Goal: Task Accomplishment & Management: Manage account settings

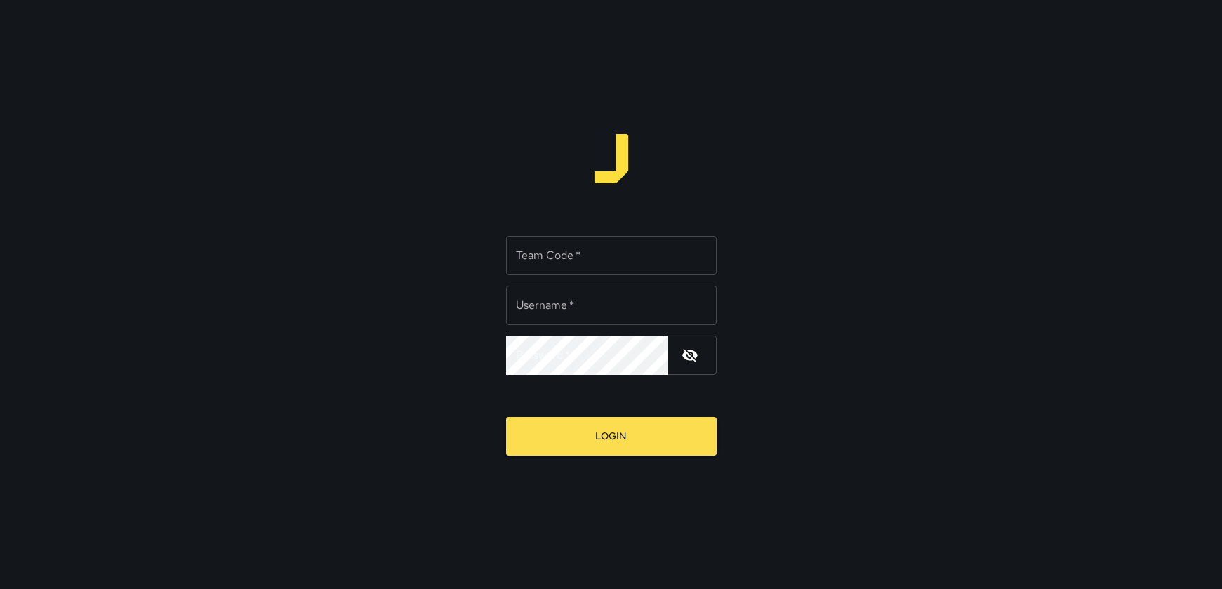
click at [583, 250] on input "Team Code   *" at bounding box center [611, 255] width 211 height 39
type input "****"
click at [618, 309] on input "Username   *" at bounding box center [611, 305] width 211 height 39
type input "*********"
click at [689, 359] on icon "button" at bounding box center [689, 355] width 15 height 13
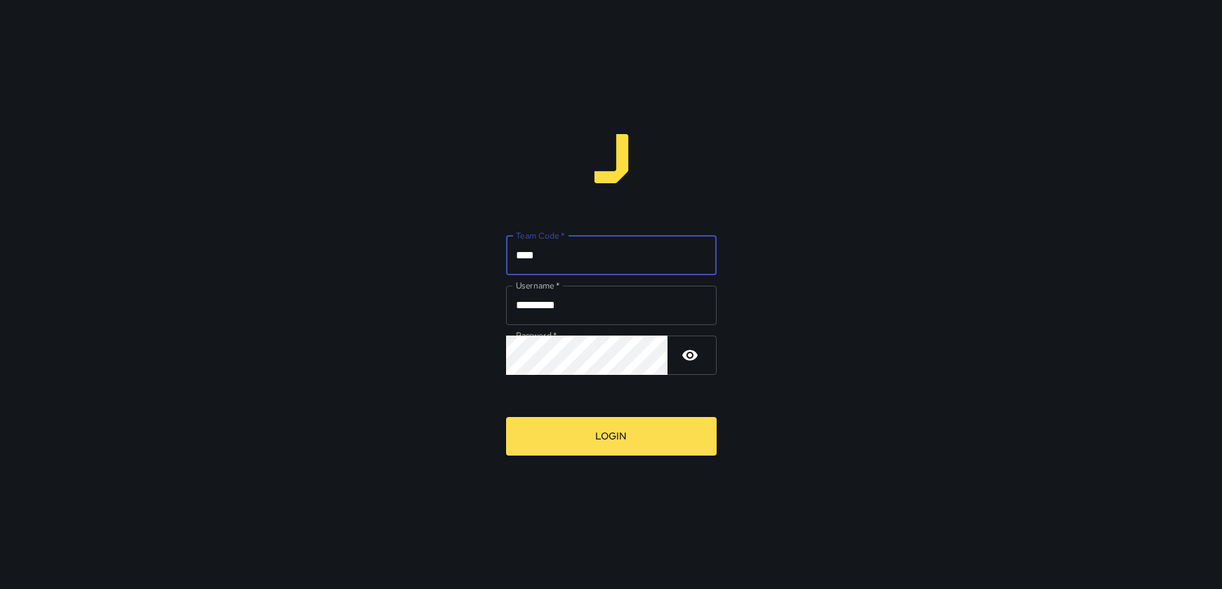
click at [564, 246] on input "****" at bounding box center [611, 255] width 211 height 39
type input "****"
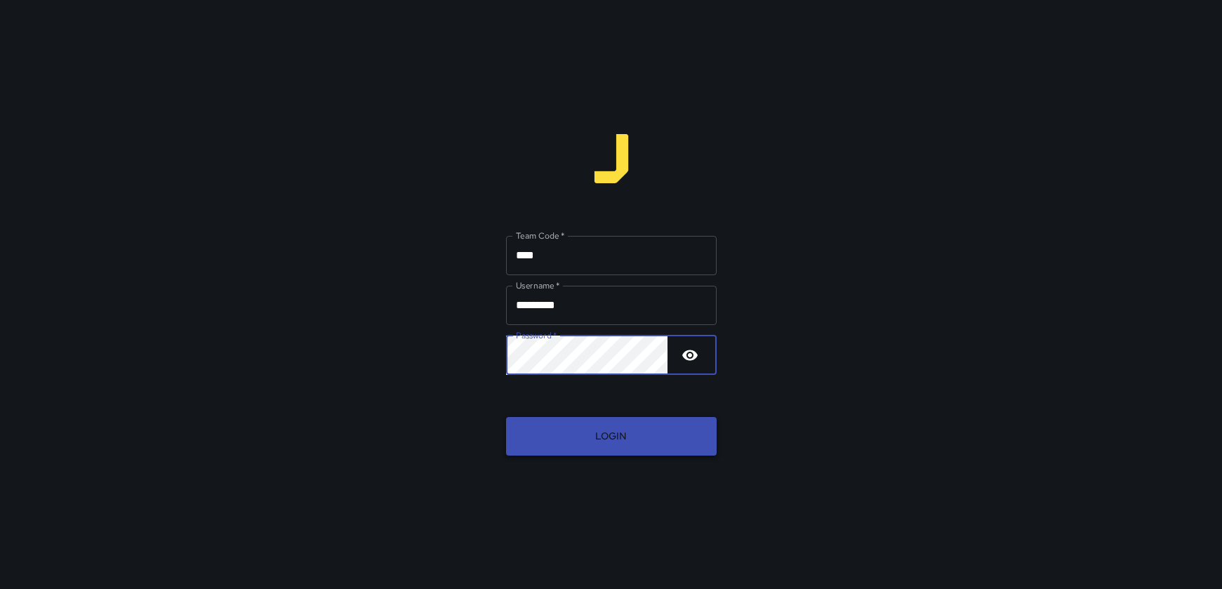
click at [579, 434] on button "Login" at bounding box center [611, 436] width 211 height 39
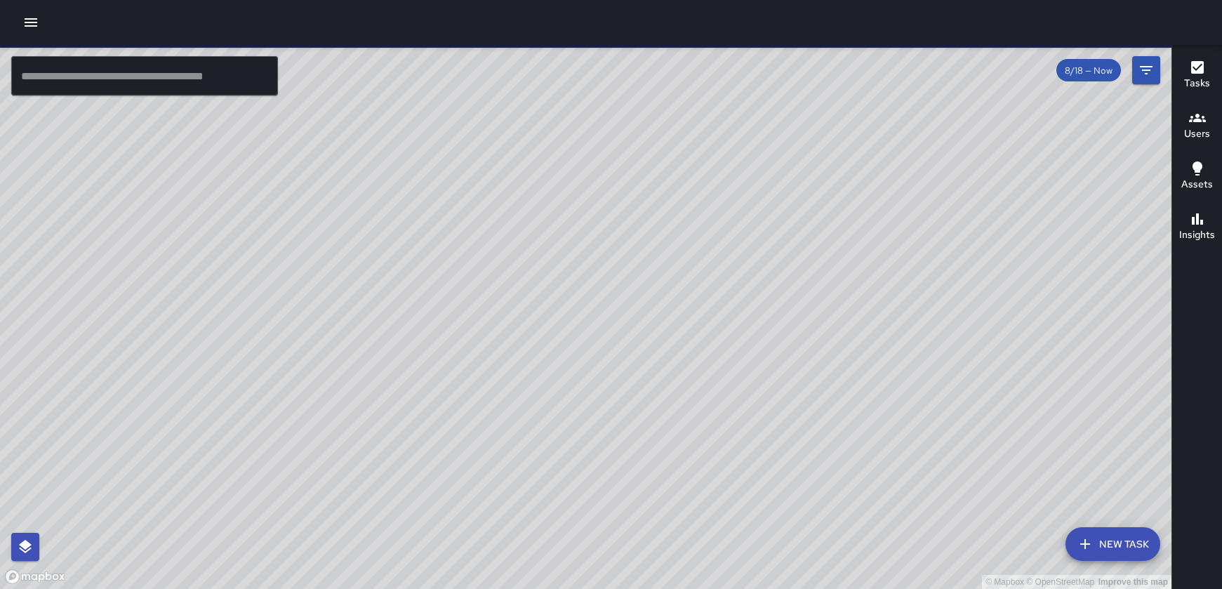
drag, startPoint x: 227, startPoint y: 314, endPoint x: 258, endPoint y: 296, distance: 35.9
click at [249, 267] on div "© Mapbox © OpenStreetMap Improve this map" at bounding box center [585, 317] width 1171 height 544
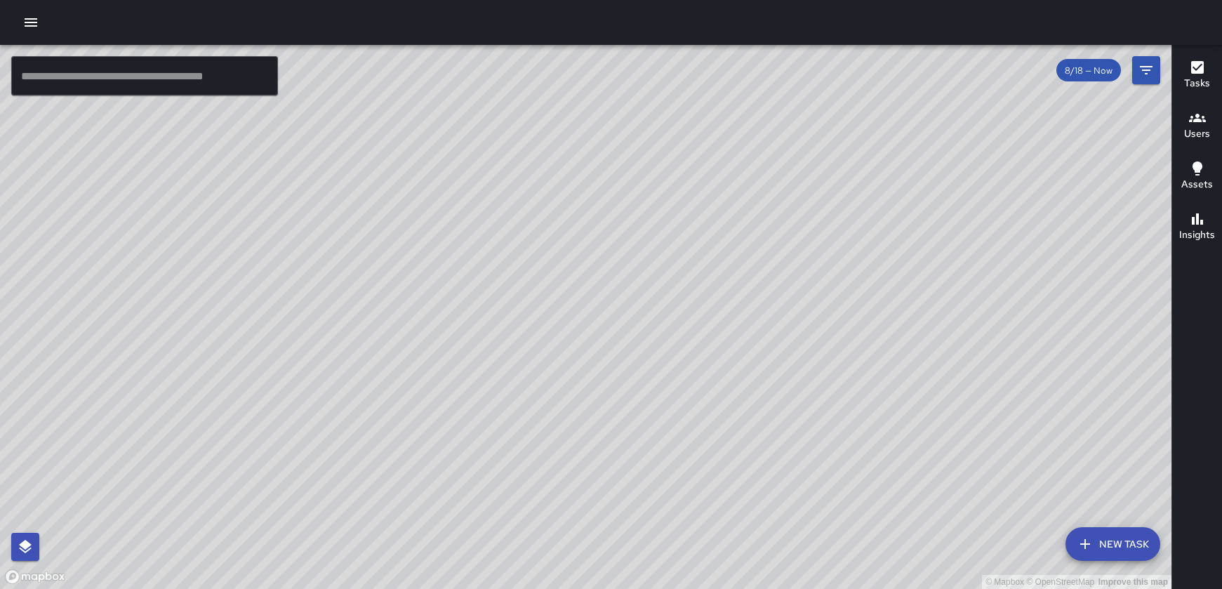
drag, startPoint x: 335, startPoint y: 298, endPoint x: 275, endPoint y: 293, distance: 59.9
click at [275, 293] on div "© Mapbox © OpenStreetMap Improve this map" at bounding box center [585, 317] width 1171 height 544
drag, startPoint x: 307, startPoint y: 367, endPoint x: 324, endPoint y: 328, distance: 42.8
click at [324, 328] on div "© Mapbox © OpenStreetMap Improve this map" at bounding box center [585, 317] width 1171 height 544
drag, startPoint x: 423, startPoint y: 381, endPoint x: 444, endPoint y: 329, distance: 56.0
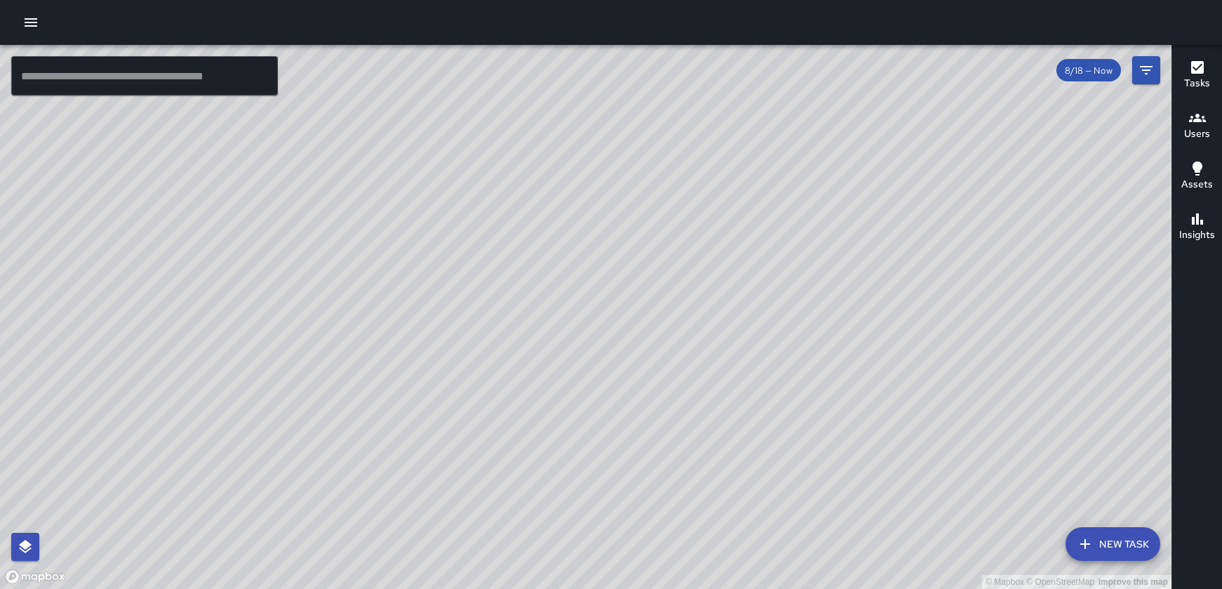
click at [445, 326] on div "© Mapbox © OpenStreetMap Improve this map" at bounding box center [585, 317] width 1171 height 544
drag, startPoint x: 388, startPoint y: 328, endPoint x: 420, endPoint y: 280, distance: 57.6
click at [420, 274] on div "© Mapbox © OpenStreetMap Improve this map" at bounding box center [585, 317] width 1171 height 544
drag, startPoint x: 768, startPoint y: 175, endPoint x: 606, endPoint y: 275, distance: 189.7
click at [606, 275] on div "© Mapbox © OpenStreetMap Improve this map" at bounding box center [585, 317] width 1171 height 544
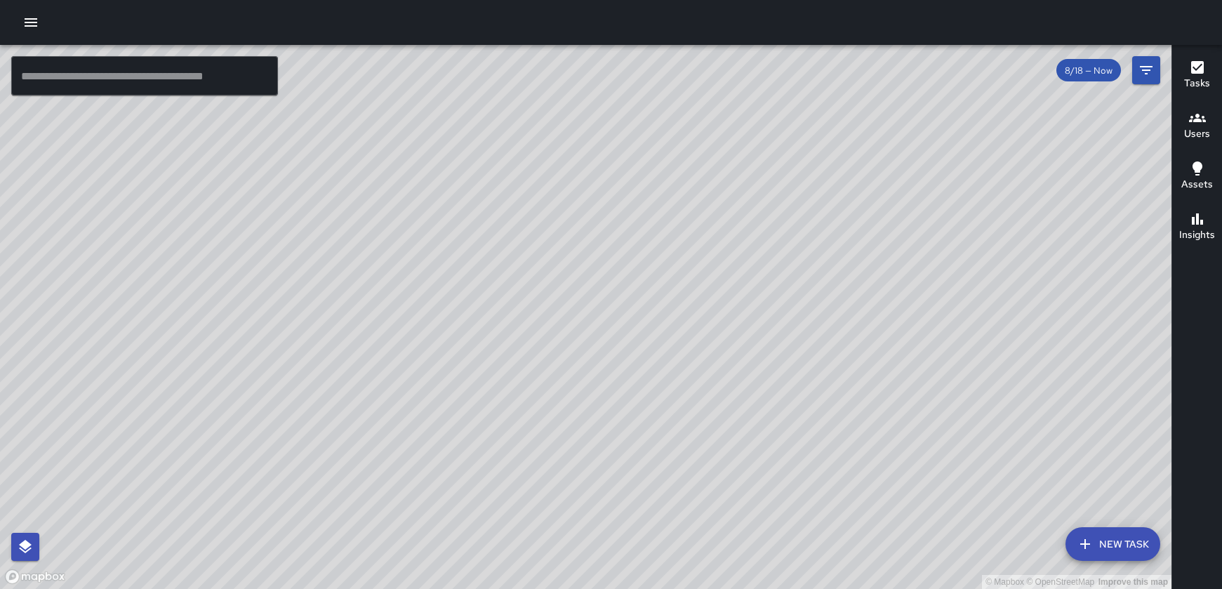
click at [255, 74] on input "text" at bounding box center [144, 75] width 267 height 39
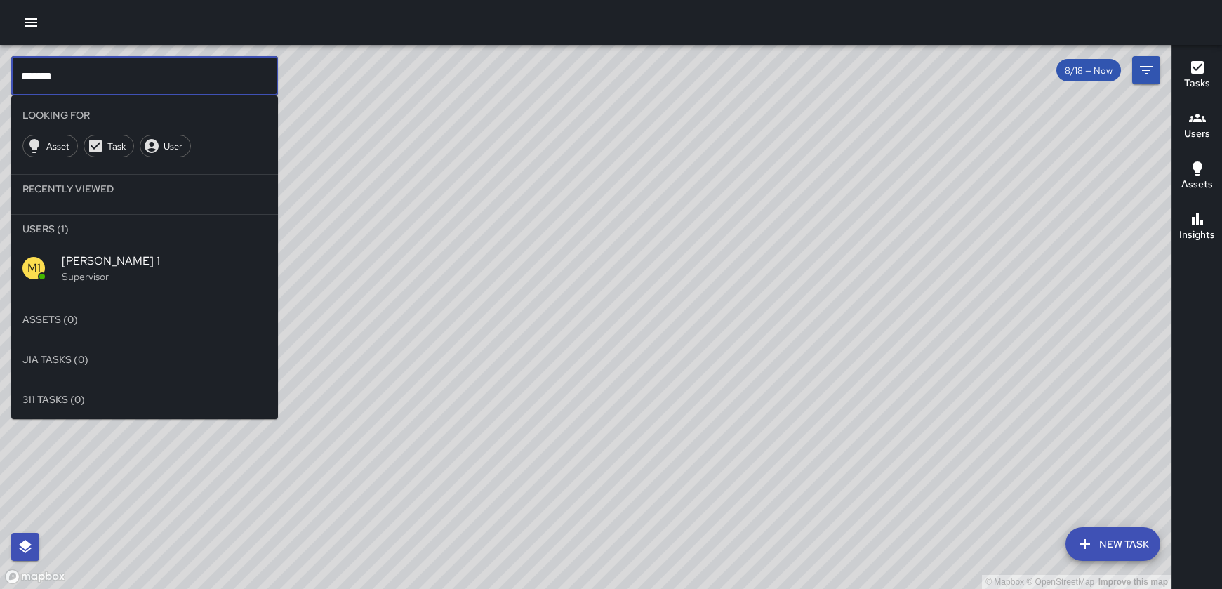
type input "******"
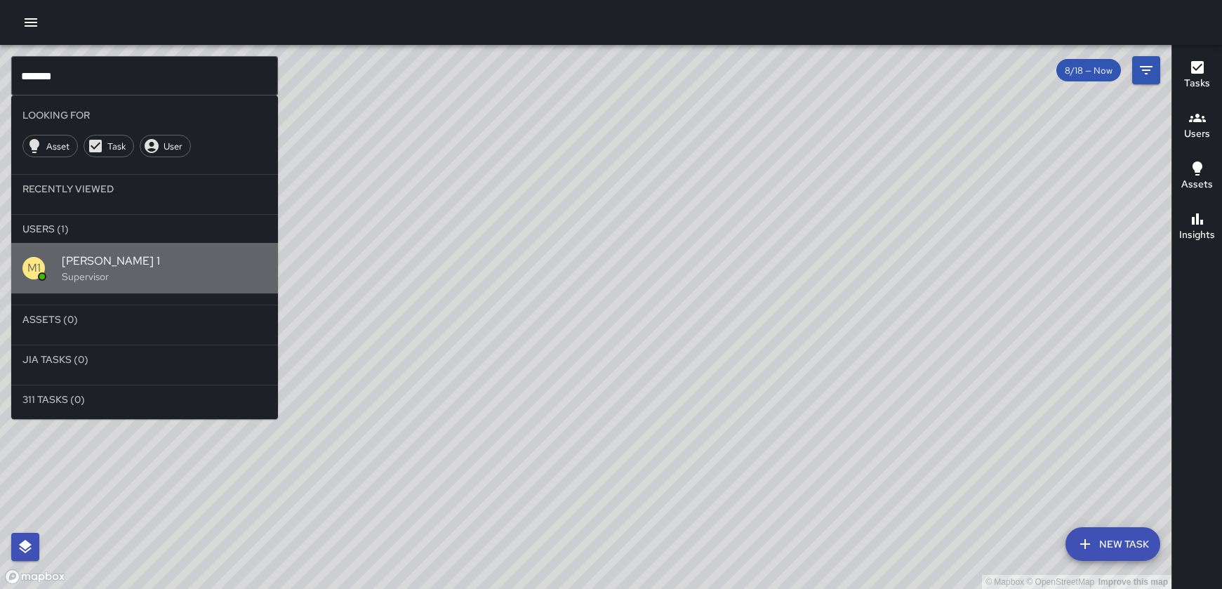
click at [117, 289] on div "M1 Mike 1 Supervisor" at bounding box center [144, 268] width 267 height 51
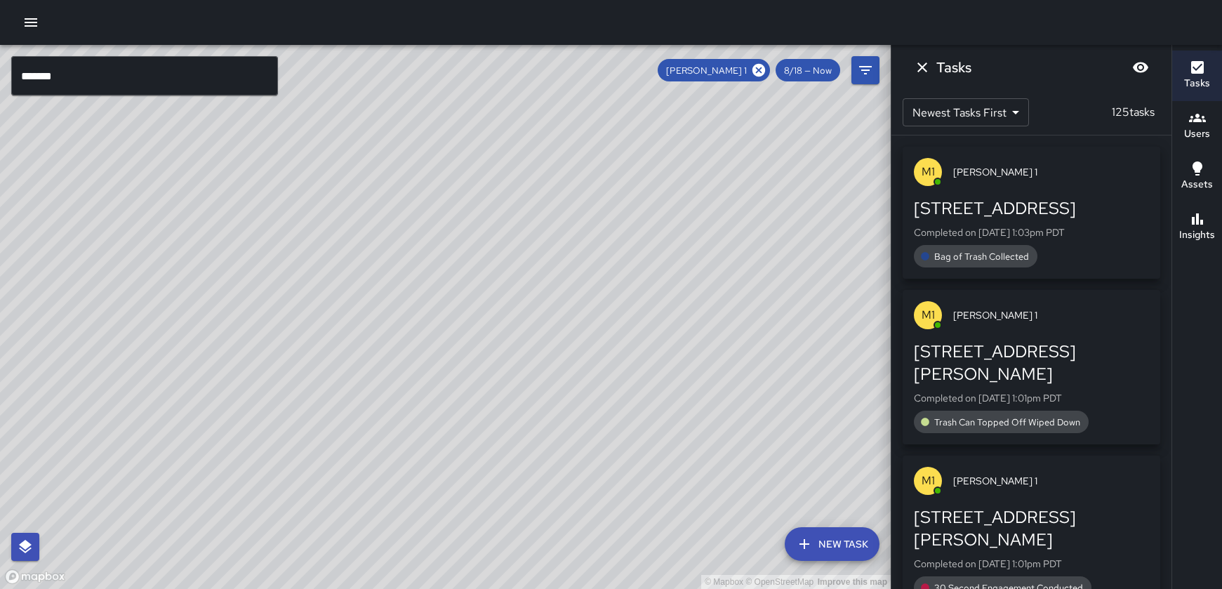
click at [491, 309] on div "© Mapbox © OpenStreetMap Improve this map" at bounding box center [445, 317] width 891 height 544
click at [922, 72] on icon "Dismiss" at bounding box center [922, 67] width 17 height 17
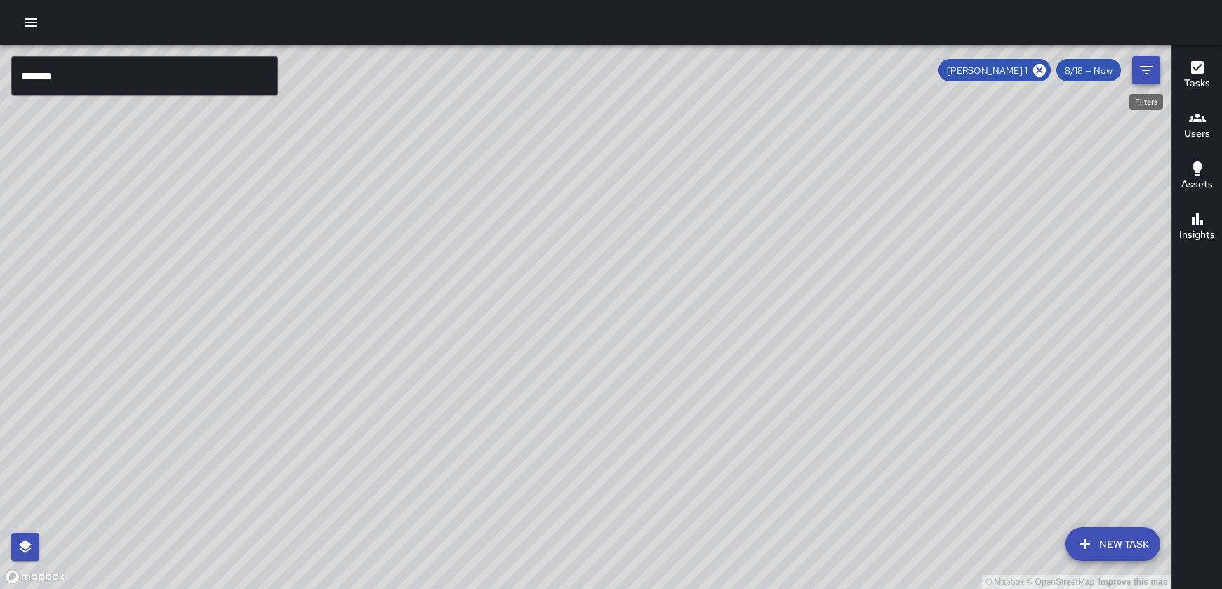
click at [1143, 77] on icon "Filters" at bounding box center [1146, 70] width 17 height 17
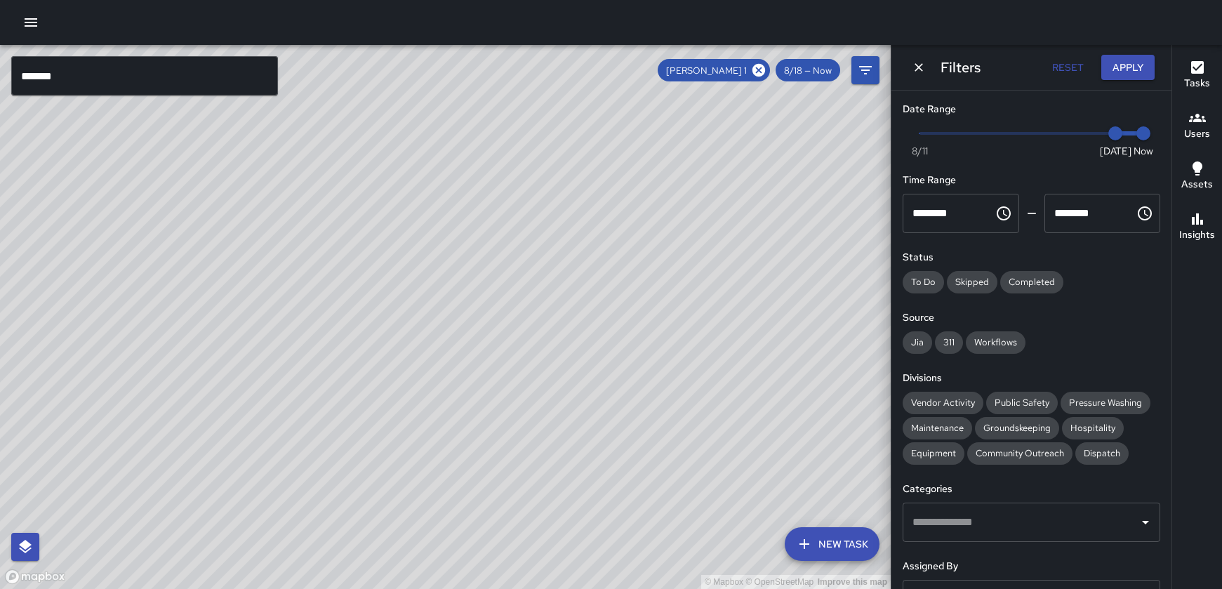
click at [840, 551] on button "New Task" at bounding box center [832, 544] width 95 height 34
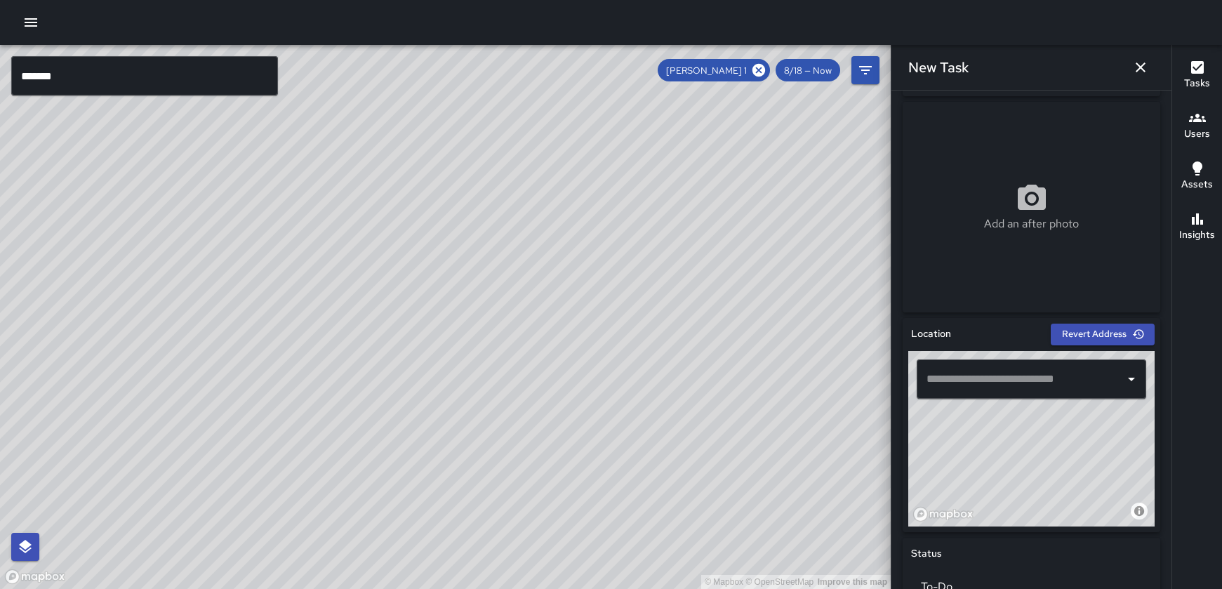
scroll to position [220, 0]
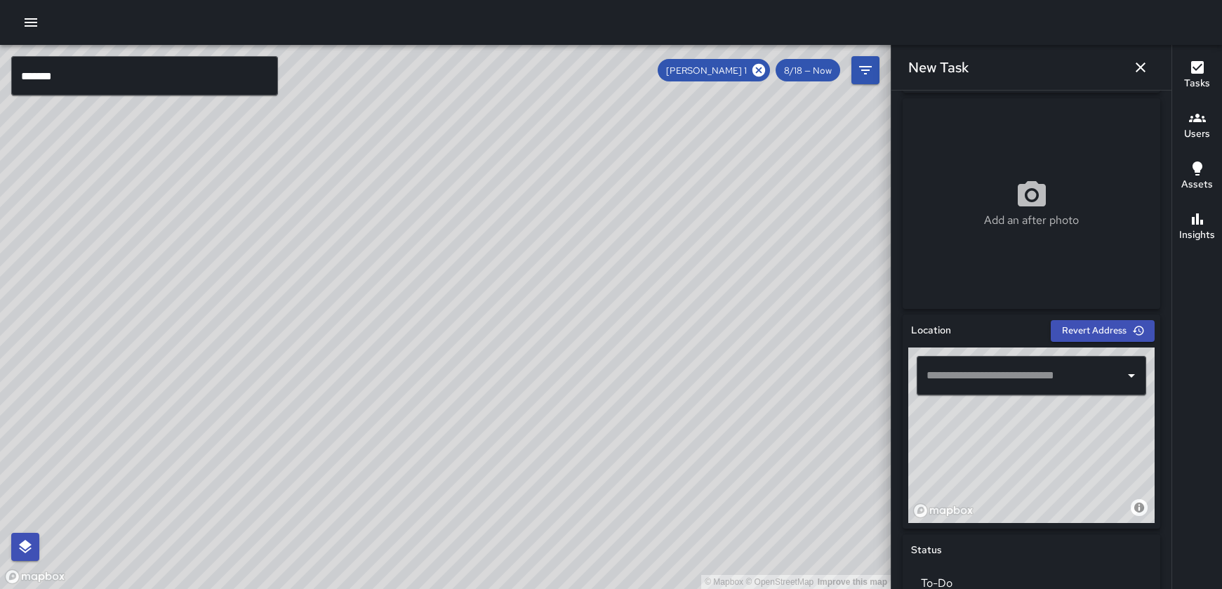
drag, startPoint x: 1097, startPoint y: 462, endPoint x: 982, endPoint y: 427, distance: 119.4
click at [969, 413] on div "© Mapbox © OpenStreetMap Improve this map" at bounding box center [1031, 434] width 246 height 175
click at [1004, 435] on div "© Mapbox © OpenStreetMap Improve this map" at bounding box center [1031, 434] width 246 height 175
type input "**********"
drag, startPoint x: 1001, startPoint y: 439, endPoint x: 1019, endPoint y: 454, distance: 23.9
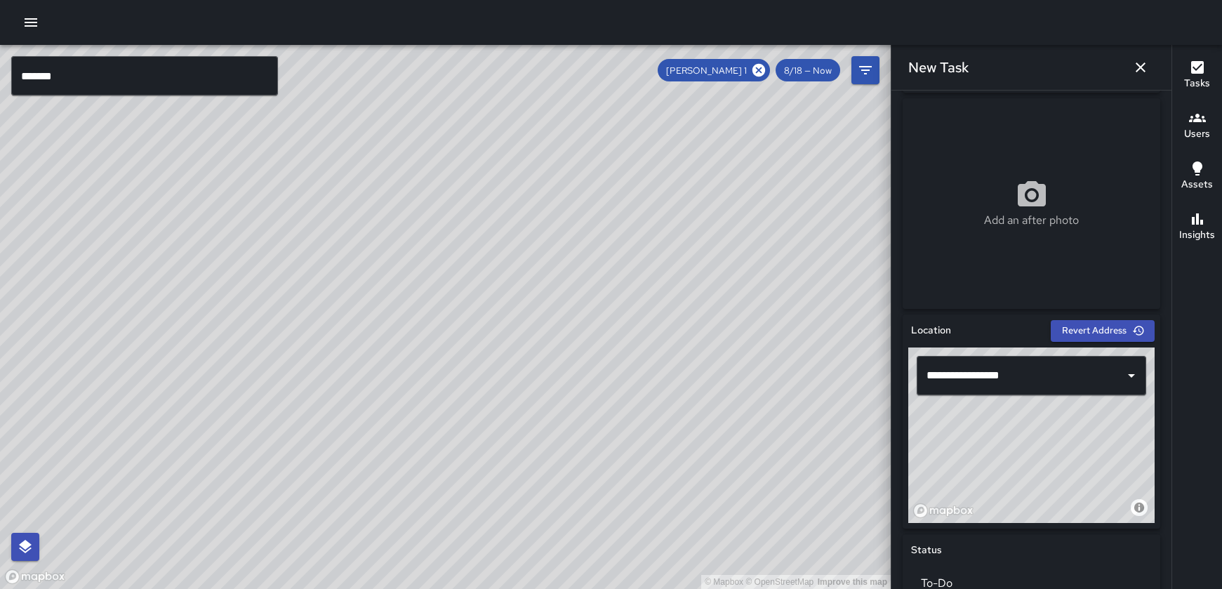
click at [1019, 454] on div "© Mapbox © OpenStreetMap Improve this map" at bounding box center [1031, 434] width 246 height 175
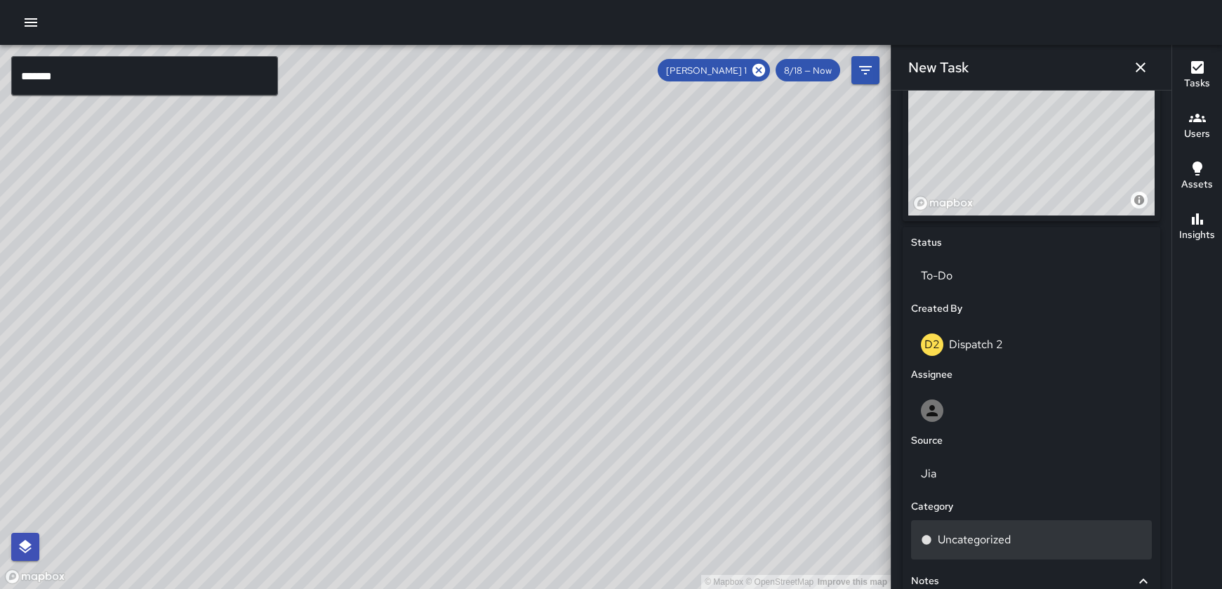
scroll to position [531, 0]
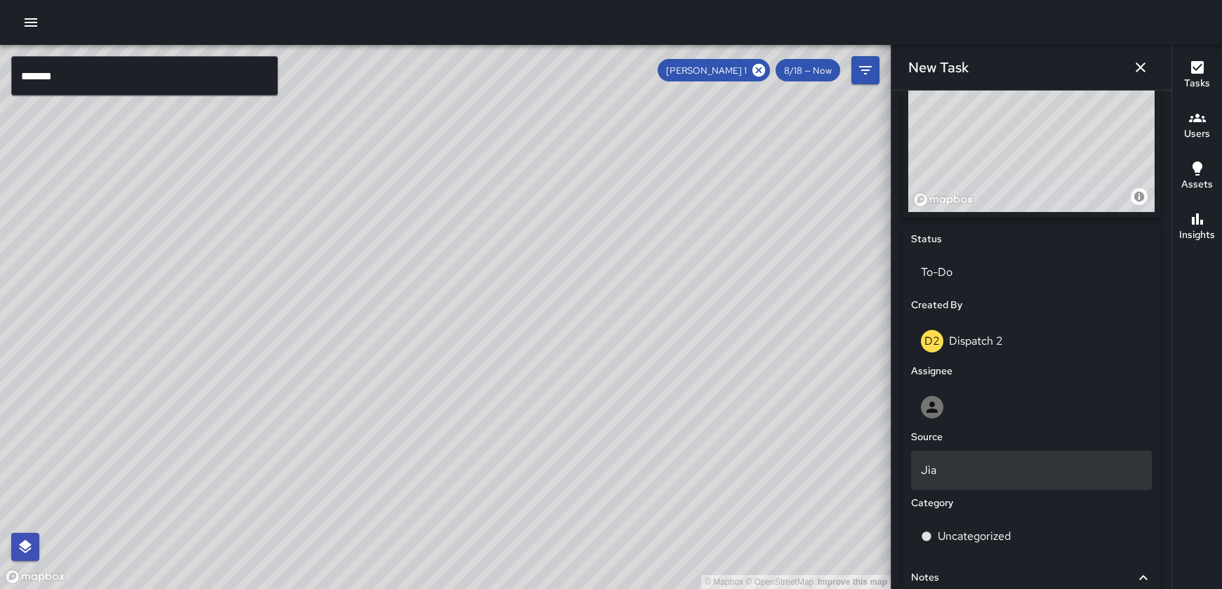
click at [977, 469] on p "Jia" at bounding box center [1031, 470] width 221 height 17
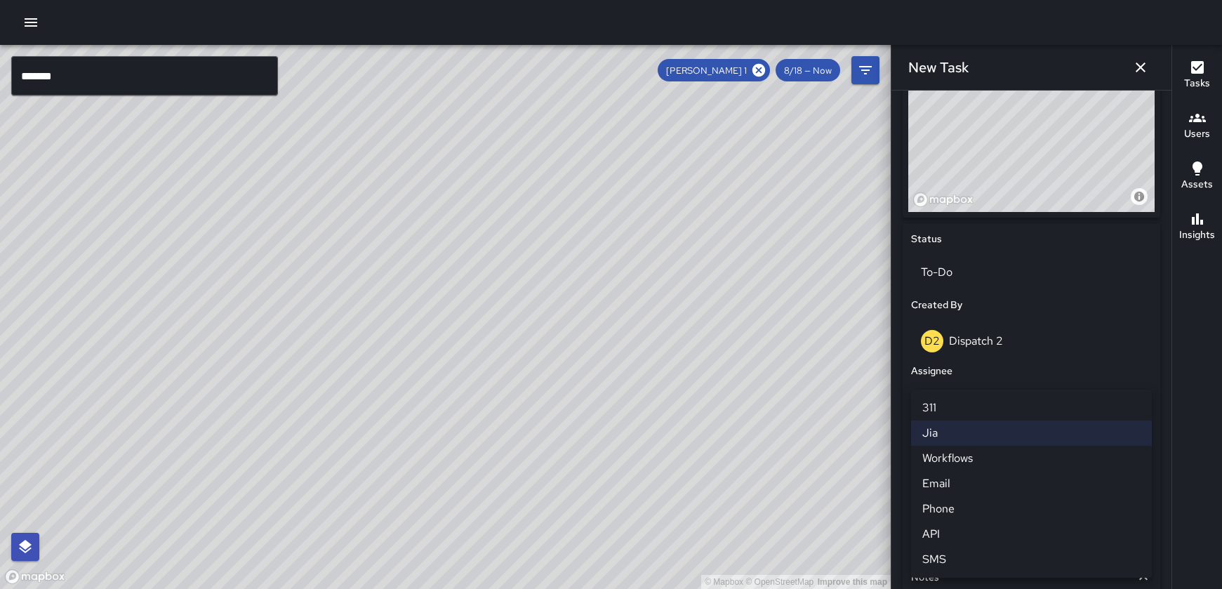
click at [639, 375] on div at bounding box center [611, 294] width 1222 height 589
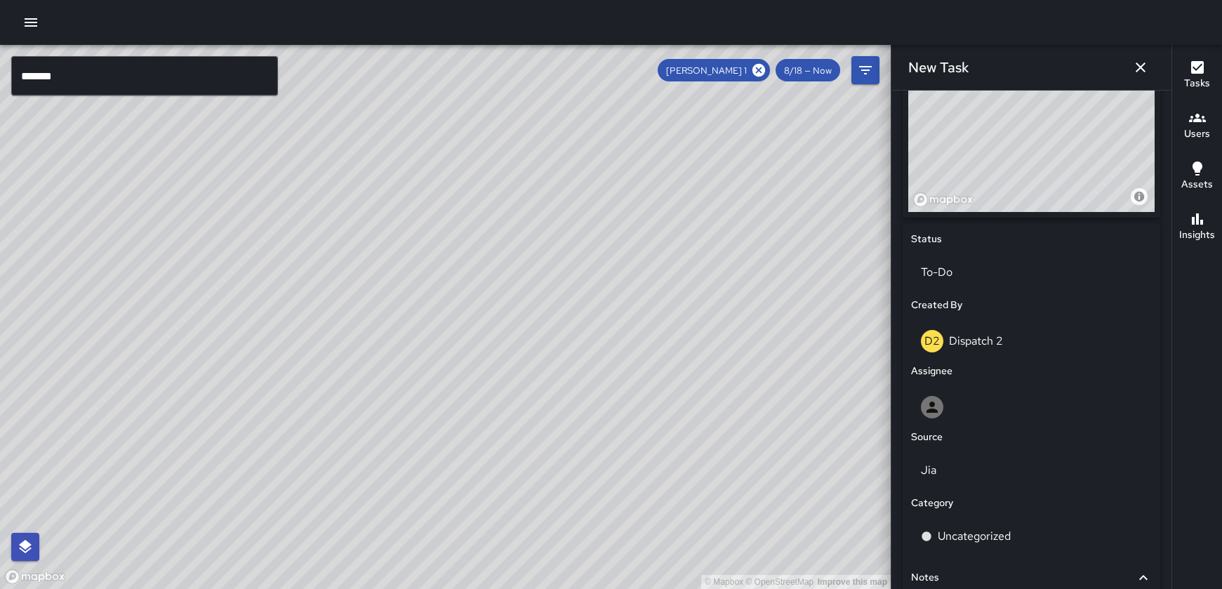
click at [696, 347] on div "© Mapbox © OpenStreetMap Improve this map" at bounding box center [445, 317] width 891 height 544
drag, startPoint x: 350, startPoint y: 251, endPoint x: 508, endPoint y: 354, distance: 188.6
click at [508, 356] on div "© Mapbox © OpenStreetMap Improve this map" at bounding box center [445, 317] width 891 height 544
drag, startPoint x: 399, startPoint y: 331, endPoint x: 410, endPoint y: 314, distance: 19.3
click at [410, 314] on div "© Mapbox © OpenStreetMap Improve this map" at bounding box center [445, 317] width 891 height 544
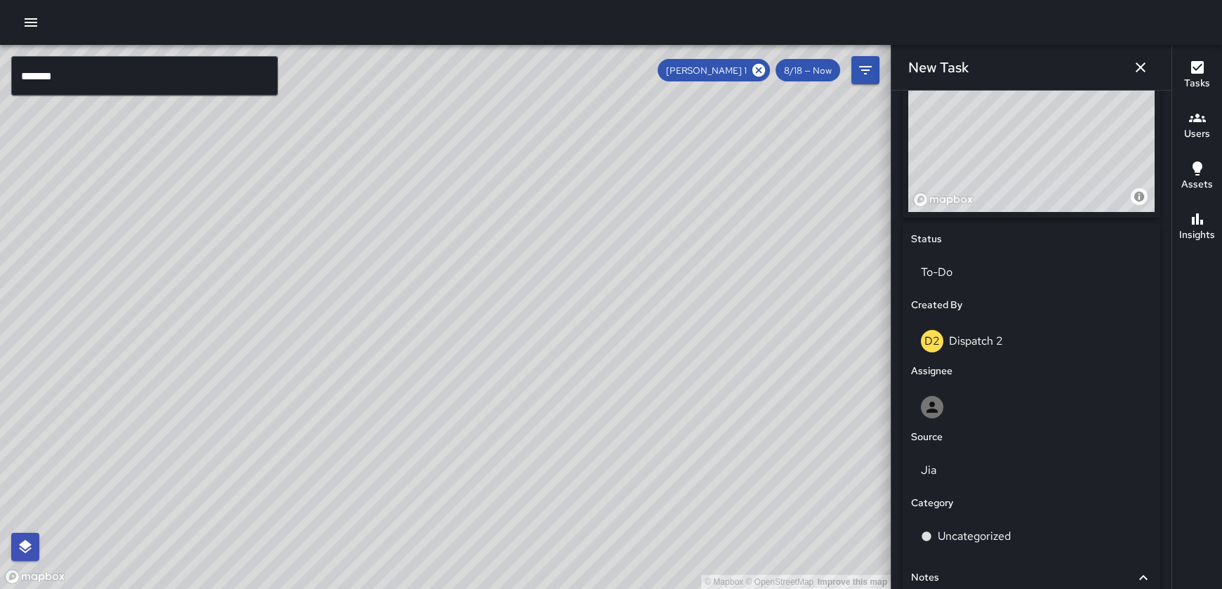
drag, startPoint x: 512, startPoint y: 247, endPoint x: 511, endPoint y: 229, distance: 18.3
click at [511, 229] on div "© Mapbox © OpenStreetMap Improve this map" at bounding box center [445, 317] width 891 height 544
click at [51, 33] on div at bounding box center [611, 22] width 1222 height 45
click at [34, 27] on icon "button" at bounding box center [30, 22] width 17 height 17
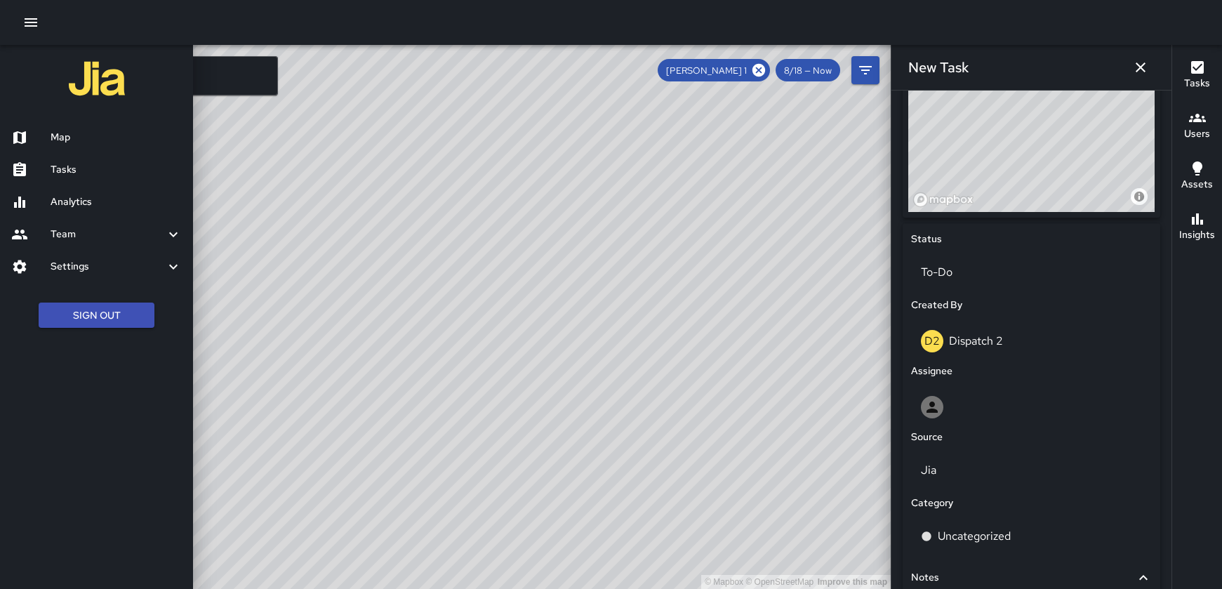
click at [55, 176] on h6 "Tasks" at bounding box center [116, 169] width 131 height 15
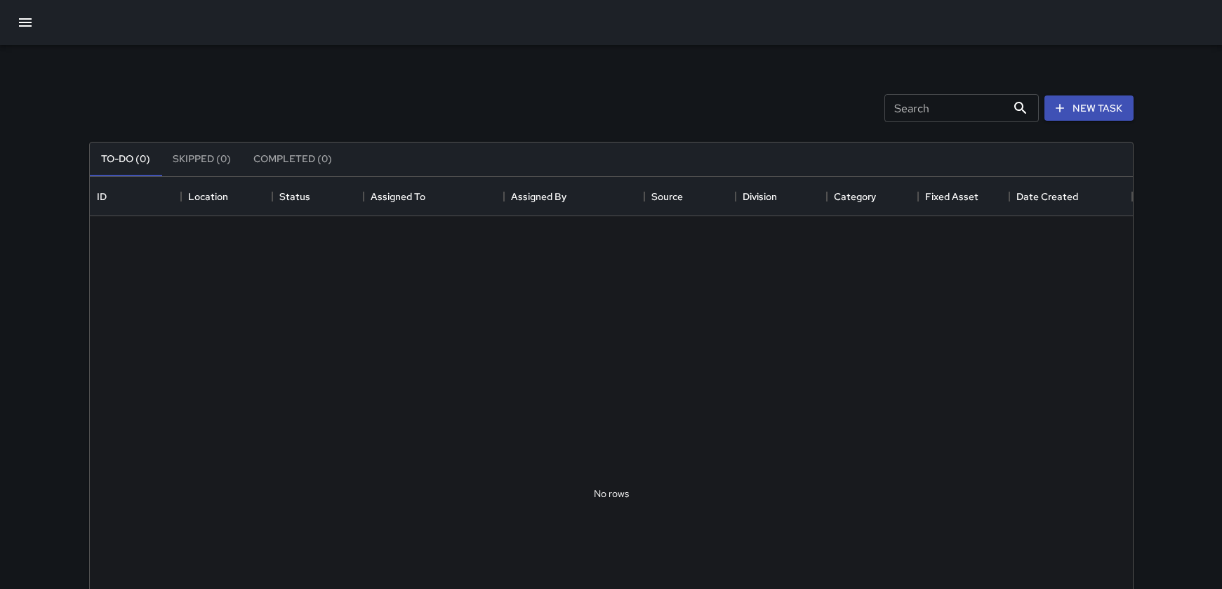
scroll to position [594, 1043]
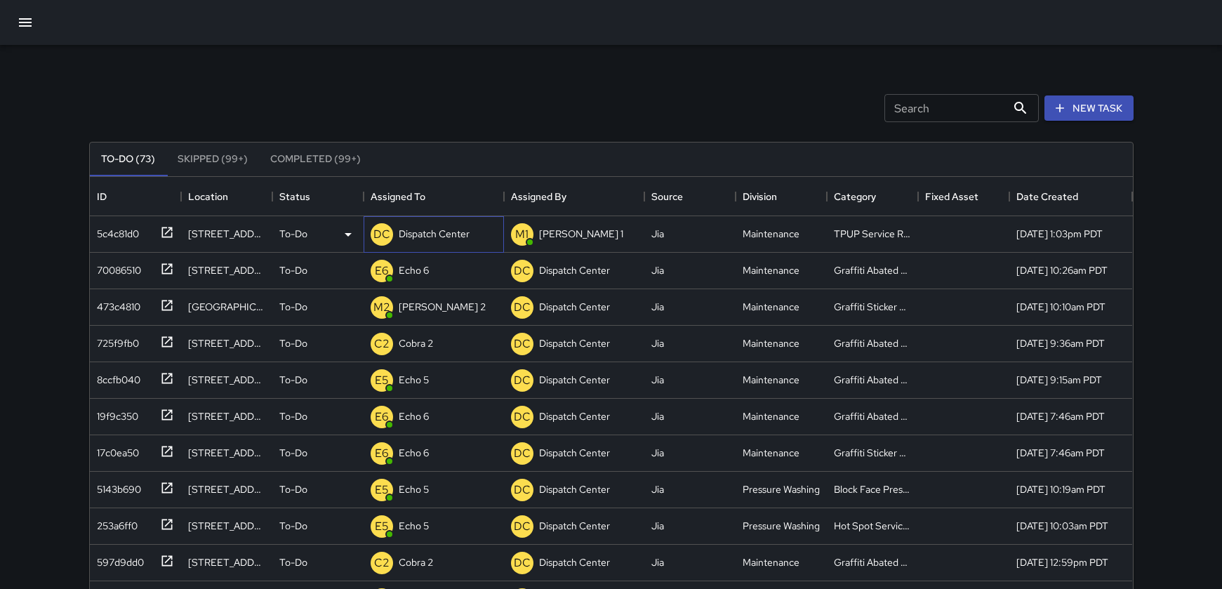
click at [432, 240] on p "Dispatch Center" at bounding box center [434, 234] width 71 height 14
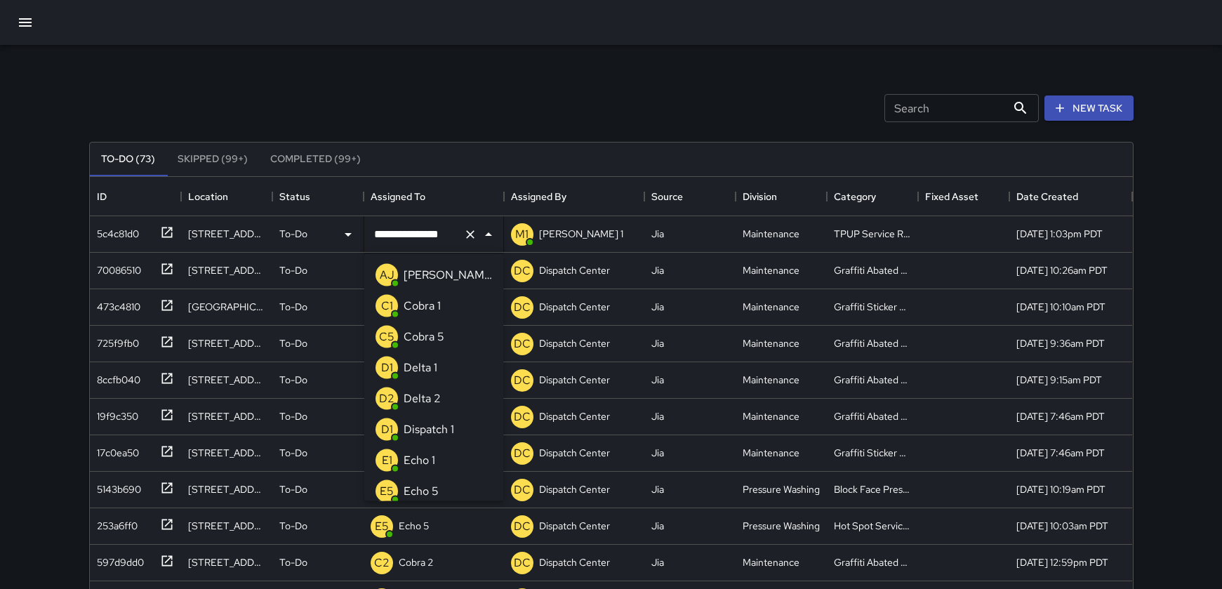
scroll to position [1086, 0]
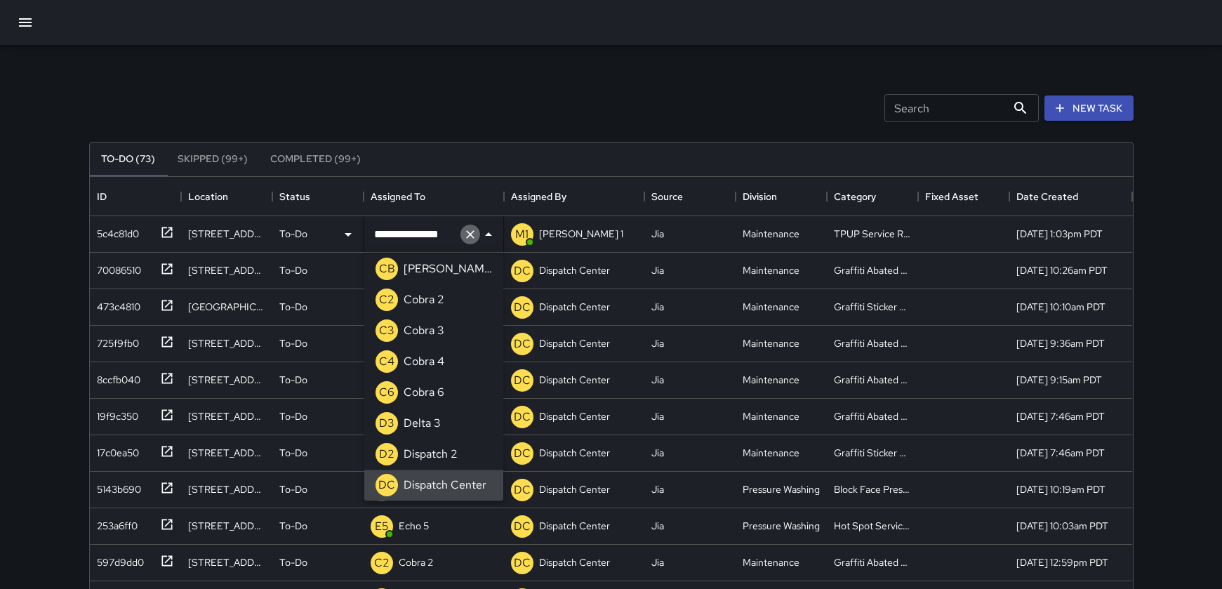
click at [463, 235] on icon "Clear" at bounding box center [470, 234] width 14 height 14
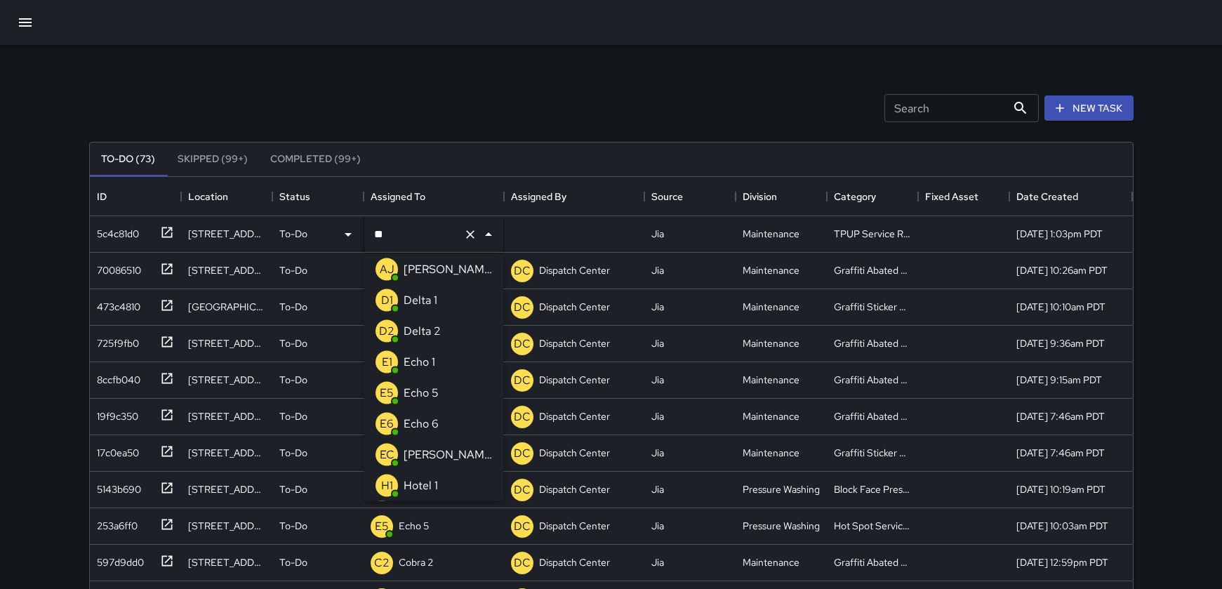
scroll to position [0, 0]
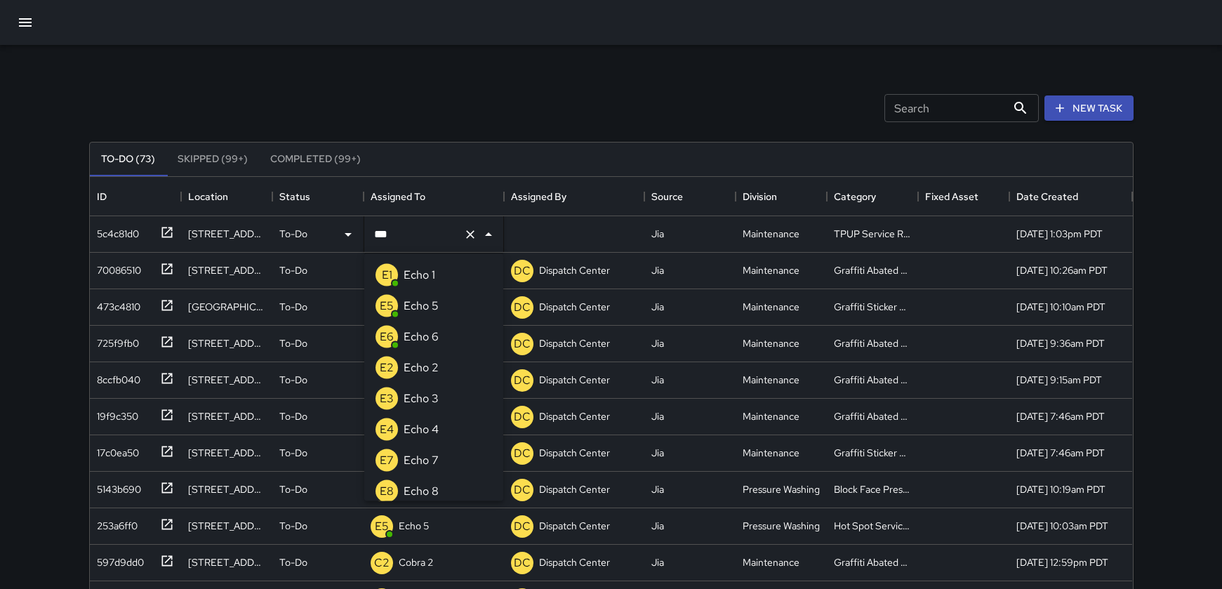
type input "****"
click at [411, 267] on p "Echo 1" at bounding box center [420, 275] width 32 height 17
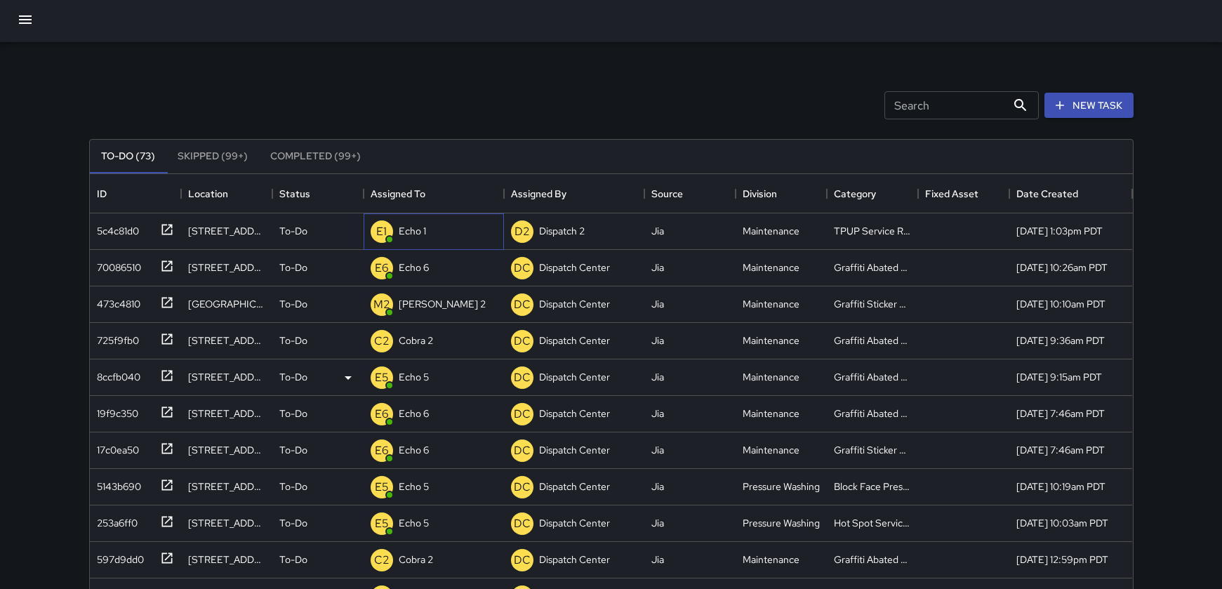
scroll to position [6, 0]
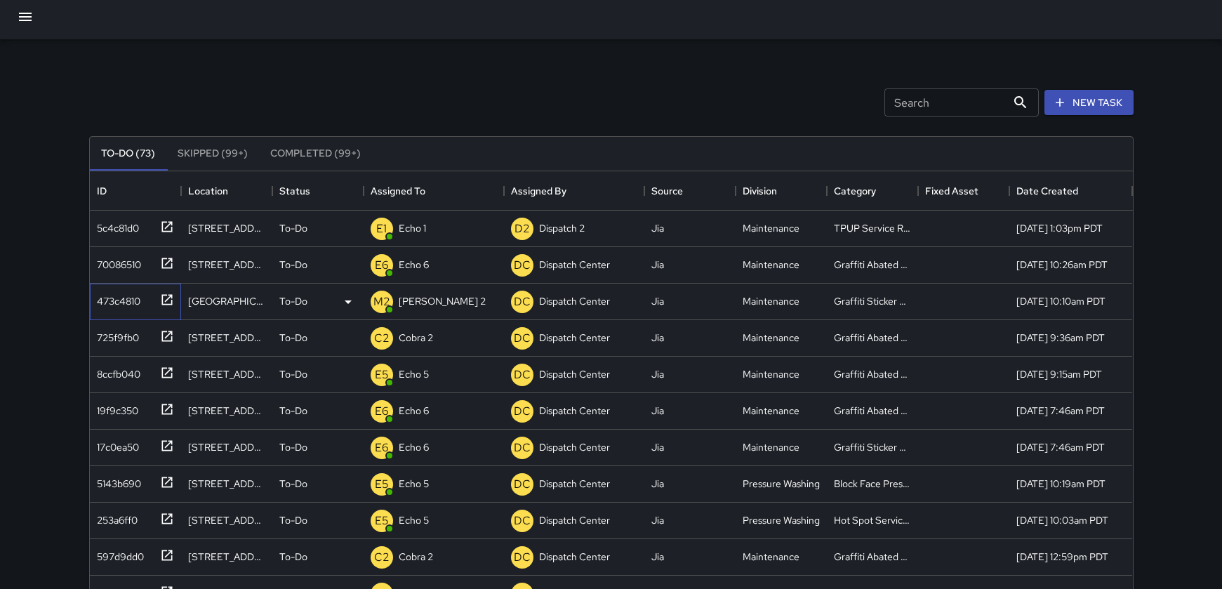
click at [162, 297] on icon at bounding box center [167, 300] width 14 height 14
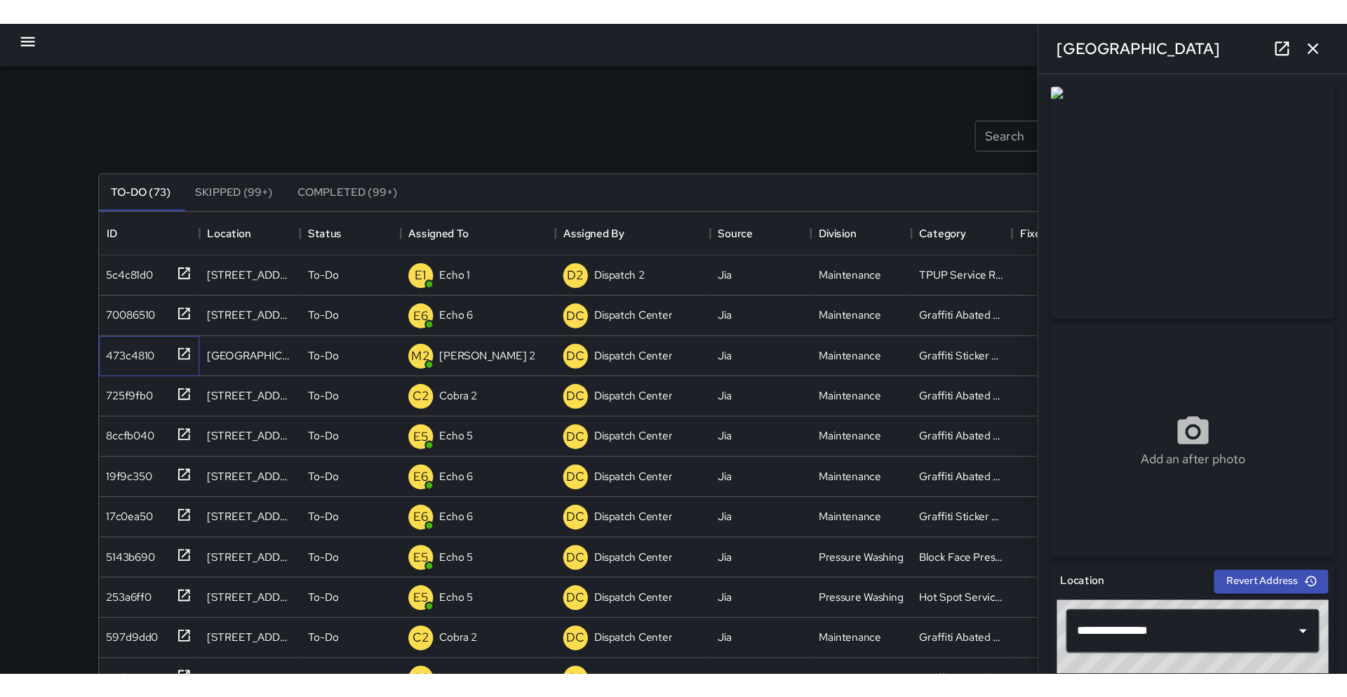
scroll to position [0, 0]
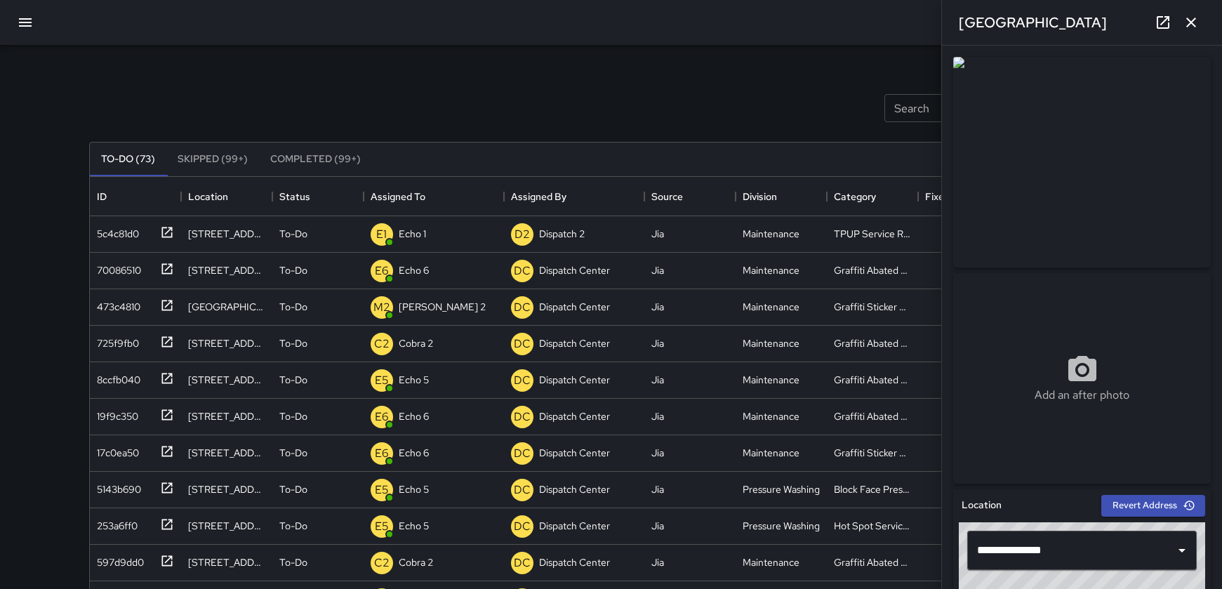
click at [1199, 23] on icon "button" at bounding box center [1190, 22] width 17 height 17
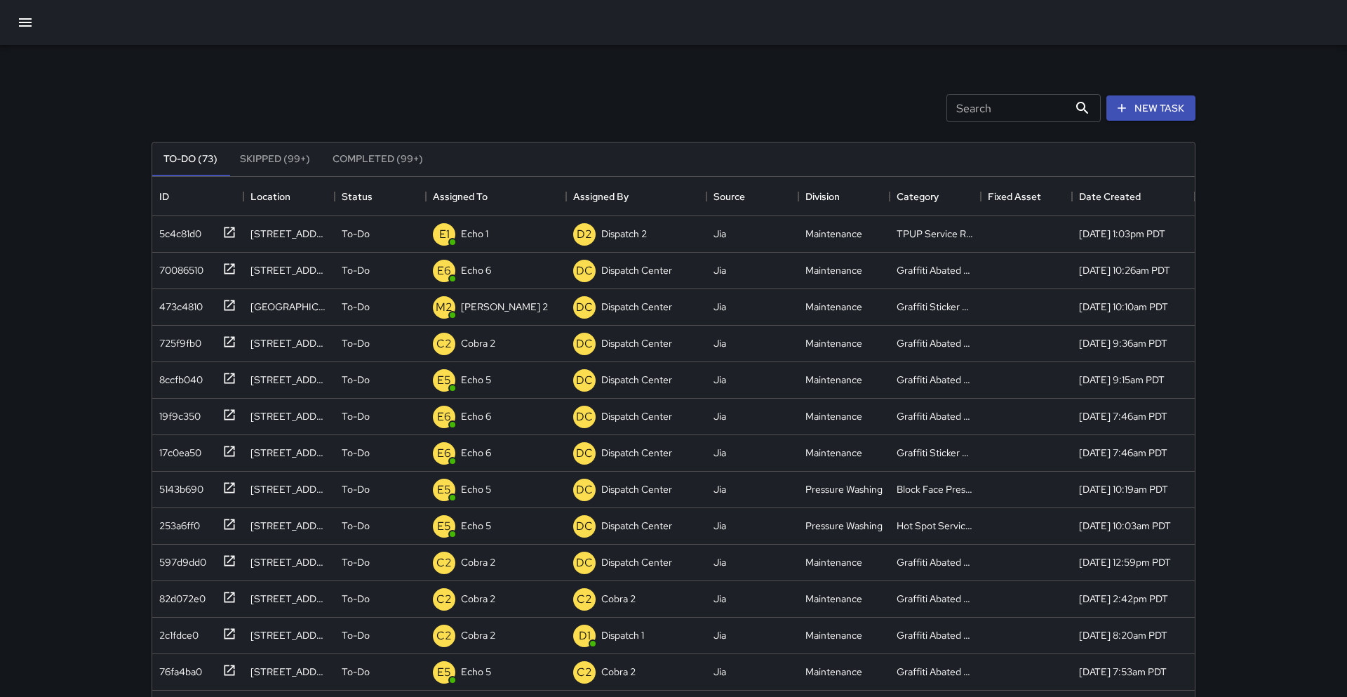
click at [25, 27] on icon "button" at bounding box center [25, 22] width 17 height 17
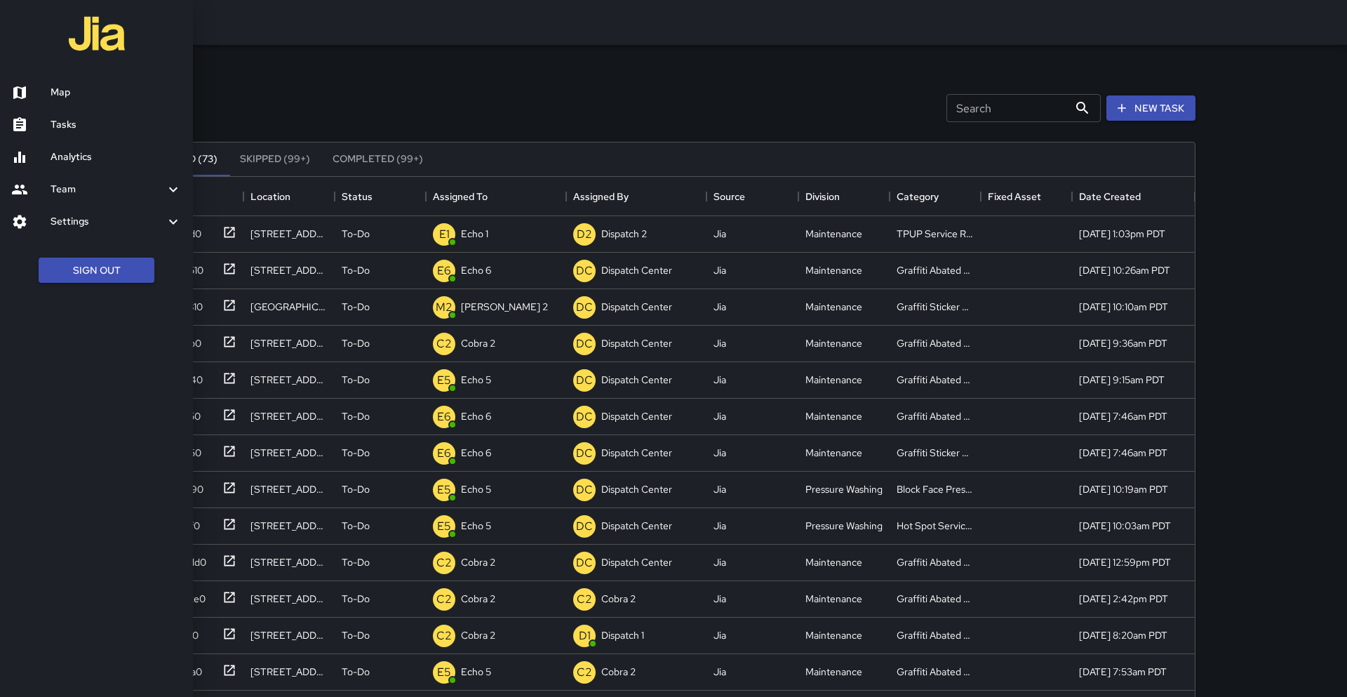
click at [46, 84] on link "Map" at bounding box center [96, 92] width 193 height 32
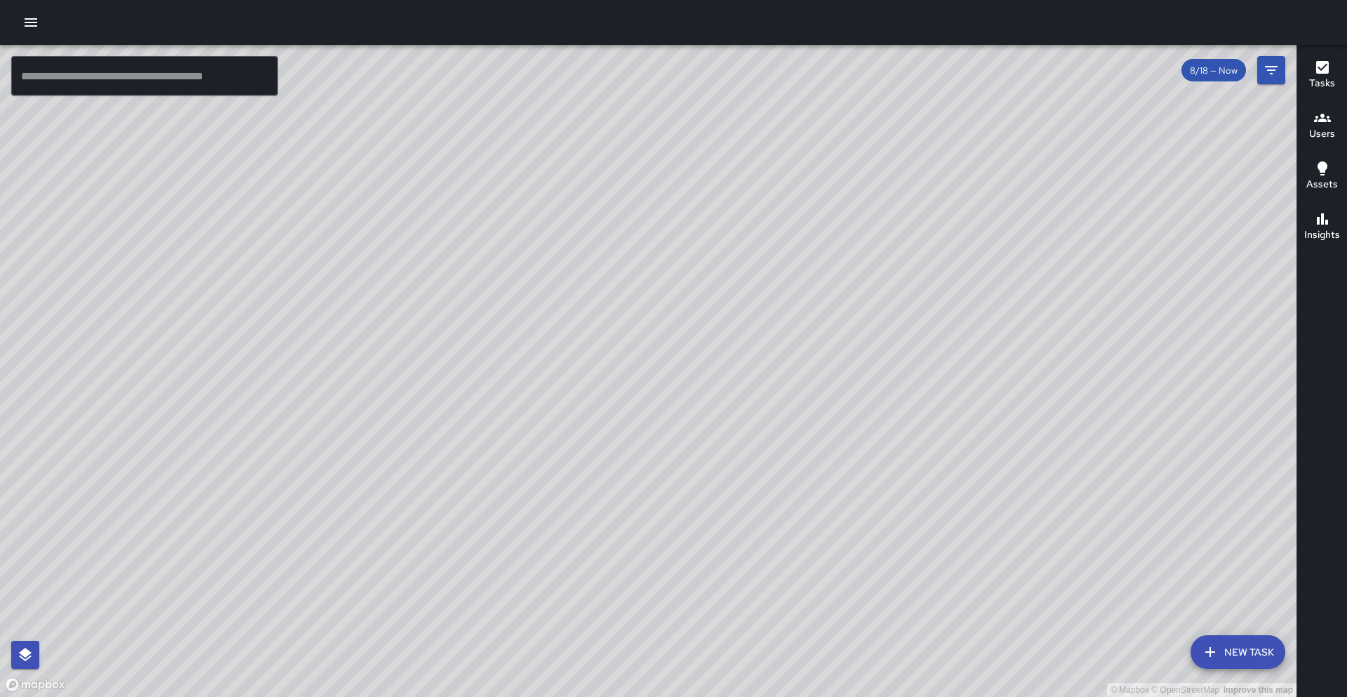
drag, startPoint x: 443, startPoint y: 391, endPoint x: 413, endPoint y: 352, distance: 49.1
click at [413, 352] on div "© Mapbox © OpenStreetMap Improve this map" at bounding box center [648, 371] width 1297 height 652
drag, startPoint x: 587, startPoint y: 391, endPoint x: 553, endPoint y: 434, distance: 55.5
click at [553, 434] on div "© Mapbox © OpenStreetMap Improve this map" at bounding box center [648, 371] width 1297 height 652
drag, startPoint x: 492, startPoint y: 485, endPoint x: 439, endPoint y: 506, distance: 57.3
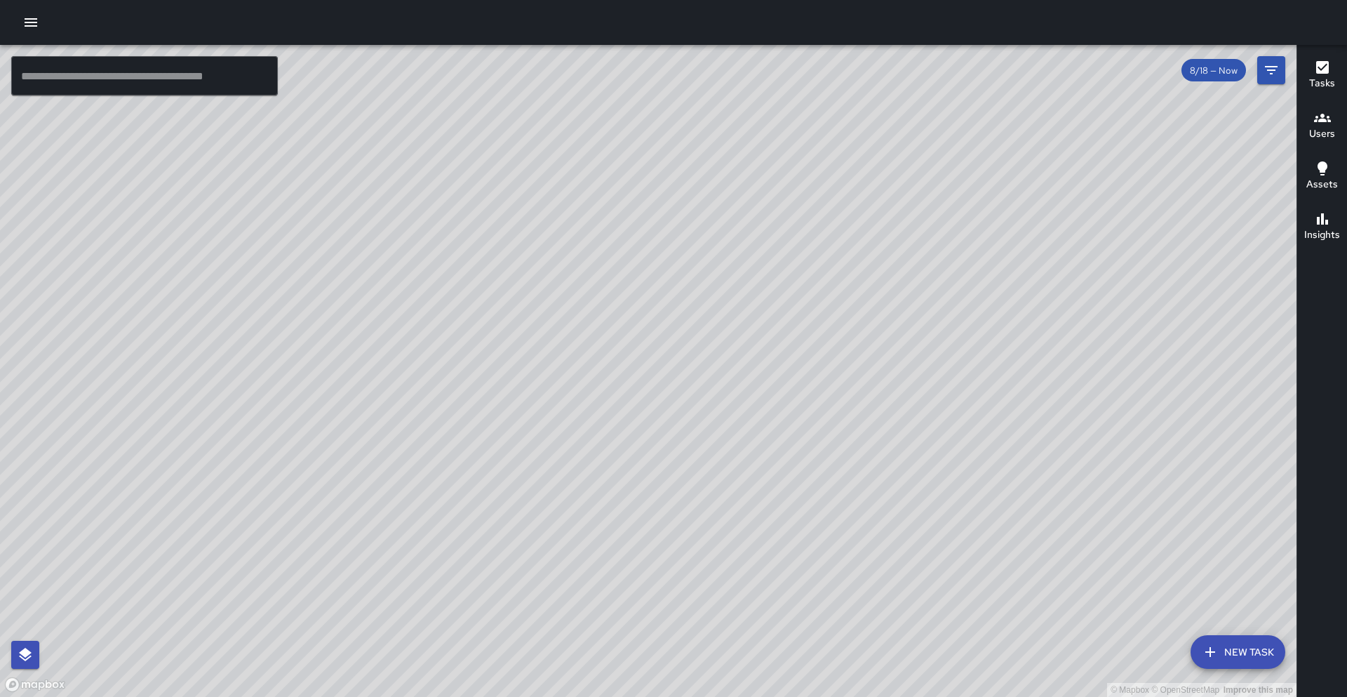
click at [439, 506] on div "© Mapbox © OpenStreetMap Improve this map" at bounding box center [648, 371] width 1297 height 652
drag, startPoint x: 531, startPoint y: 208, endPoint x: 353, endPoint y: 326, distance: 214.1
click at [354, 327] on div "© Mapbox © OpenStreetMap Improve this map" at bounding box center [648, 371] width 1297 height 652
drag, startPoint x: 537, startPoint y: 491, endPoint x: 519, endPoint y: 442, distance: 51.5
click at [547, 455] on div "© Mapbox © OpenStreetMap Improve this map" at bounding box center [648, 371] width 1297 height 652
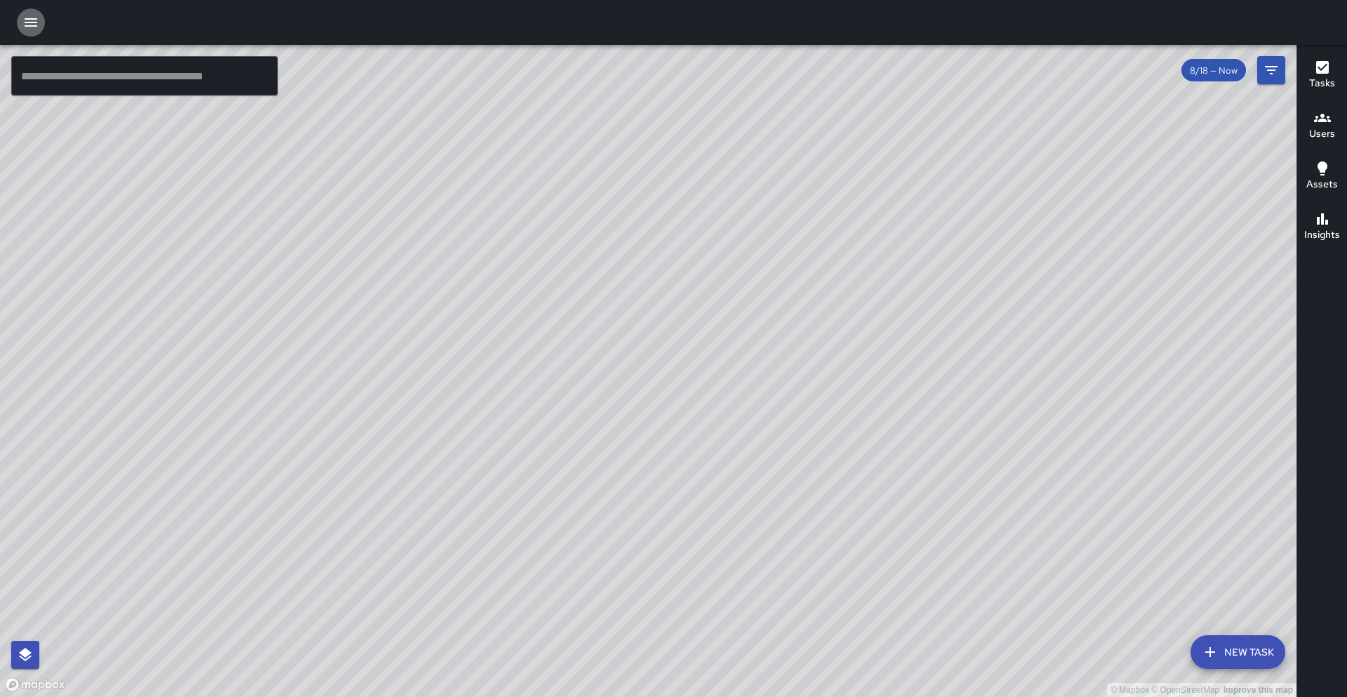
click at [32, 25] on icon "button" at bounding box center [30, 22] width 17 height 17
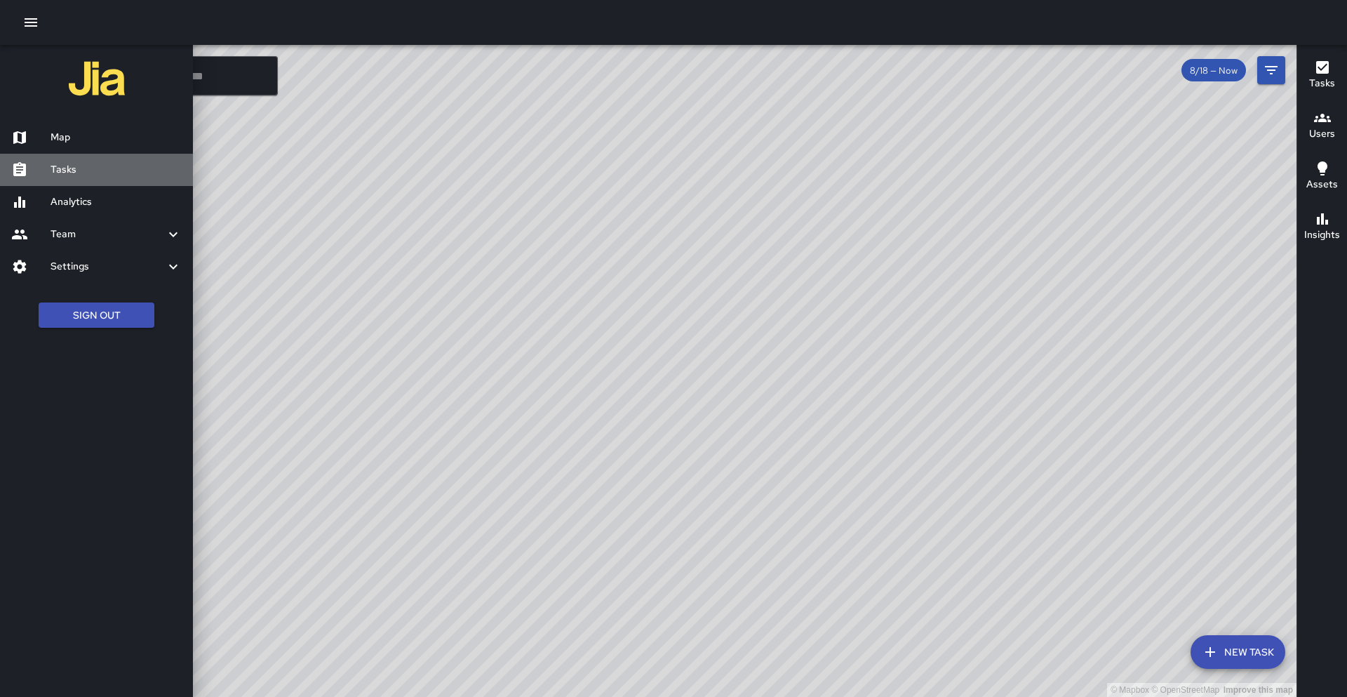
click at [73, 176] on h6 "Tasks" at bounding box center [116, 169] width 131 height 15
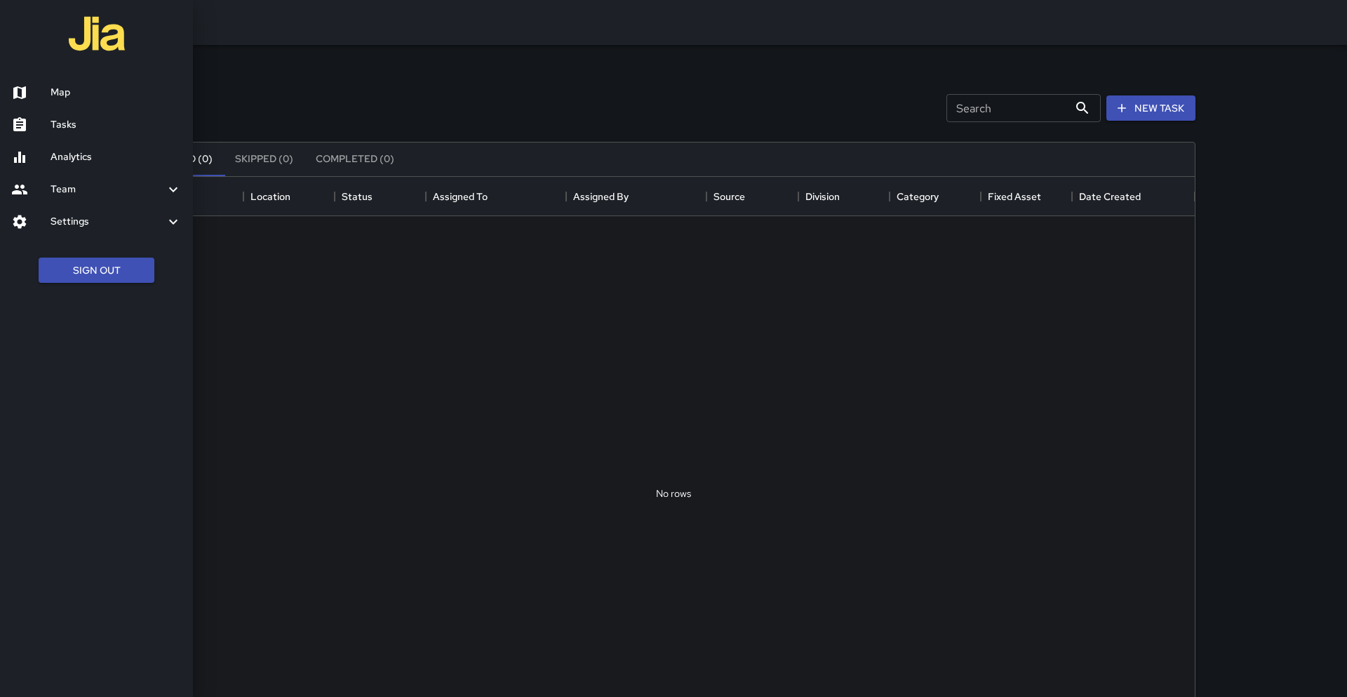
scroll to position [594, 1043]
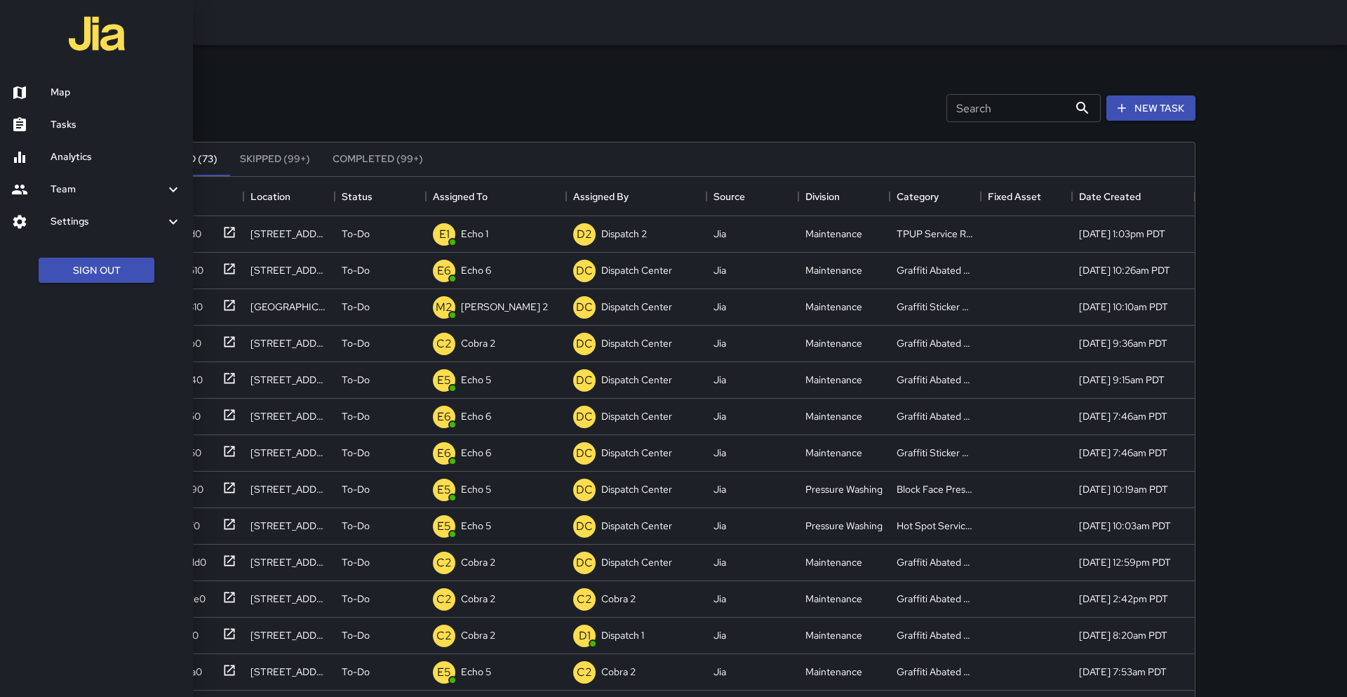
click at [255, 99] on div at bounding box center [673, 348] width 1347 height 697
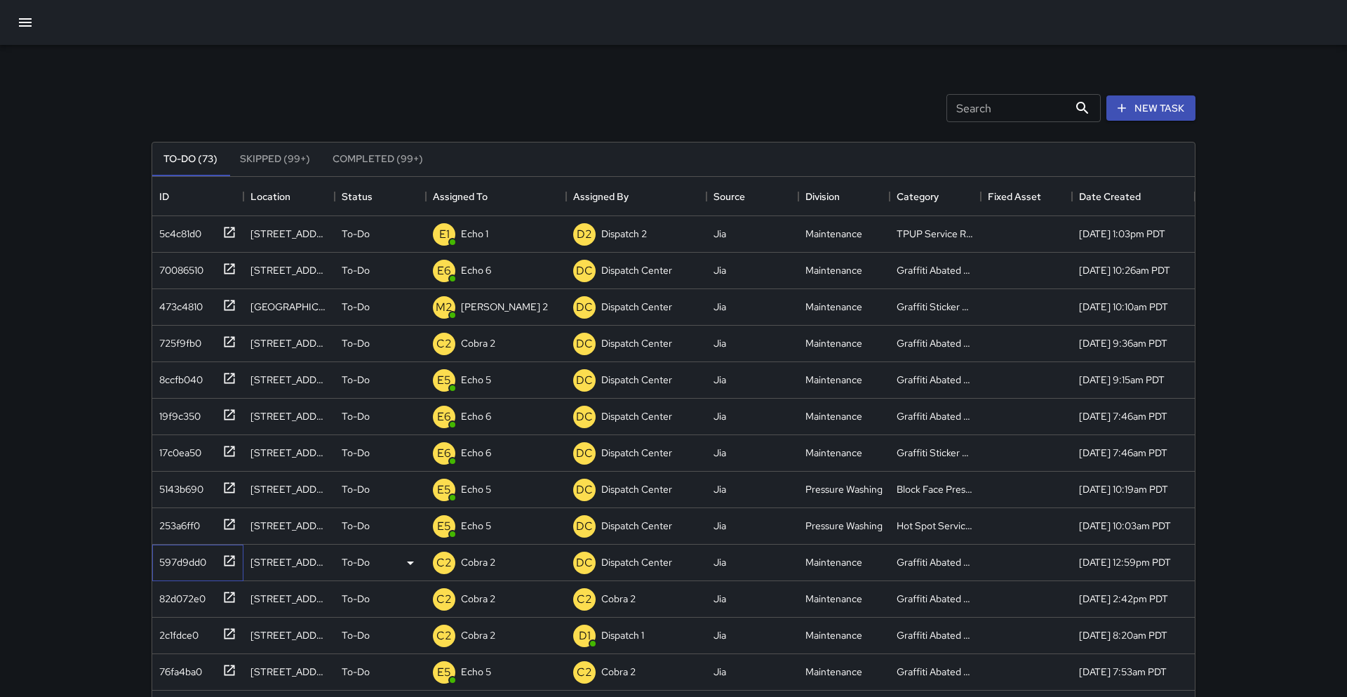
click at [223, 561] on icon at bounding box center [229, 561] width 14 height 14
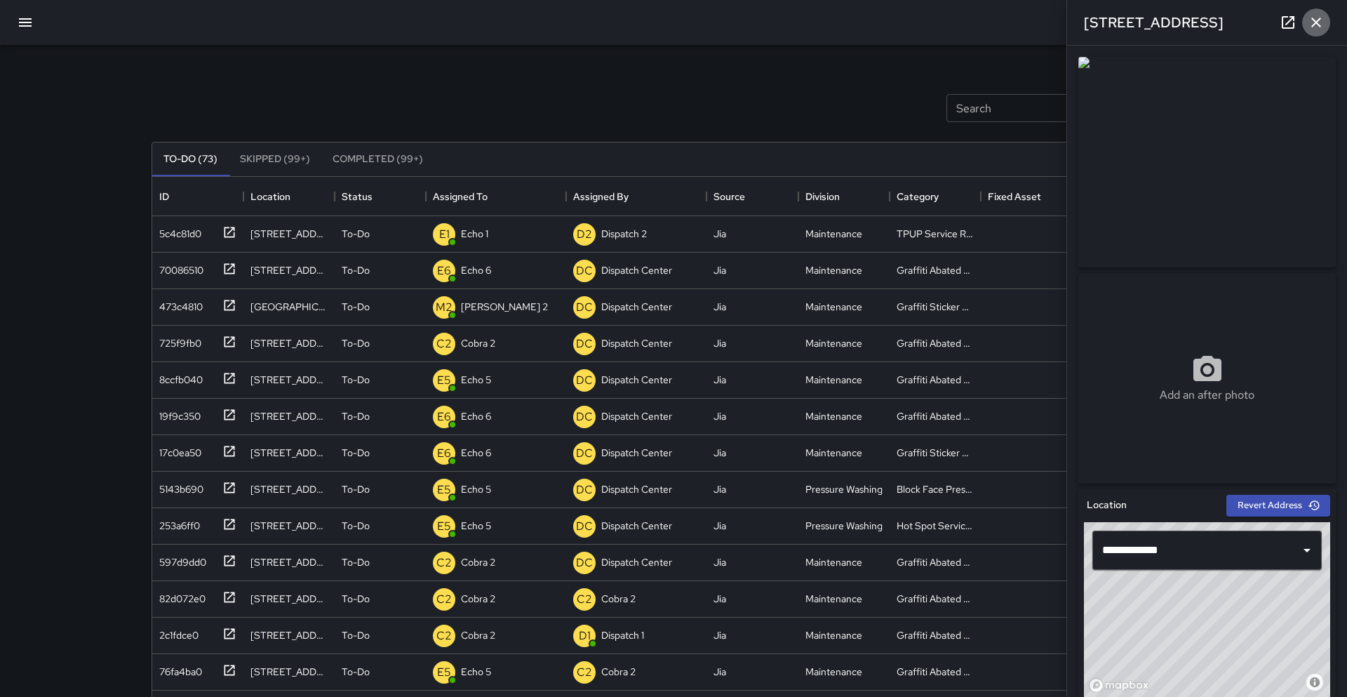
click at [1221, 20] on icon "button" at bounding box center [1316, 22] width 17 height 17
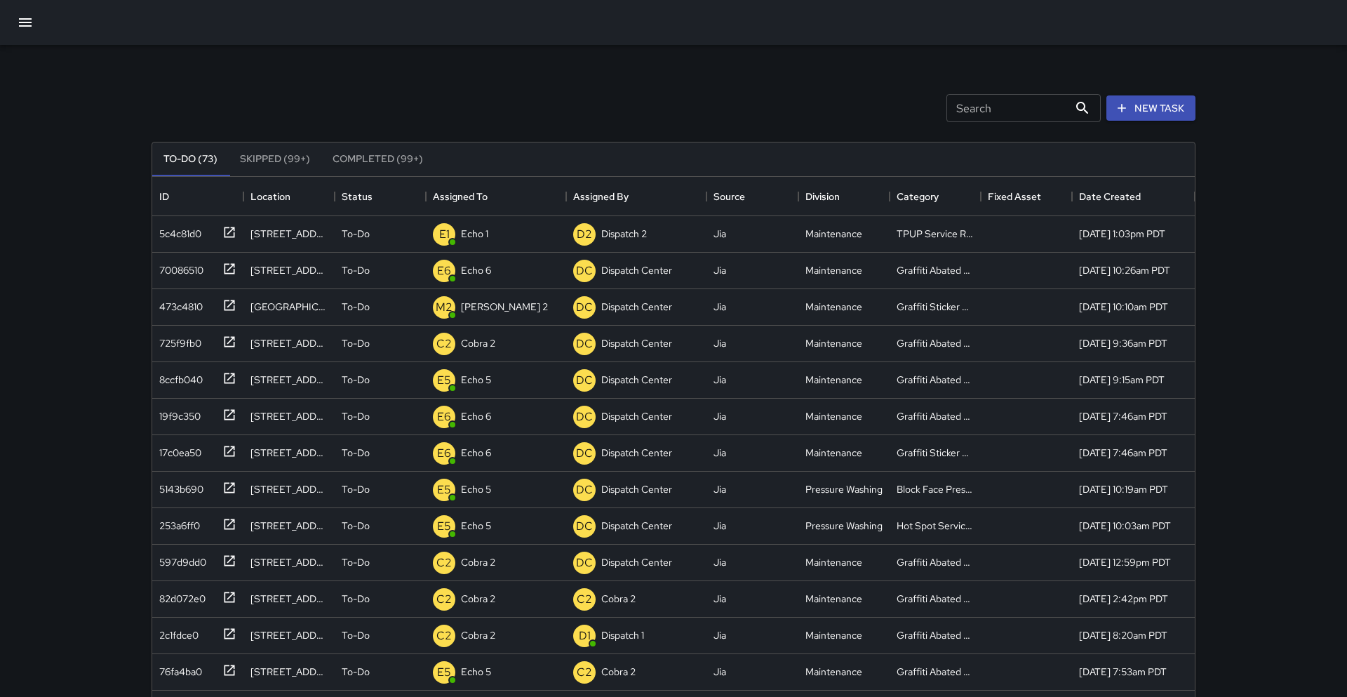
click at [24, 21] on icon "button" at bounding box center [25, 22] width 17 height 17
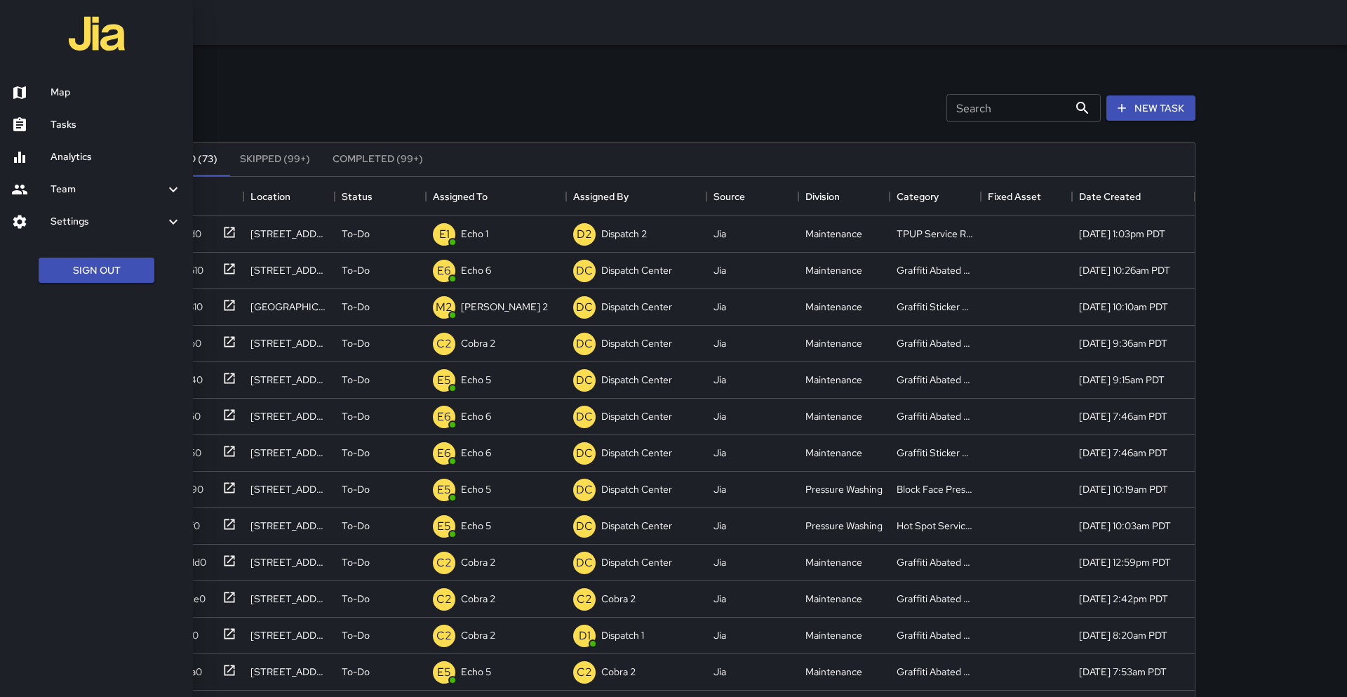
click at [55, 93] on h6 "Map" at bounding box center [116, 92] width 131 height 15
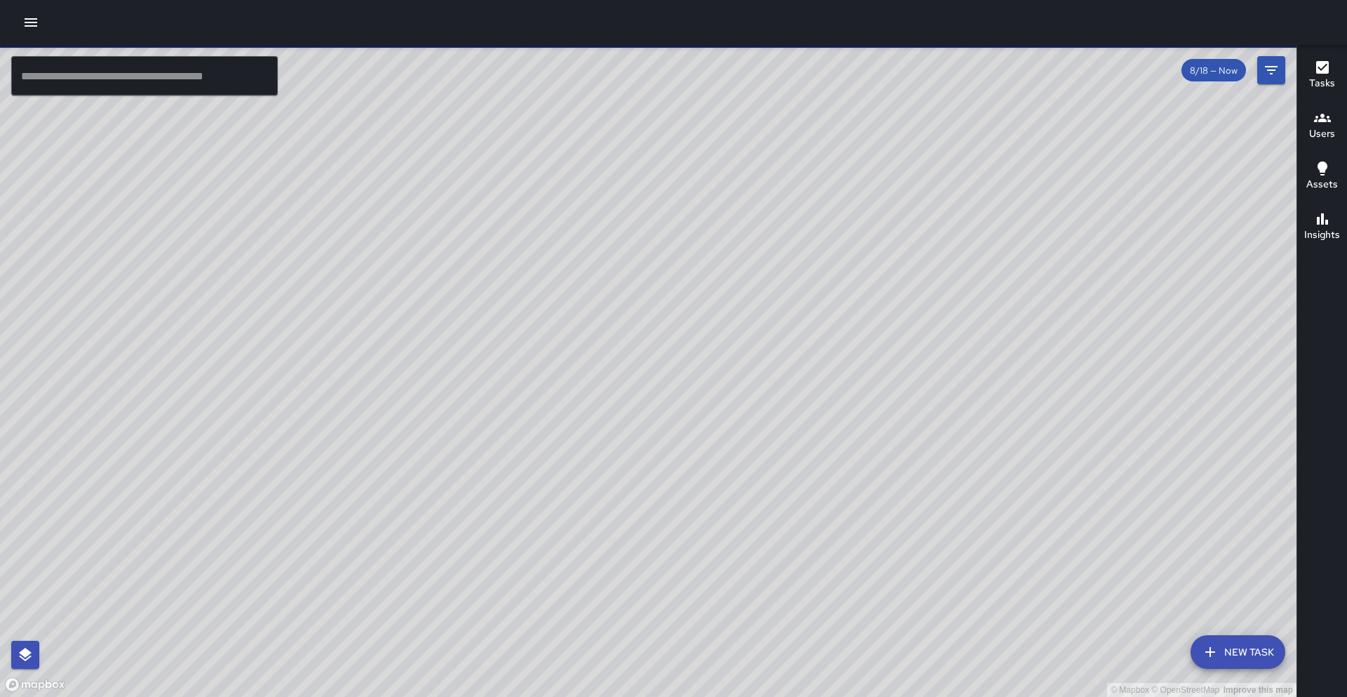
drag, startPoint x: 526, startPoint y: 223, endPoint x: 415, endPoint y: 246, distance: 114.0
click at [415, 246] on div "© Mapbox © OpenStreetMap Improve this map" at bounding box center [648, 371] width 1297 height 652
drag, startPoint x: 693, startPoint y: 259, endPoint x: 690, endPoint y: 249, distance: 10.4
click at [690, 249] on div "© Mapbox © OpenStreetMap Improve this map" at bounding box center [648, 371] width 1297 height 652
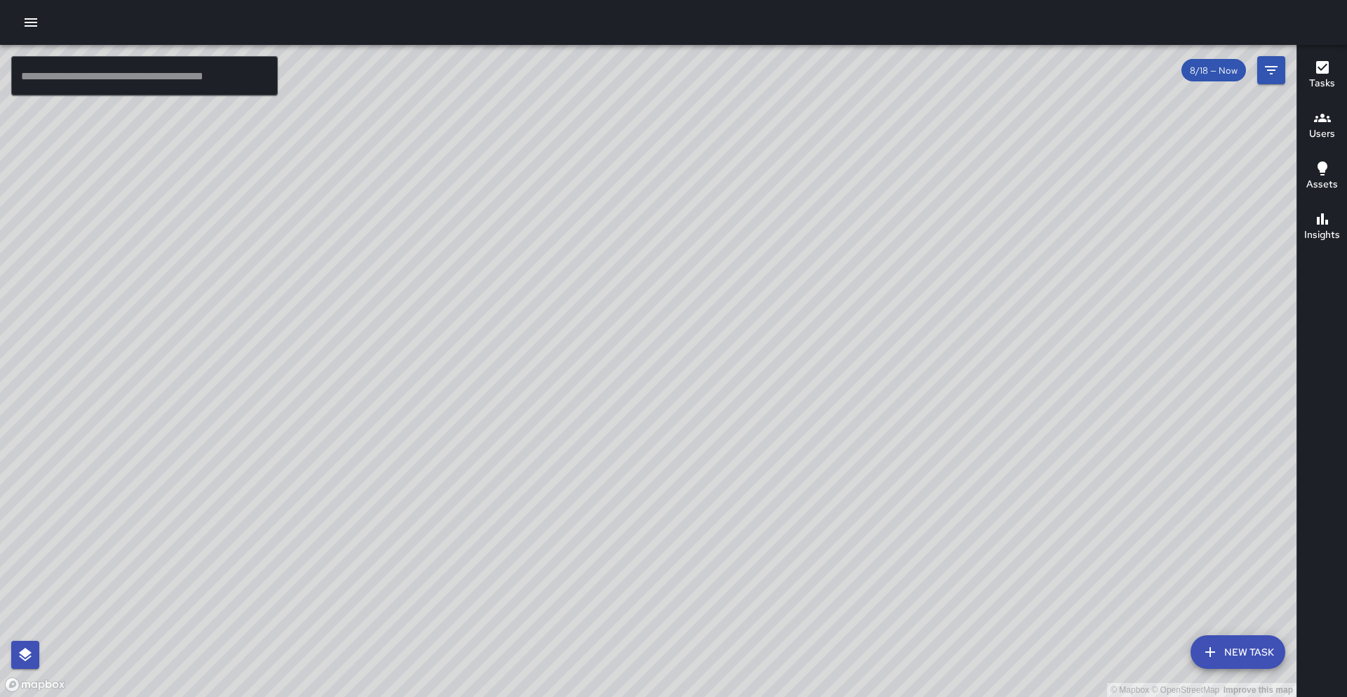
drag, startPoint x: 497, startPoint y: 167, endPoint x: 507, endPoint y: 288, distance: 121.9
click at [487, 312] on div "© Mapbox © OpenStreetMap Improve this map" at bounding box center [648, 371] width 1297 height 652
drag, startPoint x: 597, startPoint y: 215, endPoint x: 525, endPoint y: 404, distance: 202.1
click at [525, 404] on div "© Mapbox © OpenStreetMap Improve this map" at bounding box center [648, 371] width 1297 height 652
drag, startPoint x: 475, startPoint y: 409, endPoint x: 499, endPoint y: 239, distance: 171.5
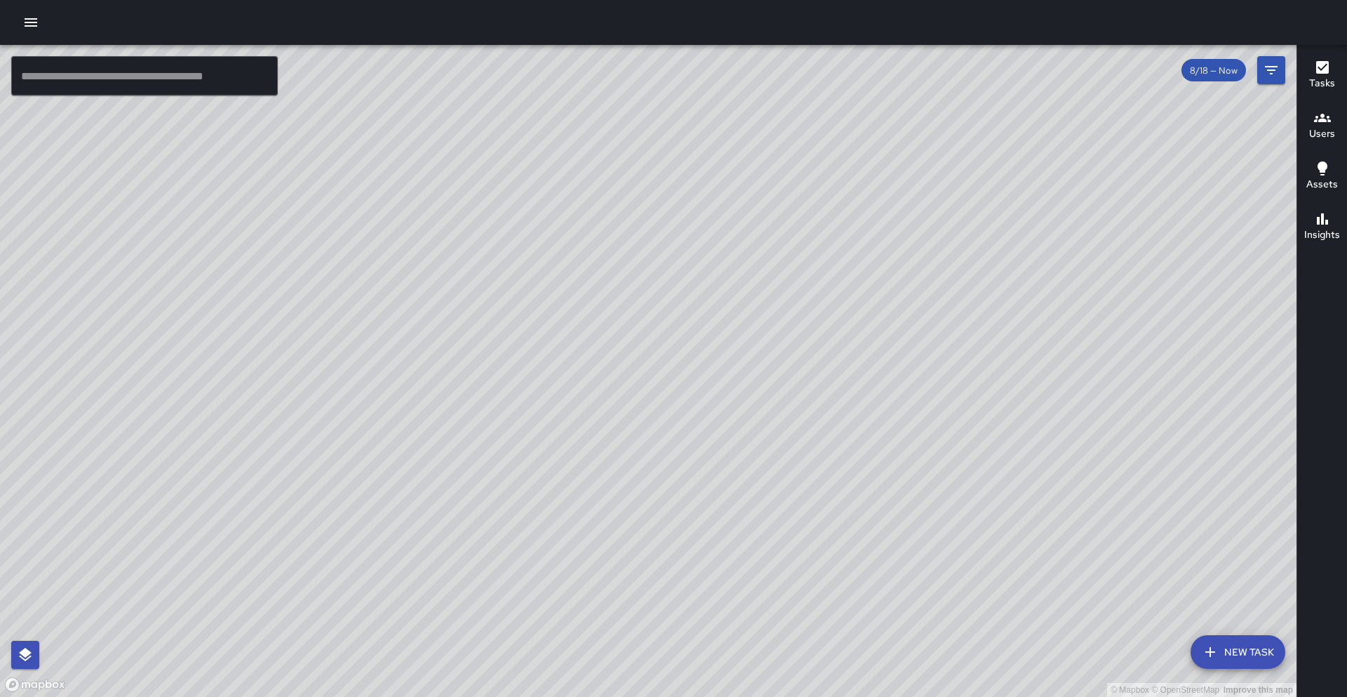
click at [499, 239] on div "© Mapbox © OpenStreetMap Improve this map" at bounding box center [648, 371] width 1297 height 652
drag, startPoint x: 599, startPoint y: 422, endPoint x: 589, endPoint y: 333, distance: 89.0
click at [589, 333] on div "© Mapbox © OpenStreetMap Improve this map" at bounding box center [648, 371] width 1297 height 652
drag, startPoint x: 538, startPoint y: 479, endPoint x: 521, endPoint y: 444, distance: 38.6
click at [521, 444] on div "© Mapbox © OpenStreetMap Improve this map" at bounding box center [648, 371] width 1297 height 652
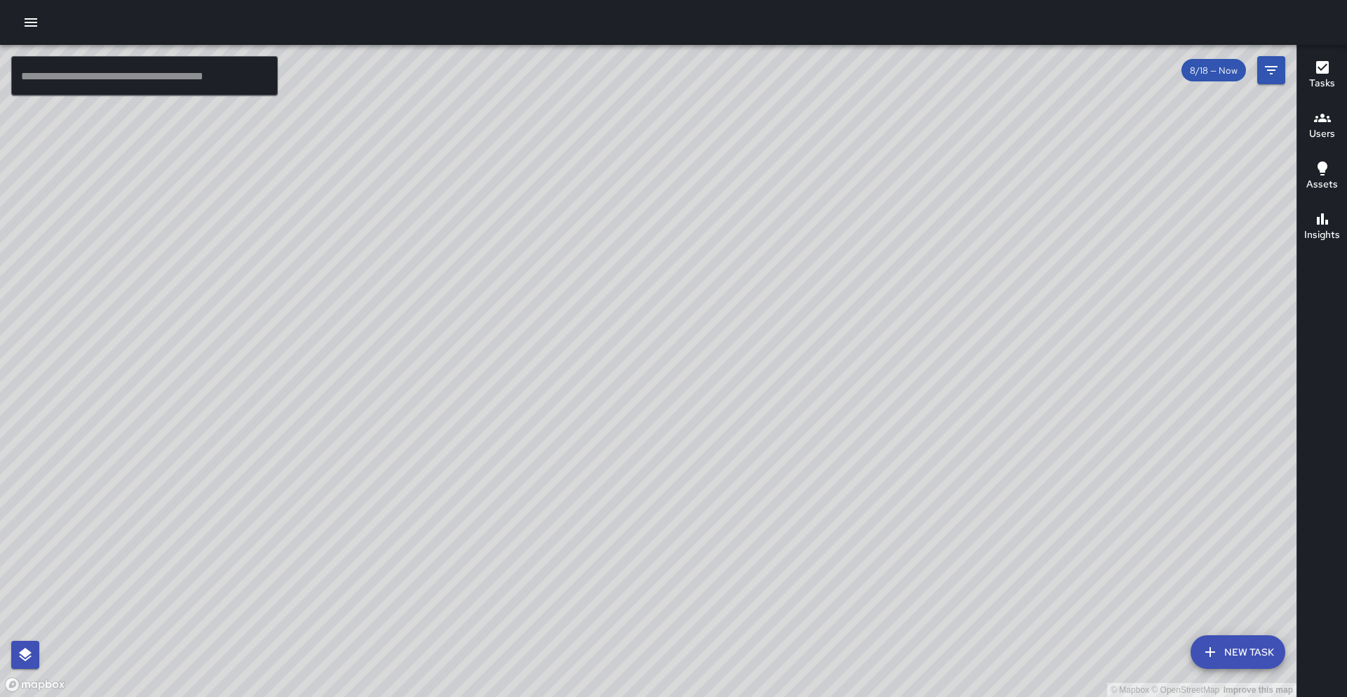
drag, startPoint x: 368, startPoint y: 191, endPoint x: 494, endPoint y: 328, distance: 186.7
click at [492, 361] on div "© Mapbox © OpenStreetMap Improve this map" at bounding box center [648, 371] width 1297 height 652
drag, startPoint x: 486, startPoint y: 179, endPoint x: 524, endPoint y: 254, distance: 84.1
click at [502, 234] on div "© Mapbox © OpenStreetMap Improve this map" at bounding box center [648, 371] width 1297 height 652
drag, startPoint x: 569, startPoint y: 361, endPoint x: 559, endPoint y: 278, distance: 84.2
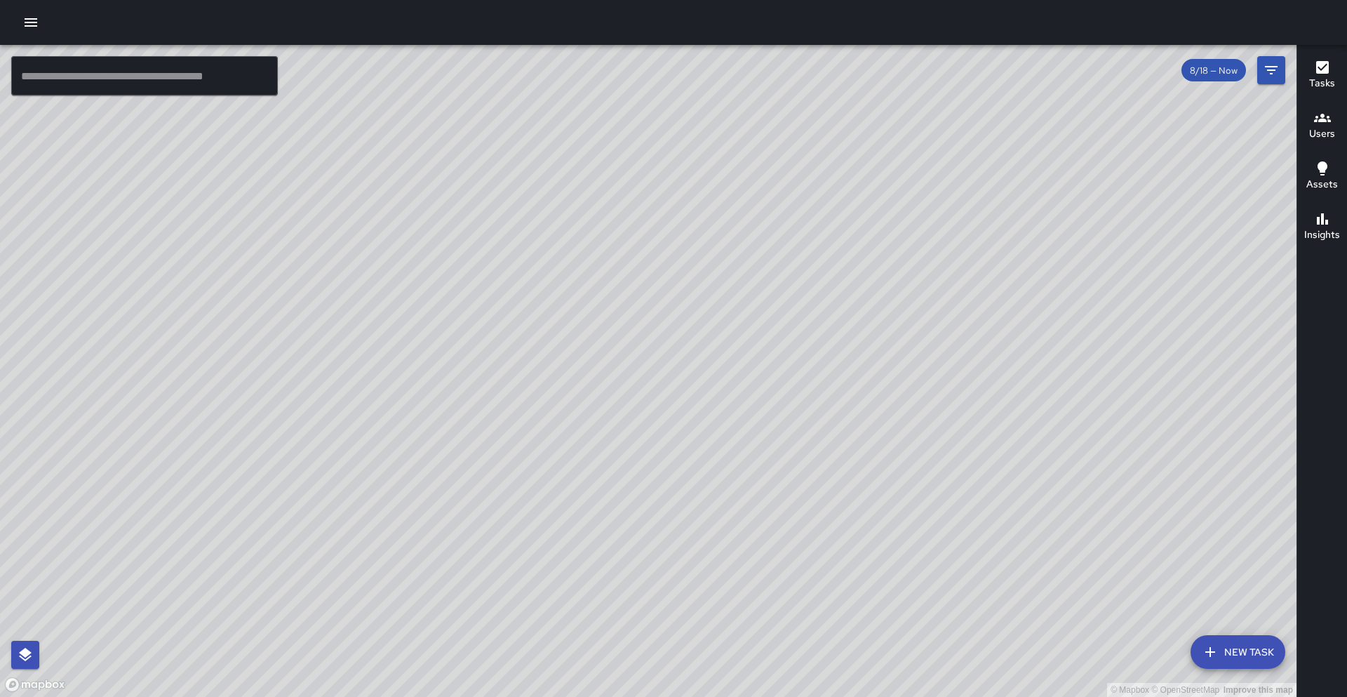
click at [559, 278] on div "© Mapbox © OpenStreetMap Improve this map" at bounding box center [648, 371] width 1297 height 652
drag, startPoint x: 490, startPoint y: 596, endPoint x: 547, endPoint y: 467, distance: 142.0
click at [547, 467] on div "© Mapbox © OpenStreetMap Improve this map" at bounding box center [648, 371] width 1297 height 652
drag, startPoint x: 596, startPoint y: 142, endPoint x: 443, endPoint y: 310, distance: 228.0
click at [443, 311] on div "© Mapbox © OpenStreetMap Improve this map" at bounding box center [648, 371] width 1297 height 652
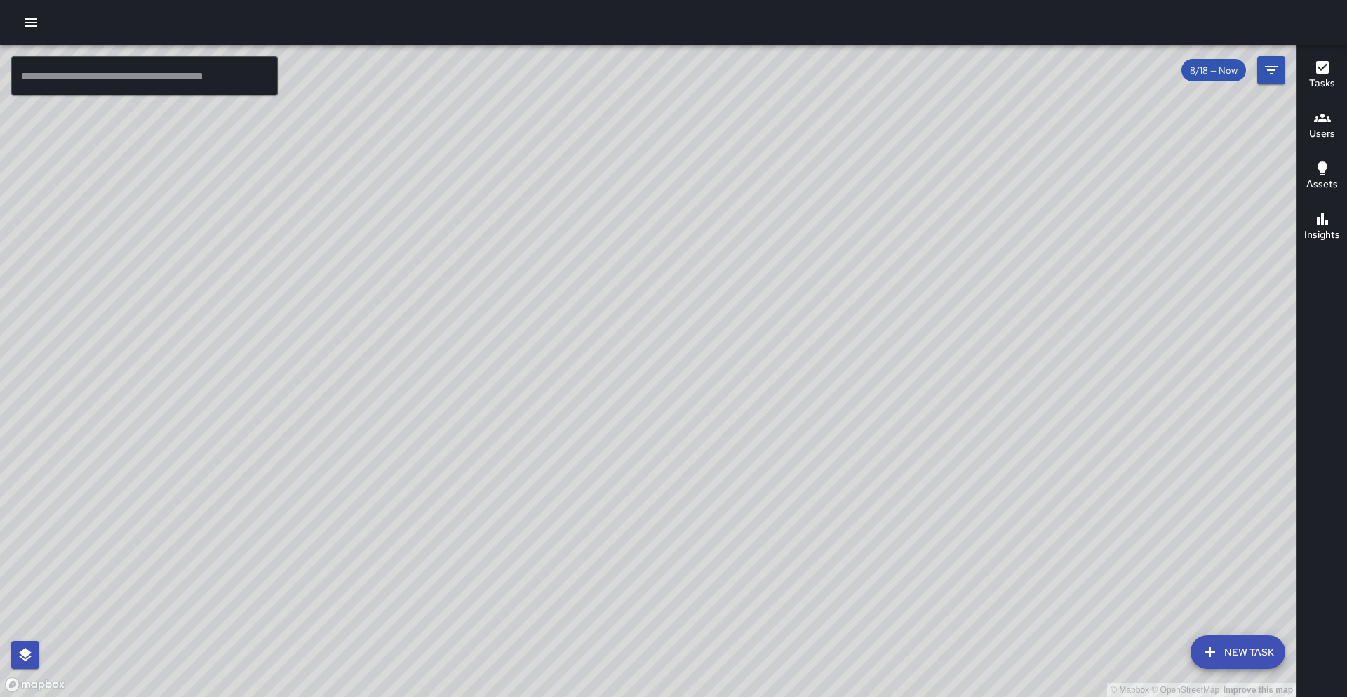
drag, startPoint x: 434, startPoint y: 344, endPoint x: 480, endPoint y: 304, distance: 61.2
click at [480, 304] on div "© Mapbox © OpenStreetMap Improve this map" at bounding box center [648, 371] width 1297 height 652
click at [472, 400] on div "© Mapbox © OpenStreetMap Improve this map" at bounding box center [648, 371] width 1297 height 652
click at [29, 21] on icon "button" at bounding box center [30, 22] width 17 height 17
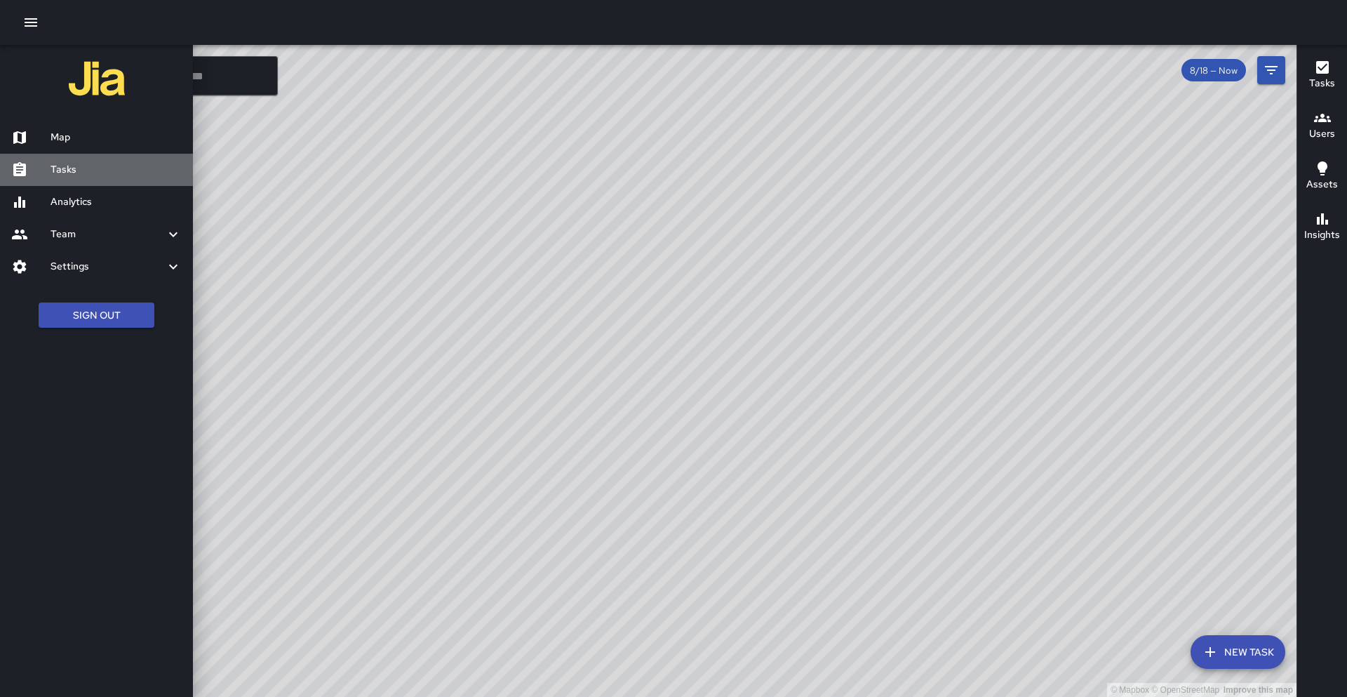
click at [74, 167] on h6 "Tasks" at bounding box center [116, 169] width 131 height 15
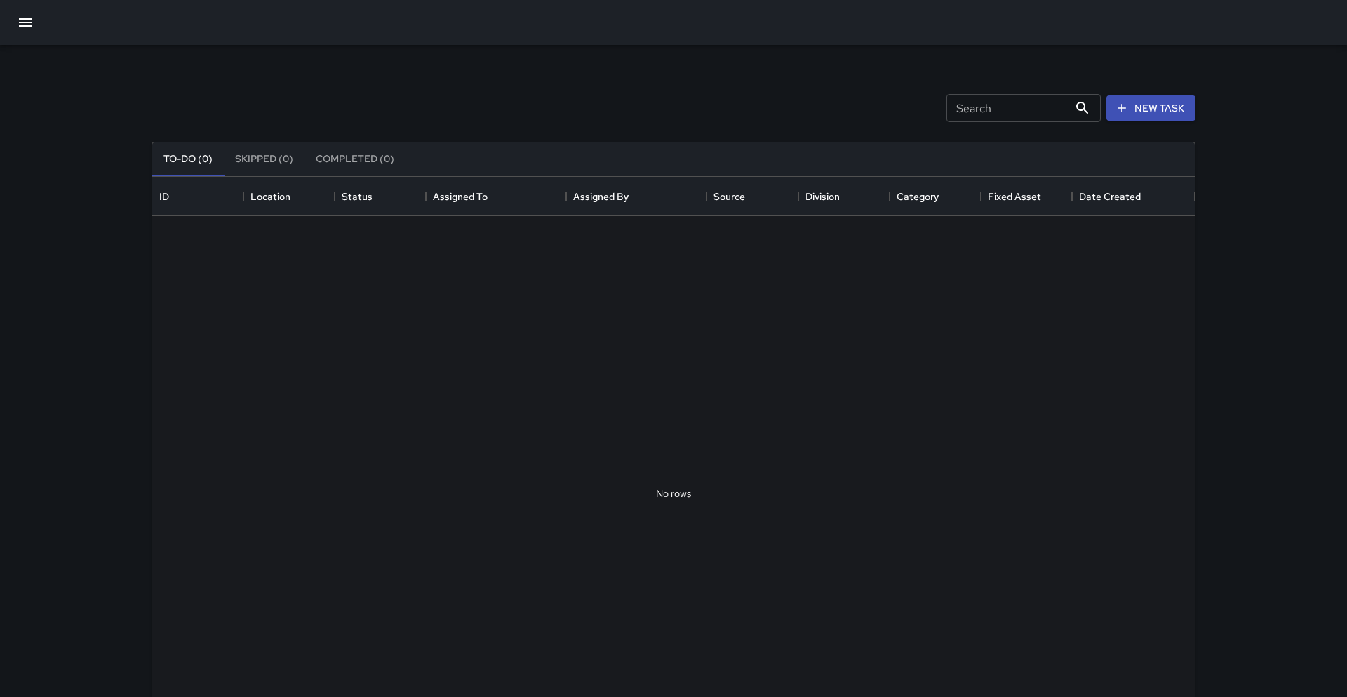
scroll to position [594, 1043]
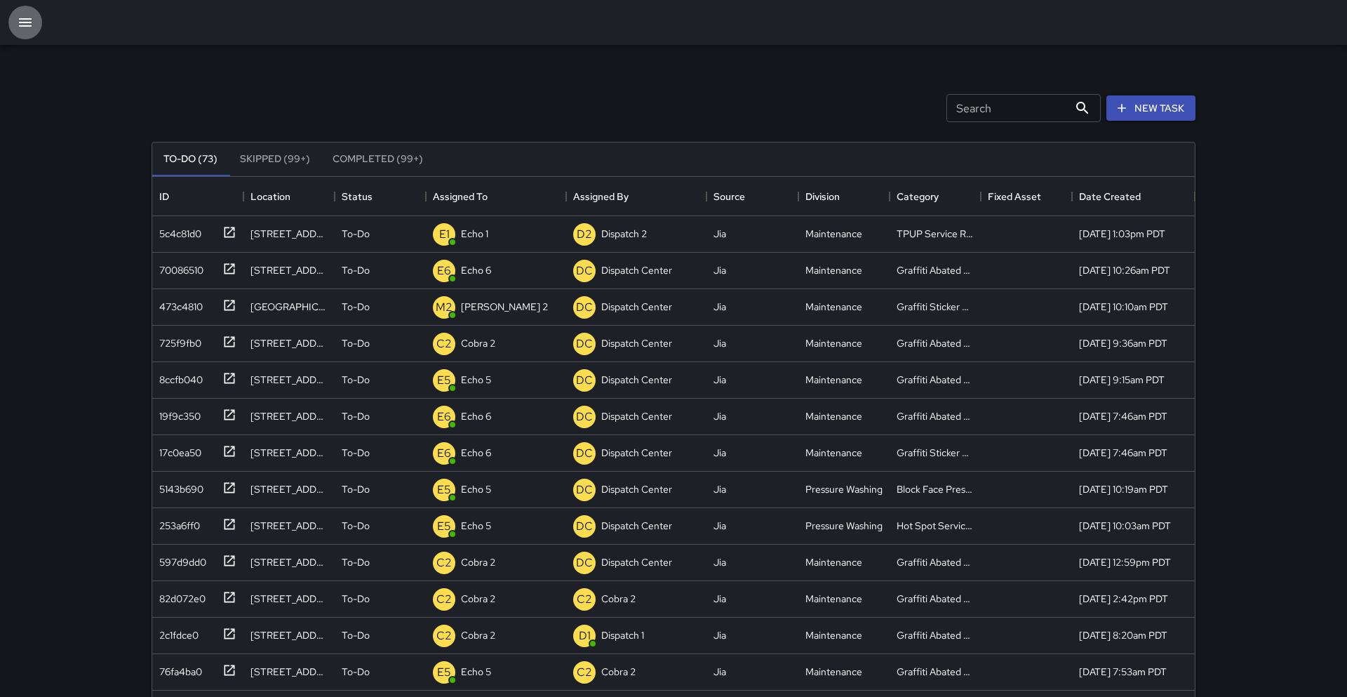
click at [20, 27] on icon "button" at bounding box center [25, 22] width 17 height 17
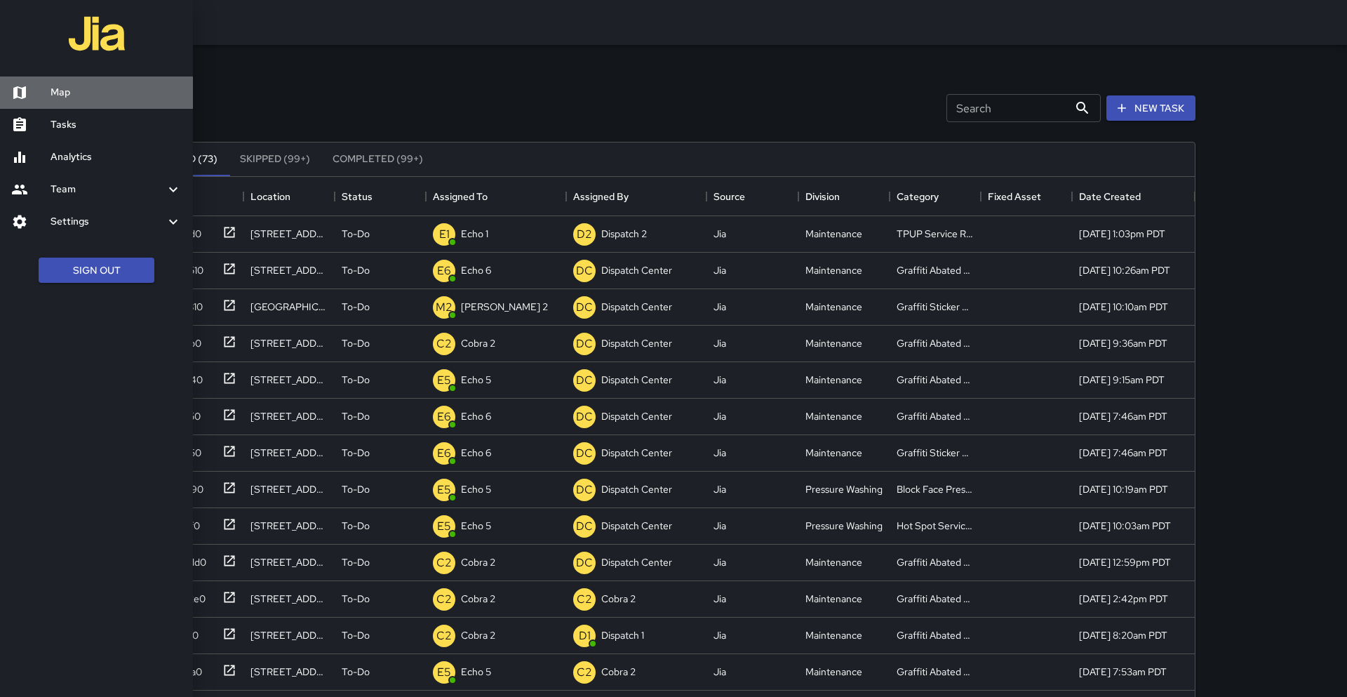
click at [57, 95] on h6 "Map" at bounding box center [116, 92] width 131 height 15
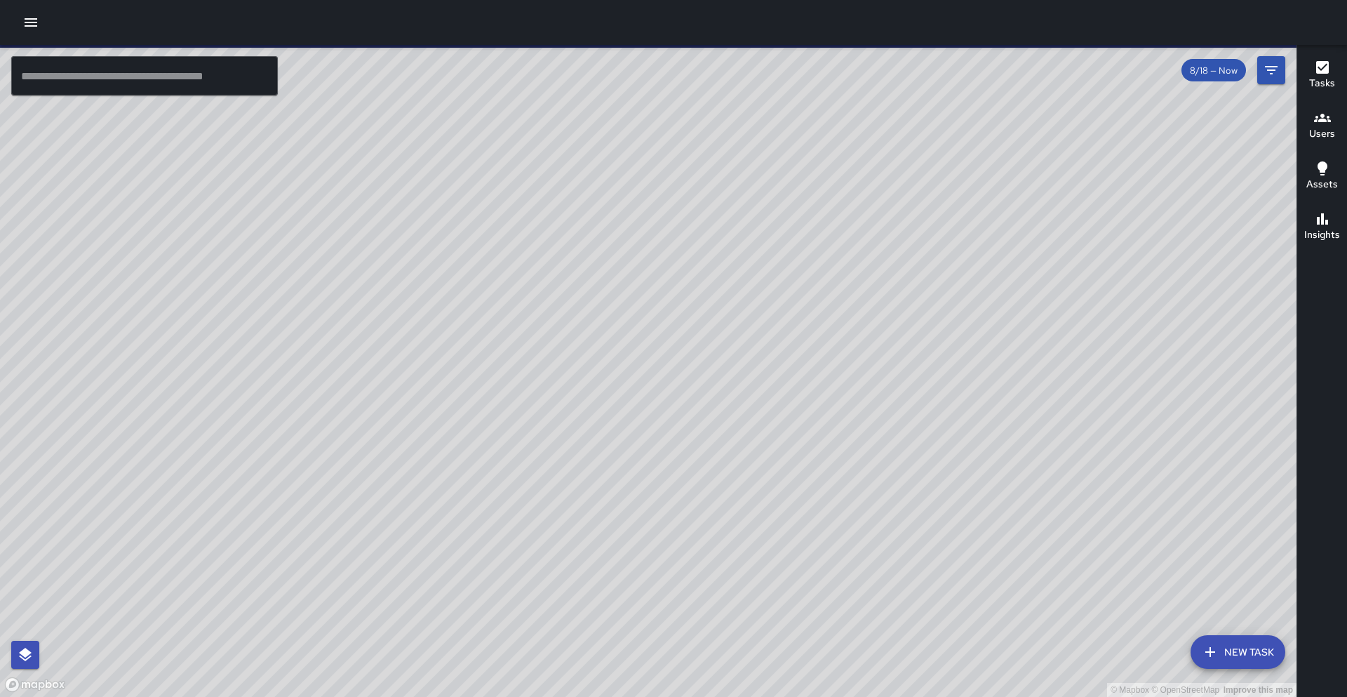
drag, startPoint x: 436, startPoint y: 288, endPoint x: 252, endPoint y: 285, distance: 183.9
click at [252, 284] on div "© Mapbox © OpenStreetMap Improve this map" at bounding box center [648, 371] width 1297 height 652
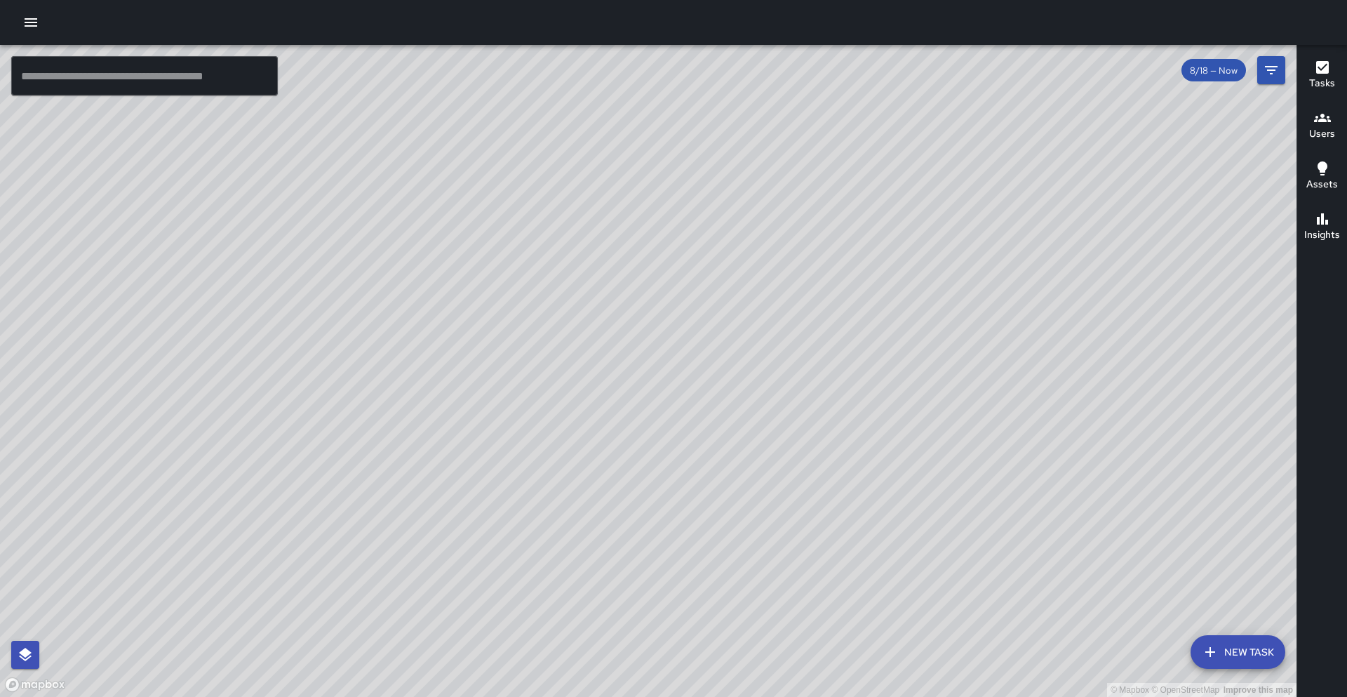
drag, startPoint x: 517, startPoint y: 396, endPoint x: 564, endPoint y: 281, distance: 124.1
click at [564, 281] on div "© Mapbox © OpenStreetMap Improve this map" at bounding box center [648, 371] width 1297 height 652
drag, startPoint x: 706, startPoint y: 98, endPoint x: 576, endPoint y: 260, distance: 207.7
click at [576, 260] on div "© Mapbox © OpenStreetMap Improve this map" at bounding box center [648, 371] width 1297 height 652
drag, startPoint x: 407, startPoint y: 213, endPoint x: 425, endPoint y: 163, distance: 52.8
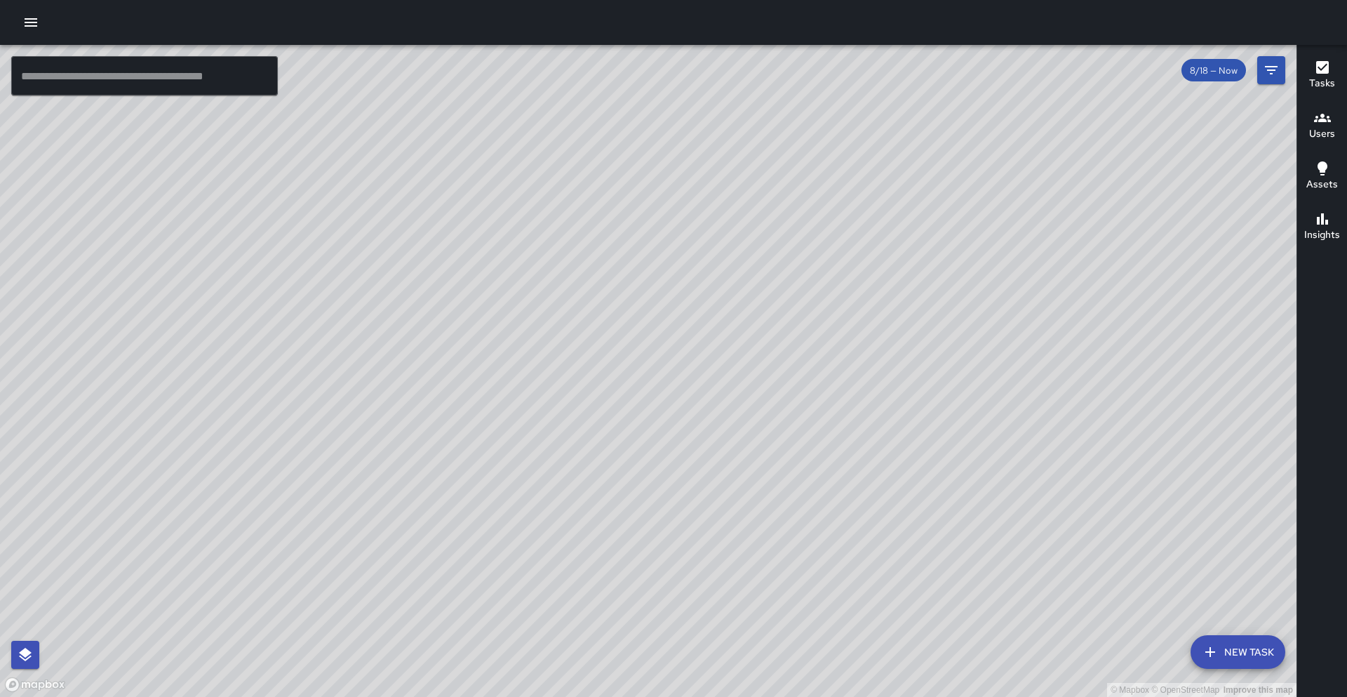
click at [425, 163] on div "© Mapbox © OpenStreetMap Improve this map" at bounding box center [648, 371] width 1297 height 652
drag, startPoint x: 487, startPoint y: 362, endPoint x: 501, endPoint y: 307, distance: 57.2
click at [501, 307] on div "© Mapbox © OpenStreetMap Improve this map" at bounding box center [648, 371] width 1297 height 652
drag, startPoint x: 517, startPoint y: 415, endPoint x: 542, endPoint y: 365, distance: 56.2
click at [542, 365] on div "© Mapbox © OpenStreetMap Improve this map" at bounding box center [648, 371] width 1297 height 652
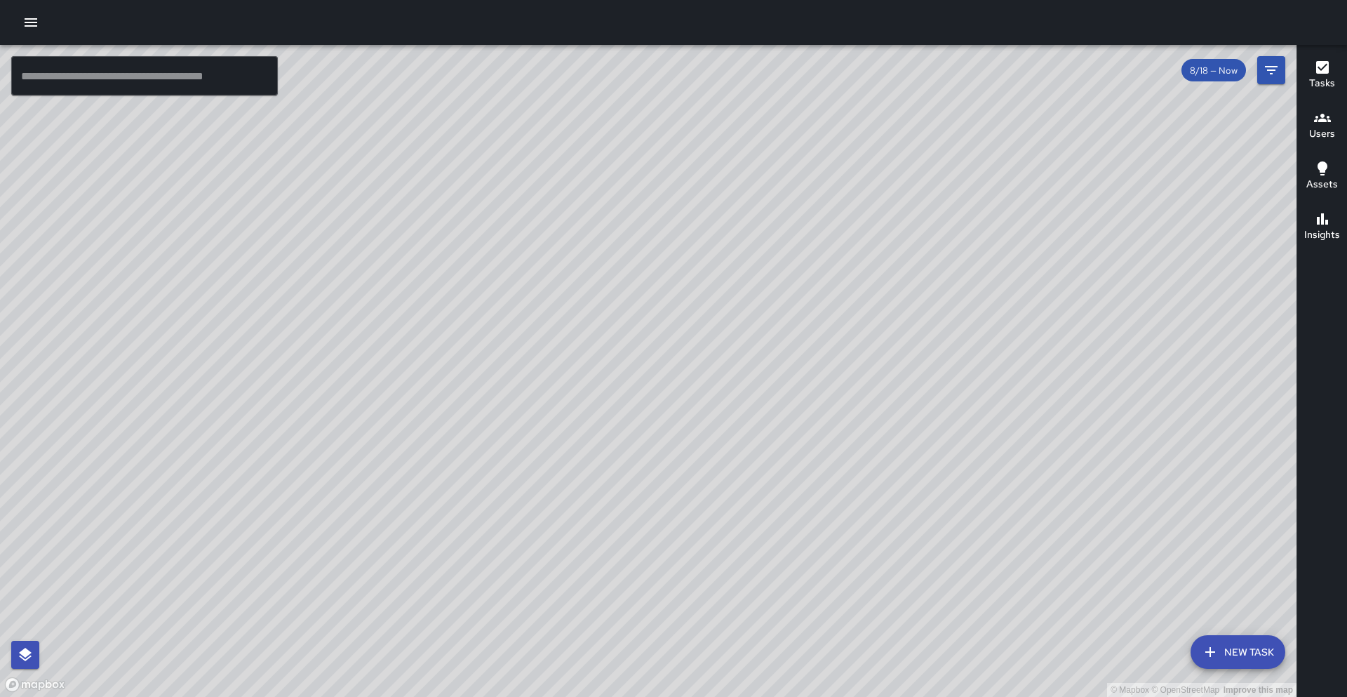
drag, startPoint x: 240, startPoint y: 491, endPoint x: 248, endPoint y: 477, distance: 16.4
click at [249, 476] on div "© Mapbox © OpenStreetMap Improve this map" at bounding box center [648, 371] width 1297 height 652
drag, startPoint x: 537, startPoint y: 239, endPoint x: 542, endPoint y: 205, distance: 34.1
click at [542, 205] on div "© Mapbox © OpenStreetMap Improve this map" at bounding box center [648, 371] width 1297 height 652
click at [39, 26] on button "button" at bounding box center [31, 22] width 28 height 28
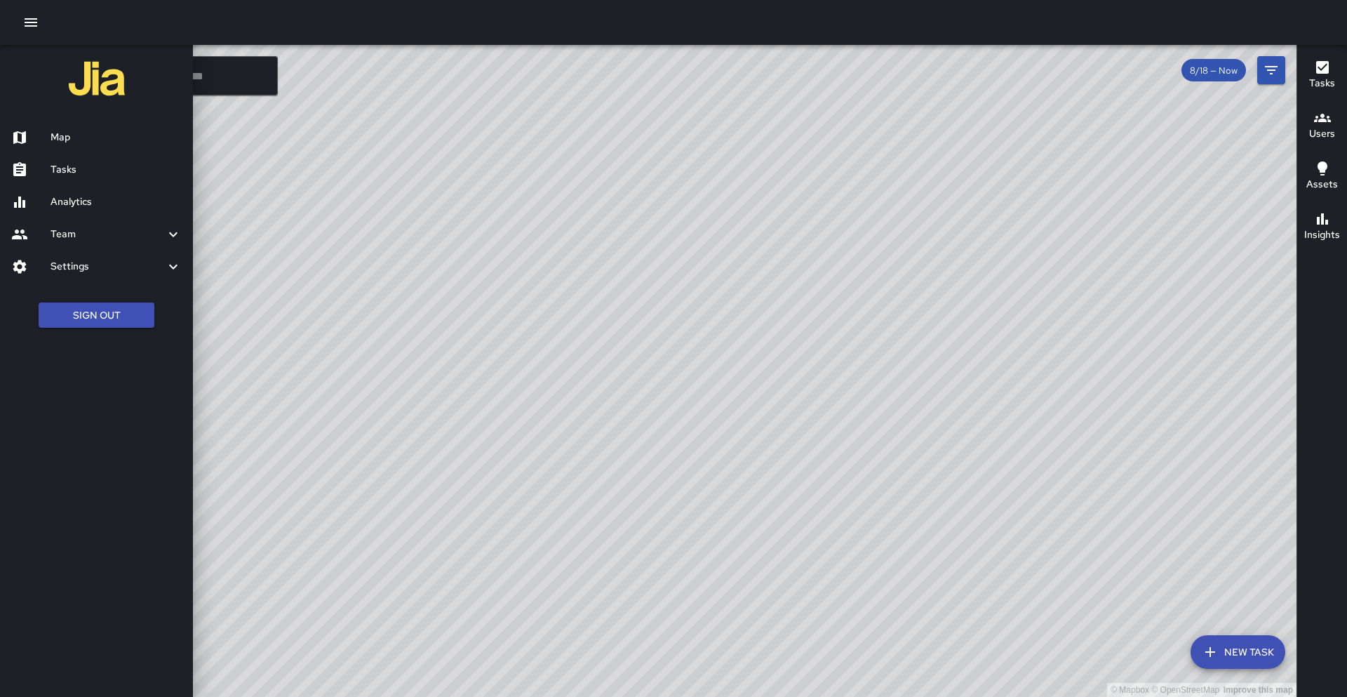
click at [99, 171] on h6 "Tasks" at bounding box center [116, 169] width 131 height 15
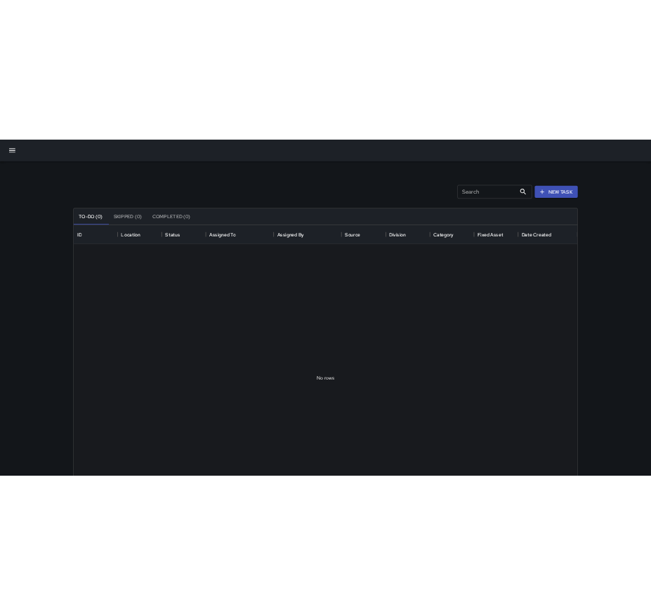
scroll to position [594, 1043]
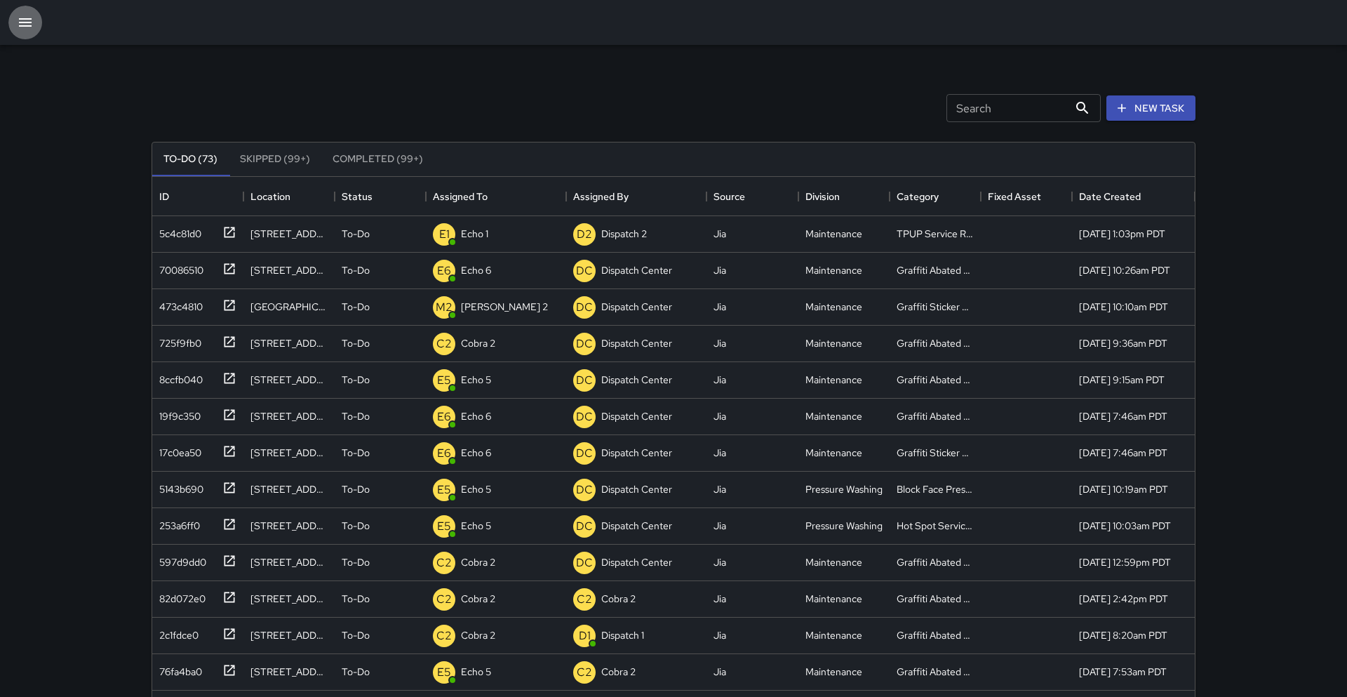
click at [26, 29] on icon "button" at bounding box center [25, 22] width 17 height 17
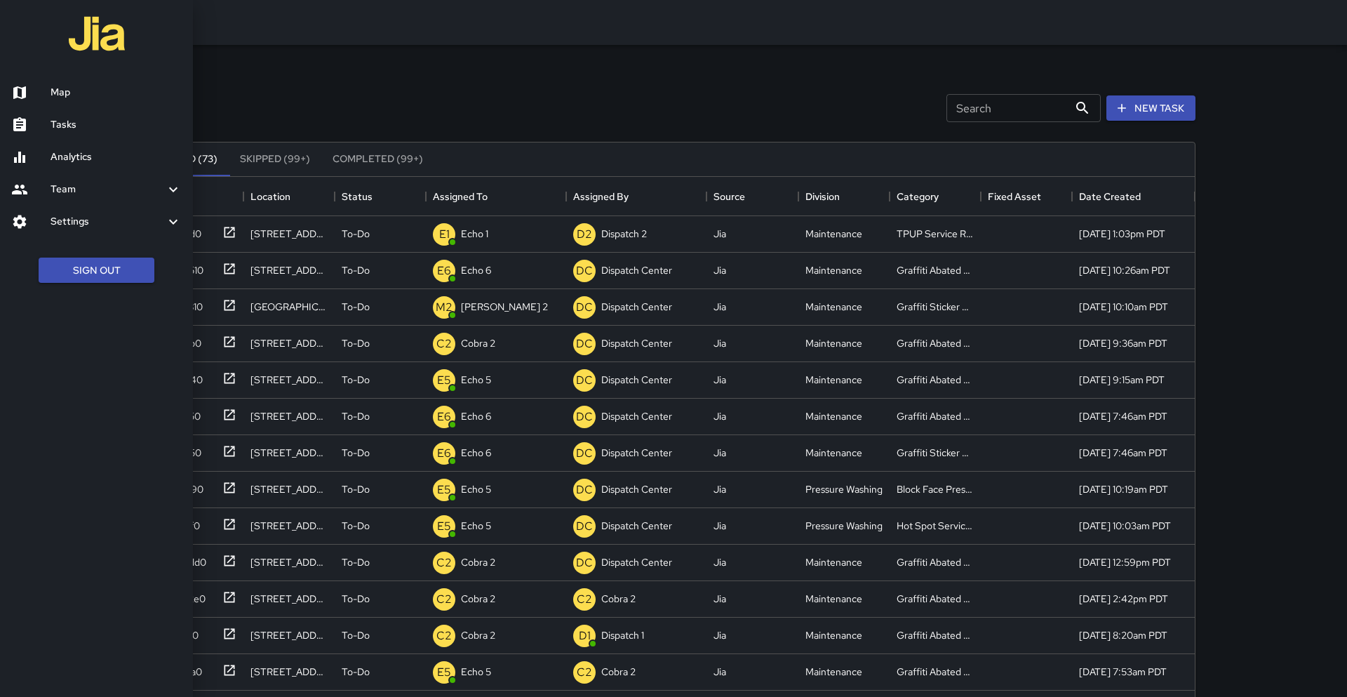
click at [64, 91] on h6 "Map" at bounding box center [116, 92] width 131 height 15
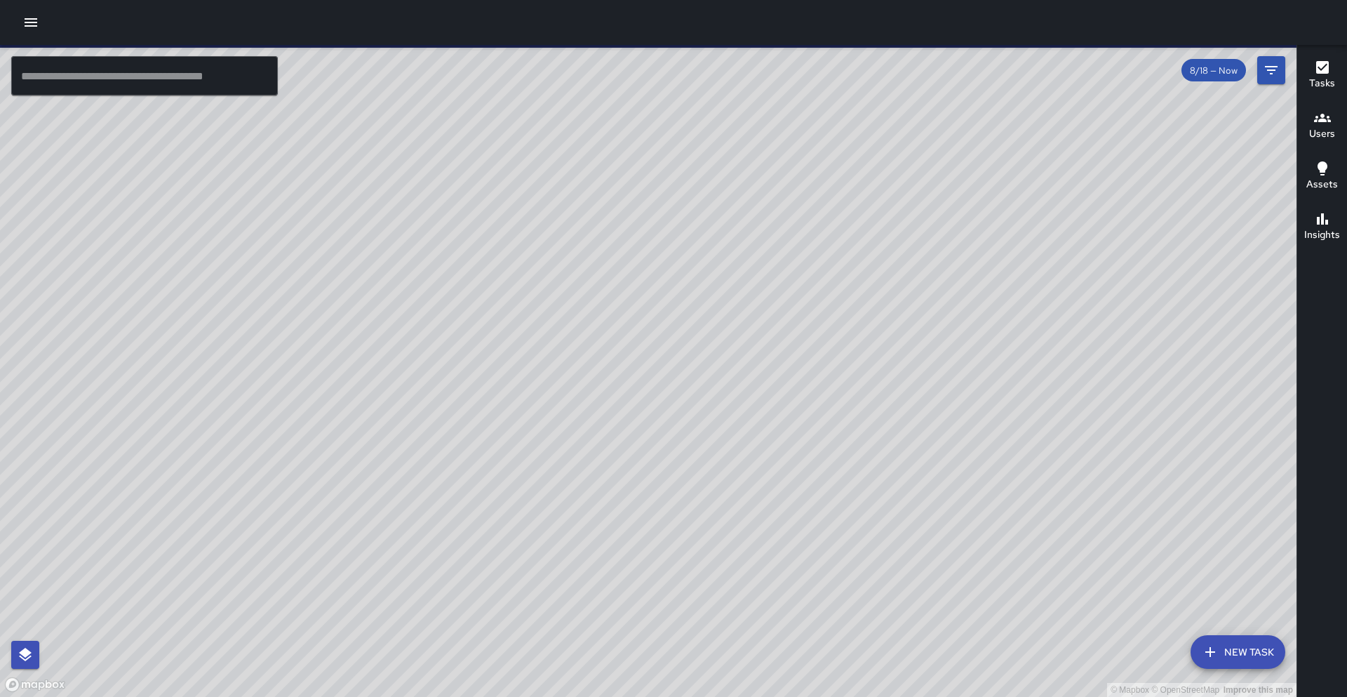
drag, startPoint x: 556, startPoint y: 262, endPoint x: 448, endPoint y: 251, distance: 108.0
click at [448, 251] on div "© Mapbox © OpenStreetMap Improve this map" at bounding box center [648, 371] width 1297 height 652
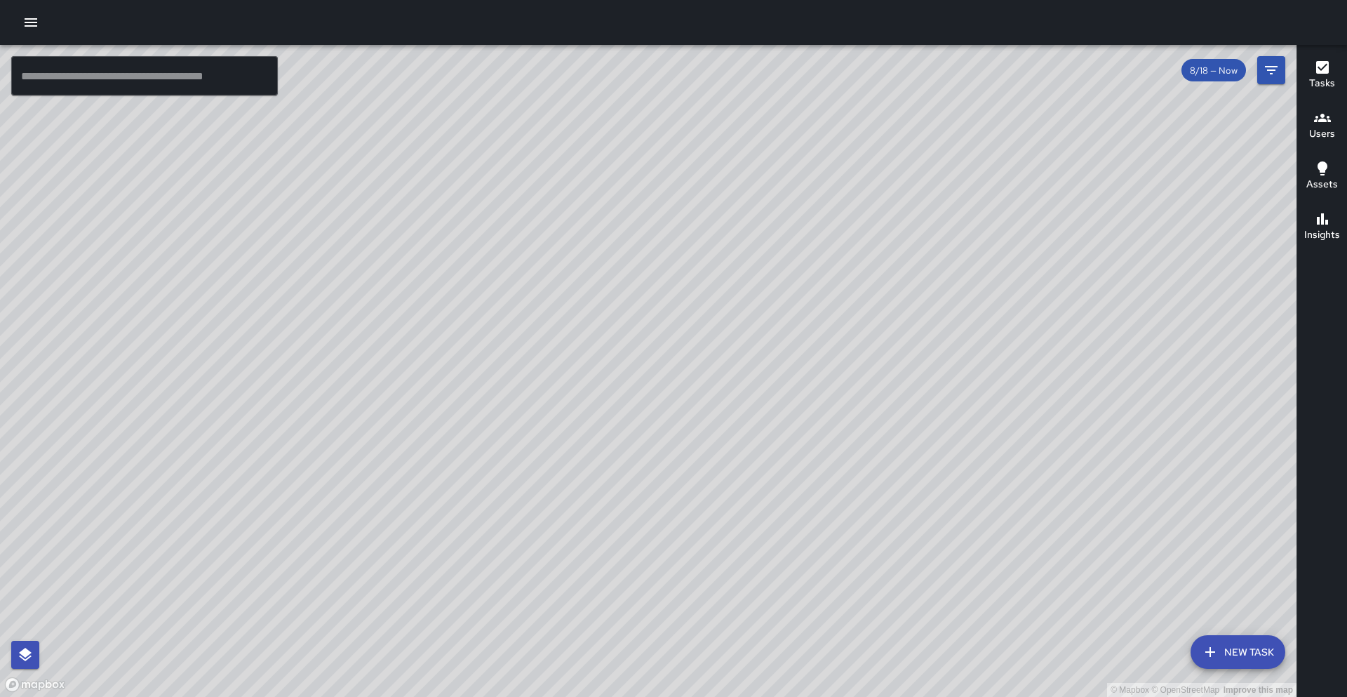
drag, startPoint x: 548, startPoint y: 170, endPoint x: 484, endPoint y: 347, distance: 188.0
click at [487, 344] on div "© Mapbox © OpenStreetMap Improve this map" at bounding box center [648, 371] width 1297 height 652
drag, startPoint x: 554, startPoint y: 178, endPoint x: 521, endPoint y: 239, distance: 70.0
click at [521, 239] on div "© Mapbox © OpenStreetMap Improve this map" at bounding box center [648, 371] width 1297 height 652
drag, startPoint x: 609, startPoint y: 448, endPoint x: 631, endPoint y: 374, distance: 76.8
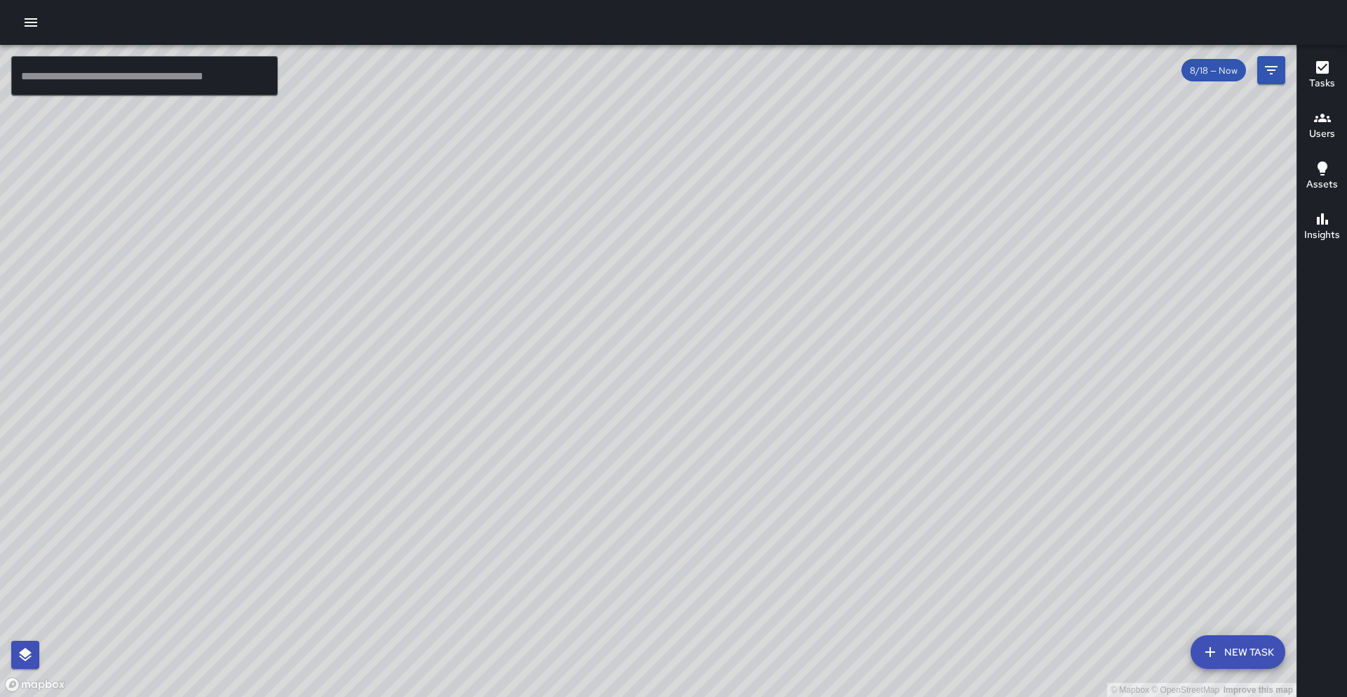
click at [631, 374] on div "© Mapbox © OpenStreetMap Improve this map" at bounding box center [648, 371] width 1297 height 652
drag, startPoint x: 495, startPoint y: 475, endPoint x: 514, endPoint y: 427, distance: 51.6
click at [514, 427] on div "© Mapbox © OpenStreetMap Improve this map" at bounding box center [648, 371] width 1297 height 652
drag, startPoint x: 540, startPoint y: 311, endPoint x: 498, endPoint y: 362, distance: 66.8
click at [498, 362] on div "© Mapbox © OpenStreetMap Improve this map" at bounding box center [648, 371] width 1297 height 652
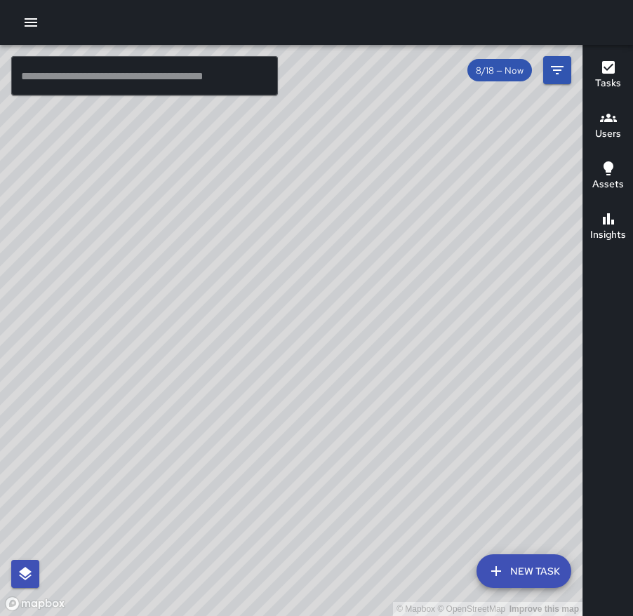
drag, startPoint x: 272, startPoint y: 303, endPoint x: 437, endPoint y: 314, distance: 165.3
click at [437, 314] on div "© Mapbox © OpenStreetMap Improve this map" at bounding box center [291, 330] width 582 height 571
drag, startPoint x: 386, startPoint y: 435, endPoint x: 230, endPoint y: 389, distance: 162.3
click at [230, 389] on div "© Mapbox © OpenStreetMap Improve this map" at bounding box center [291, 330] width 582 height 571
drag, startPoint x: 240, startPoint y: 455, endPoint x: 267, endPoint y: 381, distance: 78.4
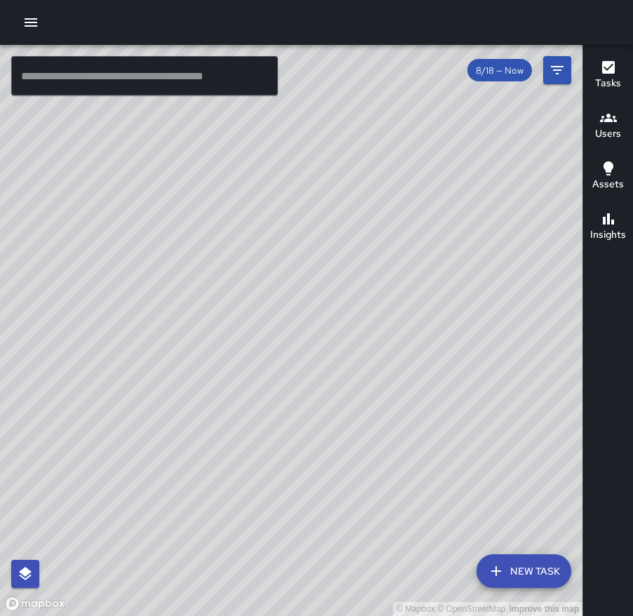
click at [267, 381] on div "© Mapbox © OpenStreetMap Improve this map" at bounding box center [291, 330] width 582 height 571
drag, startPoint x: 229, startPoint y: 459, endPoint x: 246, endPoint y: 378, distance: 83.1
click at [248, 377] on div "© Mapbox © OpenStreetMap Improve this map" at bounding box center [291, 330] width 582 height 571
drag, startPoint x: 298, startPoint y: 411, endPoint x: 253, endPoint y: 405, distance: 46.0
click at [253, 405] on div "© Mapbox © OpenStreetMap Improve this map" at bounding box center [291, 330] width 582 height 571
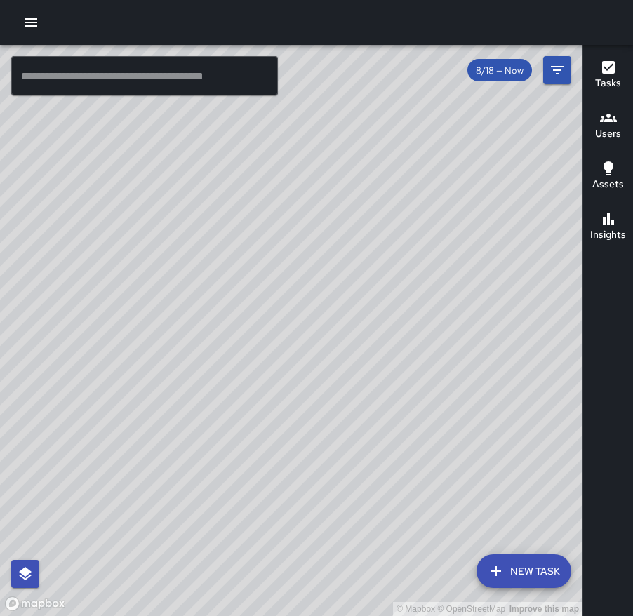
drag, startPoint x: 255, startPoint y: 324, endPoint x: 206, endPoint y: 422, distance: 110.5
click at [207, 422] on div "© Mapbox © OpenStreetMap Improve this map" at bounding box center [291, 330] width 582 height 571
drag, startPoint x: 361, startPoint y: 341, endPoint x: 248, endPoint y: 426, distance: 141.3
click at [248, 426] on div "© Mapbox © OpenStreetMap Improve this map" at bounding box center [291, 330] width 582 height 571
drag, startPoint x: 352, startPoint y: 150, endPoint x: 340, endPoint y: 229, distance: 80.1
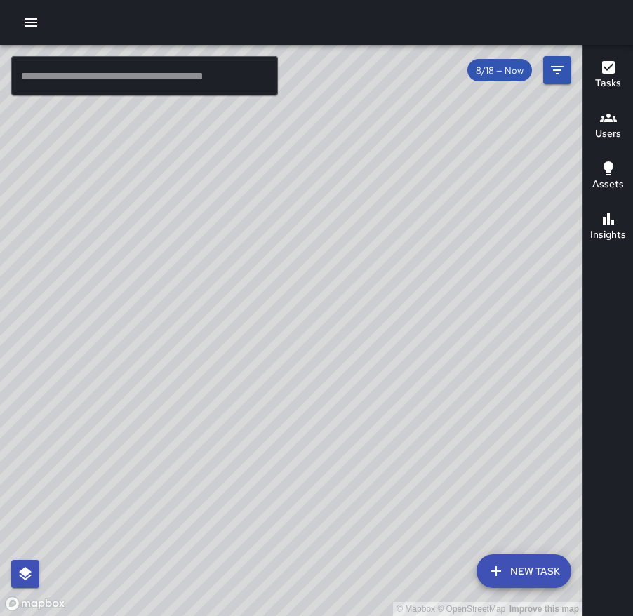
click at [340, 229] on div "© Mapbox © OpenStreetMap Improve this map" at bounding box center [291, 330] width 582 height 571
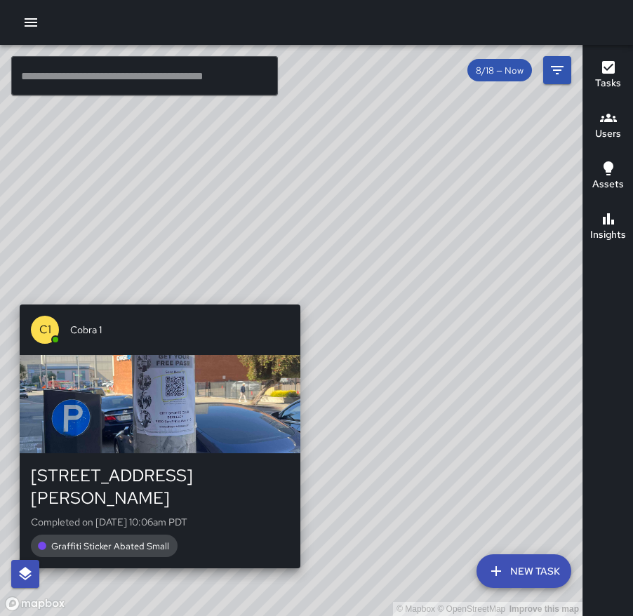
drag, startPoint x: 302, startPoint y: 346, endPoint x: 305, endPoint y: 293, distance: 53.4
click at [305, 293] on div "© Mapbox © OpenStreetMap Improve this map C1 Cobra 1 2021 Webster Street Comple…" at bounding box center [291, 330] width 582 height 571
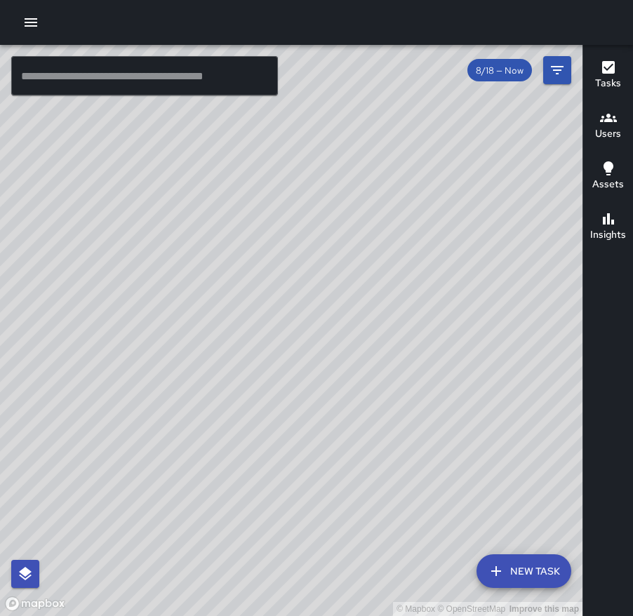
drag, startPoint x: 197, startPoint y: 340, endPoint x: 246, endPoint y: 214, distance: 134.6
click at [246, 214] on div "© Mapbox © OpenStreetMap Improve this map" at bounding box center [291, 330] width 582 height 571
drag, startPoint x: 140, startPoint y: 411, endPoint x: 168, endPoint y: 366, distance: 53.2
click at [168, 366] on div "© Mapbox © OpenStreetMap Improve this map" at bounding box center [291, 330] width 582 height 571
drag, startPoint x: 356, startPoint y: 205, endPoint x: 288, endPoint y: 263, distance: 89.6
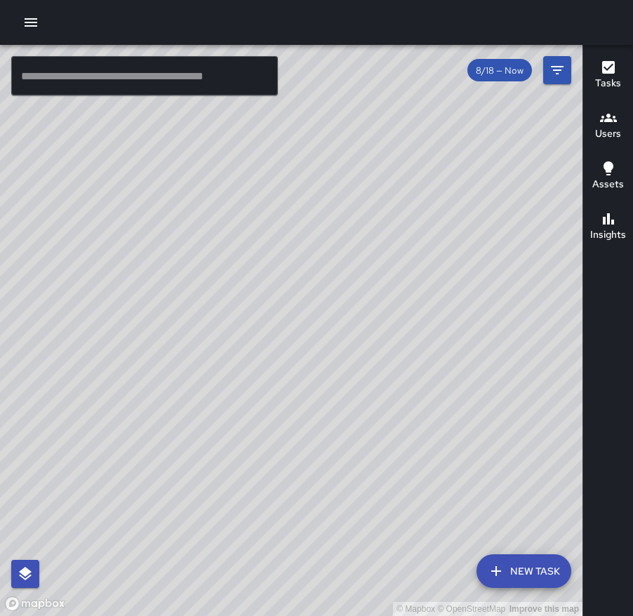
click at [288, 263] on div "© Mapbox © OpenStreetMap Improve this map" at bounding box center [291, 330] width 582 height 571
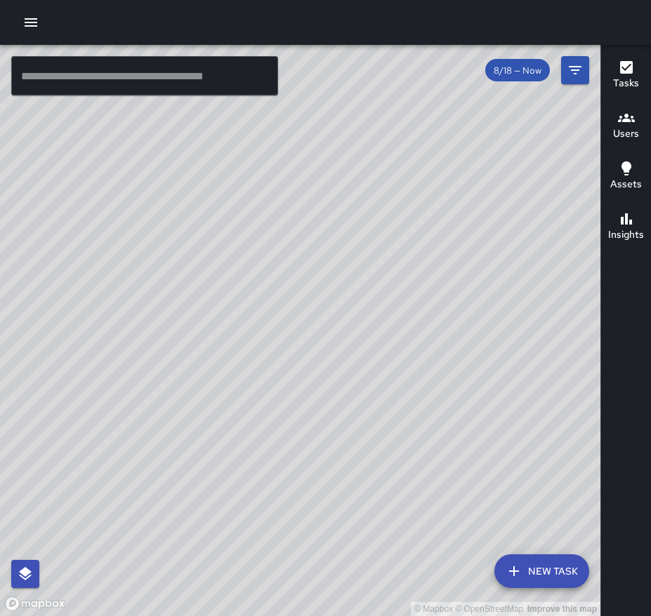
drag, startPoint x: 485, startPoint y: 140, endPoint x: 411, endPoint y: 328, distance: 202.6
click at [411, 328] on div "© Mapbox © OpenStreetMap Improve this map" at bounding box center [300, 330] width 600 height 571
drag, startPoint x: 313, startPoint y: 337, endPoint x: 429, endPoint y: 220, distance: 164.2
click at [429, 220] on div "© Mapbox © OpenStreetMap Improve this map" at bounding box center [300, 330] width 600 height 571
drag, startPoint x: 364, startPoint y: 326, endPoint x: 373, endPoint y: 310, distance: 17.9
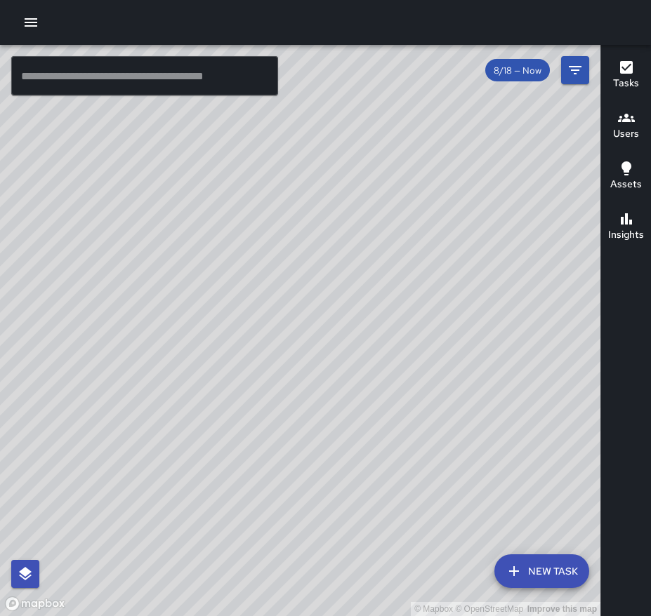
click at [373, 310] on div "© Mapbox © OpenStreetMap Improve this map" at bounding box center [300, 330] width 600 height 571
drag, startPoint x: 198, startPoint y: 359, endPoint x: 299, endPoint y: 267, distance: 136.6
click at [302, 263] on div "© Mapbox © OpenStreetMap Improve this map" at bounding box center [300, 330] width 600 height 571
drag, startPoint x: 119, startPoint y: 444, endPoint x: 195, endPoint y: 374, distance: 103.3
click at [196, 368] on div "© Mapbox © OpenStreetMap Improve this map" at bounding box center [300, 330] width 600 height 571
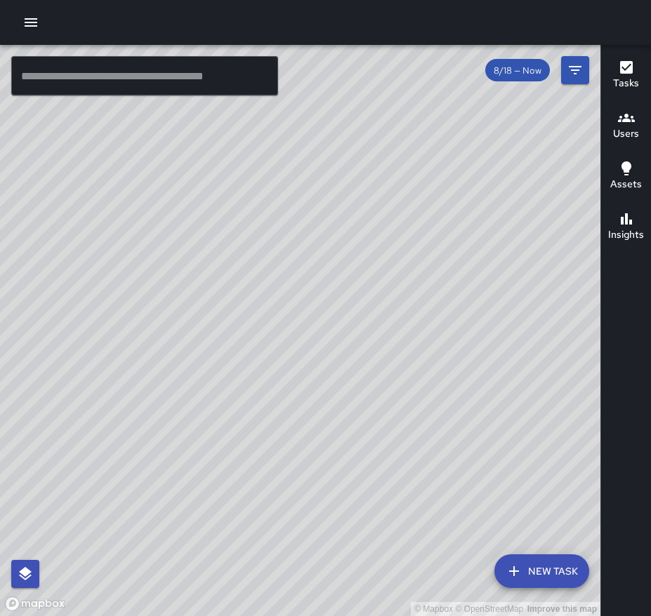
drag, startPoint x: 199, startPoint y: 469, endPoint x: 222, endPoint y: 426, distance: 49.0
click at [222, 426] on div "© Mapbox © OpenStreetMap Improve this map" at bounding box center [300, 330] width 600 height 571
drag, startPoint x: 251, startPoint y: 239, endPoint x: 184, endPoint y: 366, distance: 143.4
click at [184, 366] on div "© Mapbox © OpenStreetMap Improve this map" at bounding box center [300, 330] width 600 height 571
drag, startPoint x: 373, startPoint y: 302, endPoint x: 293, endPoint y: 402, distance: 127.9
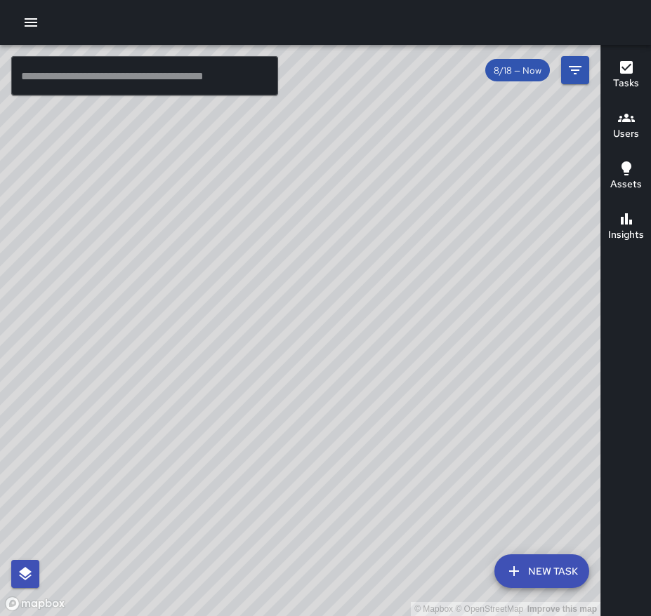
click at [293, 402] on div "© Mapbox © OpenStreetMap Improve this map" at bounding box center [300, 330] width 600 height 571
drag, startPoint x: 267, startPoint y: 399, endPoint x: 291, endPoint y: 349, distance: 55.6
click at [291, 349] on div "© Mapbox © OpenStreetMap Improve this map" at bounding box center [300, 330] width 600 height 571
drag, startPoint x: 462, startPoint y: 307, endPoint x: 356, endPoint y: 304, distance: 106.7
click at [356, 304] on div "© Mapbox © OpenStreetMap Improve this map" at bounding box center [300, 330] width 600 height 571
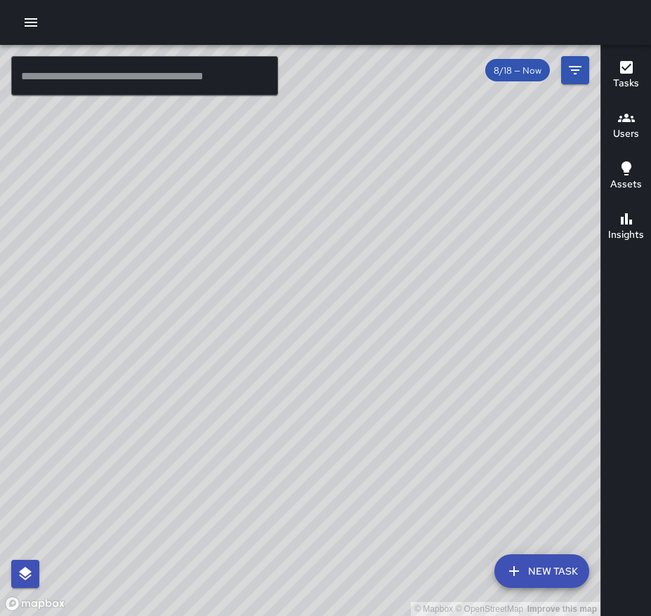
drag, startPoint x: 318, startPoint y: 224, endPoint x: 307, endPoint y: 234, distance: 15.4
click at [307, 234] on div "© Mapbox © OpenStreetMap Improve this map" at bounding box center [300, 330] width 600 height 571
drag, startPoint x: 290, startPoint y: 209, endPoint x: 217, endPoint y: 308, distance: 123.0
click at [217, 308] on div "© Mapbox © OpenStreetMap Improve this map" at bounding box center [300, 330] width 600 height 571
drag, startPoint x: 157, startPoint y: 411, endPoint x: 246, endPoint y: 356, distance: 104.0
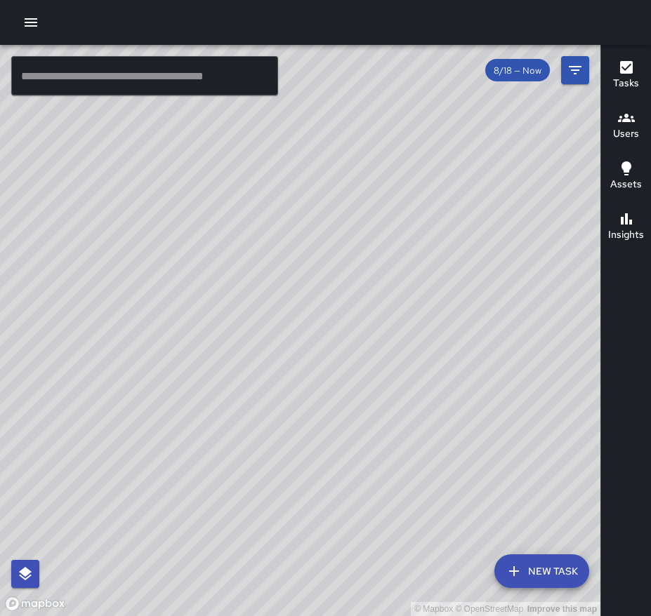
click at [246, 356] on div "© Mapbox © OpenStreetMap Improve this map" at bounding box center [300, 330] width 600 height 571
drag, startPoint x: 99, startPoint y: 434, endPoint x: 111, endPoint y: 399, distance: 37.1
click at [111, 399] on div "© Mapbox © OpenStreetMap Improve this map" at bounding box center [300, 330] width 600 height 571
drag, startPoint x: 278, startPoint y: 523, endPoint x: 305, endPoint y: 430, distance: 96.4
click at [305, 430] on div "© Mapbox © OpenStreetMap Improve this map" at bounding box center [300, 330] width 600 height 571
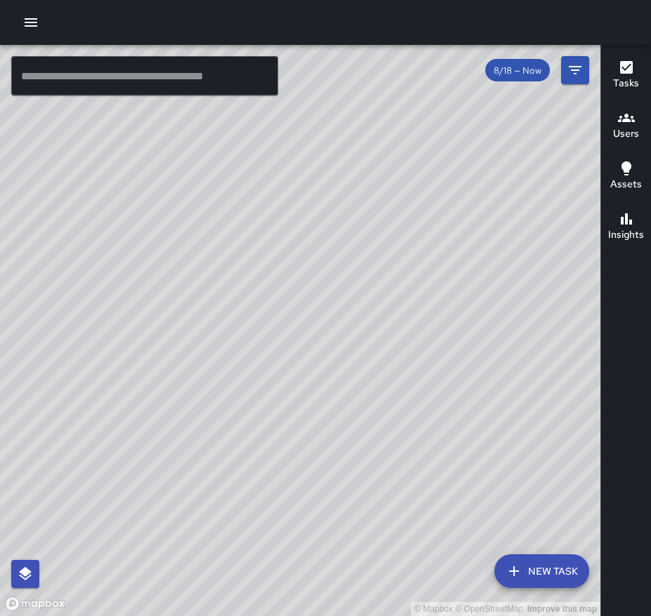
drag, startPoint x: 25, startPoint y: 318, endPoint x: 102, endPoint y: 321, distance: 76.6
click at [102, 321] on div "© Mapbox © OpenStreetMap Improve this map" at bounding box center [300, 330] width 600 height 571
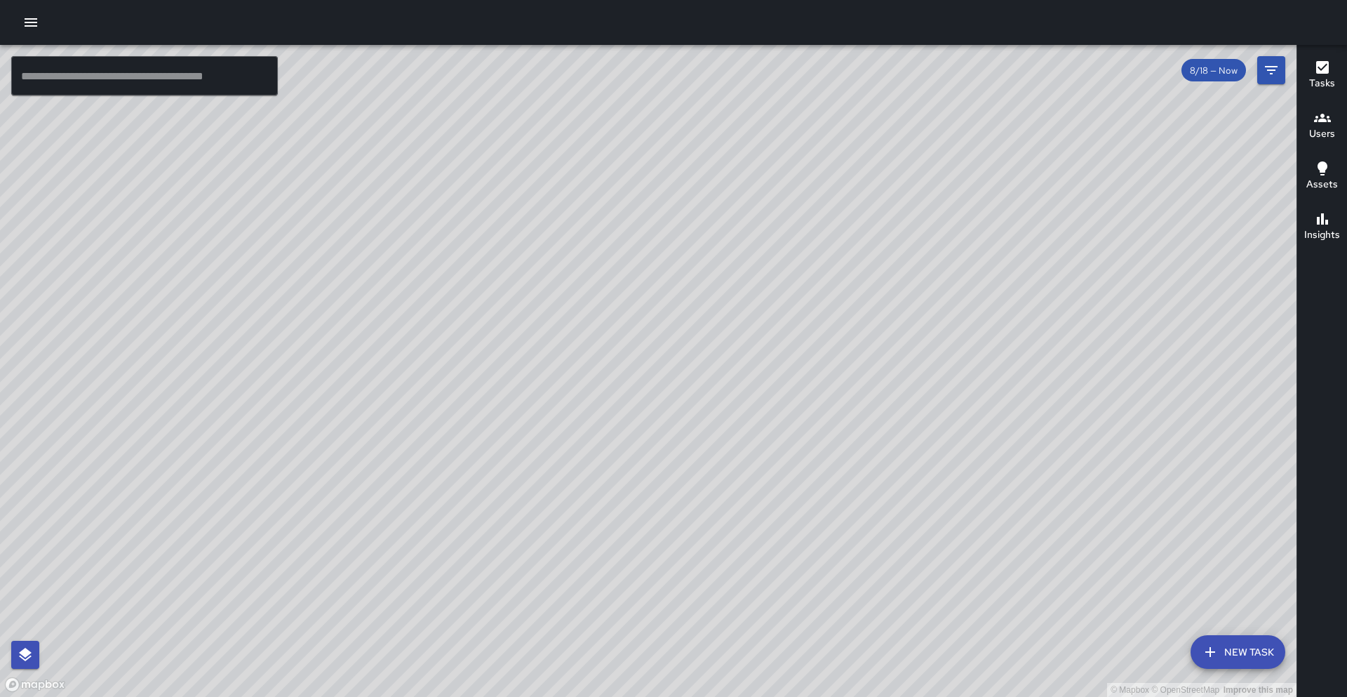
drag, startPoint x: 834, startPoint y: 161, endPoint x: 470, endPoint y: 677, distance: 631.6
click at [470, 588] on div "© Mapbox © OpenStreetMap Improve this map" at bounding box center [648, 371] width 1297 height 652
drag, startPoint x: 627, startPoint y: 651, endPoint x: 914, endPoint y: 147, distance: 580.1
click at [947, 108] on div "© Mapbox © OpenStreetMap Improve this map" at bounding box center [648, 371] width 1297 height 652
drag, startPoint x: 561, startPoint y: 494, endPoint x: 806, endPoint y: 100, distance: 463.6
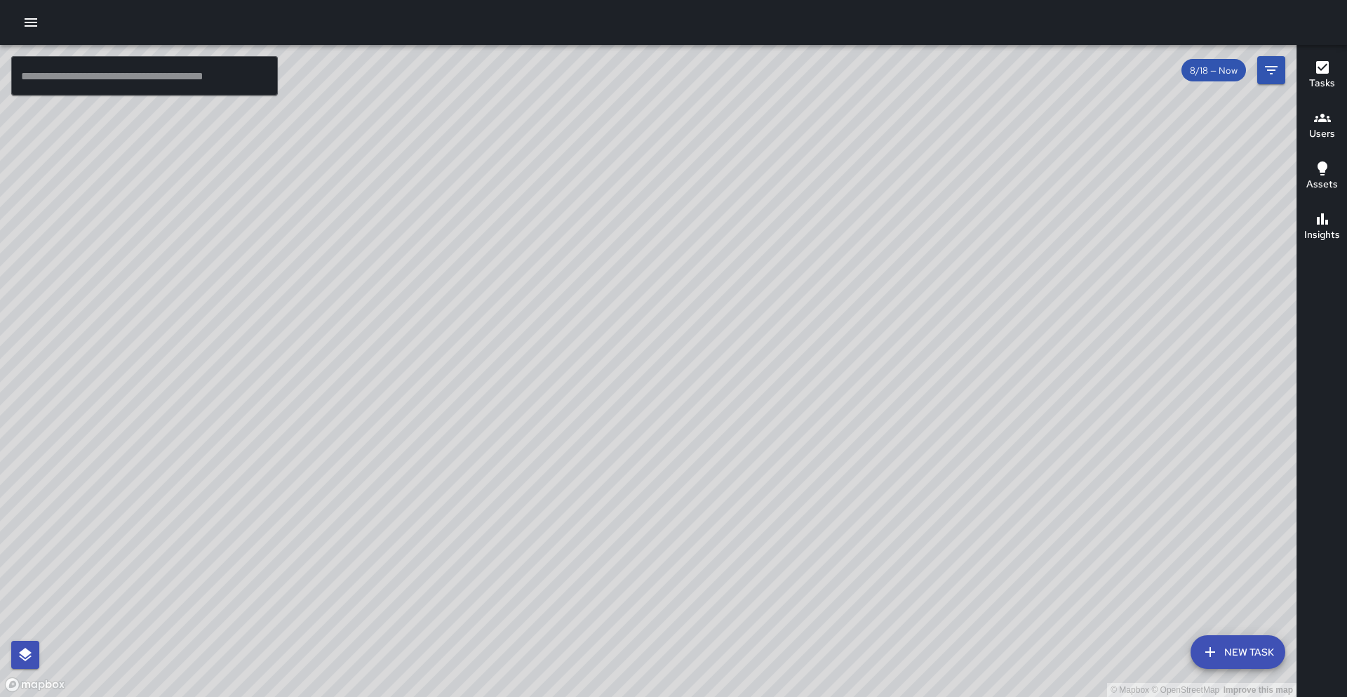
click at [808, 91] on div "© Mapbox © OpenStreetMap Improve this map" at bounding box center [648, 371] width 1297 height 652
drag, startPoint x: 322, startPoint y: 605, endPoint x: 253, endPoint y: 601, distance: 68.9
click at [253, 588] on div "© Mapbox © OpenStreetMap Improve this map" at bounding box center [648, 371] width 1297 height 652
drag, startPoint x: 522, startPoint y: 205, endPoint x: 208, endPoint y: 587, distance: 494.1
click at [196, 588] on div "© Mapbox © OpenStreetMap Improve this map" at bounding box center [648, 371] width 1297 height 652
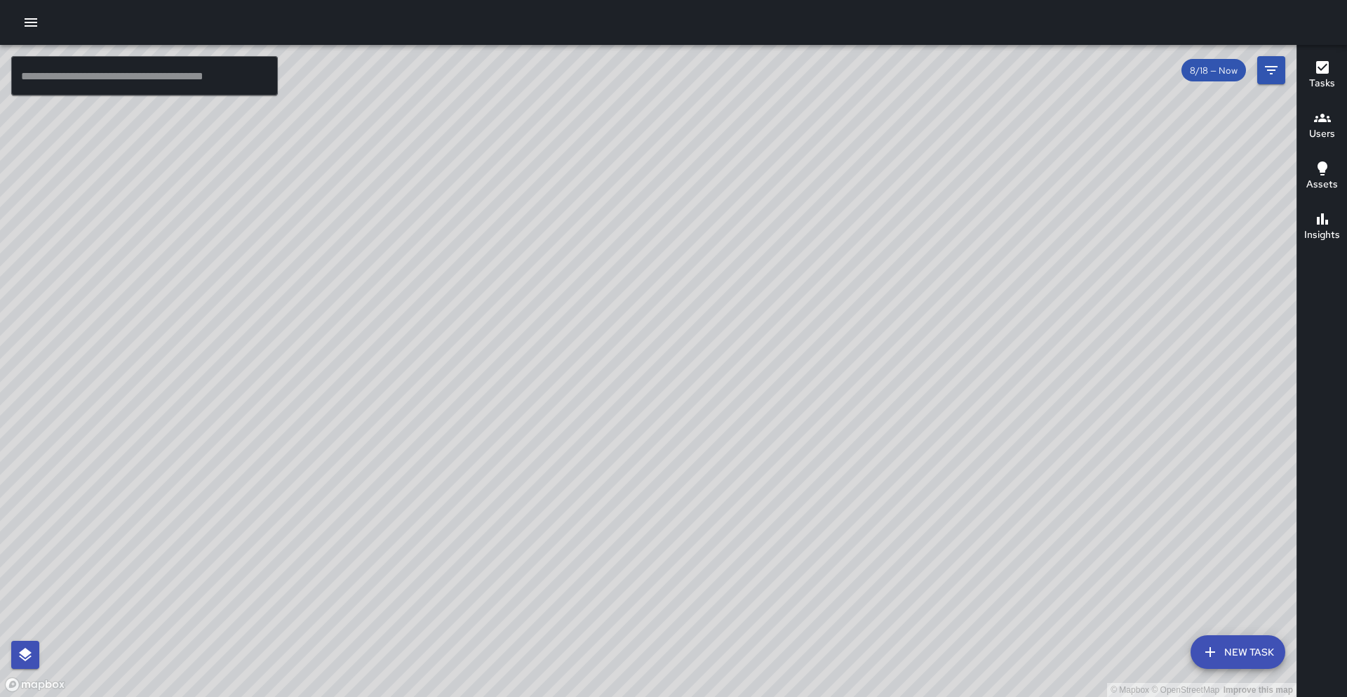
drag, startPoint x: 427, startPoint y: 266, endPoint x: 594, endPoint y: 278, distance: 168.1
click at [594, 278] on div "© Mapbox © OpenStreetMap Improve this map" at bounding box center [648, 371] width 1297 height 652
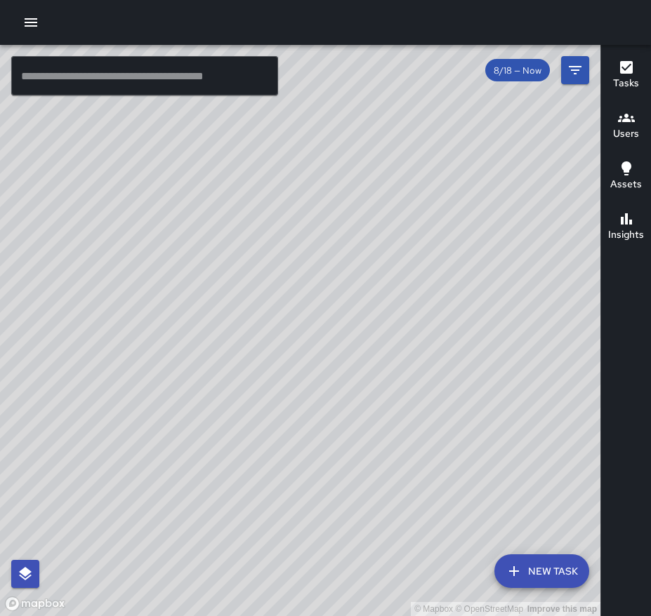
drag, startPoint x: 189, startPoint y: 191, endPoint x: 299, endPoint y: 244, distance: 121.5
click at [307, 246] on div "© Mapbox © OpenStreetMap Improve this map" at bounding box center [300, 330] width 600 height 571
click at [363, 232] on div "© Mapbox © OpenStreetMap Improve this map" at bounding box center [300, 330] width 600 height 571
drag, startPoint x: 277, startPoint y: 364, endPoint x: 362, endPoint y: 216, distance: 170.7
click at [362, 216] on div "© Mapbox © OpenStreetMap Improve this map" at bounding box center [300, 330] width 600 height 571
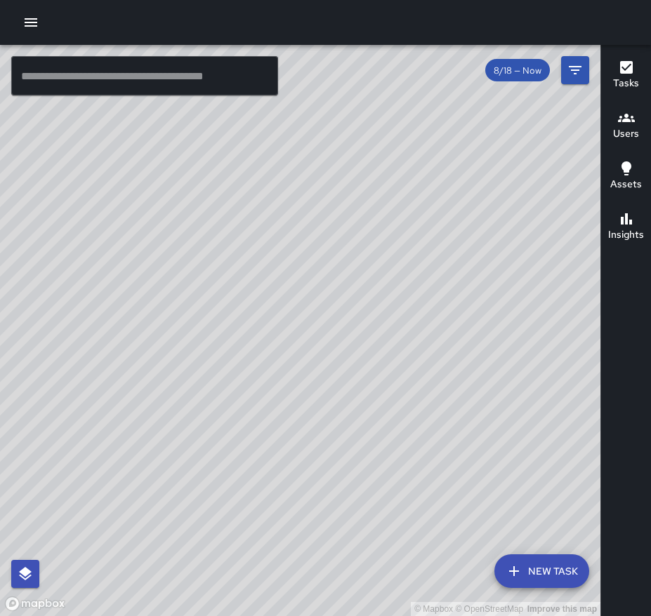
drag, startPoint x: 346, startPoint y: 203, endPoint x: 344, endPoint y: 222, distance: 19.8
click at [344, 222] on div "© Mapbox © OpenStreetMap Improve this map" at bounding box center [300, 330] width 600 height 571
drag, startPoint x: 345, startPoint y: 259, endPoint x: 378, endPoint y: 213, distance: 57.3
click at [378, 213] on div "© Mapbox © OpenStreetMap Improve this map" at bounding box center [300, 330] width 600 height 571
drag, startPoint x: 253, startPoint y: 397, endPoint x: 377, endPoint y: 244, distance: 197.6
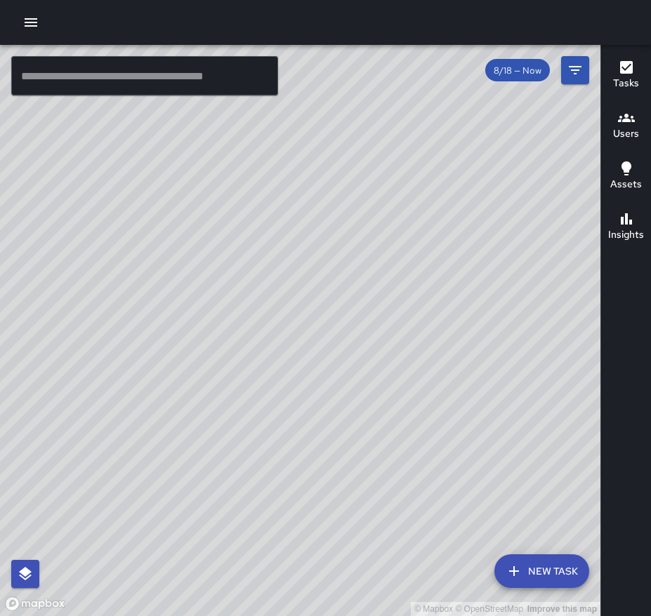
click at [374, 232] on div "© Mapbox © OpenStreetMap Improve this map" at bounding box center [300, 330] width 600 height 571
drag, startPoint x: 199, startPoint y: 371, endPoint x: 117, endPoint y: 528, distance: 177.0
drag, startPoint x: 81, startPoint y: 386, endPoint x: 208, endPoint y: 363, distance: 129.1
click at [208, 363] on div "© Mapbox © OpenStreetMap Improve this map" at bounding box center [300, 330] width 600 height 571
drag, startPoint x: 224, startPoint y: 360, endPoint x: 354, endPoint y: 211, distance: 198.4
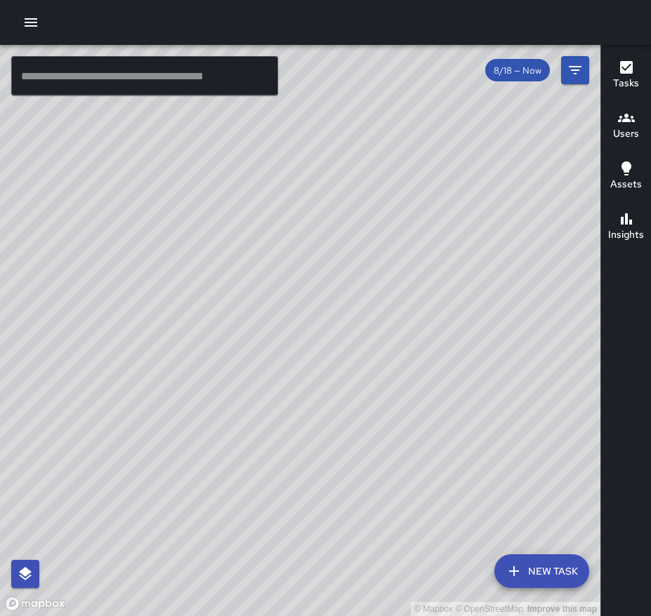
click at [354, 211] on div "© Mapbox © OpenStreetMap Improve this map" at bounding box center [300, 330] width 600 height 571
drag, startPoint x: 284, startPoint y: 234, endPoint x: 243, endPoint y: 331, distance: 105.3
click at [243, 332] on div "© Mapbox © OpenStreetMap Improve this map" at bounding box center [300, 330] width 600 height 571
drag, startPoint x: 414, startPoint y: 388, endPoint x: 407, endPoint y: 381, distance: 9.9
click at [410, 375] on div "© Mapbox © OpenStreetMap Improve this map" at bounding box center [300, 330] width 600 height 571
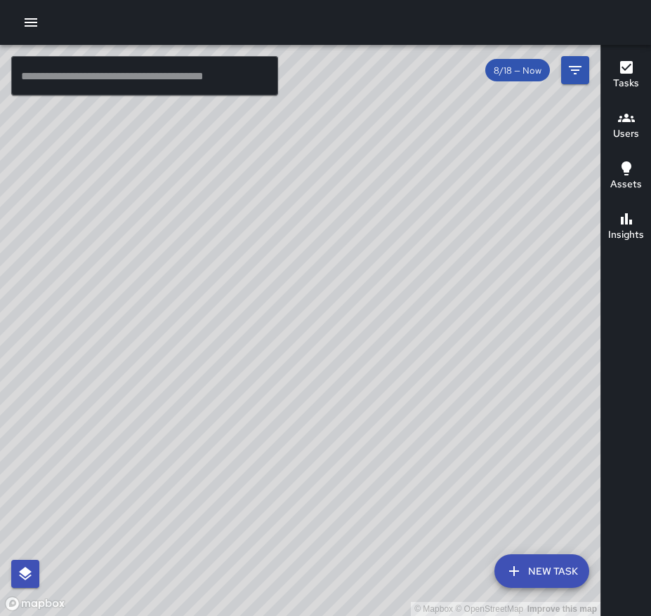
drag, startPoint x: 469, startPoint y: 378, endPoint x: 279, endPoint y: 366, distance: 191.2
click at [279, 366] on div "© Mapbox © OpenStreetMap Improve this map" at bounding box center [300, 330] width 600 height 571
drag, startPoint x: 100, startPoint y: 325, endPoint x: 56, endPoint y: 325, distance: 43.5
click at [56, 325] on div "© Mapbox © OpenStreetMap Improve this map" at bounding box center [300, 330] width 600 height 571
drag, startPoint x: 181, startPoint y: 199, endPoint x: 189, endPoint y: 382, distance: 184.0
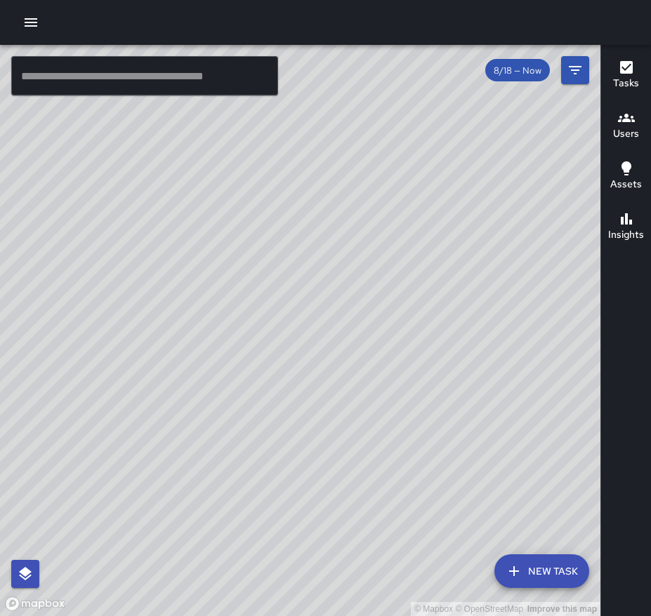
click at [189, 382] on div "© Mapbox © OpenStreetMap Improve this map" at bounding box center [300, 330] width 600 height 571
drag, startPoint x: 319, startPoint y: 269, endPoint x: 237, endPoint y: 385, distance: 141.4
click at [239, 385] on div "© Mapbox © OpenStreetMap Improve this map" at bounding box center [300, 330] width 600 height 571
drag, startPoint x: 251, startPoint y: 345, endPoint x: 373, endPoint y: 328, distance: 123.4
click at [377, 302] on div "© Mapbox © OpenStreetMap Improve this map" at bounding box center [300, 330] width 600 height 571
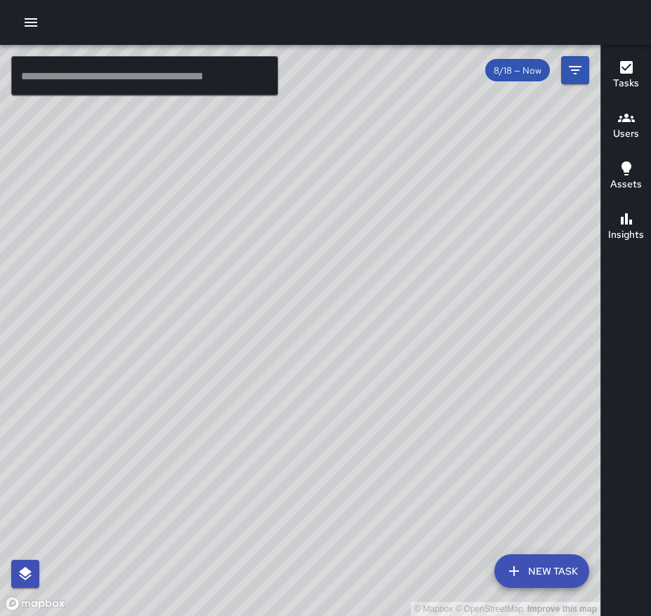
drag, startPoint x: 211, startPoint y: 394, endPoint x: 206, endPoint y: 333, distance: 60.5
click at [206, 333] on div "© Mapbox © OpenStreetMap Improve this map" at bounding box center [300, 330] width 600 height 571
drag, startPoint x: 206, startPoint y: 385, endPoint x: 142, endPoint y: 373, distance: 65.5
click at [142, 373] on div "© Mapbox © OpenStreetMap Improve this map" at bounding box center [300, 330] width 600 height 571
drag, startPoint x: 165, startPoint y: 260, endPoint x: 4, endPoint y: 385, distance: 203.1
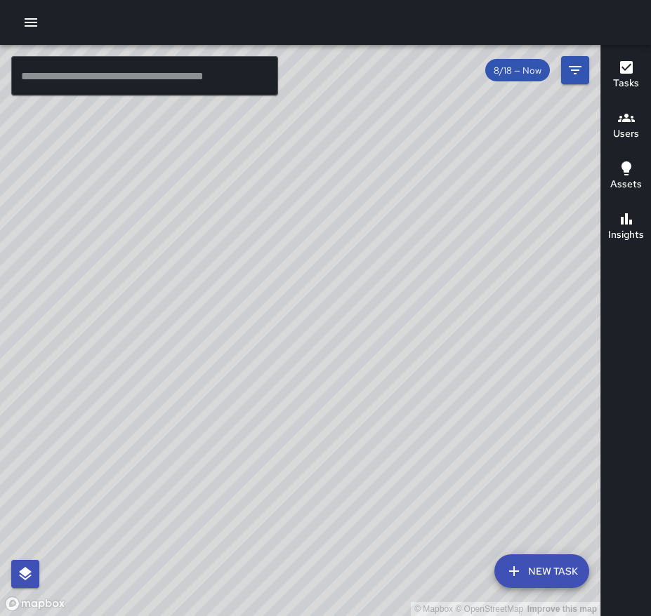
click at [4, 385] on div "© Mapbox © OpenStreetMap Improve this map" at bounding box center [300, 330] width 600 height 571
drag, startPoint x: 180, startPoint y: 256, endPoint x: 147, endPoint y: 418, distance: 164.9
click at [161, 417] on div "© Mapbox © OpenStreetMap Improve this map" at bounding box center [300, 330] width 600 height 571
drag, startPoint x: 439, startPoint y: 149, endPoint x: 336, endPoint y: 338, distance: 214.2
click at [336, 338] on div "© Mapbox © OpenStreetMap Improve this map" at bounding box center [300, 330] width 600 height 571
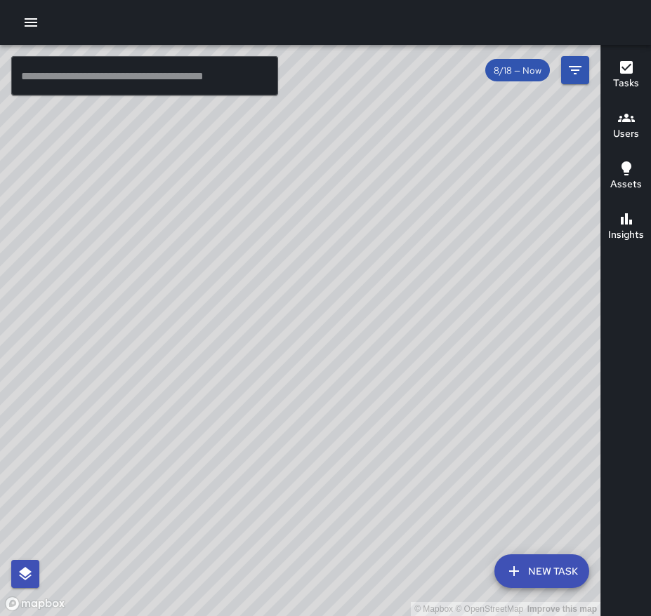
drag, startPoint x: 378, startPoint y: 149, endPoint x: 344, endPoint y: 273, distance: 128.9
click at [329, 293] on div "© Mapbox © OpenStreetMap Improve this map" at bounding box center [300, 330] width 600 height 571
drag, startPoint x: 413, startPoint y: 225, endPoint x: 331, endPoint y: 213, distance: 83.0
click at [331, 213] on div "© Mapbox © OpenStreetMap Improve this map" at bounding box center [300, 330] width 600 height 571
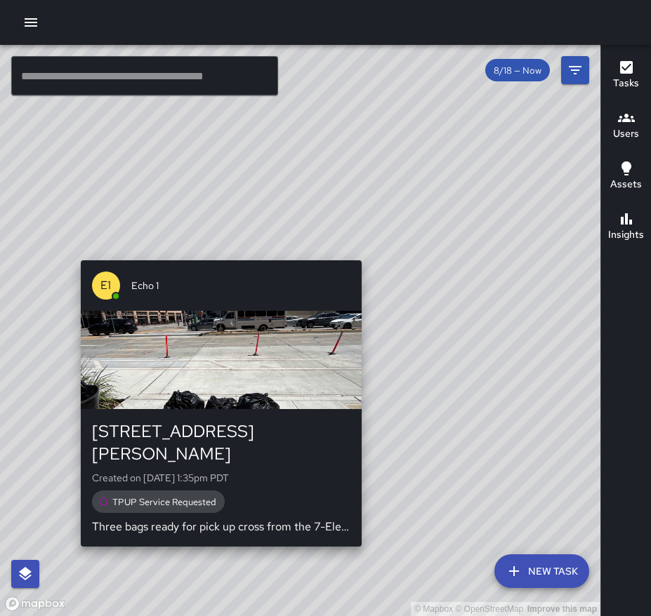
click at [215, 253] on div "© Mapbox © OpenStreetMap Improve this map E1 Echo 1 2311 Harrison Street Create…" at bounding box center [300, 330] width 600 height 571
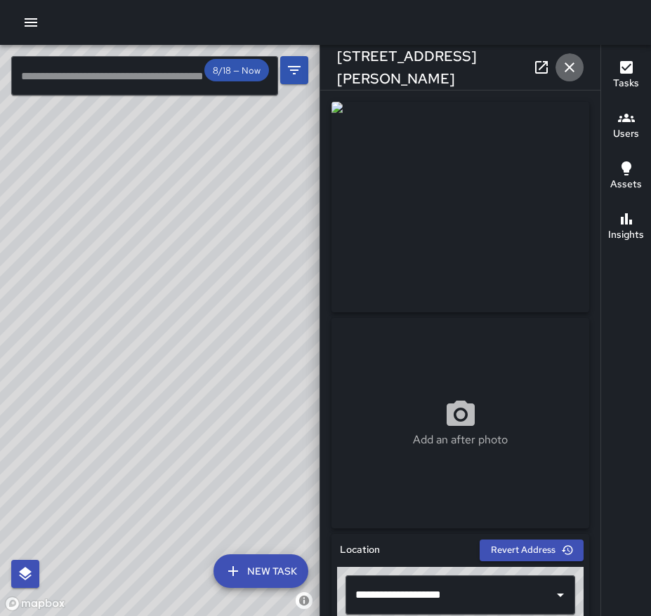
click at [575, 64] on icon "button" at bounding box center [569, 67] width 17 height 17
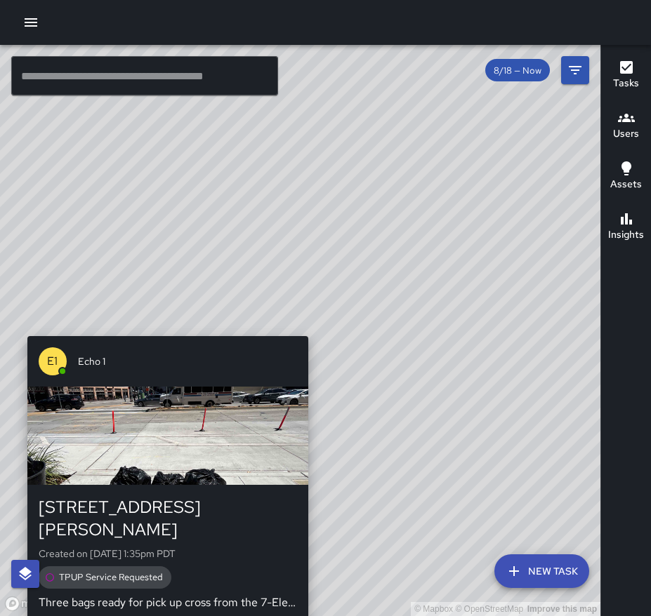
click at [299, 326] on div "© Mapbox © OpenStreetMap Improve this map E1 Echo 1 2311 Harrison Street Create…" at bounding box center [300, 330] width 600 height 571
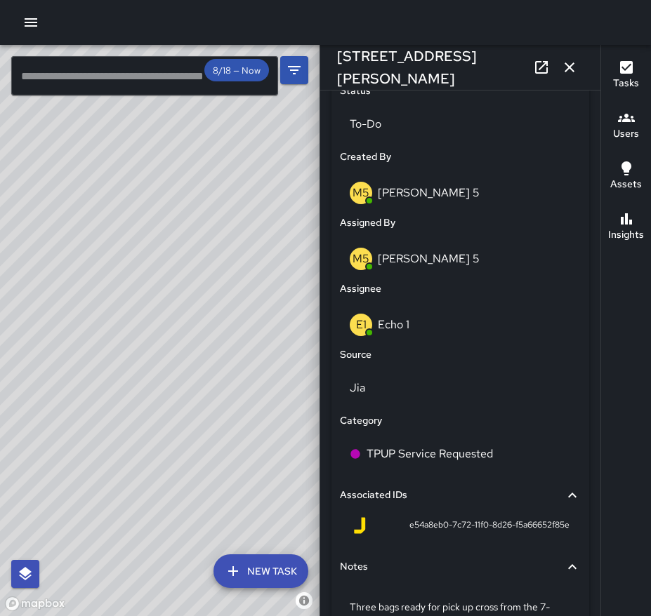
scroll to position [679, 0]
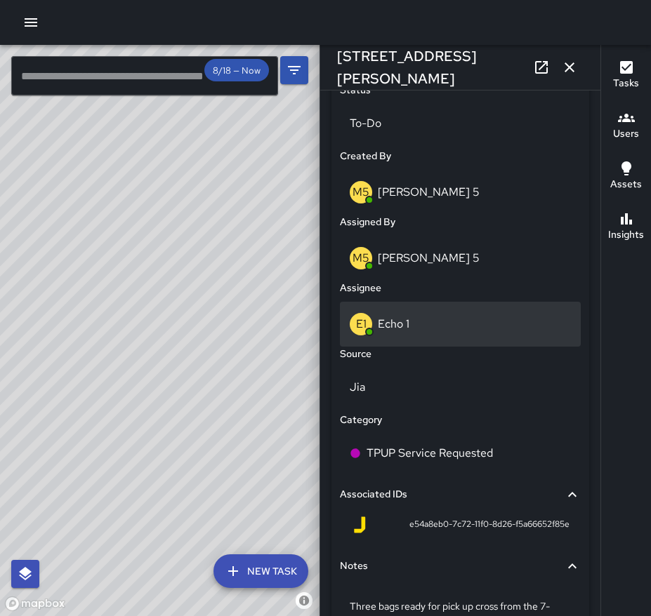
click at [391, 334] on div "E1 Echo 1" at bounding box center [459, 324] width 221 height 22
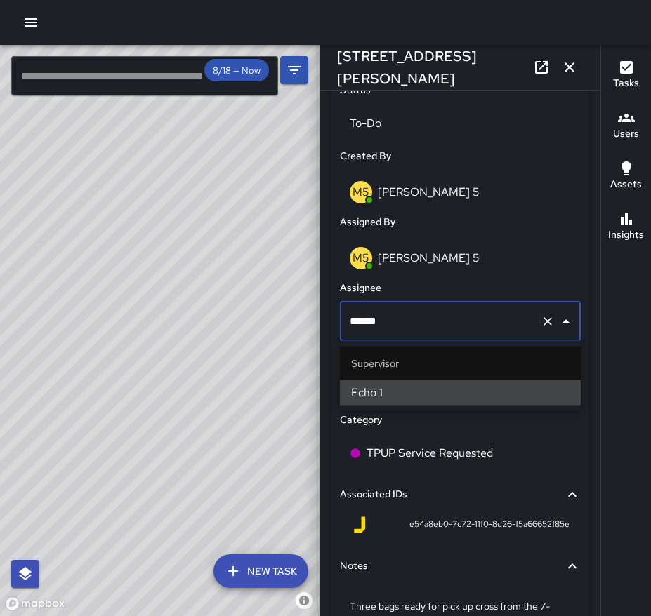
scroll to position [0, 0]
type input "****"
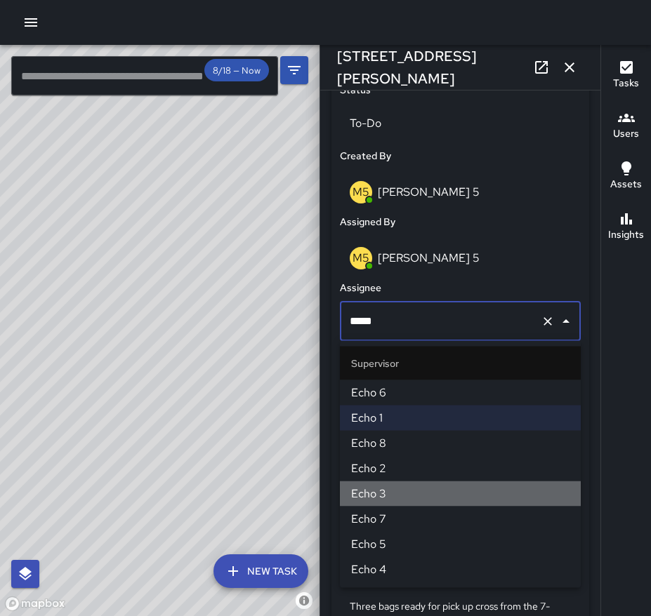
click at [429, 486] on span "Echo 3" at bounding box center [460, 494] width 218 height 17
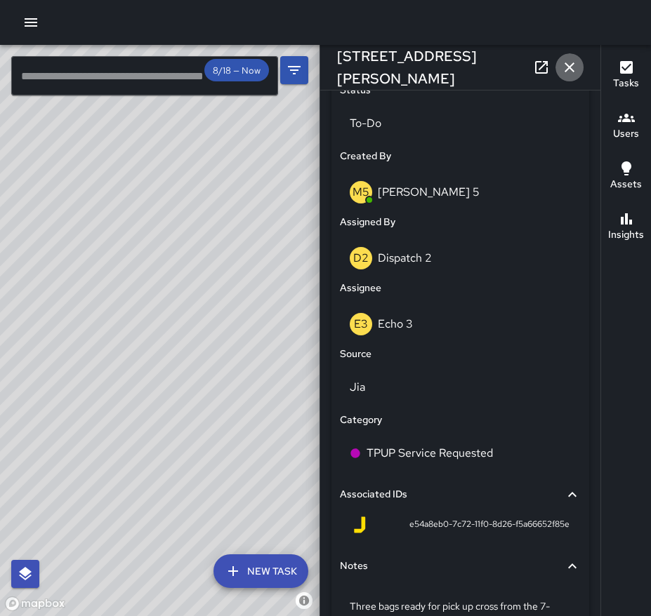
click at [575, 72] on icon "button" at bounding box center [569, 67] width 17 height 17
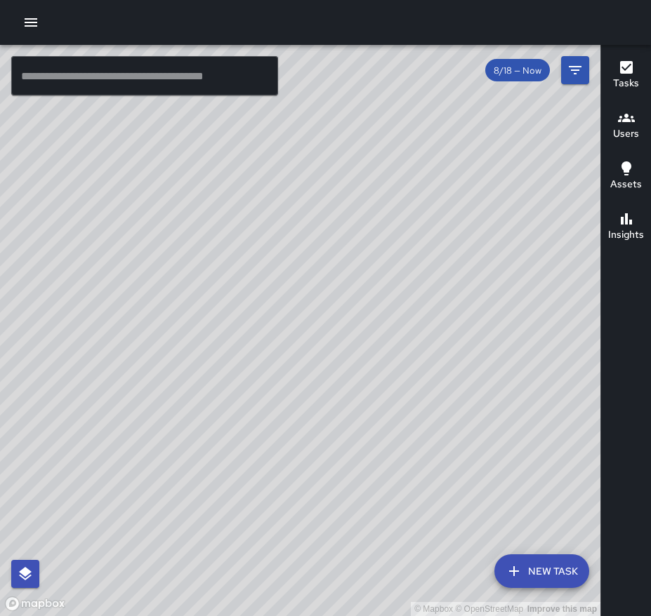
drag, startPoint x: 203, startPoint y: 385, endPoint x: 415, endPoint y: 365, distance: 212.8
click at [415, 365] on div "© Mapbox © OpenStreetMap Improve this map" at bounding box center [300, 330] width 600 height 571
drag, startPoint x: 104, startPoint y: 345, endPoint x: 158, endPoint y: 229, distance: 128.4
click at [159, 227] on div "© Mapbox © OpenStreetMap Improve this map" at bounding box center [300, 330] width 600 height 571
drag, startPoint x: 86, startPoint y: 458, endPoint x: 173, endPoint y: 399, distance: 104.1
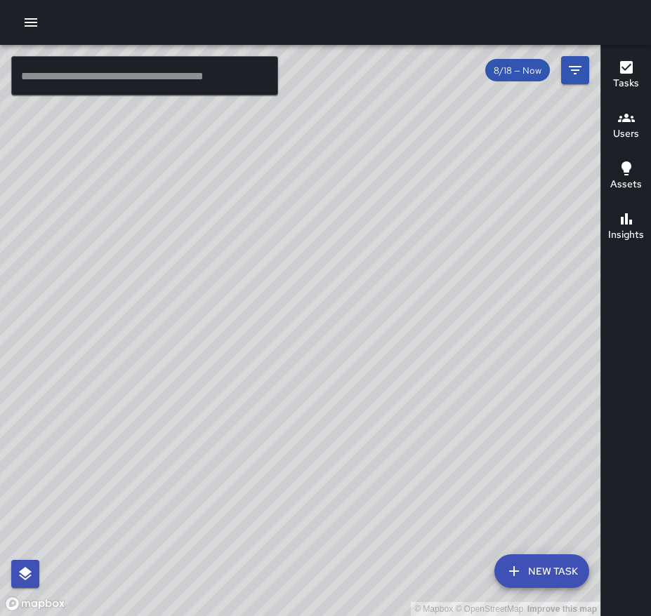
click at [173, 399] on div "© Mapbox © OpenStreetMap Improve this map" at bounding box center [300, 330] width 600 height 571
drag, startPoint x: 122, startPoint y: 460, endPoint x: 157, endPoint y: 323, distance: 141.9
click at [157, 323] on div "© Mapbox © OpenStreetMap Improve this map" at bounding box center [300, 330] width 600 height 571
drag, startPoint x: 206, startPoint y: 462, endPoint x: 316, endPoint y: 308, distance: 189.1
click at [316, 307] on div "© Mapbox © OpenStreetMap Improve this map" at bounding box center [300, 330] width 600 height 571
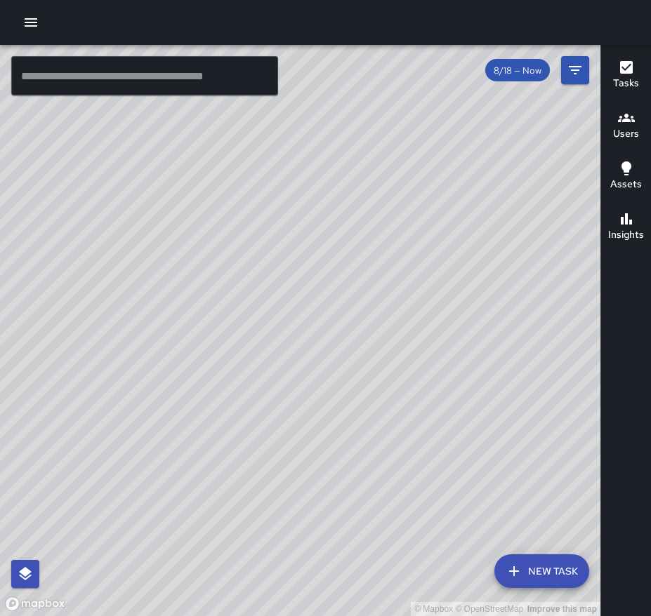
drag, startPoint x: 204, startPoint y: 387, endPoint x: 91, endPoint y: 394, distance: 112.5
click at [91, 394] on div "© Mapbox © OpenStreetMap Improve this map" at bounding box center [300, 330] width 600 height 571
drag, startPoint x: 171, startPoint y: 352, endPoint x: 126, endPoint y: 406, distance: 69.7
click at [88, 429] on div "© Mapbox © OpenStreetMap Improve this map" at bounding box center [300, 330] width 600 height 571
drag, startPoint x: 233, startPoint y: 369, endPoint x: 201, endPoint y: 444, distance: 80.8
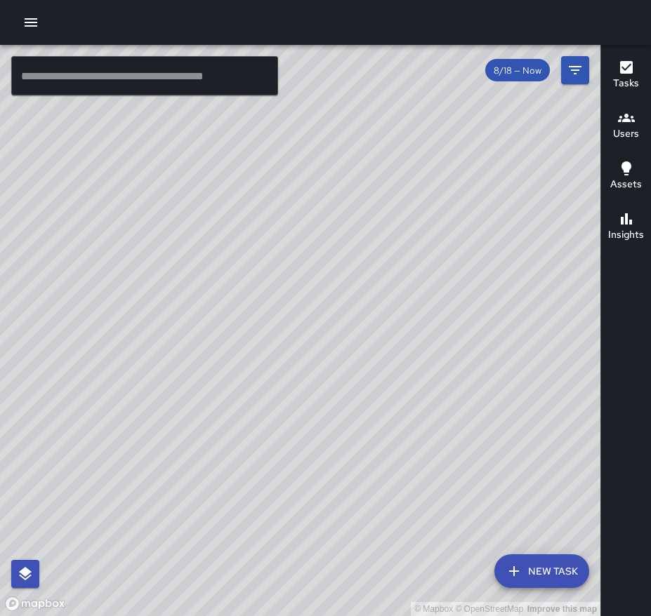
click at [201, 444] on div "© Mapbox © OpenStreetMap Improve this map" at bounding box center [300, 330] width 600 height 571
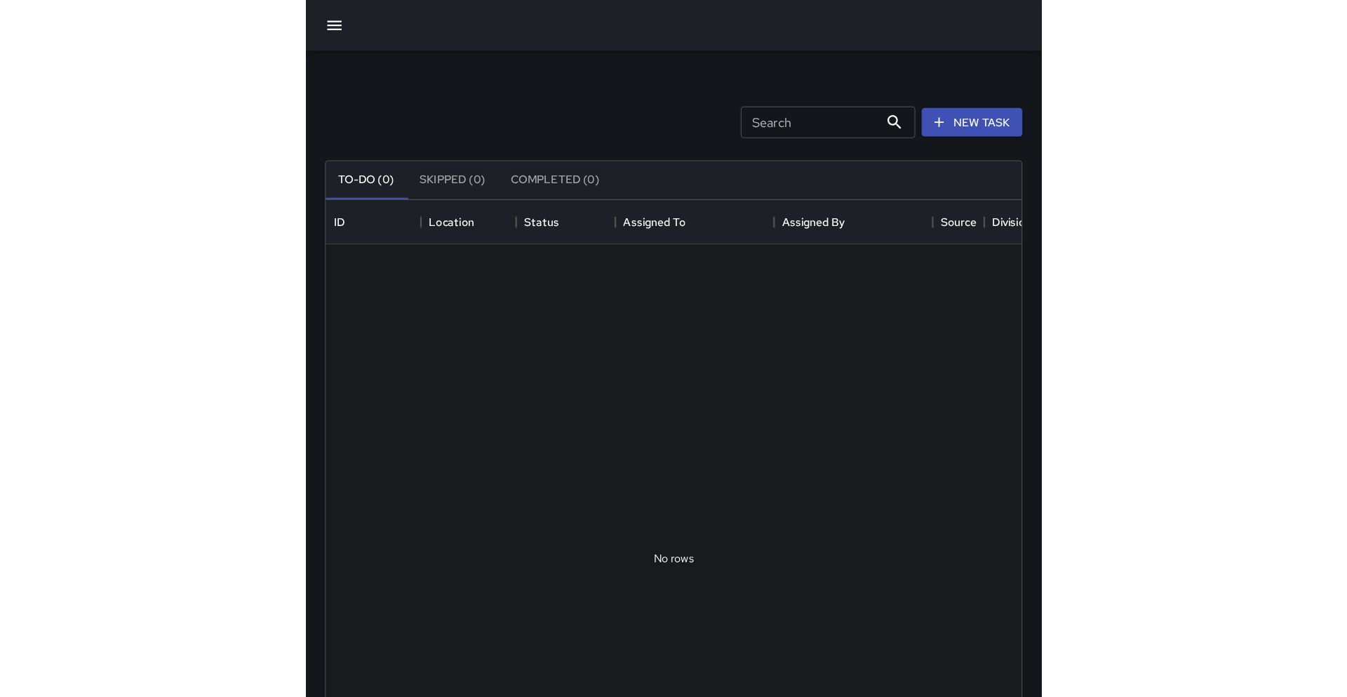
scroll to position [594, 615]
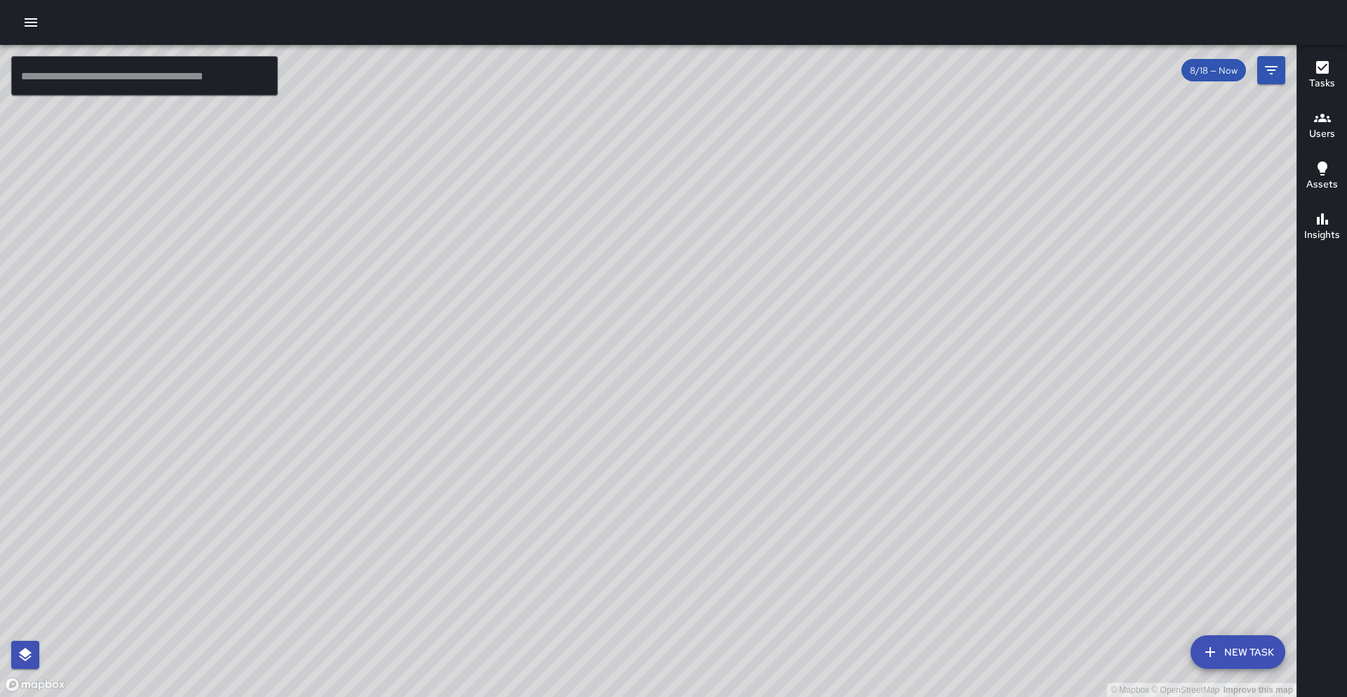
click at [1221, 72] on icon "button" at bounding box center [1322, 67] width 13 height 13
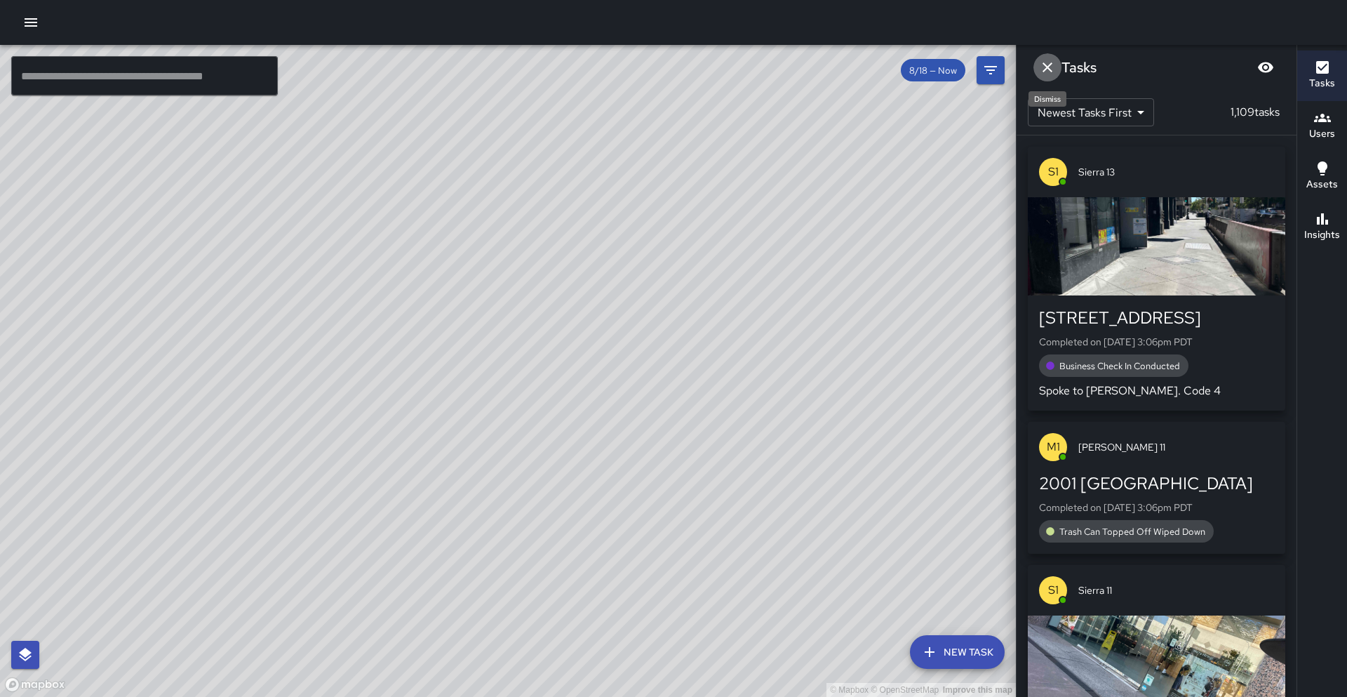
click at [1041, 71] on icon "Dismiss" at bounding box center [1047, 67] width 17 height 17
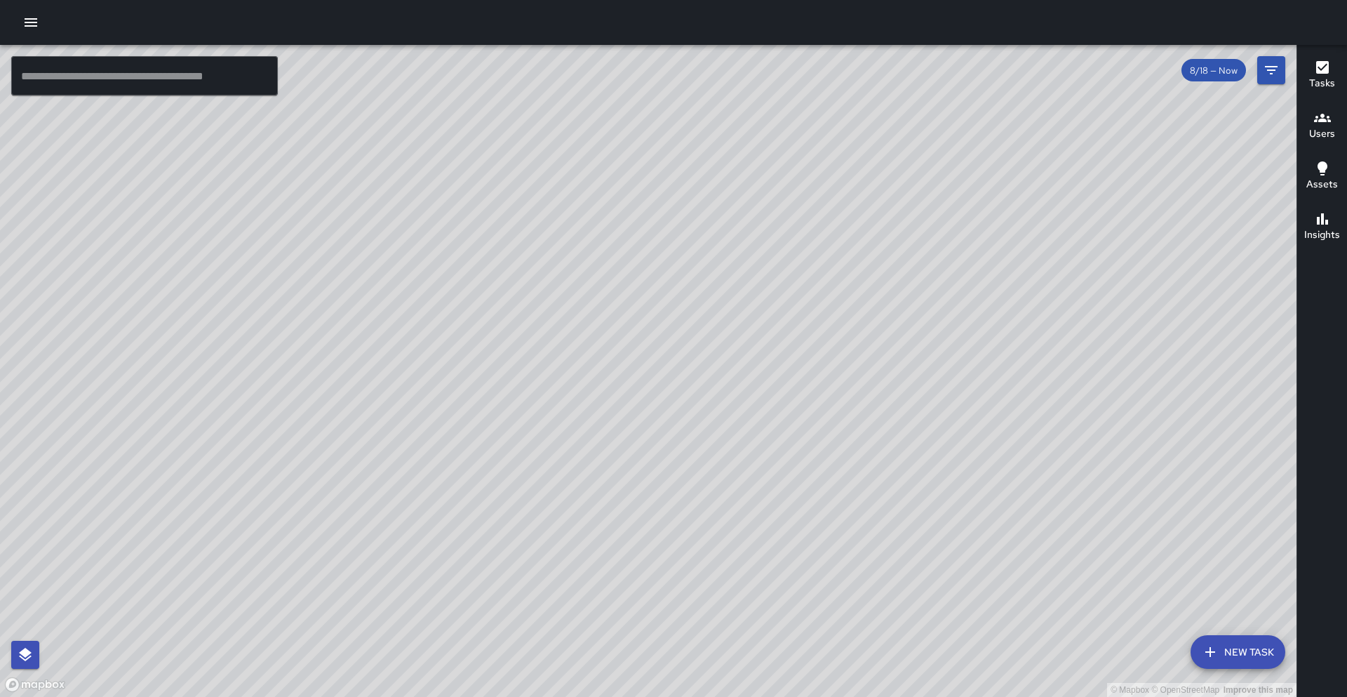
click at [1221, 115] on icon "button" at bounding box center [1322, 117] width 17 height 17
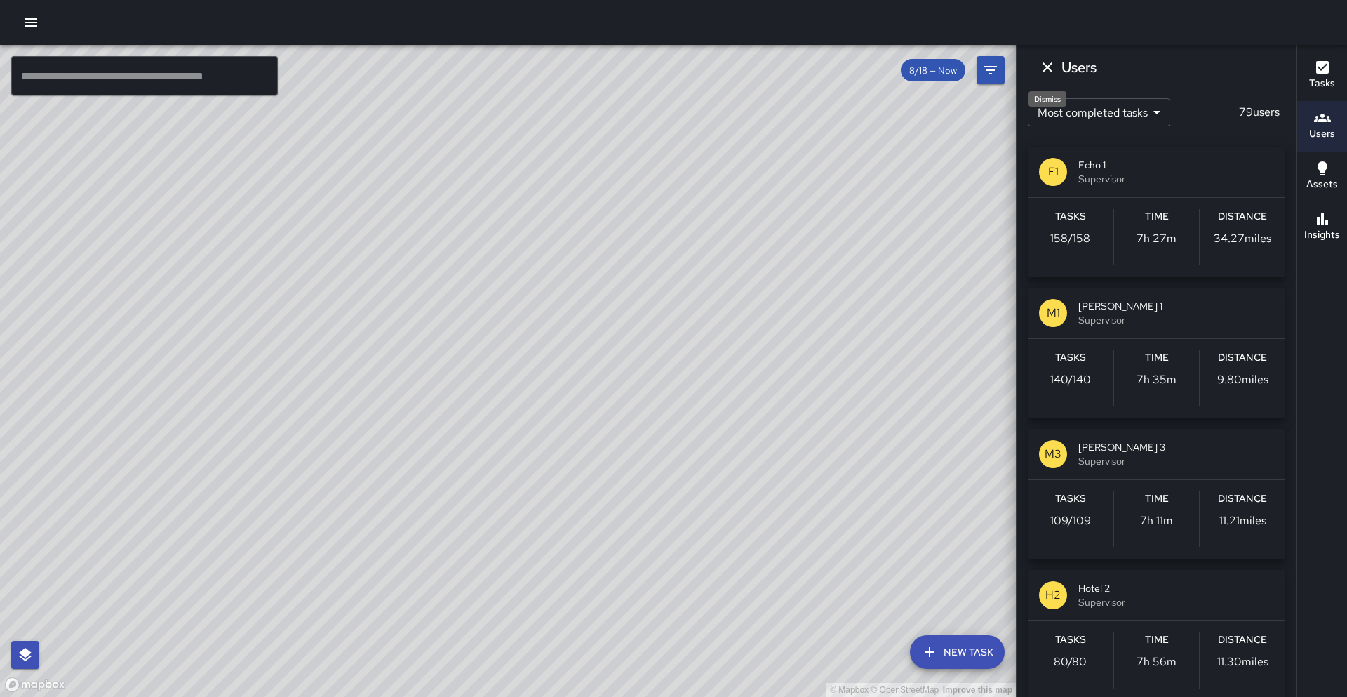
click at [1046, 67] on icon "Dismiss" at bounding box center [1047, 67] width 17 height 17
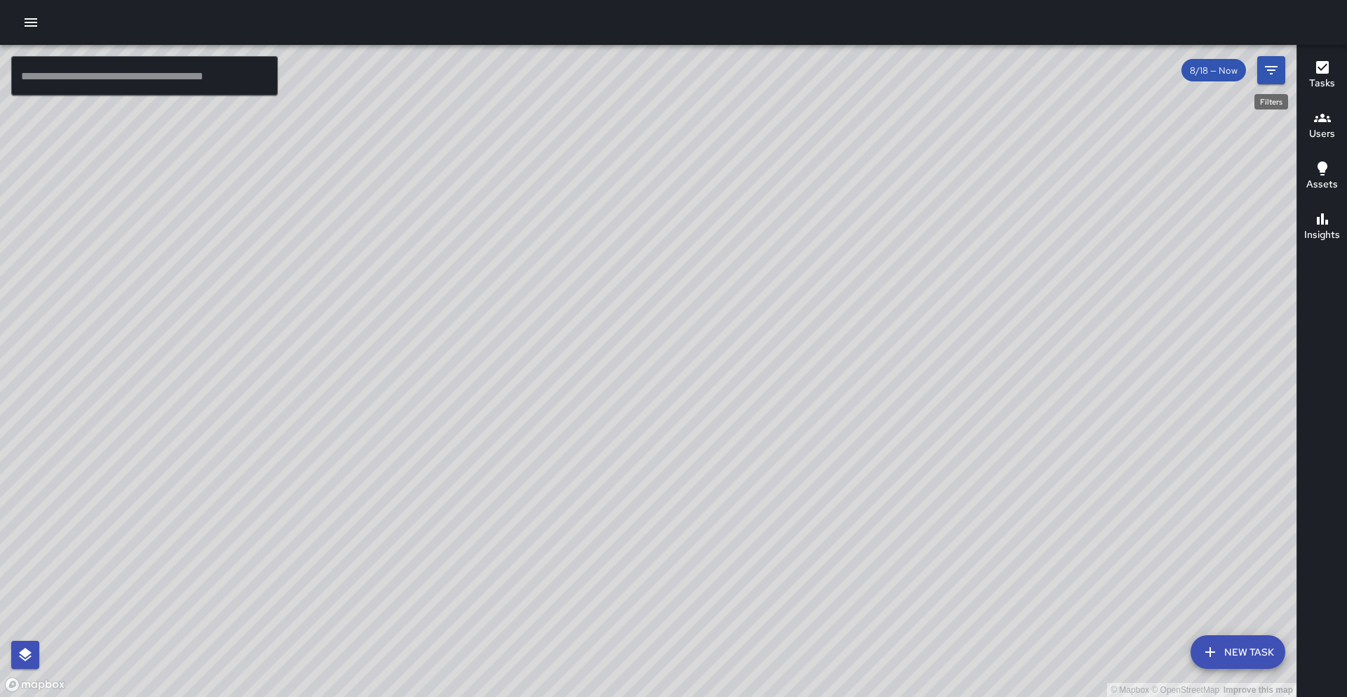
click at [1221, 73] on icon "Filters" at bounding box center [1271, 70] width 17 height 17
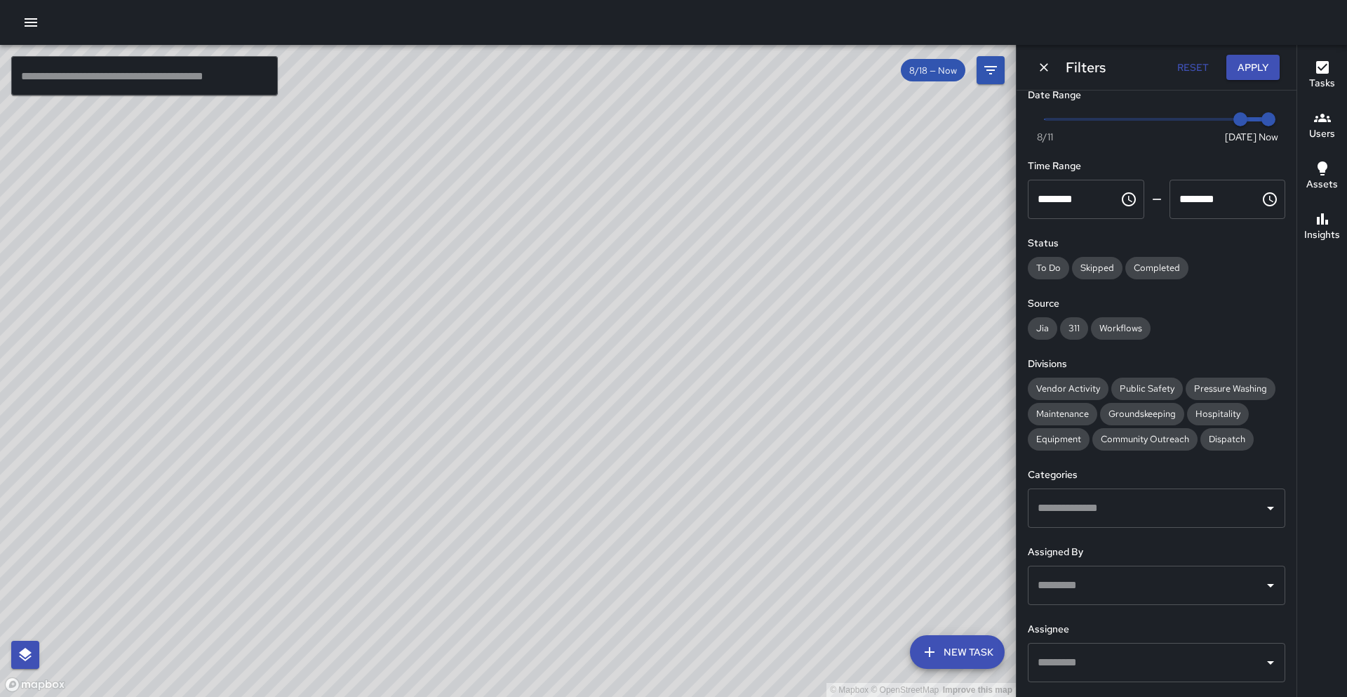
scroll to position [8, 0]
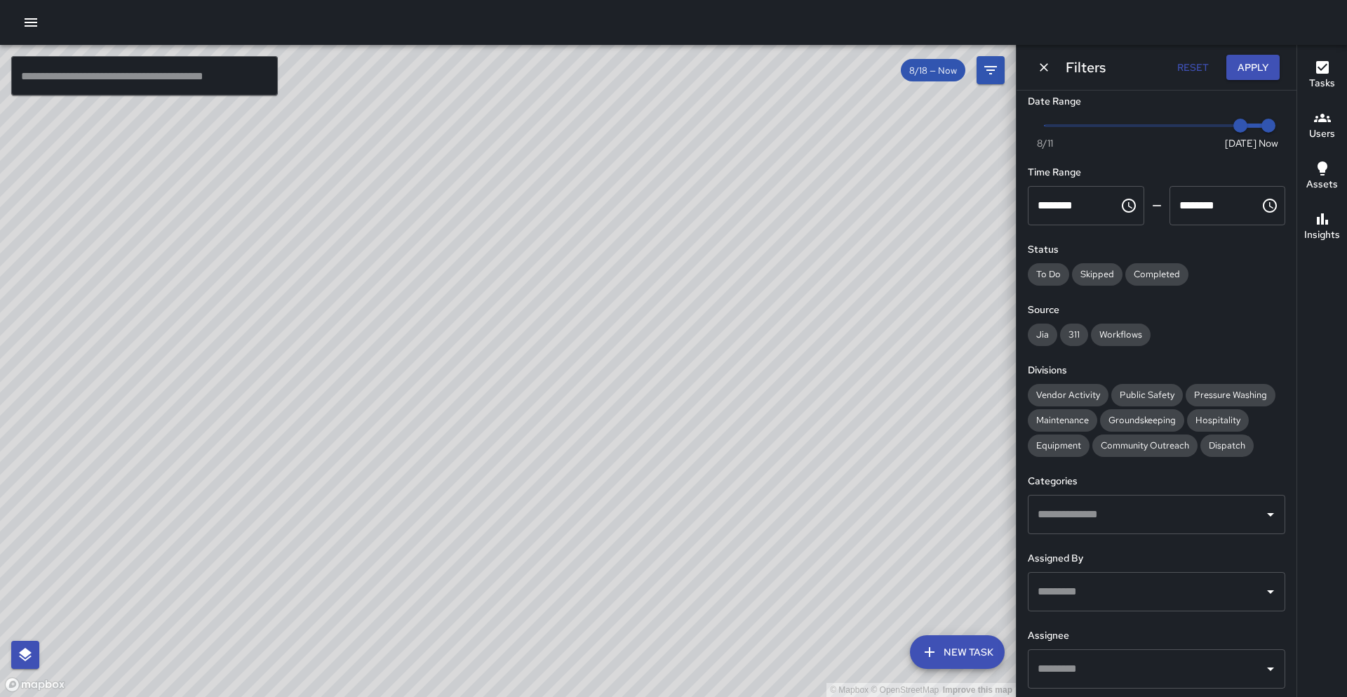
click at [1095, 588] on input "text" at bounding box center [1146, 591] width 224 height 27
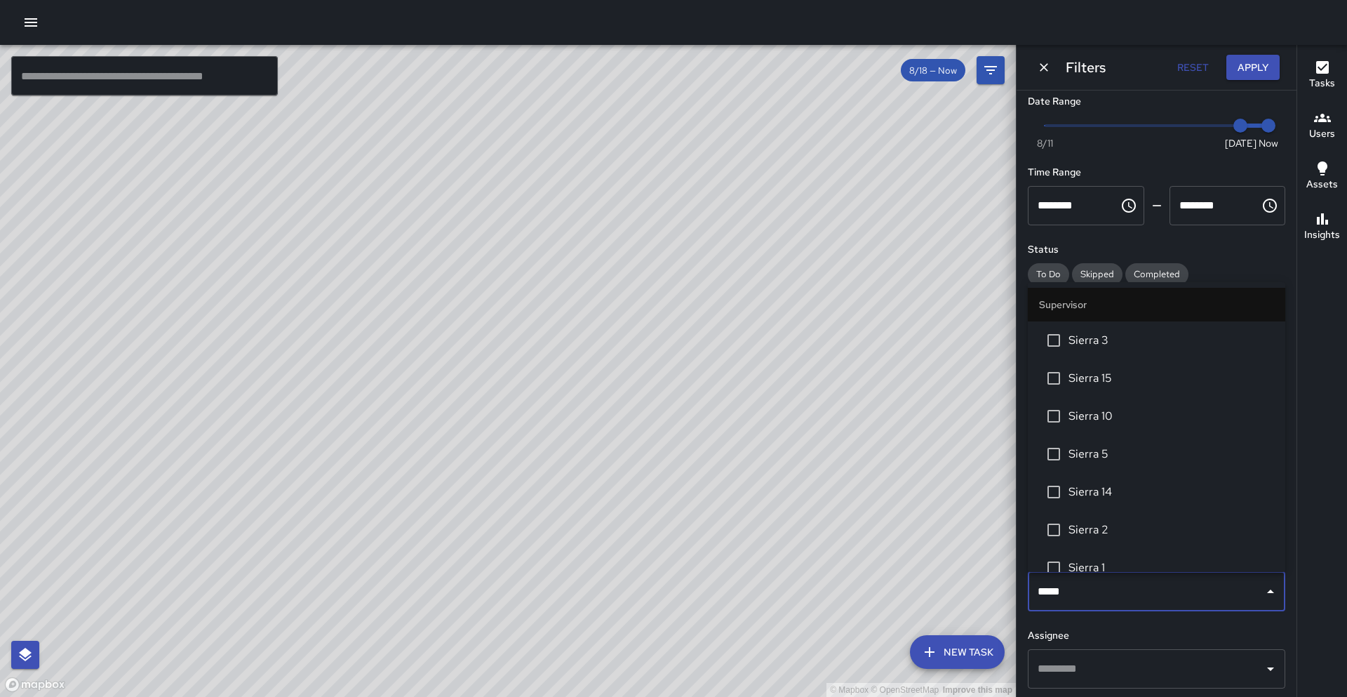
type input "******"
click at [1085, 568] on span "Sierra 1" at bounding box center [1172, 567] width 206 height 17
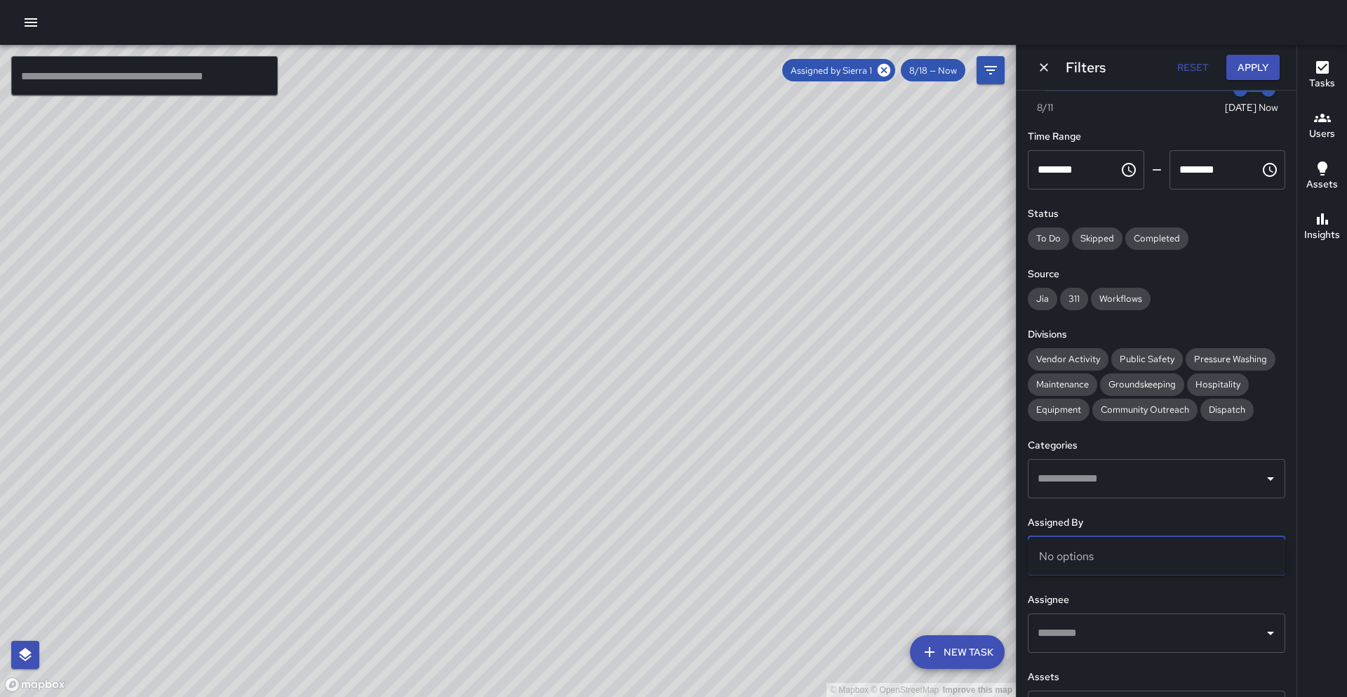
scroll to position [88, 0]
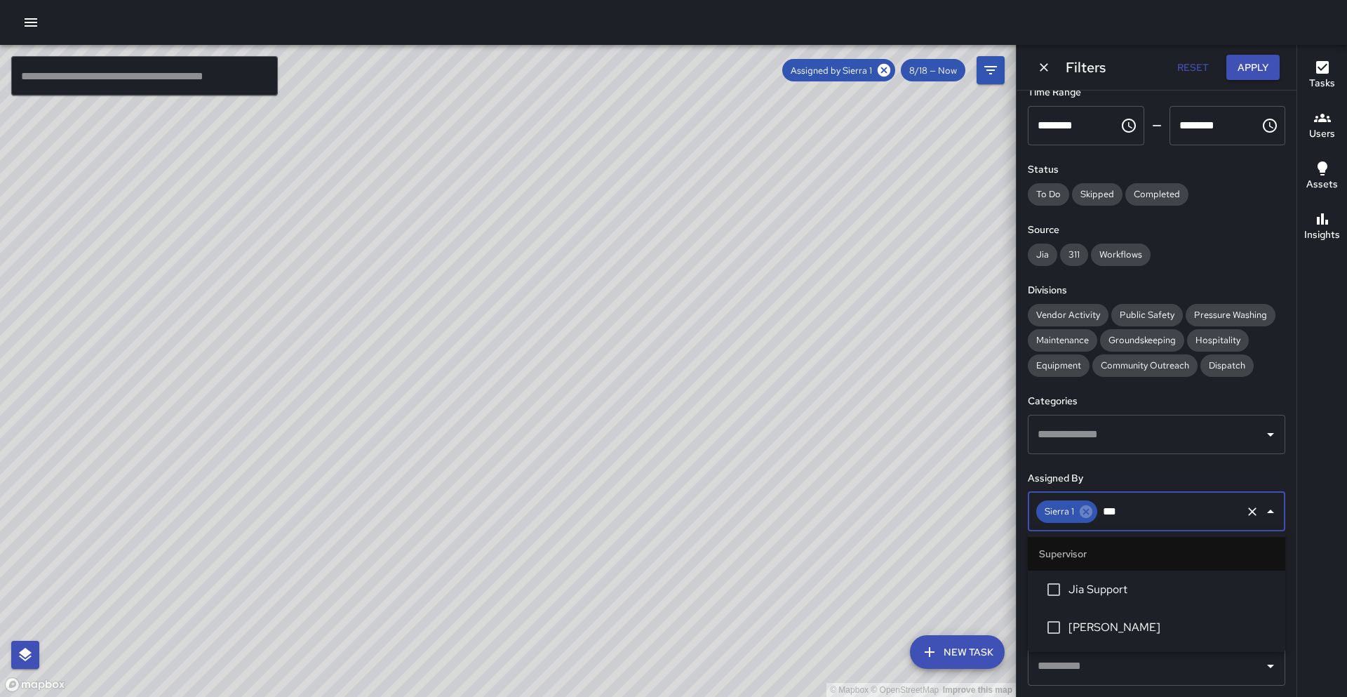
type input "*"
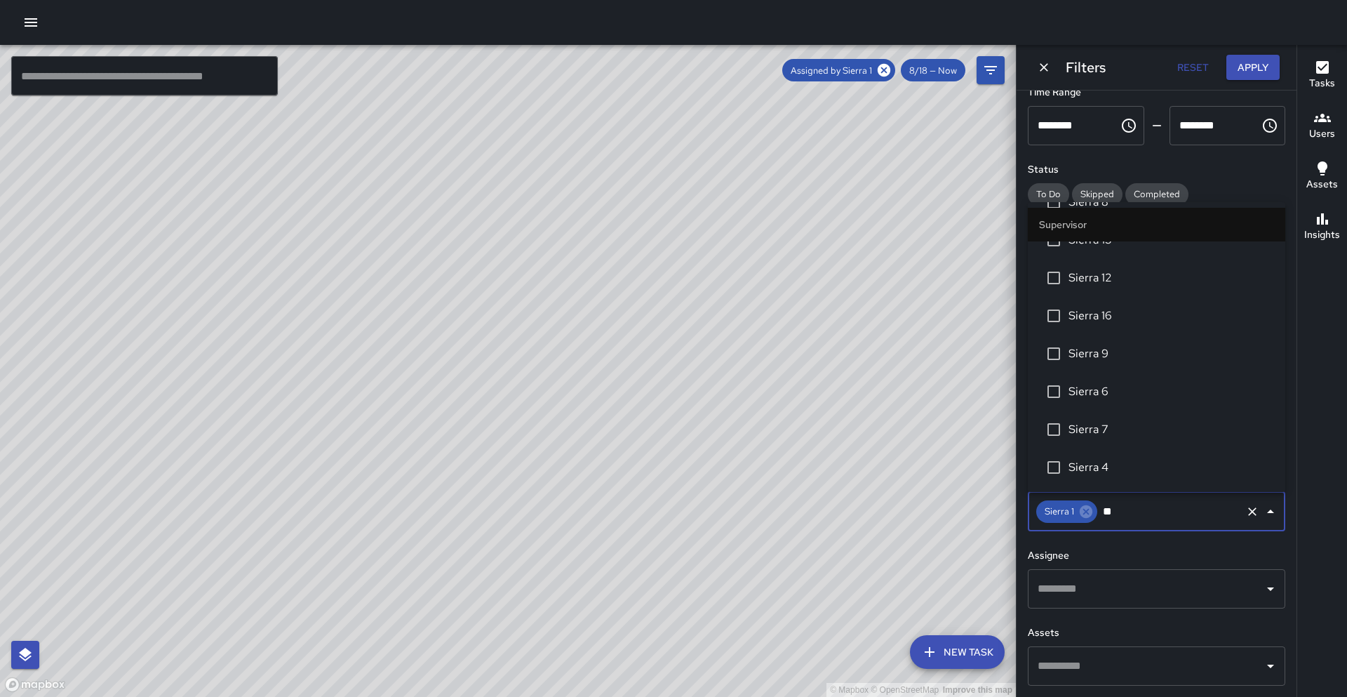
scroll to position [217, 0]
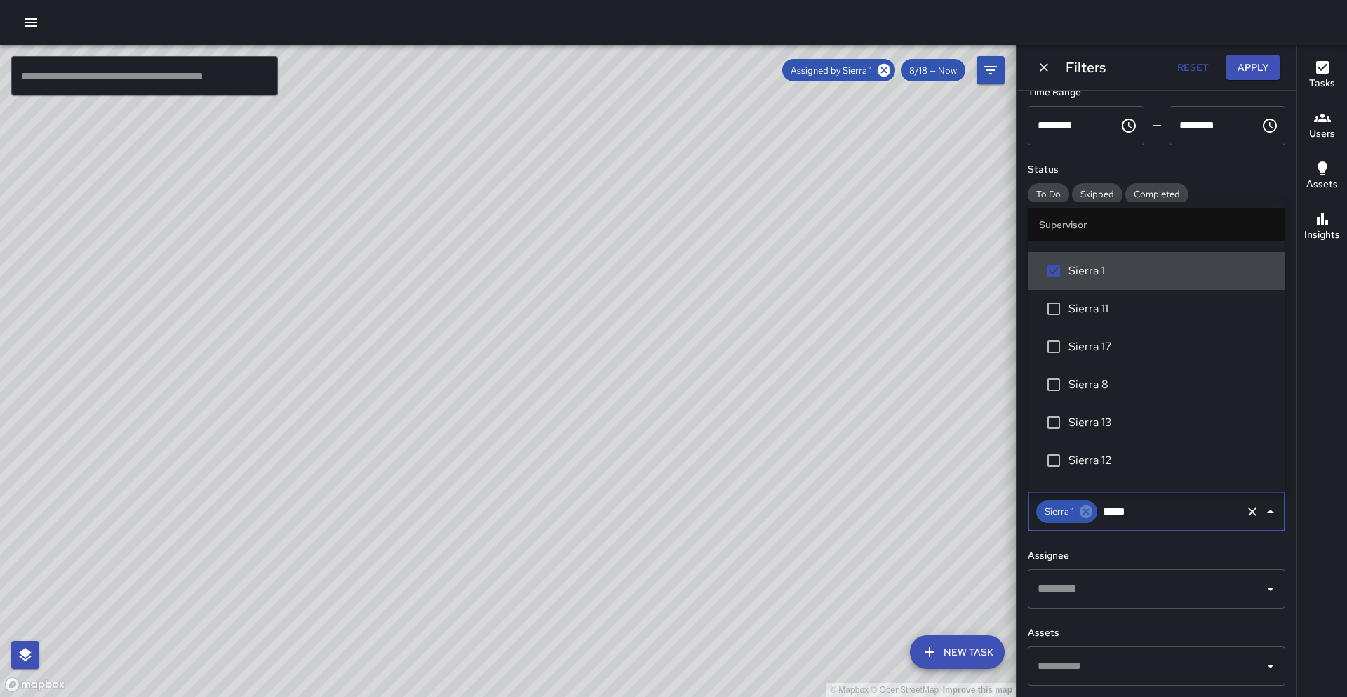
type input "******"
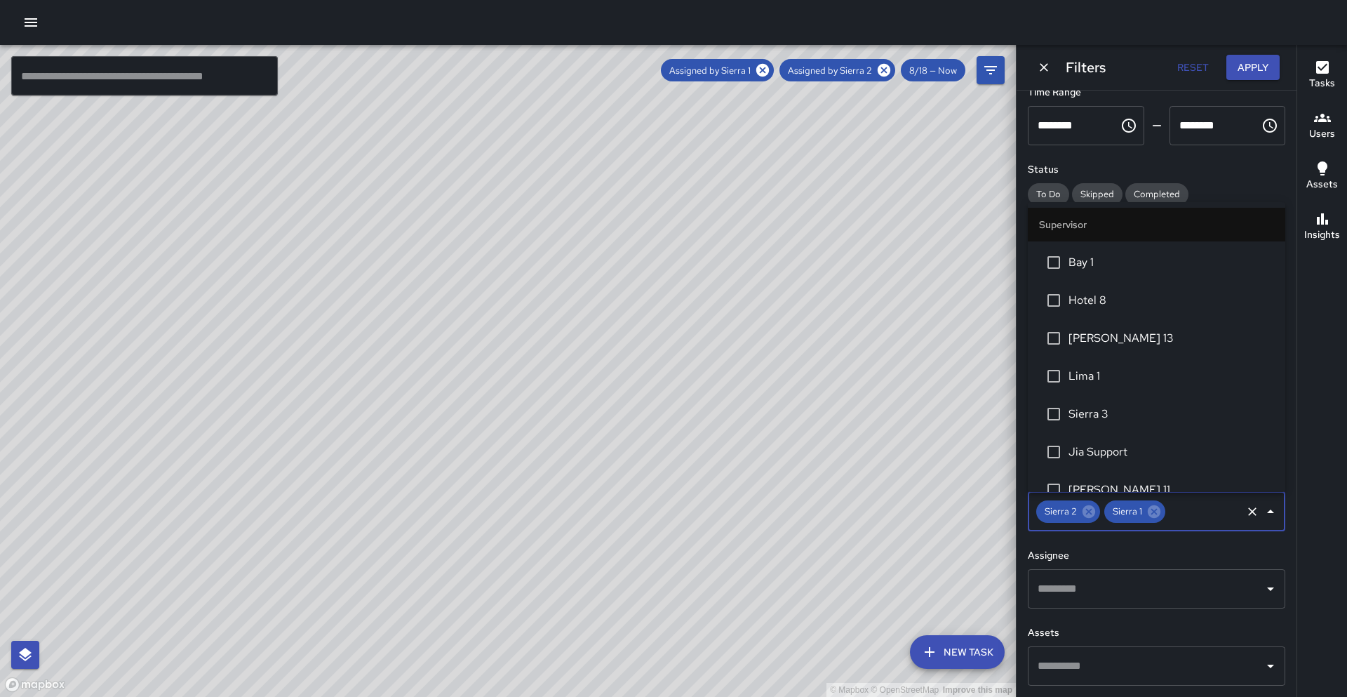
scroll to position [1227, 0]
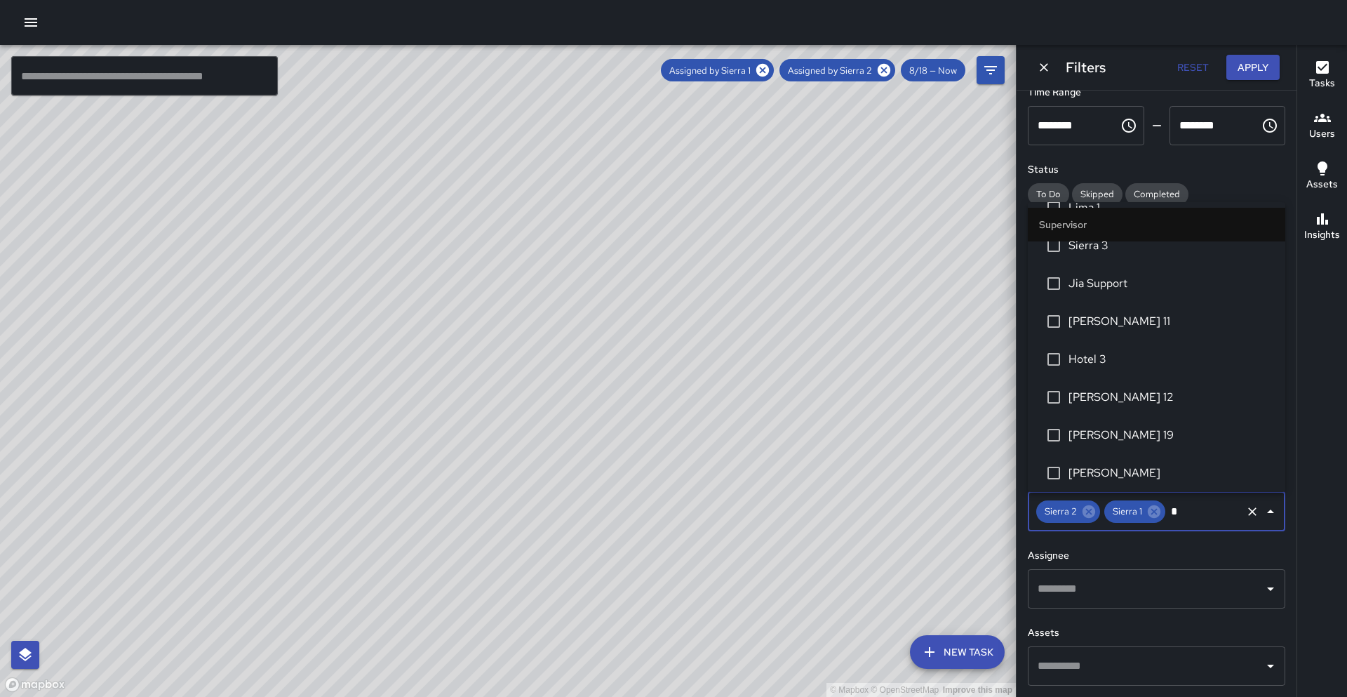
type input "**"
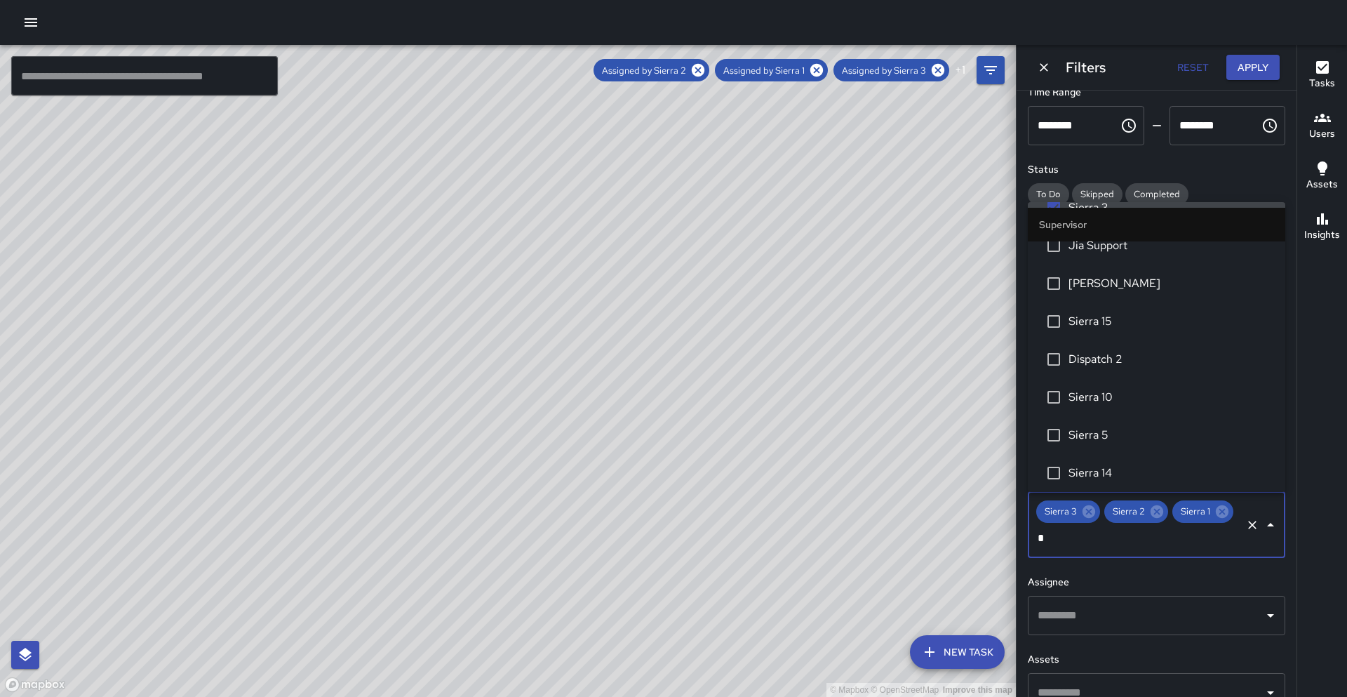
scroll to position [0, 0]
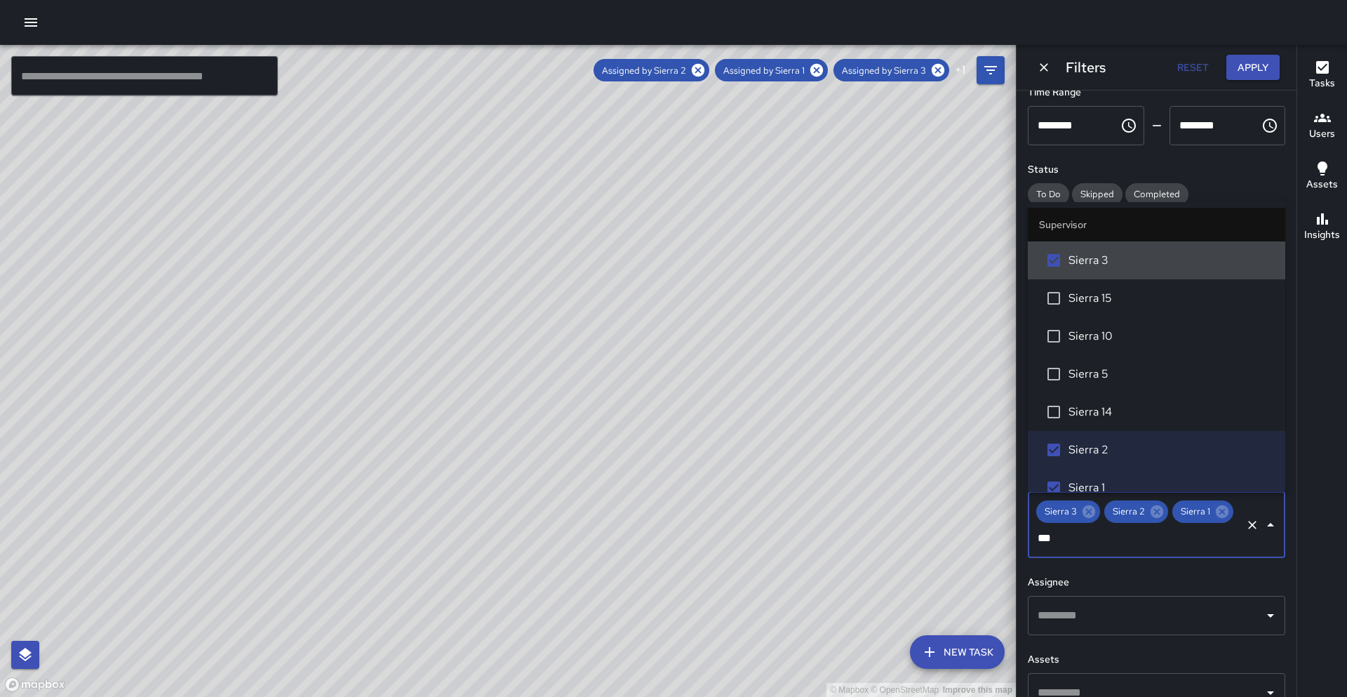
type input "****"
click at [1140, 384] on li "Sierra 5" at bounding box center [1157, 374] width 258 height 38
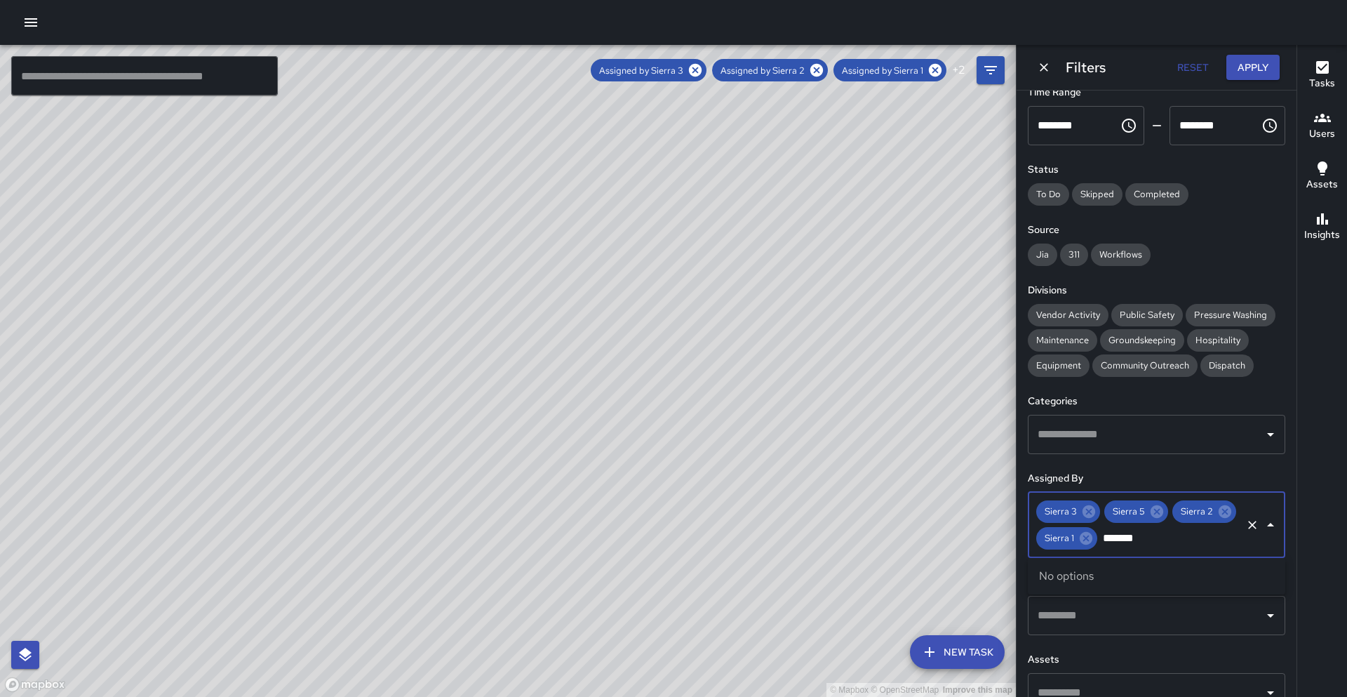
type input "******"
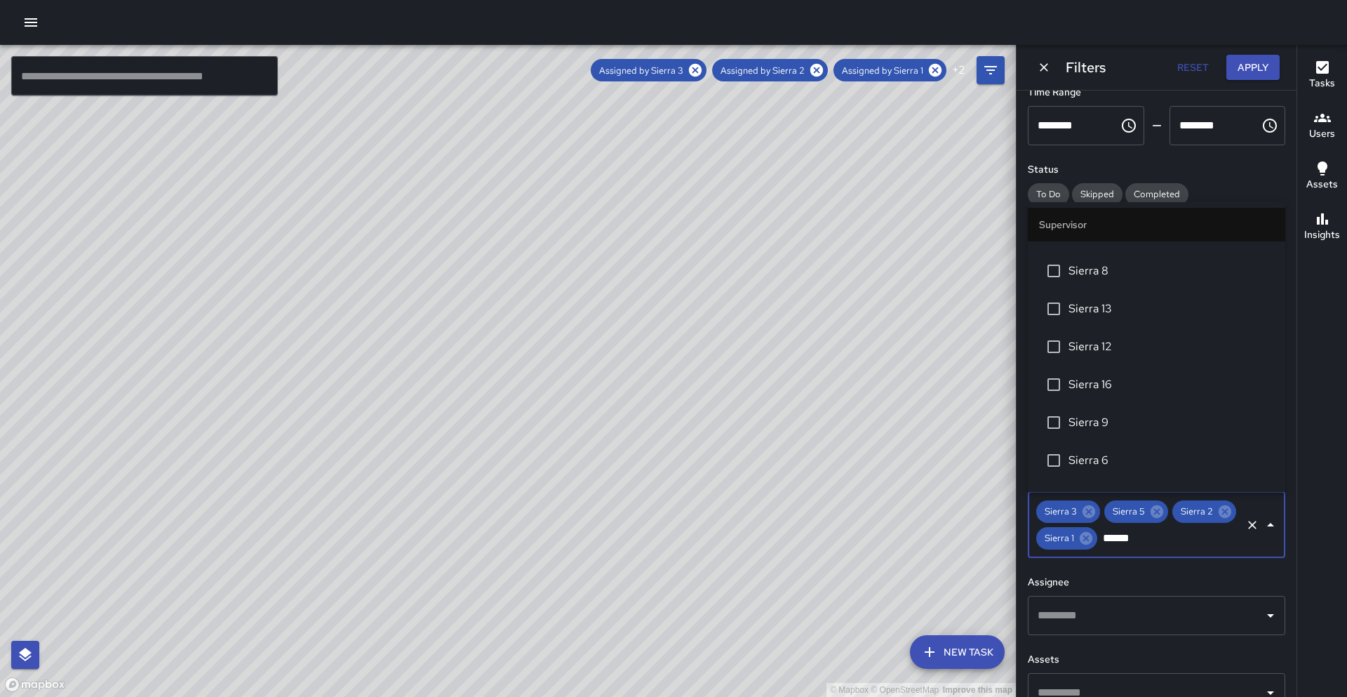
scroll to position [399, 0]
click at [1090, 390] on span "Sierra 6" at bounding box center [1172, 391] width 206 height 17
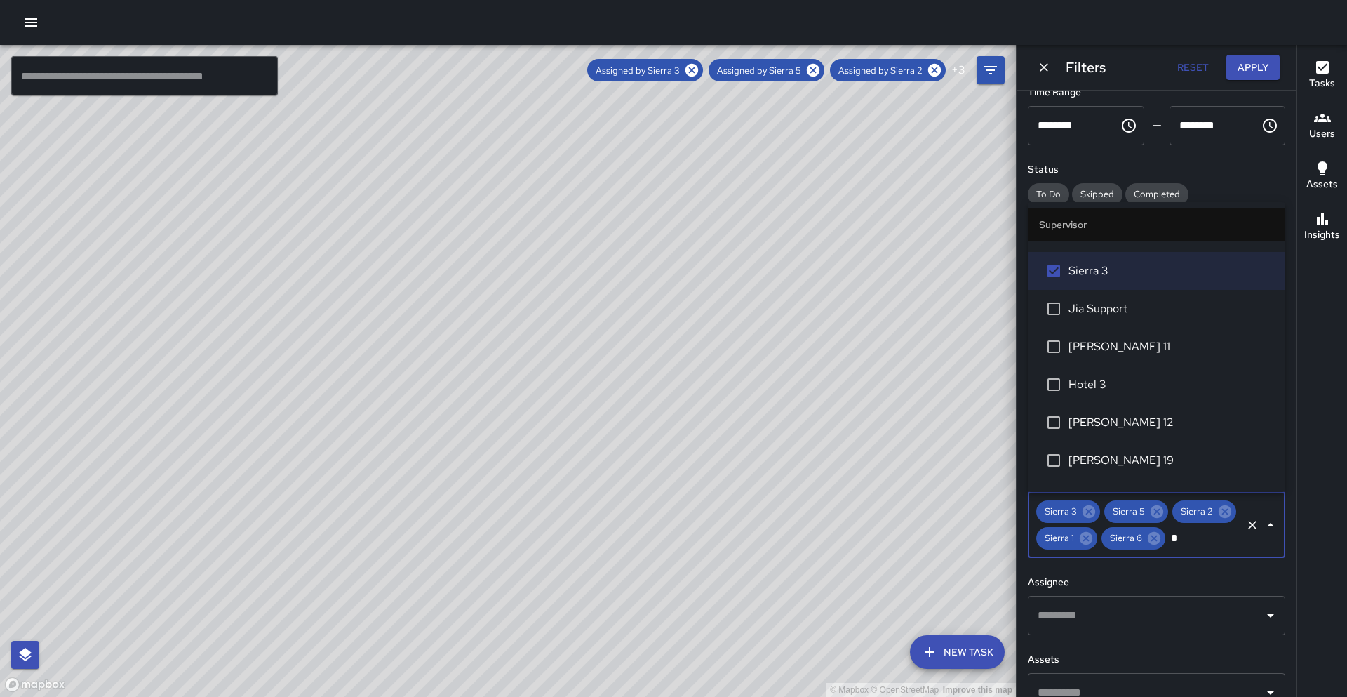
scroll to position [0, 0]
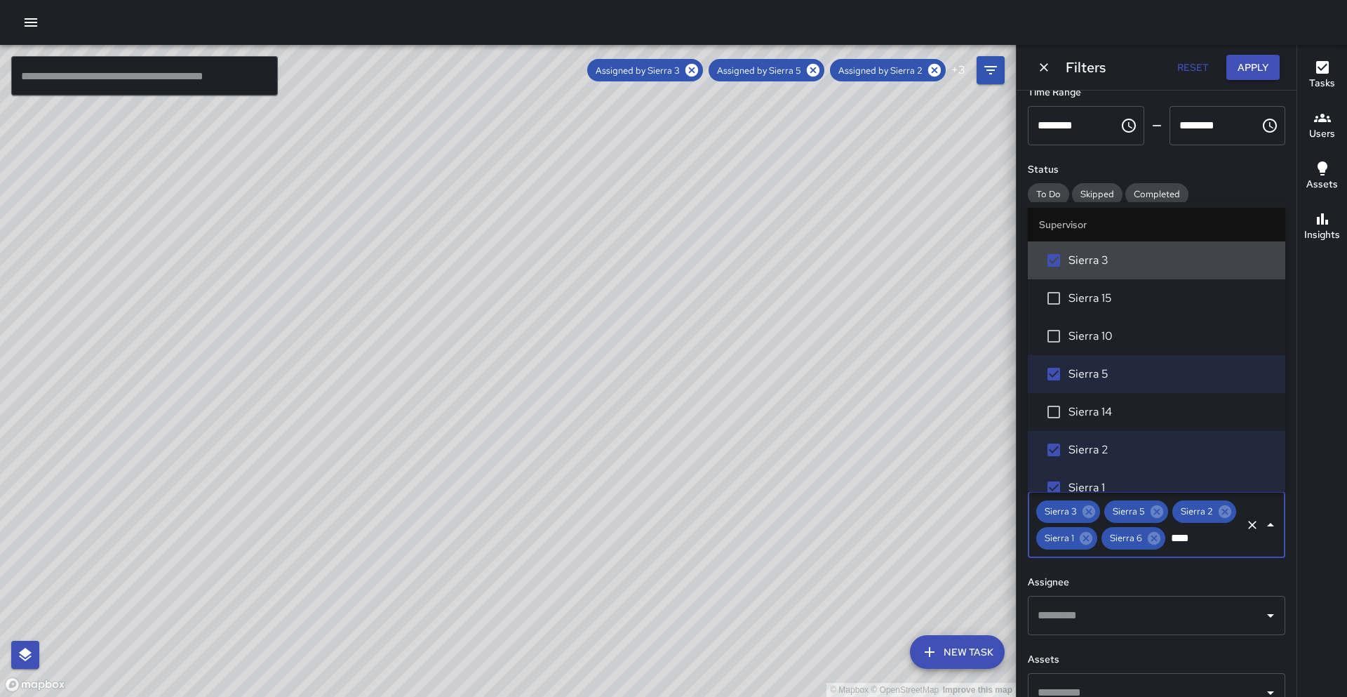
type input "***"
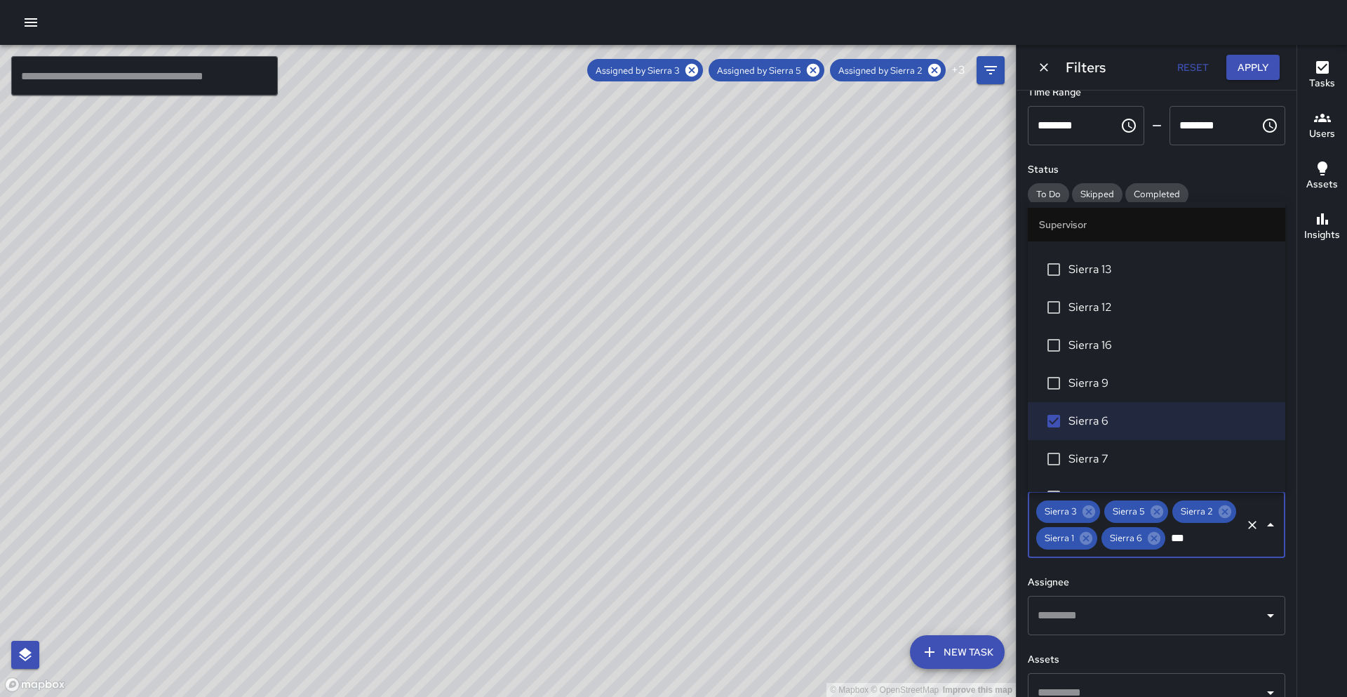
scroll to position [399, 0]
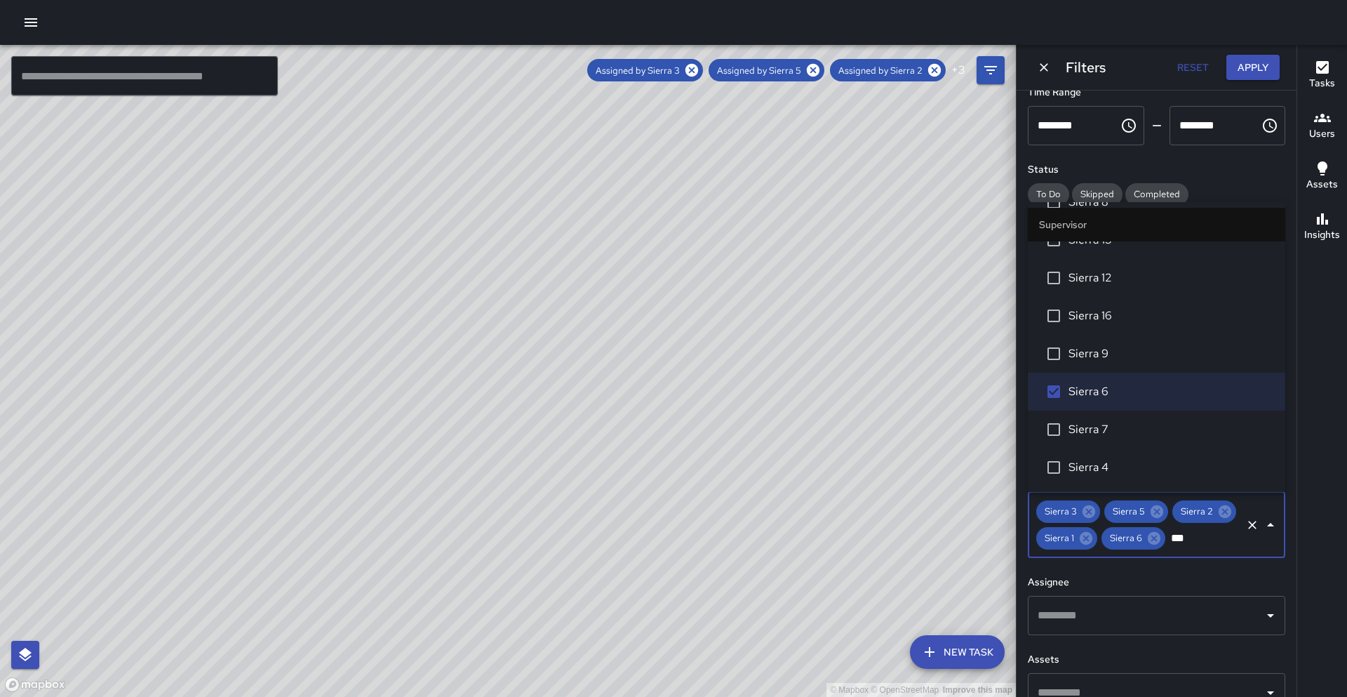
click at [1095, 462] on span "Sierra 4" at bounding box center [1172, 467] width 206 height 17
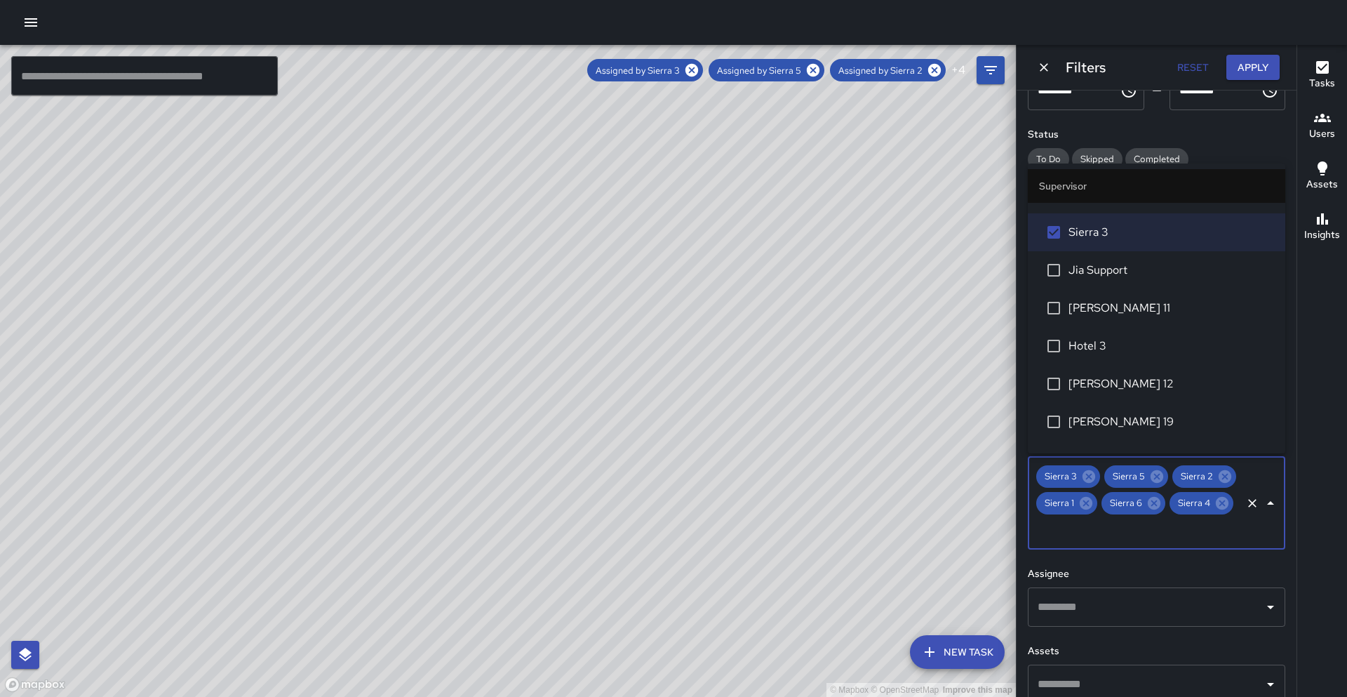
scroll to position [141, 0]
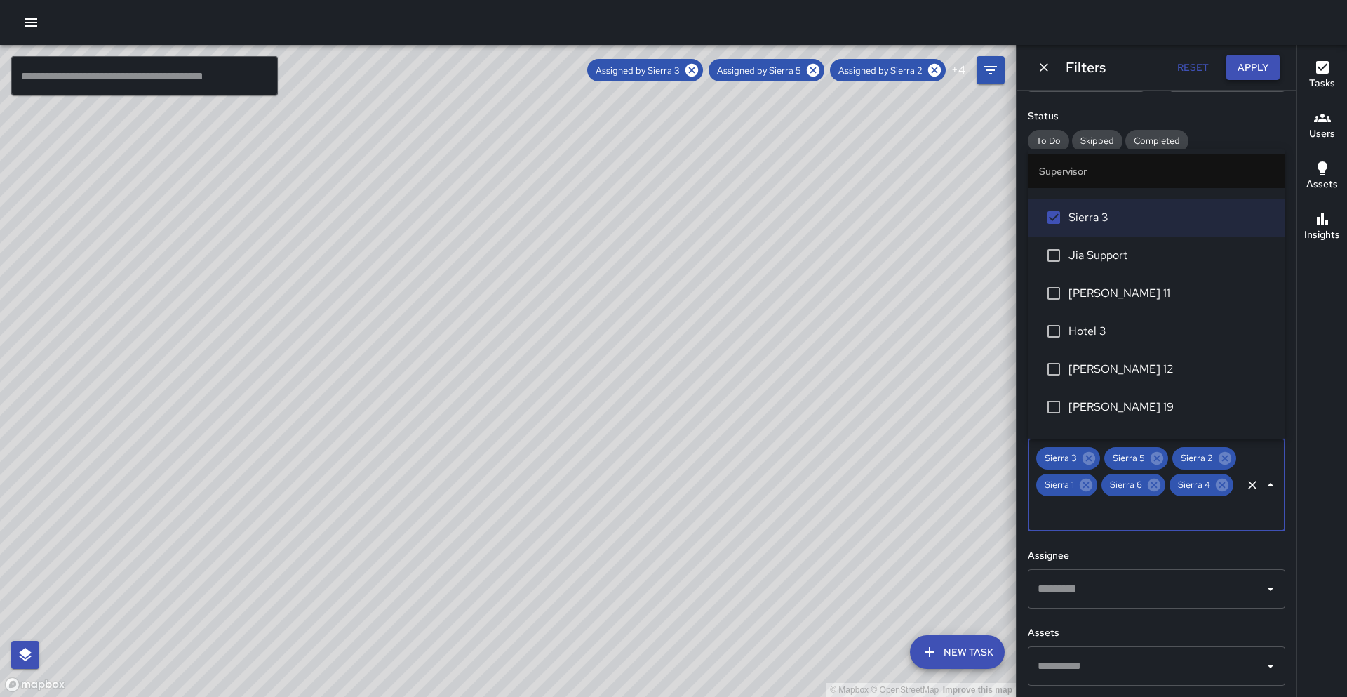
click at [1221, 64] on button "Apply" at bounding box center [1253, 68] width 53 height 26
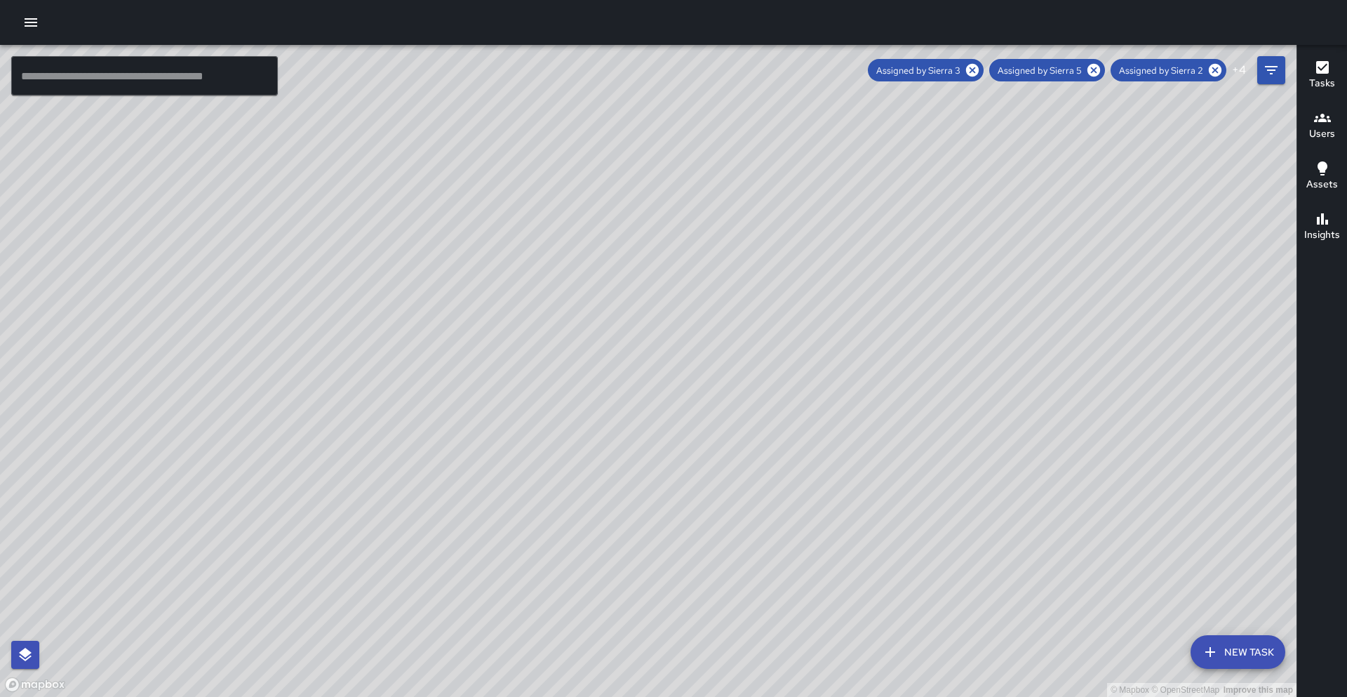
click at [1221, 73] on icon "button" at bounding box center [1322, 67] width 13 height 13
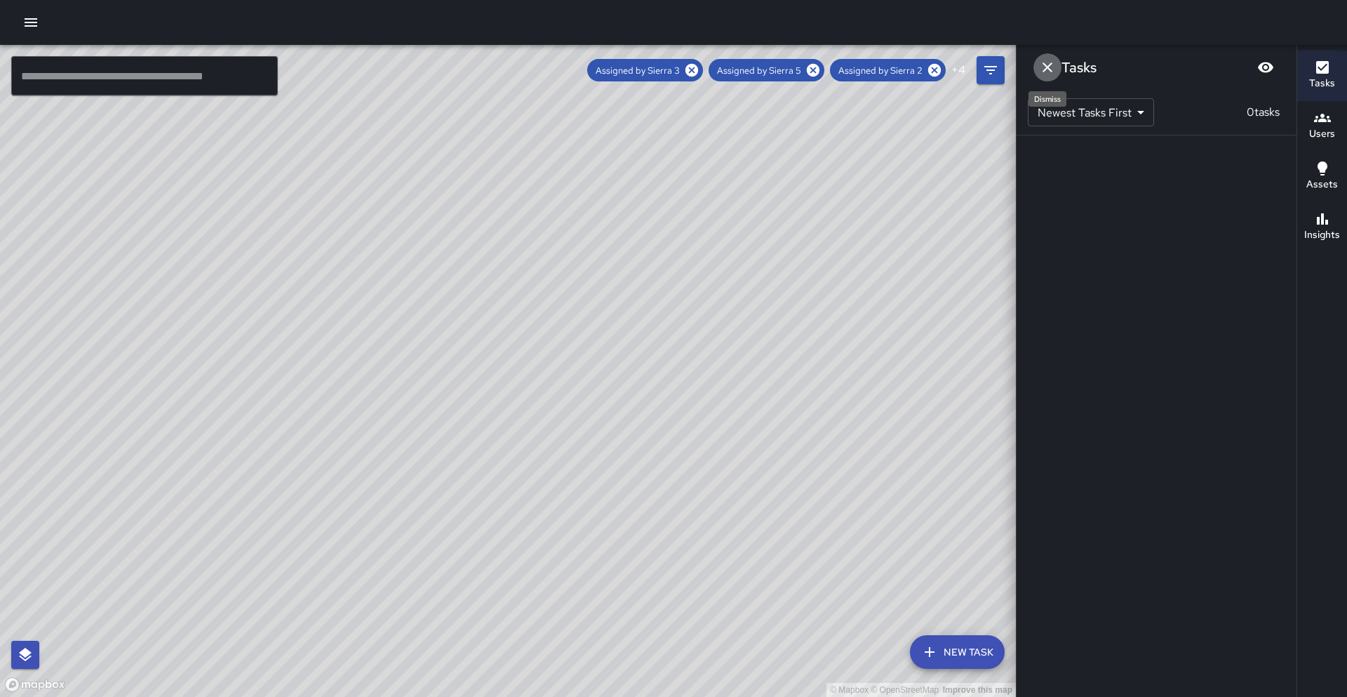
click at [1049, 68] on icon "Dismiss" at bounding box center [1048, 67] width 10 height 10
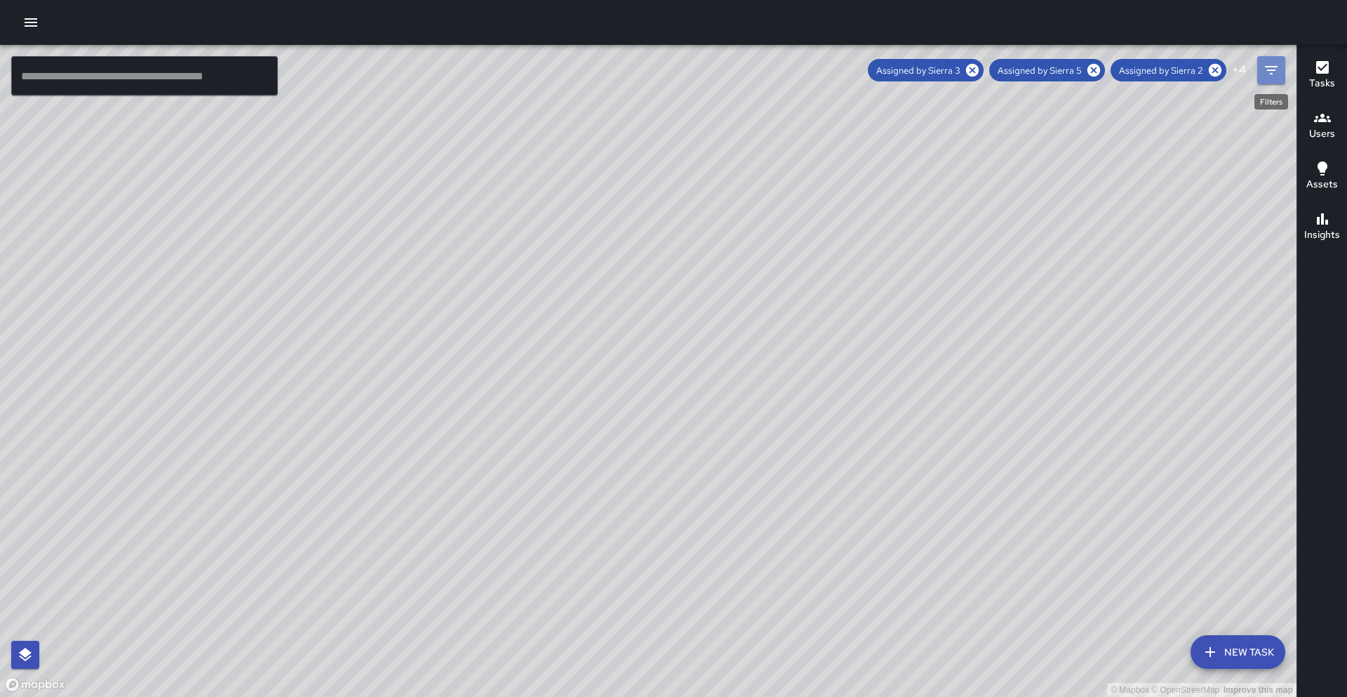
click at [1221, 73] on icon "Filters" at bounding box center [1271, 70] width 17 height 17
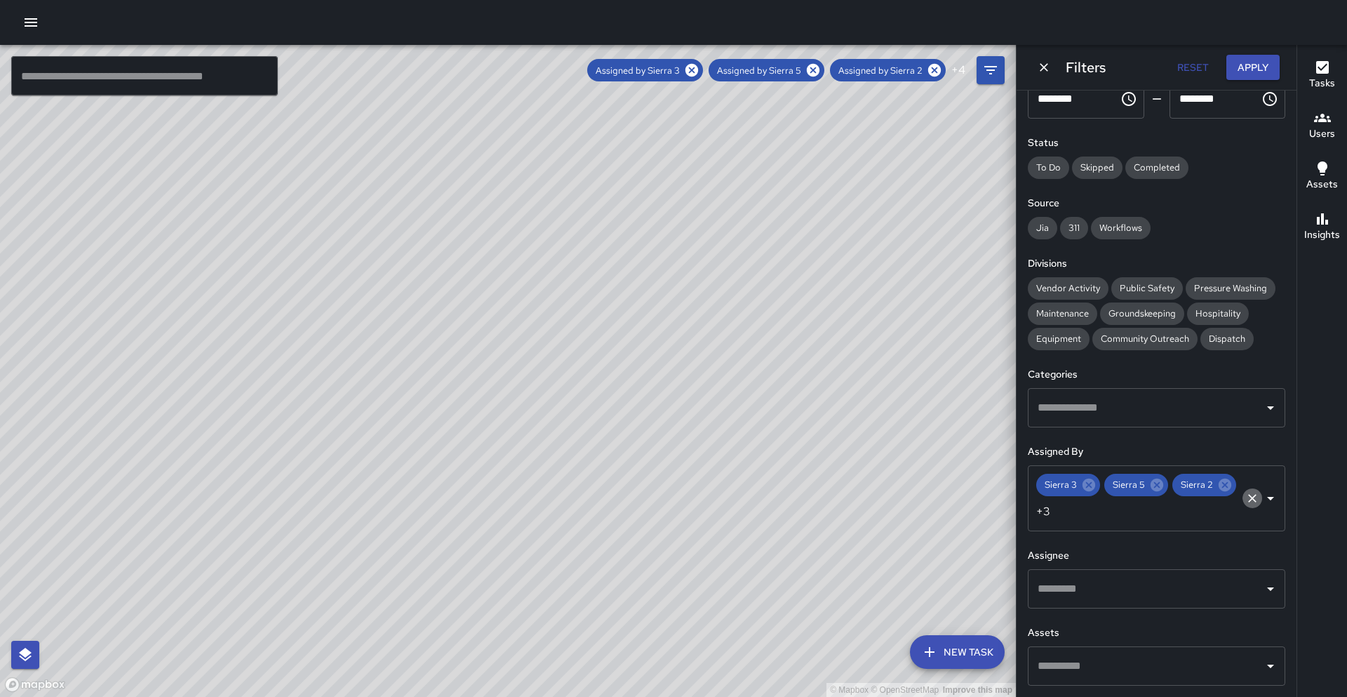
click at [1221, 500] on icon "Clear" at bounding box center [1253, 498] width 14 height 14
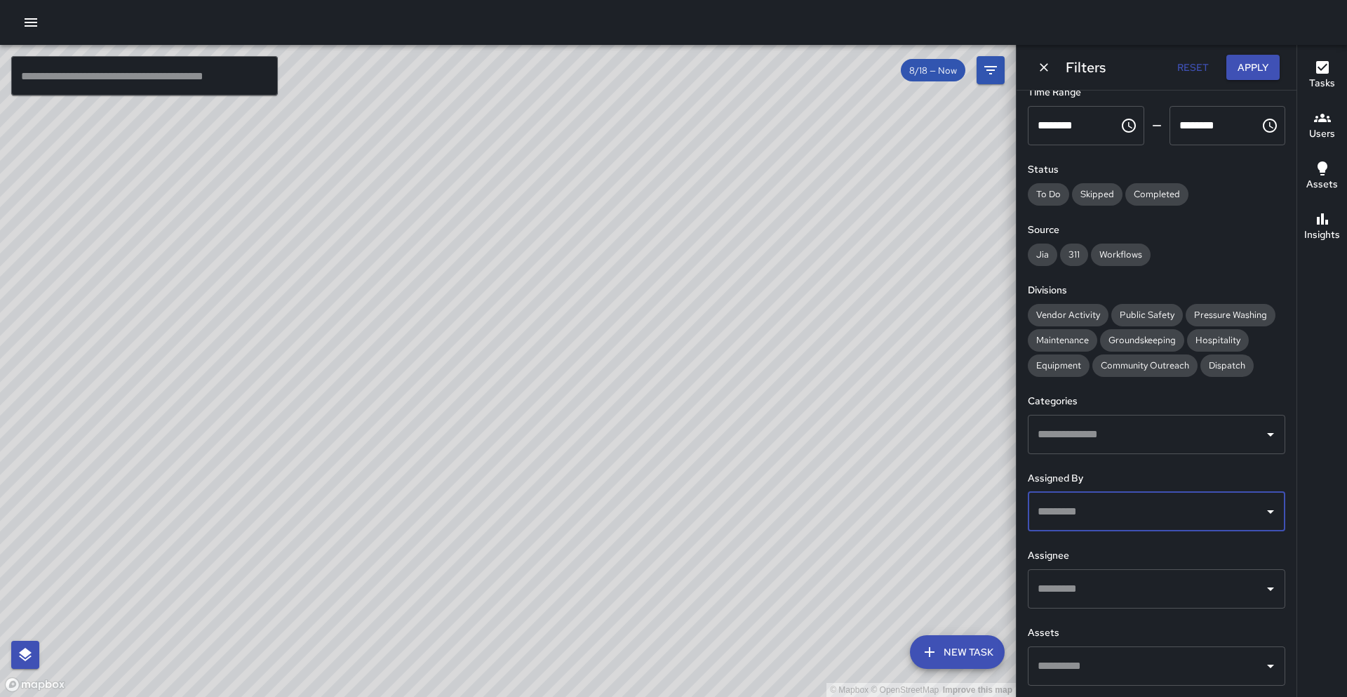
scroll to position [88, 0]
click at [1120, 588] on input "text" at bounding box center [1146, 588] width 224 height 27
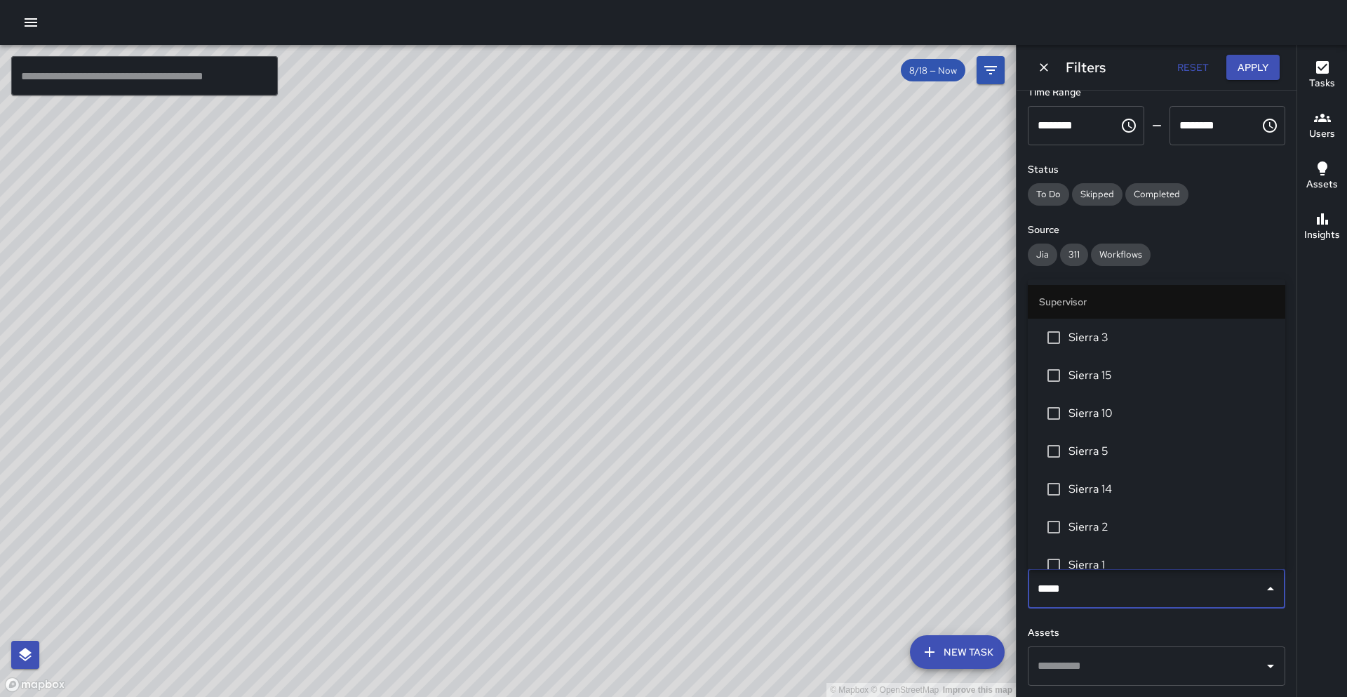
type input "******"
click at [1129, 552] on li "Sierra 1" at bounding box center [1157, 565] width 258 height 38
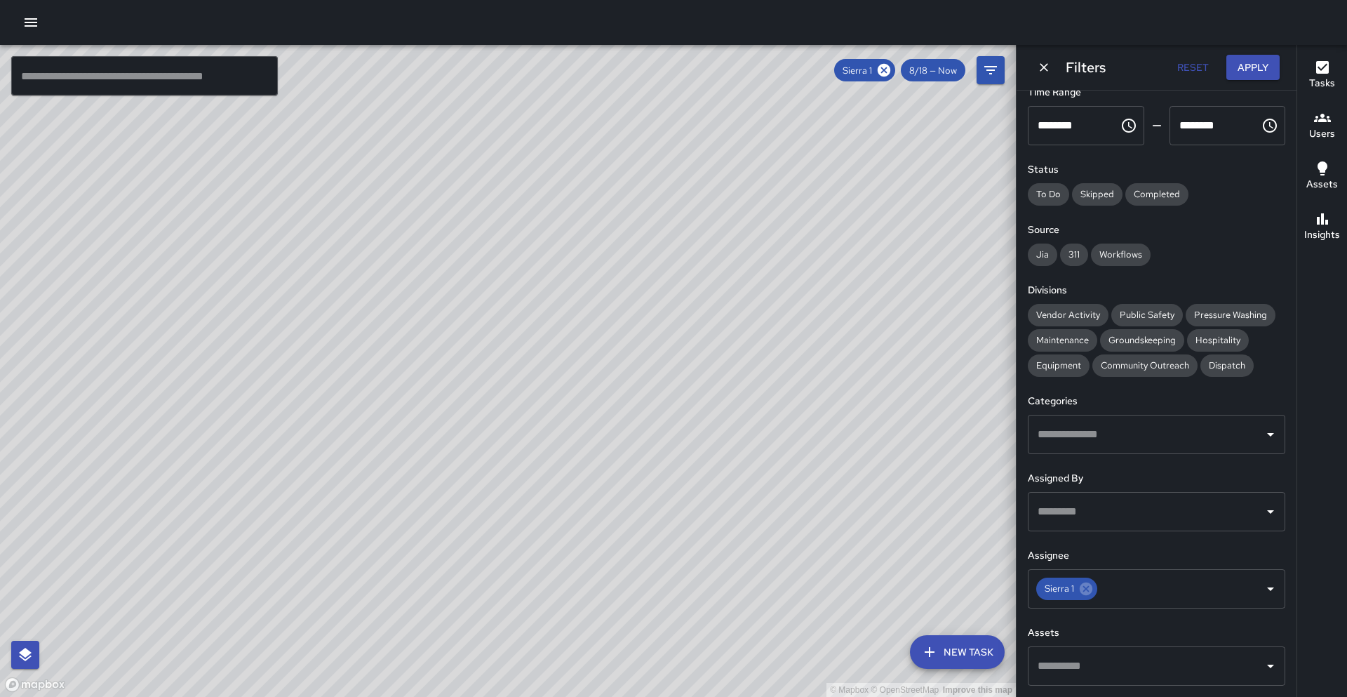
drag, startPoint x: 601, startPoint y: 352, endPoint x: 539, endPoint y: 534, distance: 192.2
click at [539, 534] on div "© Mapbox © OpenStreetMap Improve this map" at bounding box center [508, 371] width 1016 height 652
click at [1128, 588] on div "Sierra 1 ​" at bounding box center [1157, 588] width 258 height 39
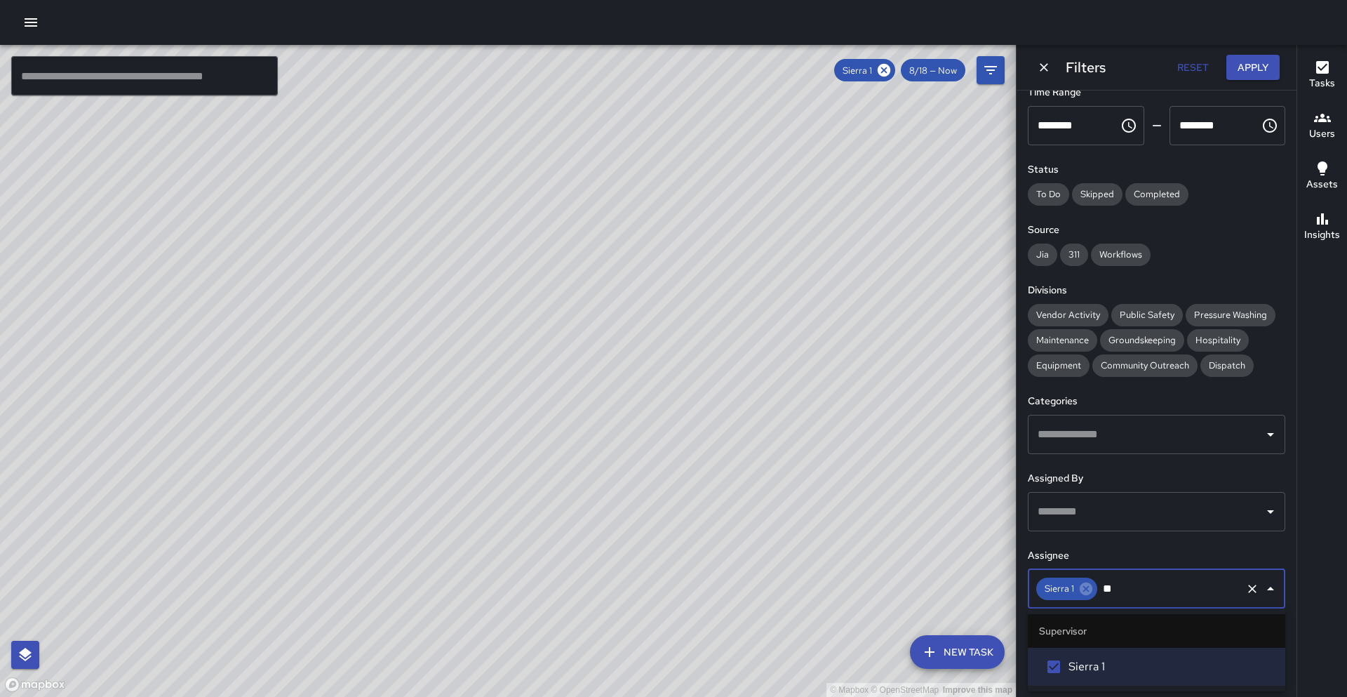
type input "*"
type input "**"
drag, startPoint x: 1251, startPoint y: 594, endPoint x: 1242, endPoint y: 598, distance: 10.0
click at [1221, 588] on icon "Clear" at bounding box center [1253, 589] width 14 height 14
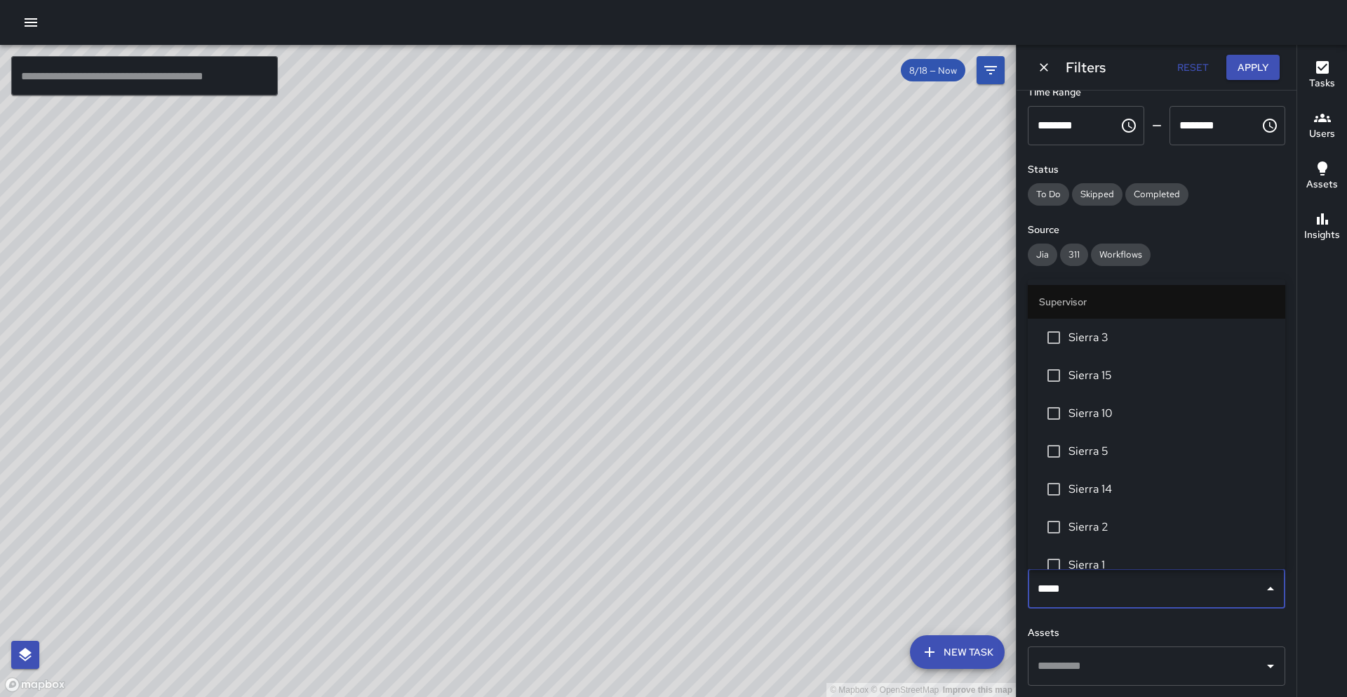
type input "****"
click at [1094, 536] on li "Sierra 2" at bounding box center [1157, 527] width 258 height 38
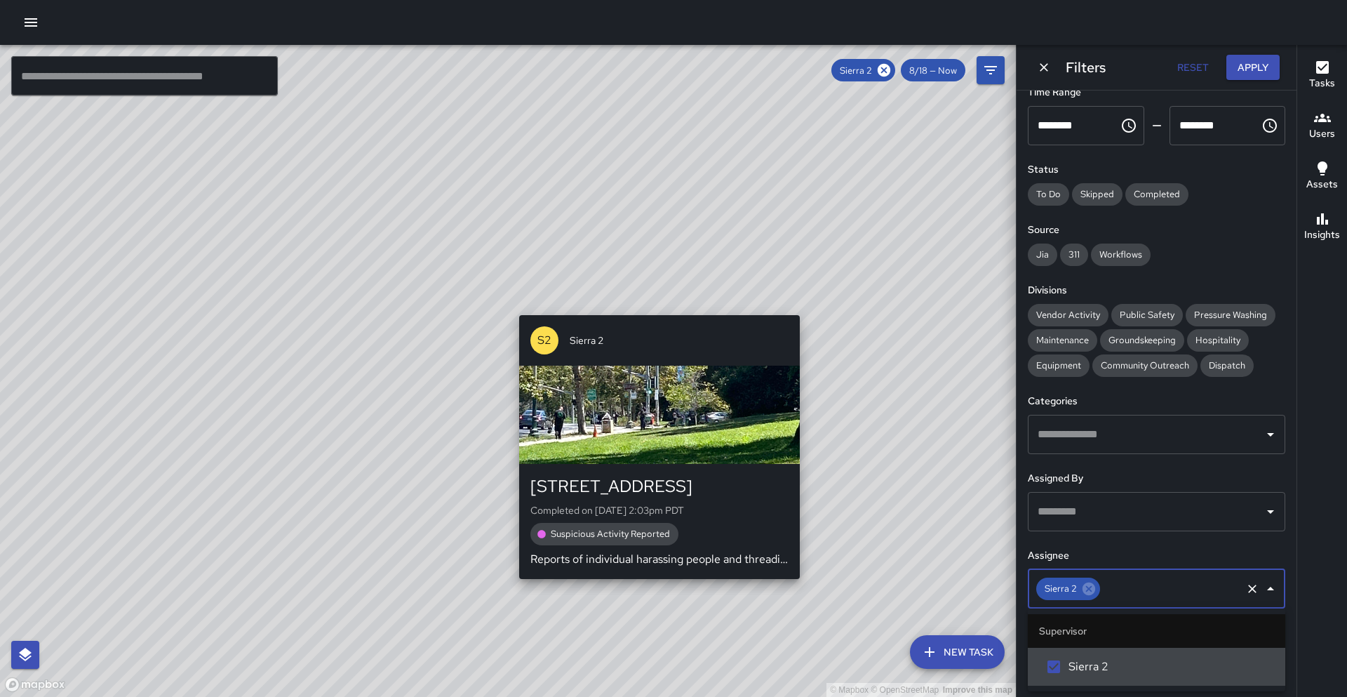
click at [653, 305] on div "© Mapbox © OpenStreetMap Improve this map S2 Sierra 2 180 Grand Avenue Complete…" at bounding box center [508, 371] width 1016 height 652
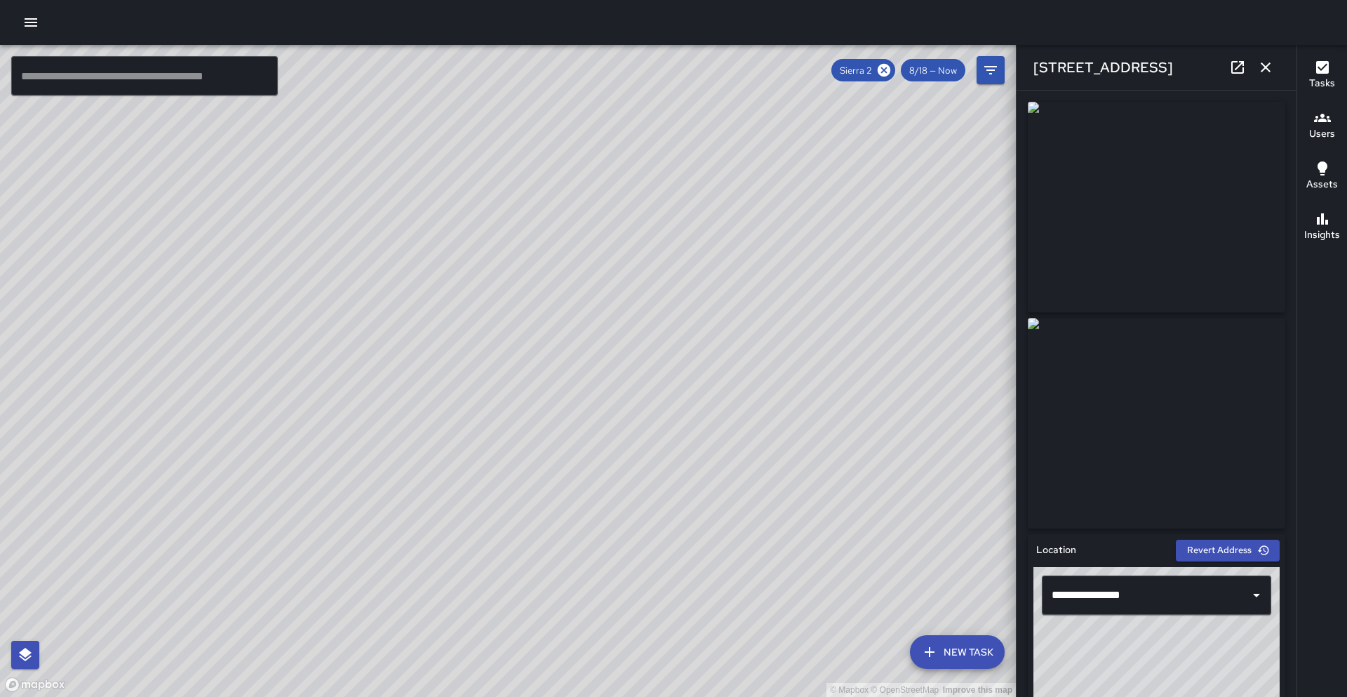
click at [1221, 65] on icon at bounding box center [1237, 67] width 17 height 17
click at [1221, 66] on icon "button" at bounding box center [1266, 67] width 17 height 17
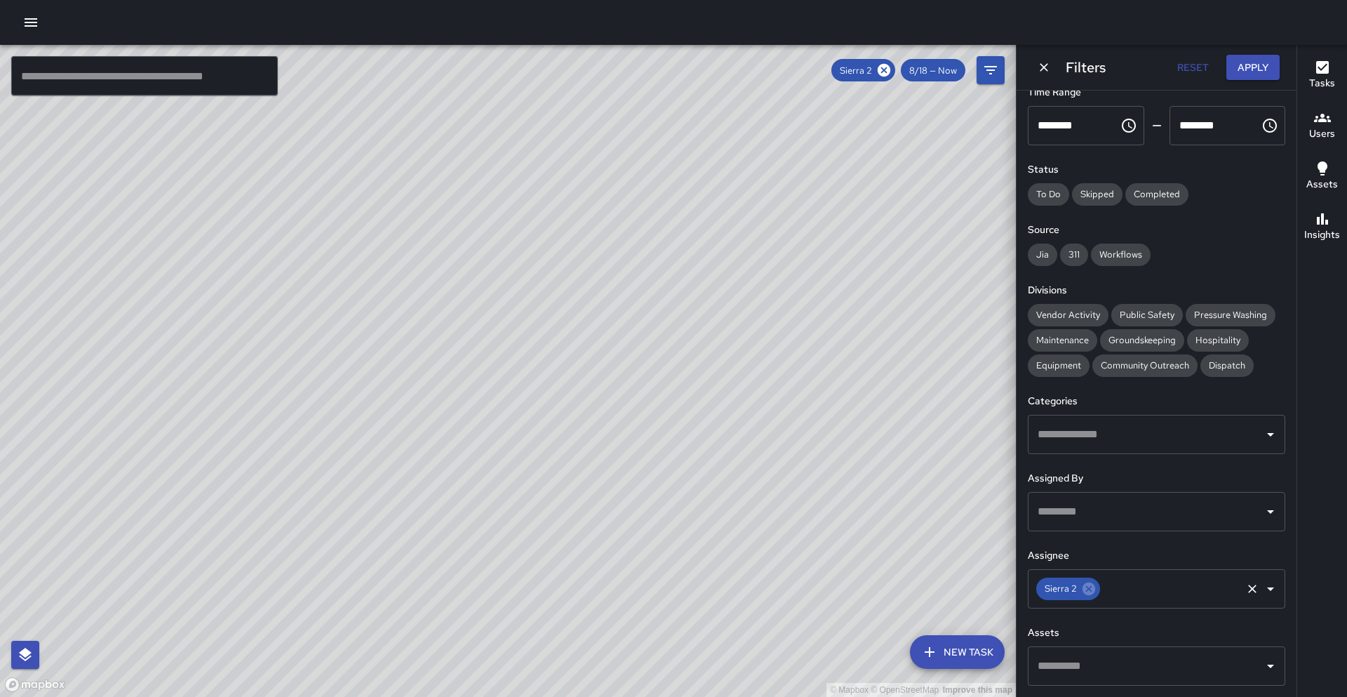
click at [1124, 588] on input "text" at bounding box center [1171, 588] width 138 height 27
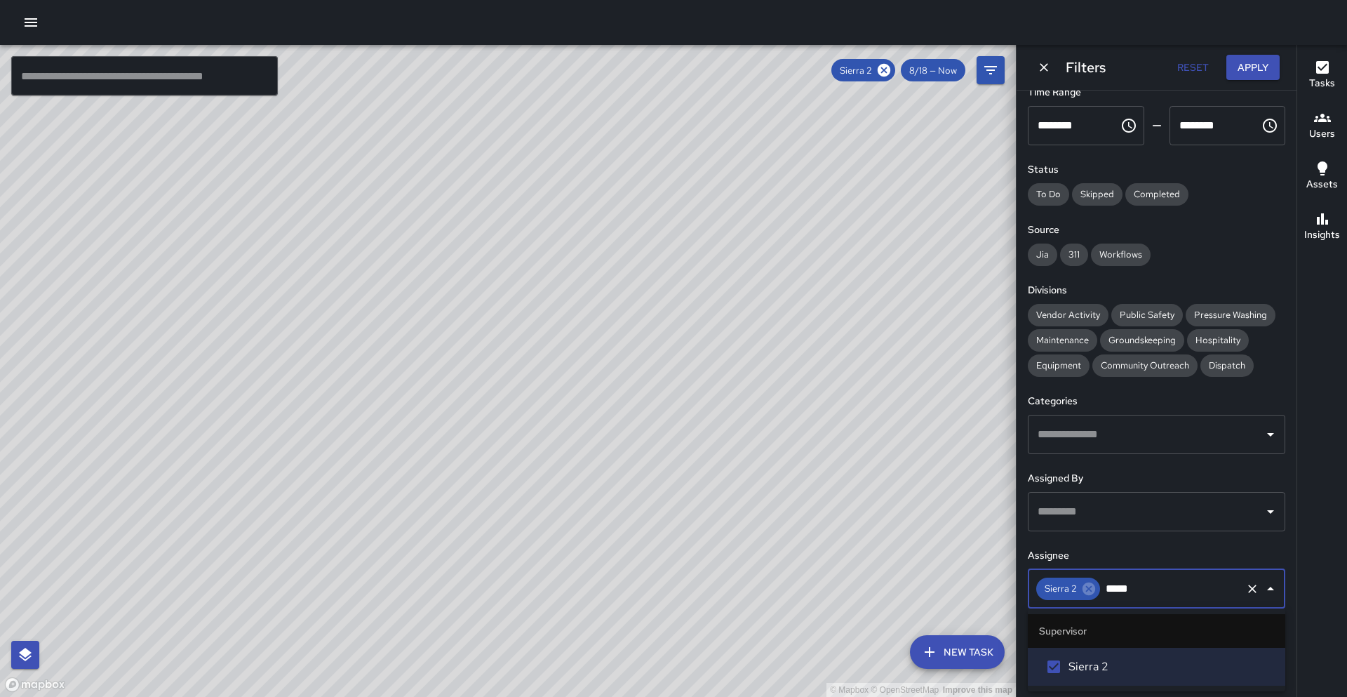
type input "******"
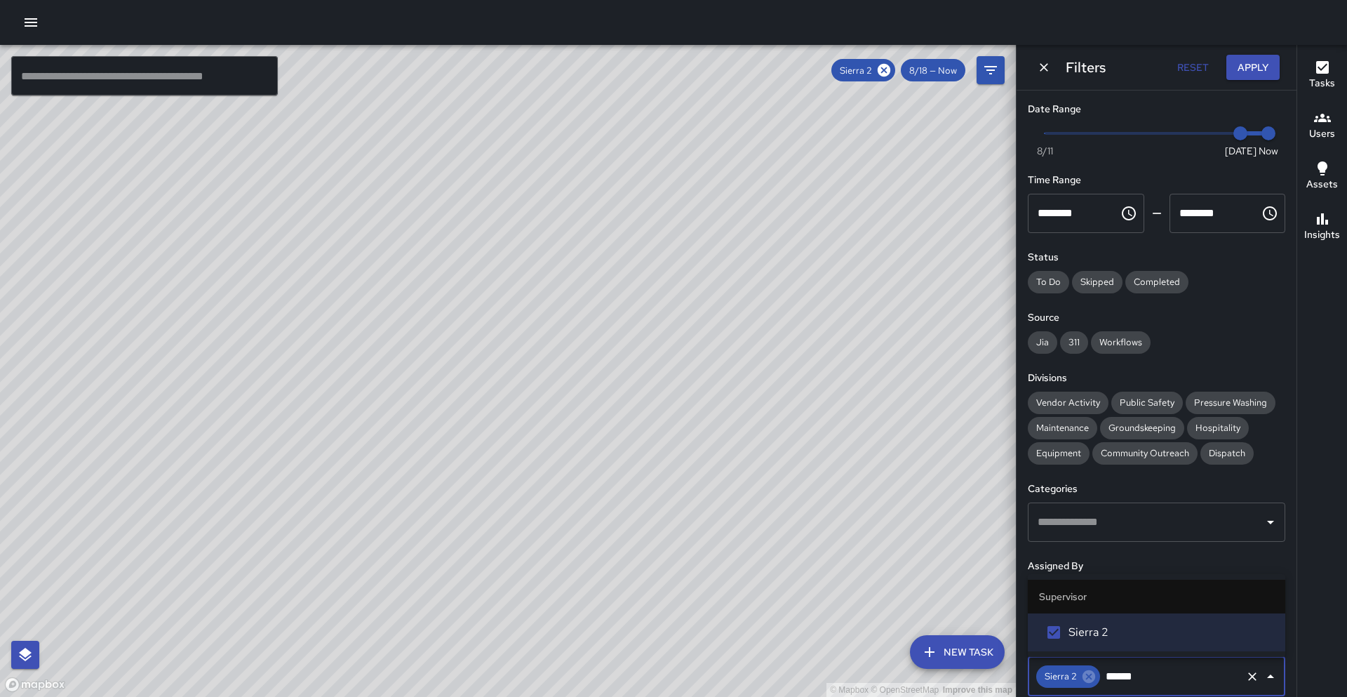
click at [1221, 588] on icon "Clear" at bounding box center [1253, 676] width 14 height 14
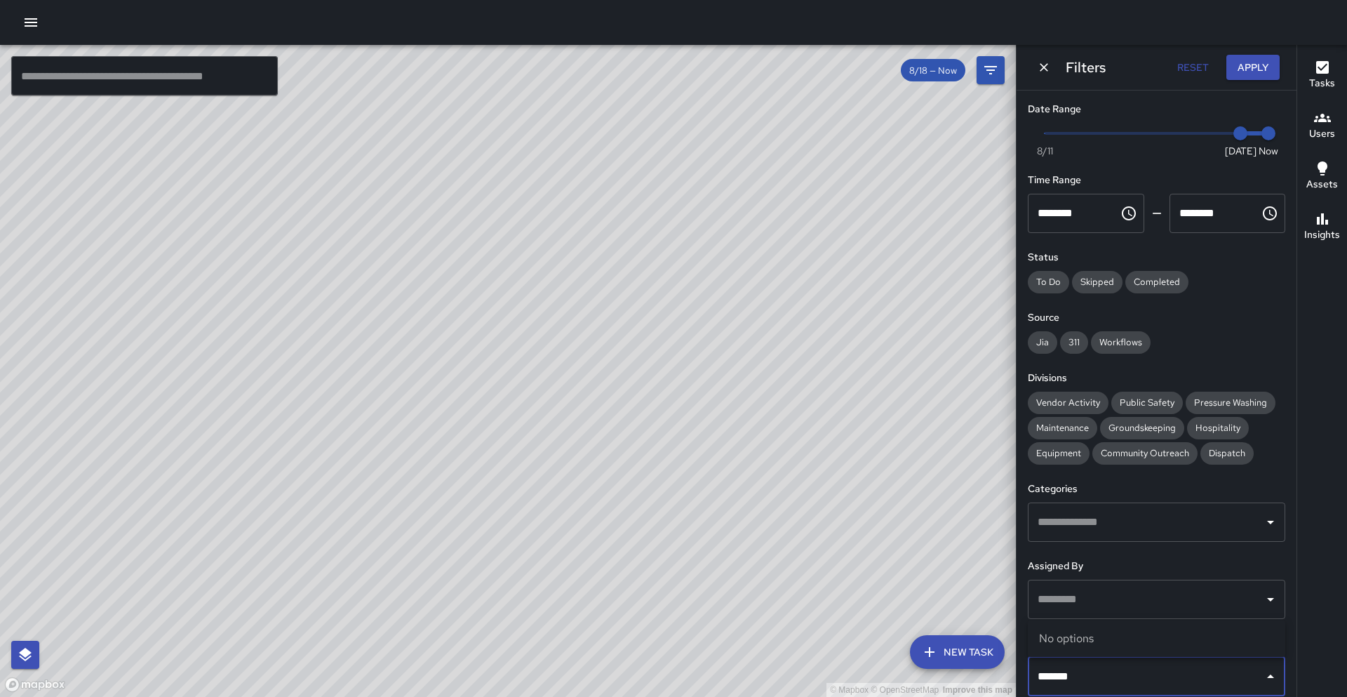
type input "******"
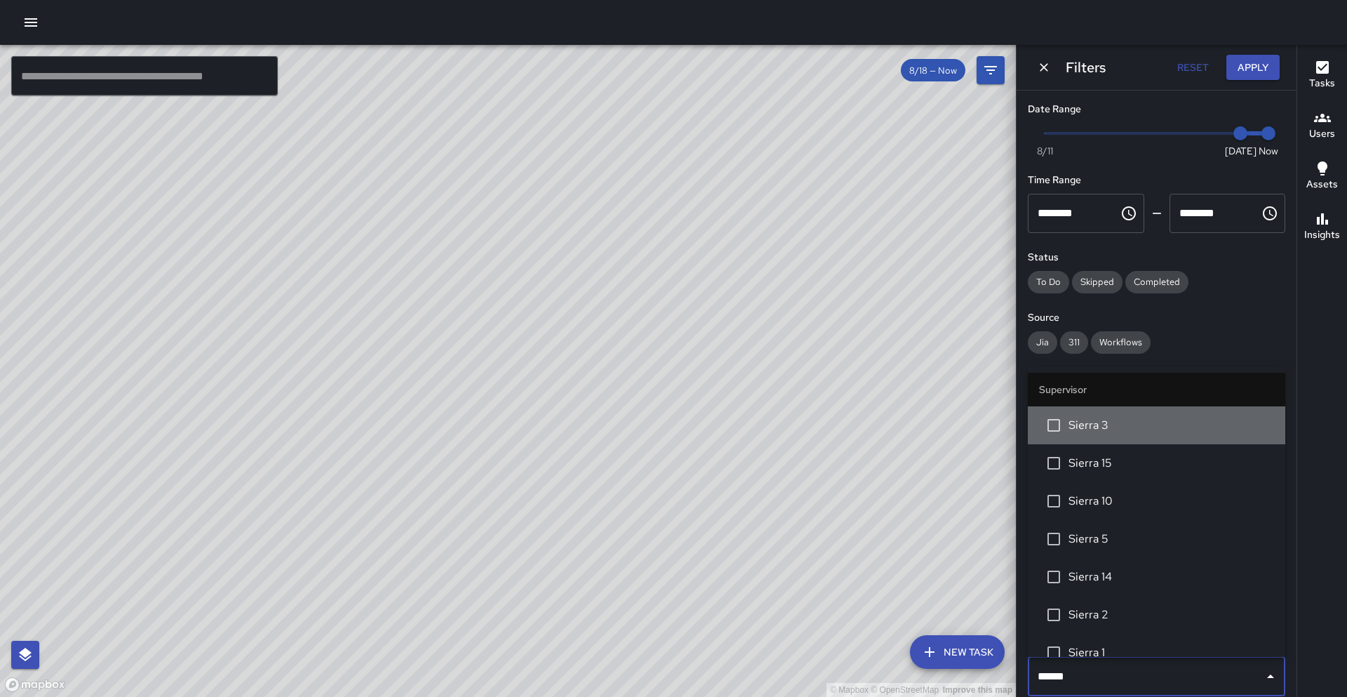
click at [1128, 427] on span "Sierra 3" at bounding box center [1172, 425] width 206 height 17
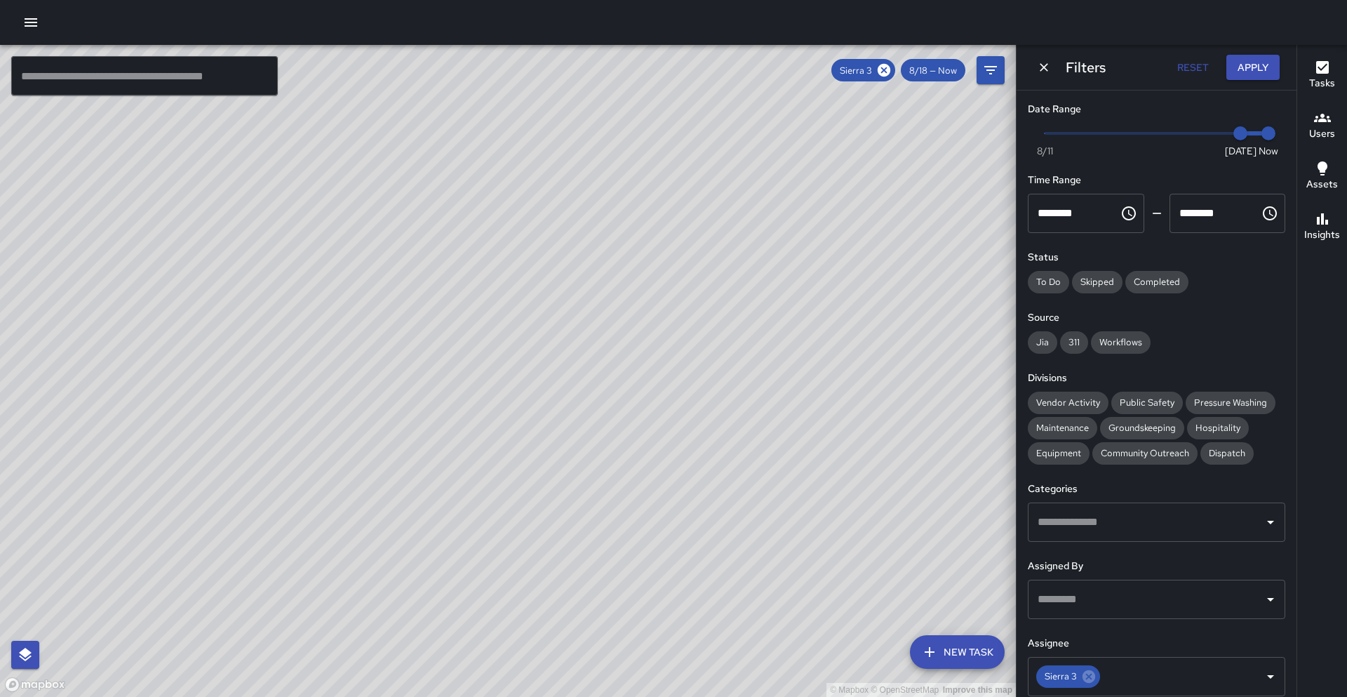
drag, startPoint x: 474, startPoint y: 597, endPoint x: 533, endPoint y: 474, distance: 136.9
click at [533, 474] on div "© Mapbox © OpenStreetMap Improve this map" at bounding box center [508, 371] width 1016 height 652
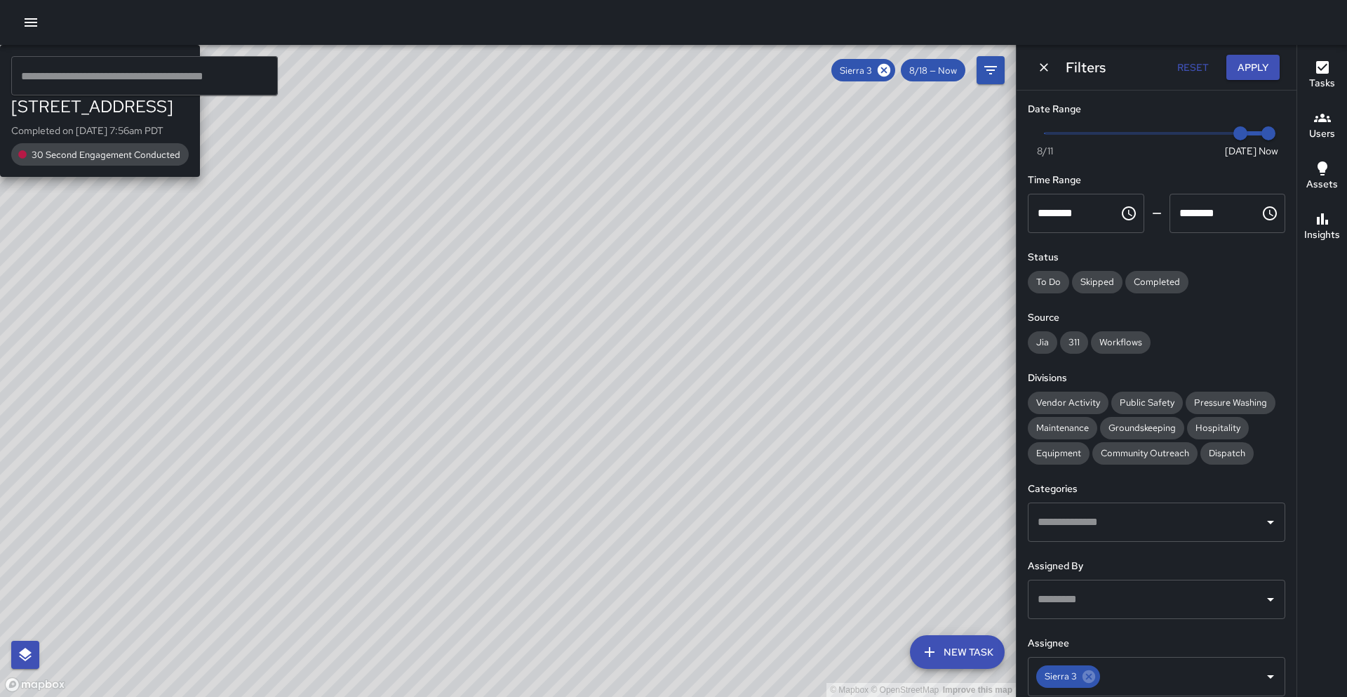
click at [396, 400] on div "© Mapbox © OpenStreetMap Improve this map S3 Sierra 3 537 17th Street Completed…" at bounding box center [508, 371] width 1016 height 652
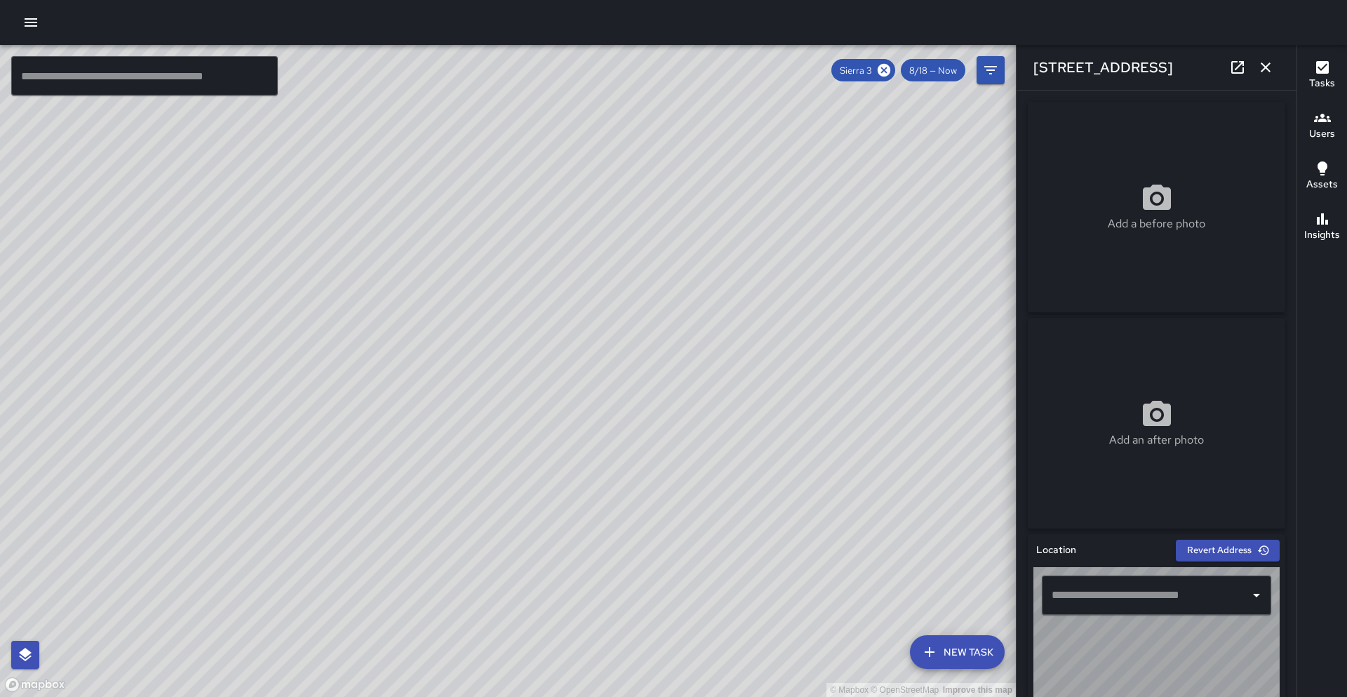
type input "**********"
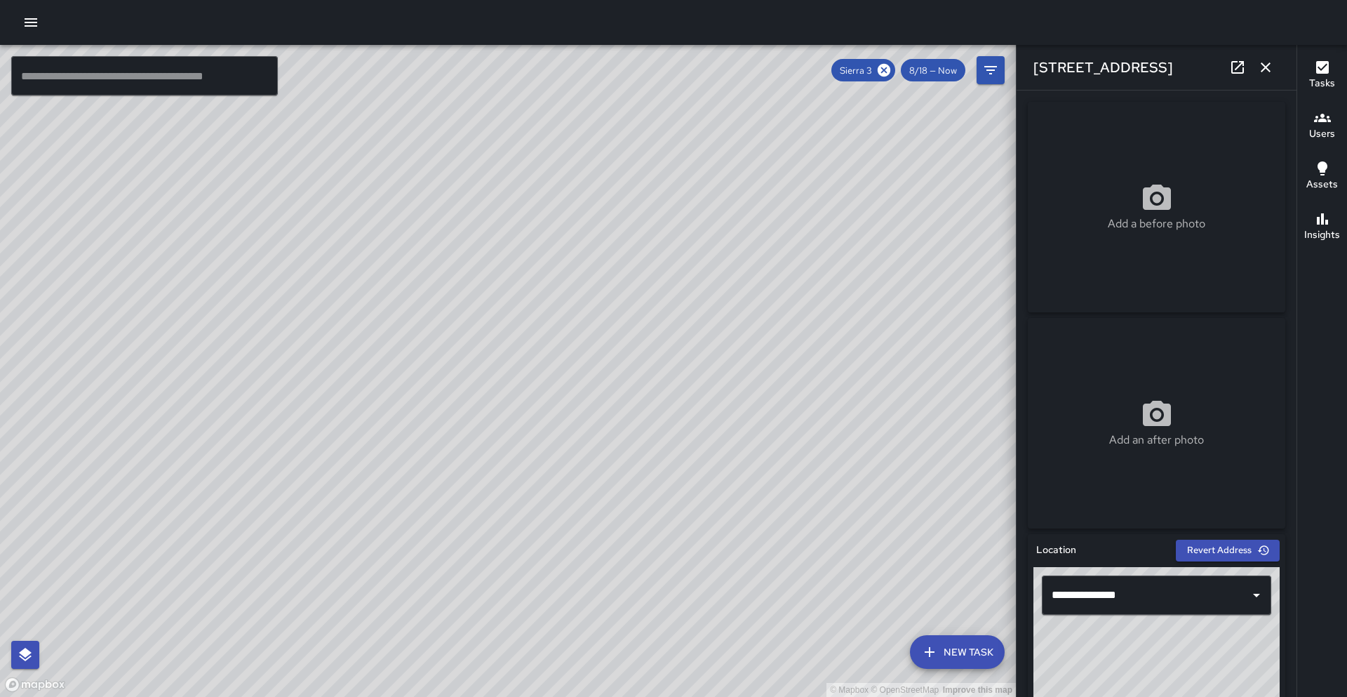
click at [1221, 66] on icon "button" at bounding box center [1266, 67] width 17 height 17
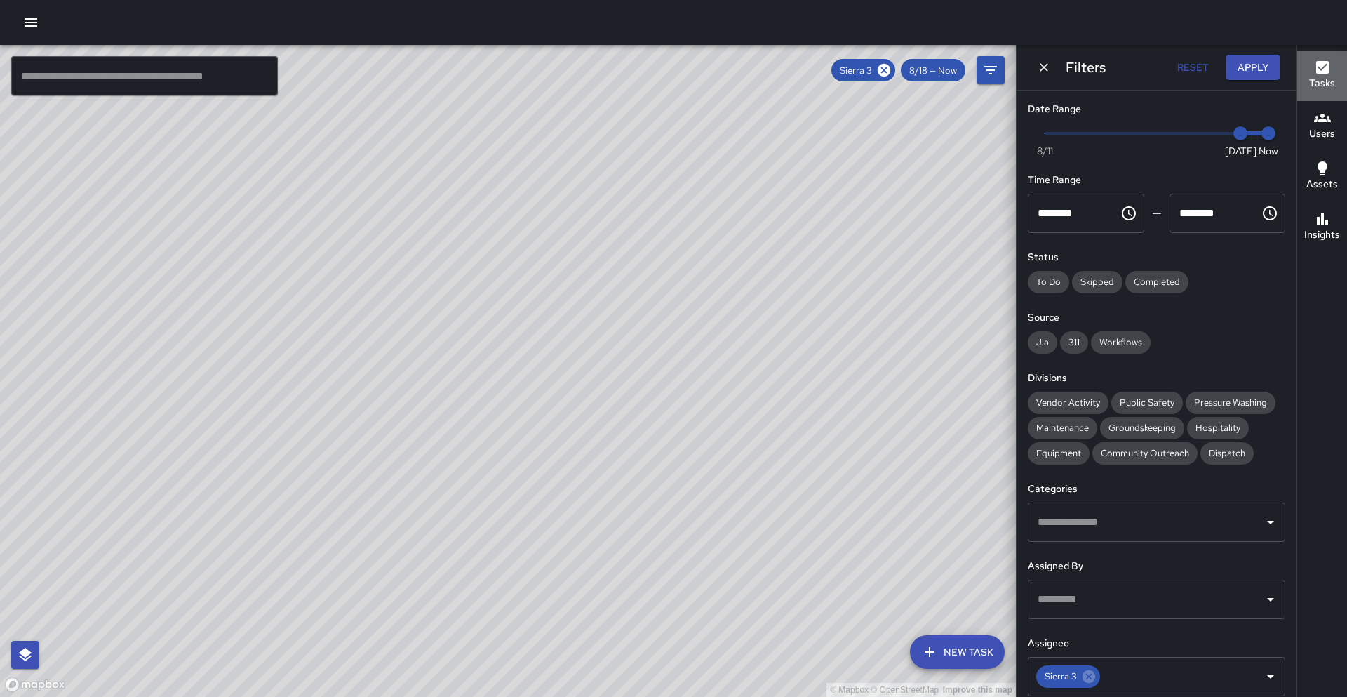
click at [1221, 81] on h6 "Tasks" at bounding box center [1322, 83] width 26 height 15
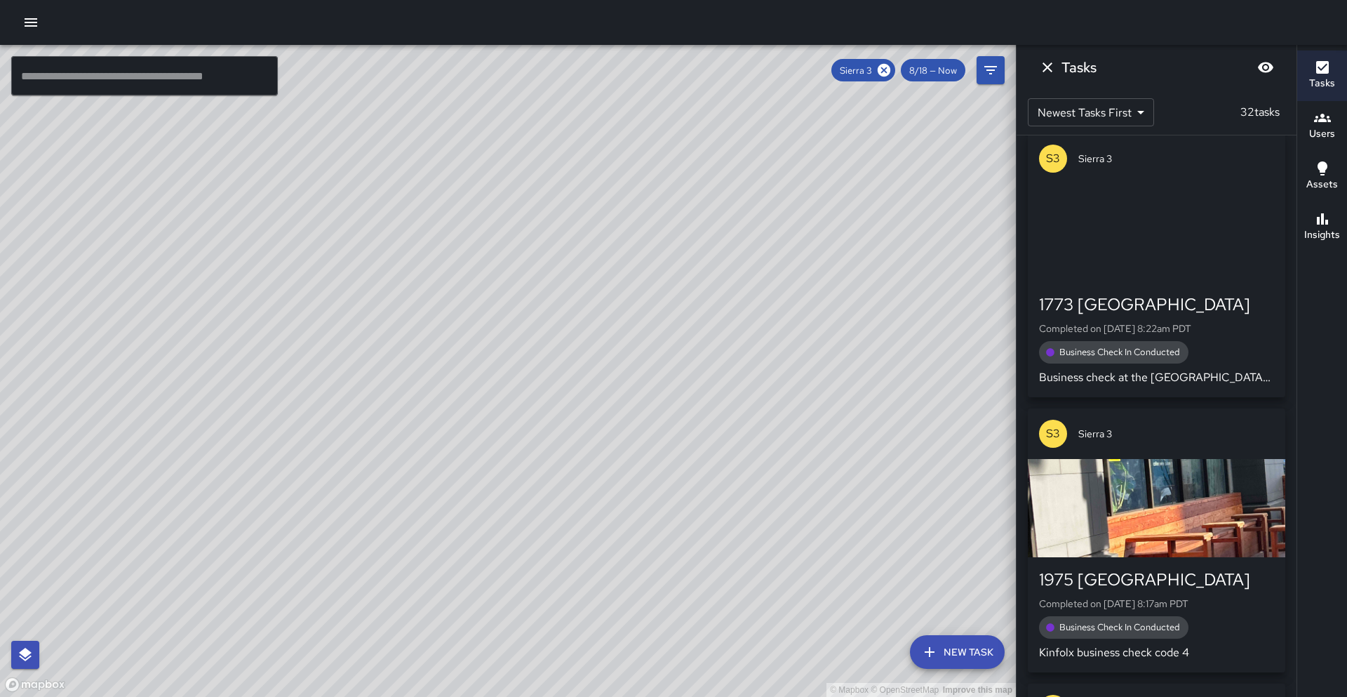
scroll to position [4564, 0]
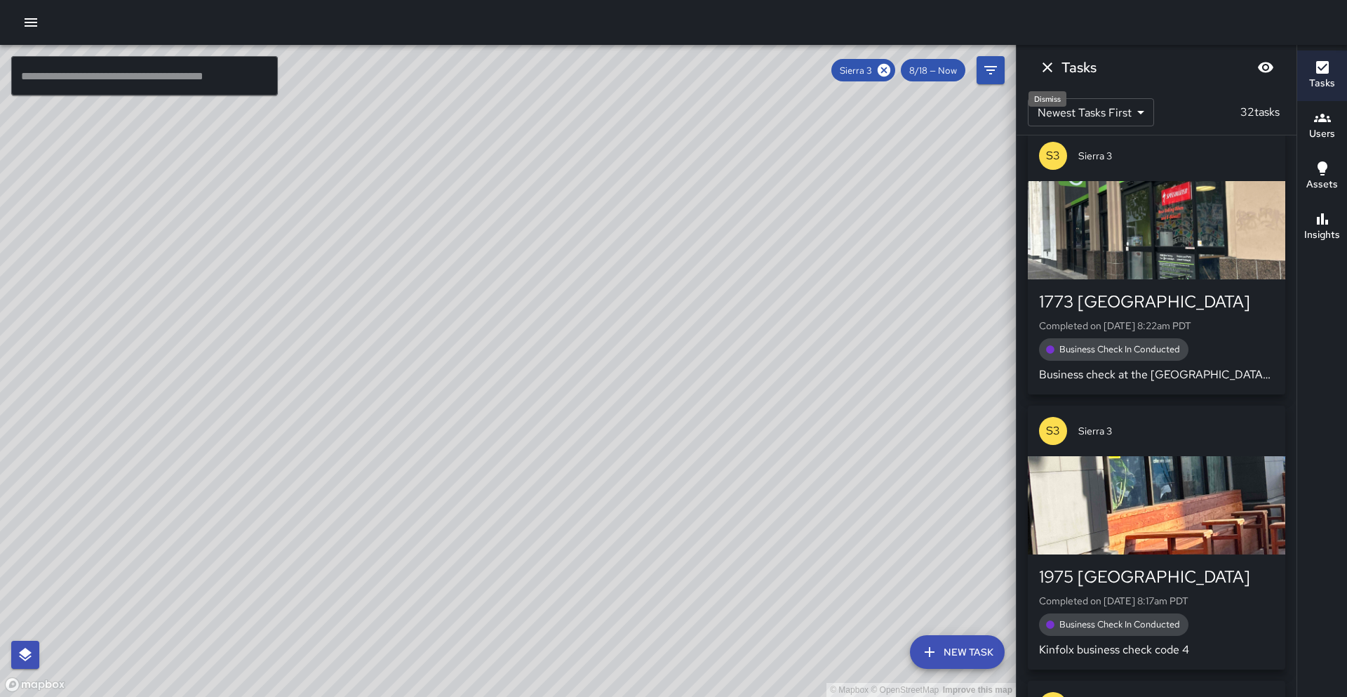
click at [1048, 69] on icon "Dismiss" at bounding box center [1047, 67] width 17 height 17
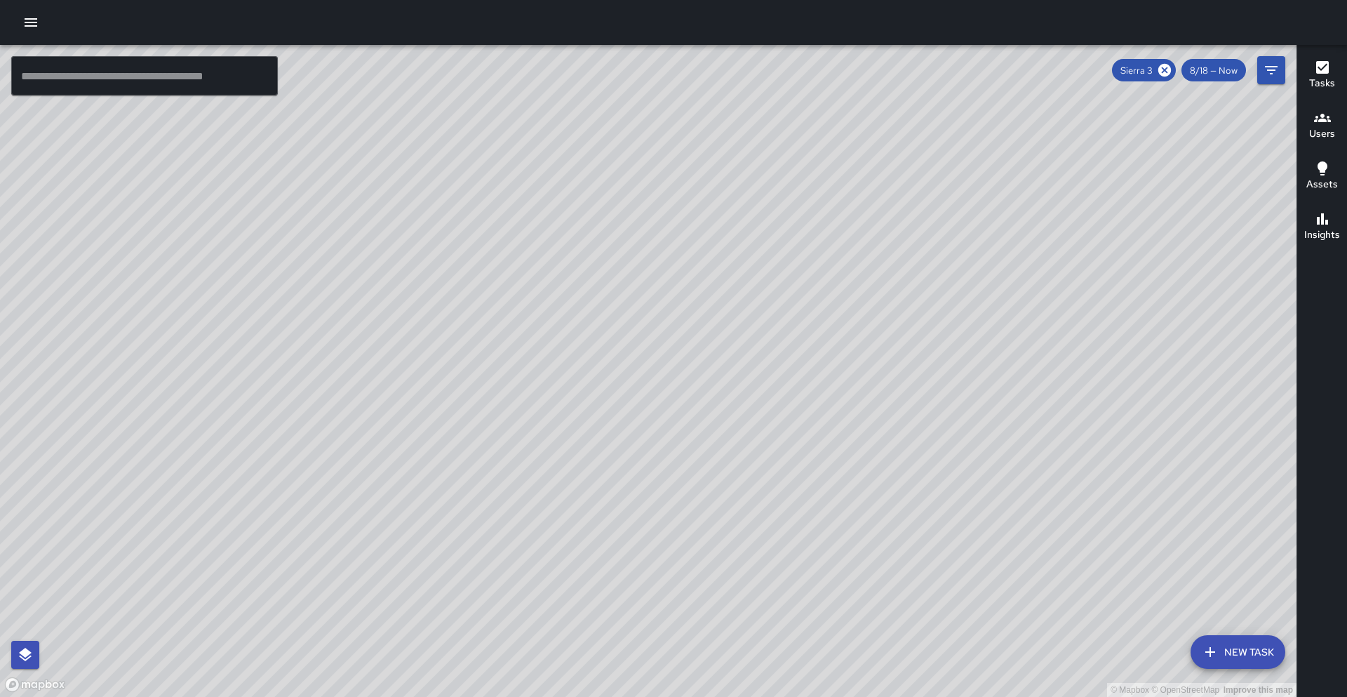
click at [1221, 74] on icon "button" at bounding box center [1322, 67] width 17 height 17
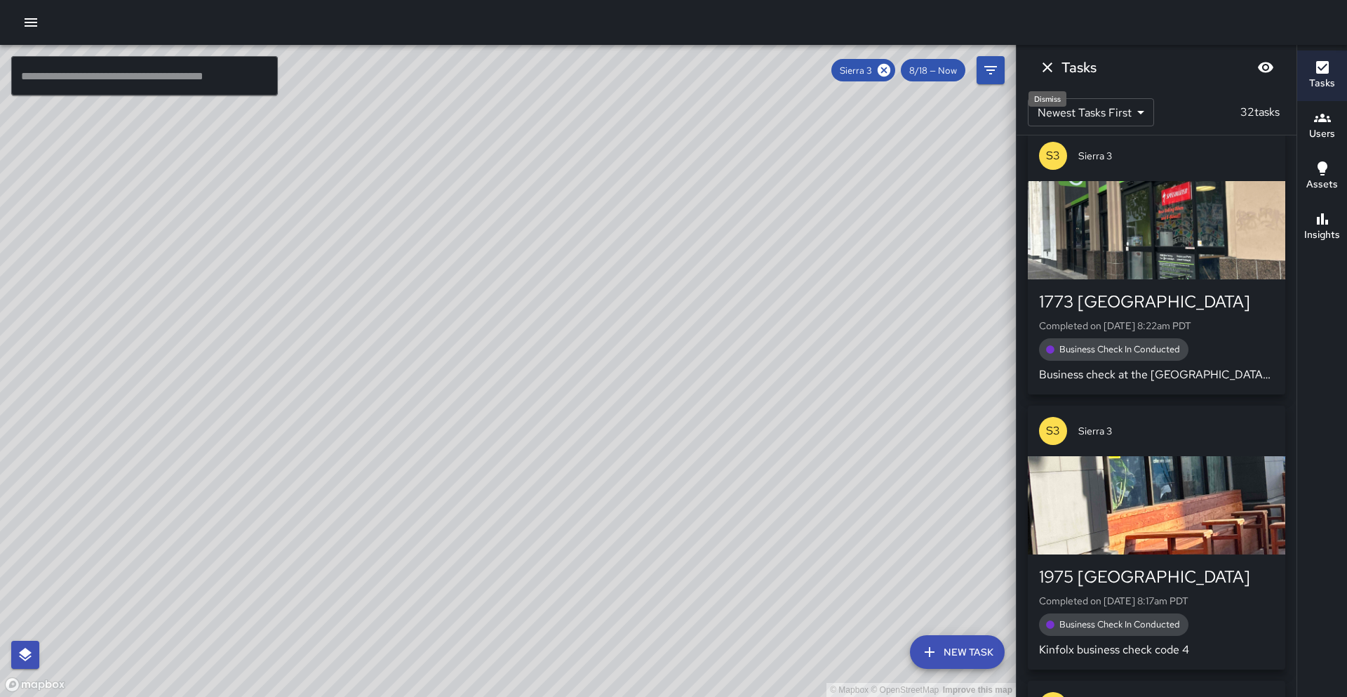
click at [1045, 69] on icon "Dismiss" at bounding box center [1048, 67] width 10 height 10
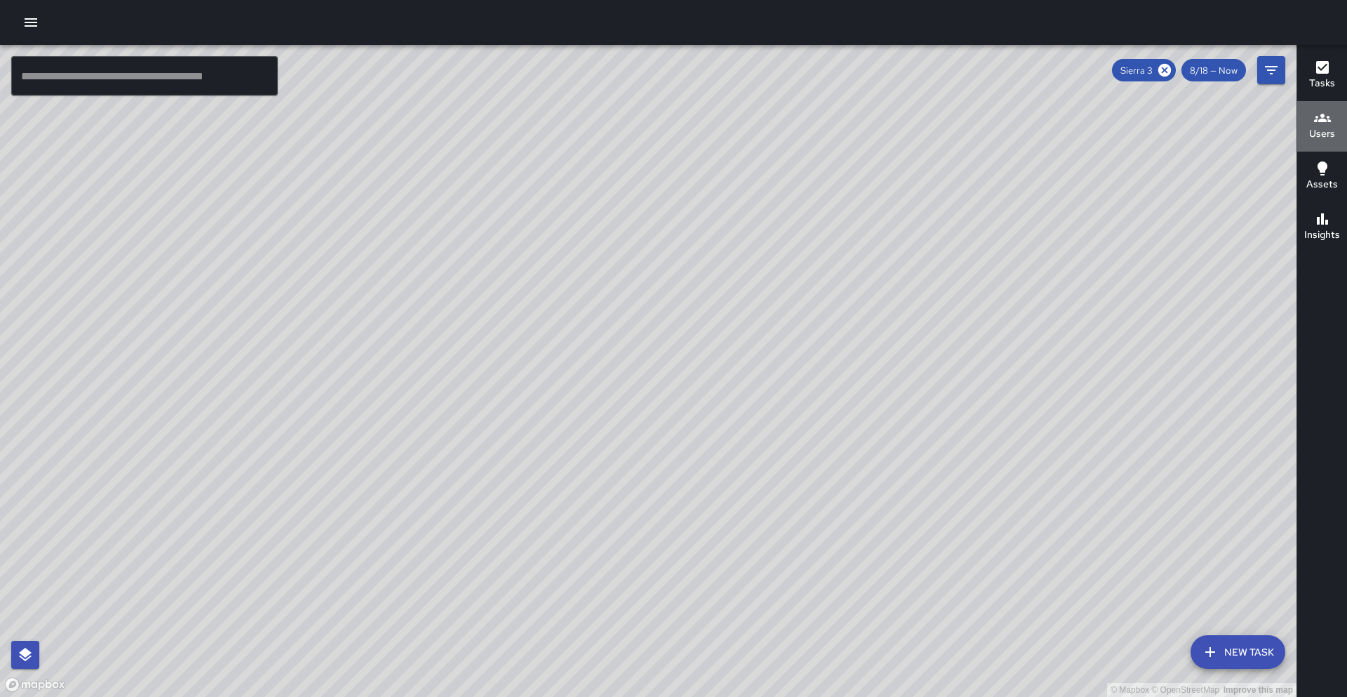
click at [1221, 131] on h6 "Users" at bounding box center [1322, 133] width 26 height 15
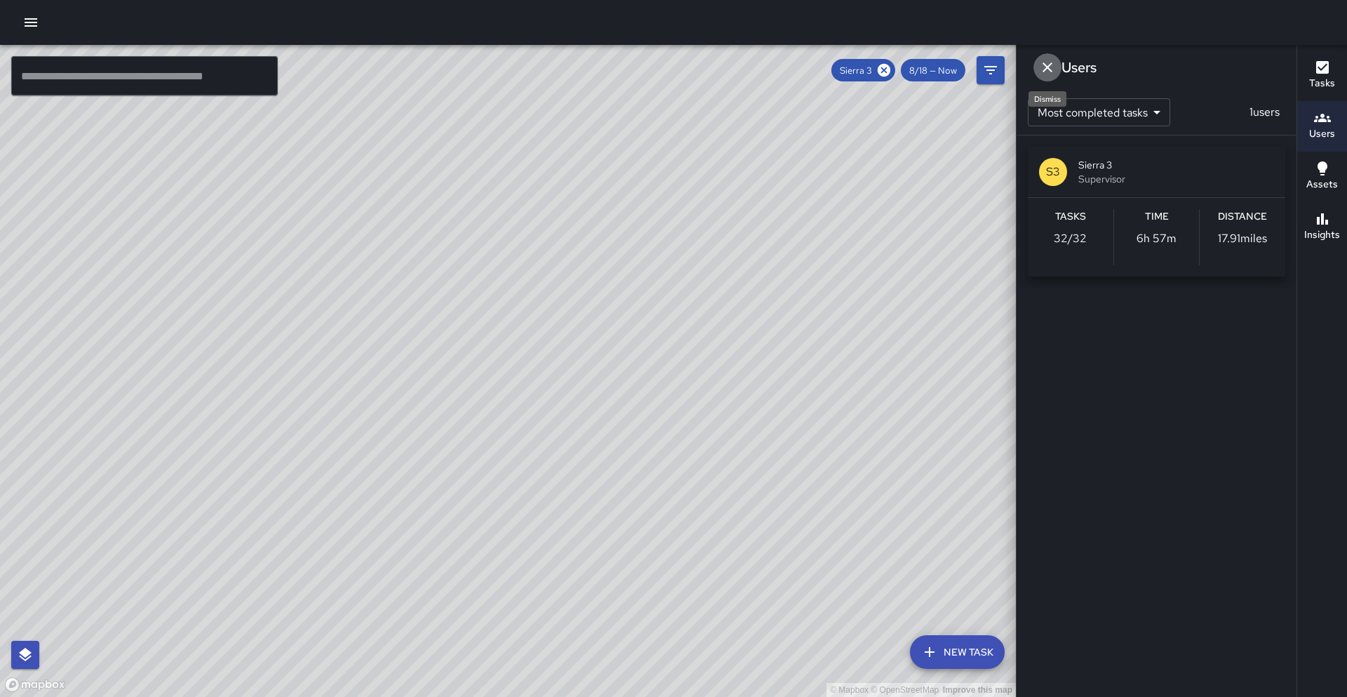
click at [1055, 68] on icon "Dismiss" at bounding box center [1047, 67] width 17 height 17
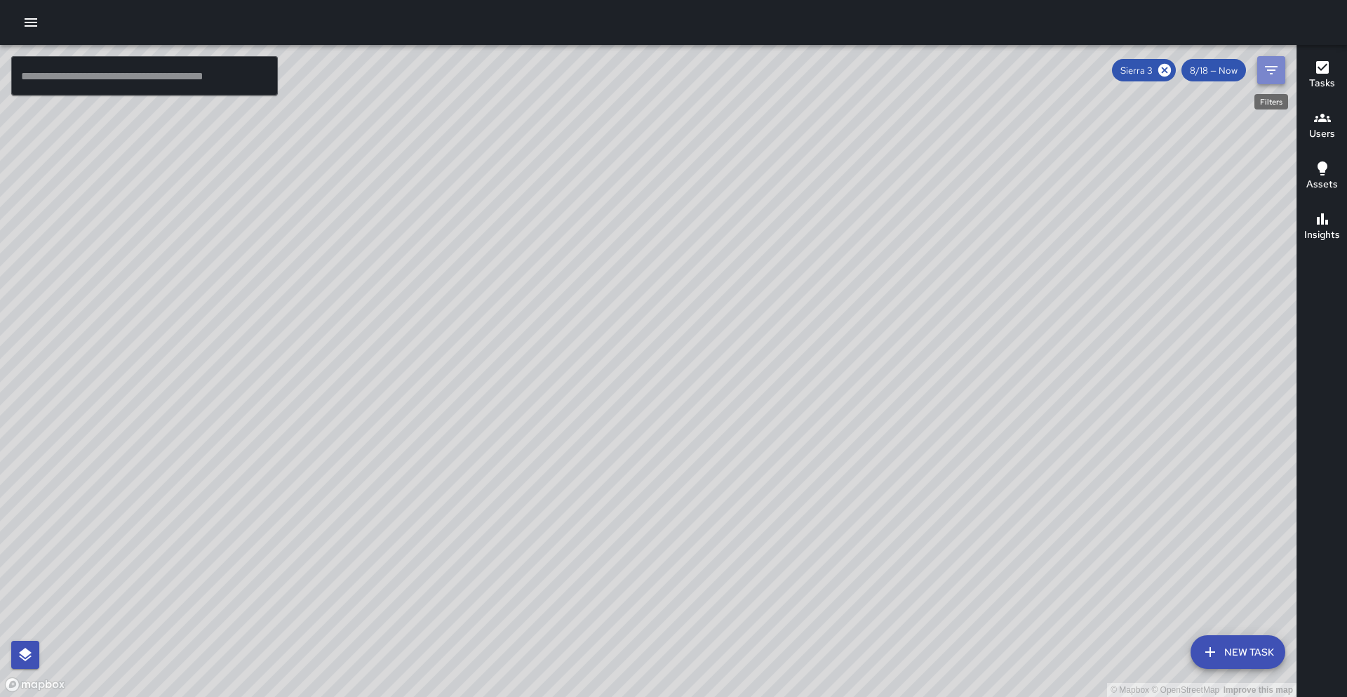
click at [1221, 76] on button "Filters" at bounding box center [1272, 70] width 28 height 28
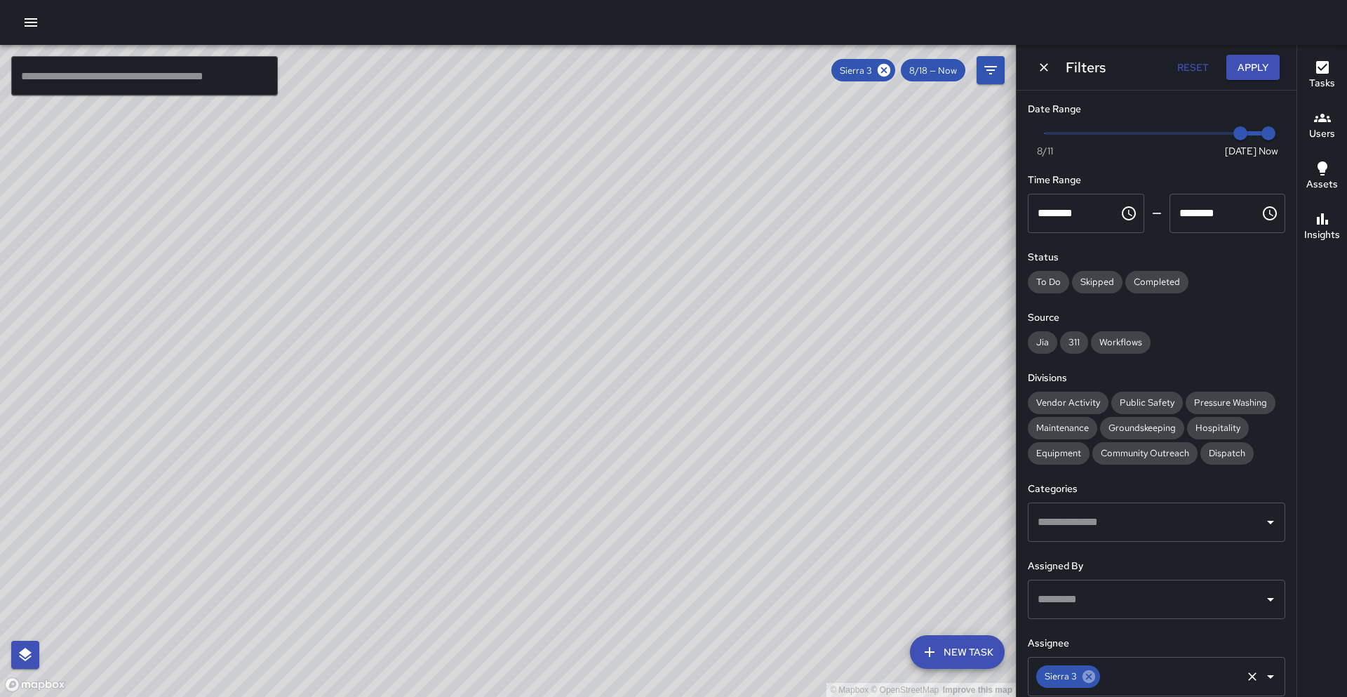
click at [1091, 588] on icon at bounding box center [1089, 676] width 13 height 13
click at [1091, 588] on input "text" at bounding box center [1146, 676] width 224 height 27
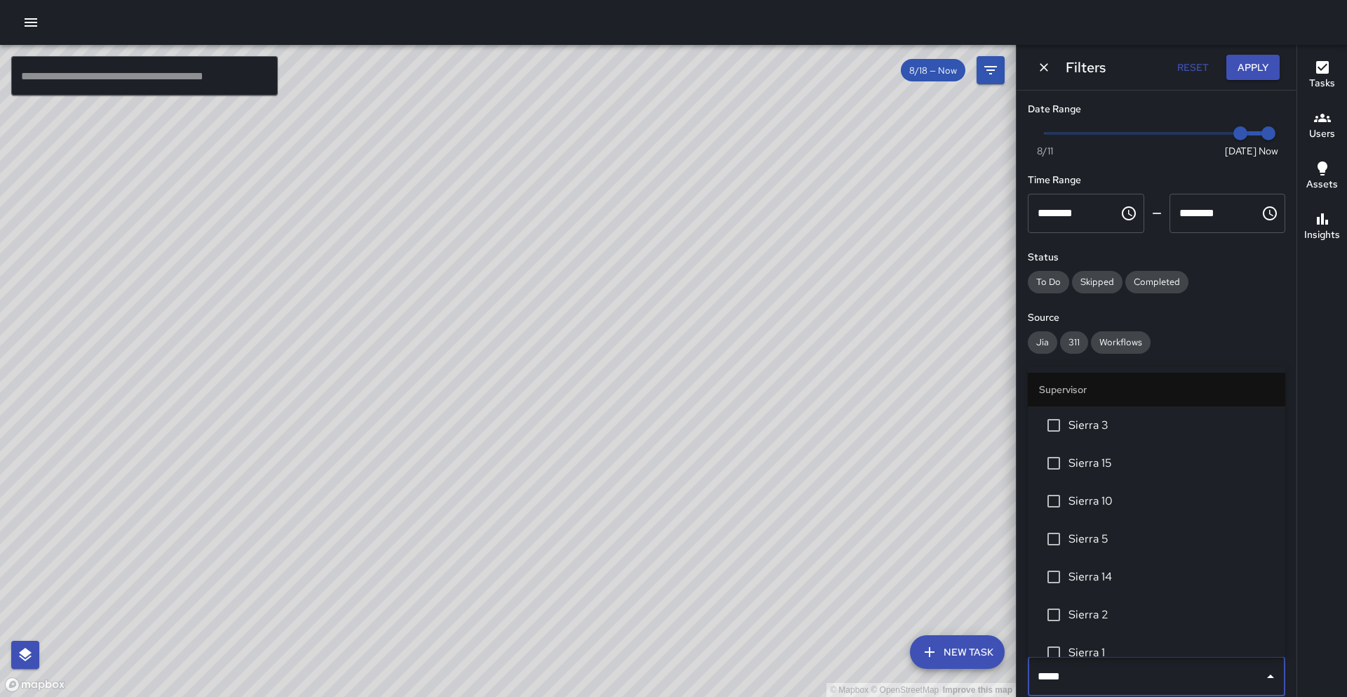
type input "******"
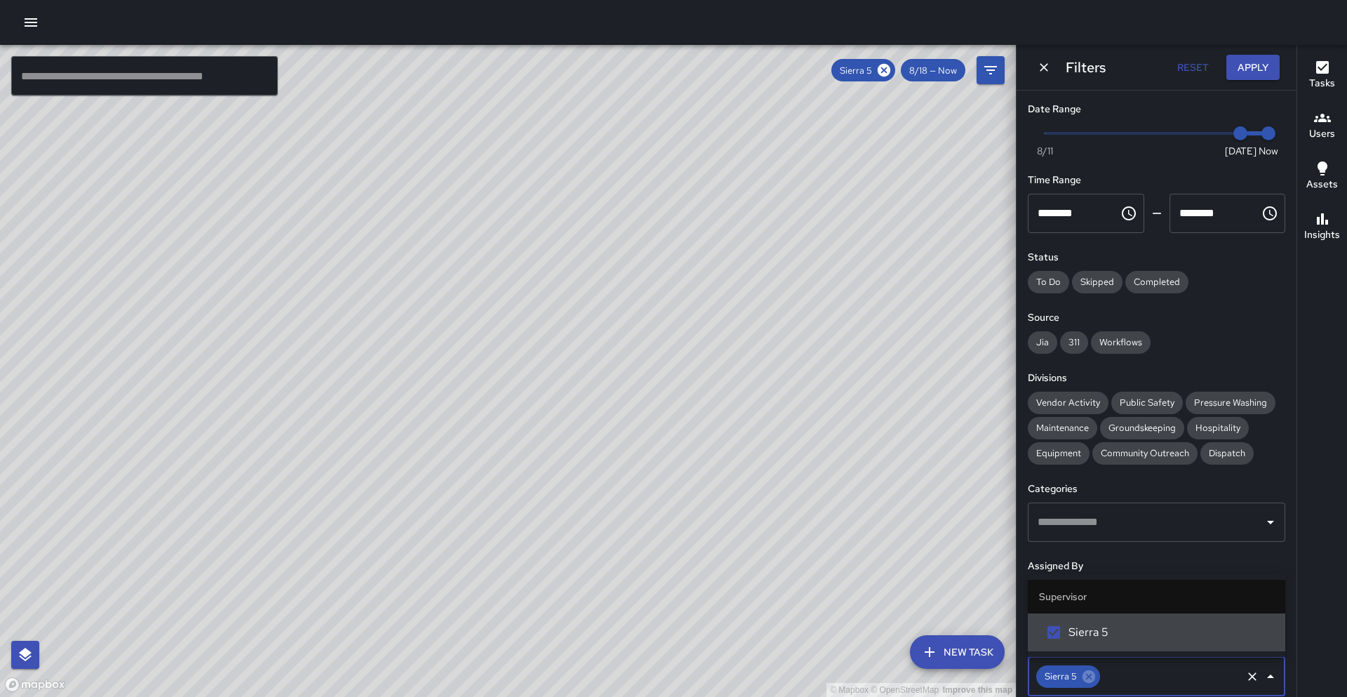
scroll to position [0, 0]
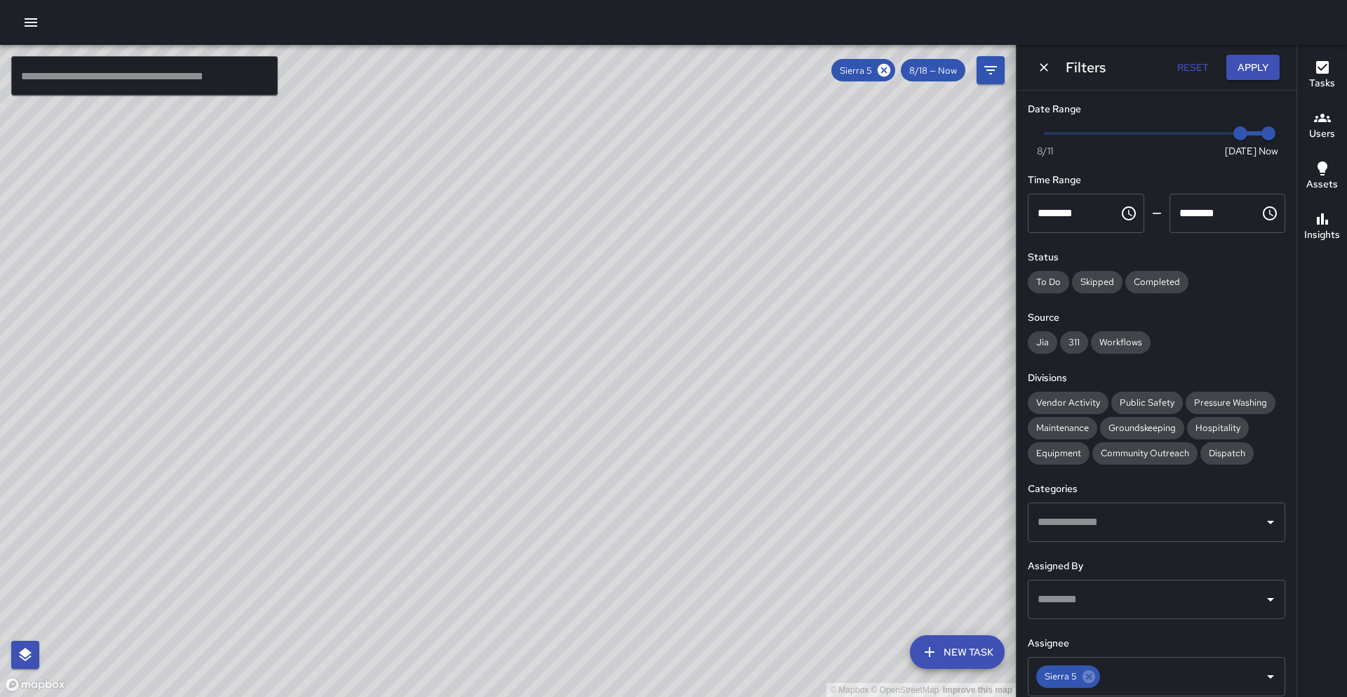
drag, startPoint x: 947, startPoint y: 498, endPoint x: 613, endPoint y: 561, distance: 340.8
click at [600, 588] on div "© Mapbox © OpenStreetMap Improve this map" at bounding box center [508, 371] width 1016 height 652
click at [1093, 588] on icon at bounding box center [1088, 676] width 15 height 15
click at [1093, 588] on input "text" at bounding box center [1146, 676] width 224 height 27
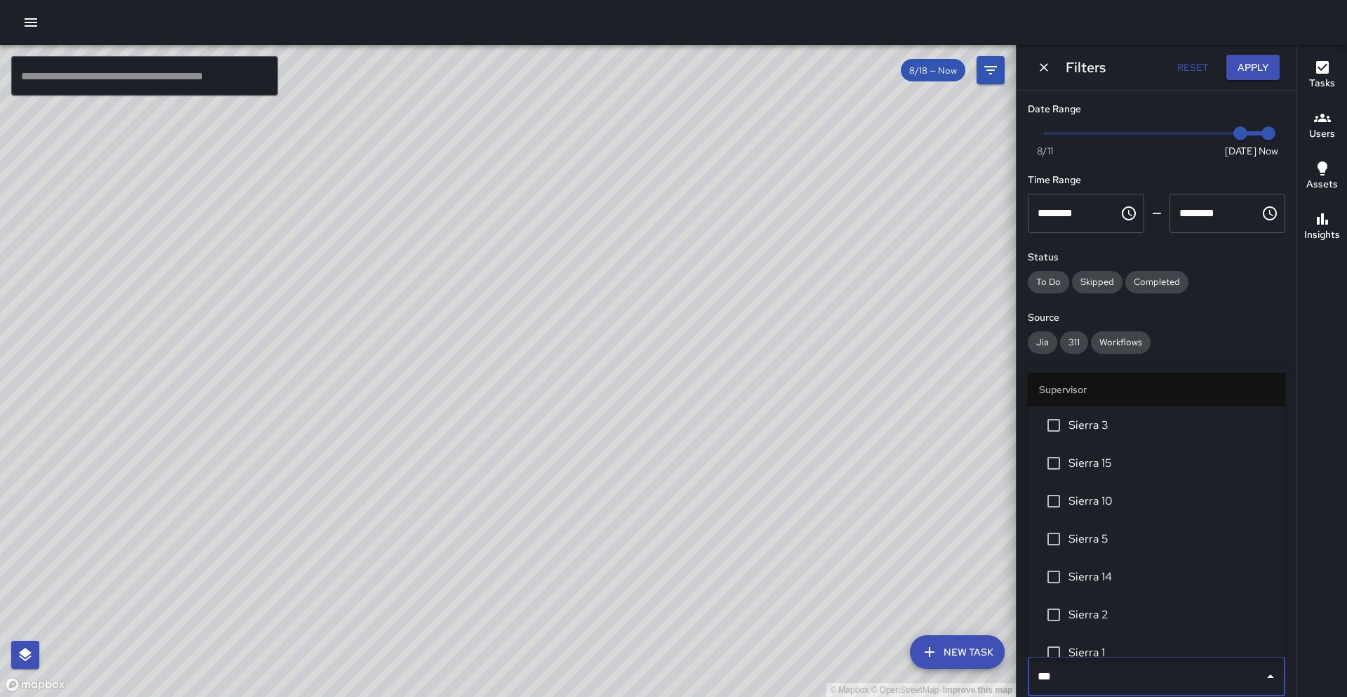
type input "****"
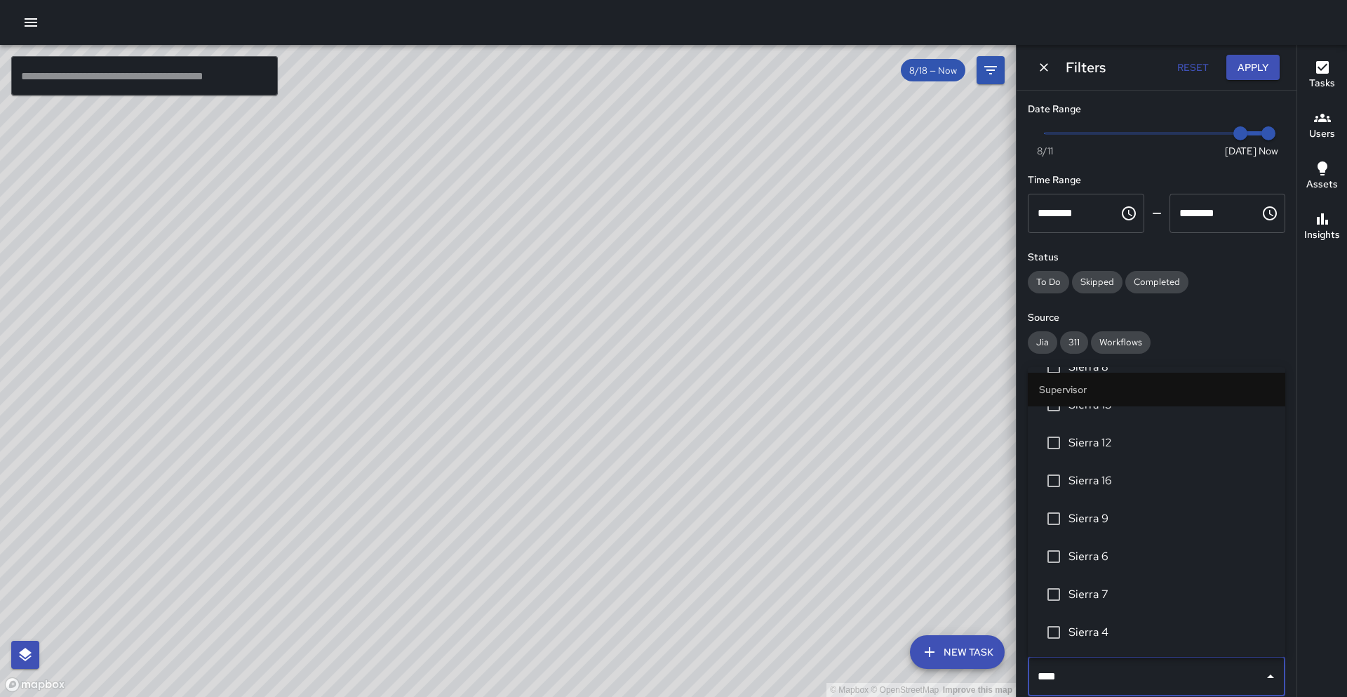
click at [1093, 588] on span "Sierra 4" at bounding box center [1172, 632] width 206 height 17
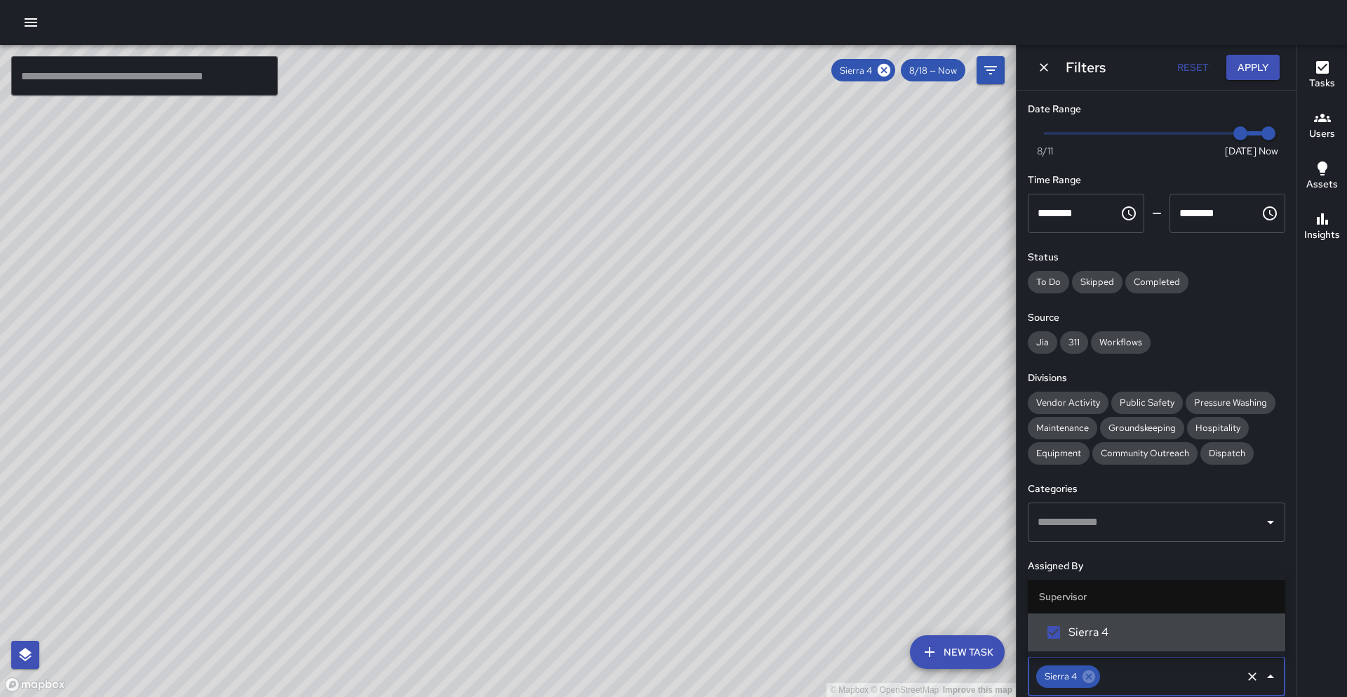
scroll to position [0, 0]
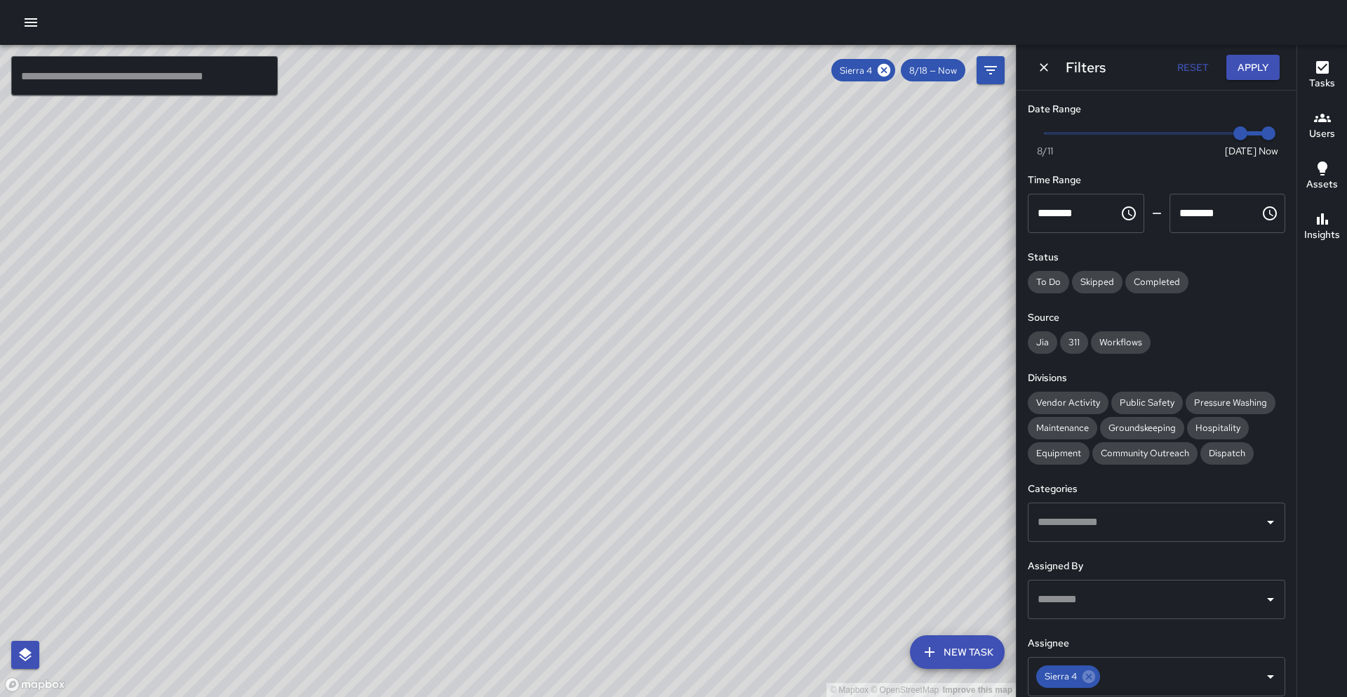
drag, startPoint x: 514, startPoint y: 507, endPoint x: 634, endPoint y: 290, distance: 248.8
click at [634, 290] on div "© Mapbox © OpenStreetMap Improve this map" at bounding box center [508, 371] width 1016 height 652
drag, startPoint x: 604, startPoint y: 578, endPoint x: 572, endPoint y: 572, distance: 32.9
click at [572, 572] on div "© Mapbox © OpenStreetMap Improve this map" at bounding box center [508, 371] width 1016 height 652
click at [1090, 588] on icon at bounding box center [1089, 676] width 13 height 13
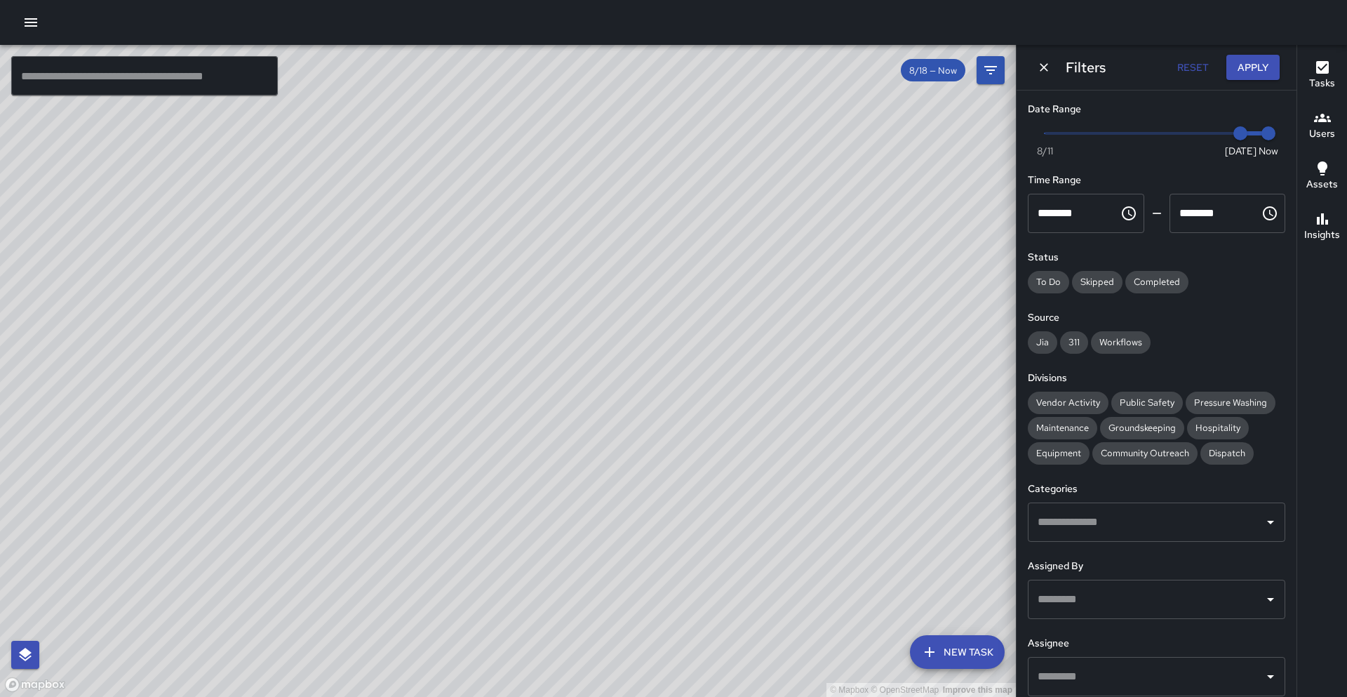
click at [1088, 588] on input "text" at bounding box center [1146, 676] width 224 height 27
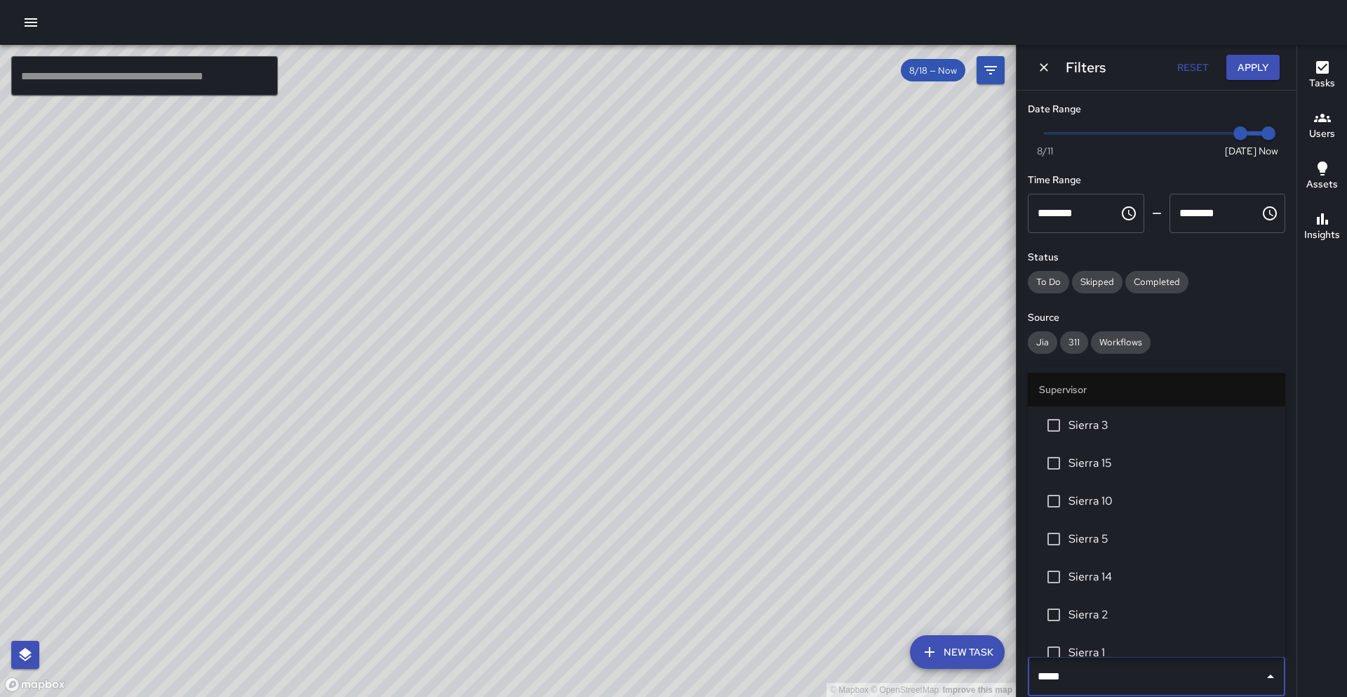
type input "******"
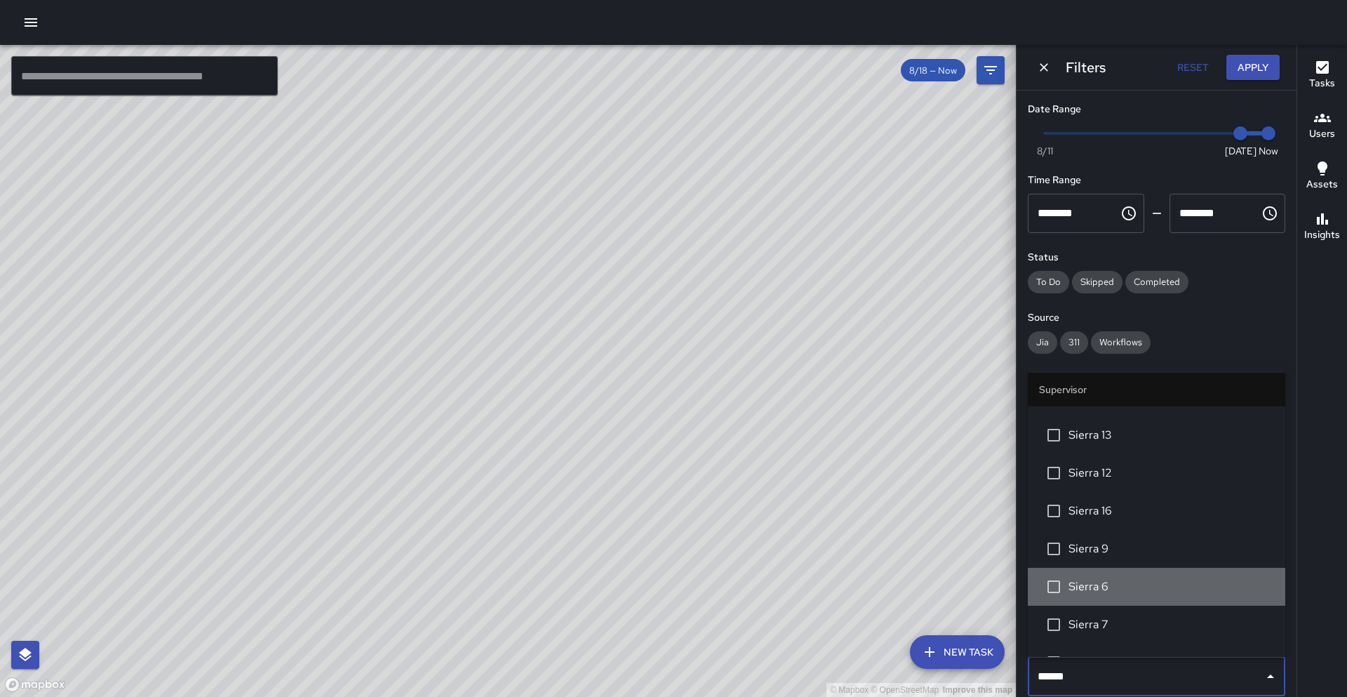
click at [1091, 580] on span "Sierra 6" at bounding box center [1172, 586] width 206 height 17
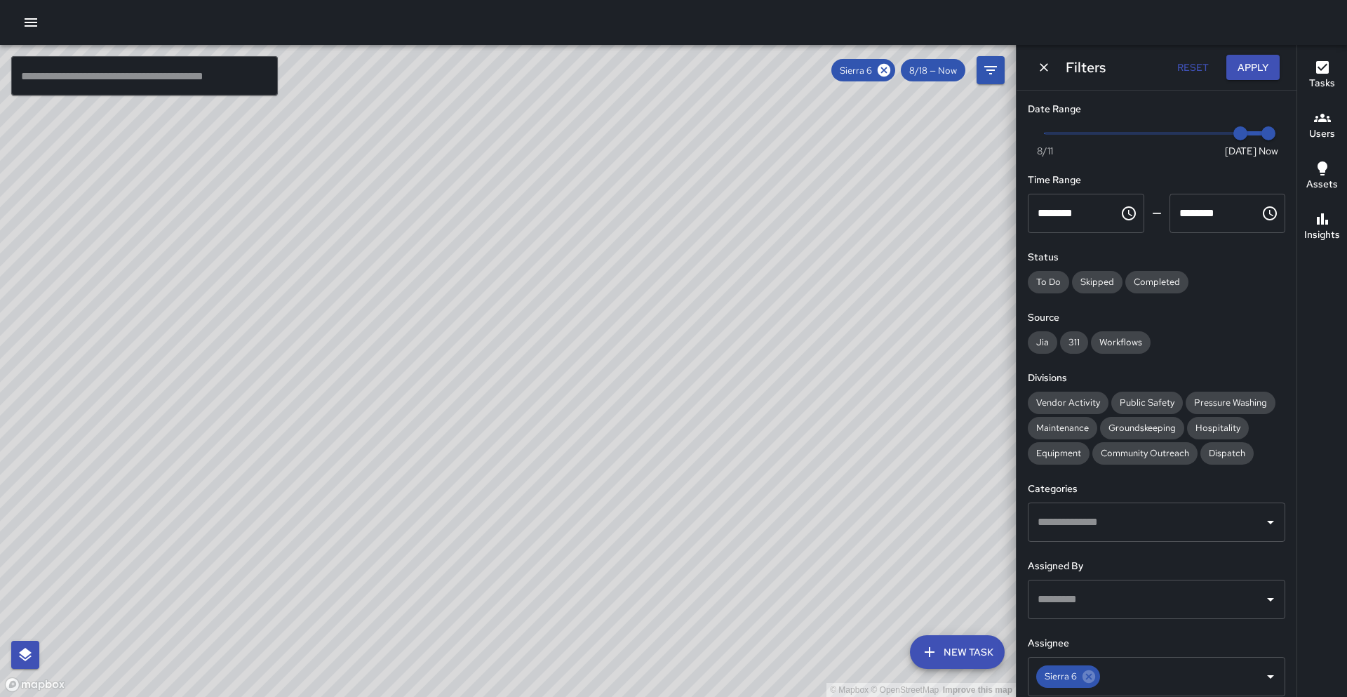
drag, startPoint x: 502, startPoint y: 467, endPoint x: 626, endPoint y: 387, distance: 147.7
click at [626, 387] on div "© Mapbox © OpenStreetMap Improve this map" at bounding box center [508, 371] width 1016 height 652
drag, startPoint x: 595, startPoint y: 601, endPoint x: 593, endPoint y: 585, distance: 16.3
click at [593, 585] on div "© Mapbox © OpenStreetMap Improve this map" at bounding box center [508, 371] width 1016 height 652
drag, startPoint x: 722, startPoint y: 590, endPoint x: 670, endPoint y: 594, distance: 52.1
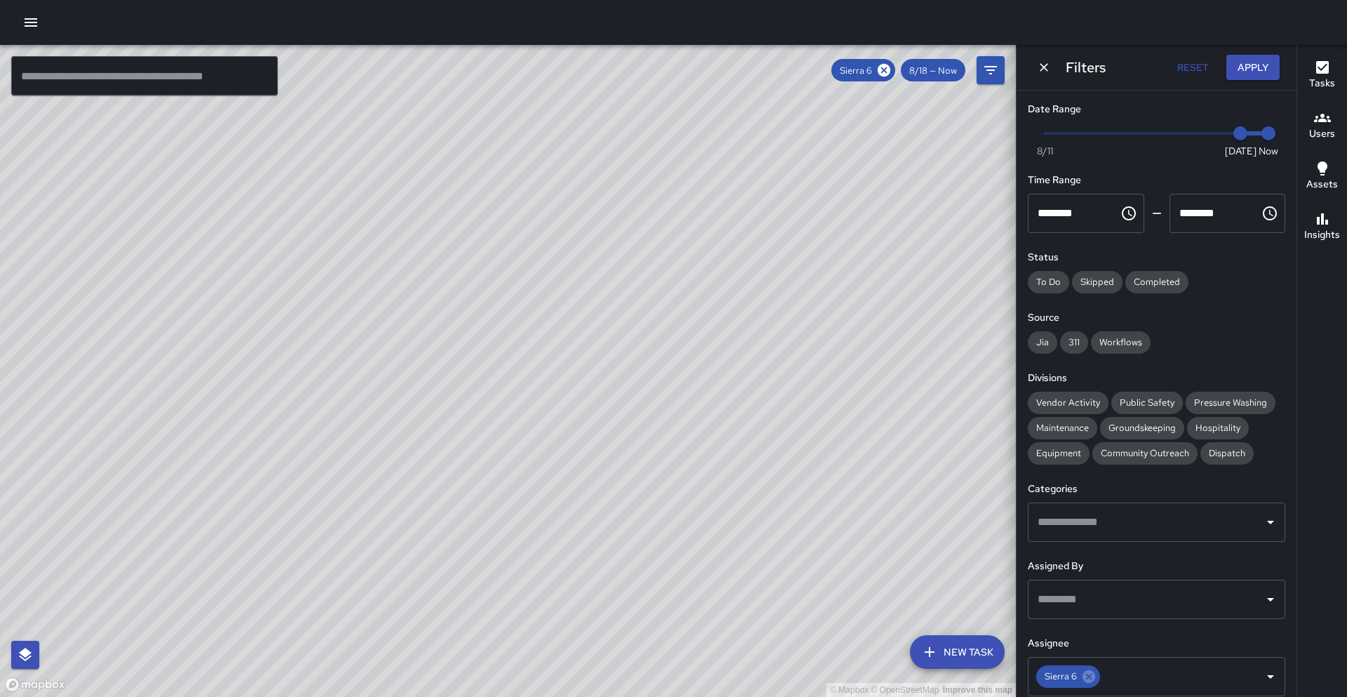
click at [670, 588] on div "© Mapbox © OpenStreetMap Improve this map" at bounding box center [508, 371] width 1016 height 652
click at [1088, 588] on icon at bounding box center [1089, 676] width 13 height 13
drag, startPoint x: 939, startPoint y: 462, endPoint x: 705, endPoint y: 554, distance: 252.0
click at [705, 554] on div "© Mapbox © OpenStreetMap Improve this map" at bounding box center [508, 371] width 1016 height 652
drag, startPoint x: 586, startPoint y: 576, endPoint x: 617, endPoint y: 536, distance: 50.5
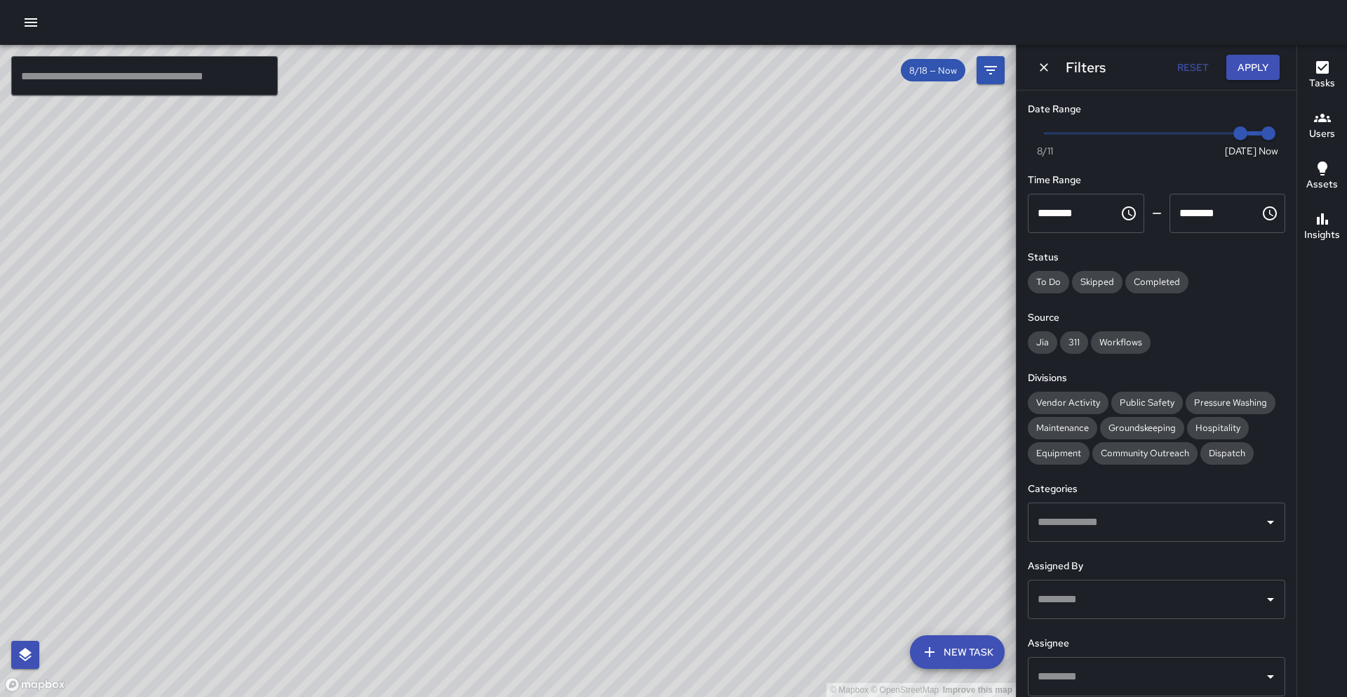
click at [617, 536] on div "© Mapbox © OpenStreetMap Improve this map" at bounding box center [508, 371] width 1016 height 652
click at [141, 69] on input "text" at bounding box center [144, 75] width 267 height 39
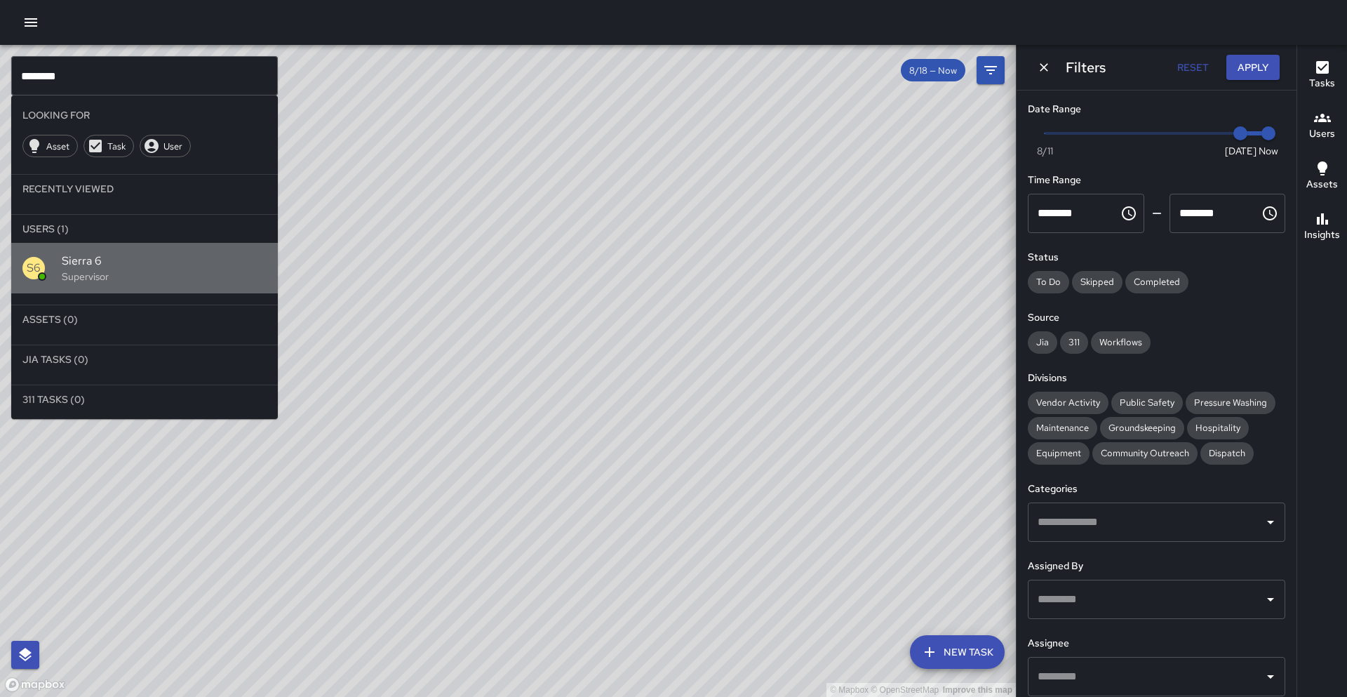
click at [145, 274] on p "Supervisor" at bounding box center [164, 276] width 205 height 14
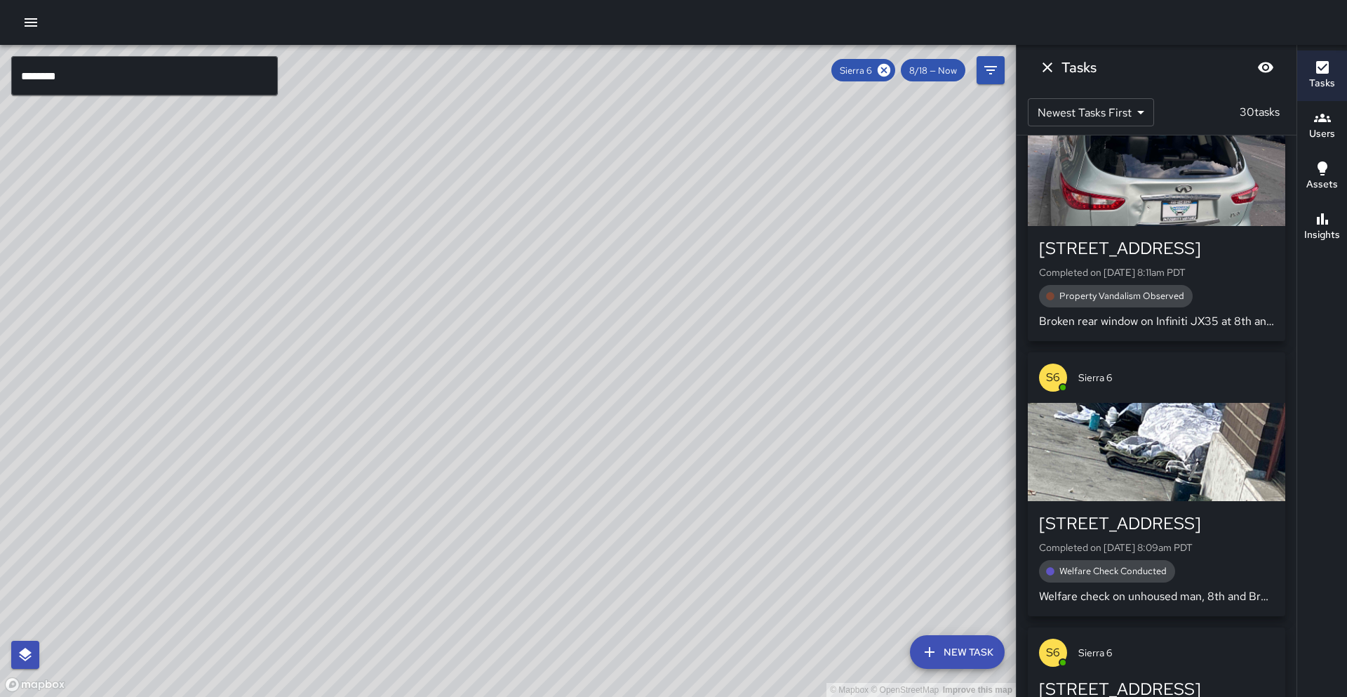
drag, startPoint x: 107, startPoint y: 321, endPoint x: 262, endPoint y: 433, distance: 191.6
click at [262, 433] on div "© Mapbox © OpenStreetMap Improve this map" at bounding box center [508, 371] width 1016 height 652
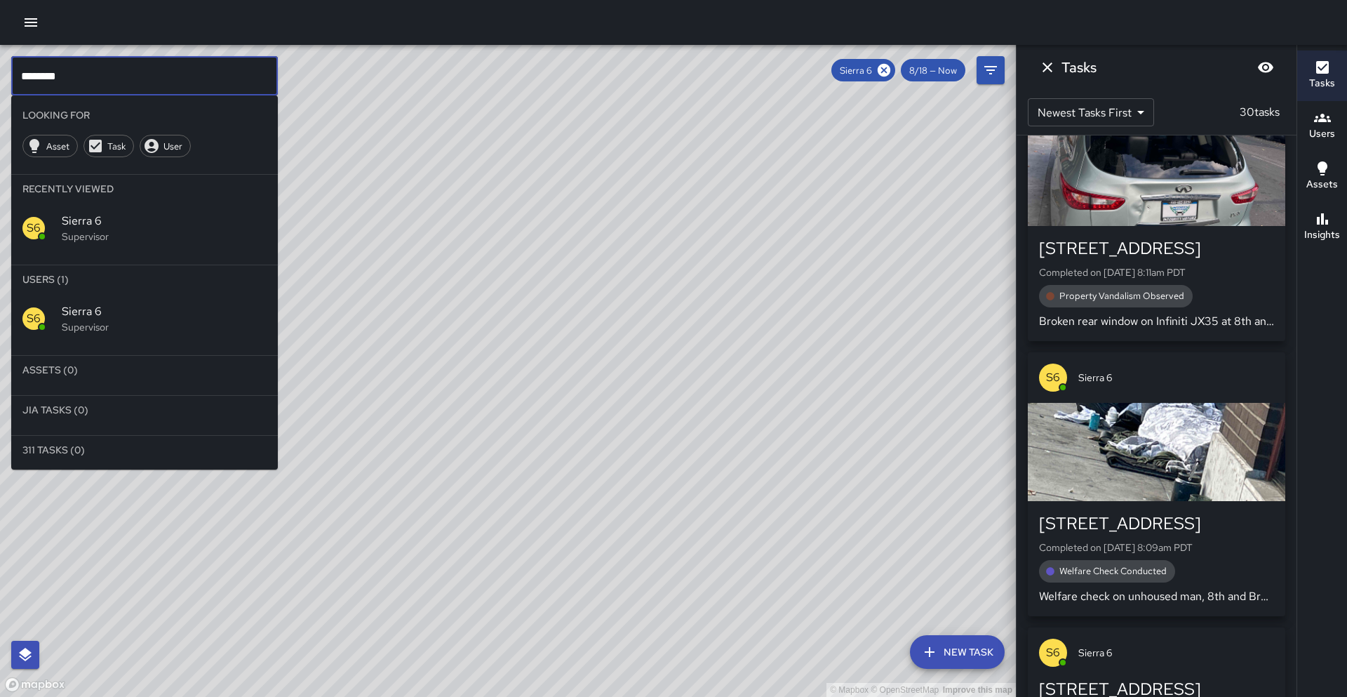
click at [60, 71] on input "********" at bounding box center [144, 75] width 267 height 39
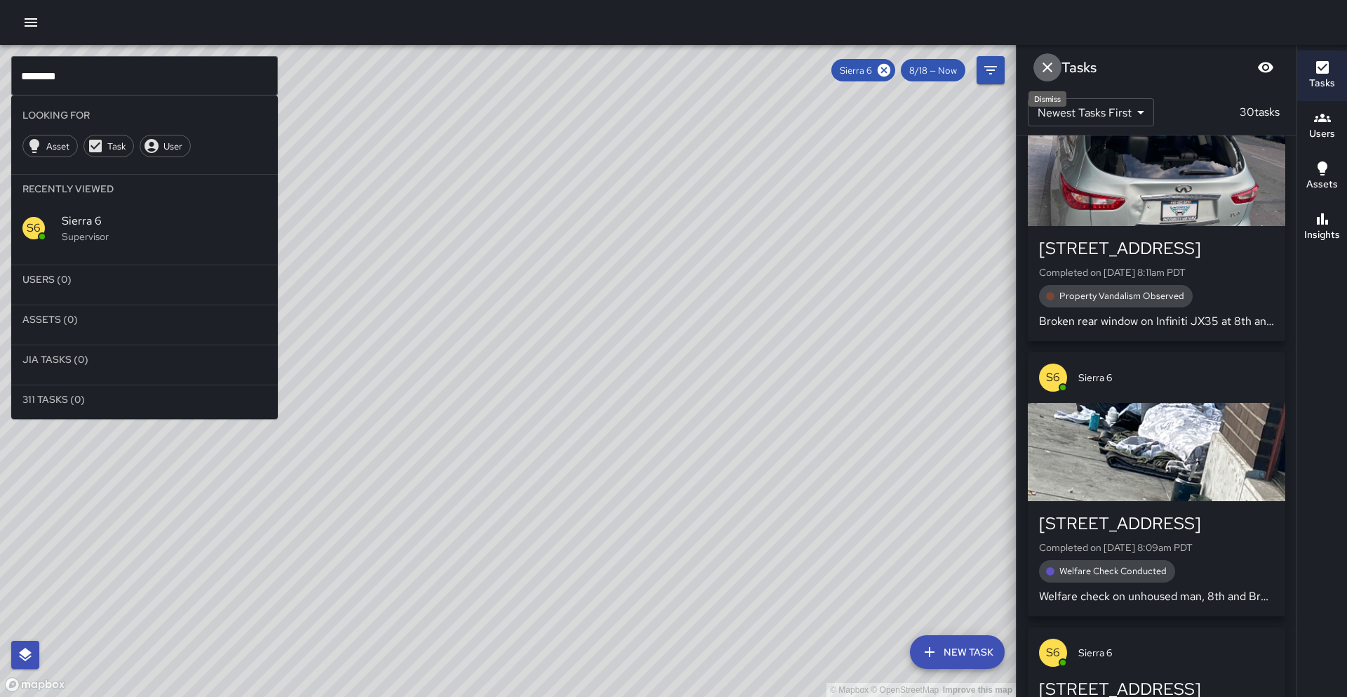
click at [1046, 67] on icon "Dismiss" at bounding box center [1048, 67] width 10 height 10
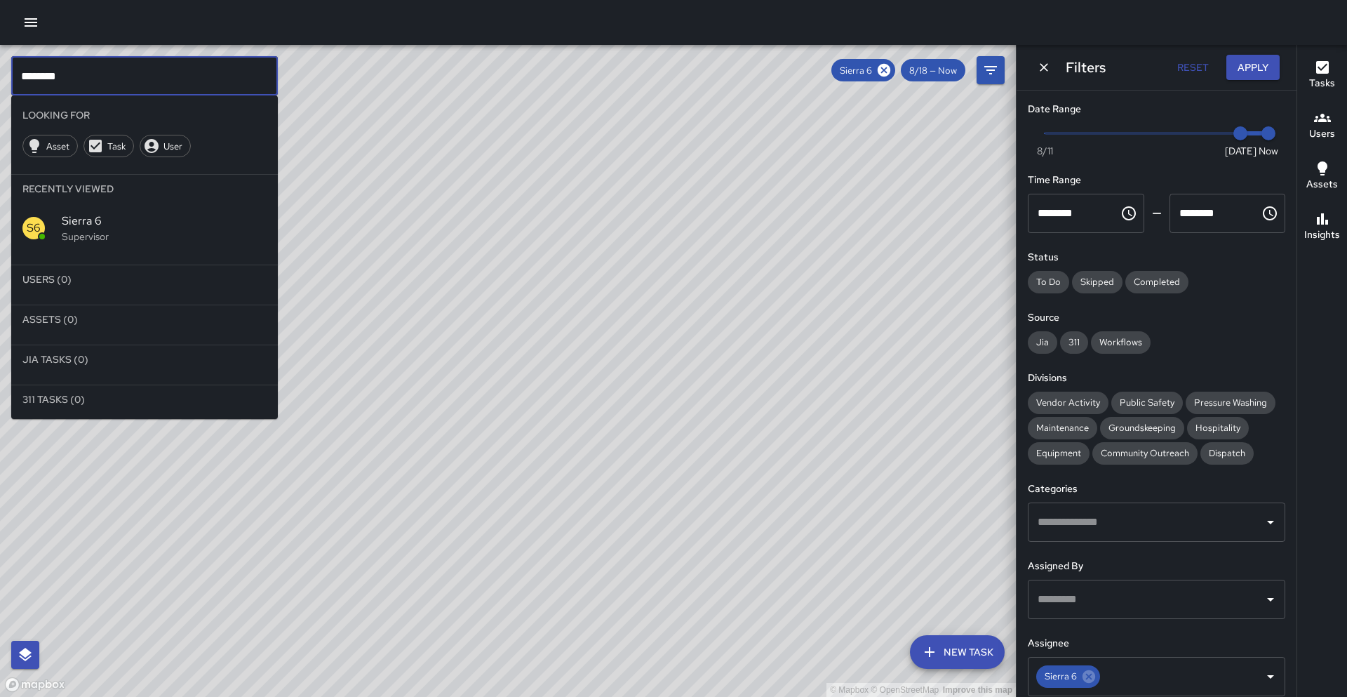
click at [121, 70] on input "********" at bounding box center [144, 75] width 267 height 39
click at [158, 152] on icon at bounding box center [151, 146] width 17 height 17
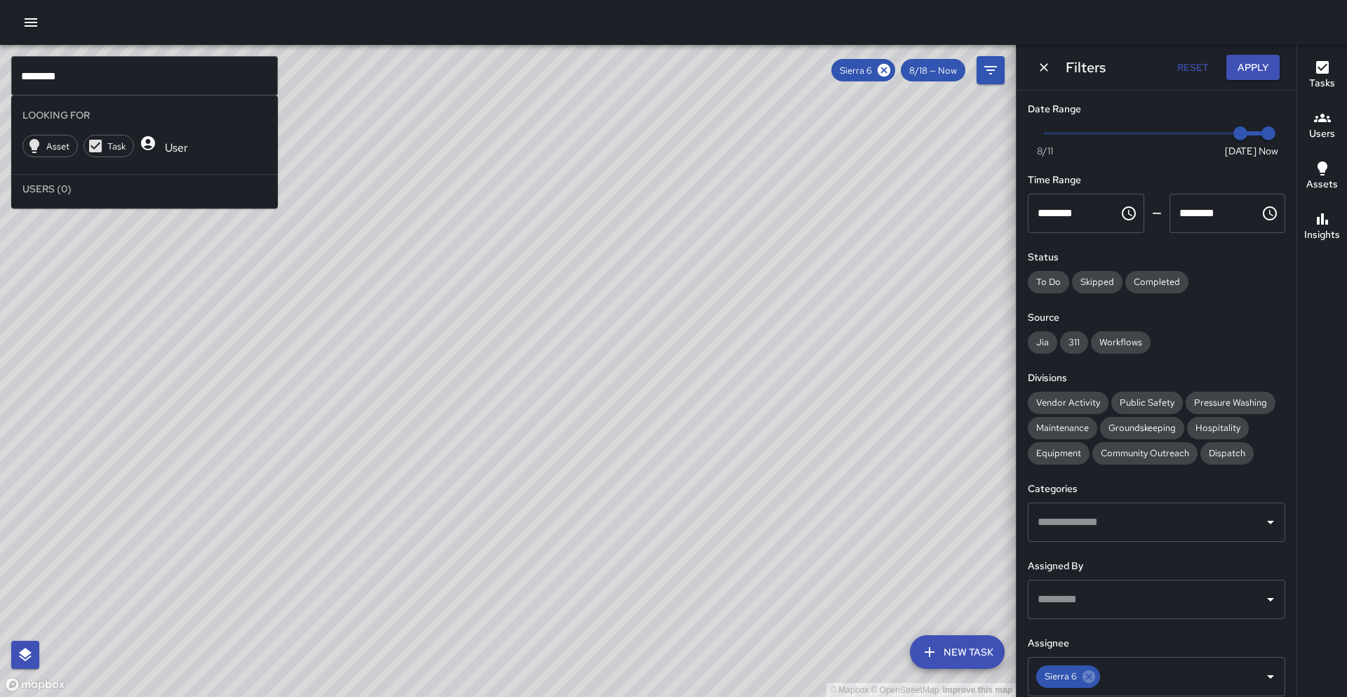
click at [156, 152] on icon at bounding box center [148, 143] width 17 height 17
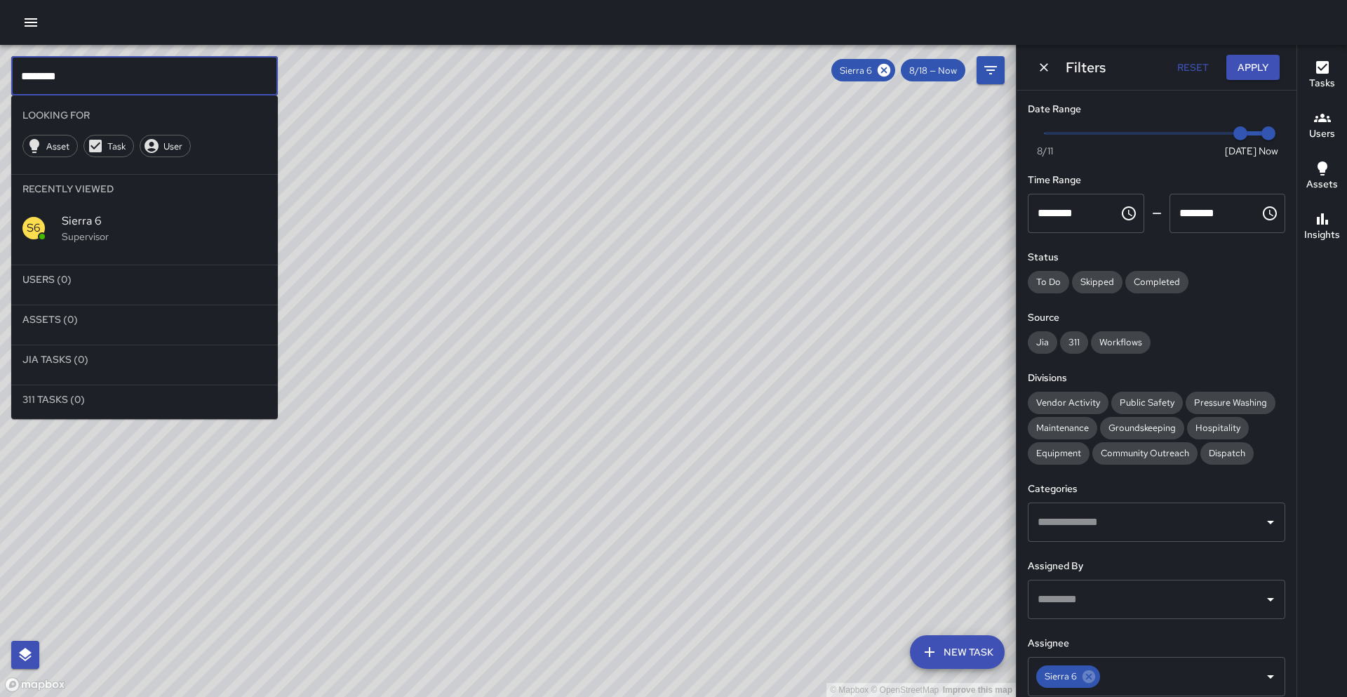
click at [80, 84] on input "********" at bounding box center [144, 75] width 267 height 39
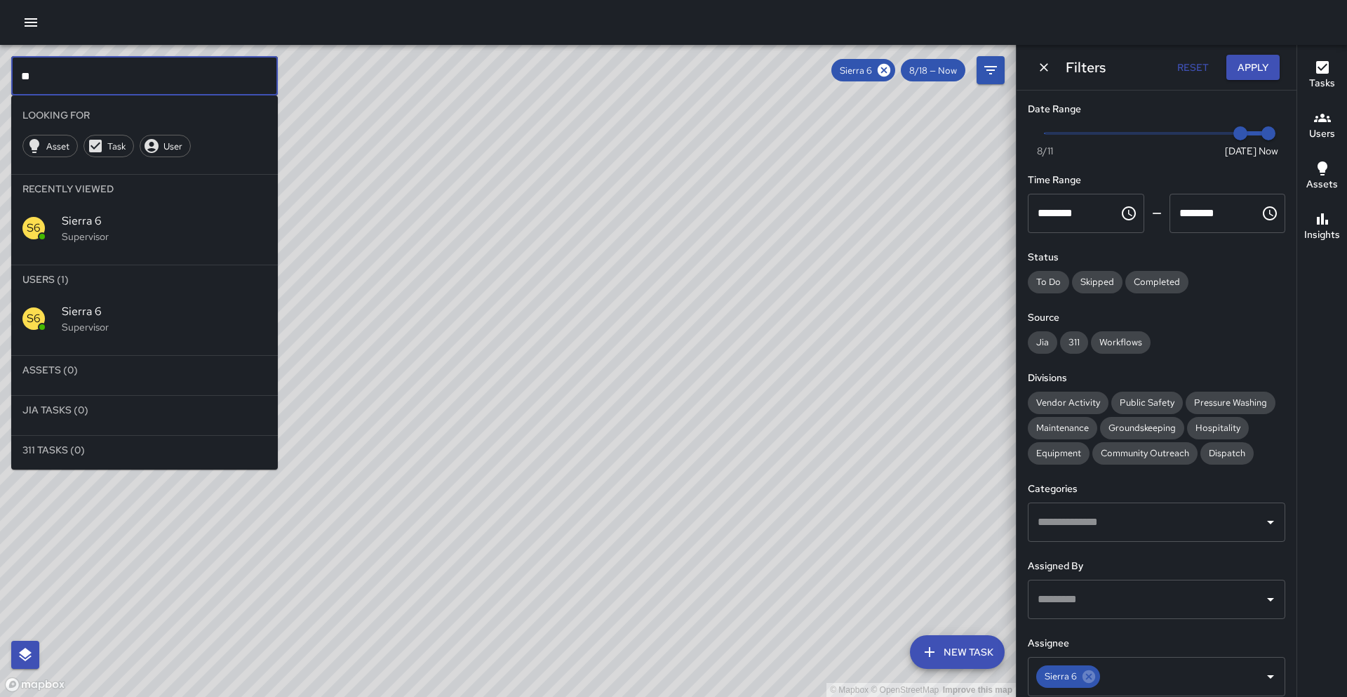
type input "*"
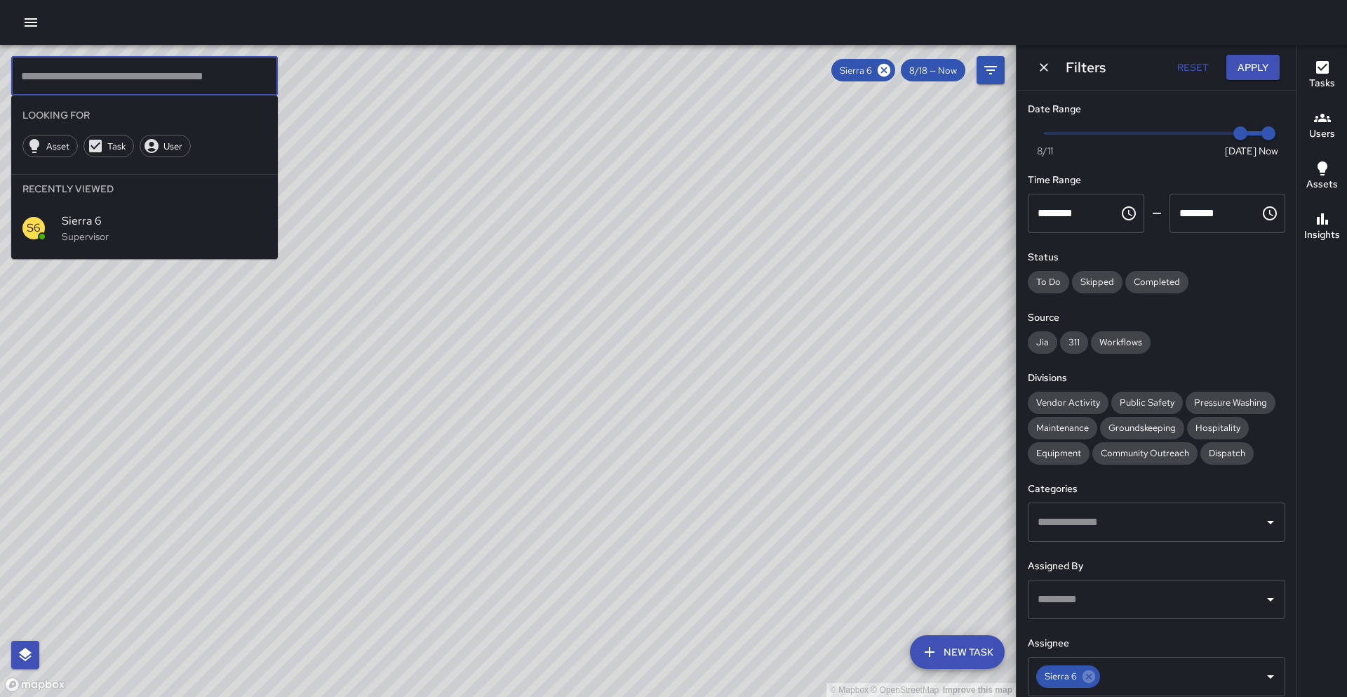
click at [1138, 588] on input "text" at bounding box center [1146, 599] width 224 height 27
click at [62, 72] on input "text" at bounding box center [144, 75] width 267 height 39
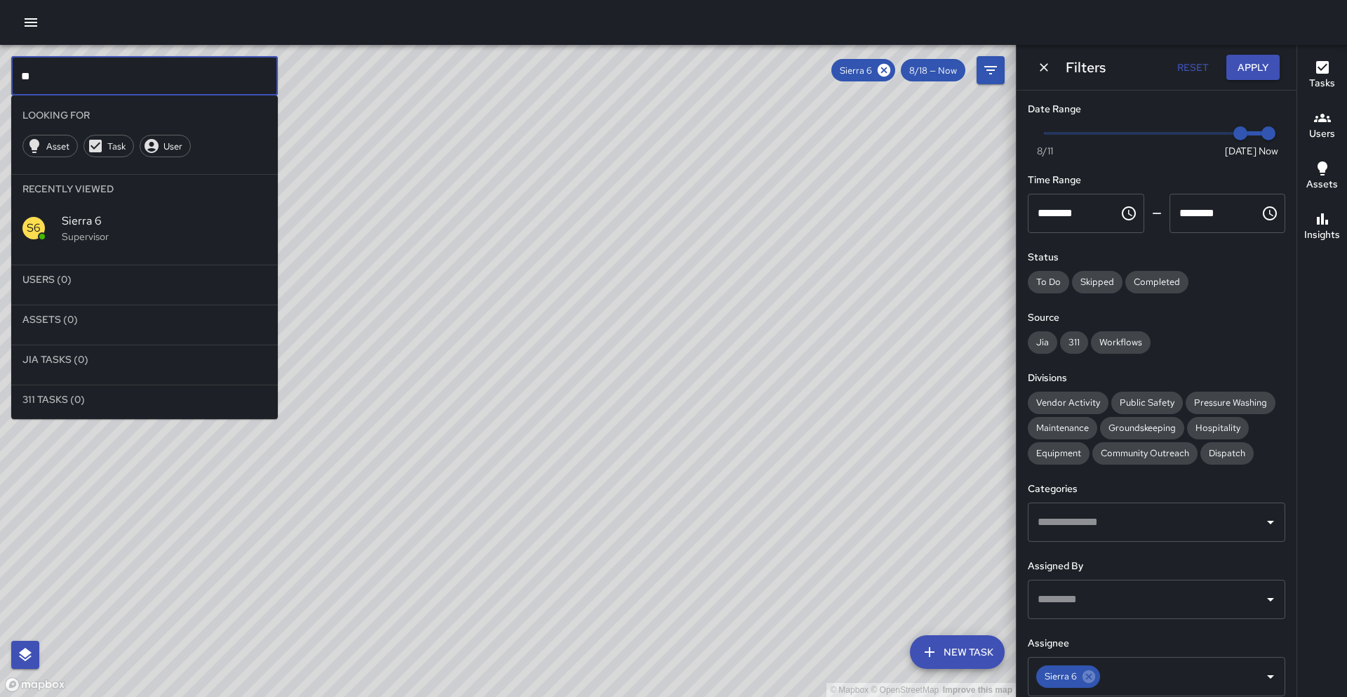
type input "*"
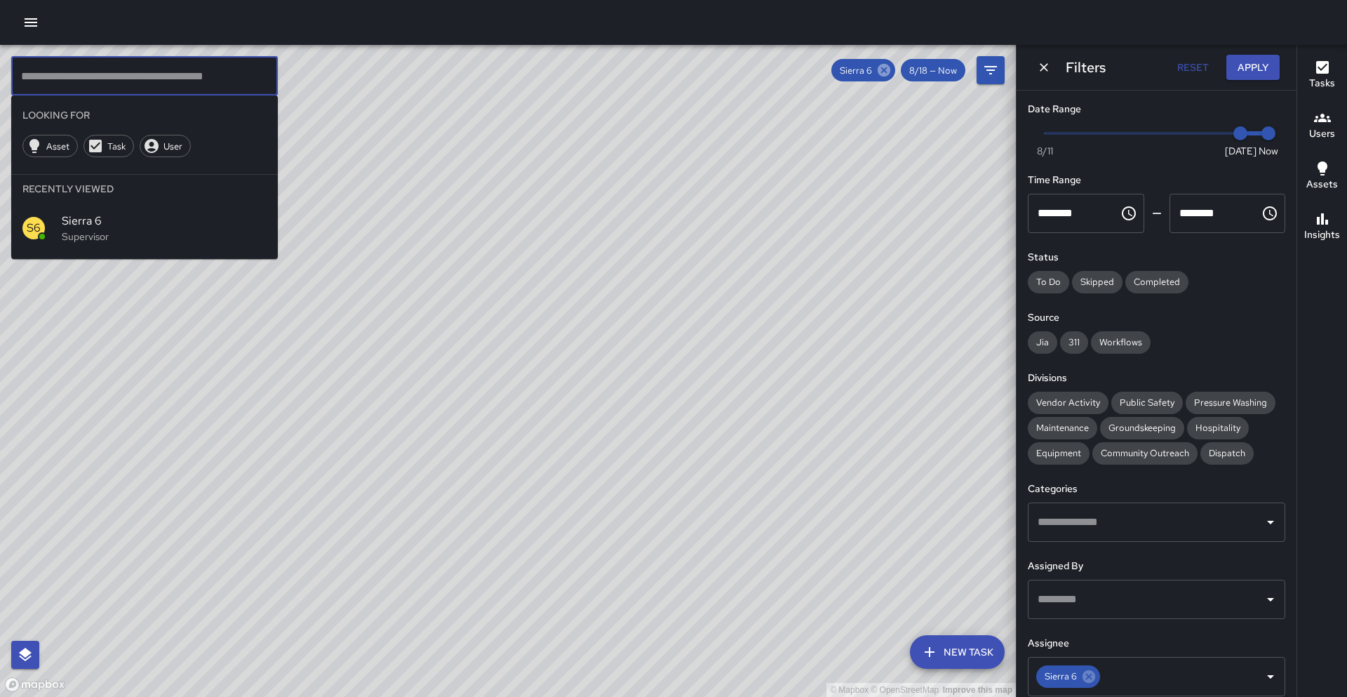
click at [891, 68] on icon at bounding box center [884, 70] width 13 height 13
click at [98, 68] on input "text" at bounding box center [144, 75] width 267 height 39
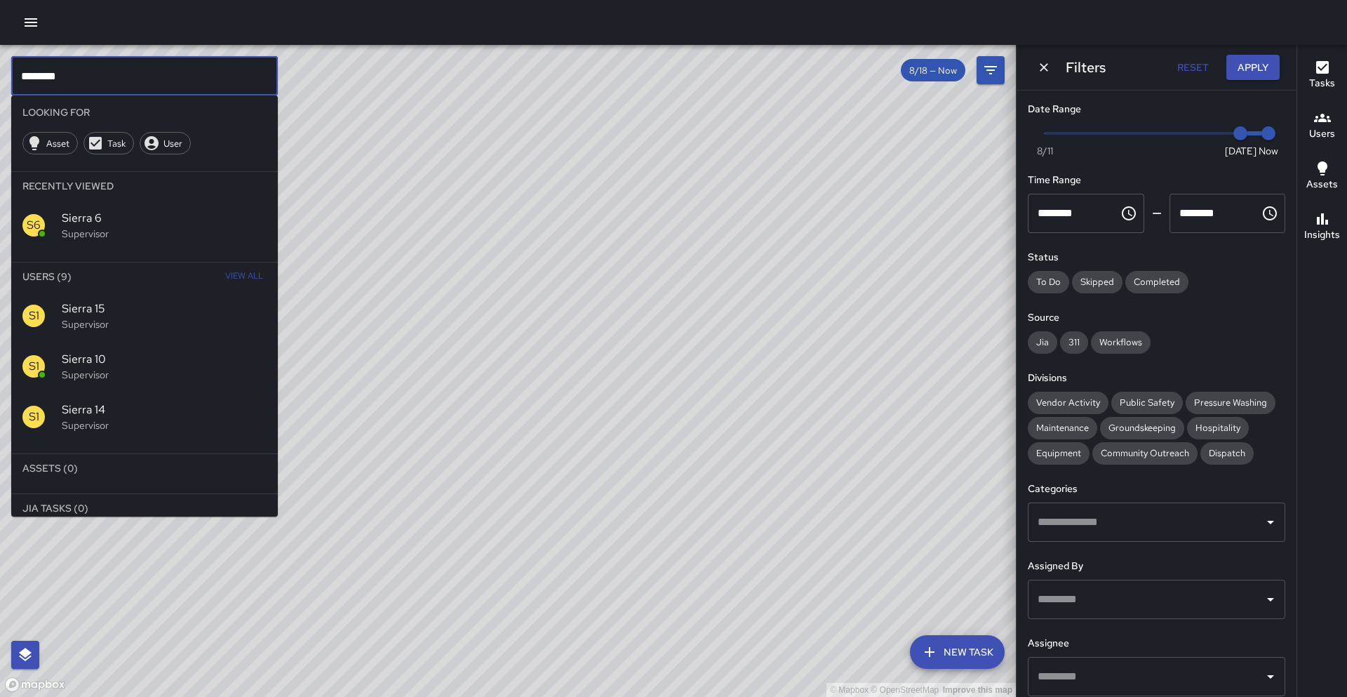
scroll to position [5, 0]
click at [97, 84] on input "********" at bounding box center [144, 75] width 267 height 39
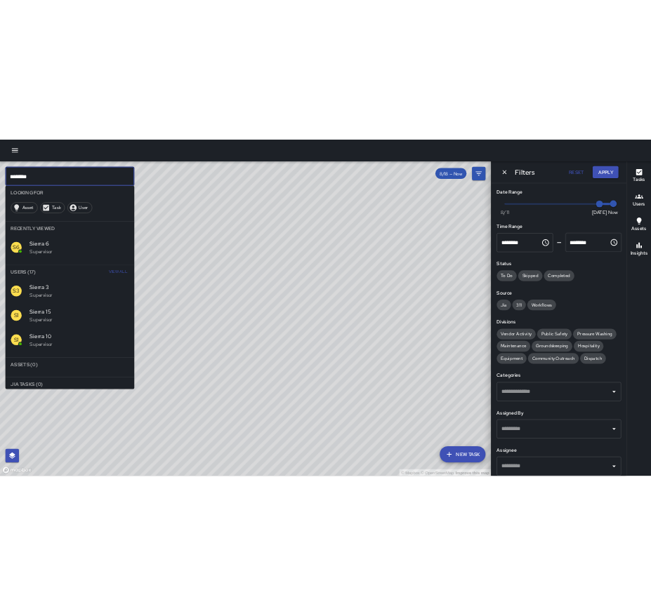
scroll to position [0, 0]
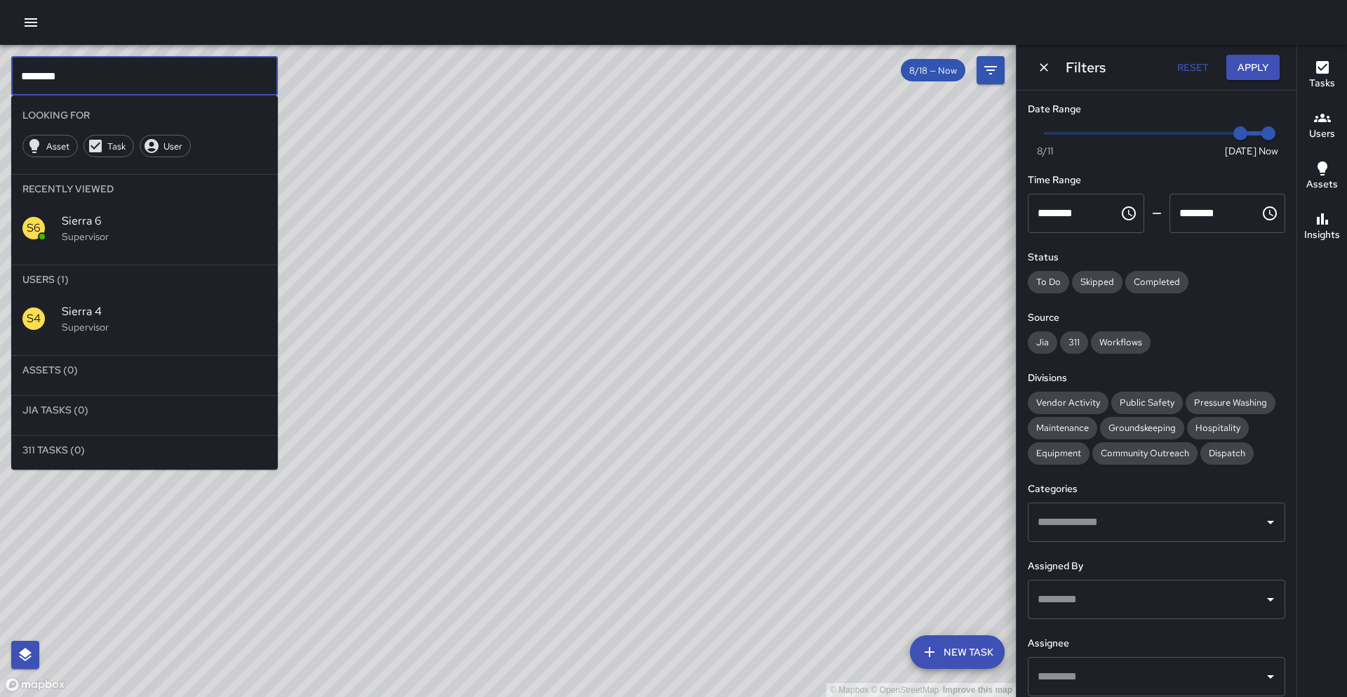
click at [85, 310] on span "Sierra 4" at bounding box center [164, 311] width 205 height 17
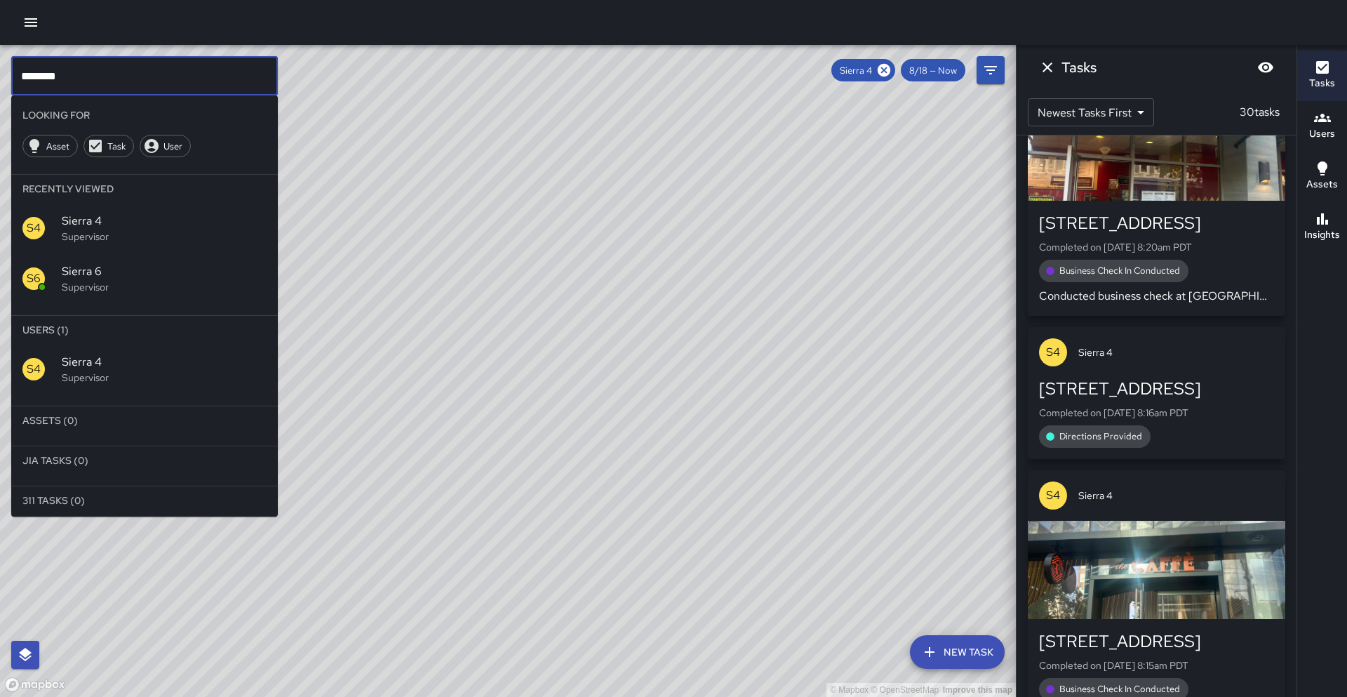
click at [68, 86] on input "********" at bounding box center [144, 75] width 267 height 39
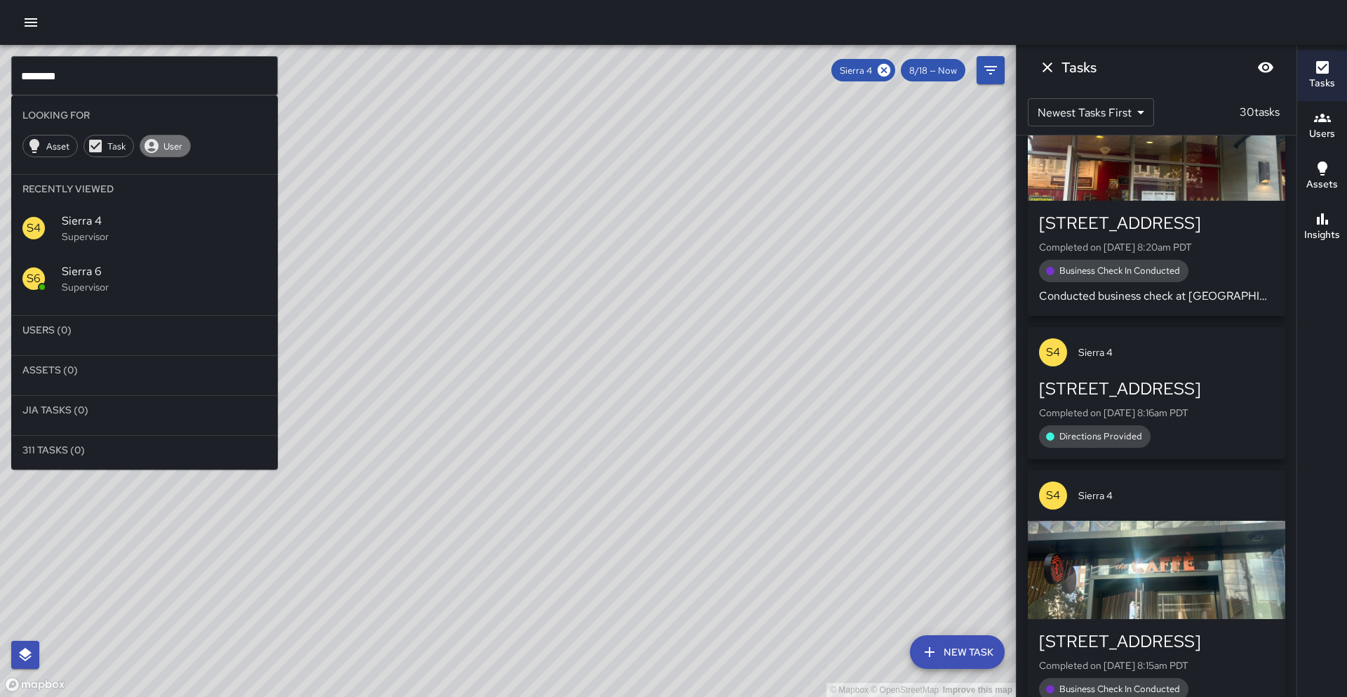
click at [156, 140] on span "User" at bounding box center [173, 146] width 34 height 12
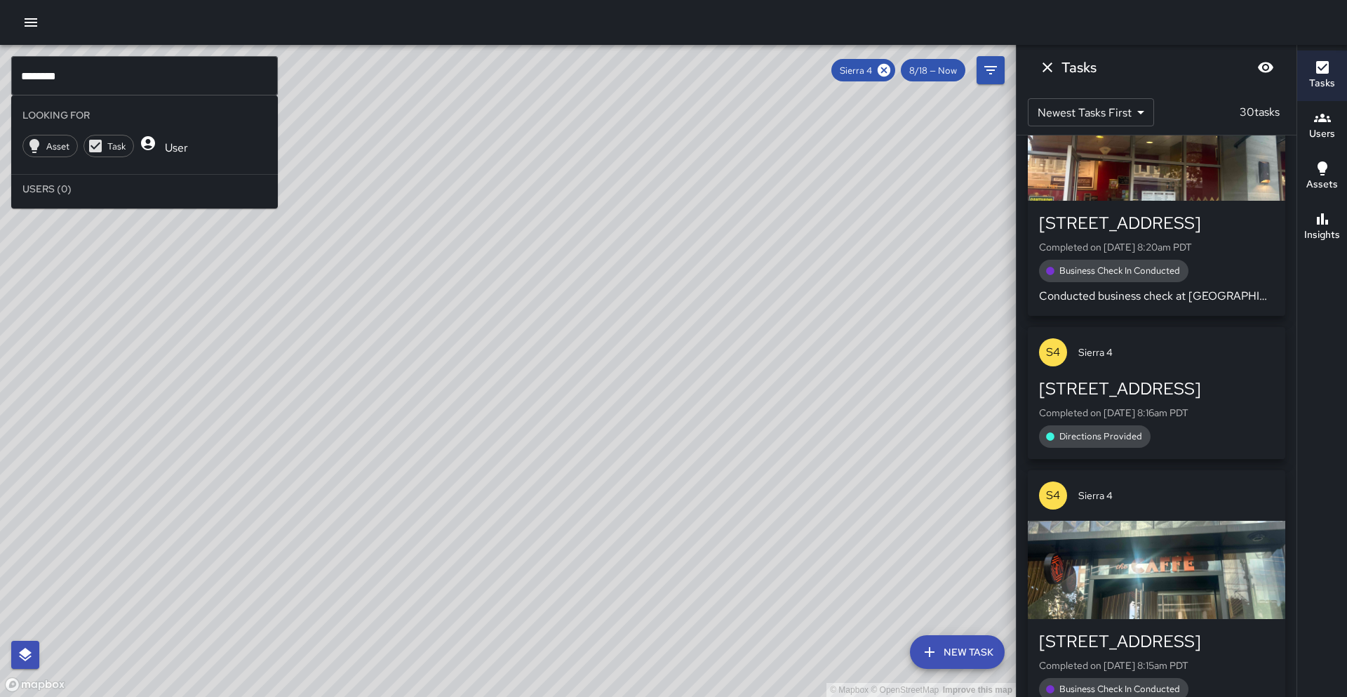
click at [74, 91] on input "********" at bounding box center [144, 75] width 267 height 39
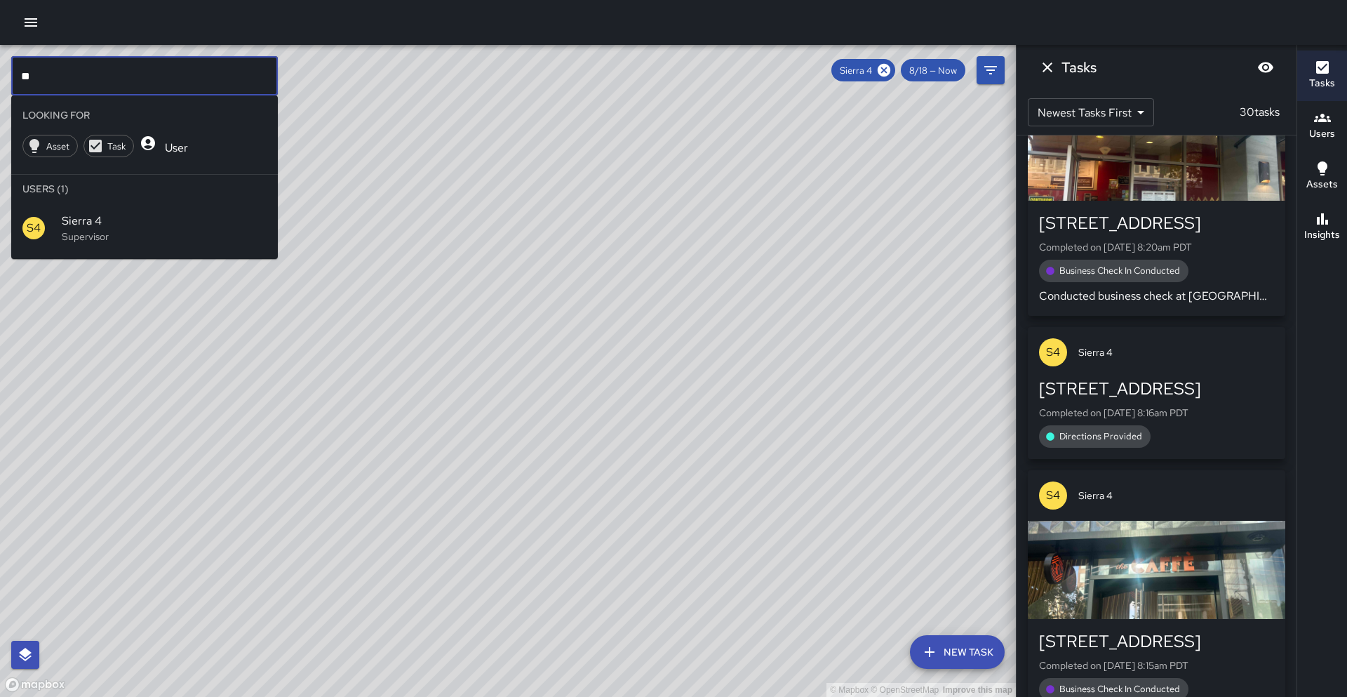
type input "*"
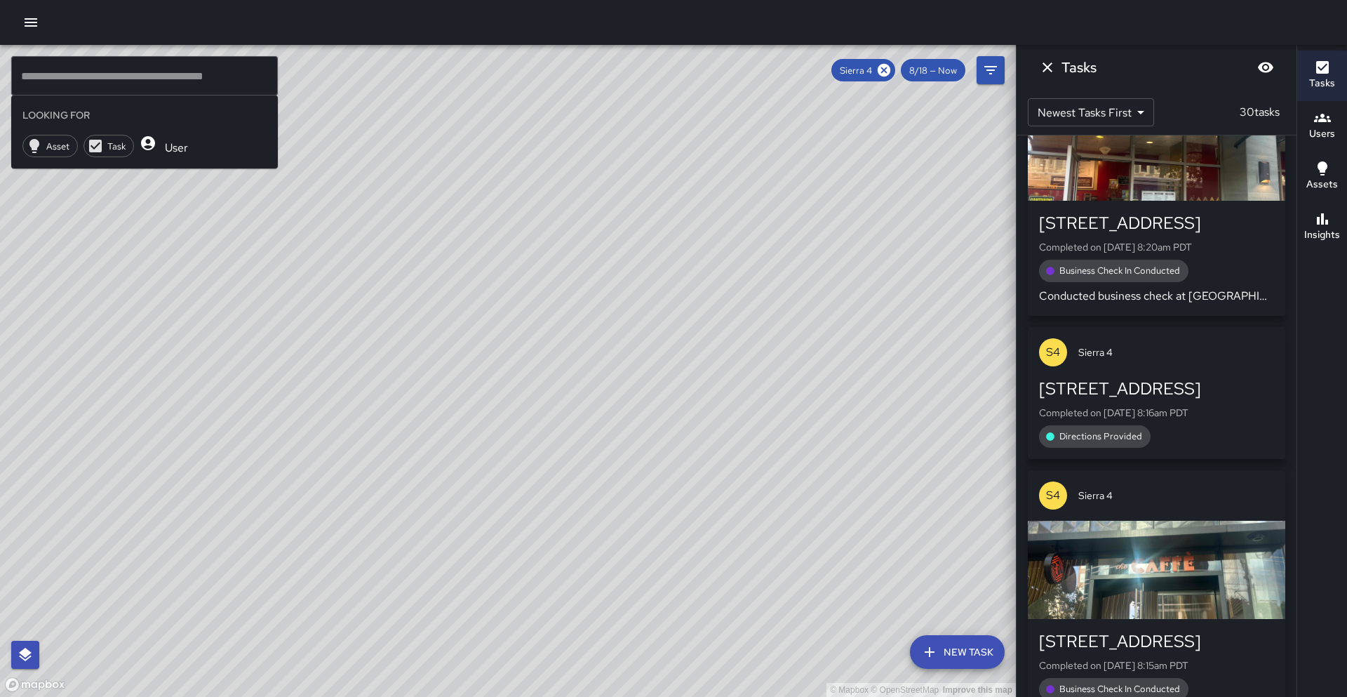
click at [94, 273] on div "© Mapbox © OpenStreetMap Improve this map" at bounding box center [508, 371] width 1016 height 652
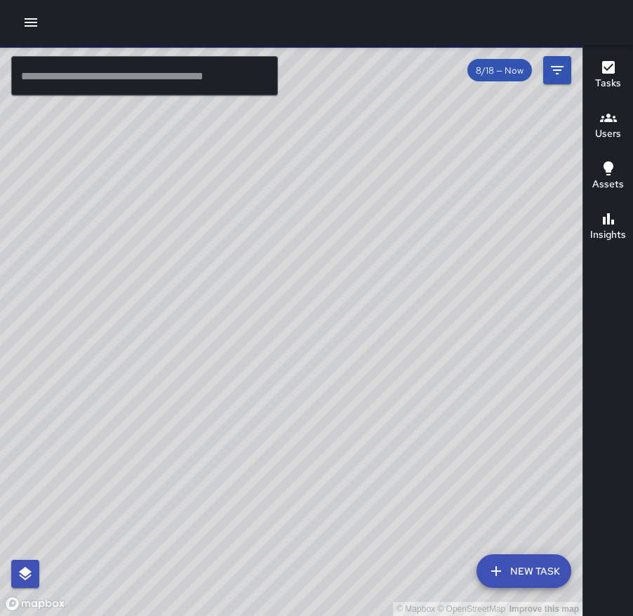
click at [25, 17] on icon "button" at bounding box center [30, 22] width 17 height 17
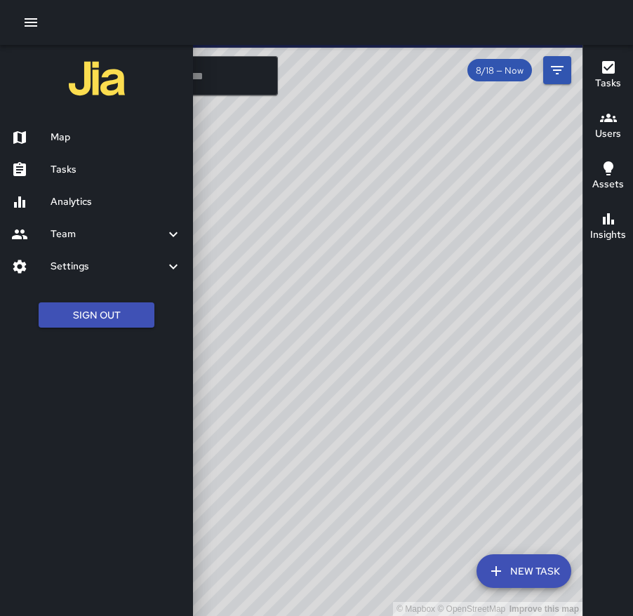
click at [89, 164] on h6 "Tasks" at bounding box center [116, 169] width 131 height 15
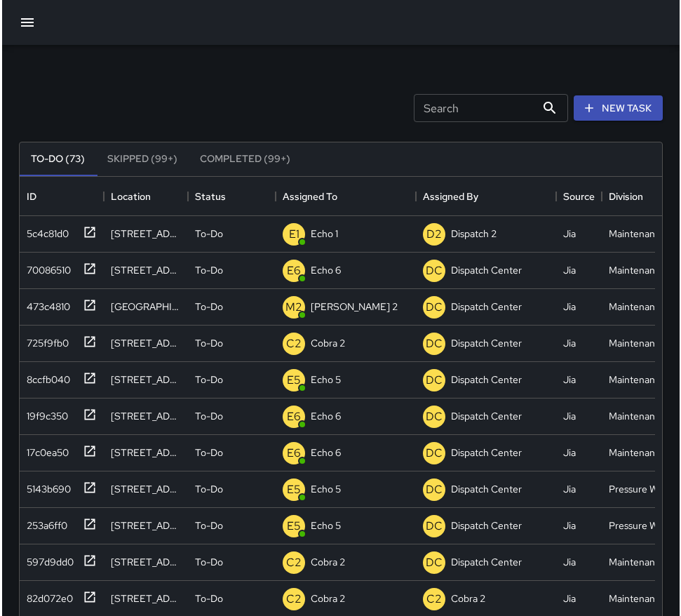
scroll to position [594, 646]
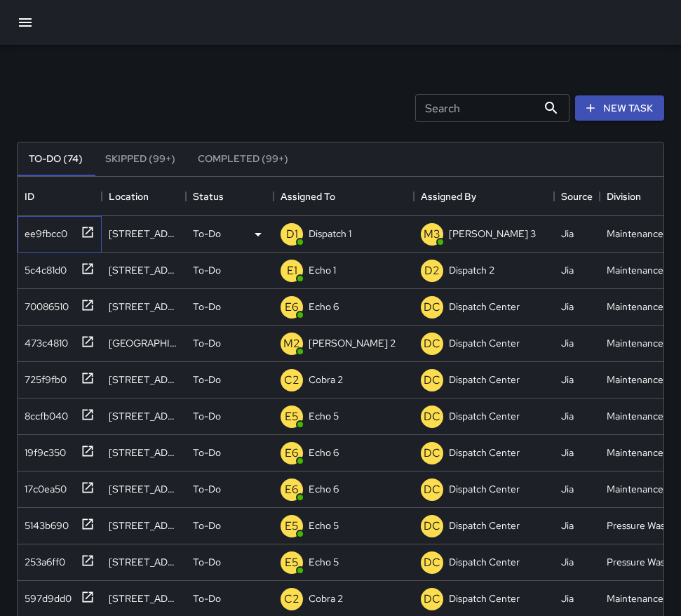
click at [88, 235] on icon at bounding box center [88, 232] width 14 height 14
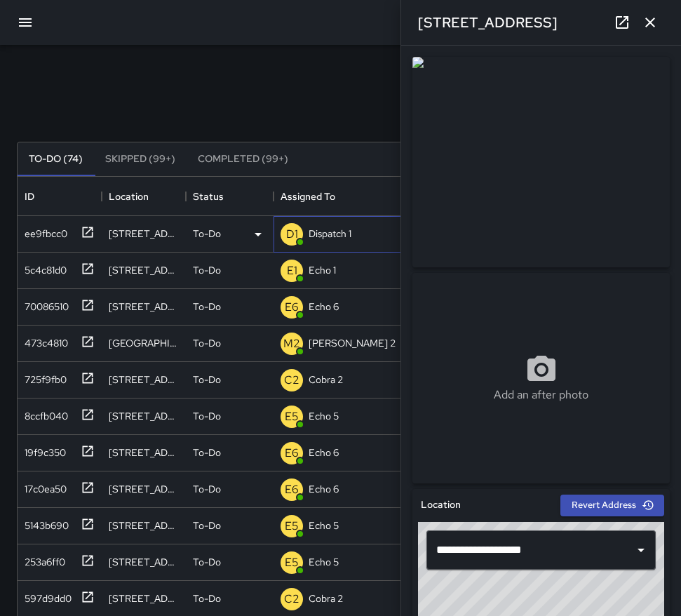
click at [331, 234] on p "Dispatch 1" at bounding box center [330, 234] width 43 height 14
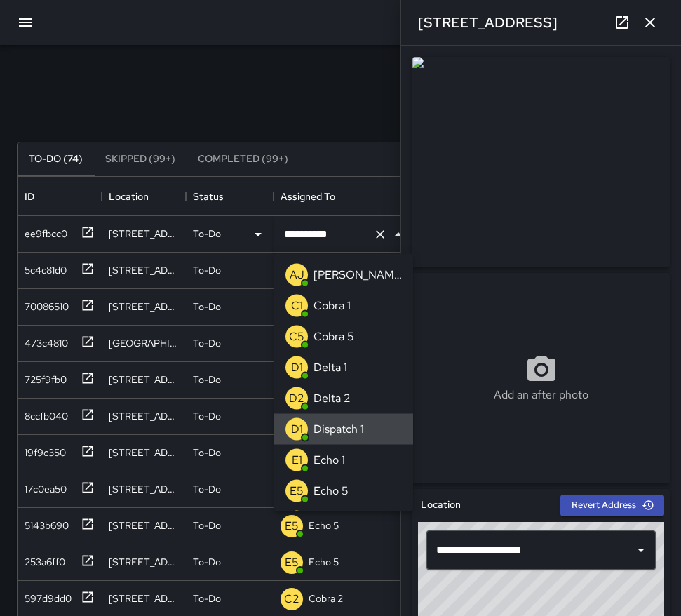
click at [331, 234] on input "**********" at bounding box center [324, 234] width 87 height 27
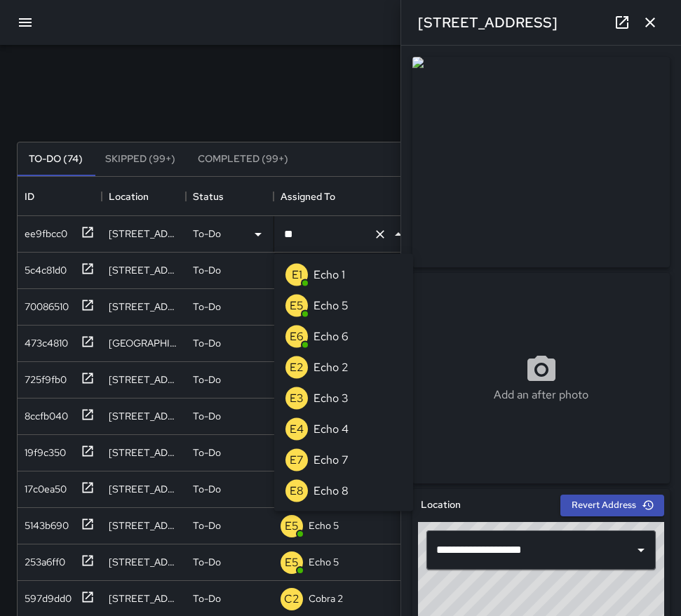
type input "*"
type input "******"
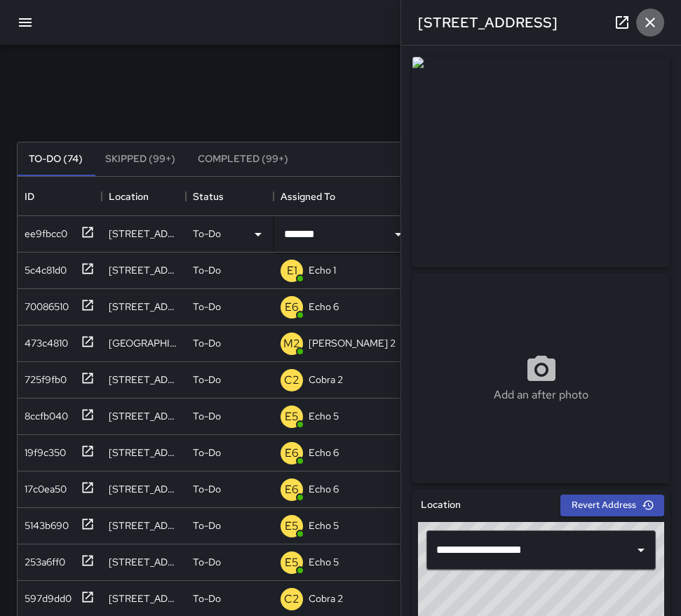
click at [632, 29] on icon "button" at bounding box center [650, 22] width 17 height 17
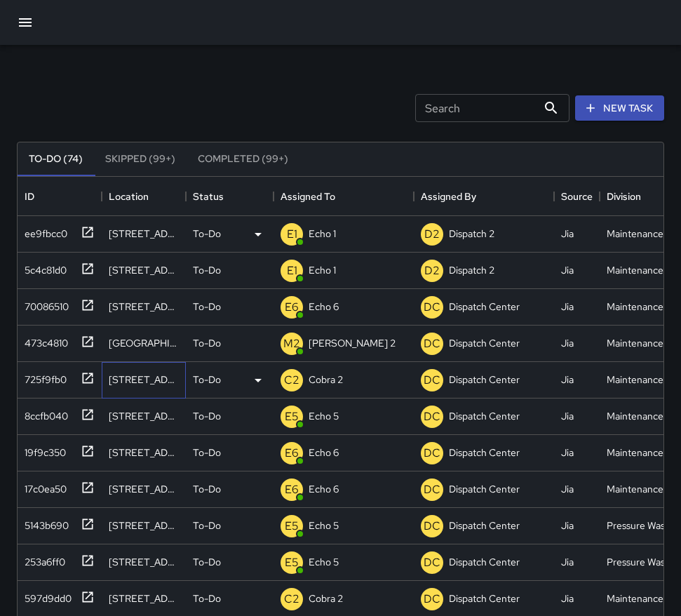
click at [130, 383] on div "2630 Broadway" at bounding box center [144, 380] width 70 height 14
click at [138, 380] on div "2630 Broadway" at bounding box center [144, 380] width 70 height 14
copy div "2630 Broadway"
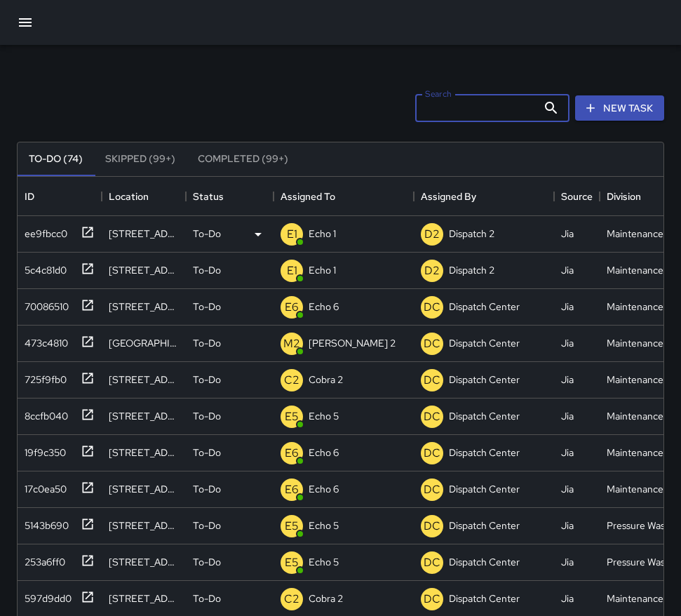
click at [427, 107] on input "Search" at bounding box center [476, 108] width 122 height 28
paste input "**********"
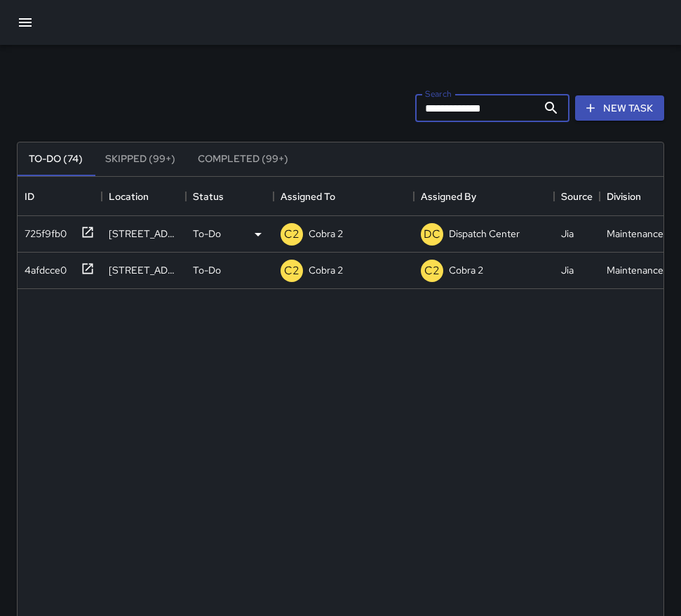
type input "**********"
click at [79, 233] on div at bounding box center [85, 231] width 20 height 23
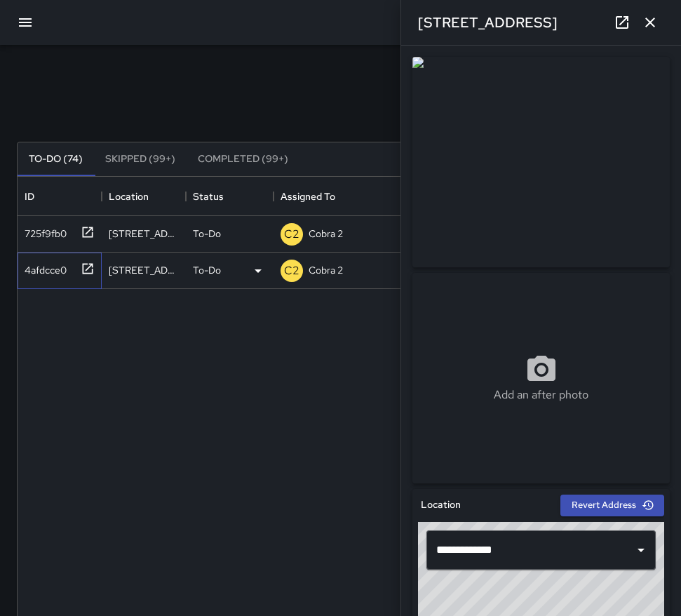
click at [84, 262] on icon at bounding box center [88, 269] width 14 height 14
click at [90, 241] on div at bounding box center [85, 231] width 20 height 23
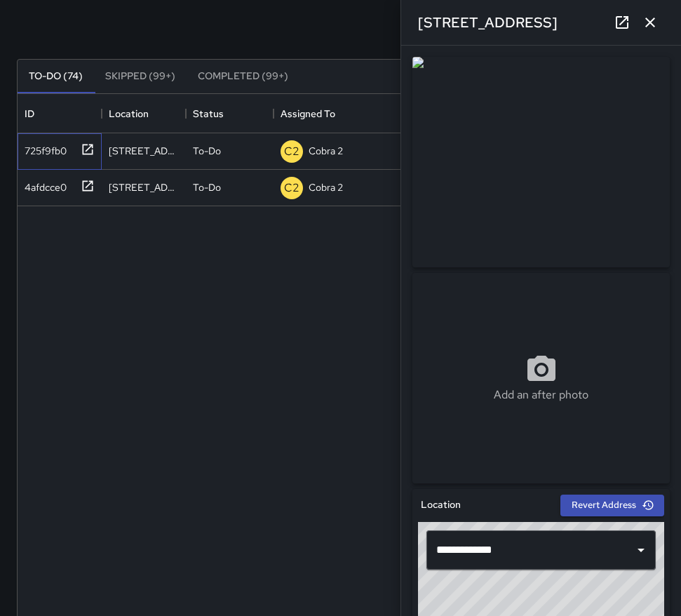
scroll to position [84, 0]
click at [494, 353] on div "Add an after photo" at bounding box center [542, 378] width 258 height 51
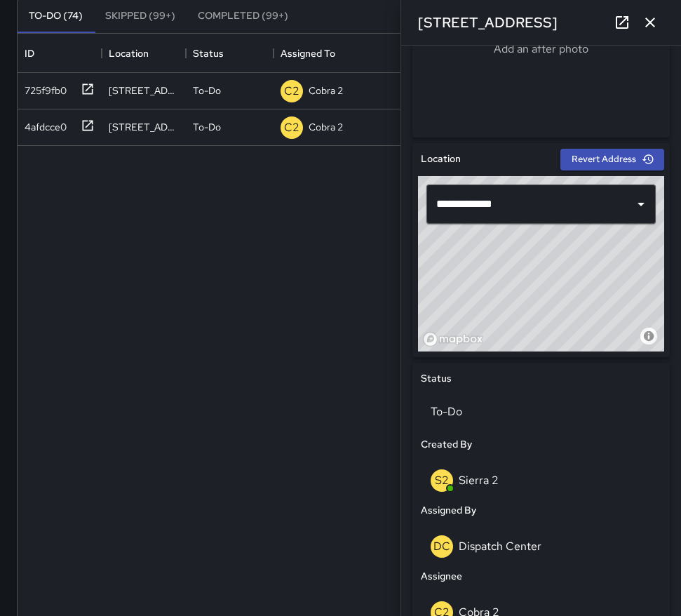
scroll to position [349, 0]
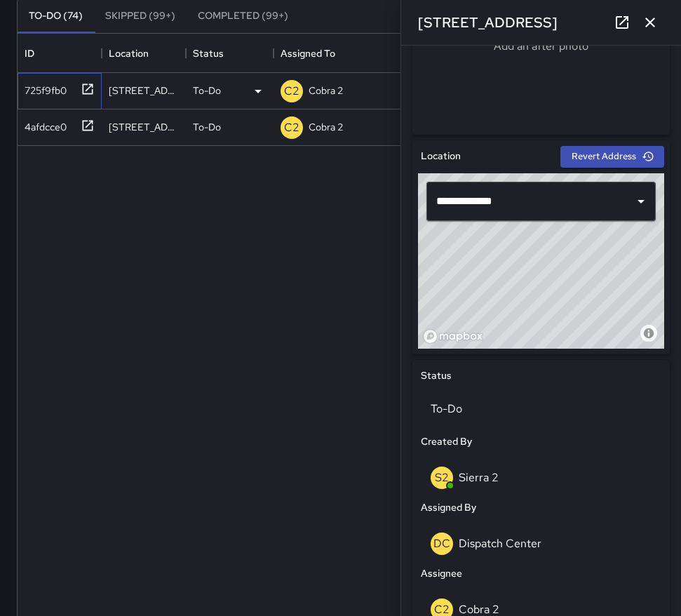
click at [88, 100] on div "725f9fb0" at bounding box center [60, 91] width 84 height 36
click at [81, 124] on icon at bounding box center [88, 126] width 14 height 14
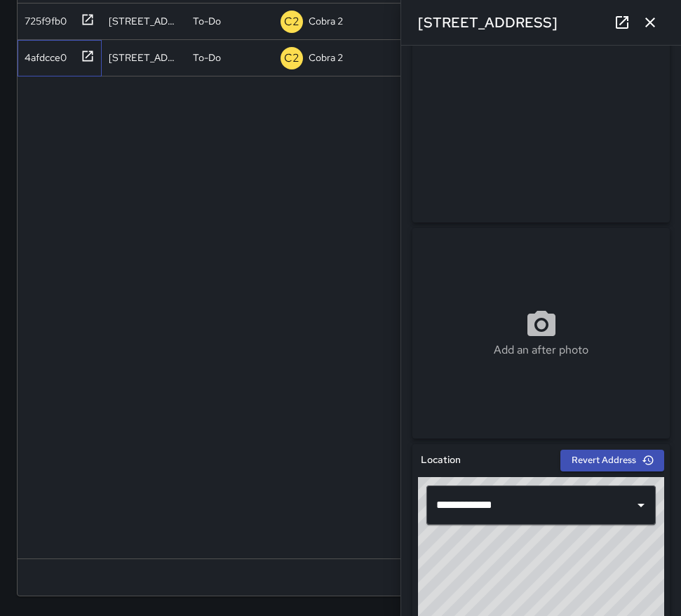
scroll to position [0, 0]
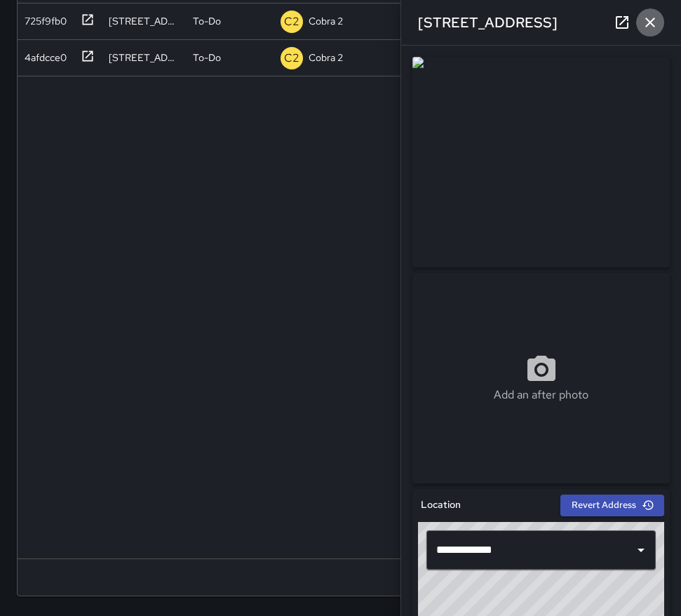
click at [632, 28] on icon "button" at bounding box center [650, 22] width 17 height 17
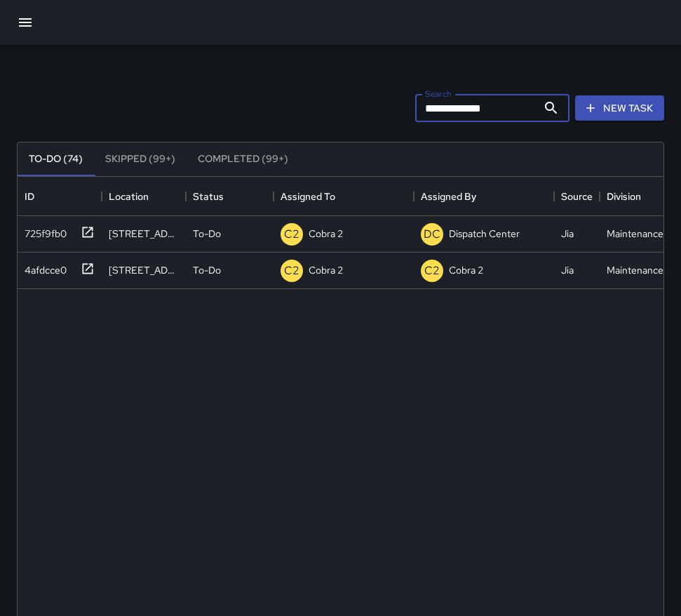
drag, startPoint x: 510, startPoint y: 108, endPoint x: 402, endPoint y: 109, distance: 108.1
click at [402, 109] on div "**********" at bounding box center [340, 108] width 653 height 73
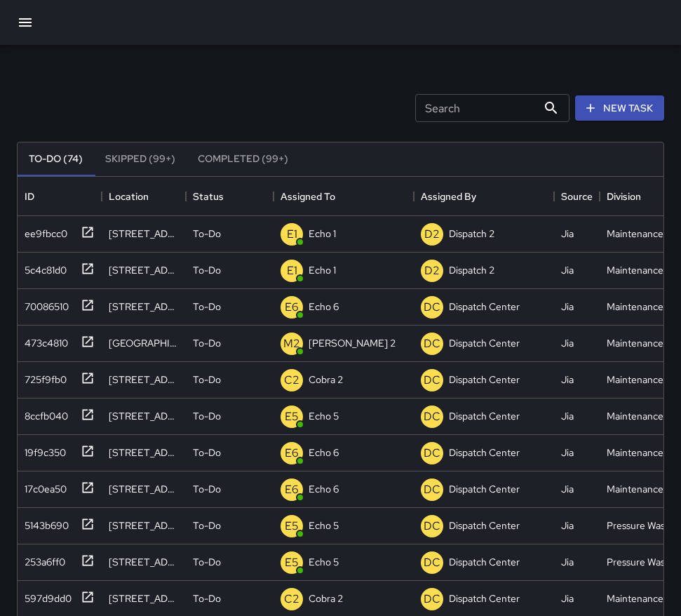
drag, startPoint x: 415, startPoint y: 145, endPoint x: 356, endPoint y: 142, distance: 58.3
click at [356, 142] on div "To-Do (74) Skipped (99+) Completed (99+) ID Location Status Assigned To Assigne…" at bounding box center [341, 475] width 648 height 667
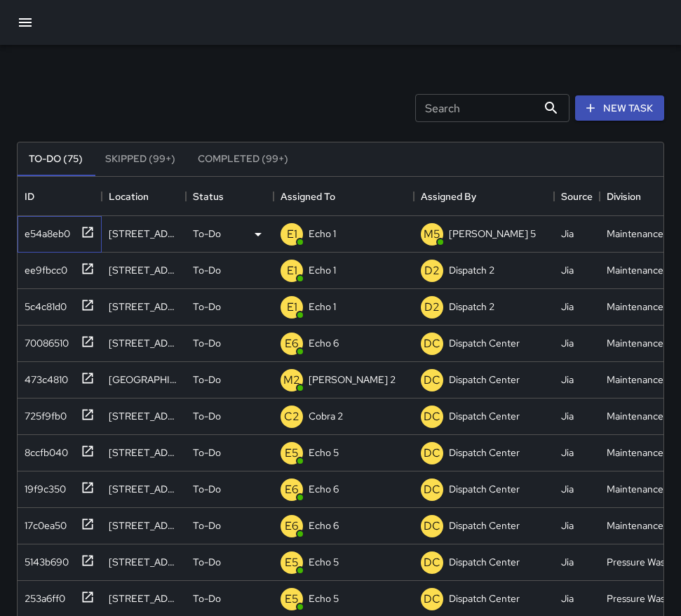
click at [91, 232] on icon at bounding box center [88, 232] width 14 height 14
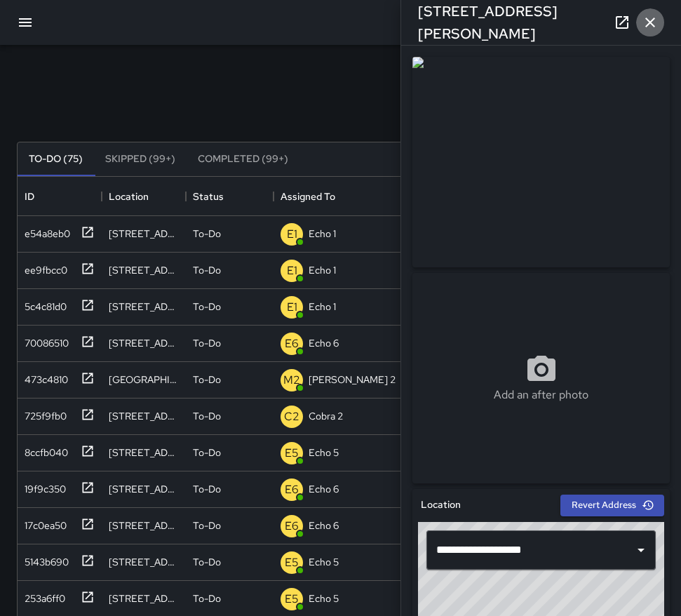
click at [632, 14] on icon "button" at bounding box center [650, 22] width 17 height 17
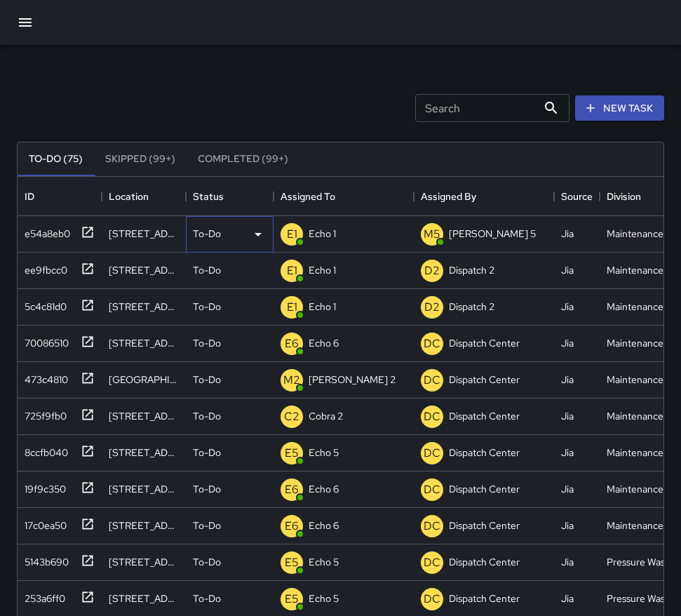
click at [258, 235] on icon at bounding box center [258, 235] width 7 height 4
click at [258, 235] on div at bounding box center [340, 308] width 681 height 616
click at [86, 231] on icon at bounding box center [88, 232] width 14 height 14
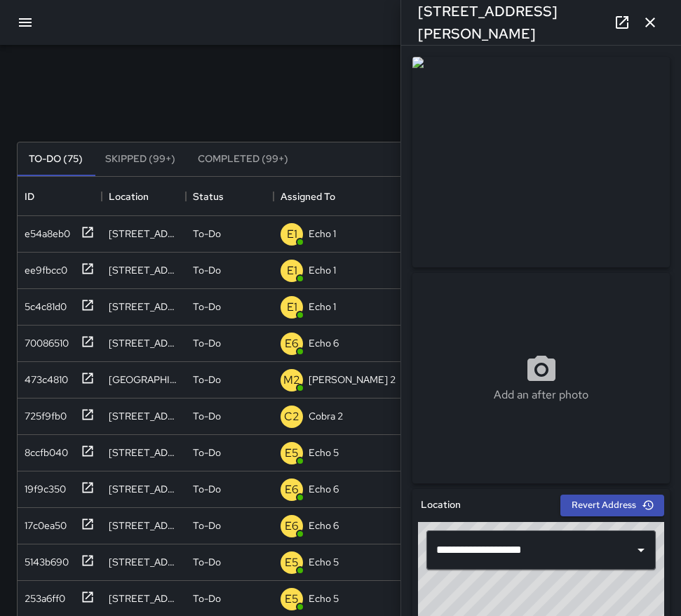
click at [632, 20] on button "button" at bounding box center [650, 22] width 28 height 28
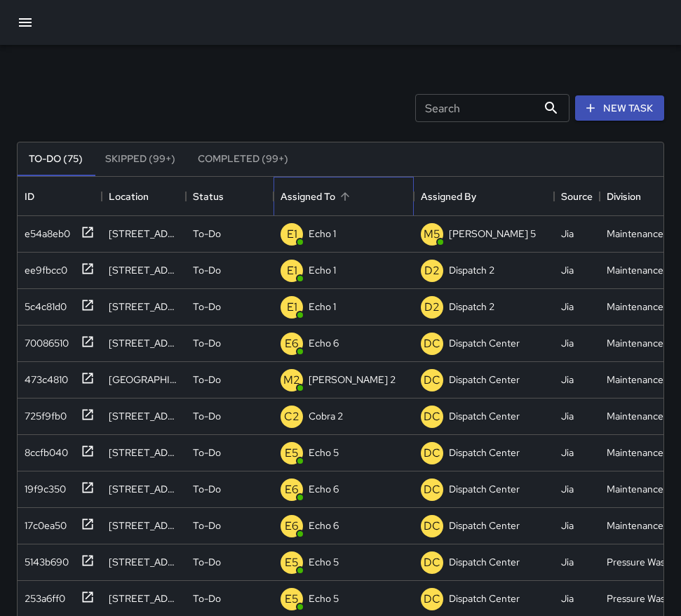
click at [321, 193] on div "Assigned To" at bounding box center [308, 196] width 55 height 39
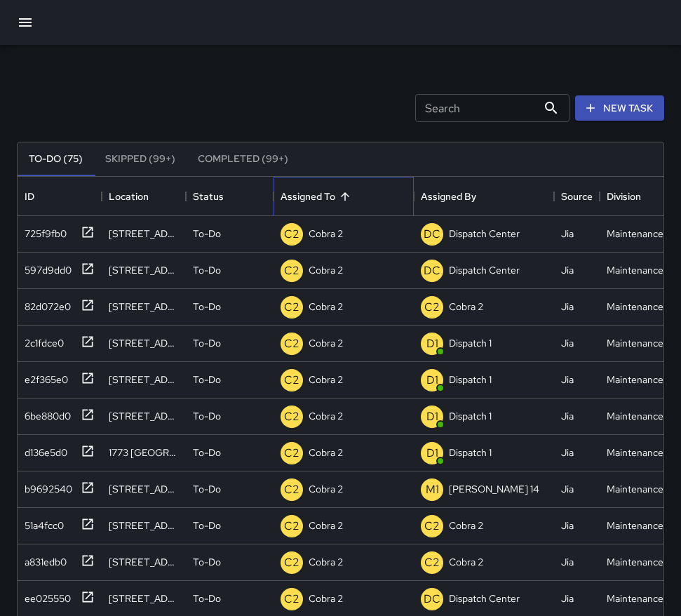
click at [326, 194] on div "Assigned To" at bounding box center [308, 196] width 55 height 39
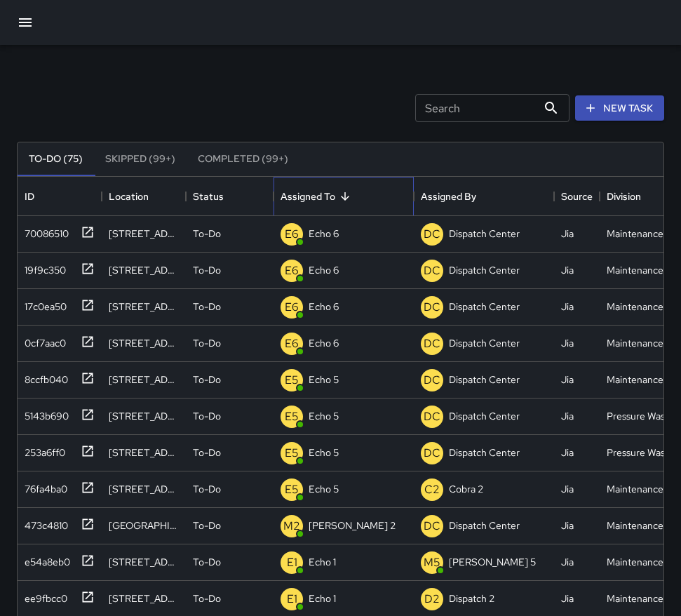
click at [326, 194] on div "Assigned To" at bounding box center [308, 196] width 55 height 39
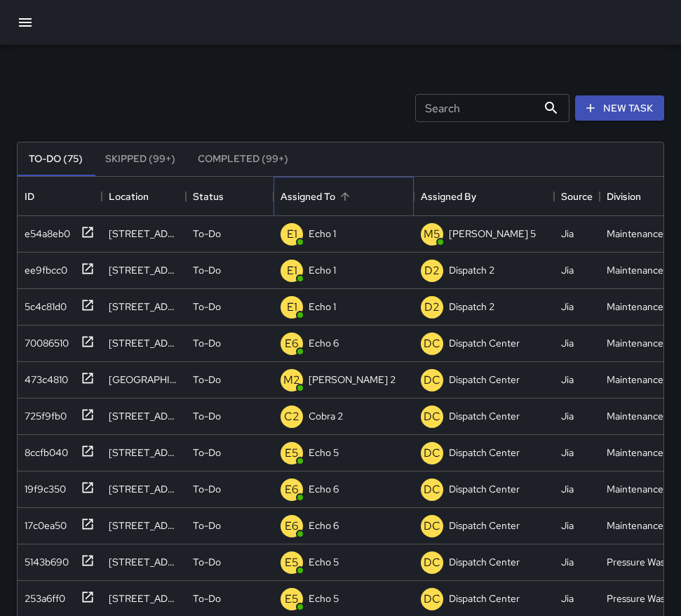
click at [326, 194] on div "Assigned To" at bounding box center [308, 196] width 55 height 39
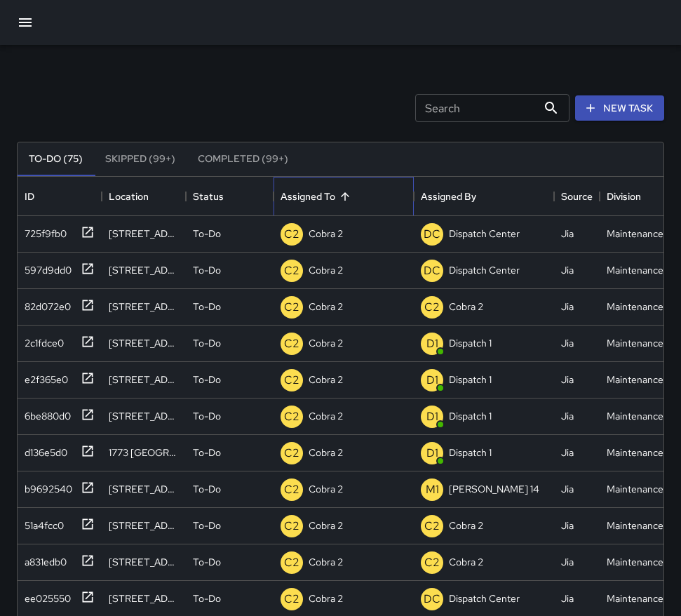
click at [326, 194] on div "Assigned To" at bounding box center [308, 196] width 55 height 39
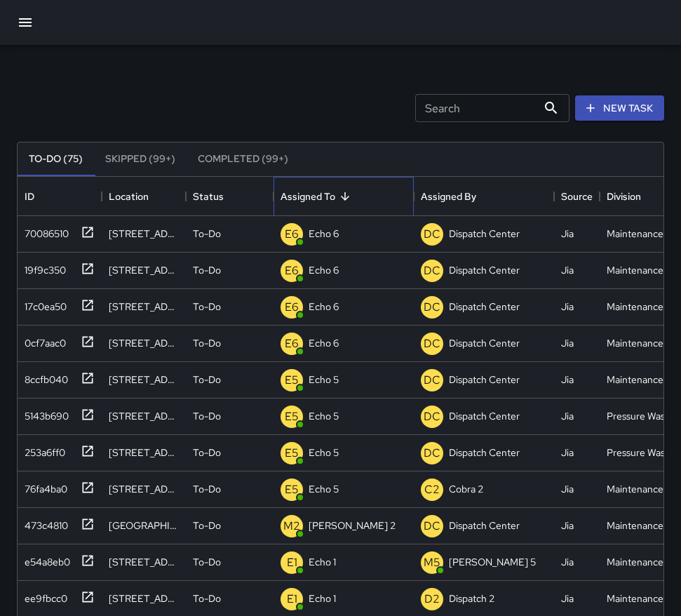
click at [326, 194] on div "Assigned To" at bounding box center [308, 196] width 55 height 39
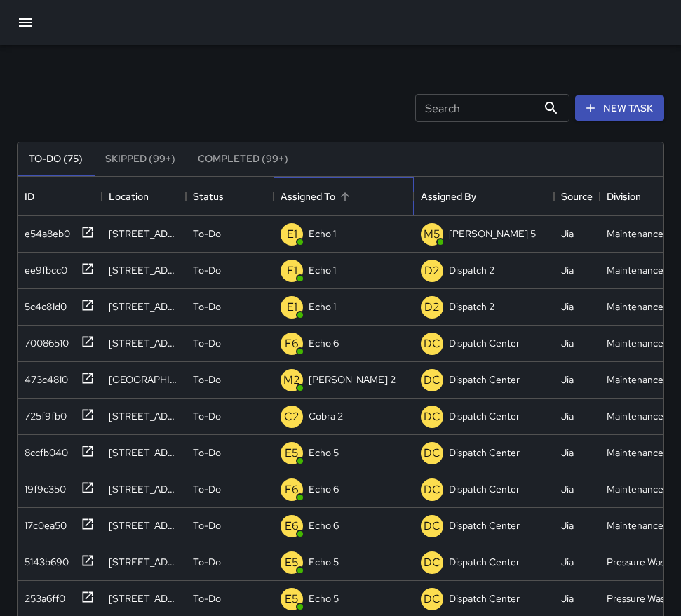
click at [326, 194] on div "Assigned To" at bounding box center [308, 196] width 55 height 39
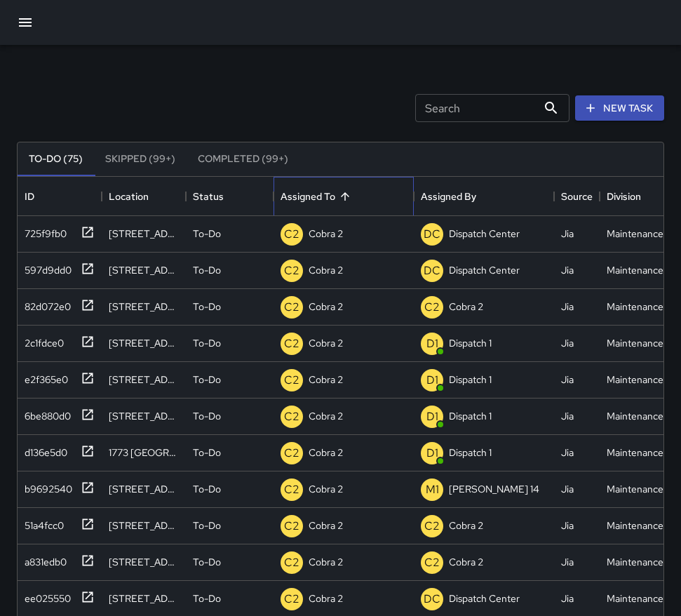
click at [300, 191] on div "Assigned To" at bounding box center [308, 196] width 55 height 39
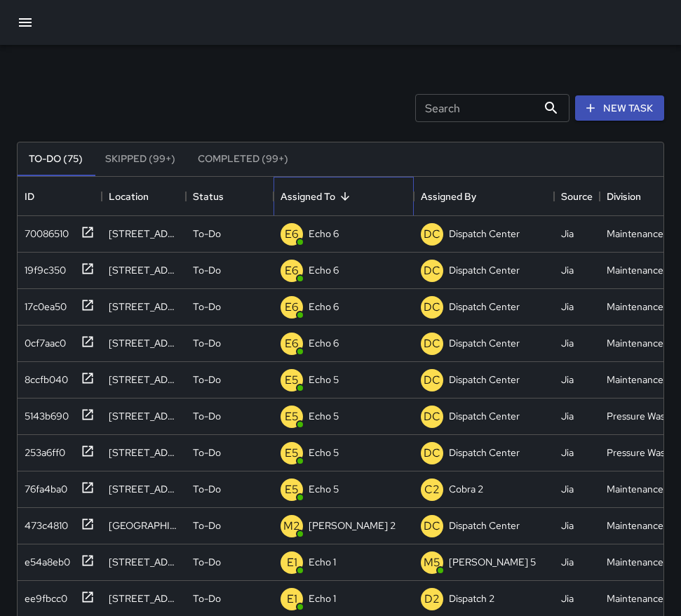
click at [354, 192] on div "Assigned To" at bounding box center [345, 197] width 20 height 20
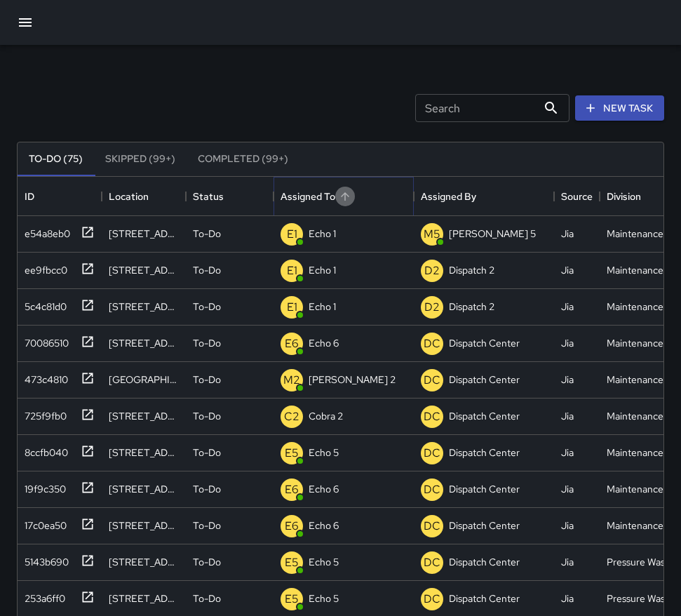
click at [348, 203] on button "Sort" at bounding box center [345, 197] width 20 height 20
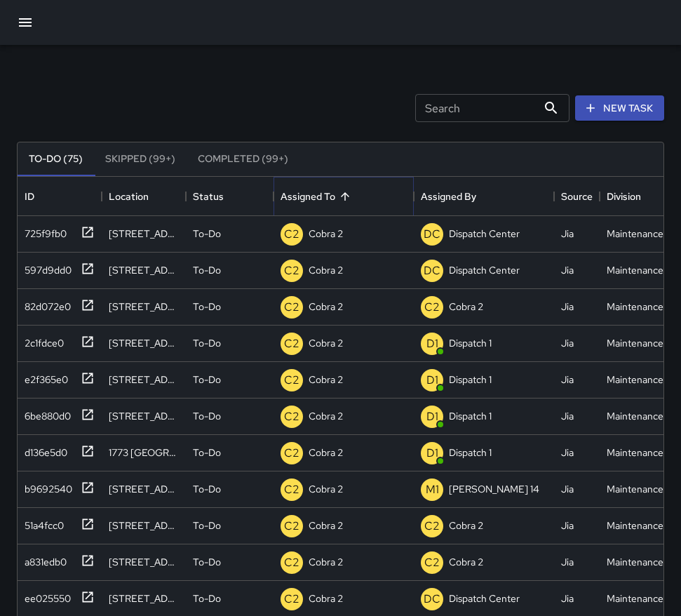
click at [353, 198] on button "Sort" at bounding box center [345, 197] width 20 height 20
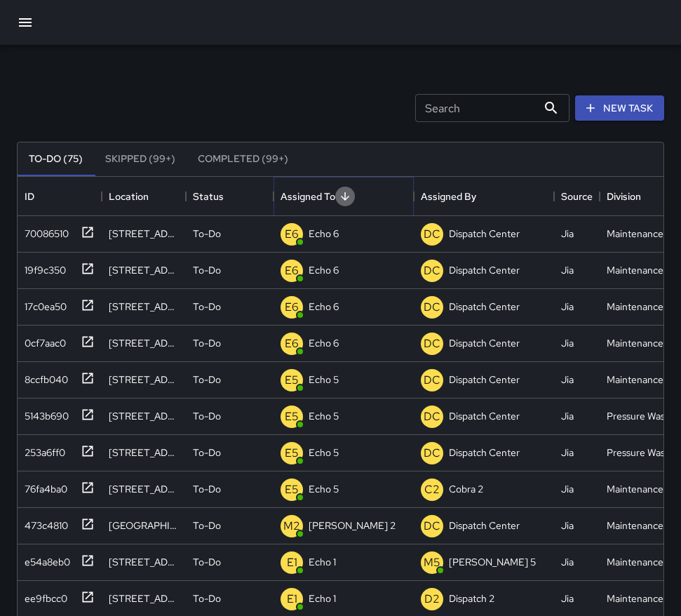
click at [353, 198] on button "Sort" at bounding box center [345, 197] width 20 height 20
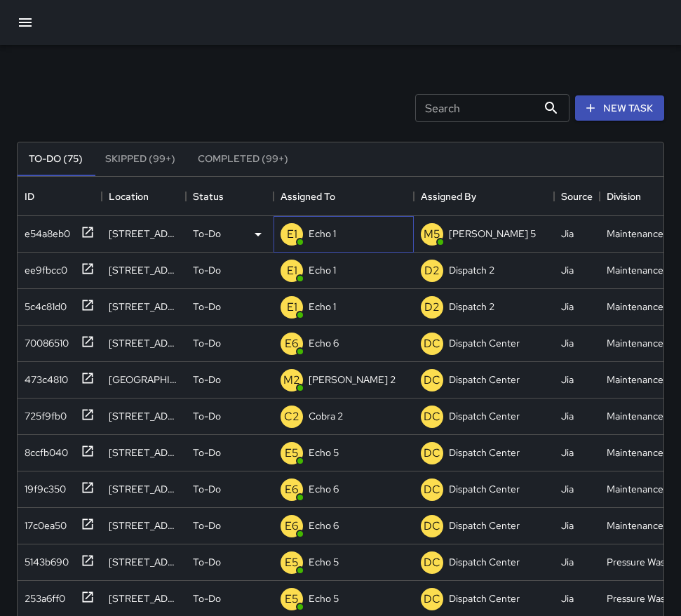
click at [335, 232] on p "Echo 1" at bounding box center [322, 234] width 27 height 14
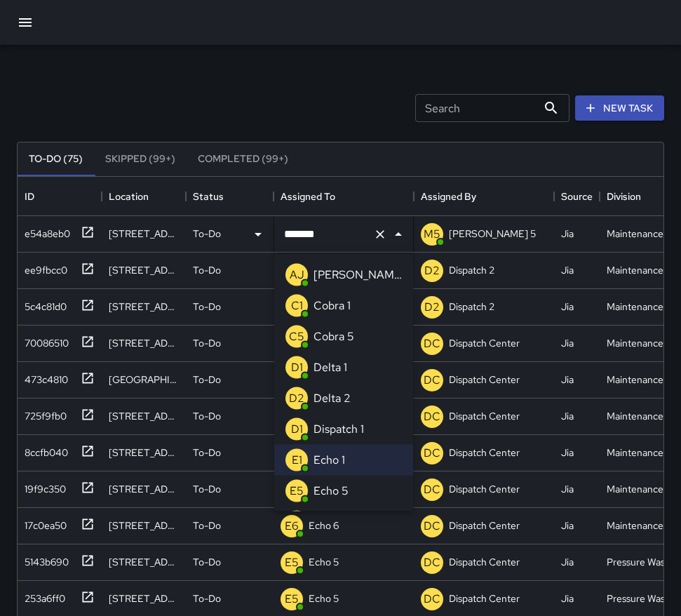
click at [361, 138] on div "To-Do (75) Skipped (99+) Completed (99+) ID Location Status Assigned To Assigne…" at bounding box center [341, 475] width 648 height 707
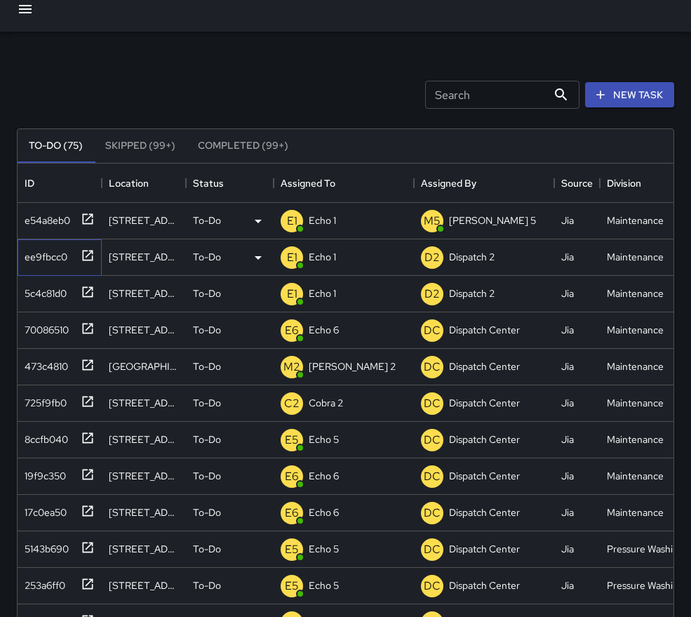
click at [90, 255] on icon at bounding box center [88, 255] width 14 height 14
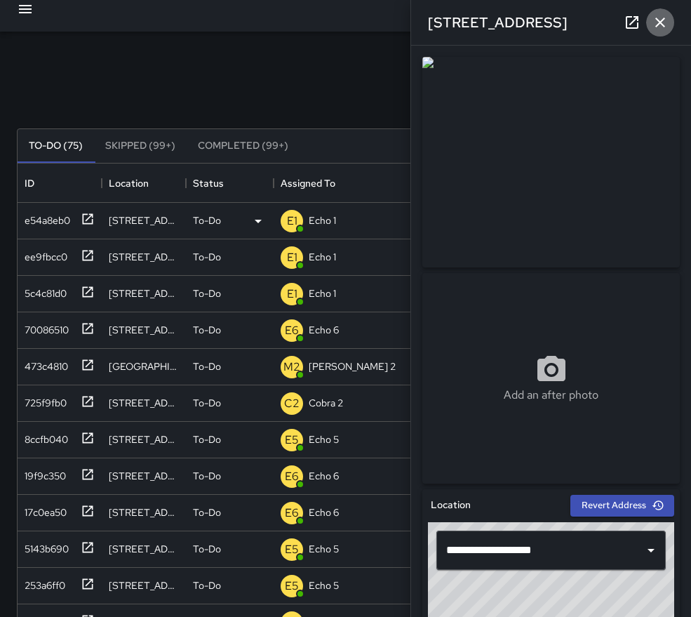
click at [632, 27] on icon "button" at bounding box center [660, 22] width 17 height 17
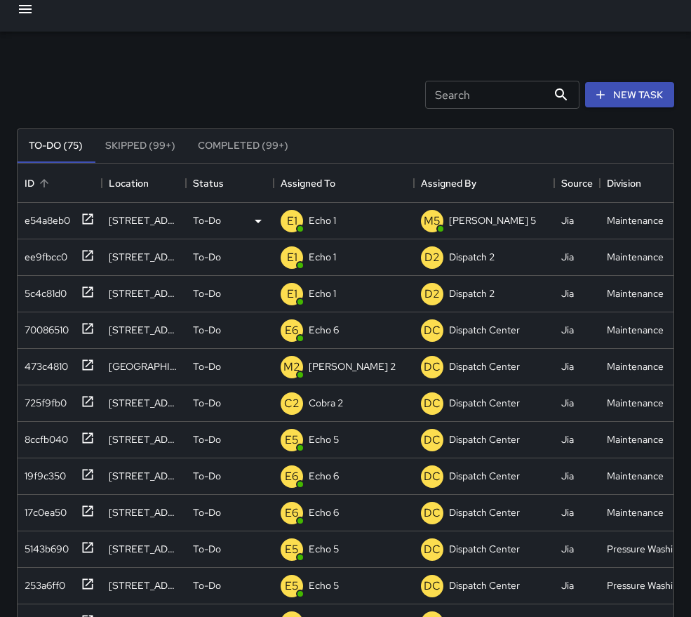
drag, startPoint x: 50, startPoint y: 160, endPoint x: 101, endPoint y: 168, distance: 51.9
click at [101, 168] on div "To-Do (75) Skipped (99+) Completed (99+) ID Location Status Assigned To Assigne…" at bounding box center [346, 461] width 658 height 667
drag, startPoint x: 89, startPoint y: 163, endPoint x: 123, endPoint y: 163, distance: 33.7
click at [123, 164] on div "ID Location Status Assigned To Assigned By Source Division Category Fixed Asset…" at bounding box center [500, 183] width 965 height 39
click at [116, 182] on div "Location" at bounding box center [129, 183] width 40 height 39
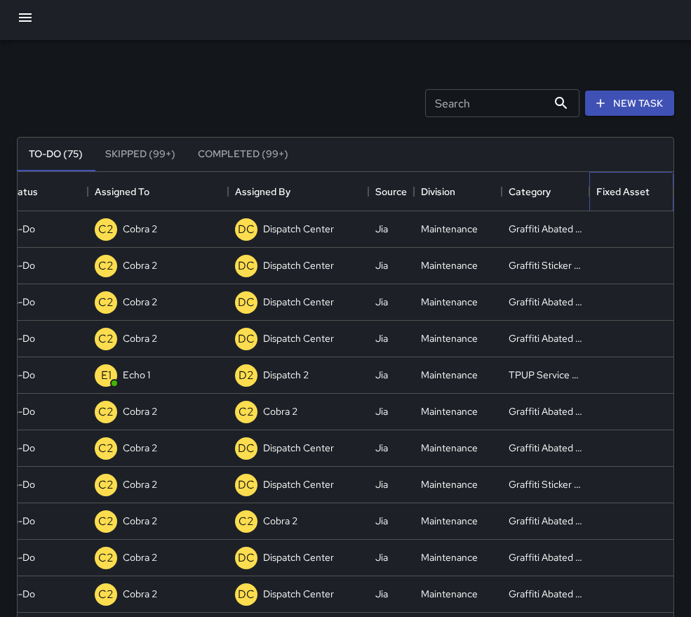
scroll to position [4, 0]
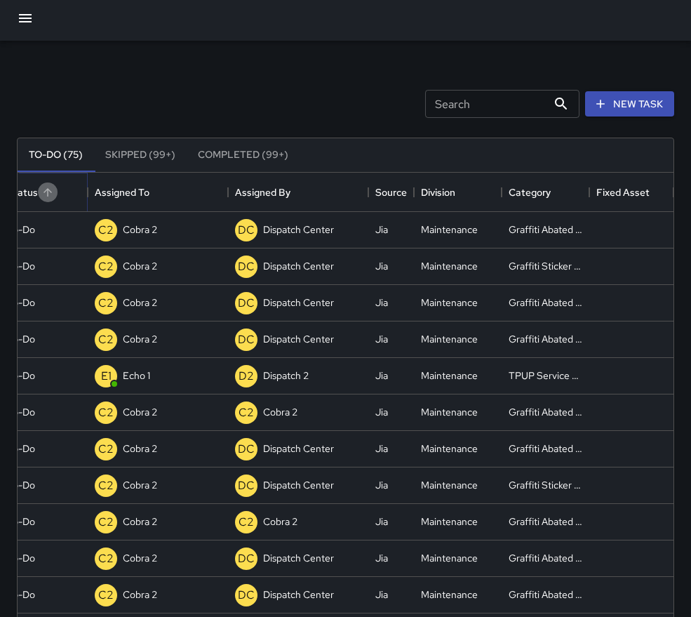
click at [41, 198] on button "Sort" at bounding box center [48, 192] width 20 height 20
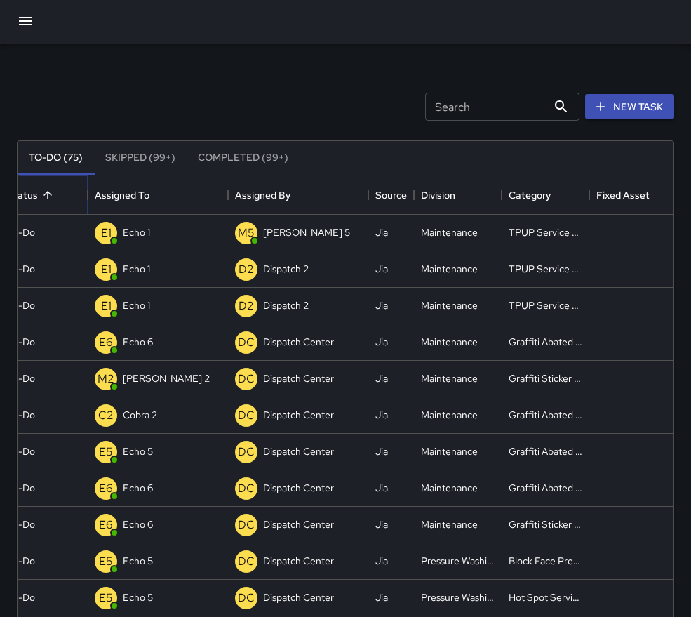
scroll to position [0, 0]
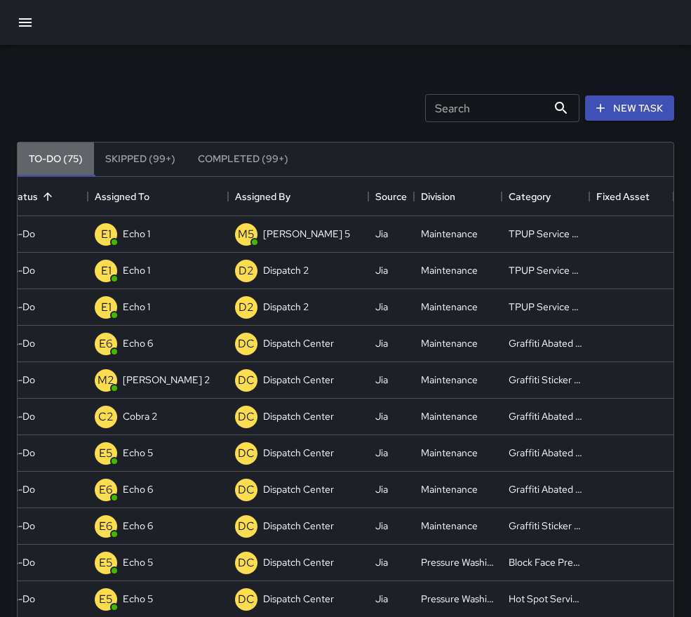
click at [58, 161] on button "To-Do (75)" at bounding box center [56, 159] width 76 height 34
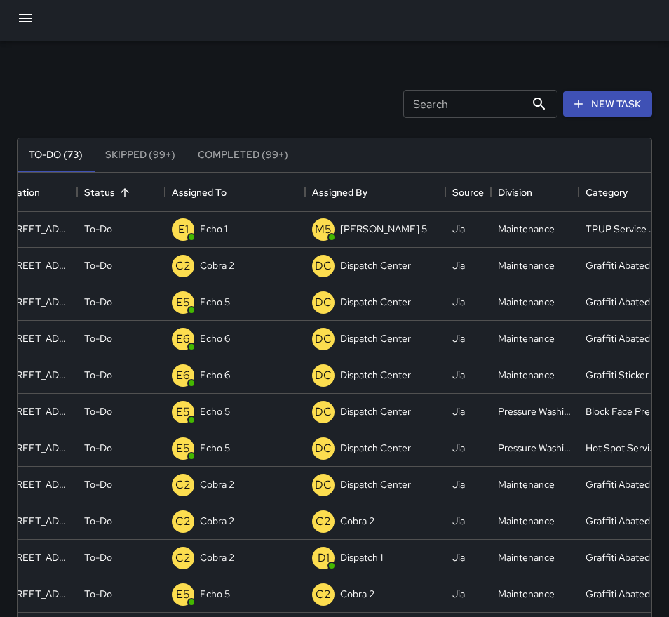
scroll to position [110, 109]
click at [249, 229] on div "E1 Echo 1" at bounding box center [235, 229] width 140 height 36
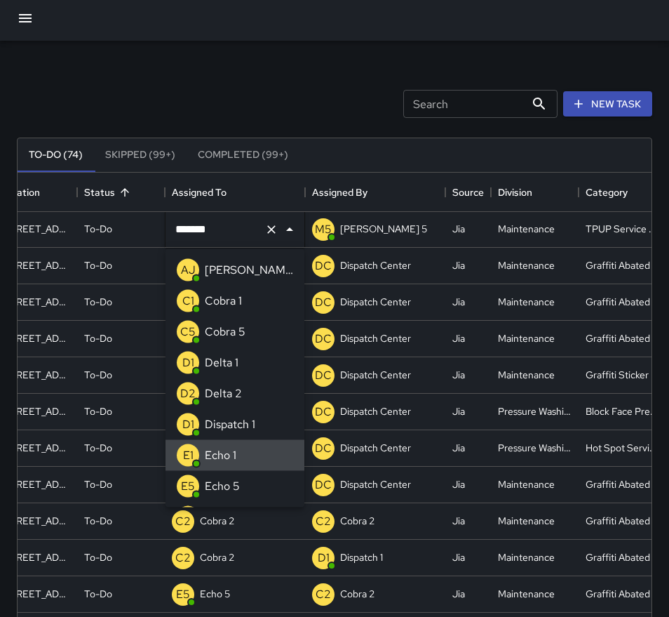
click at [232, 106] on div "Search Search New Task" at bounding box center [334, 103] width 641 height 73
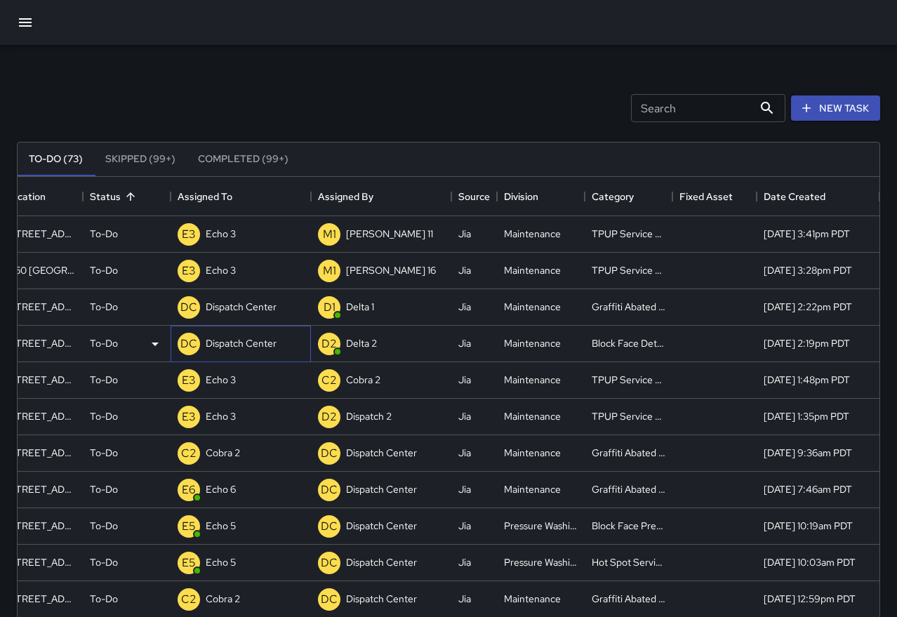
click at [216, 340] on p "Dispatch Center" at bounding box center [241, 343] width 71 height 14
click at [29, 340] on div "1816 Telegraph Avenue" at bounding box center [41, 343] width 70 height 14
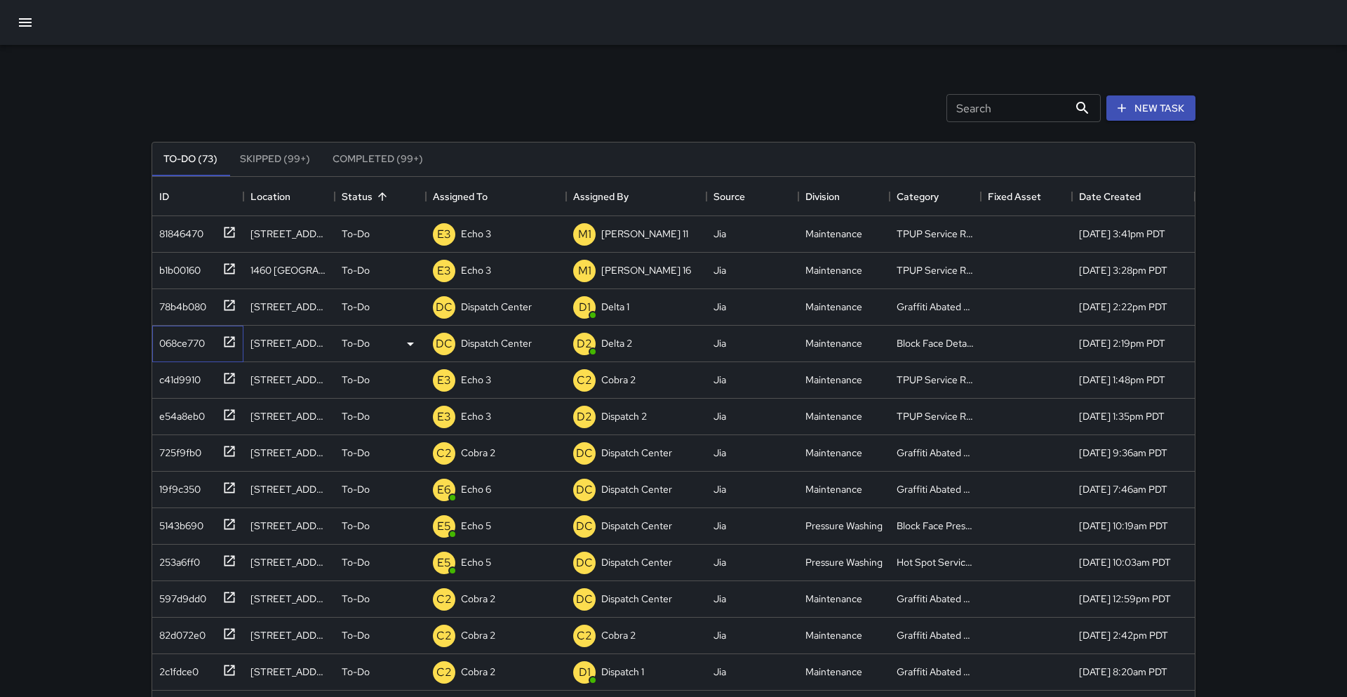
click at [229, 346] on icon at bounding box center [230, 341] width 11 height 11
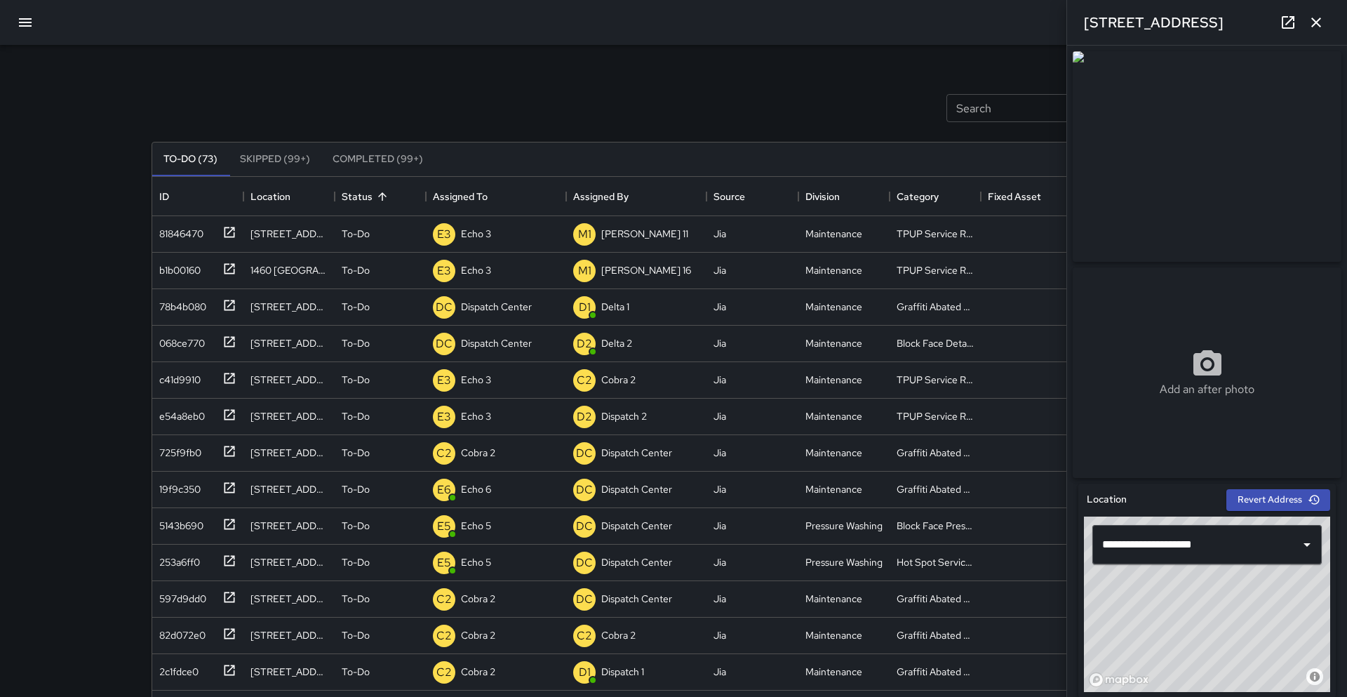
click at [669, 22] on icon at bounding box center [1288, 22] width 13 height 13
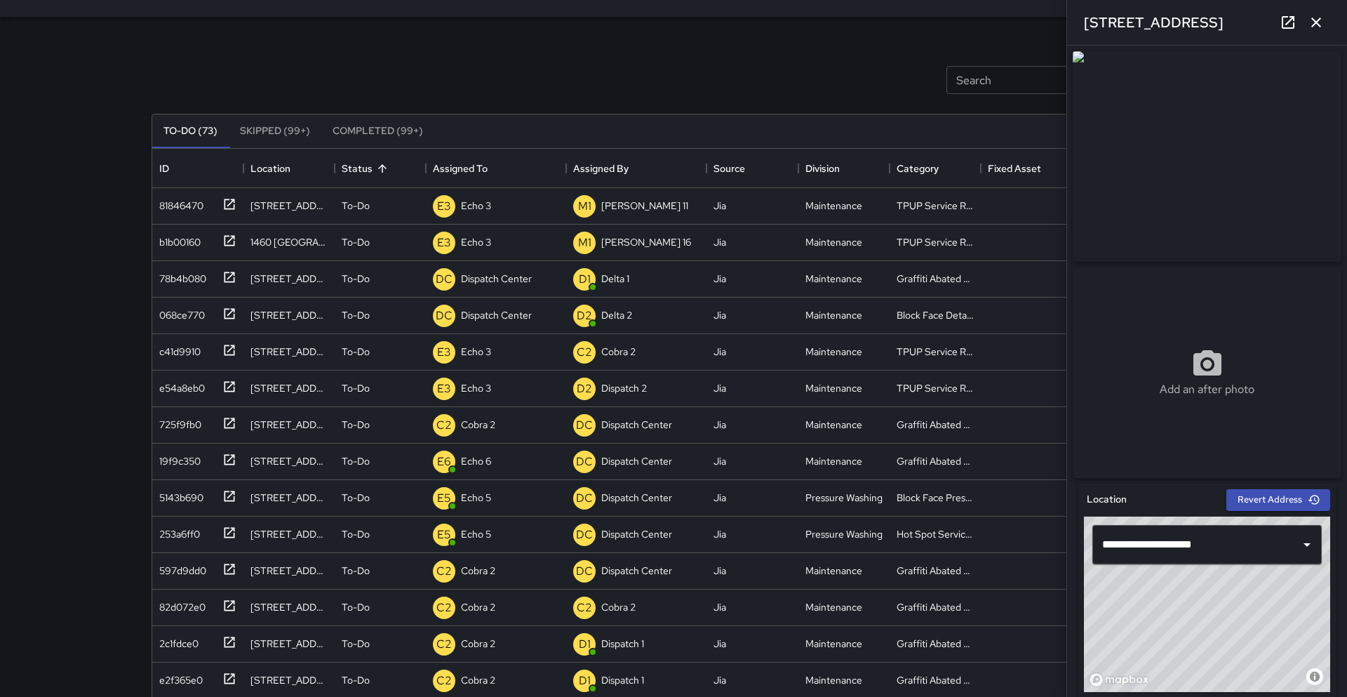
scroll to position [23, 0]
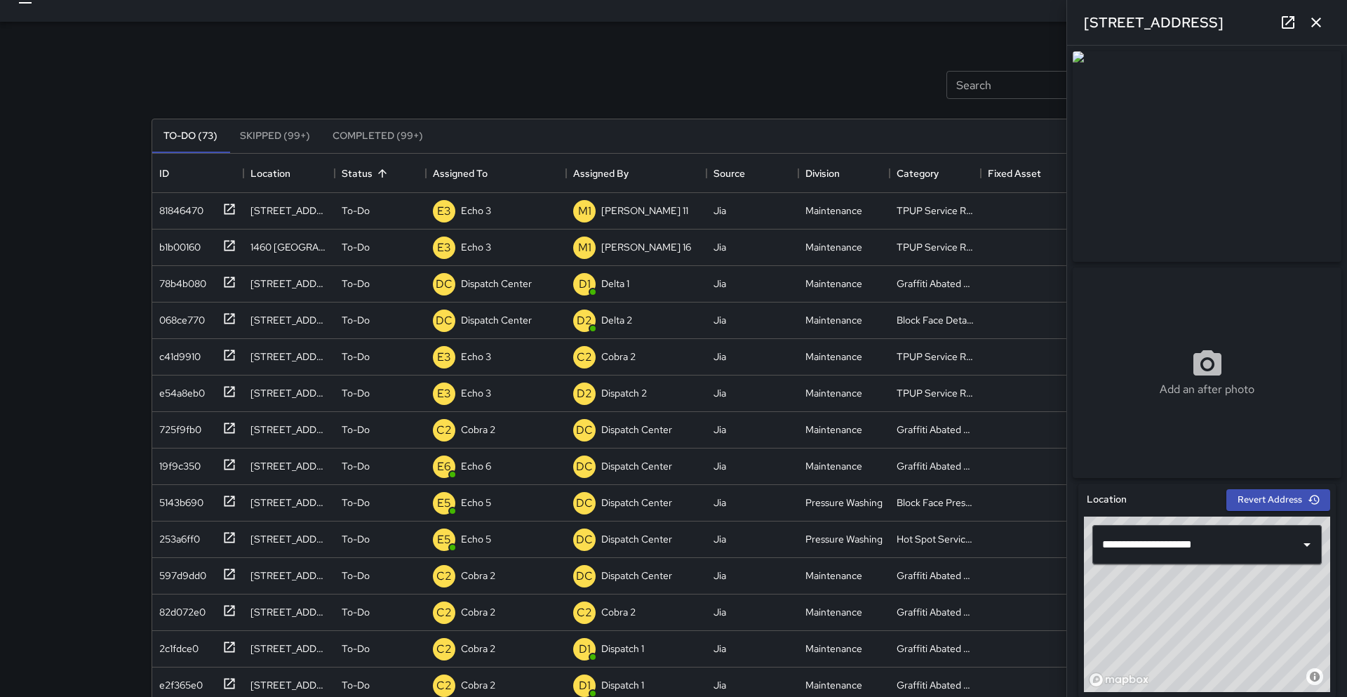
click at [669, 410] on div "Add an after photo" at bounding box center [1207, 264] width 269 height 427
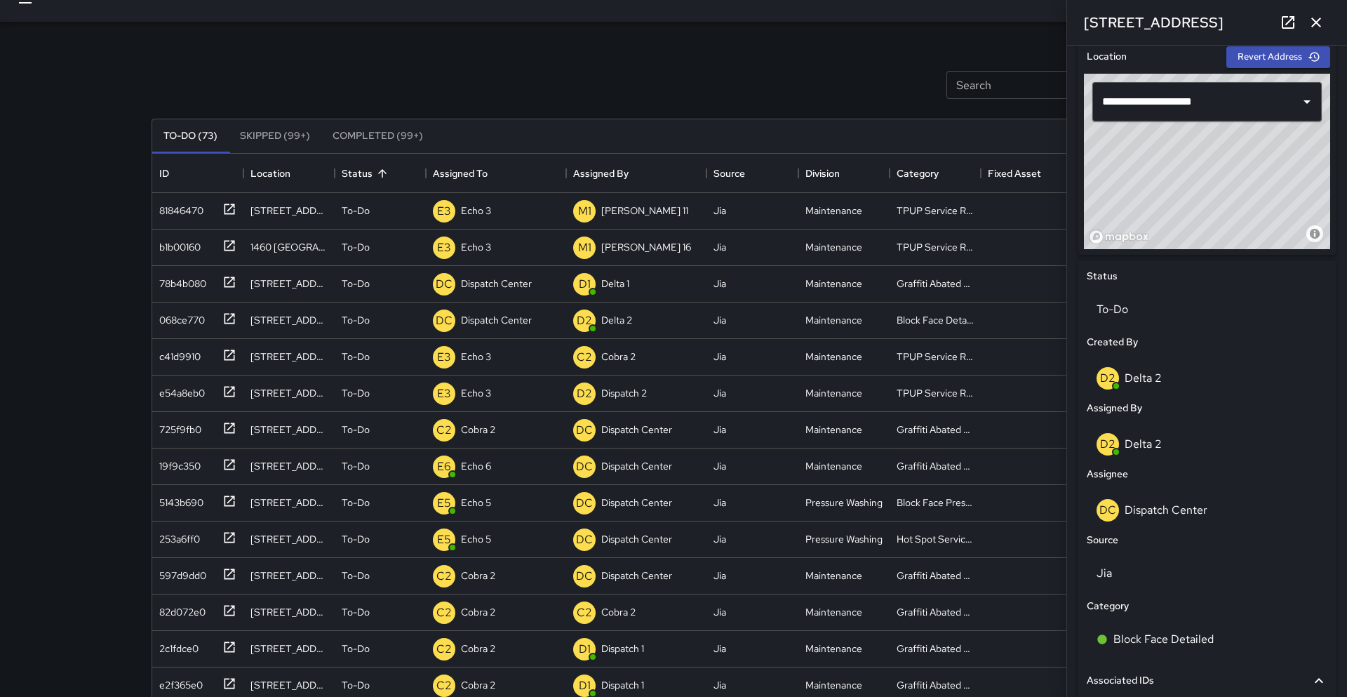
scroll to position [449, 0]
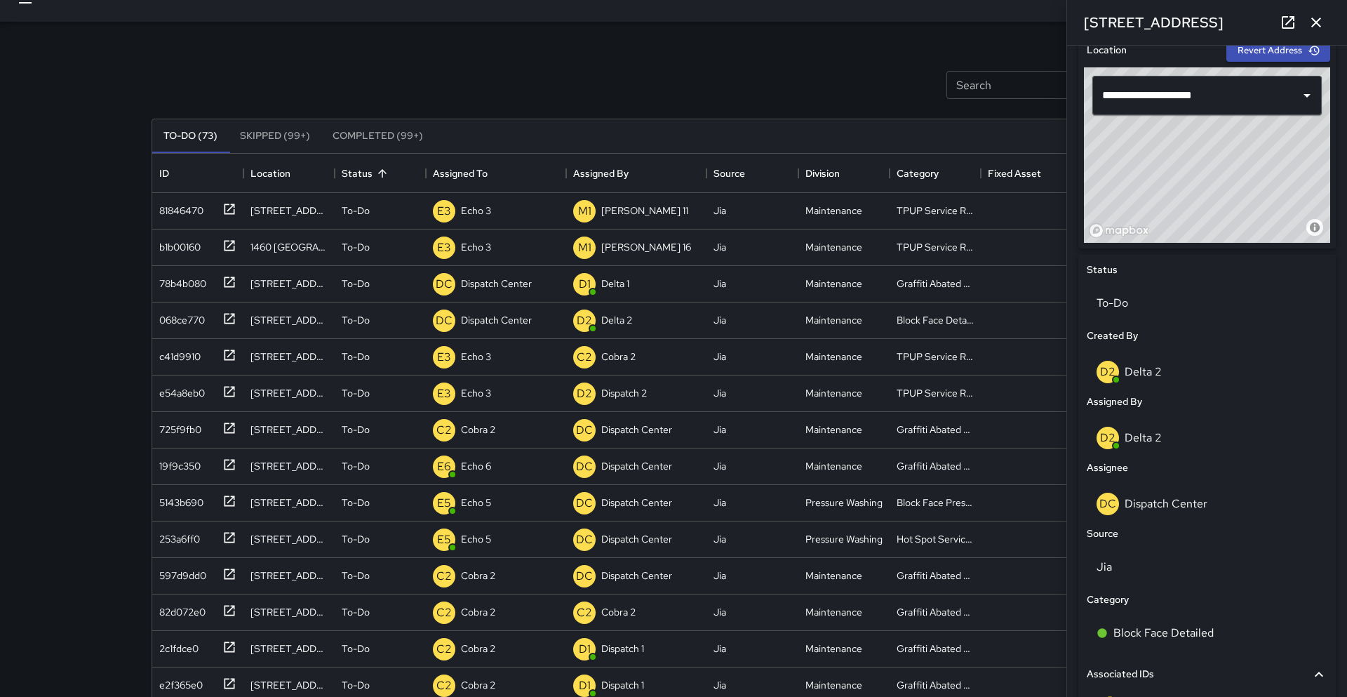
click at [669, 445] on p "Delta 2" at bounding box center [1143, 437] width 37 height 15
click at [669, 502] on p "Dispatch Center" at bounding box center [1166, 503] width 83 height 15
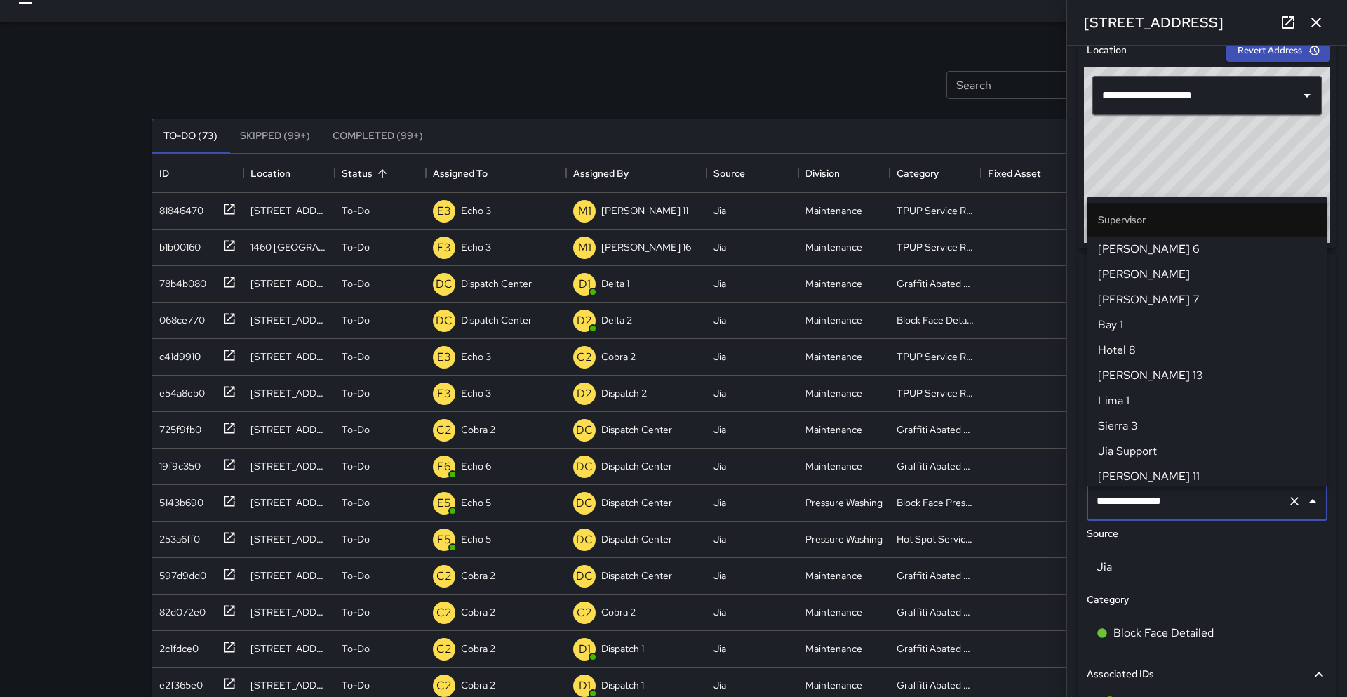
scroll to position [1417, 0]
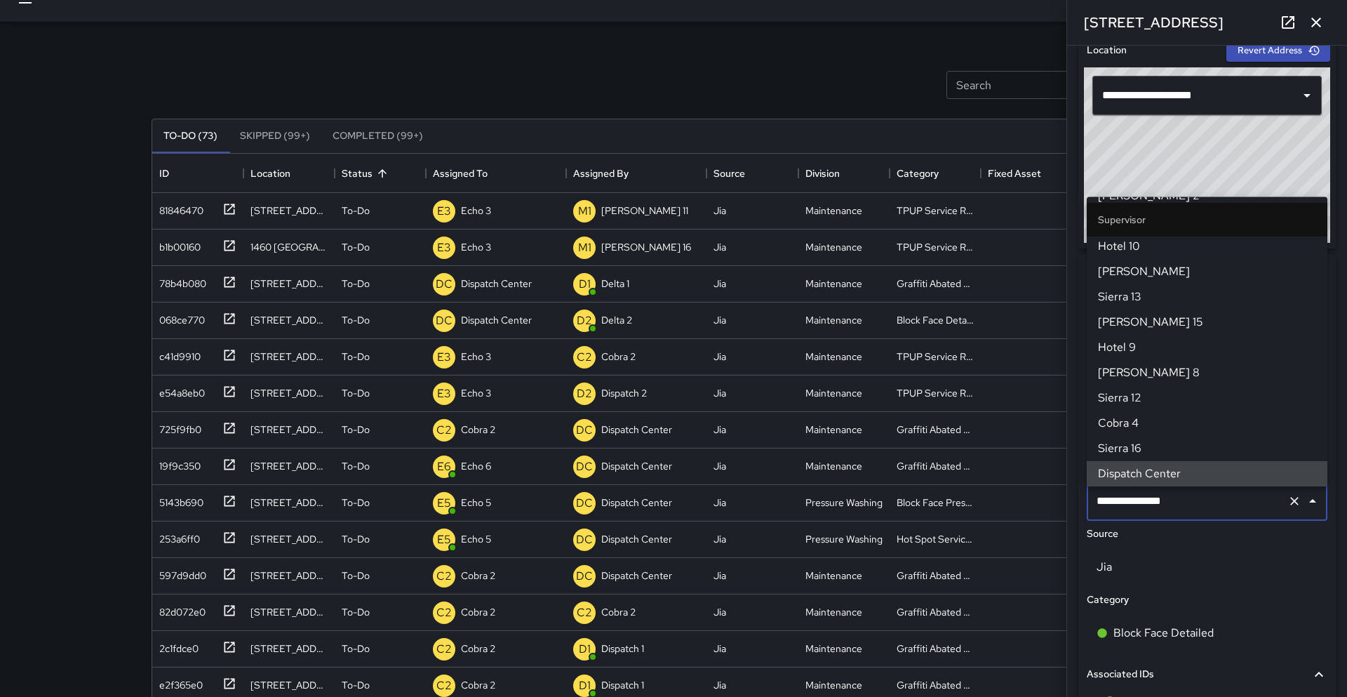
click at [669, 504] on input "**********" at bounding box center [1187, 501] width 189 height 27
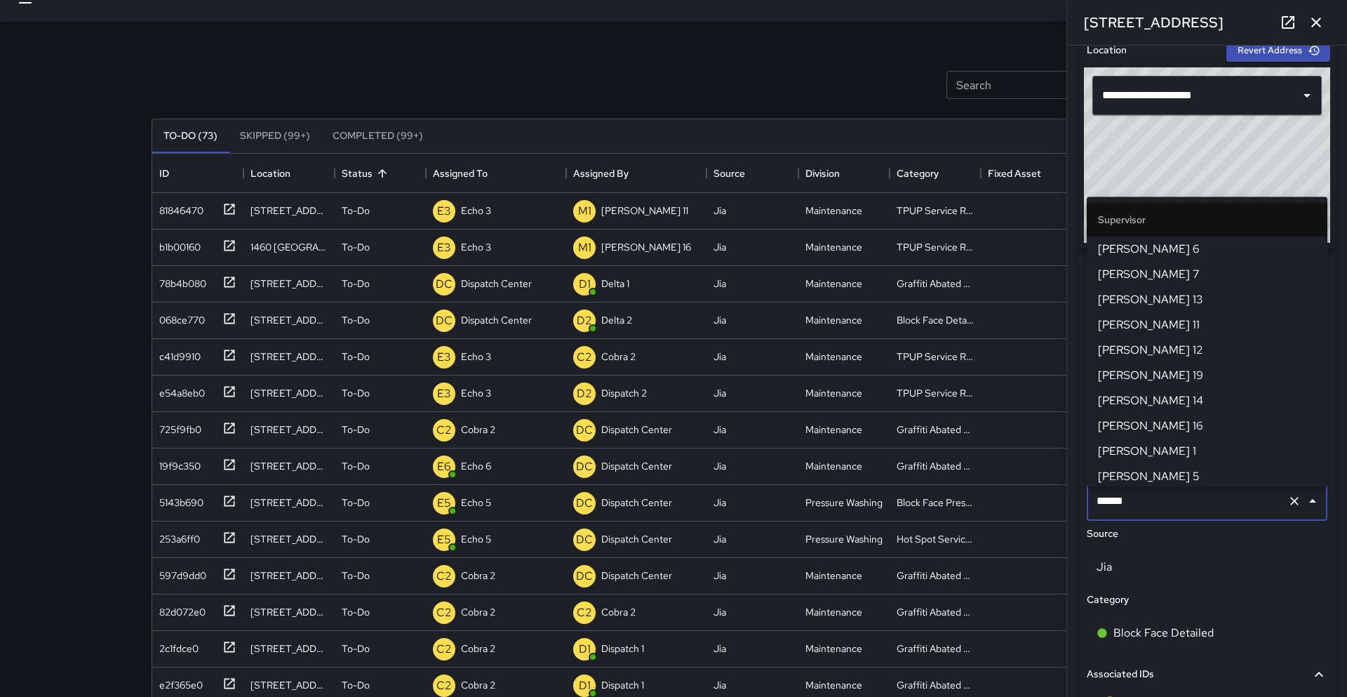
type input "*******"
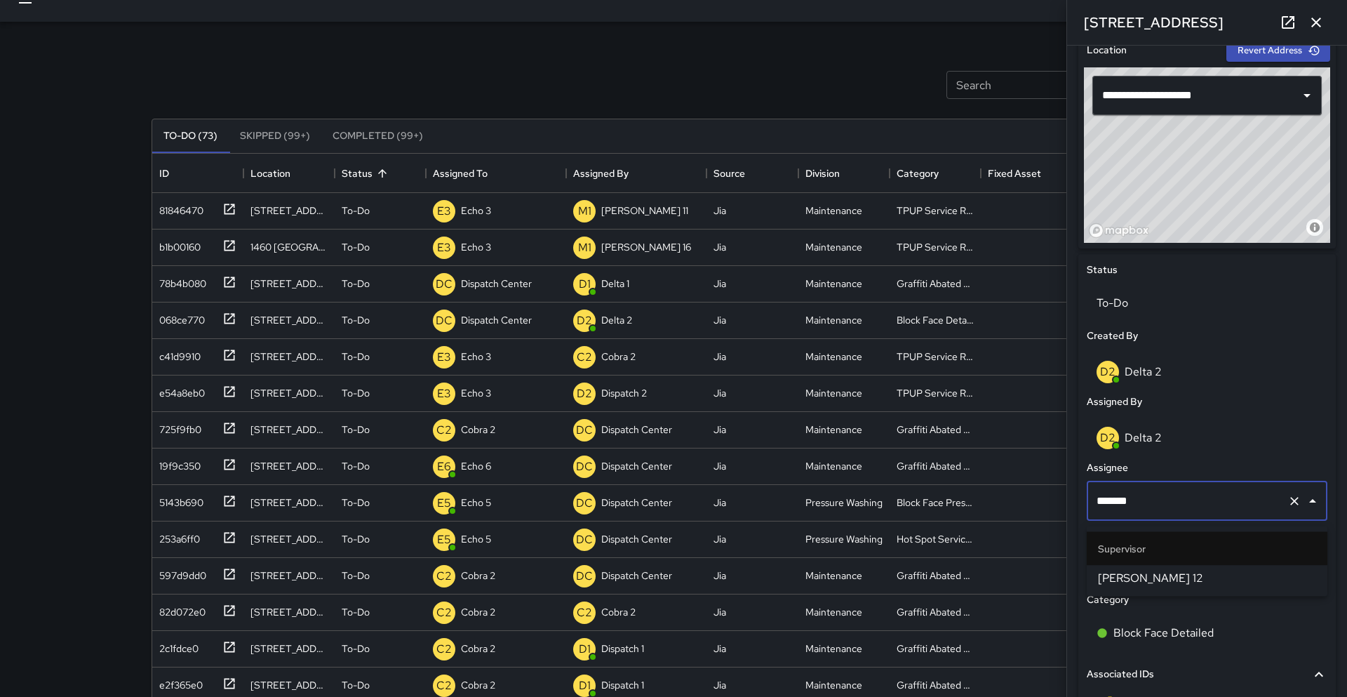
click at [669, 584] on span "Mike 12" at bounding box center [1207, 578] width 218 height 17
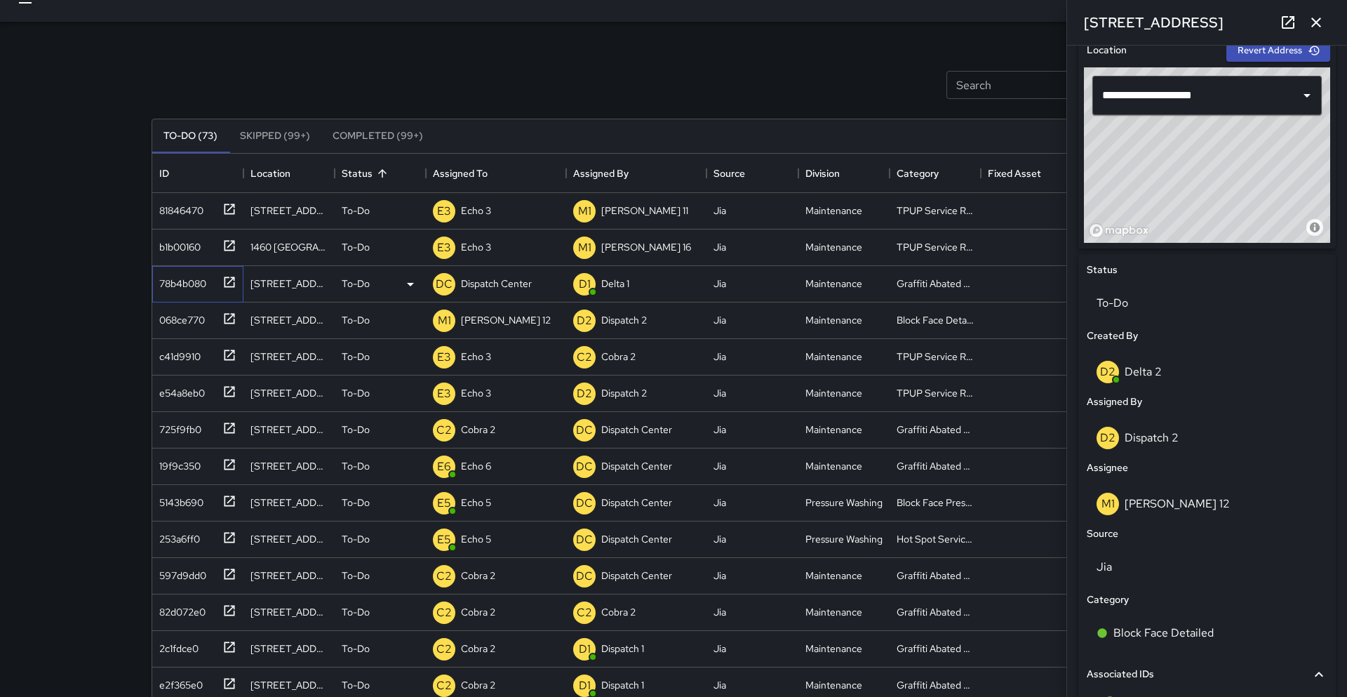
click at [222, 284] on icon at bounding box center [229, 282] width 14 height 14
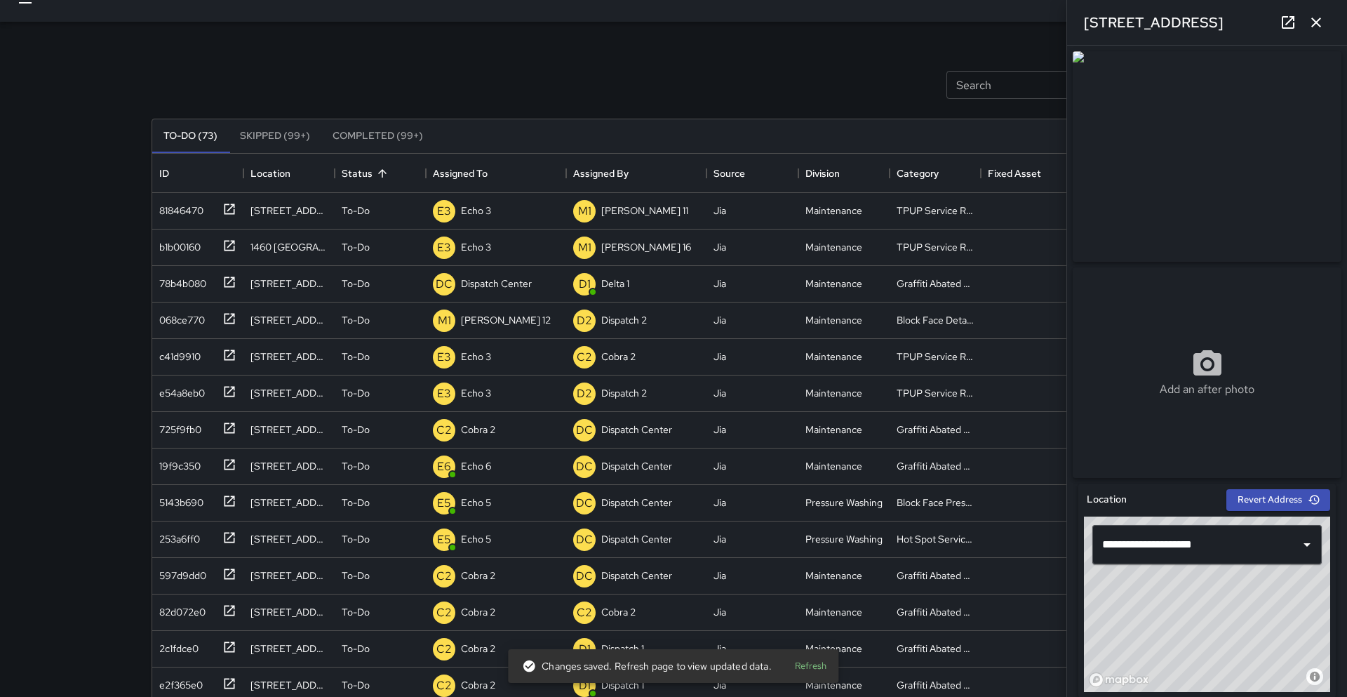
click at [669, 580] on div "**********" at bounding box center [1207, 371] width 280 height 651
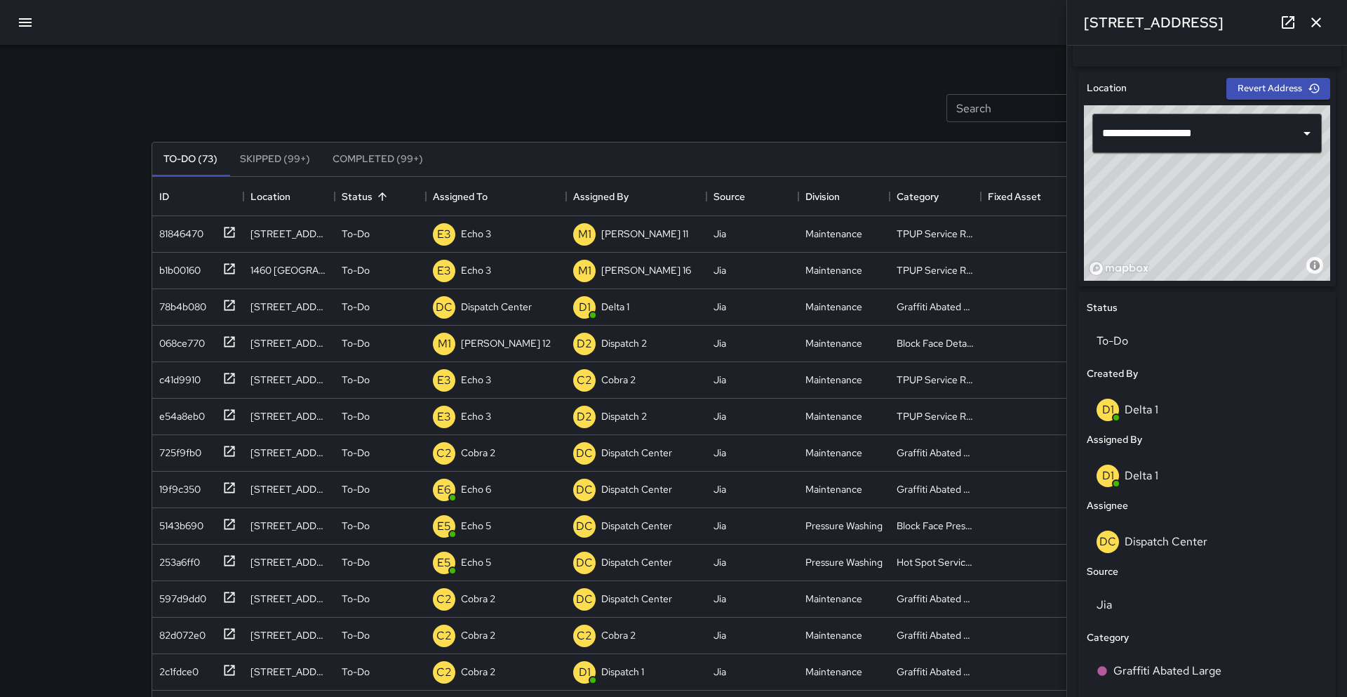
scroll to position [421, 0]
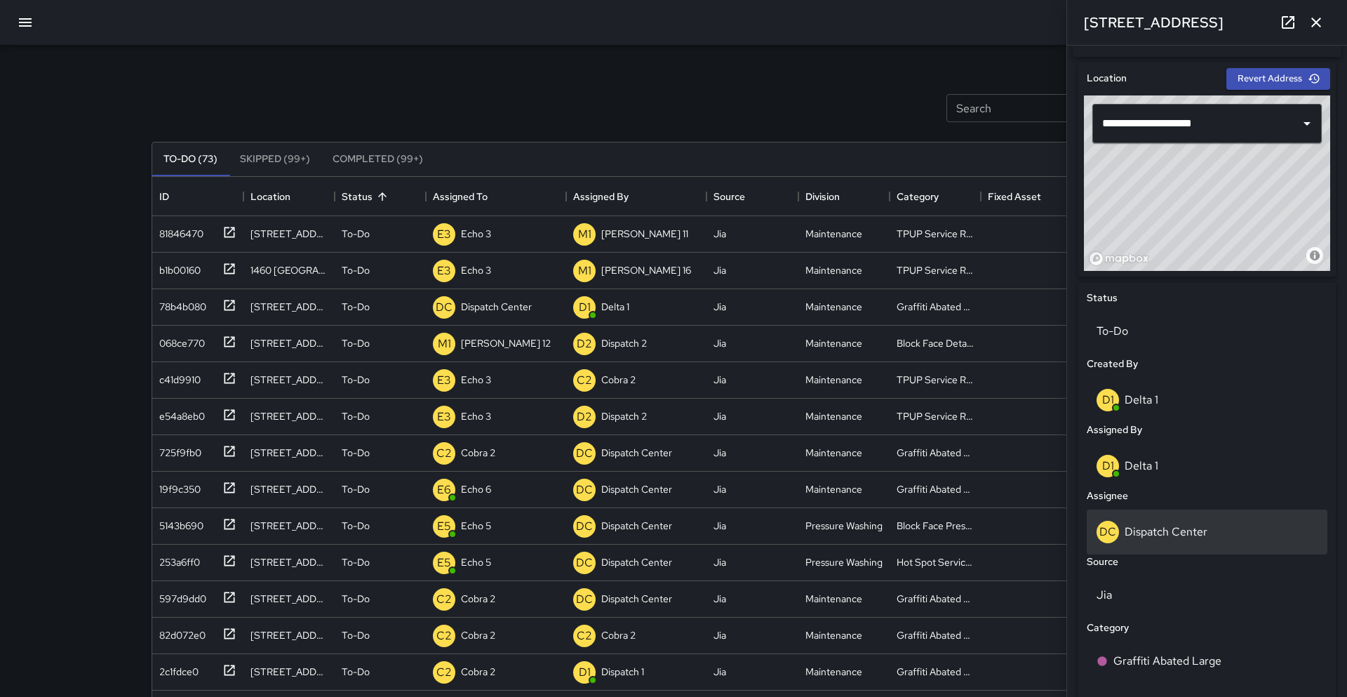
click at [669, 535] on p "Dispatch Center" at bounding box center [1166, 531] width 83 height 15
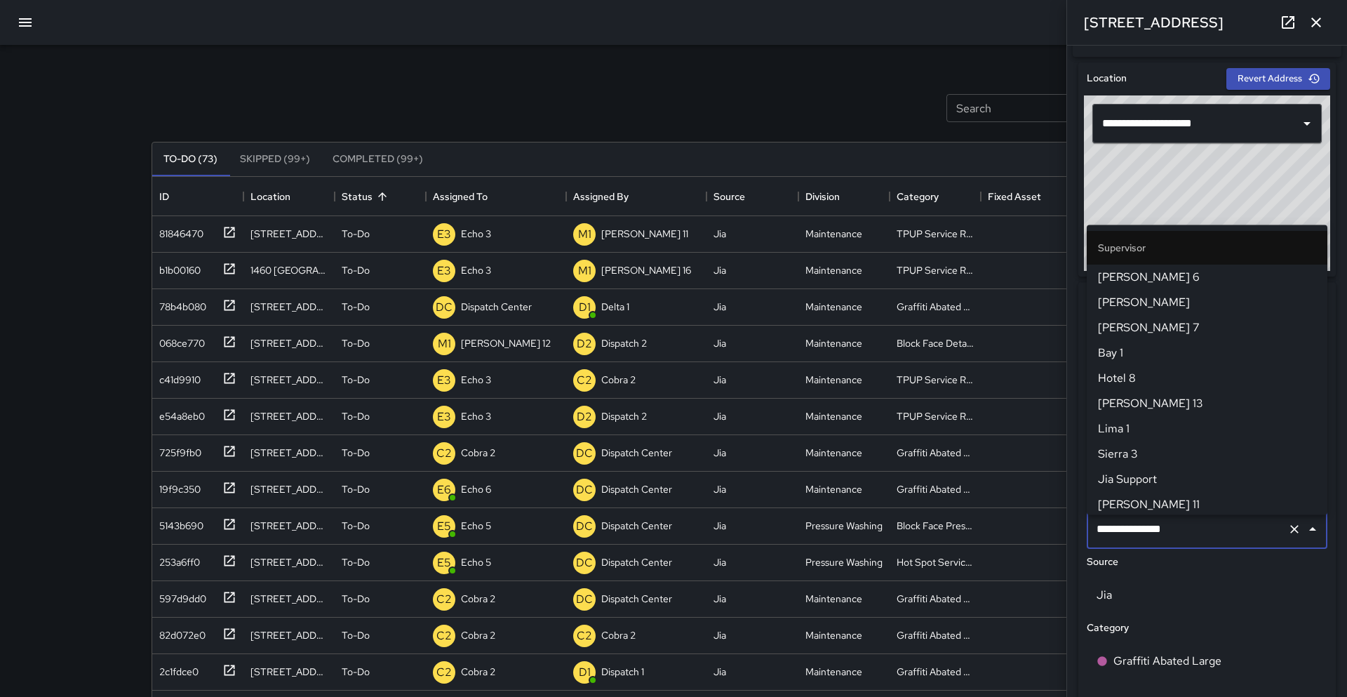
click at [669, 535] on input "**********" at bounding box center [1187, 529] width 189 height 27
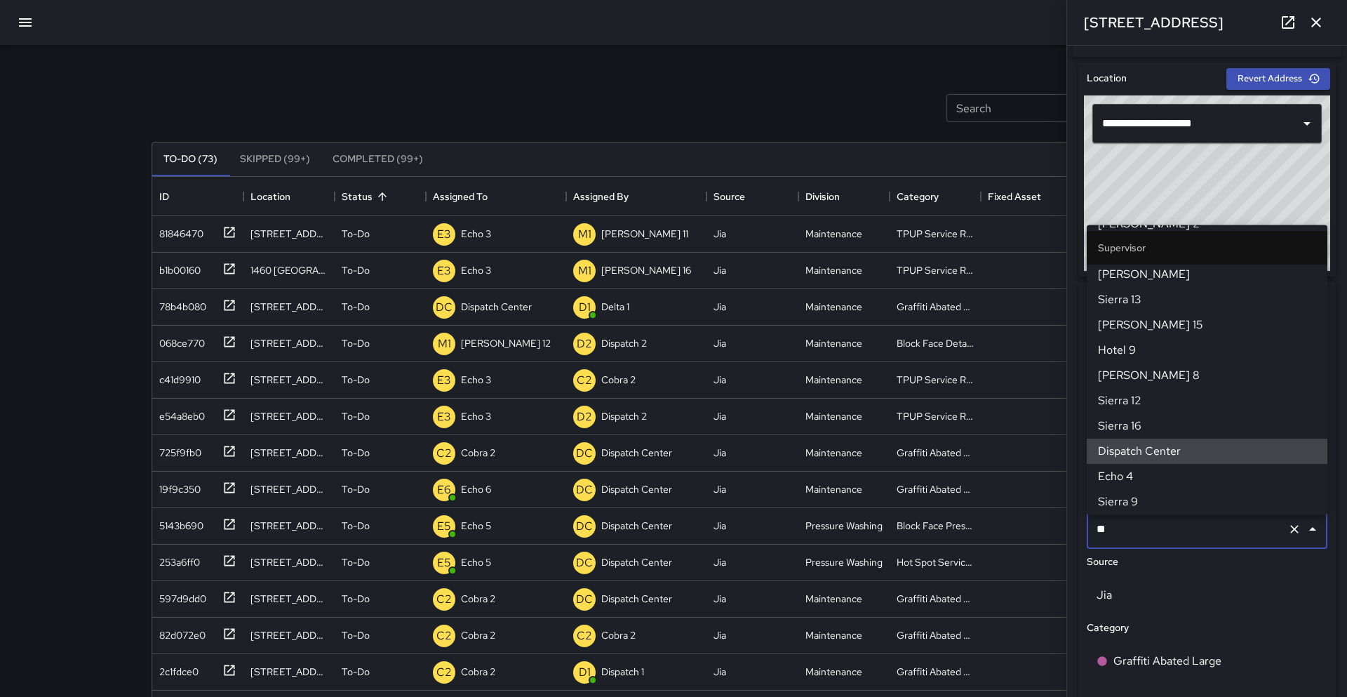
scroll to position [0, 0]
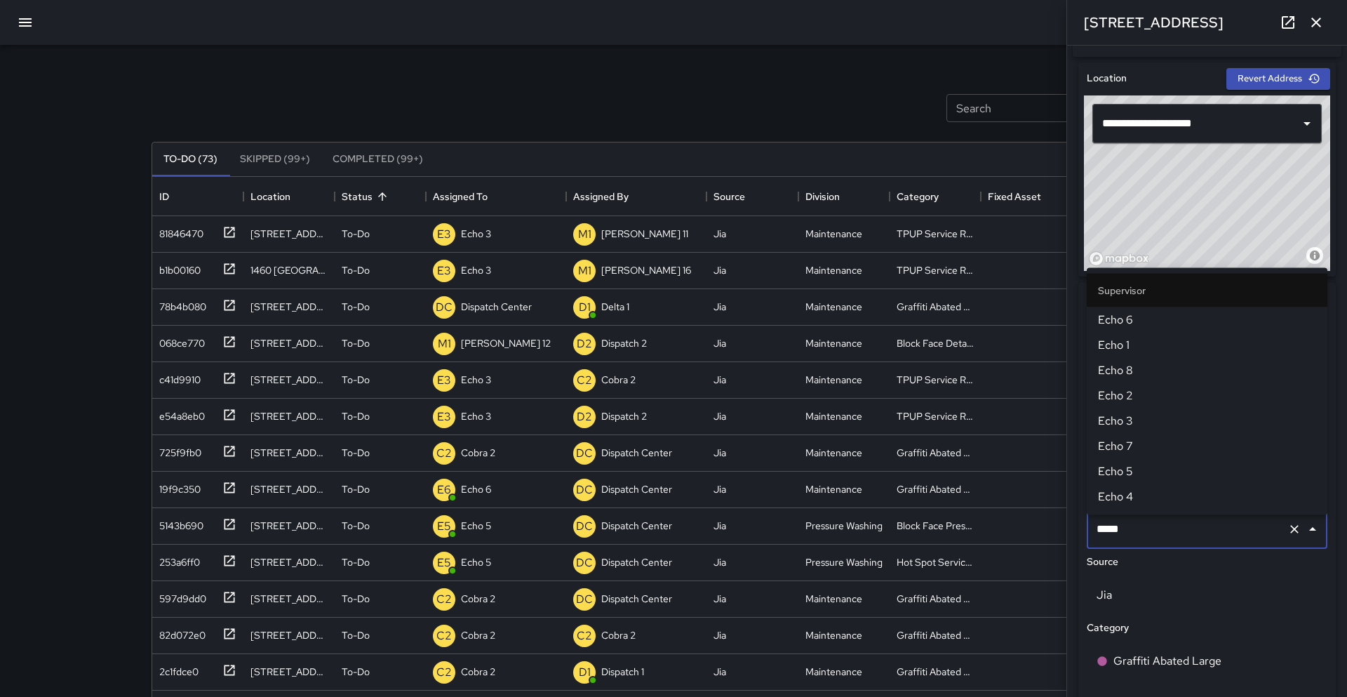
type input "******"
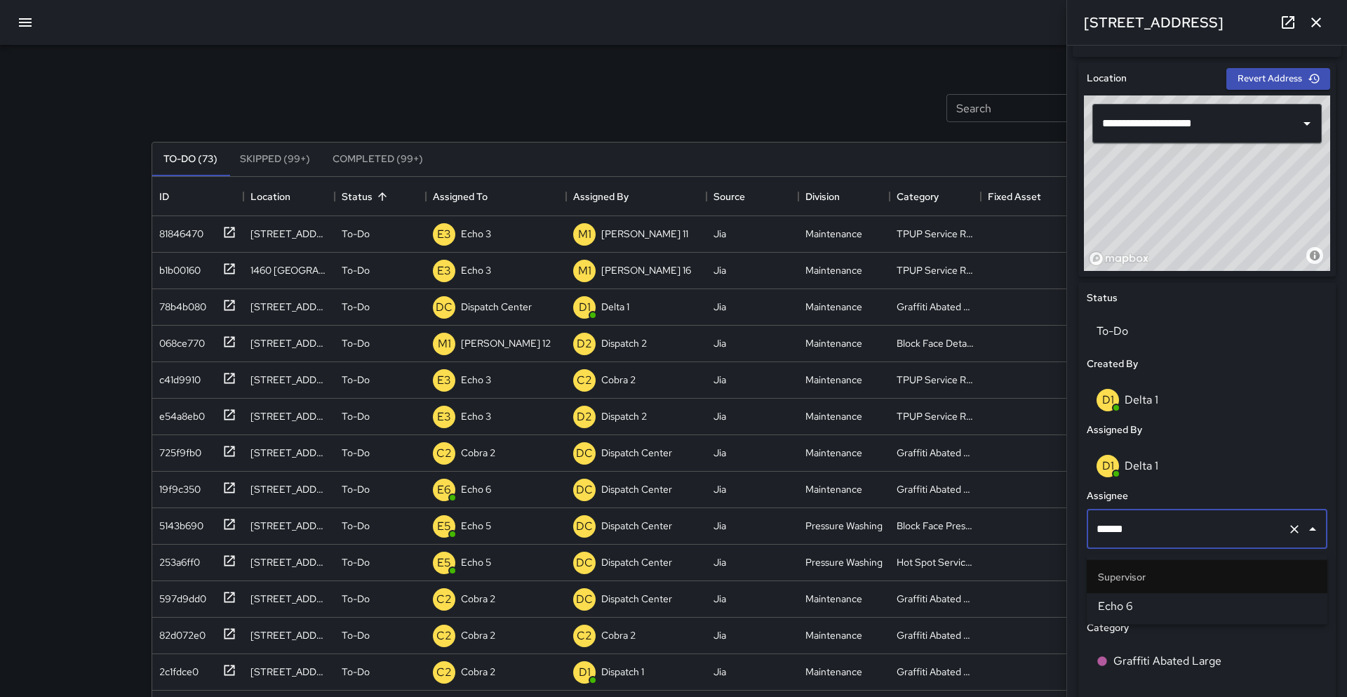
click at [669, 613] on span "Echo 6" at bounding box center [1207, 606] width 218 height 17
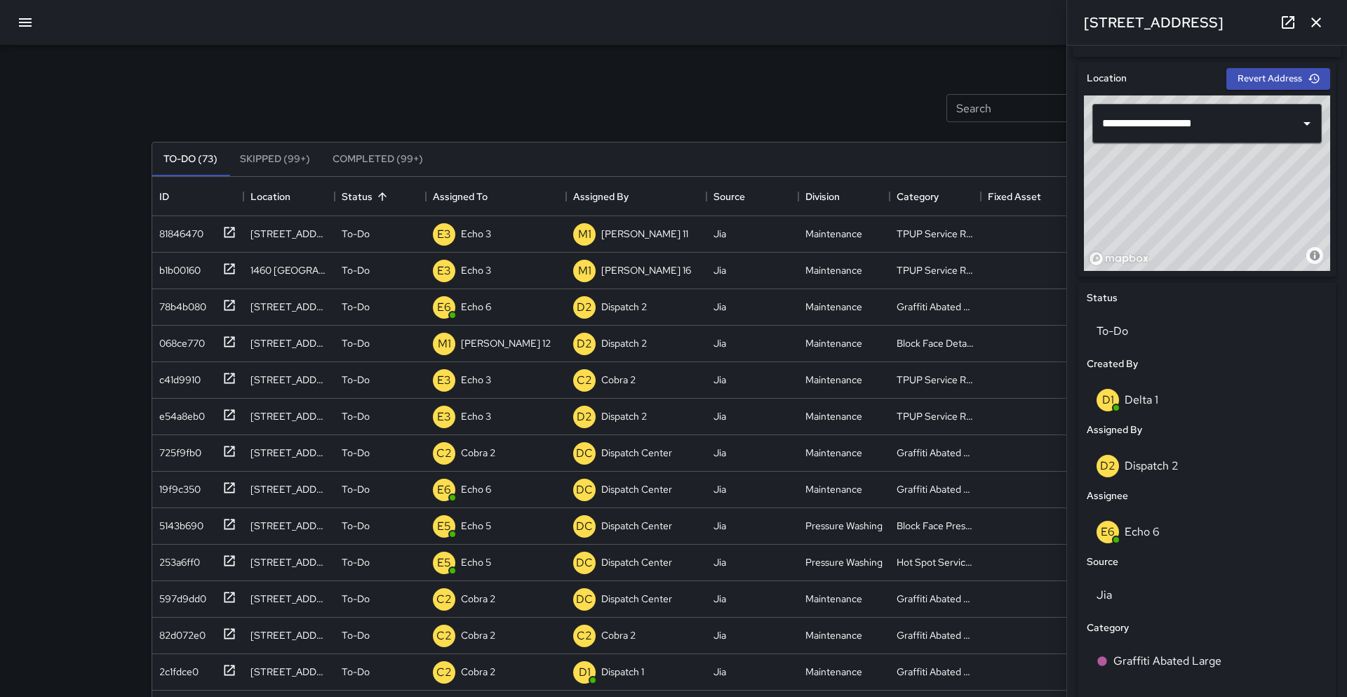
click at [257, 60] on div "Search Search New Task To-Do (73) Skipped (99+) Completed (99+) ID Location Sta…" at bounding box center [674, 437] width 1078 height 784
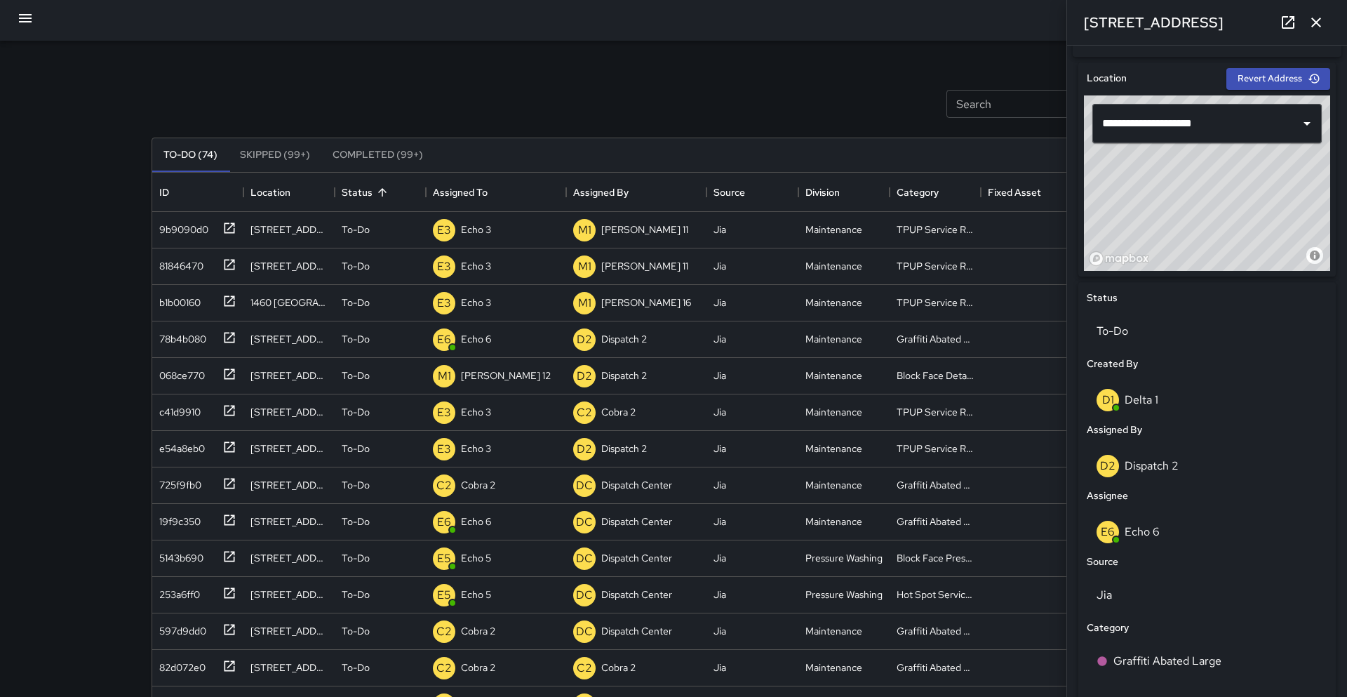
scroll to position [4, 0]
click at [669, 24] on icon "button" at bounding box center [1316, 22] width 17 height 17
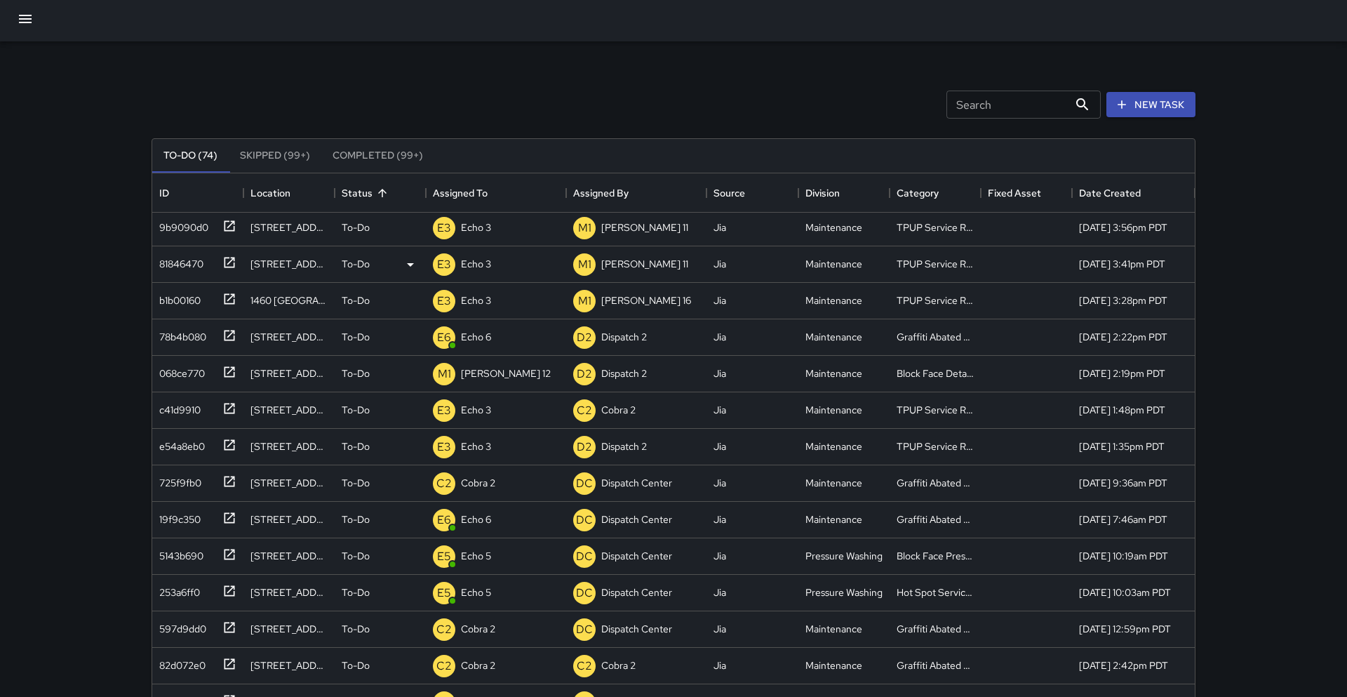
scroll to position [0, 0]
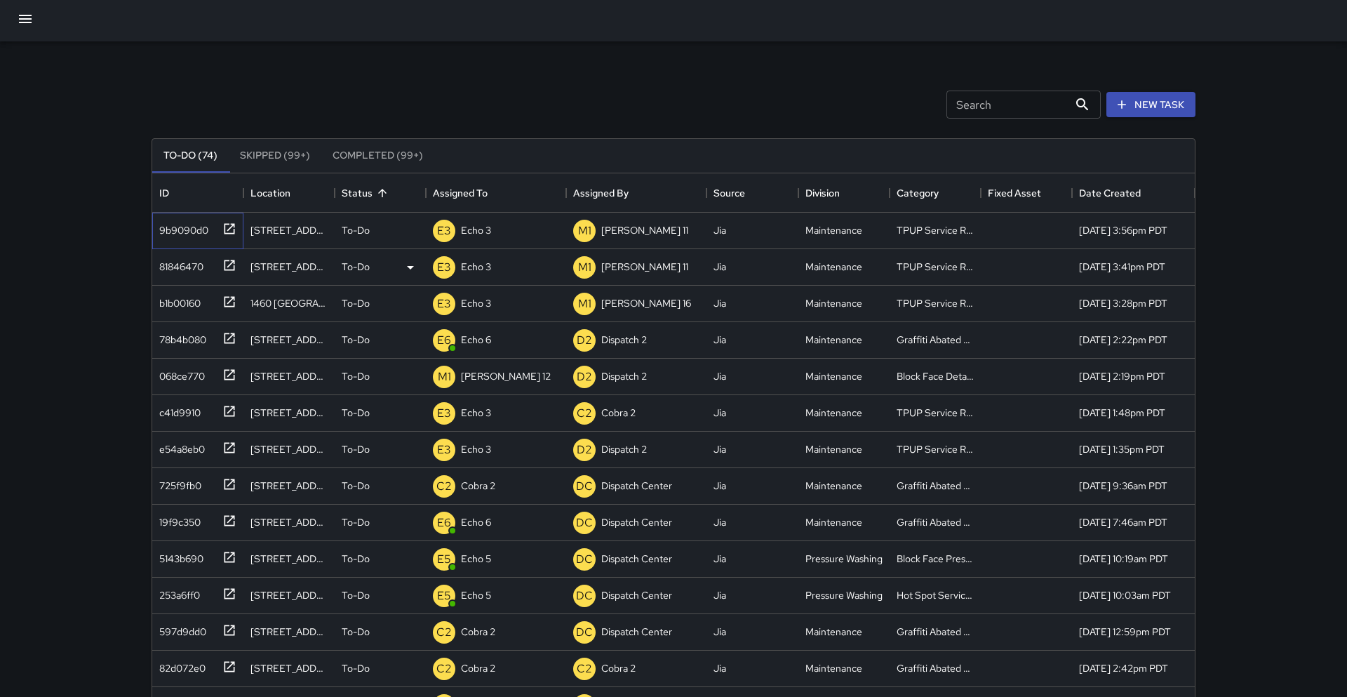
click at [231, 232] on icon at bounding box center [229, 229] width 14 height 14
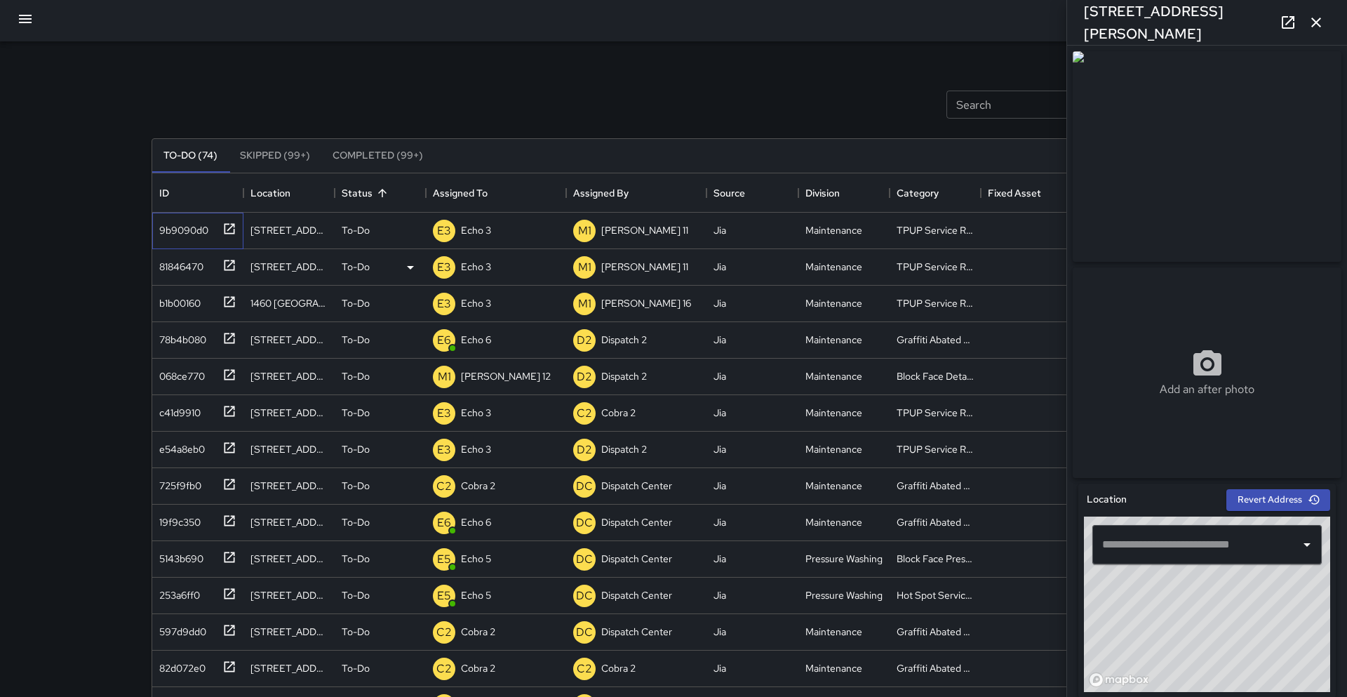
type input "**********"
click at [669, 29] on icon "button" at bounding box center [1316, 22] width 17 height 17
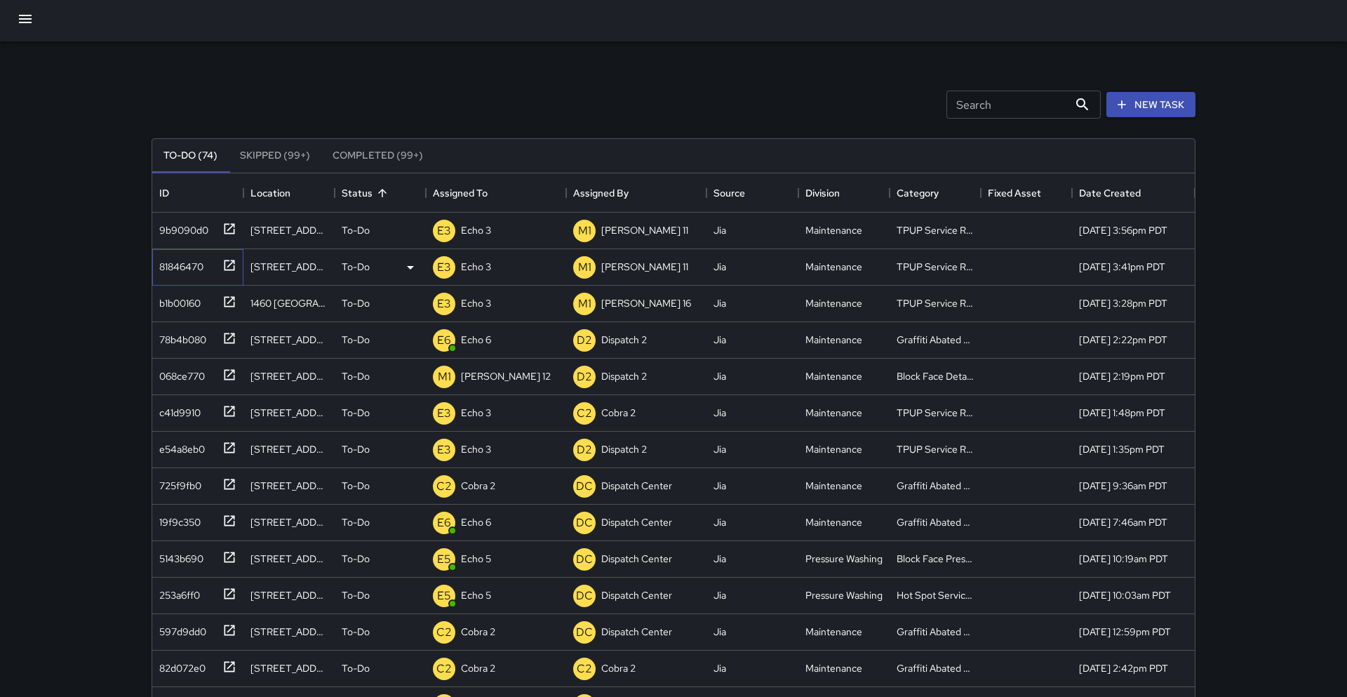
click at [227, 260] on icon at bounding box center [230, 265] width 11 height 11
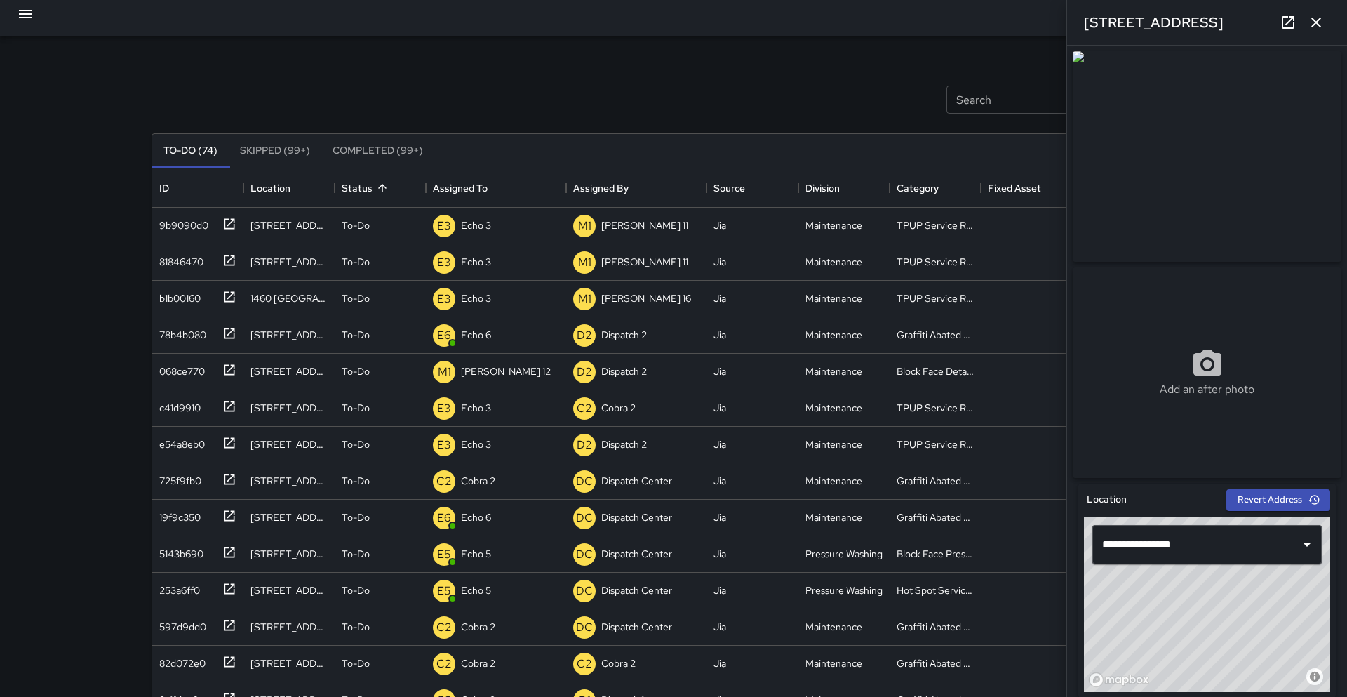
click at [669, 27] on icon "button" at bounding box center [1316, 22] width 17 height 17
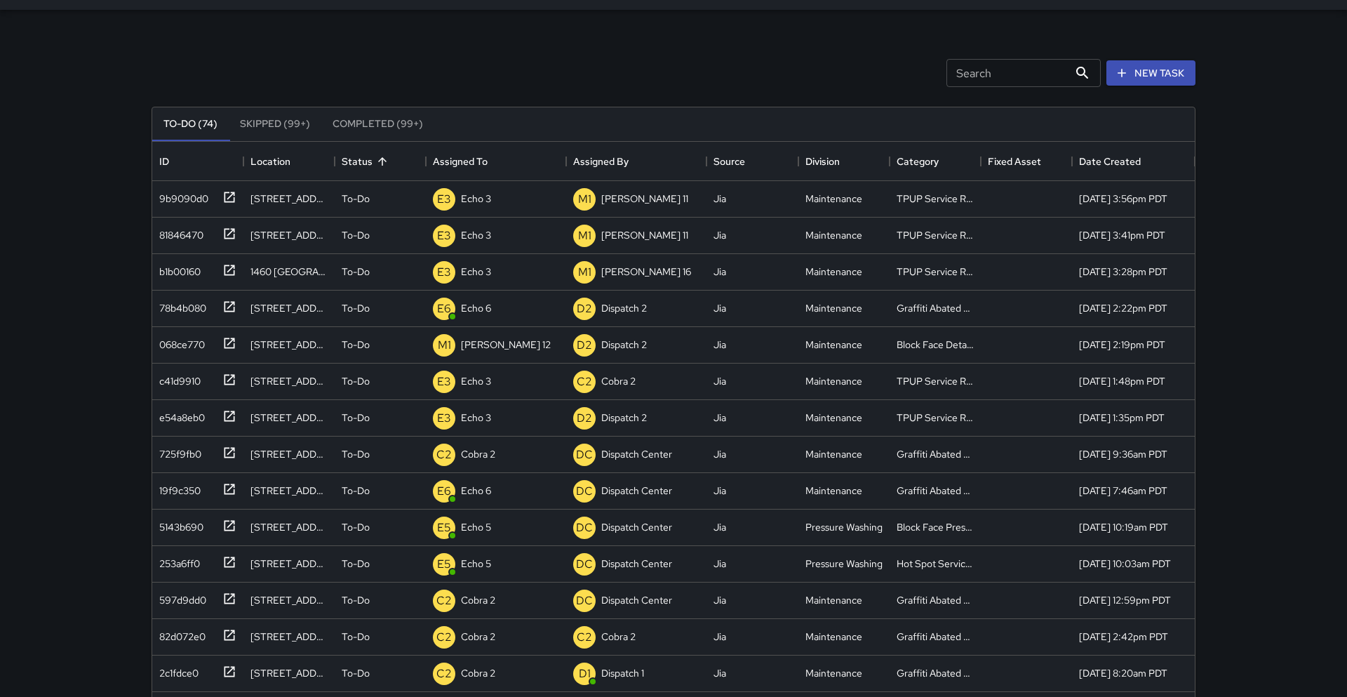
scroll to position [36, 0]
click at [0, 79] on div "Search Search New Task To-Do (73) Skipped (99+) Completed (99+) ID Location Sta…" at bounding box center [673, 378] width 1347 height 829
drag, startPoint x: 46, startPoint y: 141, endPoint x: 991, endPoint y: 193, distance: 946.0
click at [98, 140] on div "Search Search New Task To-Do (73) Skipped (99+) Completed (99+) ID Location Sta…" at bounding box center [673, 378] width 1347 height 829
click at [669, 459] on div "Search Search New Task To-Do (73) Skipped (99+) Completed (99+) ID Location Sta…" at bounding box center [673, 378] width 1347 height 829
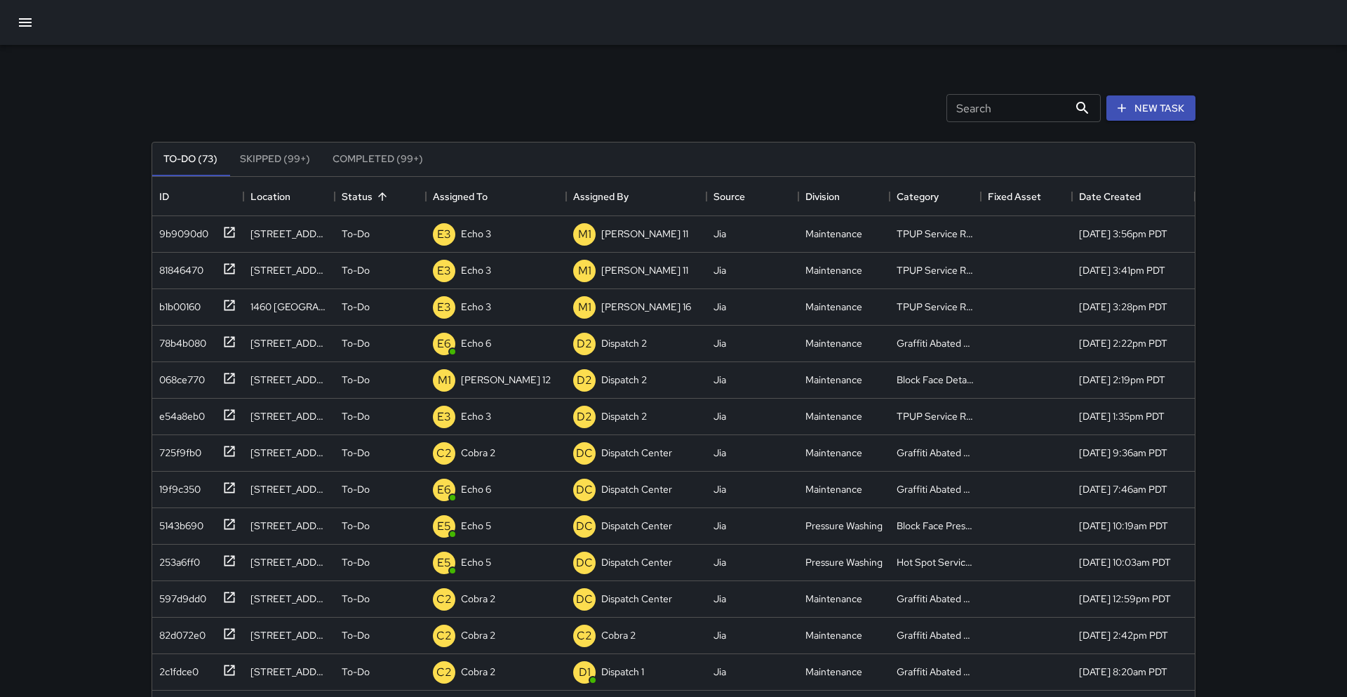
scroll to position [0, 0]
click at [25, 20] on icon "button" at bounding box center [25, 22] width 17 height 17
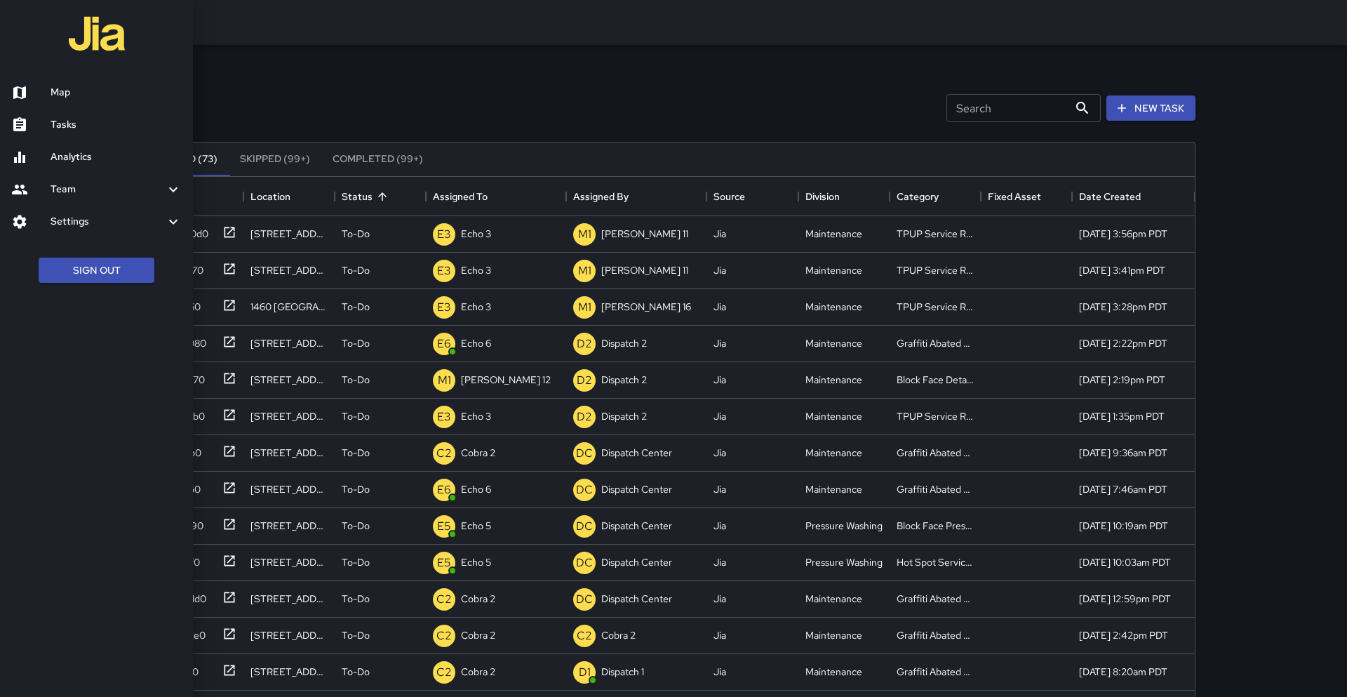
click at [47, 100] on div at bounding box center [30, 92] width 39 height 17
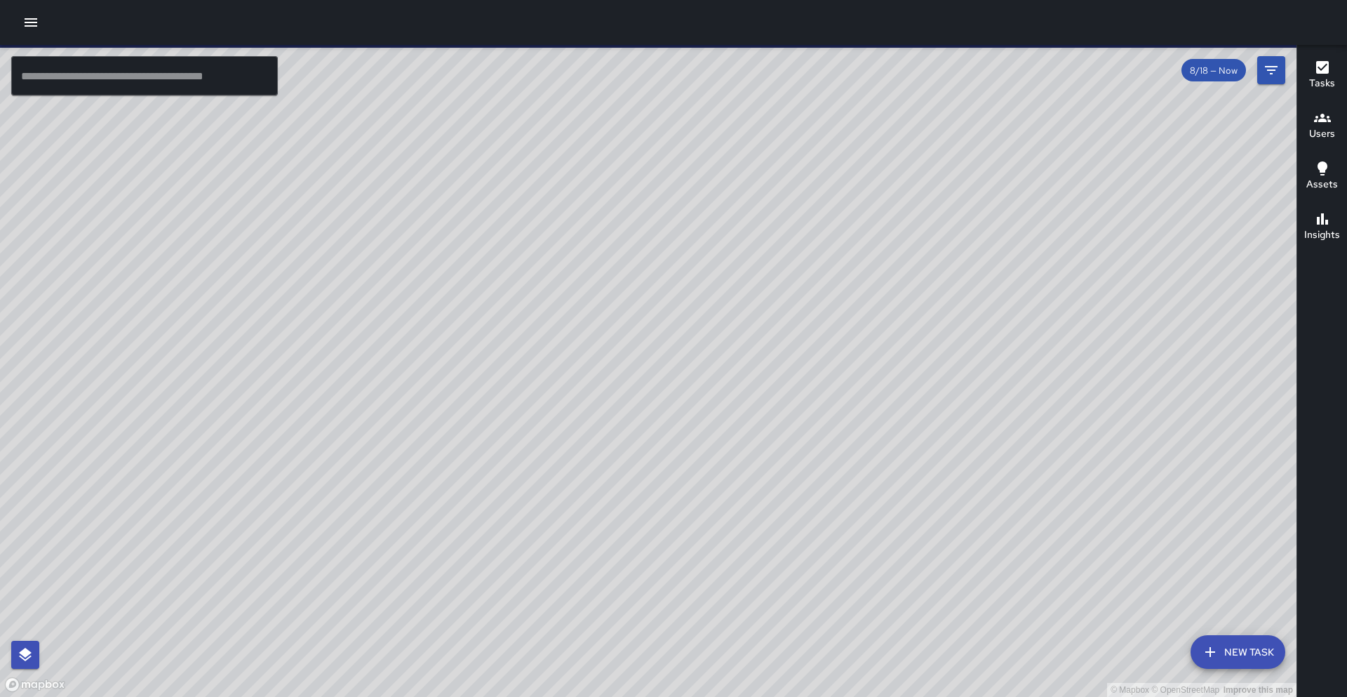
drag, startPoint x: 411, startPoint y: 319, endPoint x: 178, endPoint y: 333, distance: 233.4
click at [178, 333] on div "© Mapbox © OpenStreetMap Improve this map" at bounding box center [648, 371] width 1297 height 652
drag, startPoint x: 142, startPoint y: 491, endPoint x: 154, endPoint y: 488, distance: 11.8
click at [153, 488] on div "© Mapbox © OpenStreetMap Improve this map" at bounding box center [648, 371] width 1297 height 652
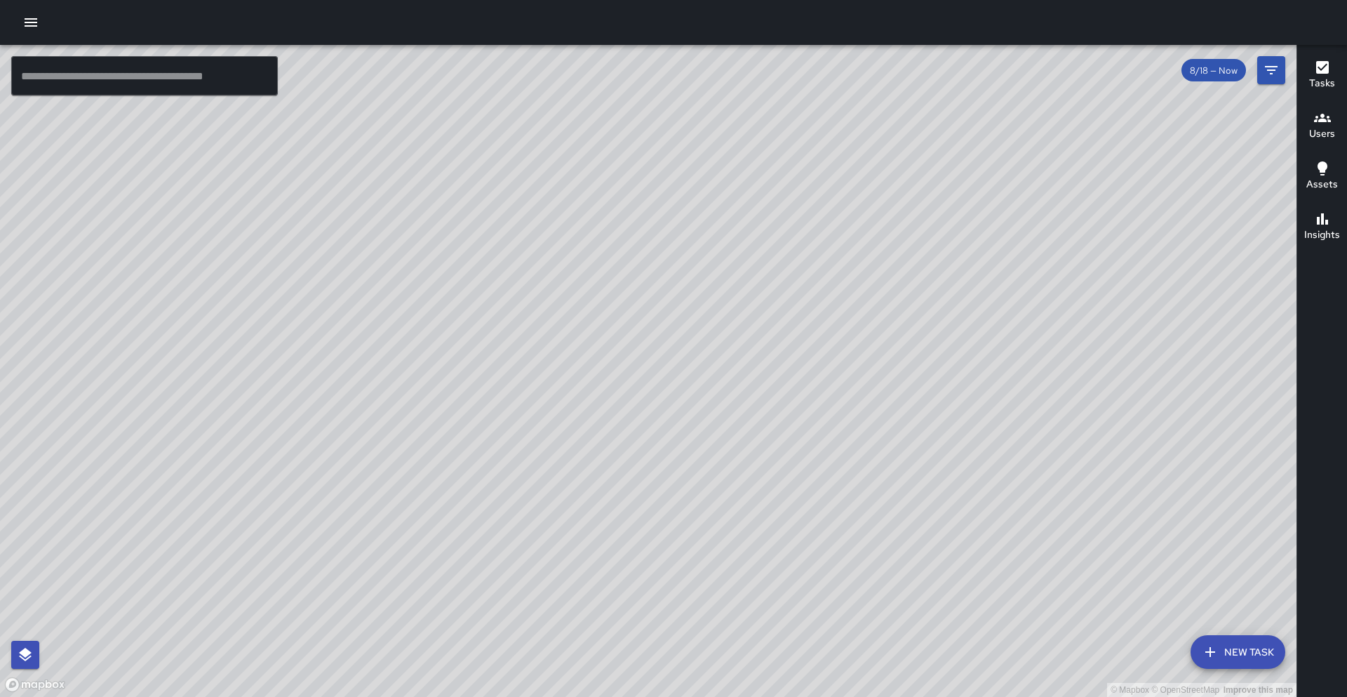
drag, startPoint x: 62, startPoint y: 272, endPoint x: 913, endPoint y: 258, distance: 851.3
click at [669, 251] on div "© Mapbox © OpenStreetMap Improve this map" at bounding box center [648, 371] width 1297 height 652
drag, startPoint x: 586, startPoint y: 535, endPoint x: 794, endPoint y: 91, distance: 490.4
click at [669, 41] on div "© Mapbox © OpenStreetMap Improve this map ​ New Task 8/18 — Now Map Layers Task…" at bounding box center [673, 348] width 1347 height 697
drag, startPoint x: 613, startPoint y: 423, endPoint x: 665, endPoint y: 235, distance: 194.9
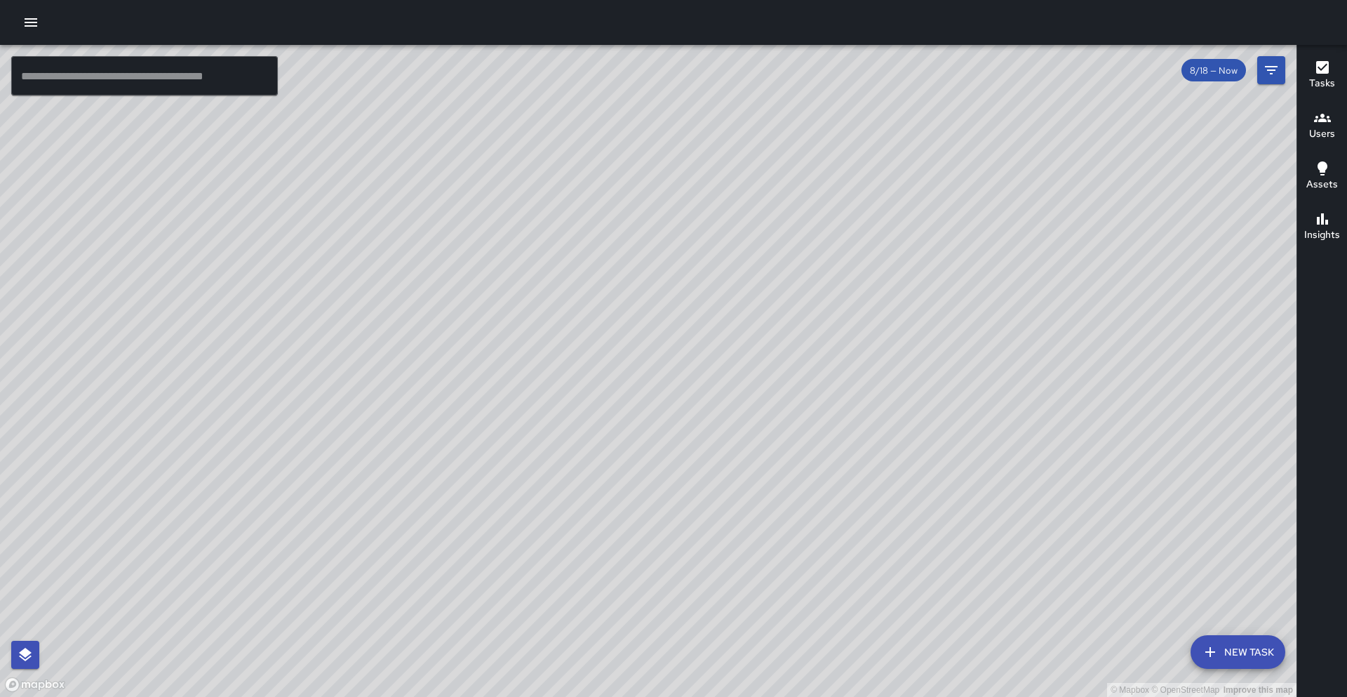
click at [665, 235] on div "© Mapbox © OpenStreetMap Improve this map" at bounding box center [648, 371] width 1297 height 652
drag, startPoint x: 540, startPoint y: 408, endPoint x: 599, endPoint y: 236, distance: 181.8
click at [634, 158] on div "© Mapbox © OpenStreetMap Improve this map" at bounding box center [648, 371] width 1297 height 652
drag, startPoint x: 399, startPoint y: 617, endPoint x: 604, endPoint y: 131, distance: 527.1
click at [604, 129] on div "© Mapbox © OpenStreetMap Improve this map" at bounding box center [648, 371] width 1297 height 652
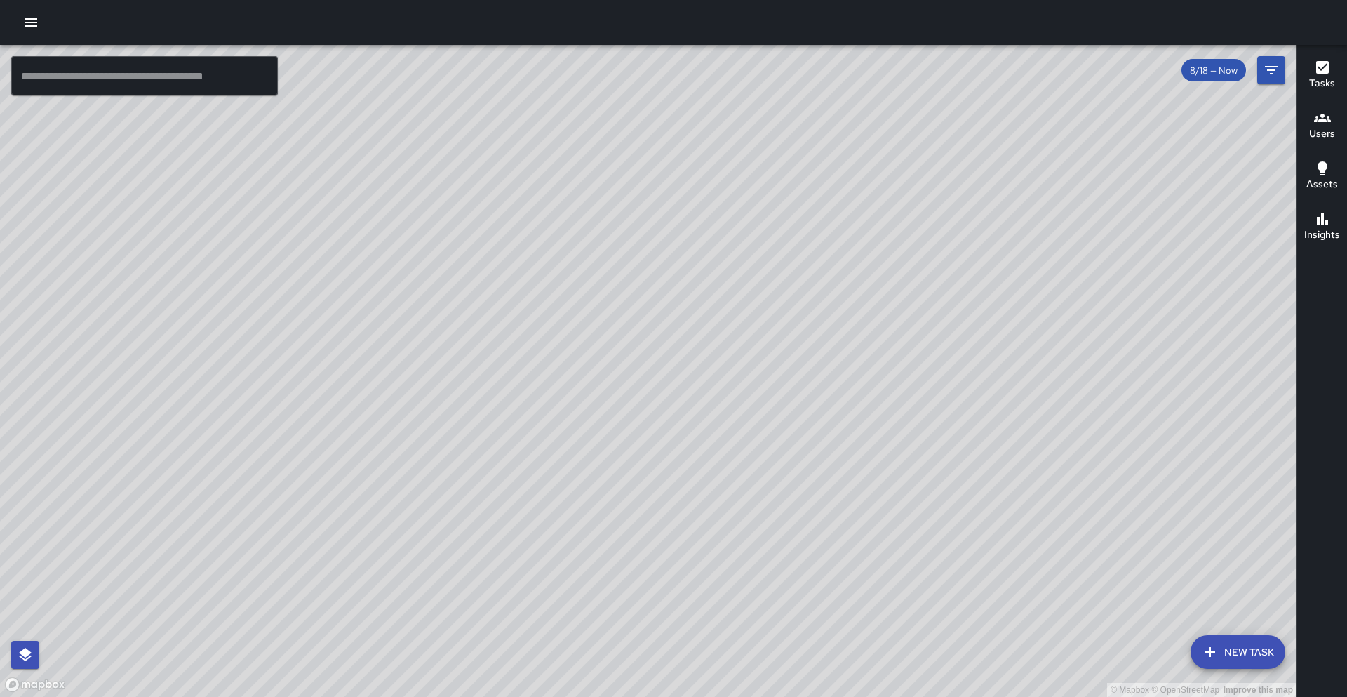
drag, startPoint x: 383, startPoint y: 566, endPoint x: 702, endPoint y: 174, distance: 505.8
click at [669, 137] on div "© Mapbox © OpenStreetMap Improve this map" at bounding box center [648, 371] width 1297 height 652
click at [563, 462] on div "© Mapbox © OpenStreetMap Improve this map" at bounding box center [648, 371] width 1297 height 652
drag, startPoint x: 1083, startPoint y: 233, endPoint x: 871, endPoint y: 456, distance: 308.2
click at [669, 464] on div "© Mapbox © OpenStreetMap Improve this map" at bounding box center [648, 371] width 1297 height 652
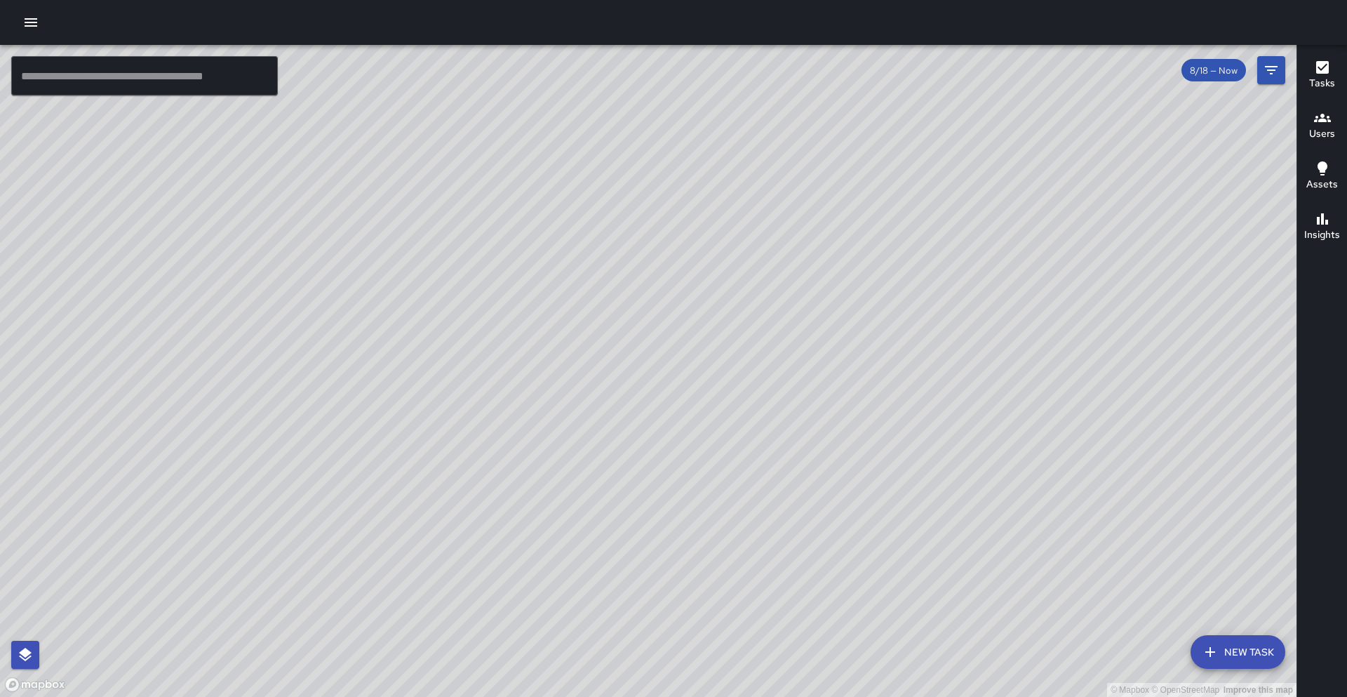
drag, startPoint x: 825, startPoint y: 254, endPoint x: 674, endPoint y: 378, distance: 195.4
click at [669, 381] on div "© Mapbox © OpenStreetMap Improve this map" at bounding box center [648, 371] width 1297 height 652
drag, startPoint x: 675, startPoint y: 323, endPoint x: 528, endPoint y: 459, distance: 200.1
click at [528, 459] on div "© Mapbox © OpenStreetMap Improve this map" at bounding box center [648, 371] width 1297 height 652
click at [37, 22] on icon "button" at bounding box center [30, 22] width 17 height 17
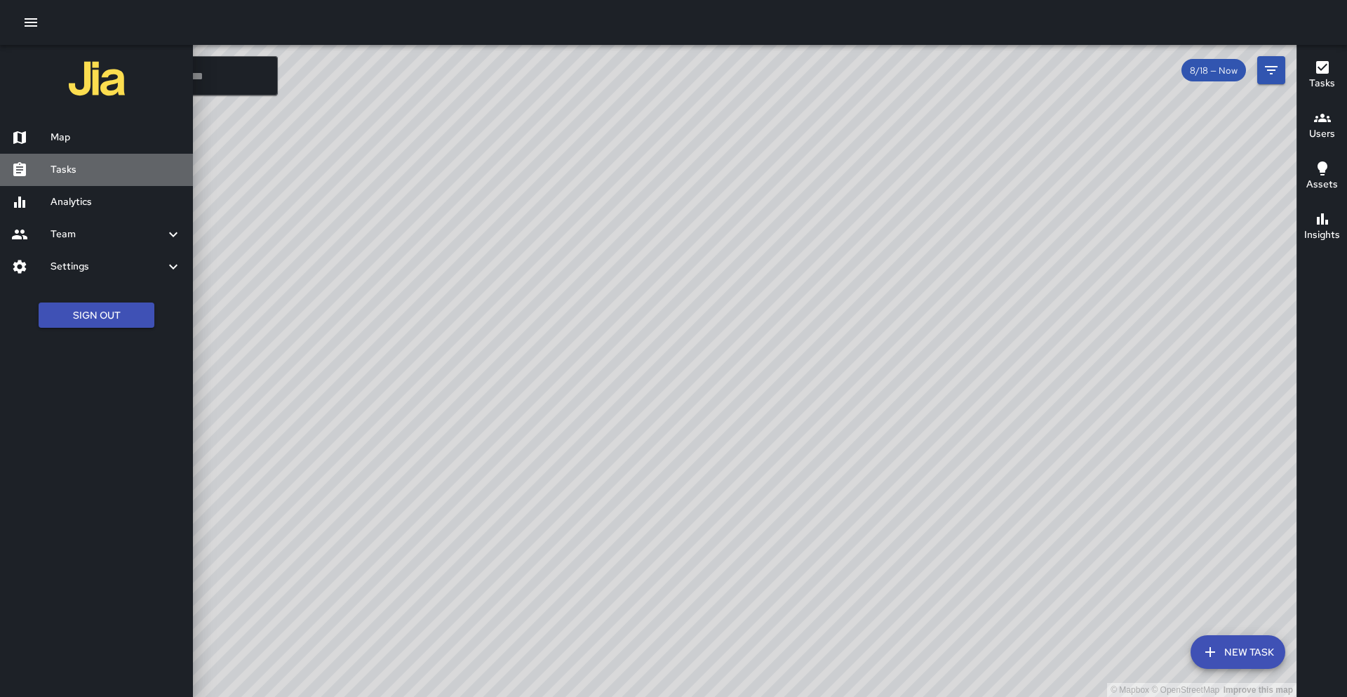
click at [60, 165] on h6 "Tasks" at bounding box center [116, 169] width 131 height 15
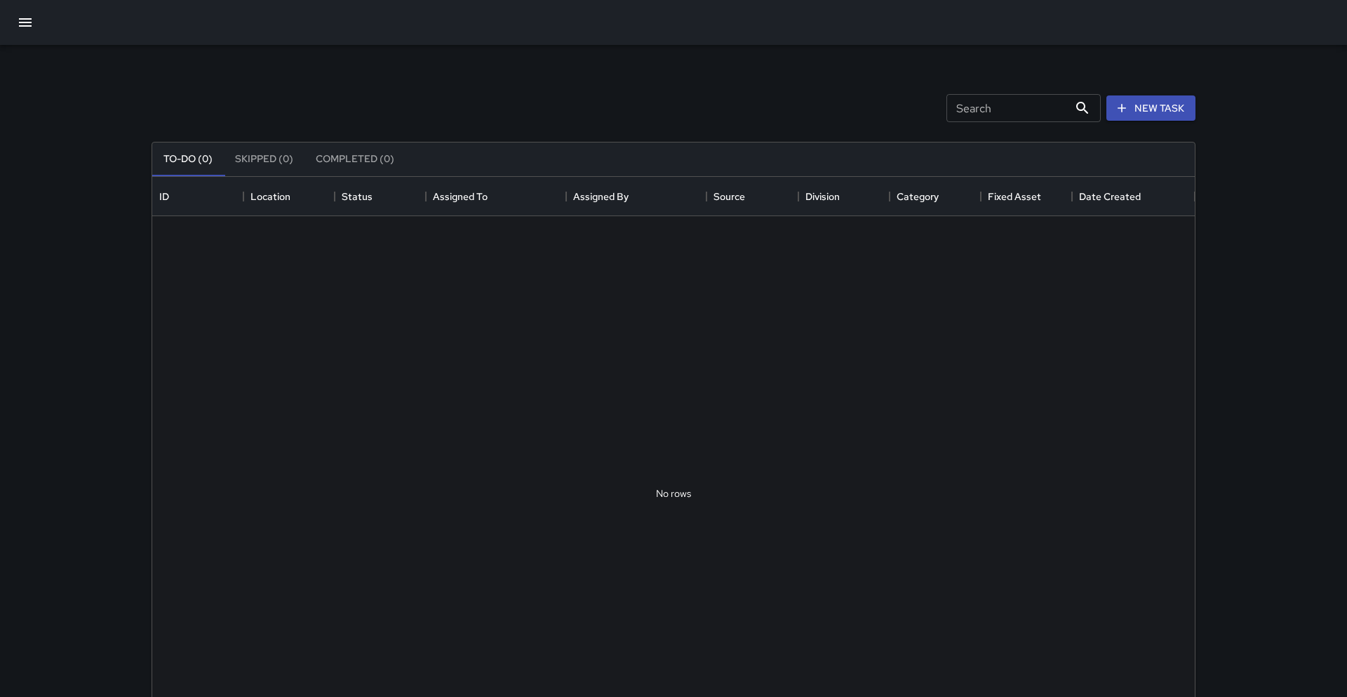
scroll to position [594, 1043]
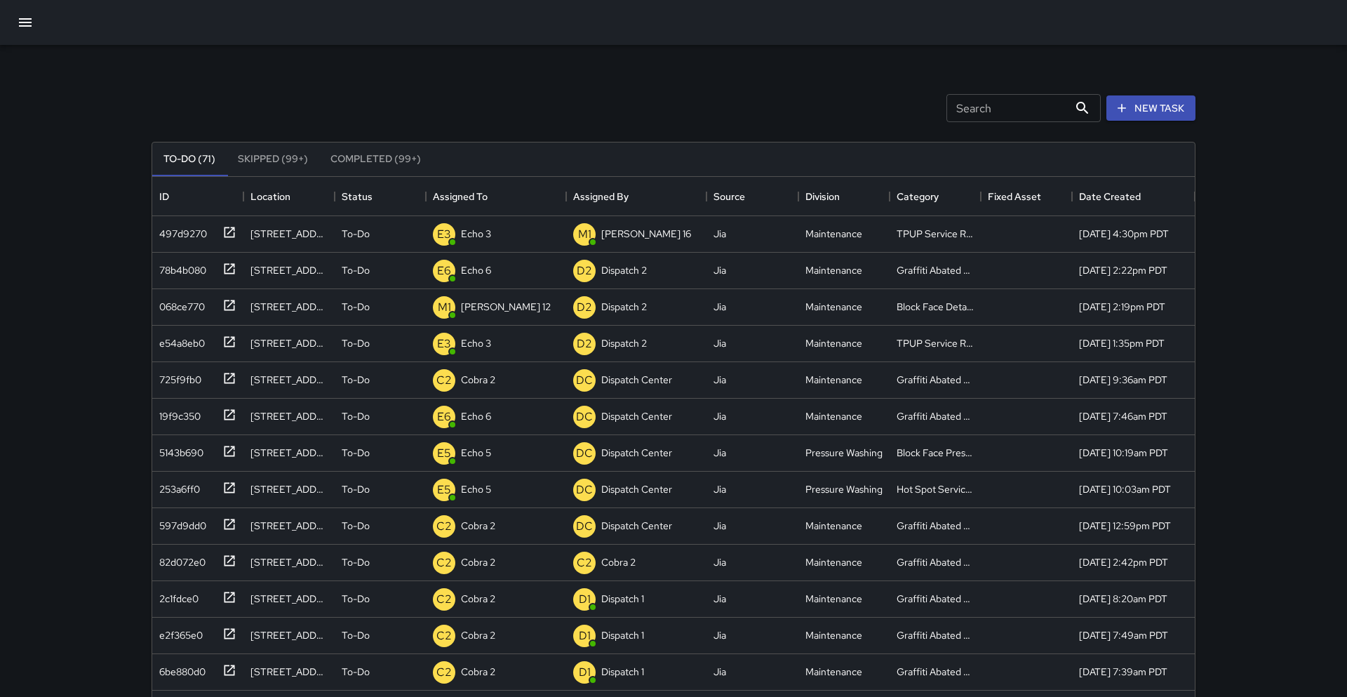
click at [25, 34] on button "button" at bounding box center [25, 23] width 34 height 34
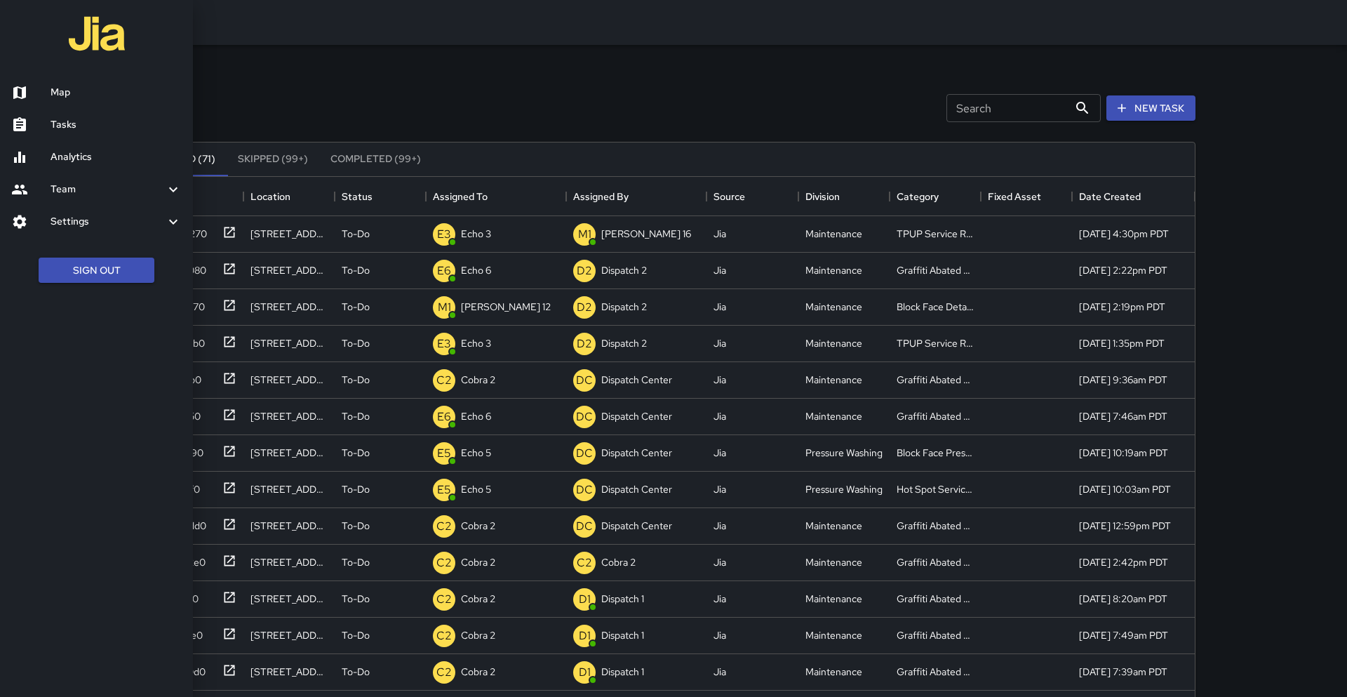
click at [270, 94] on div at bounding box center [673, 348] width 1347 height 697
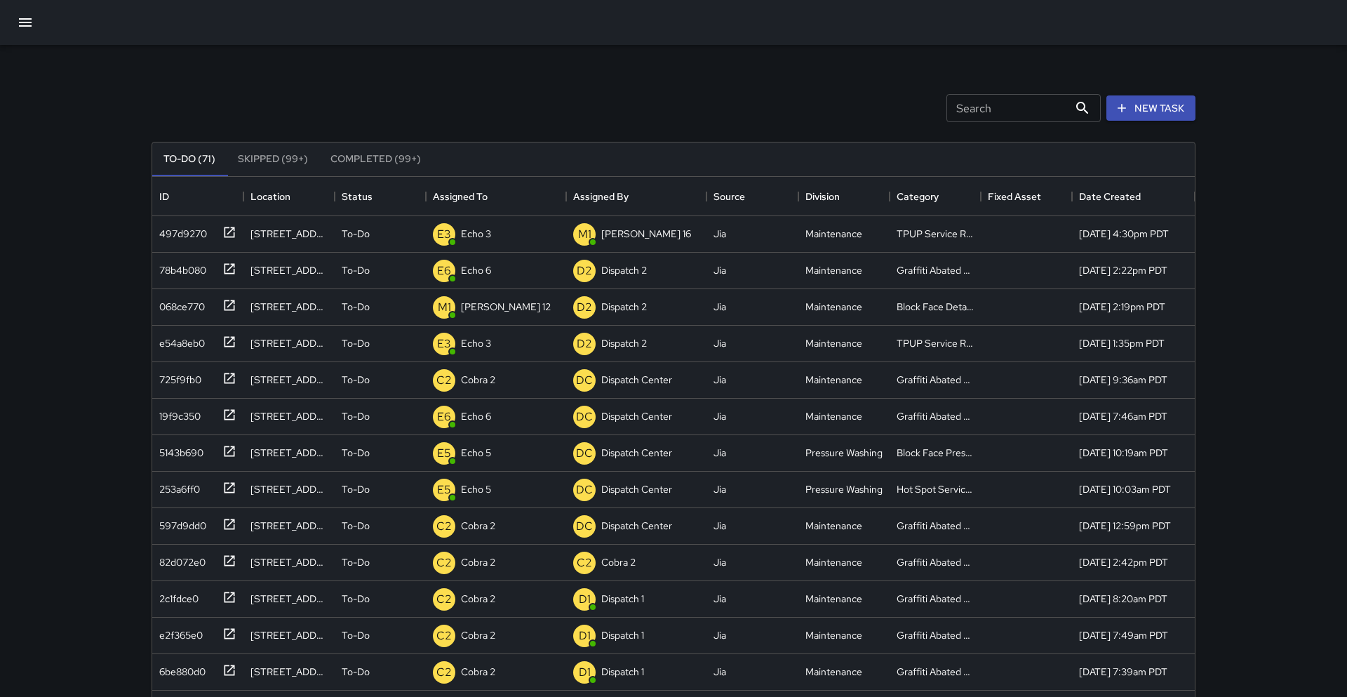
click at [35, 13] on button "button" at bounding box center [25, 23] width 34 height 34
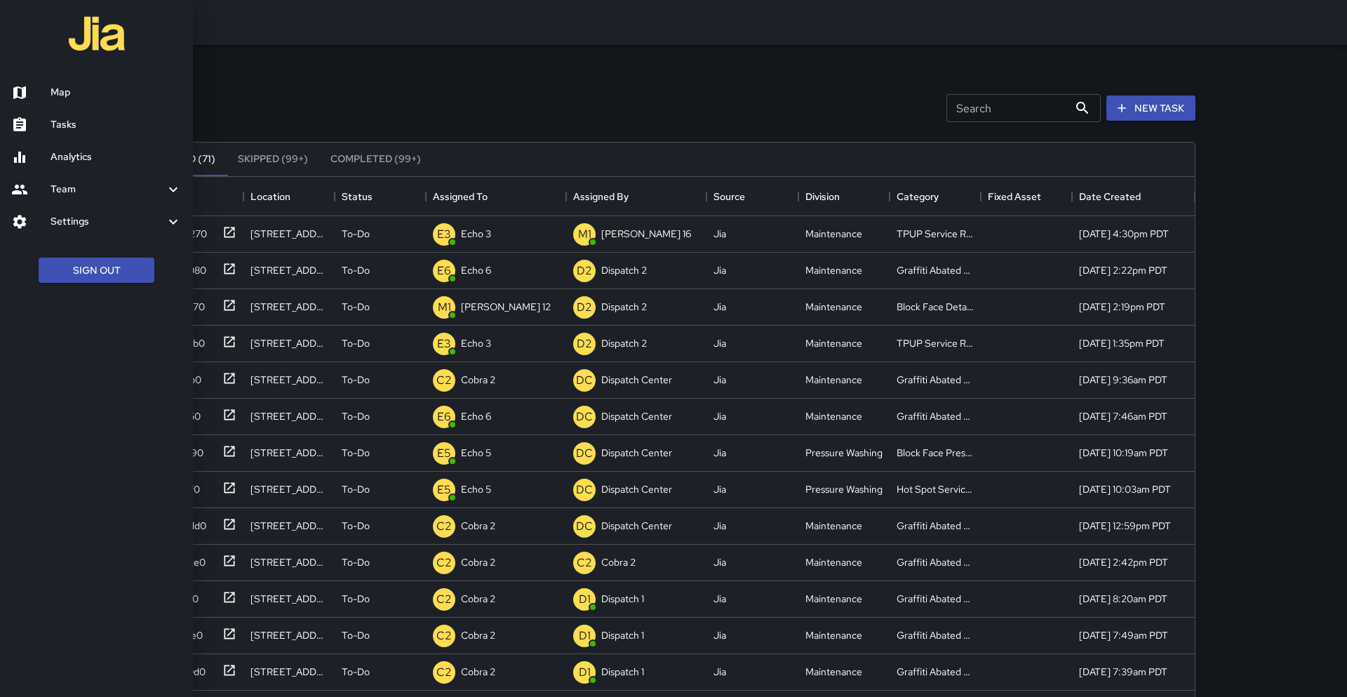
click at [93, 98] on h6 "Map" at bounding box center [116, 92] width 131 height 15
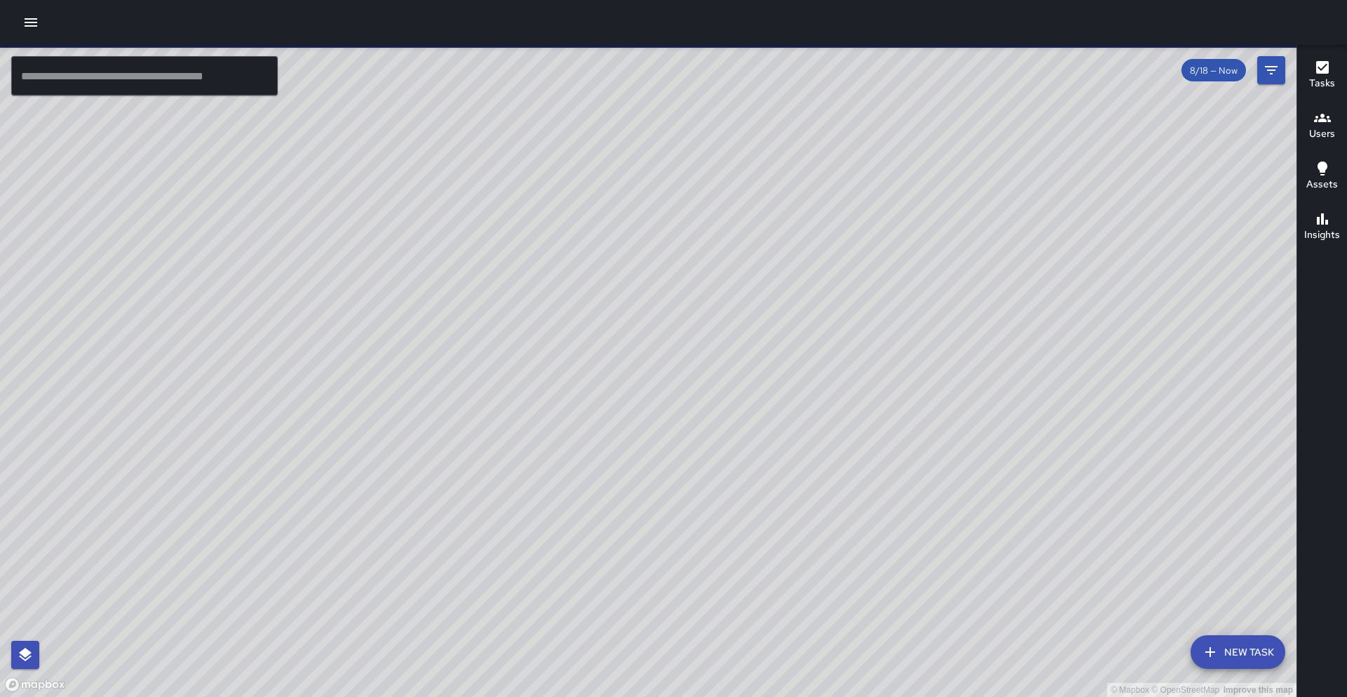
drag, startPoint x: 696, startPoint y: 332, endPoint x: 712, endPoint y: 267, distance: 67.1
click at [669, 267] on div "© Mapbox © OpenStreetMap Improve this map" at bounding box center [648, 371] width 1297 height 652
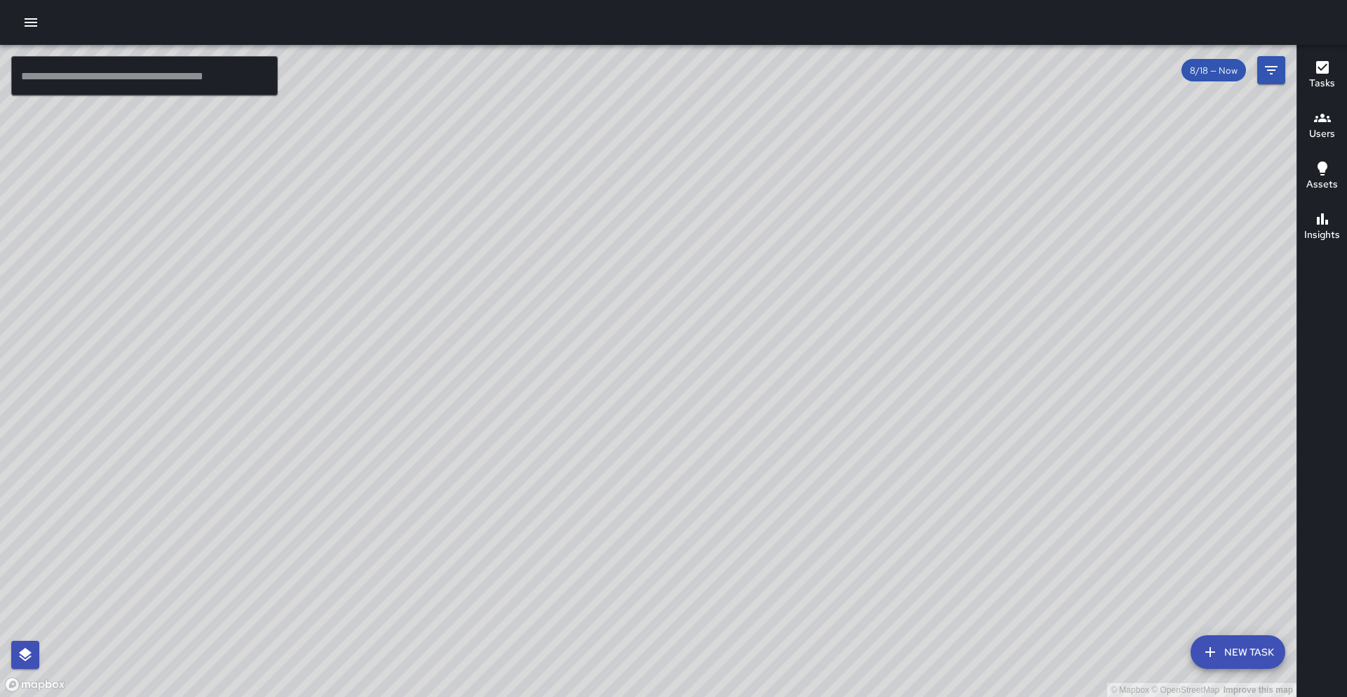
drag, startPoint x: 914, startPoint y: 208, endPoint x: 549, endPoint y: 327, distance: 383.0
click at [549, 327] on div "© Mapbox © OpenStreetMap Improve this map" at bounding box center [648, 371] width 1297 height 652
drag, startPoint x: 790, startPoint y: 175, endPoint x: 688, endPoint y: 295, distance: 157.8
click at [669, 295] on div "© Mapbox © OpenStreetMap Improve this map" at bounding box center [648, 371] width 1297 height 652
drag, startPoint x: 428, startPoint y: 232, endPoint x: 486, endPoint y: 223, distance: 59.0
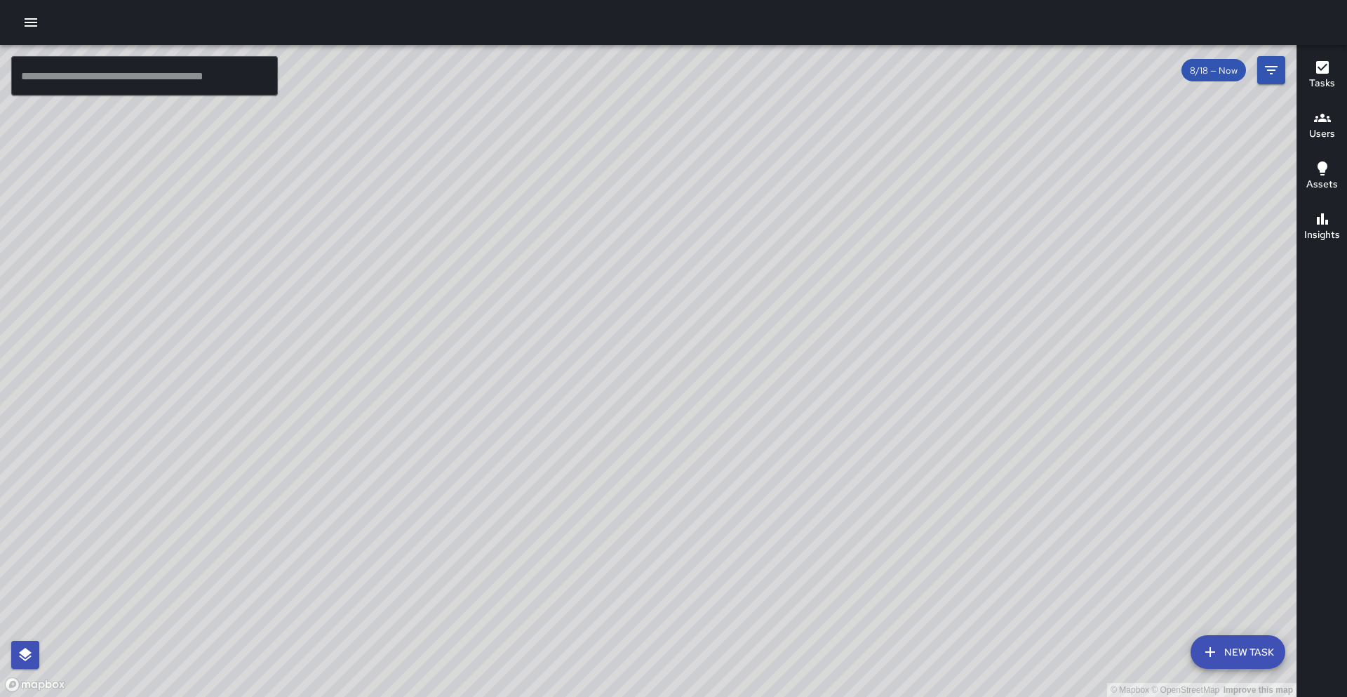
click at [486, 223] on div "© Mapbox © OpenStreetMap Improve this map" at bounding box center [648, 371] width 1297 height 652
drag, startPoint x: 398, startPoint y: 227, endPoint x: 447, endPoint y: 230, distance: 49.2
click at [447, 230] on div "© Mapbox © OpenStreetMap Improve this map" at bounding box center [648, 371] width 1297 height 652
drag, startPoint x: 244, startPoint y: 300, endPoint x: 390, endPoint y: 260, distance: 151.8
click at [390, 260] on div "© Mapbox © OpenStreetMap Improve this map" at bounding box center [648, 371] width 1297 height 652
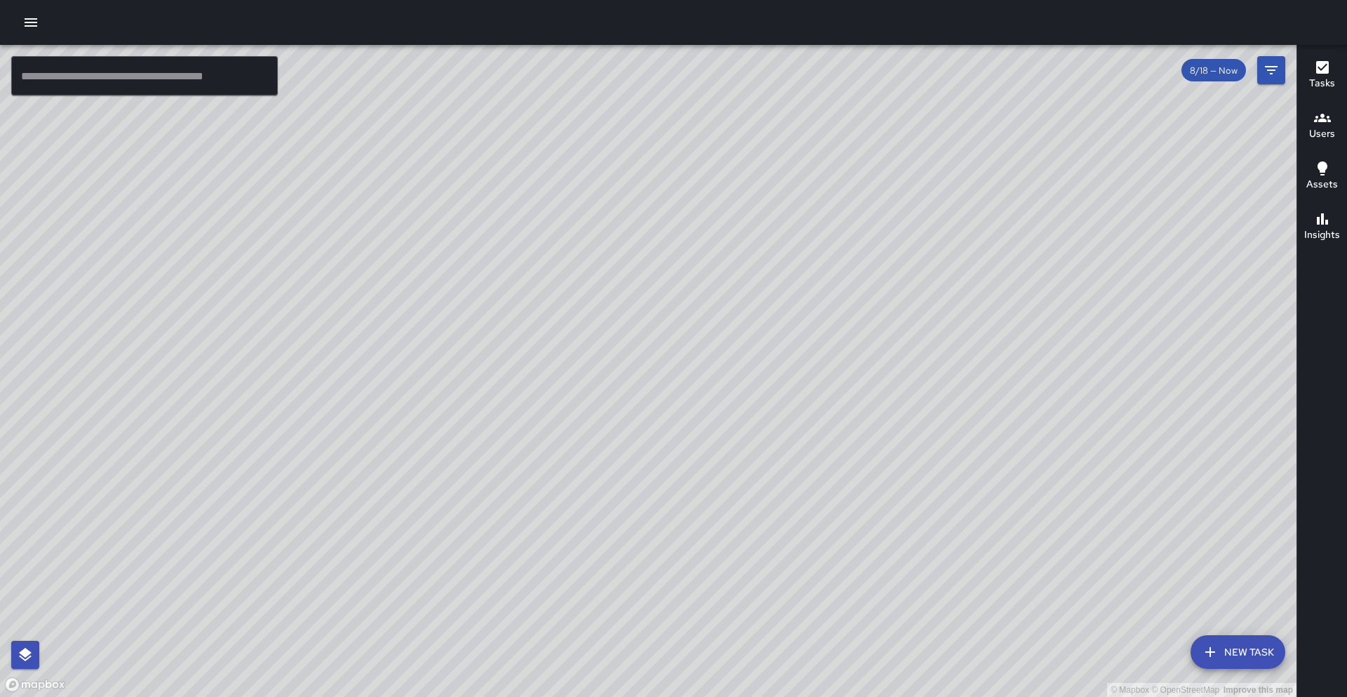
drag, startPoint x: 507, startPoint y: 229, endPoint x: 559, endPoint y: 278, distance: 71.5
click at [568, 277] on div "© Mapbox © OpenStreetMap Improve this map" at bounding box center [648, 371] width 1297 height 652
drag, startPoint x: 702, startPoint y: 385, endPoint x: 660, endPoint y: 381, distance: 43.0
click at [660, 381] on div "© Mapbox © OpenStreetMap Improve this map" at bounding box center [648, 371] width 1297 height 652
drag, startPoint x: 683, startPoint y: 501, endPoint x: 556, endPoint y: 423, distance: 148.4
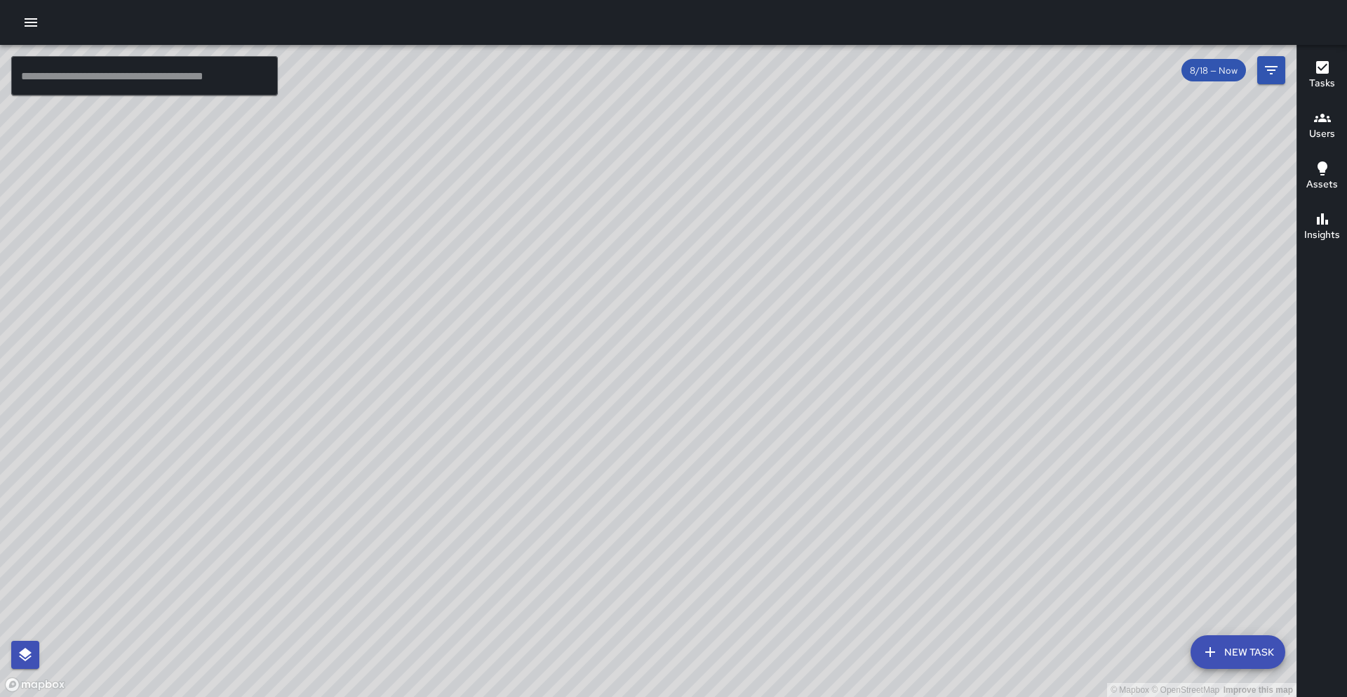
click at [556, 423] on div "© Mapbox © OpenStreetMap Improve this map" at bounding box center [648, 371] width 1297 height 652
drag, startPoint x: 708, startPoint y: 542, endPoint x: 632, endPoint y: 522, distance: 79.0
click at [632, 522] on div "© Mapbox © OpenStreetMap Improve this map" at bounding box center [648, 371] width 1297 height 652
drag, startPoint x: 236, startPoint y: 419, endPoint x: 251, endPoint y: 352, distance: 68.3
click at [251, 352] on div "© Mapbox © OpenStreetMap Improve this map" at bounding box center [648, 371] width 1297 height 652
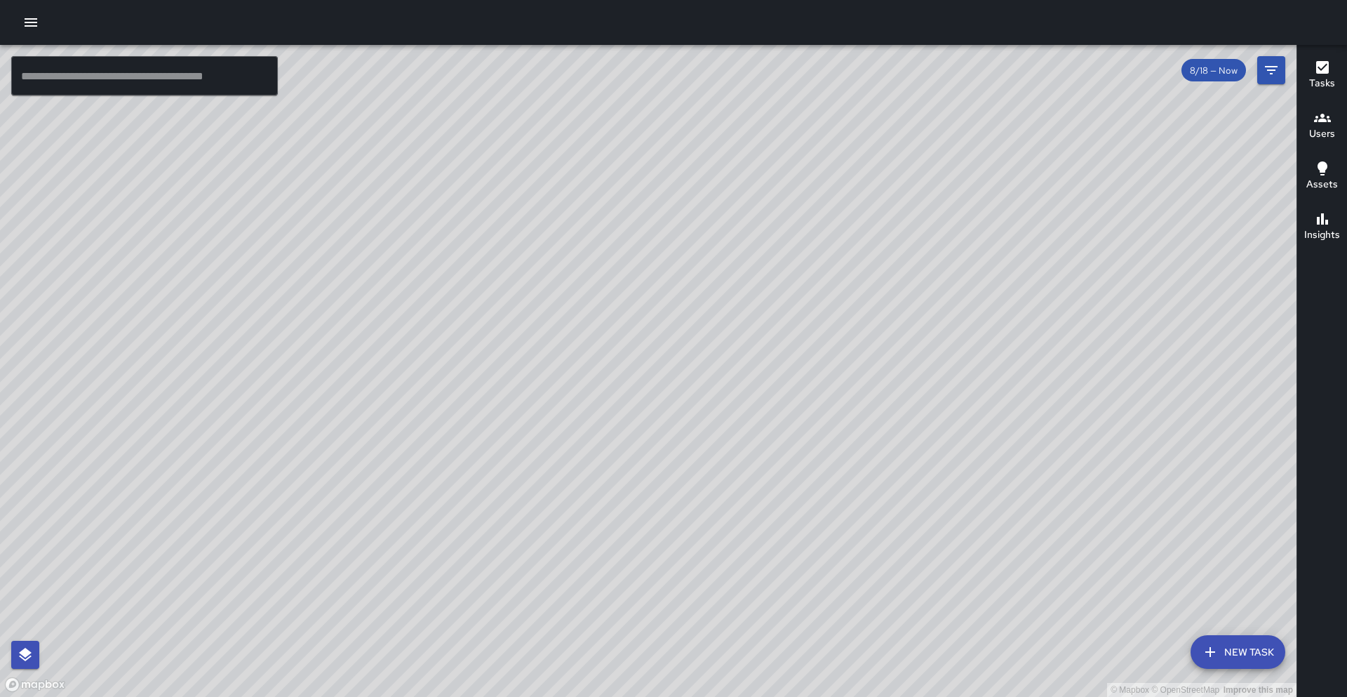
drag, startPoint x: 70, startPoint y: 414, endPoint x: 296, endPoint y: 349, distance: 235.0
click at [296, 349] on div "© Mapbox © OpenStreetMap Improve this map" at bounding box center [648, 371] width 1297 height 652
drag, startPoint x: 133, startPoint y: 571, endPoint x: 310, endPoint y: 301, distance: 322.7
click at [310, 301] on div "© Mapbox © OpenStreetMap Improve this map" at bounding box center [648, 371] width 1297 height 652
drag, startPoint x: 79, startPoint y: 168, endPoint x: 177, endPoint y: 122, distance: 108.0
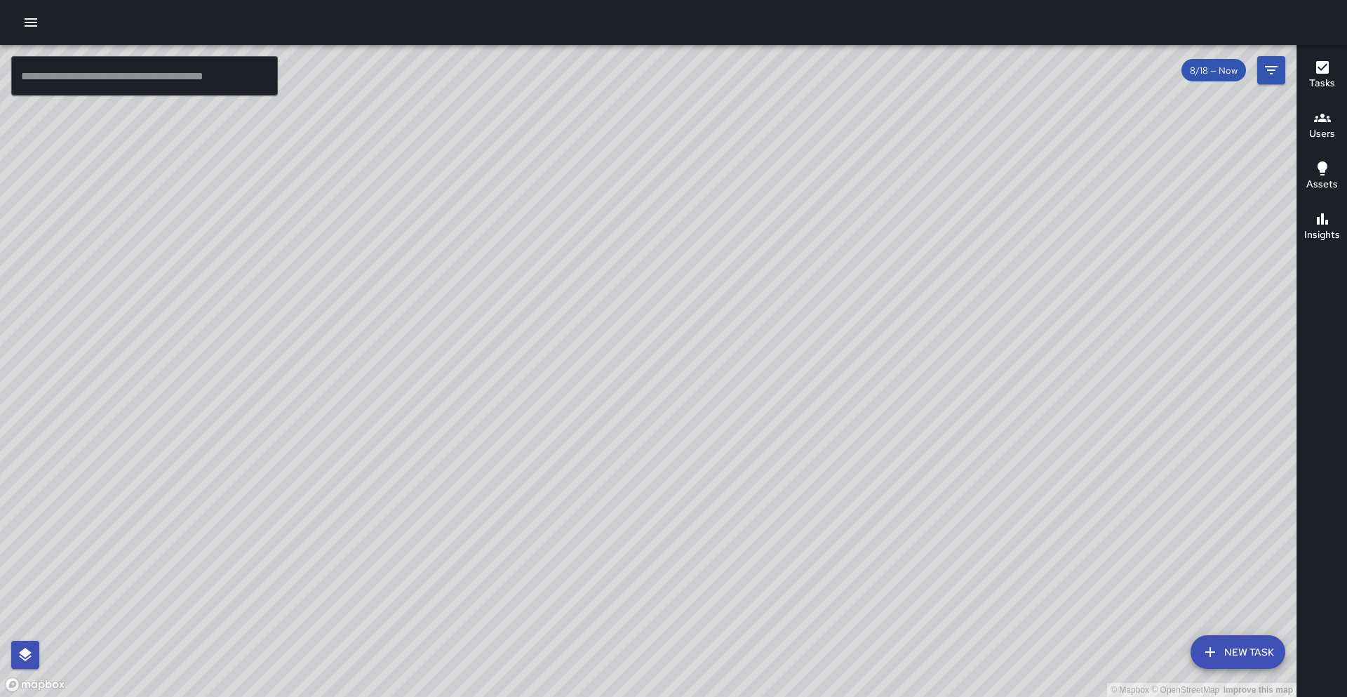
click at [177, 122] on div "© Mapbox © OpenStreetMap Improve this map" at bounding box center [648, 371] width 1297 height 652
drag, startPoint x: 154, startPoint y: 116, endPoint x: 75, endPoint y: 211, distance: 123.0
click at [75, 211] on div "© Mapbox © OpenStreetMap Improve this map" at bounding box center [648, 371] width 1297 height 652
drag, startPoint x: 255, startPoint y: 209, endPoint x: 188, endPoint y: 304, distance: 116.2
click at [188, 304] on div "© Mapbox © OpenStreetMap Improve this map" at bounding box center [648, 371] width 1297 height 652
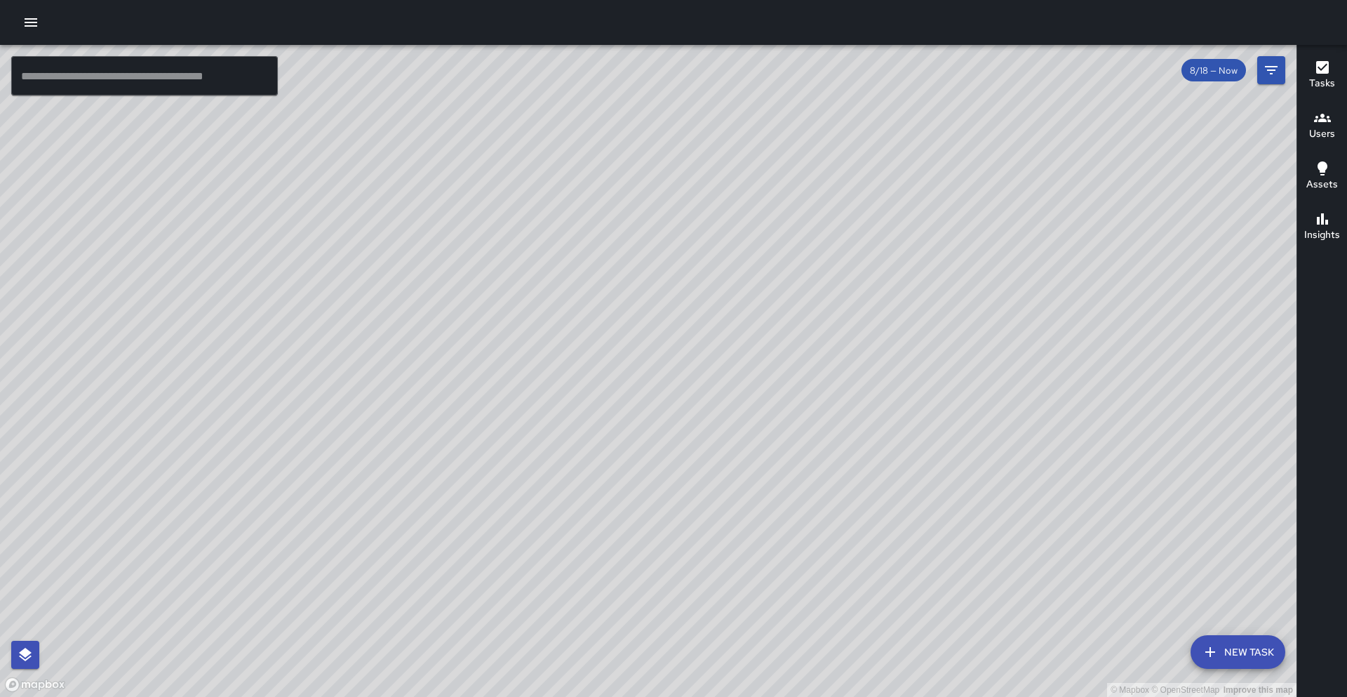
drag, startPoint x: 300, startPoint y: 140, endPoint x: 284, endPoint y: 252, distance: 113.4
click at [284, 252] on div "© Mapbox © OpenStreetMap Improve this map" at bounding box center [648, 371] width 1297 height 652
drag, startPoint x: 505, startPoint y: 529, endPoint x: 567, endPoint y: 402, distance: 141.5
click at [568, 401] on div "© Mapbox © OpenStreetMap Improve this map" at bounding box center [648, 371] width 1297 height 652
drag, startPoint x: 270, startPoint y: 438, endPoint x: 389, endPoint y: 381, distance: 132.1
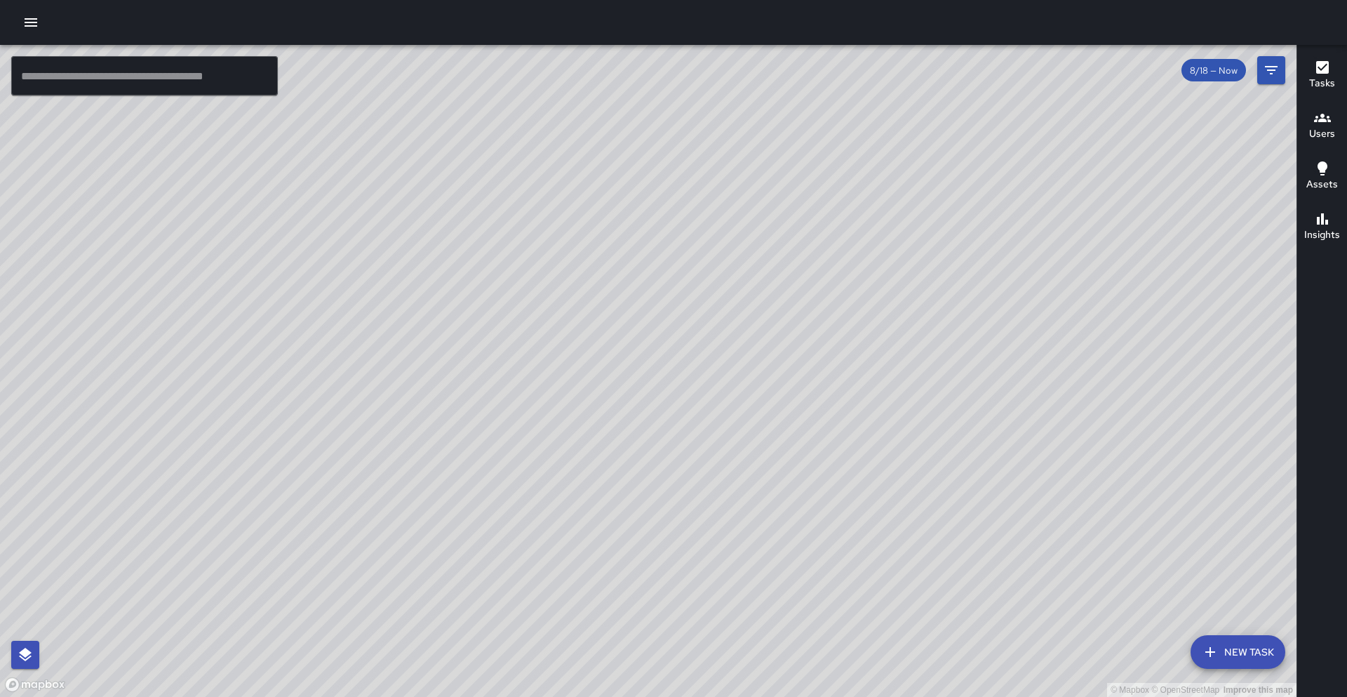
click at [389, 381] on div "© Mapbox © OpenStreetMap Improve this map" at bounding box center [648, 371] width 1297 height 652
drag, startPoint x: 88, startPoint y: 510, endPoint x: 265, endPoint y: 419, distance: 199.0
click at [265, 419] on div "© Mapbox © OpenStreetMap Improve this map" at bounding box center [648, 371] width 1297 height 652
drag, startPoint x: 267, startPoint y: 522, endPoint x: 380, endPoint y: 441, distance: 139.4
click at [380, 441] on div "© Mapbox © OpenStreetMap Improve this map" at bounding box center [648, 371] width 1297 height 652
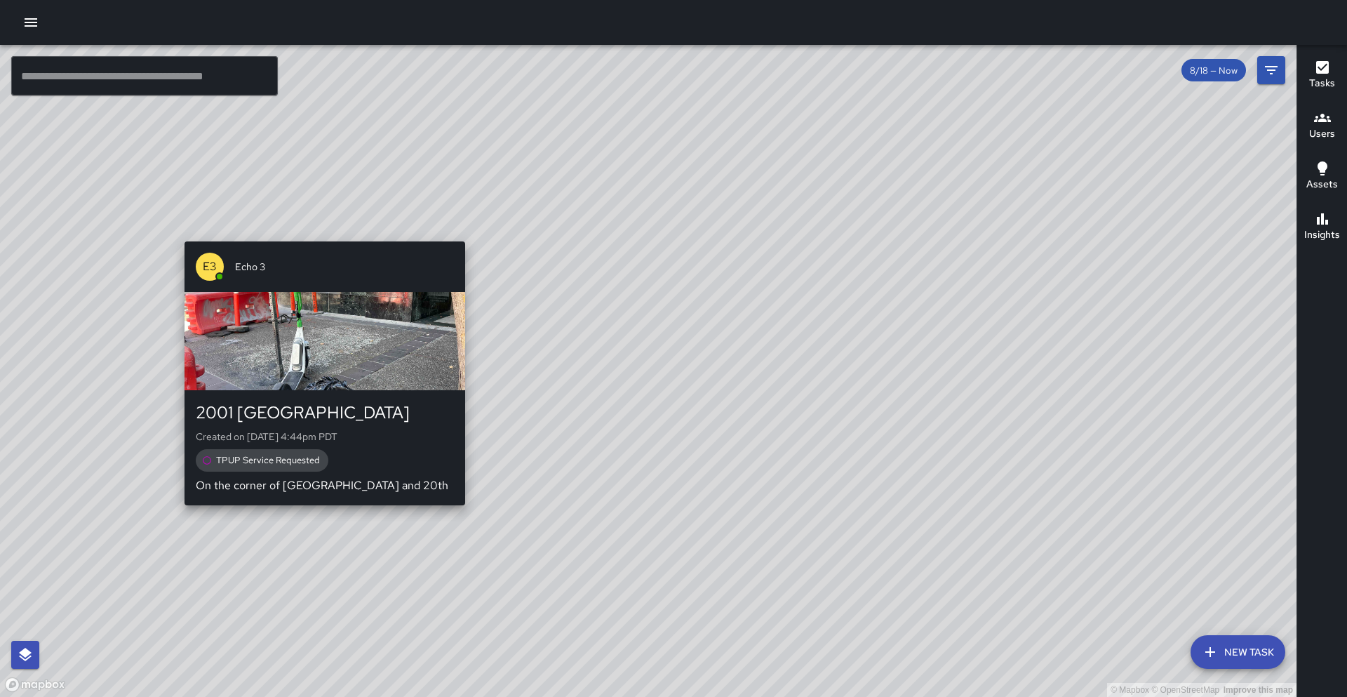
click at [347, 387] on div "button" at bounding box center [325, 341] width 281 height 98
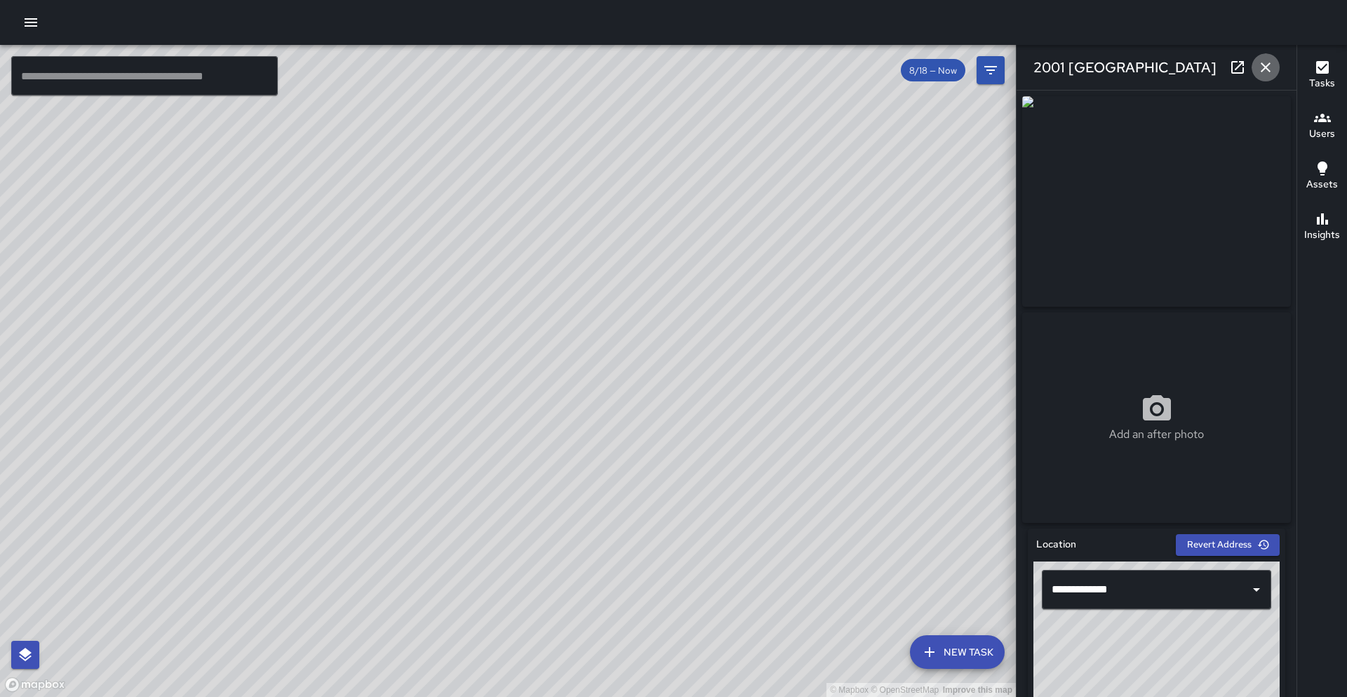
click at [669, 77] on button "button" at bounding box center [1266, 67] width 28 height 28
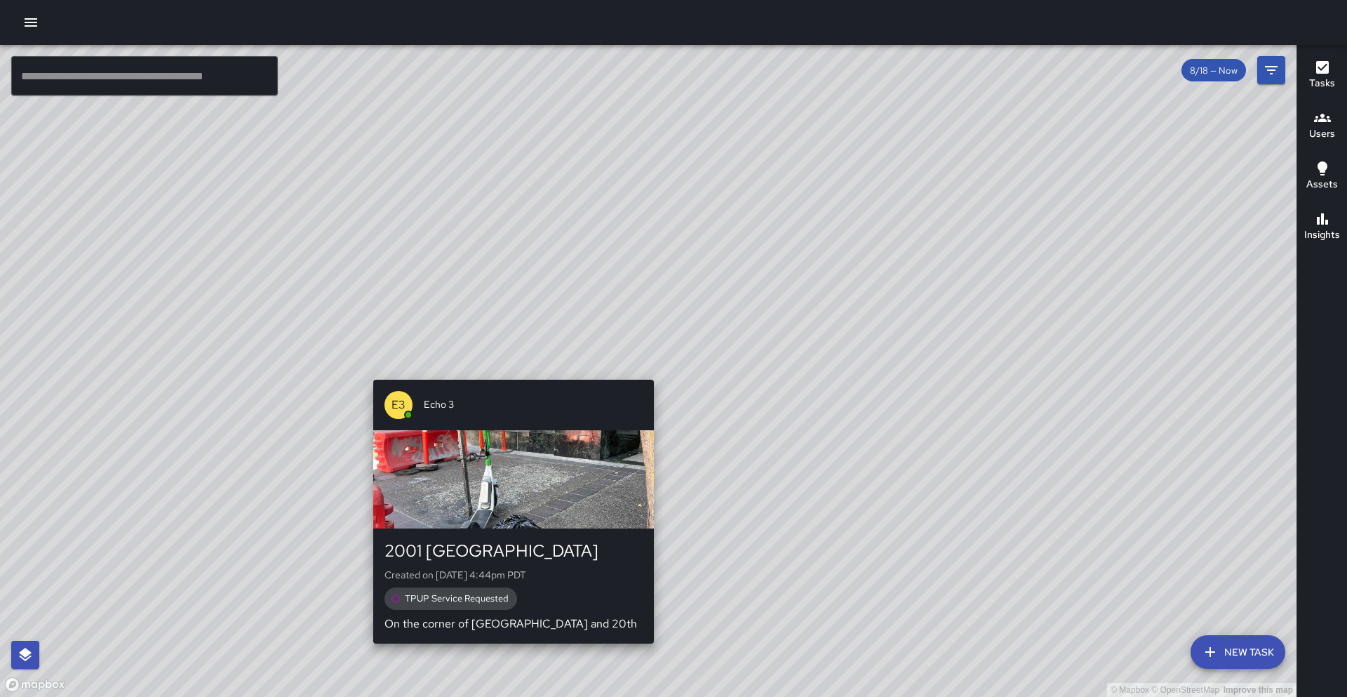
click at [587, 423] on div "E3 Echo 3" at bounding box center [513, 405] width 281 height 51
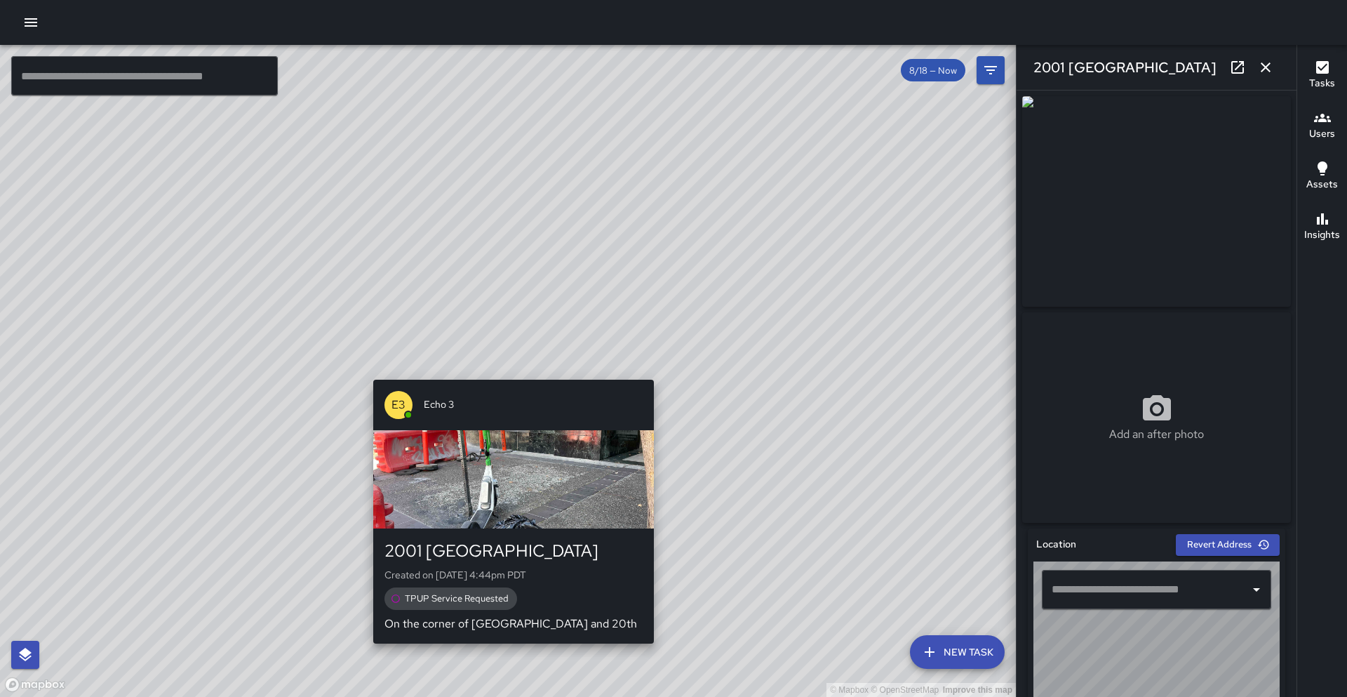
type input "**********"
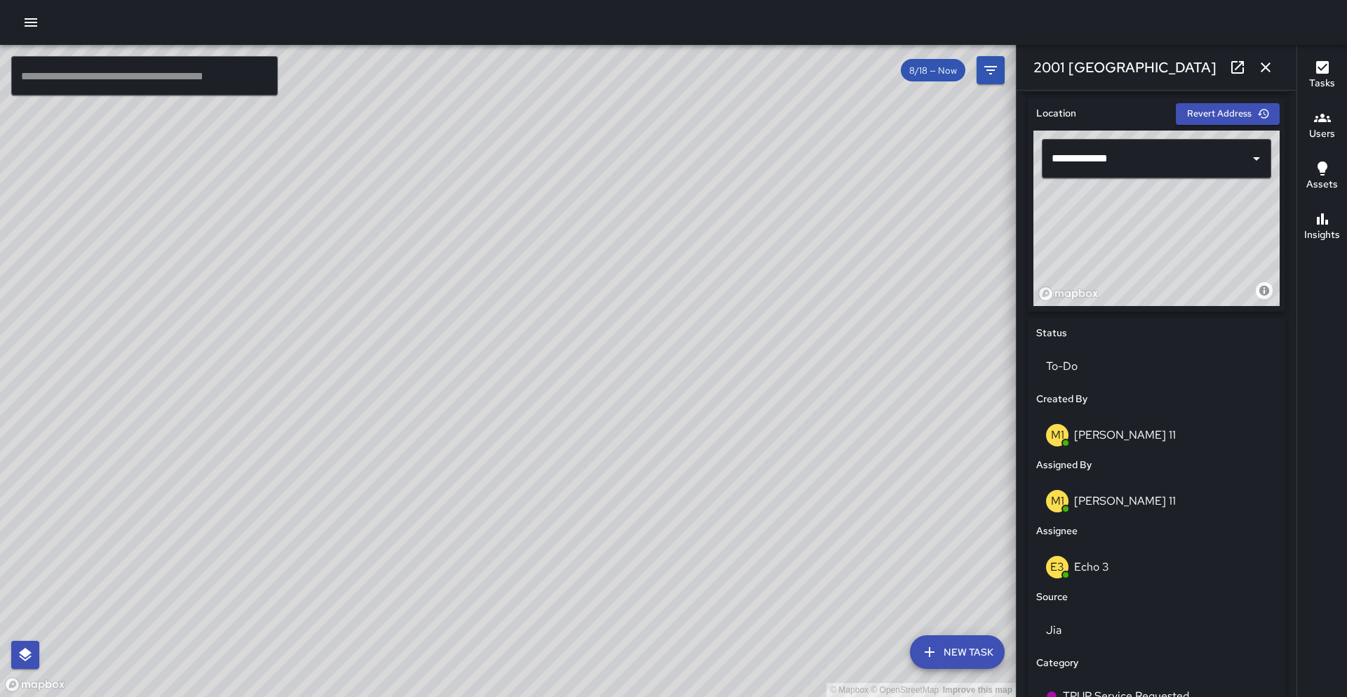
scroll to position [446, 0]
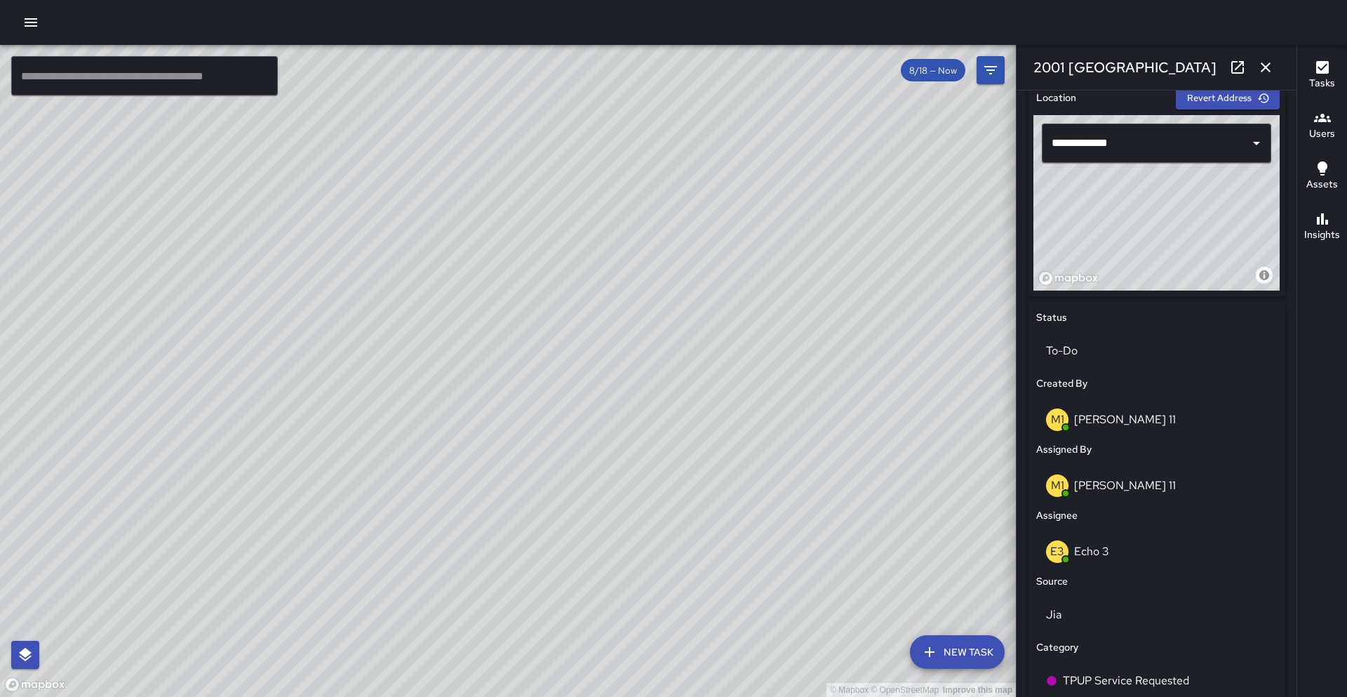
click at [632, 325] on div "© Mapbox © OpenStreetMap Improve this map" at bounding box center [508, 371] width 1016 height 652
click at [592, 321] on div "© Mapbox © OpenStreetMap Improve this map" at bounding box center [508, 371] width 1016 height 652
click at [669, 66] on button "button" at bounding box center [1266, 67] width 28 height 28
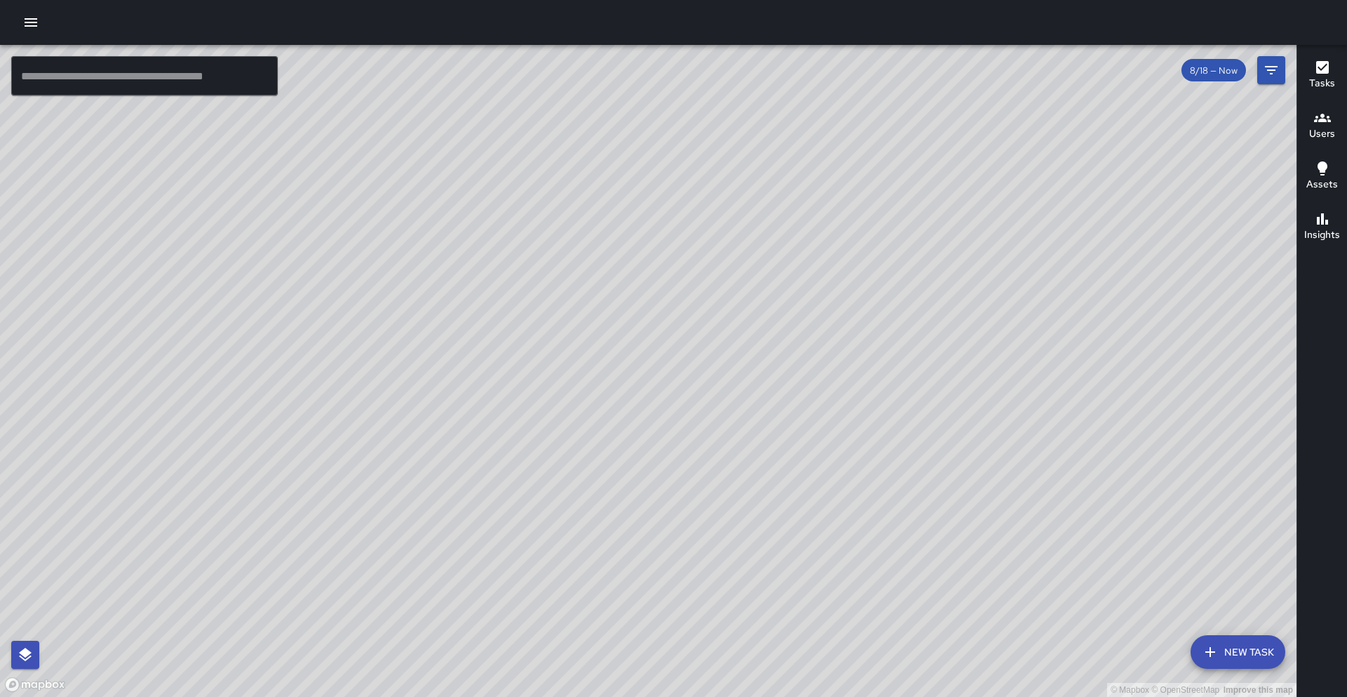
drag, startPoint x: 636, startPoint y: 415, endPoint x: 674, endPoint y: 353, distance: 72.5
click at [669, 335] on div "© Mapbox © OpenStreetMap Improve this map" at bounding box center [648, 371] width 1297 height 652
drag, startPoint x: 361, startPoint y: 606, endPoint x: 442, endPoint y: 469, distance: 158.3
click at [442, 469] on div "© Mapbox © OpenStreetMap Improve this map" at bounding box center [648, 371] width 1297 height 652
drag, startPoint x: 455, startPoint y: 546, endPoint x: 460, endPoint y: 415, distance: 131.3
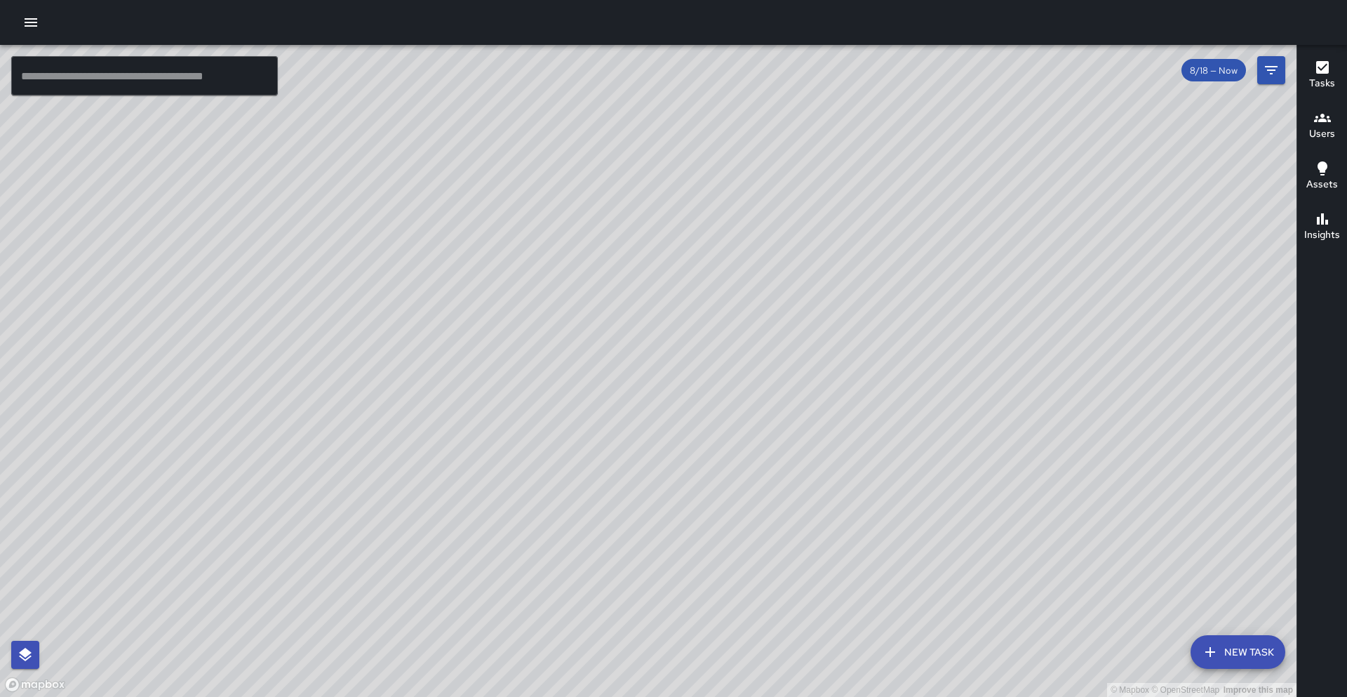
click at [461, 415] on div "© Mapbox © OpenStreetMap Improve this map" at bounding box center [648, 371] width 1297 height 652
drag, startPoint x: 588, startPoint y: 359, endPoint x: 422, endPoint y: 578, distance: 274.5
click at [461, 589] on div "© Mapbox © OpenStreetMap Improve this map" at bounding box center [648, 371] width 1297 height 652
drag, startPoint x: 379, startPoint y: 575, endPoint x: 235, endPoint y: 607, distance: 147.4
click at [235, 607] on div "© Mapbox © OpenStreetMap Improve this map" at bounding box center [648, 371] width 1297 height 652
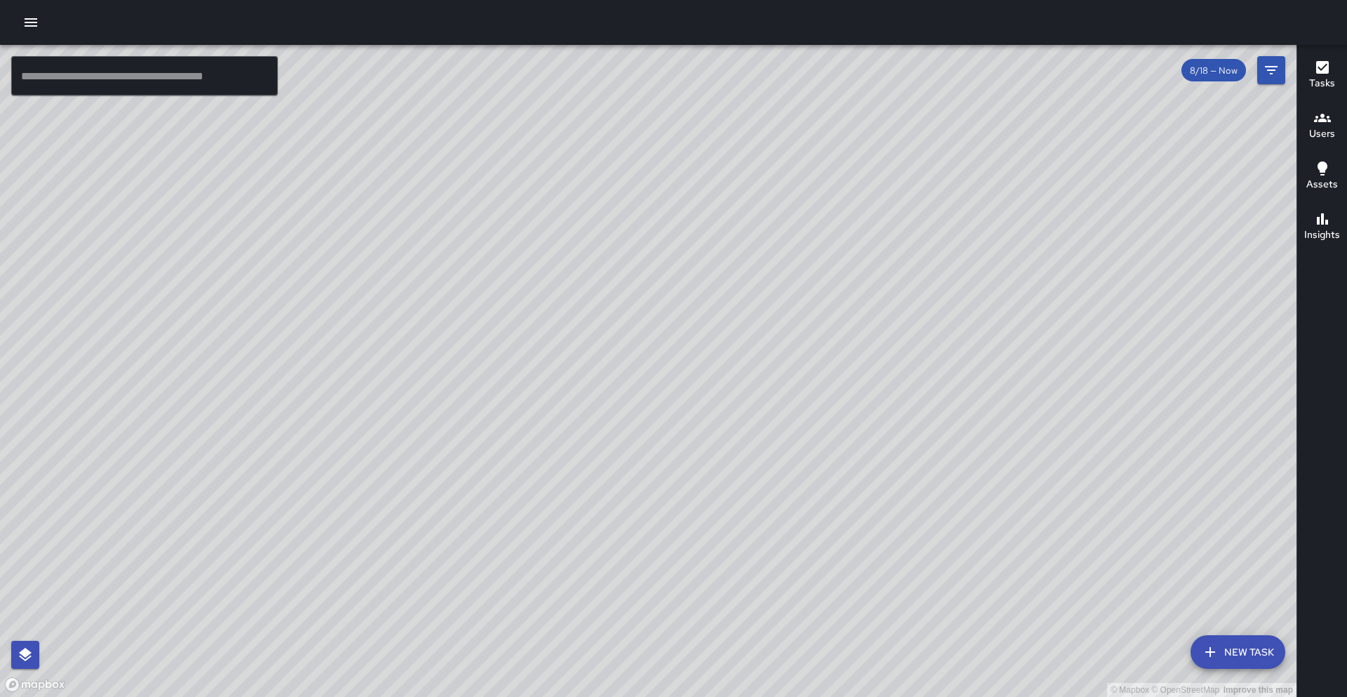
drag, startPoint x: 245, startPoint y: 568, endPoint x: 378, endPoint y: 434, distance: 189.1
click at [378, 434] on div "© Mapbox © OpenStreetMap Improve this map" at bounding box center [648, 371] width 1297 height 652
drag, startPoint x: 284, startPoint y: 384, endPoint x: 431, endPoint y: 288, distance: 175.4
click at [431, 288] on div "© Mapbox © OpenStreetMap Improve this map" at bounding box center [648, 371] width 1297 height 652
drag, startPoint x: 407, startPoint y: 354, endPoint x: 556, endPoint y: 288, distance: 162.7
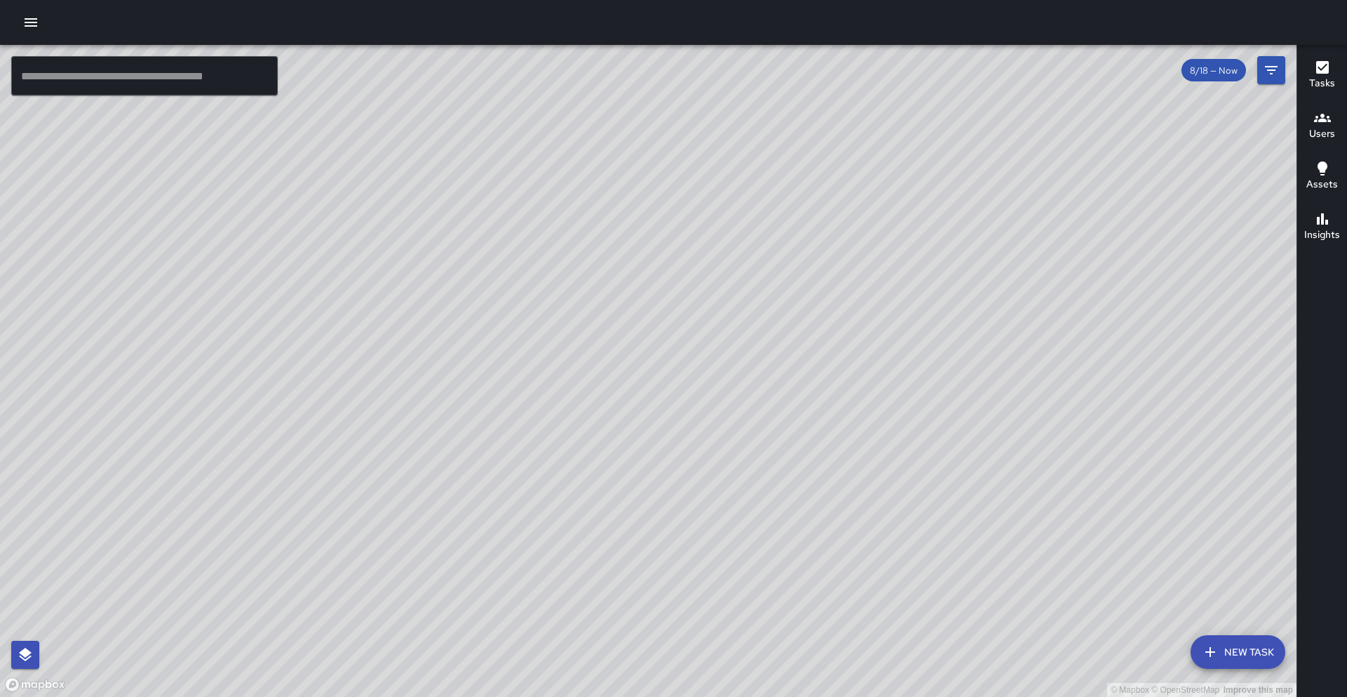
click at [556, 288] on div "© Mapbox © OpenStreetMap Improve this map" at bounding box center [648, 371] width 1297 height 652
drag, startPoint x: 386, startPoint y: 114, endPoint x: 371, endPoint y: 281, distance: 168.4
click at [371, 282] on div "© Mapbox © OpenStreetMap Improve this map" at bounding box center [648, 371] width 1297 height 652
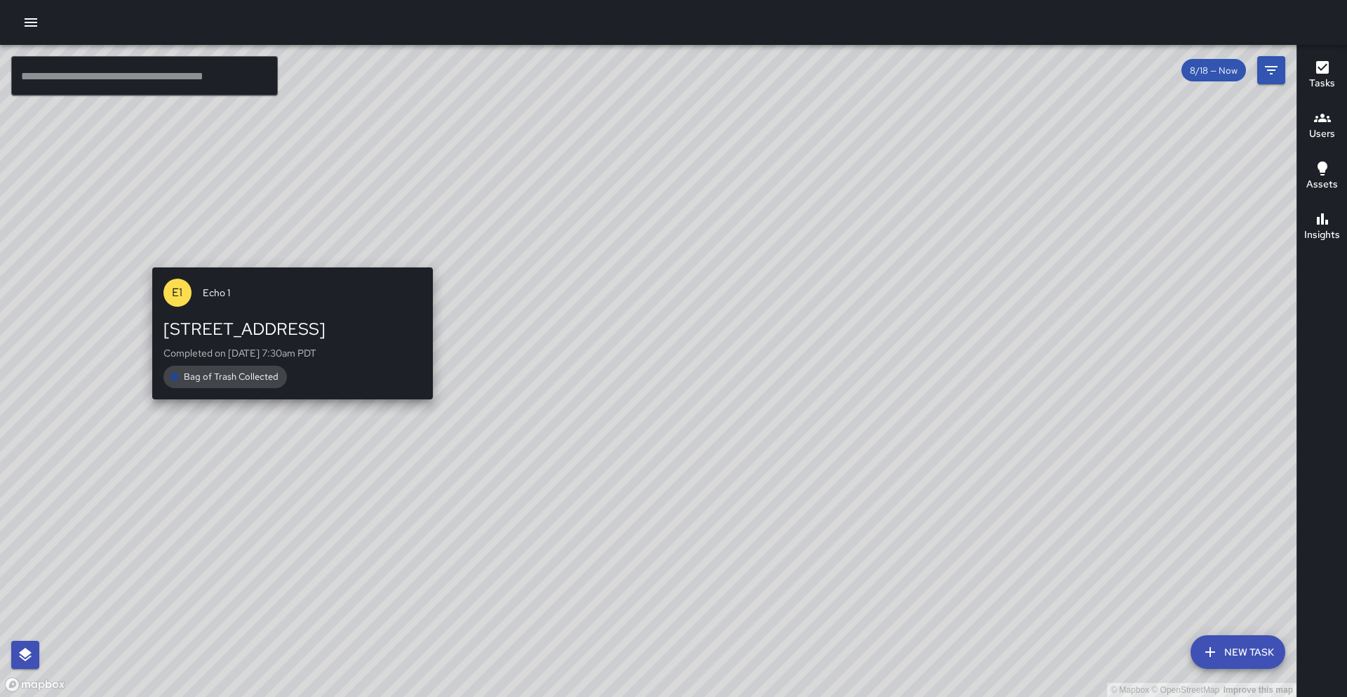
click at [283, 256] on div "© Mapbox © OpenStreetMap Improve this map E1 Echo 1 1739 Broadway Completed on …" at bounding box center [648, 371] width 1297 height 652
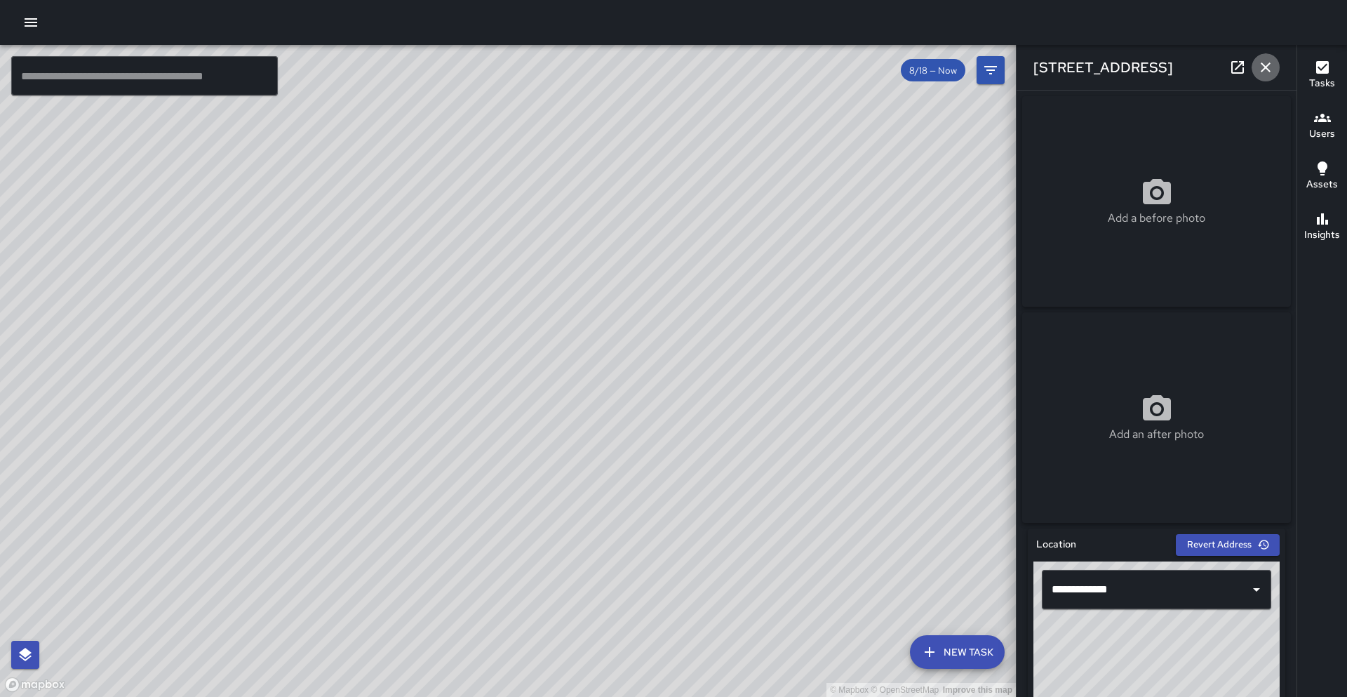
click at [669, 72] on icon "button" at bounding box center [1266, 67] width 10 height 10
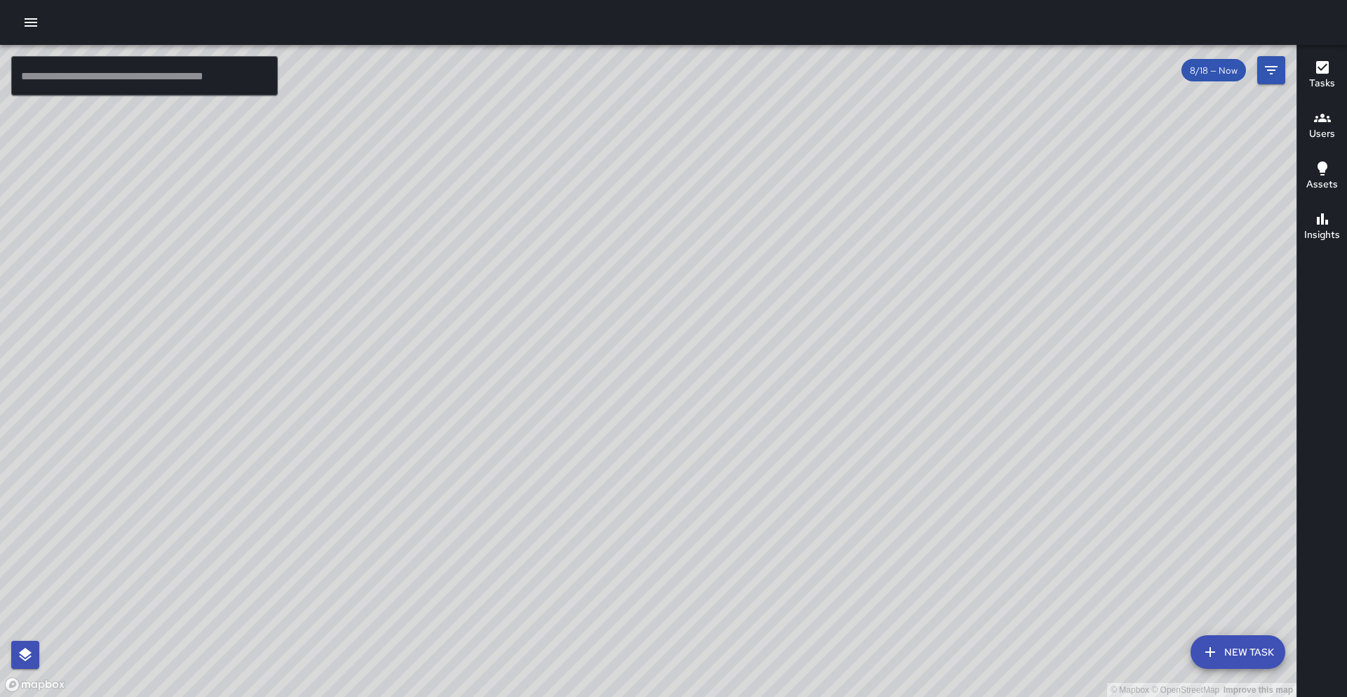
drag, startPoint x: 353, startPoint y: 503, endPoint x: 379, endPoint y: 396, distance: 110.5
click at [379, 396] on div "© Mapbox © OpenStreetMap Improve this map" at bounding box center [648, 371] width 1297 height 652
drag, startPoint x: 706, startPoint y: 367, endPoint x: 749, endPoint y: 300, distance: 79.2
click at [669, 300] on div "© Mapbox © OpenStreetMap Improve this map" at bounding box center [648, 371] width 1297 height 652
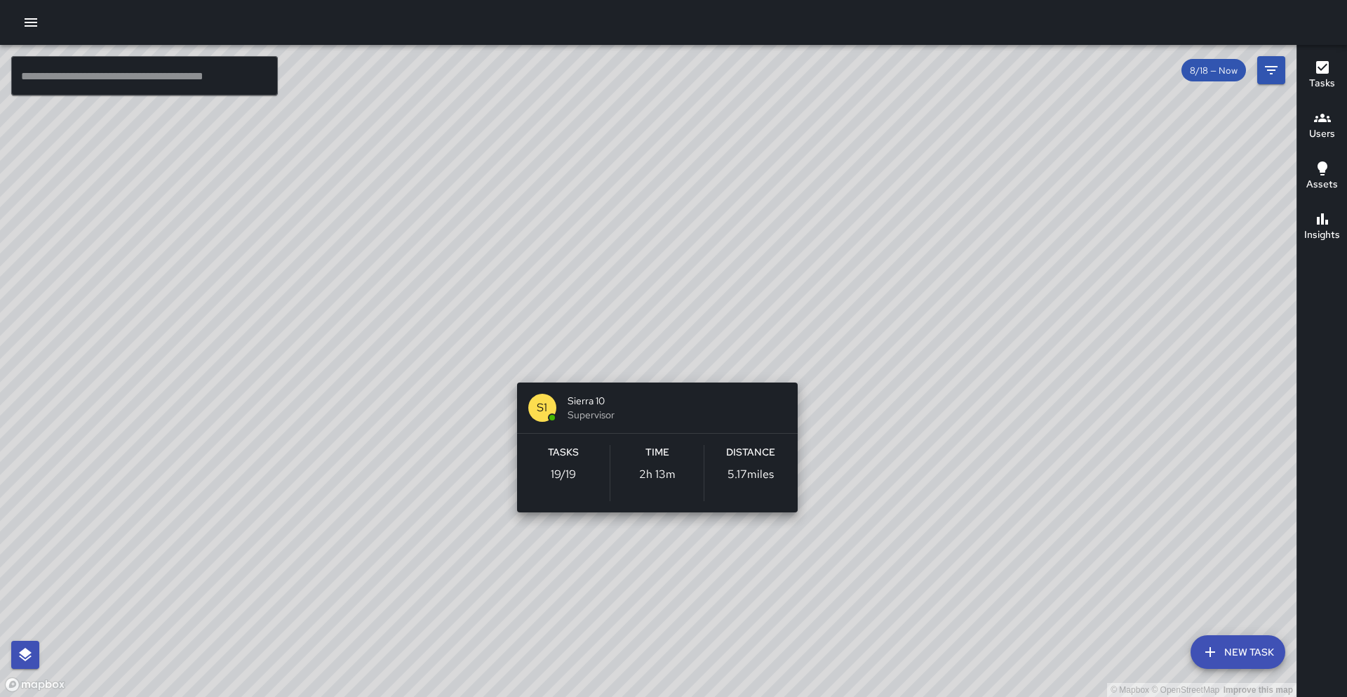
drag, startPoint x: 787, startPoint y: 396, endPoint x: 635, endPoint y: 356, distance: 156.6
click at [635, 356] on div "© Mapbox © OpenStreetMap Improve this map S1 Sierra 10 Supervisor Tasks 19 / 19…" at bounding box center [648, 371] width 1297 height 652
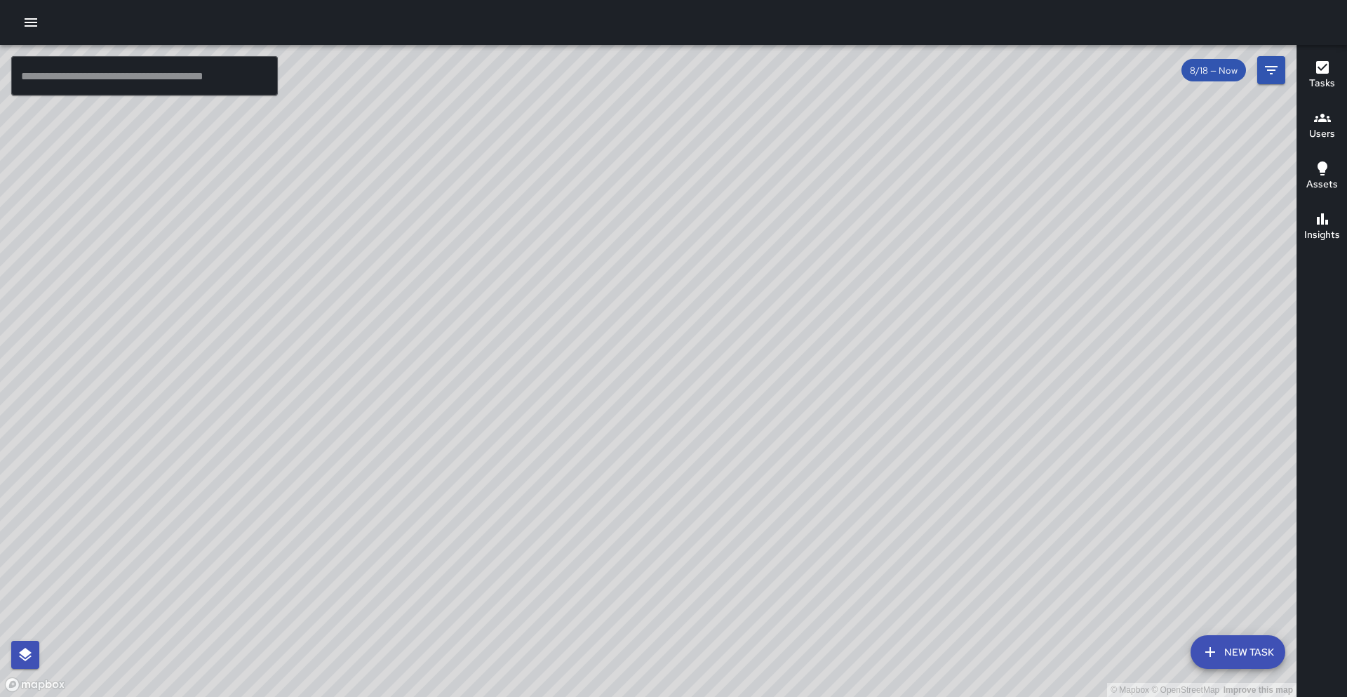
drag, startPoint x: 580, startPoint y: 403, endPoint x: 580, endPoint y: 328, distance: 74.4
click at [581, 329] on div "© Mapbox © OpenStreetMap Improve this map" at bounding box center [648, 371] width 1297 height 652
drag, startPoint x: 686, startPoint y: 494, endPoint x: 672, endPoint y: 426, distance: 69.5
click at [669, 426] on div "© Mapbox © OpenStreetMap Improve this map" at bounding box center [648, 371] width 1297 height 652
drag, startPoint x: 543, startPoint y: 346, endPoint x: 613, endPoint y: 229, distance: 136.2
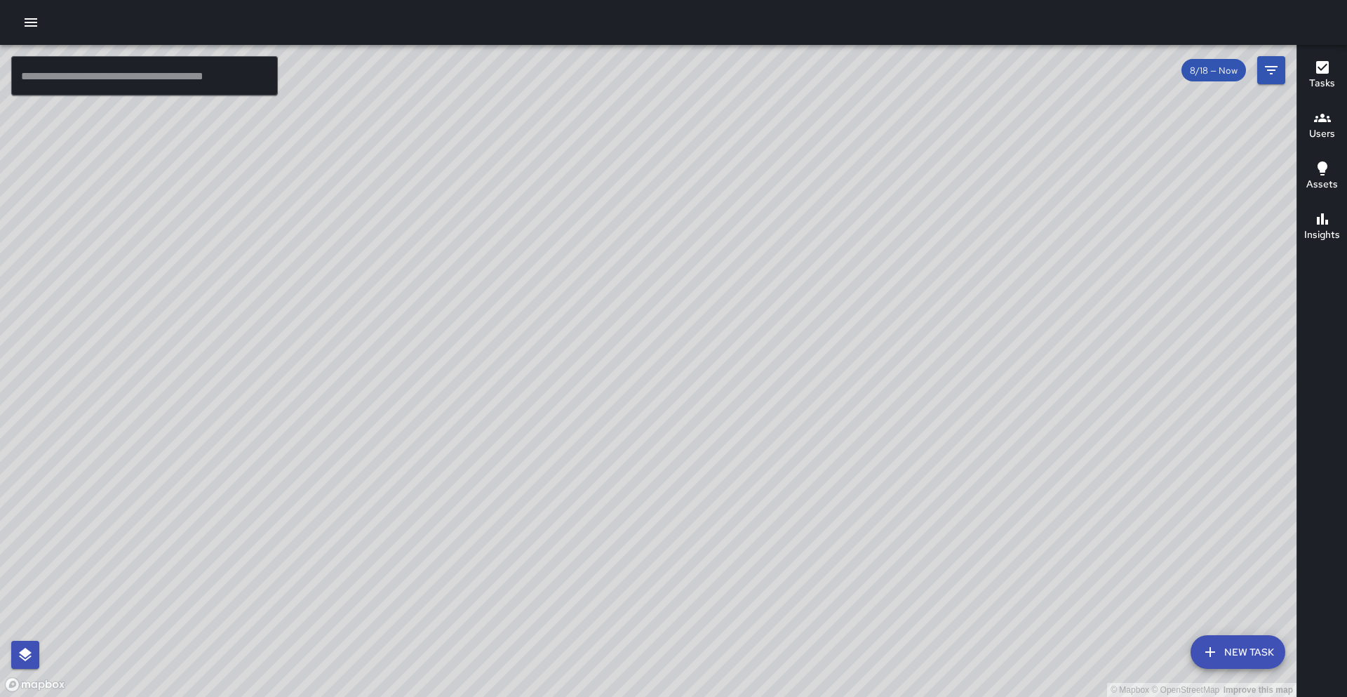
click at [613, 229] on div "© Mapbox © OpenStreetMap Improve this map" at bounding box center [648, 371] width 1297 height 652
drag, startPoint x: 673, startPoint y: 174, endPoint x: 465, endPoint y: 333, distance: 261.3
click at [341, 368] on div "© Mapbox © OpenStreetMap Improve this map" at bounding box center [648, 371] width 1297 height 652
drag, startPoint x: 928, startPoint y: 142, endPoint x: 455, endPoint y: 587, distance: 649.9
click at [380, 616] on div "© Mapbox © OpenStreetMap Improve this map" at bounding box center [648, 371] width 1297 height 652
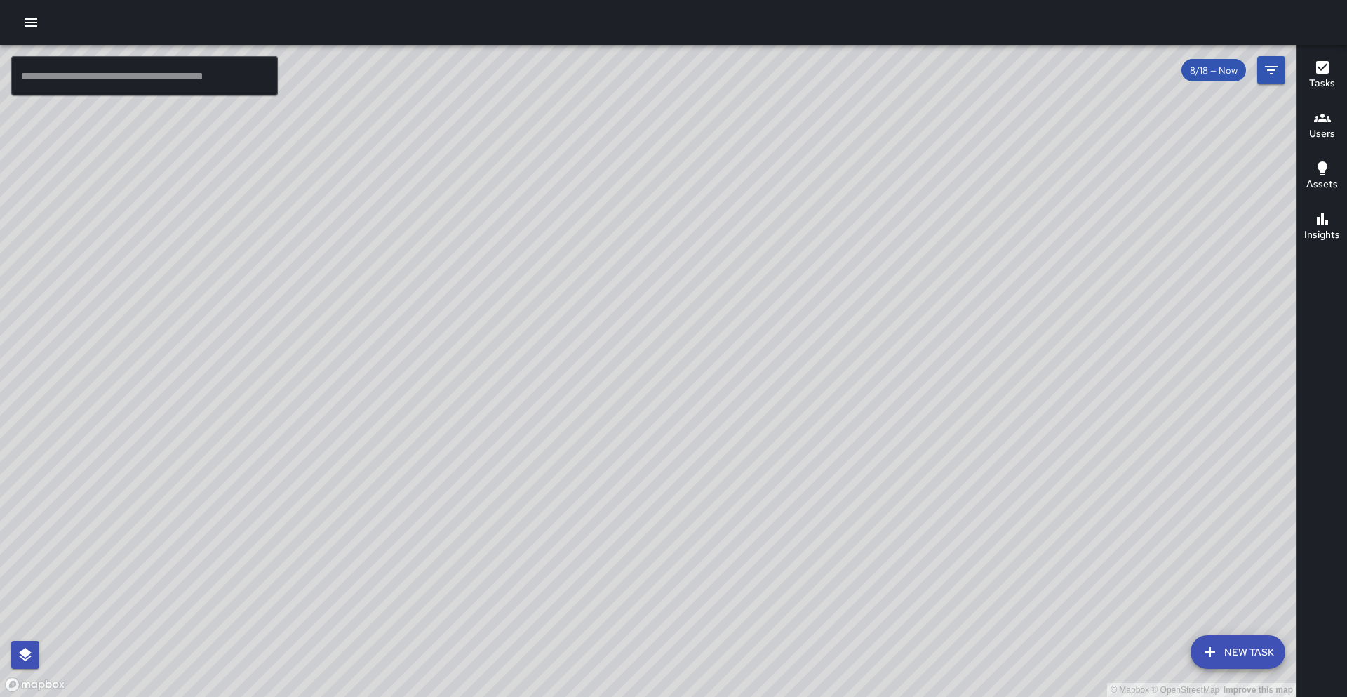
click at [356, 425] on div "© Mapbox © OpenStreetMap Improve this map" at bounding box center [648, 371] width 1297 height 652
drag, startPoint x: 375, startPoint y: 407, endPoint x: 538, endPoint y: 229, distance: 241.4
click at [538, 218] on div "© Mapbox © OpenStreetMap Improve this map" at bounding box center [648, 371] width 1297 height 652
drag, startPoint x: 189, startPoint y: 284, endPoint x: 391, endPoint y: 298, distance: 201.9
click at [391, 298] on div "© Mapbox © OpenStreetMap Improve this map" at bounding box center [648, 371] width 1297 height 652
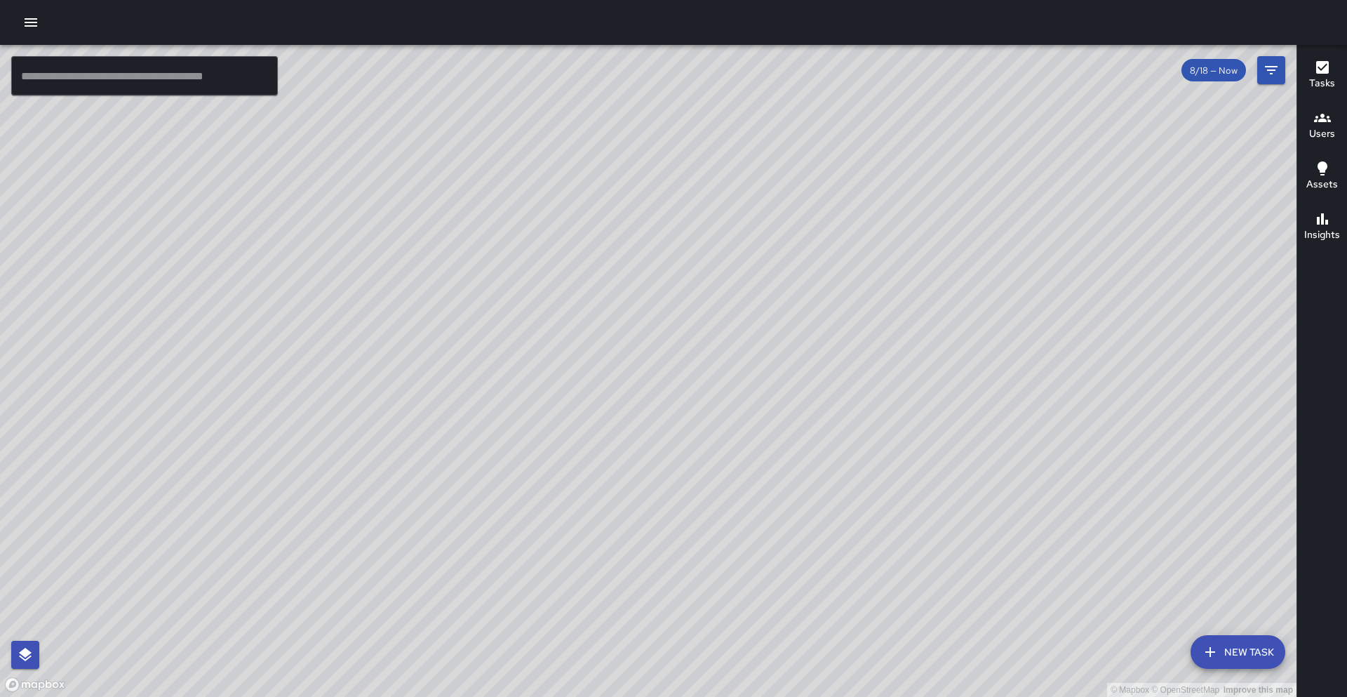
drag, startPoint x: 223, startPoint y: 287, endPoint x: 463, endPoint y: 241, distance: 244.3
click at [463, 241] on div "© Mapbox © OpenStreetMap Improve this map" at bounding box center [648, 371] width 1297 height 652
drag, startPoint x: 464, startPoint y: 236, endPoint x: 432, endPoint y: 329, distance: 98.8
click at [434, 329] on div "© Mapbox © OpenStreetMap Improve this map" at bounding box center [648, 371] width 1297 height 652
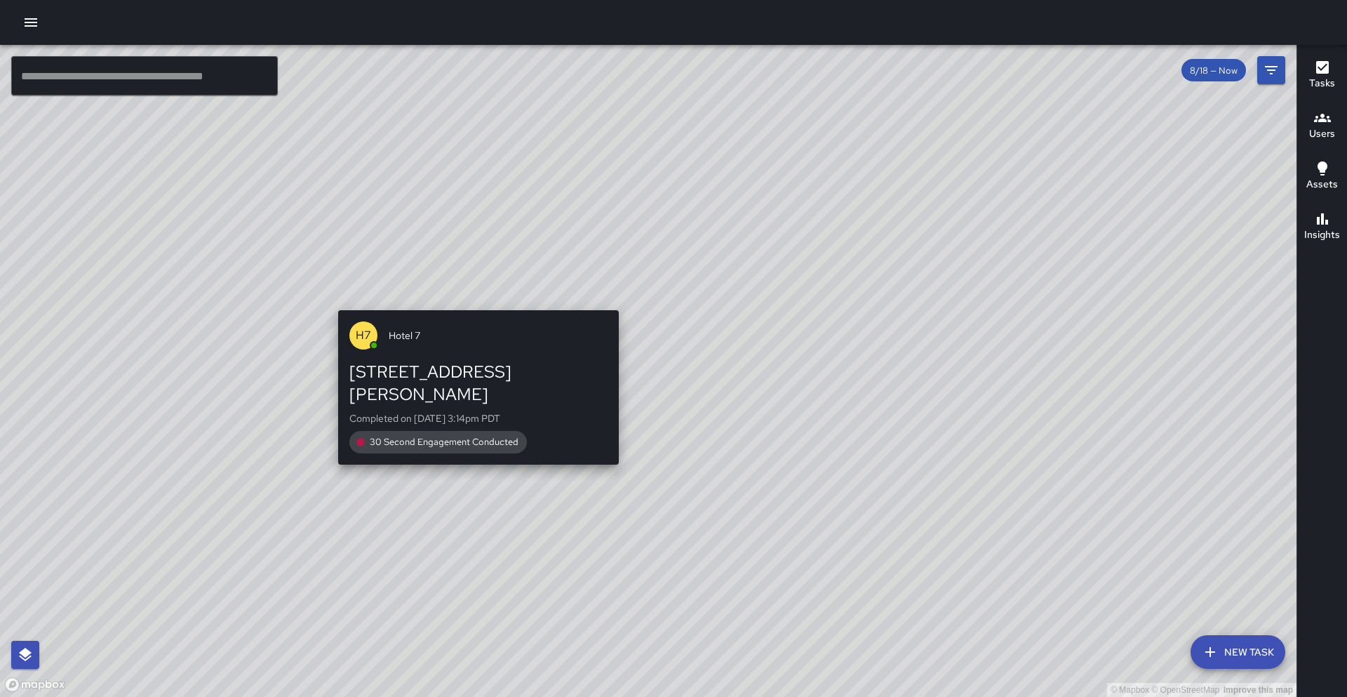
click at [470, 302] on div "© Mapbox © OpenStreetMap Improve this map H7 Hotel 7 1 Valdez Street Completed …" at bounding box center [648, 371] width 1297 height 652
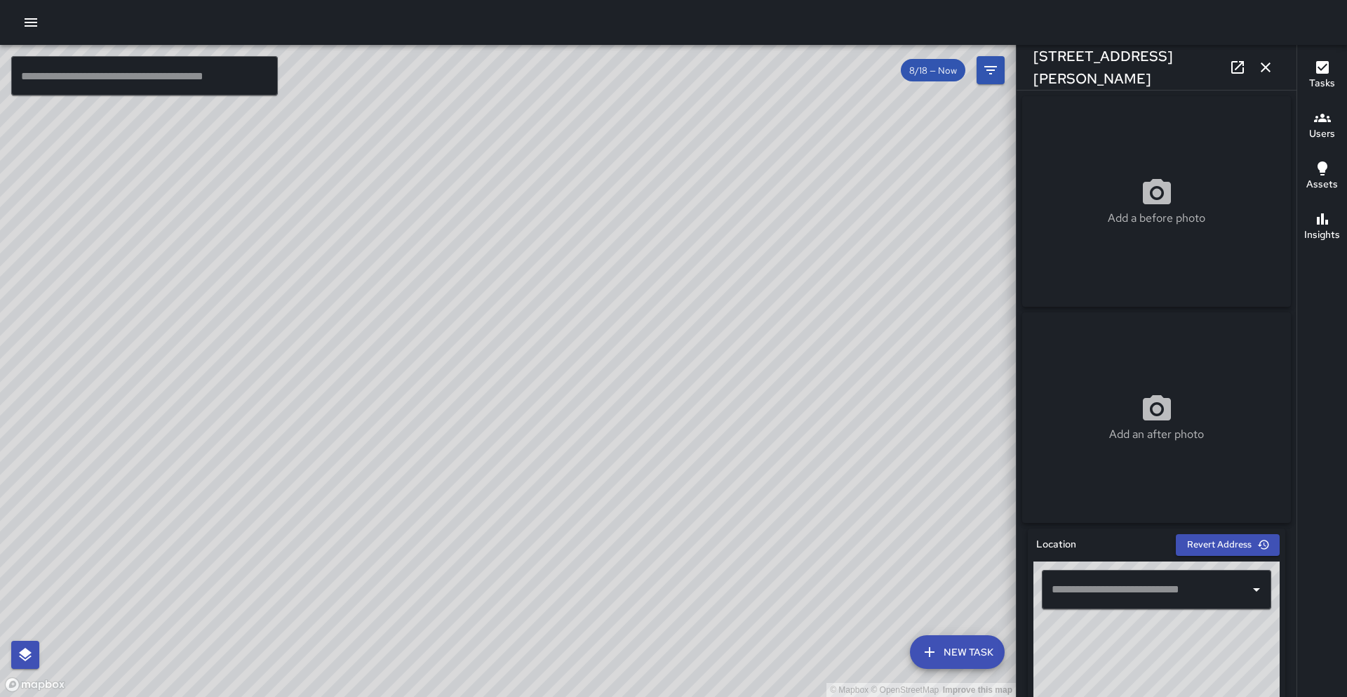
type input "**********"
click at [669, 64] on button "button" at bounding box center [1266, 67] width 28 height 28
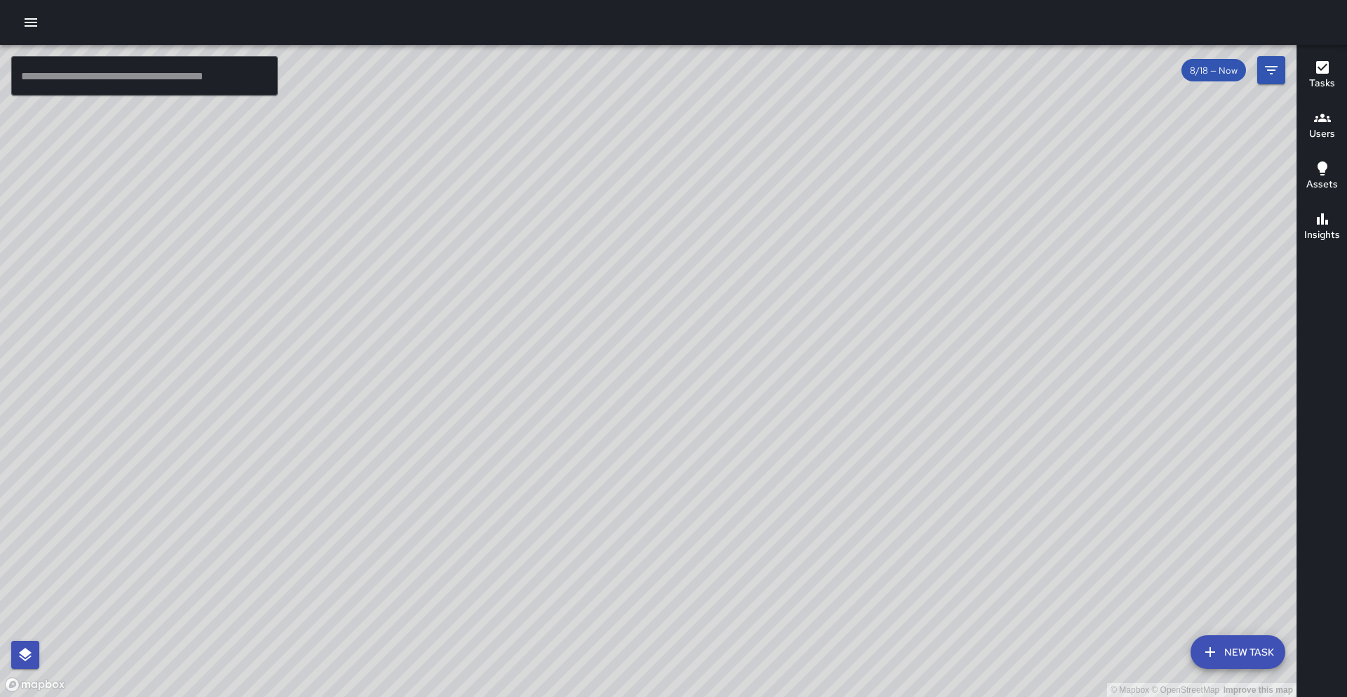
click at [632, 356] on div "© Mapbox © OpenStreetMap Improve this map" at bounding box center [648, 371] width 1297 height 652
click at [628, 366] on div "© Mapbox © OpenStreetMap Improve this map" at bounding box center [648, 371] width 1297 height 652
drag, startPoint x: 409, startPoint y: 432, endPoint x: 491, endPoint y: 342, distance: 121.7
click at [491, 342] on div "© Mapbox © OpenStreetMap Improve this map" at bounding box center [648, 371] width 1297 height 652
drag, startPoint x: 431, startPoint y: 434, endPoint x: 445, endPoint y: 356, distance: 78.5
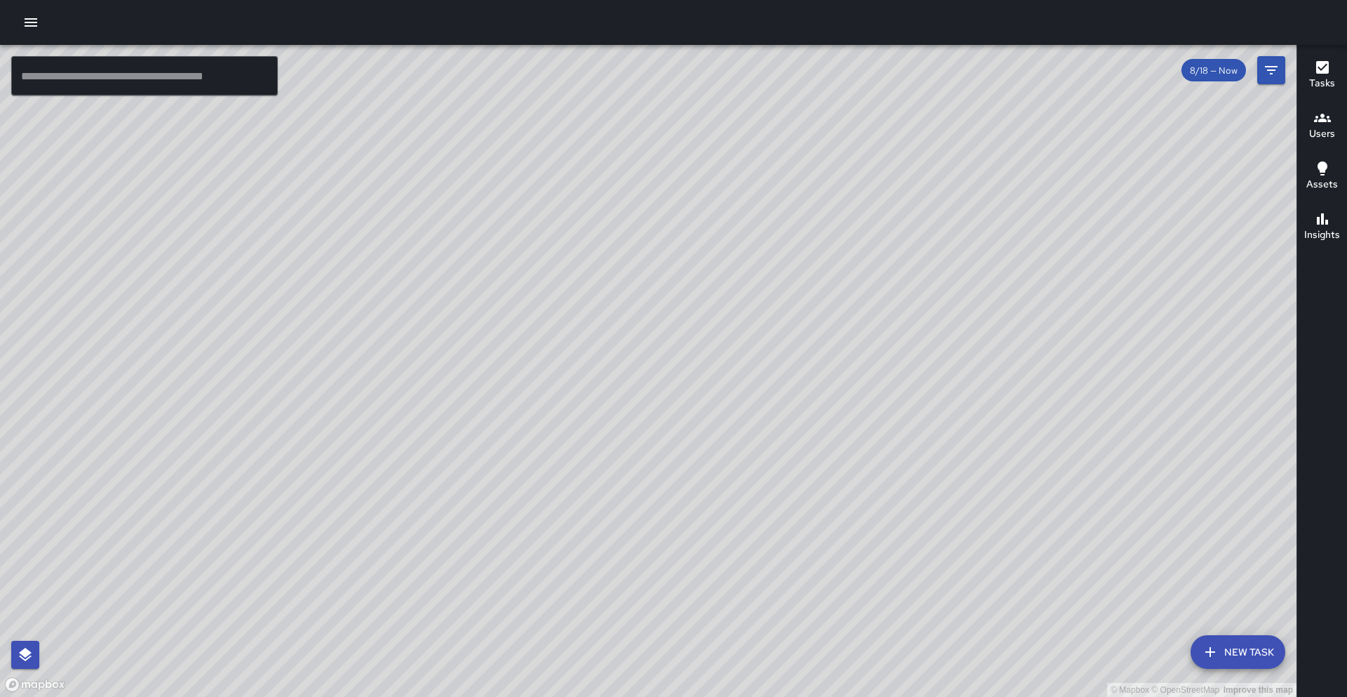
click at [445, 356] on div "© Mapbox © OpenStreetMap Improve this map" at bounding box center [648, 371] width 1297 height 652
drag, startPoint x: 408, startPoint y: 530, endPoint x: 432, endPoint y: 453, distance: 80.1
click at [432, 453] on div "© Mapbox © OpenStreetMap Improve this map" at bounding box center [648, 371] width 1297 height 652
drag, startPoint x: 555, startPoint y: 233, endPoint x: 333, endPoint y: 454, distance: 313.1
click at [333, 454] on div "© Mapbox © OpenStreetMap Improve this map" at bounding box center [648, 371] width 1297 height 652
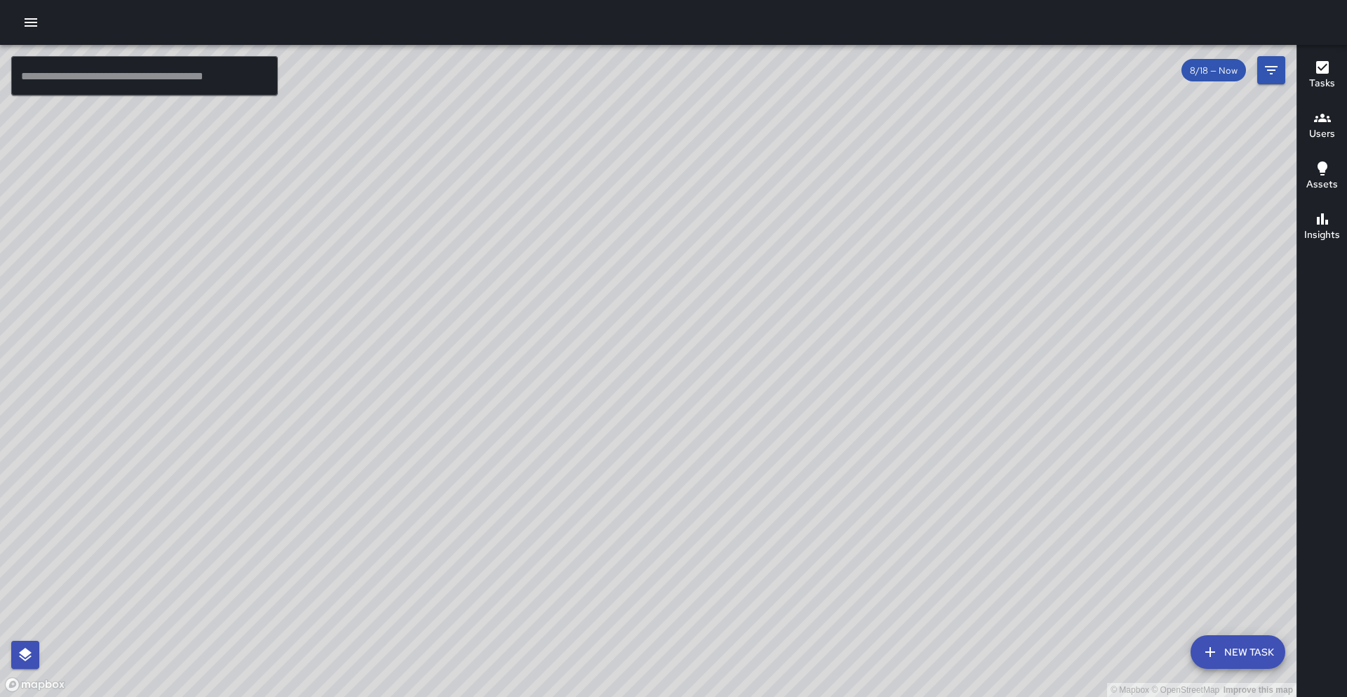
drag, startPoint x: 355, startPoint y: 574, endPoint x: 389, endPoint y: 488, distance: 92.7
click at [389, 488] on div "© Mapbox © OpenStreetMap Improve this map" at bounding box center [648, 371] width 1297 height 652
drag, startPoint x: 319, startPoint y: 515, endPoint x: 399, endPoint y: 398, distance: 141.9
click at [399, 397] on div "© Mapbox © OpenStreetMap Improve this map" at bounding box center [648, 371] width 1297 height 652
drag, startPoint x: 281, startPoint y: 486, endPoint x: 345, endPoint y: 417, distance: 94.3
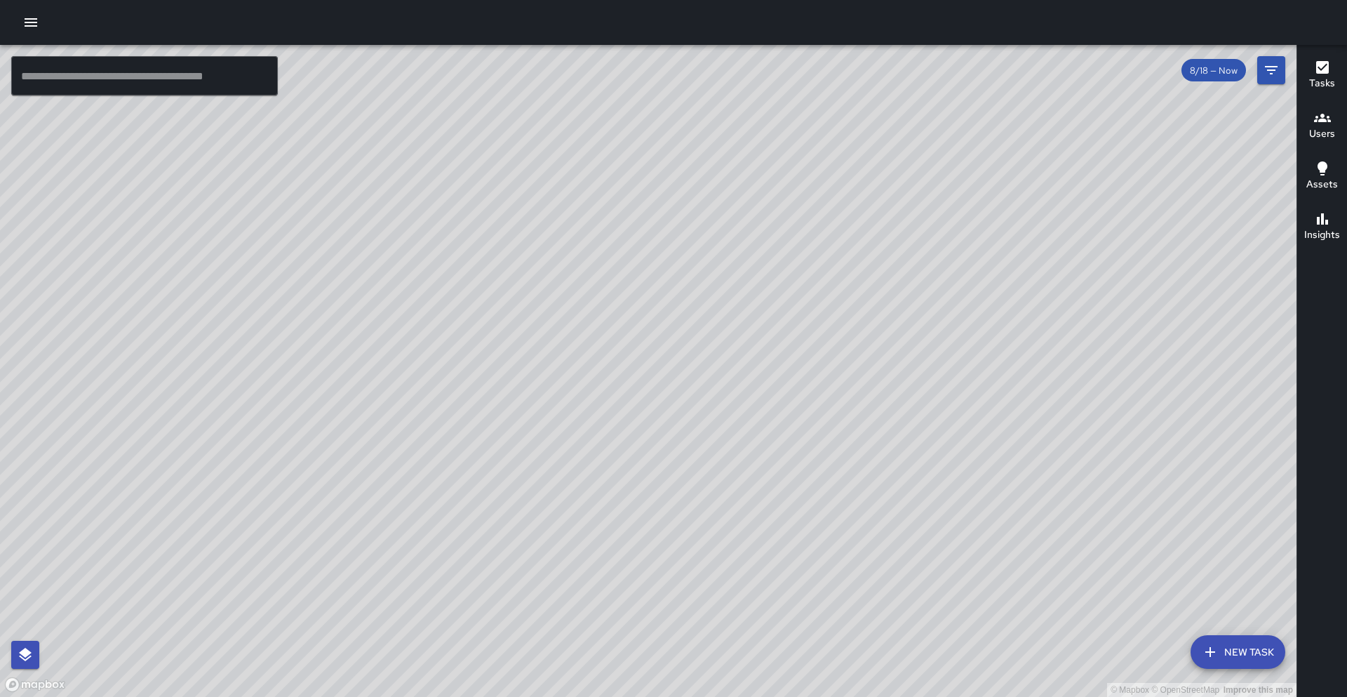
click at [345, 417] on div "© Mapbox © OpenStreetMap Improve this map" at bounding box center [648, 371] width 1297 height 652
drag, startPoint x: 251, startPoint y: 430, endPoint x: 396, endPoint y: 252, distance: 229.5
click at [396, 253] on div "© Mapbox © OpenStreetMap Improve this map" at bounding box center [648, 371] width 1297 height 652
drag, startPoint x: 189, startPoint y: 488, endPoint x: 264, endPoint y: 380, distance: 131.2
click at [264, 380] on div "© Mapbox © OpenStreetMap Improve this map" at bounding box center [648, 371] width 1297 height 652
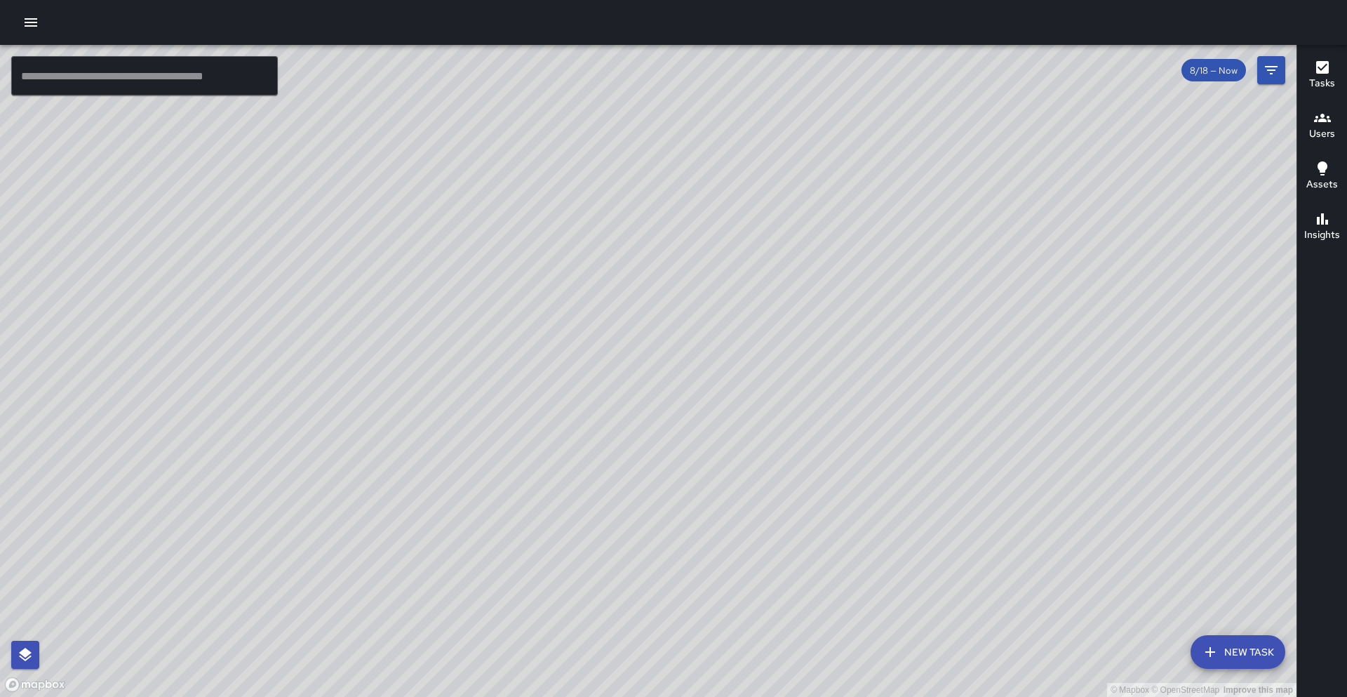
drag, startPoint x: 246, startPoint y: 311, endPoint x: 126, endPoint y: 484, distance: 210.2
click at [130, 474] on div "© Mapbox © OpenStreetMap Improve this map" at bounding box center [648, 371] width 1297 height 652
drag, startPoint x: 250, startPoint y: 293, endPoint x: 142, endPoint y: 432, distance: 176.2
click at [142, 432] on div "© Mapbox © OpenStreetMap Improve this map" at bounding box center [648, 371] width 1297 height 652
drag, startPoint x: 236, startPoint y: 162, endPoint x: 213, endPoint y: 258, distance: 98.9
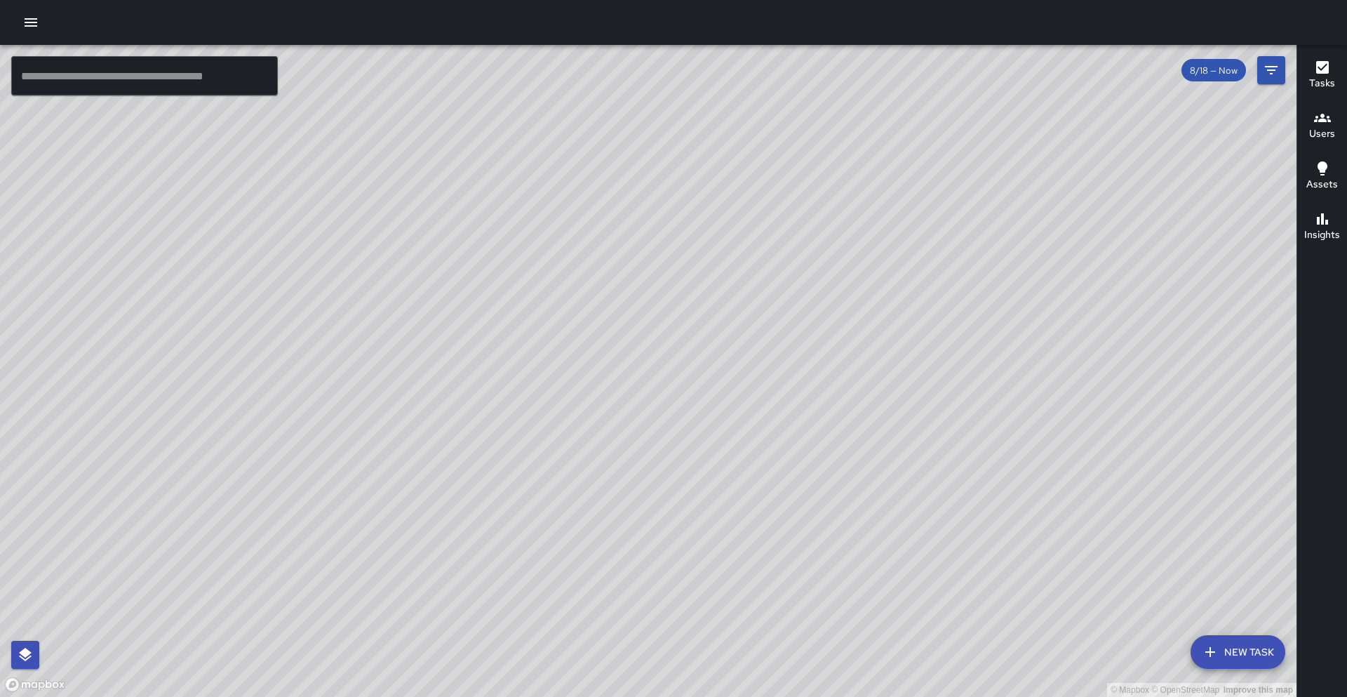
click at [213, 258] on div "© Mapbox © OpenStreetMap Improve this map" at bounding box center [648, 371] width 1297 height 652
click at [31, 21] on icon "button" at bounding box center [30, 22] width 17 height 17
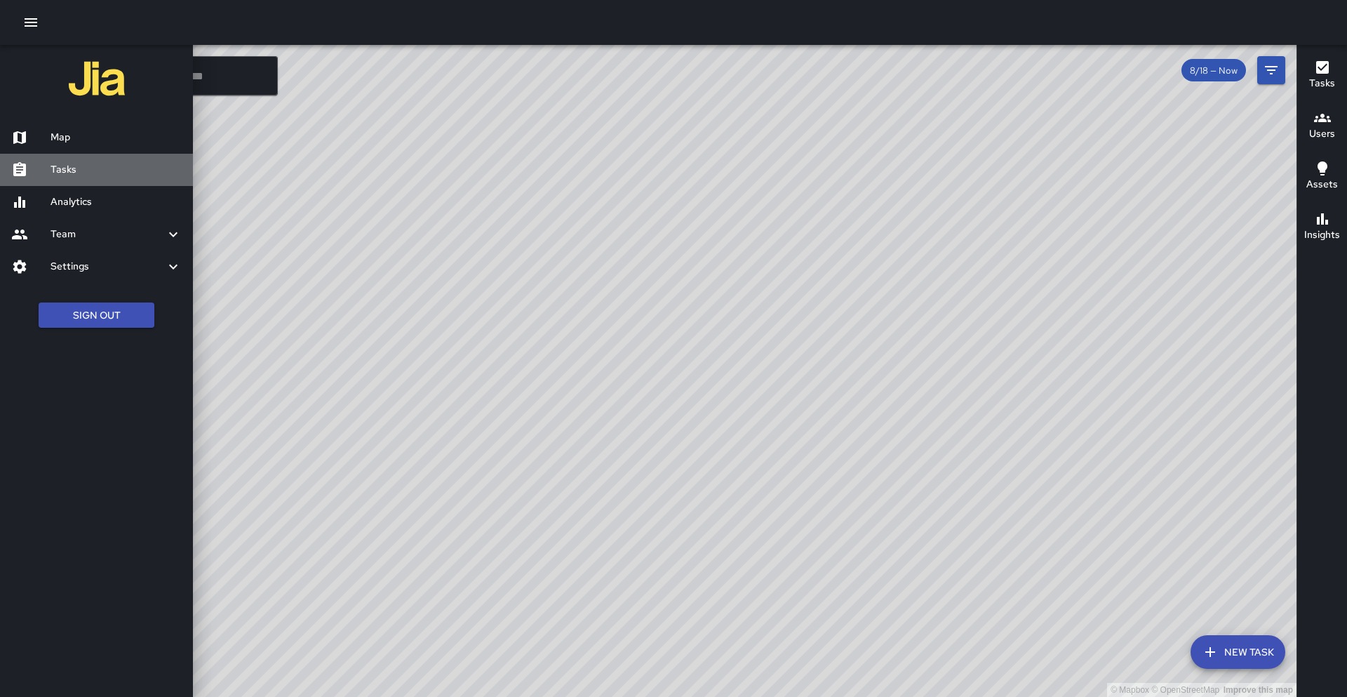
click at [63, 167] on h6 "Tasks" at bounding box center [116, 169] width 131 height 15
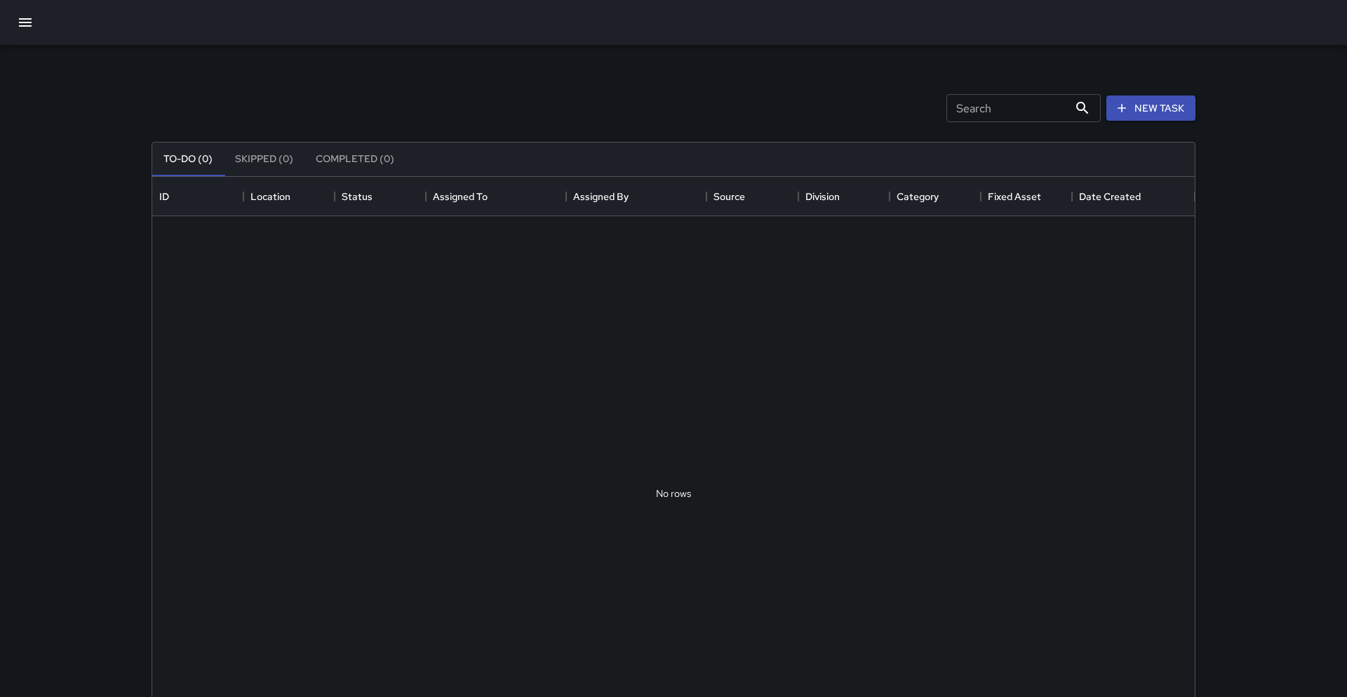
scroll to position [594, 1043]
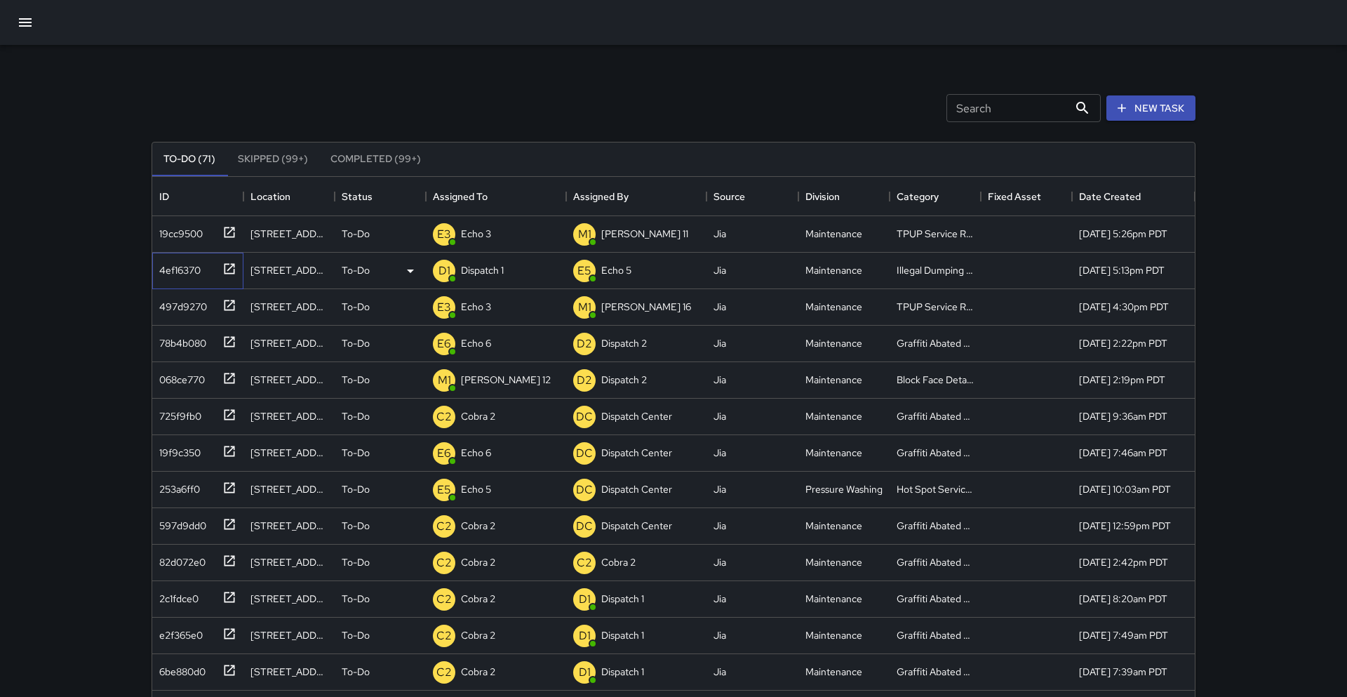
click at [228, 265] on icon at bounding box center [229, 269] width 14 height 14
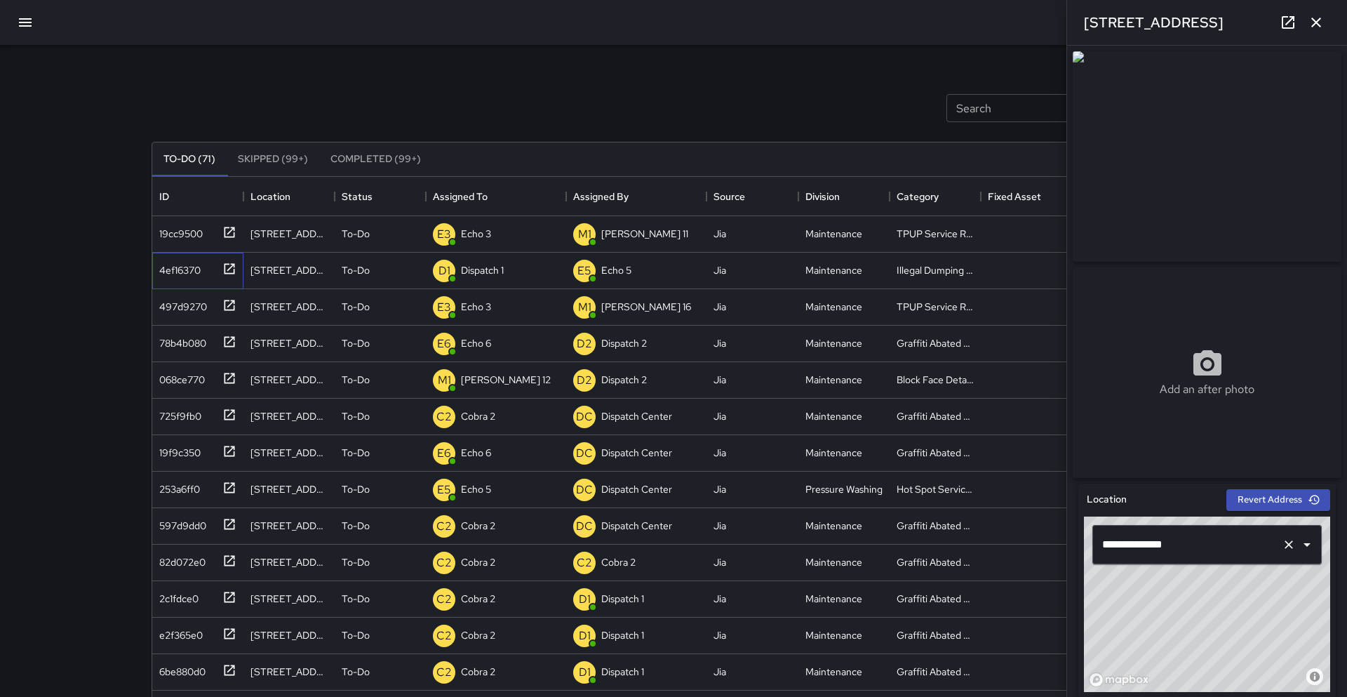
scroll to position [4, 0]
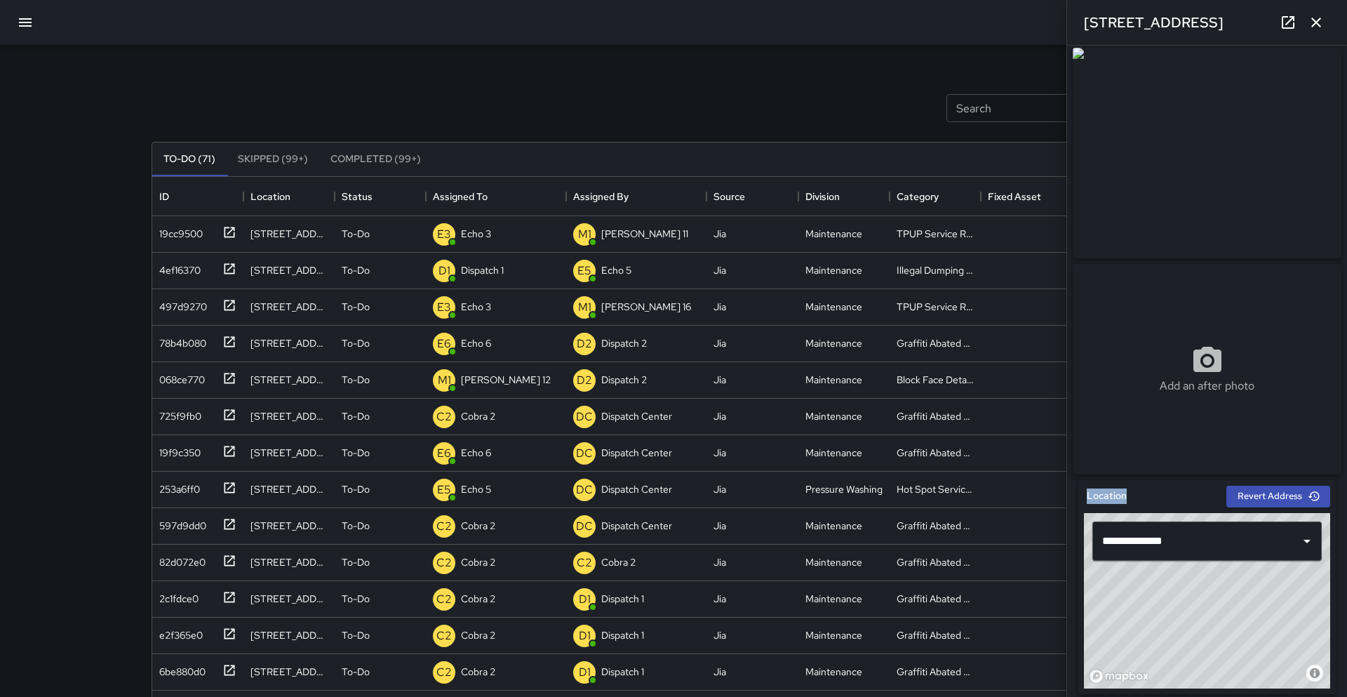
drag, startPoint x: 1144, startPoint y: 495, endPoint x: 1147, endPoint y: 451, distance: 44.3
click at [669, 451] on div "**********" at bounding box center [1207, 677] width 269 height 1258
drag, startPoint x: 1126, startPoint y: 448, endPoint x: 1076, endPoint y: 326, distance: 131.9
click at [669, 302] on div "Add an after photo" at bounding box center [1207, 369] width 274 height 216
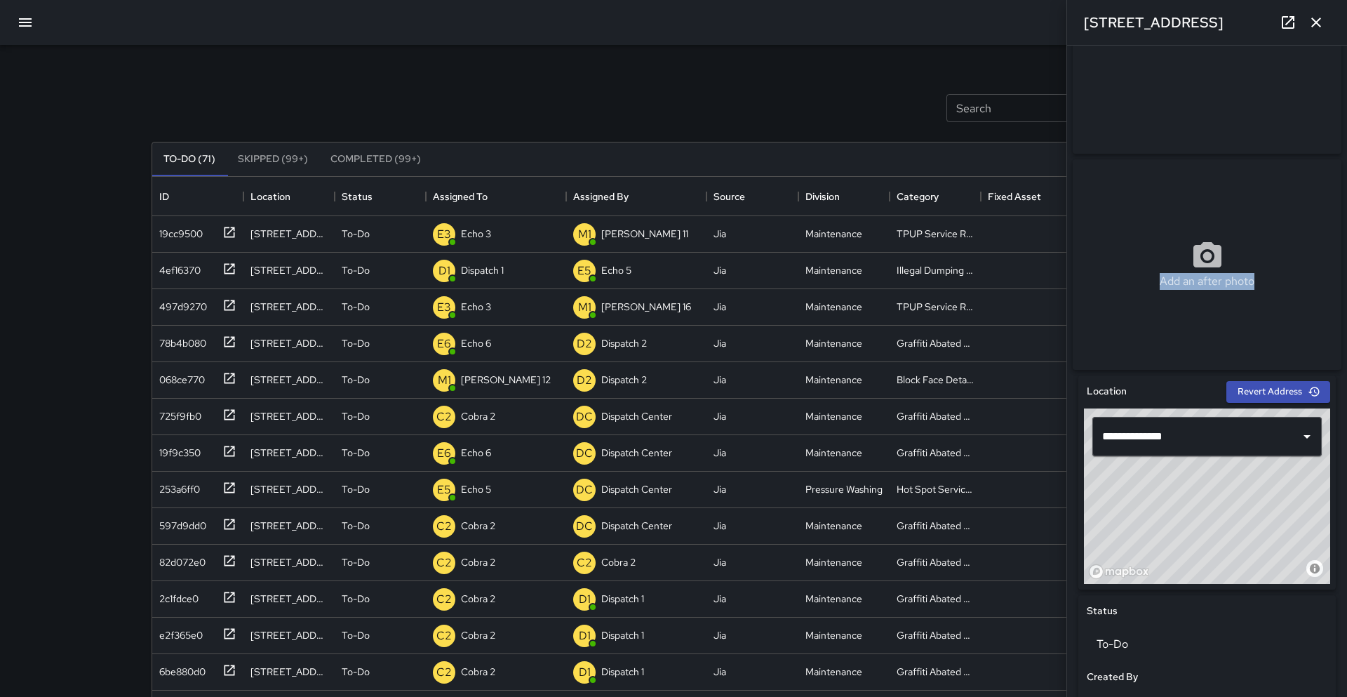
scroll to position [112, 0]
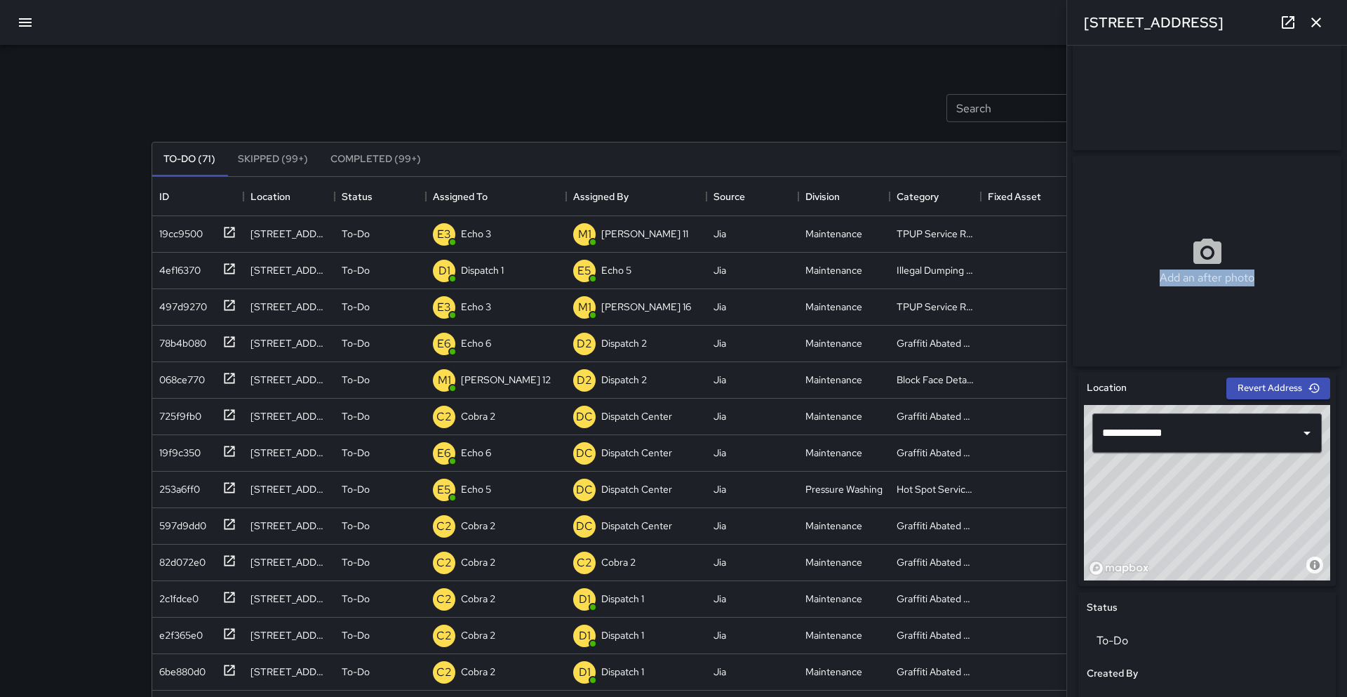
click at [669, 105] on img at bounding box center [1207, 45] width 269 height 211
click at [669, 60] on div "Search Search New Task To-Do (71) Skipped (99+) Completed (99+) ID Location Sta…" at bounding box center [674, 437] width 1078 height 784
click at [669, 29] on icon "button" at bounding box center [1316, 22] width 17 height 17
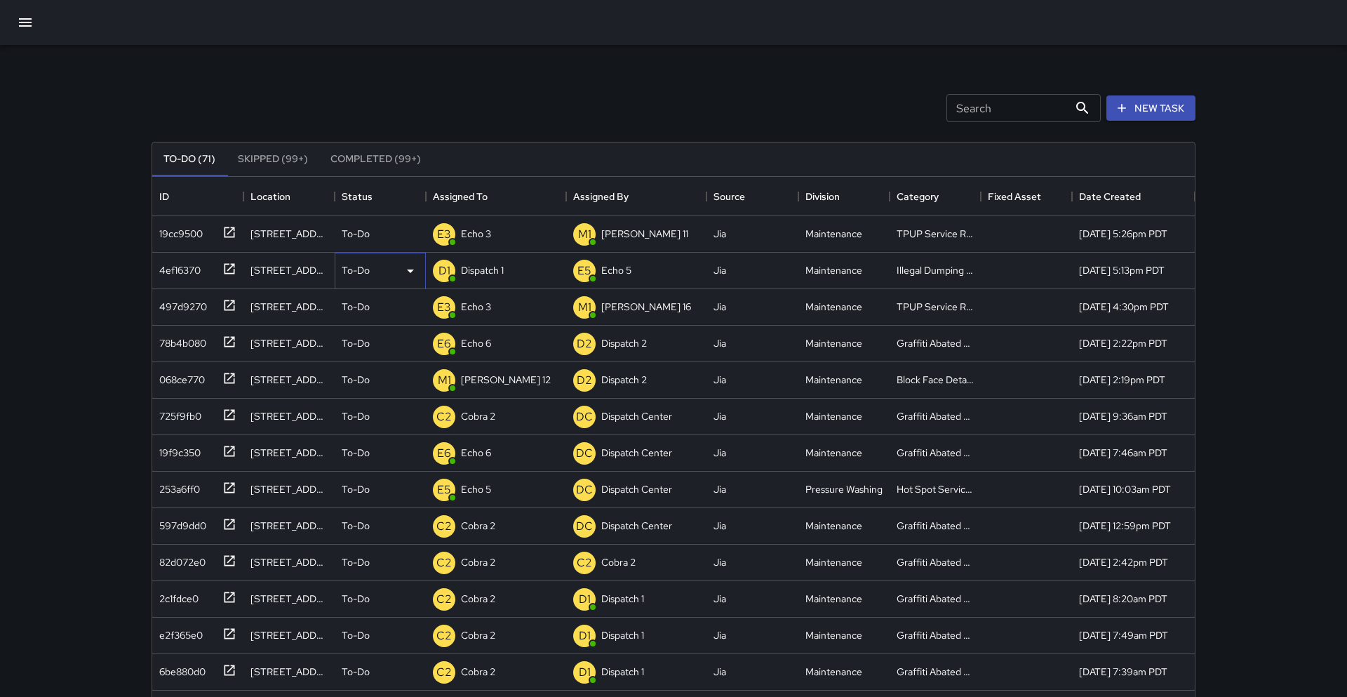
click at [411, 269] on icon at bounding box center [410, 271] width 7 height 4
click at [54, 262] on div at bounding box center [673, 348] width 1347 height 697
click at [408, 269] on icon at bounding box center [410, 271] width 7 height 4
click at [385, 334] on li "Skipped" at bounding box center [380, 333] width 90 height 25
click at [25, 29] on icon "button" at bounding box center [25, 22] width 17 height 17
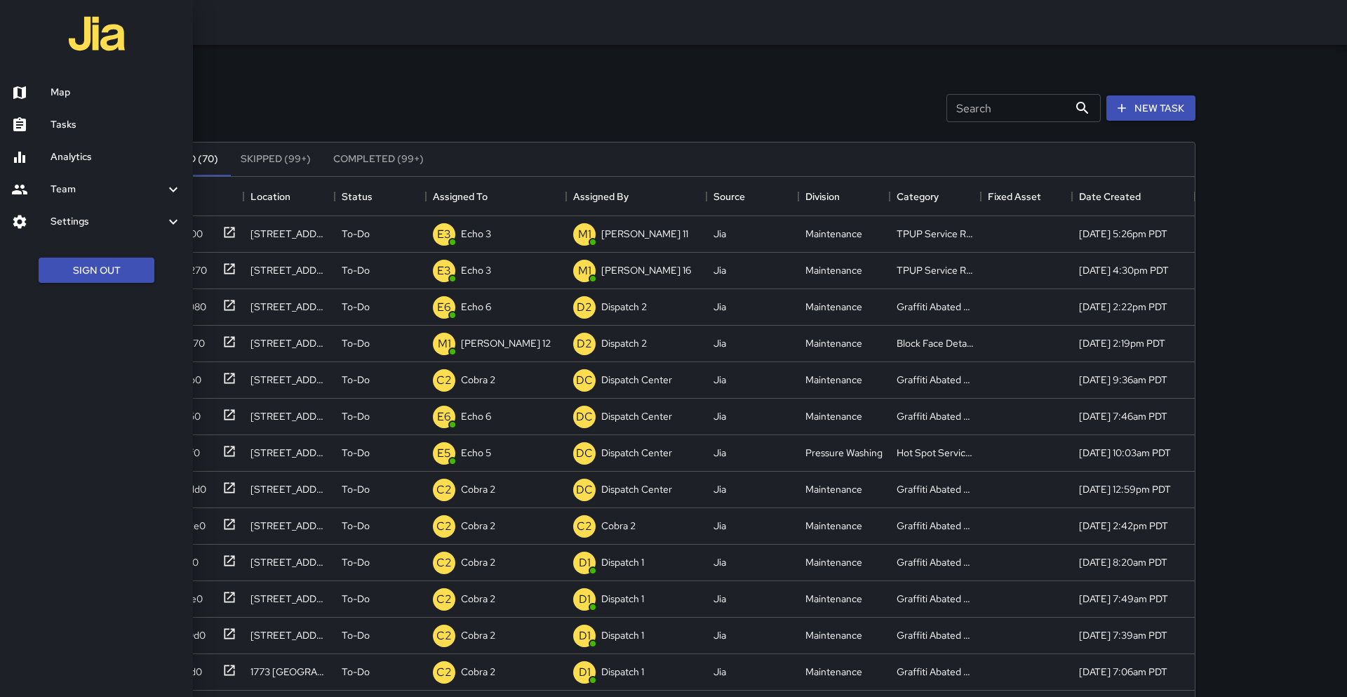
click at [73, 83] on link "Map" at bounding box center [96, 92] width 193 height 32
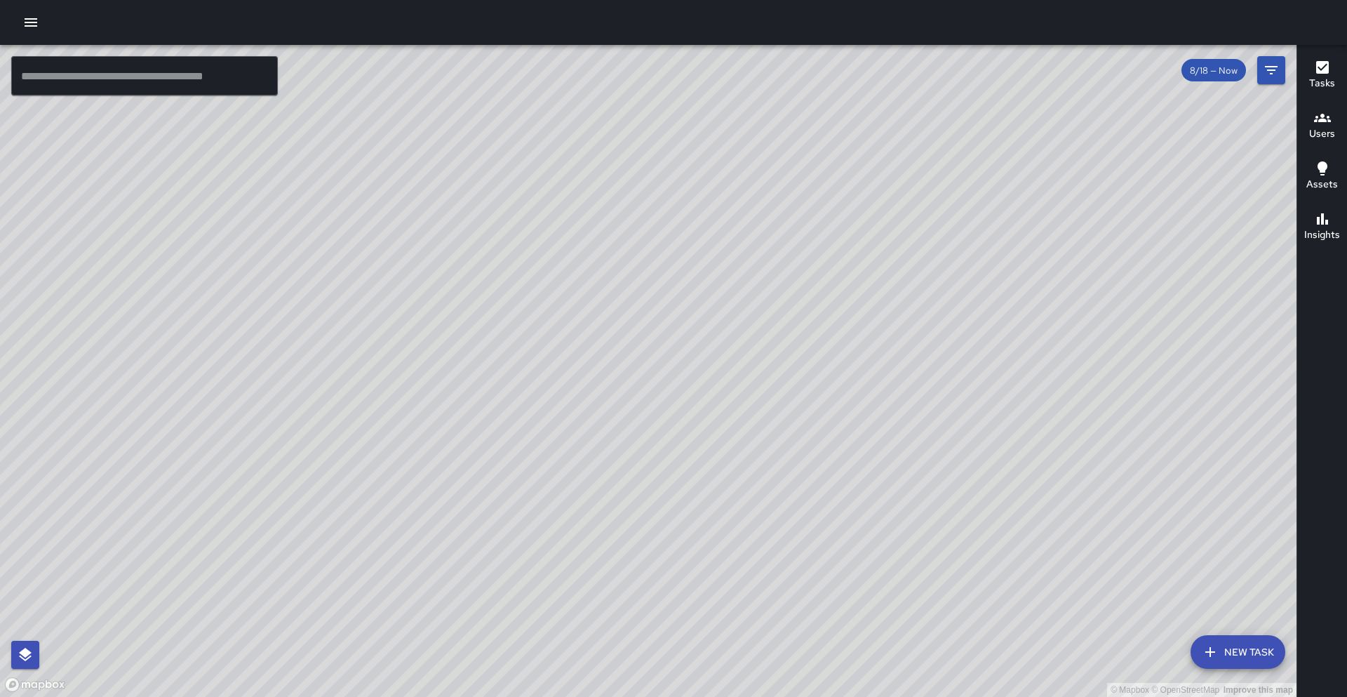
drag, startPoint x: 474, startPoint y: 491, endPoint x: 505, endPoint y: 401, distance: 94.3
click at [505, 401] on div "© Mapbox © OpenStreetMap Improve this map" at bounding box center [648, 371] width 1297 height 652
click at [210, 566] on div "© Mapbox © OpenStreetMap Improve this map" at bounding box center [648, 371] width 1297 height 652
click at [209, 564] on div "© Mapbox © OpenStreetMap Improve this map" at bounding box center [648, 371] width 1297 height 652
click at [22, 26] on icon "button" at bounding box center [30, 22] width 17 height 17
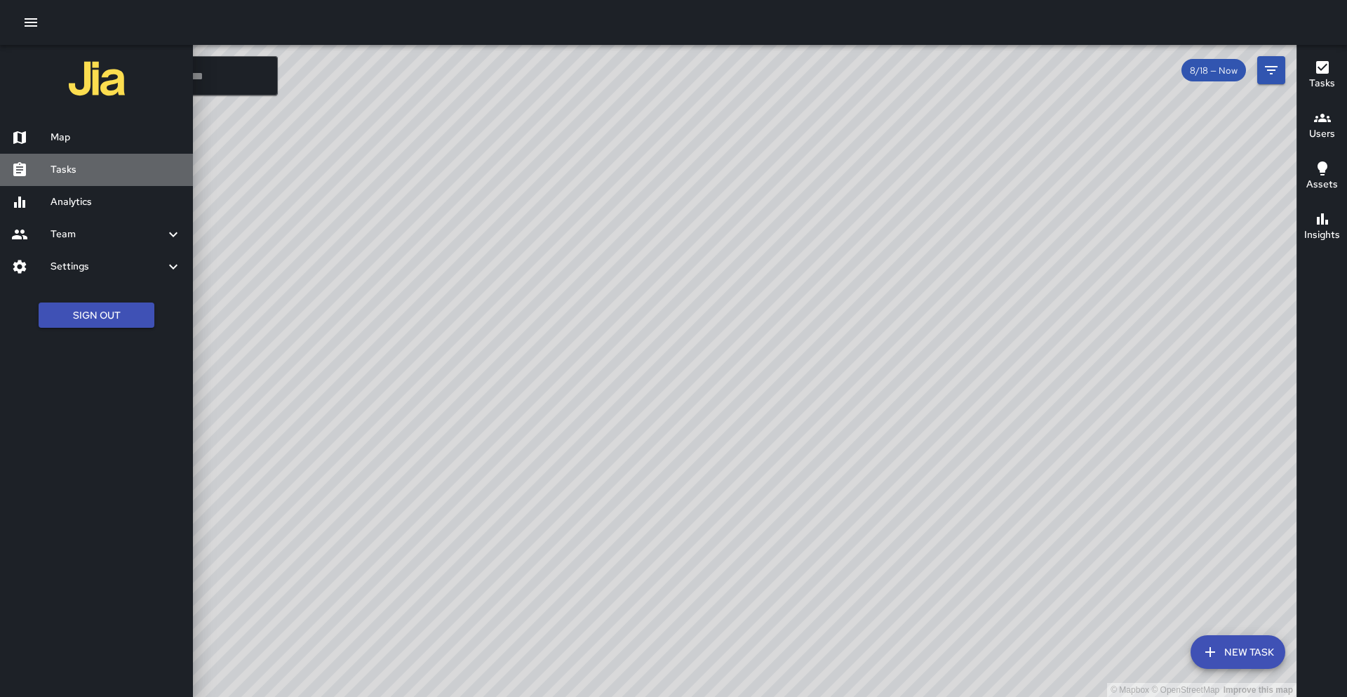
click at [85, 162] on h6 "Tasks" at bounding box center [116, 169] width 131 height 15
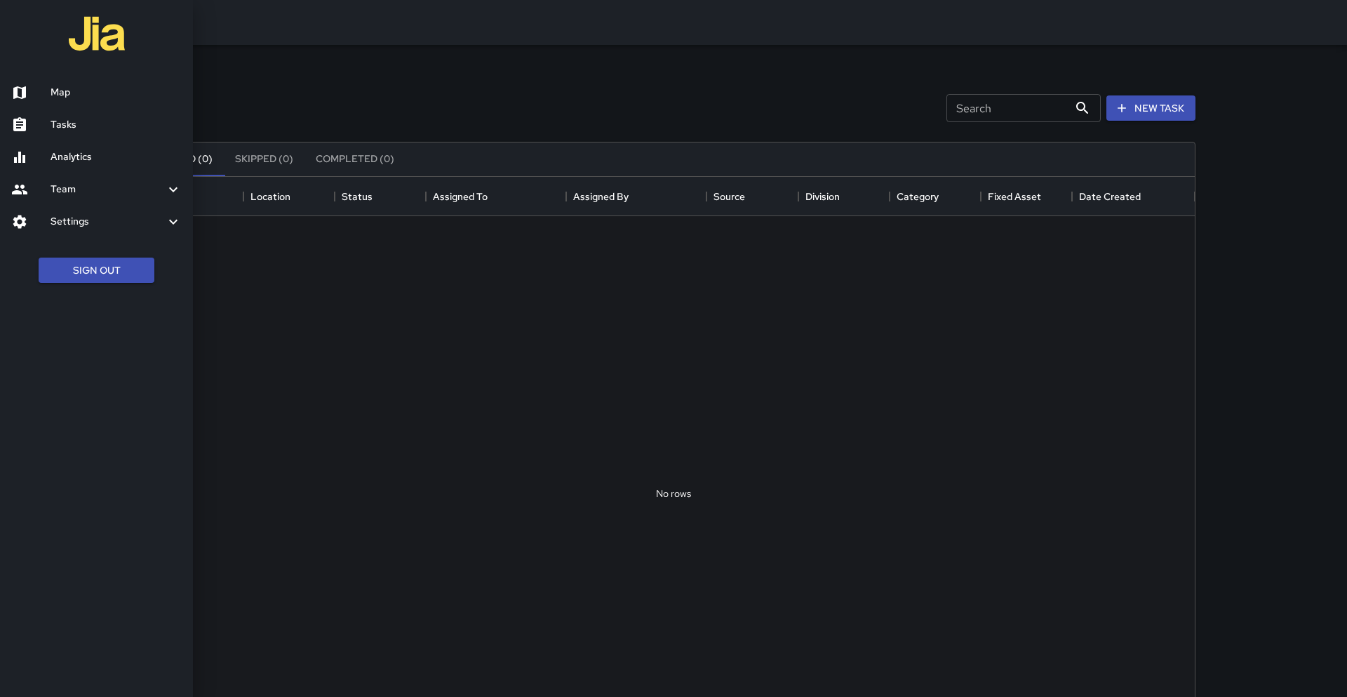
scroll to position [594, 1043]
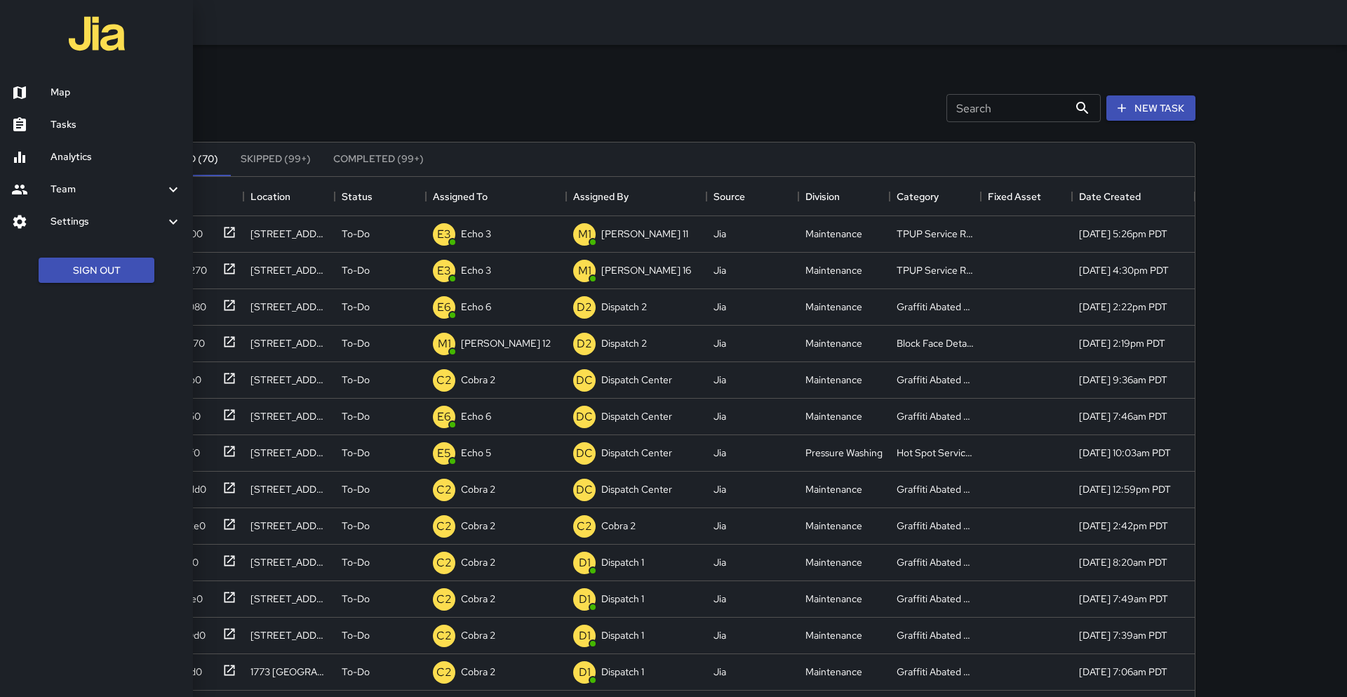
click at [318, 76] on div at bounding box center [673, 348] width 1347 height 697
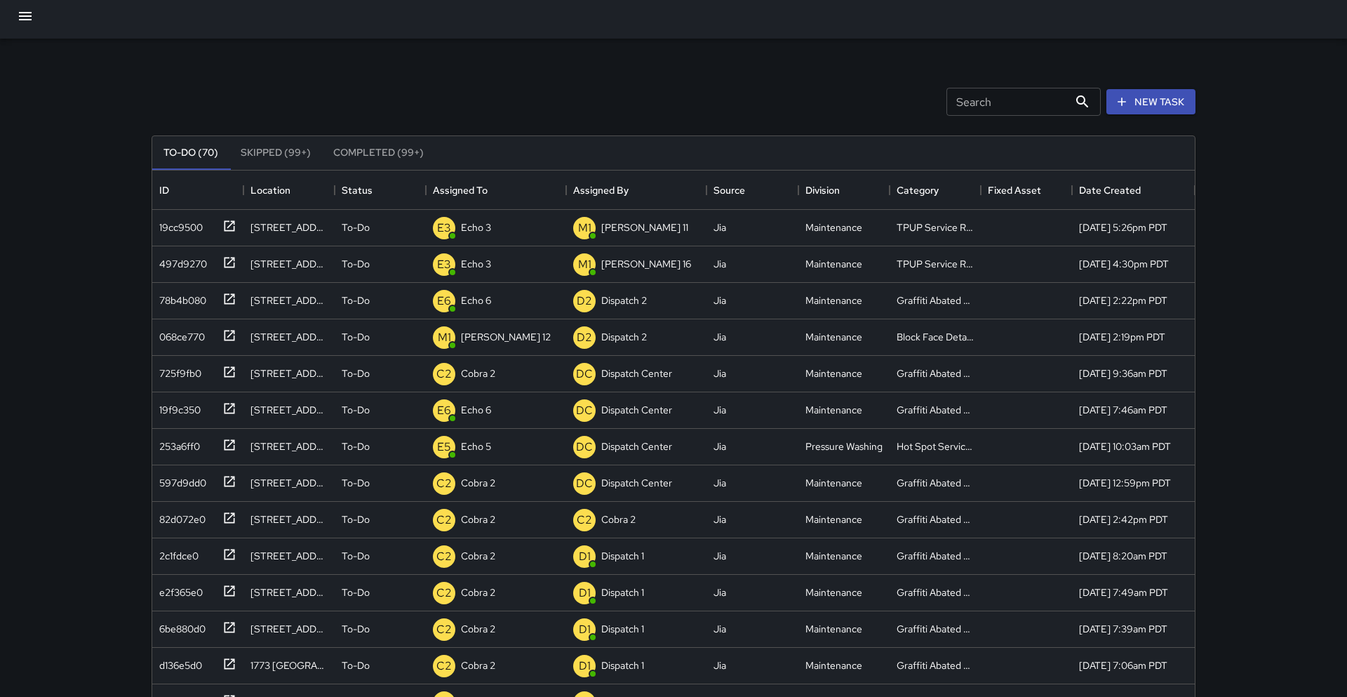
scroll to position [8, 0]
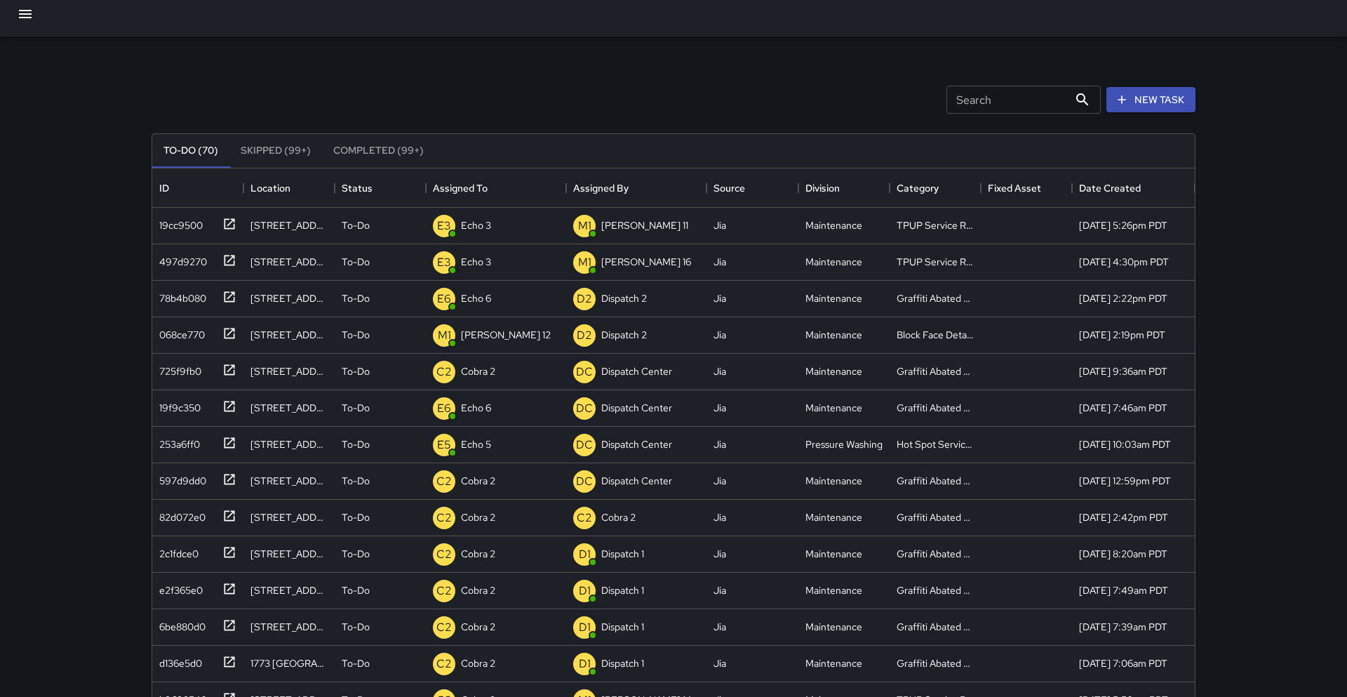
click at [537, 48] on div "Search Search New Task To-Do (70) Skipped (99+) Completed (99+) ID Location Sta…" at bounding box center [674, 428] width 1078 height 784
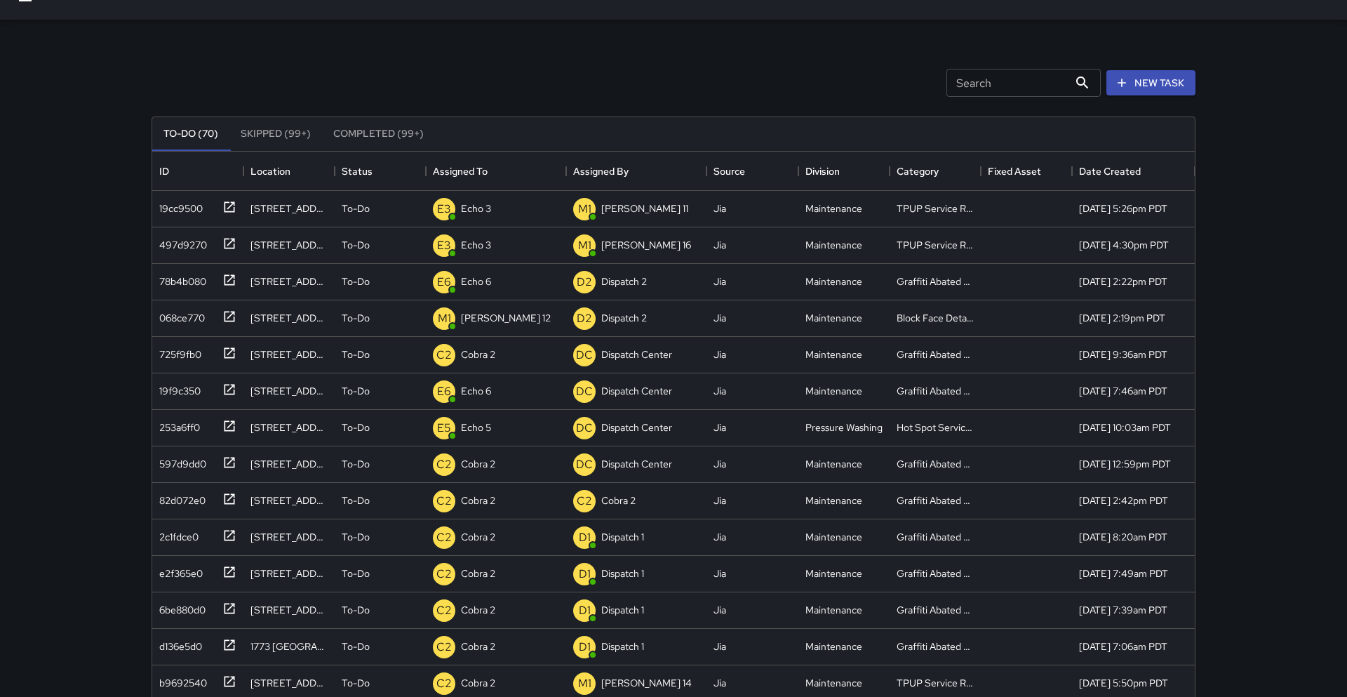
scroll to position [0, 0]
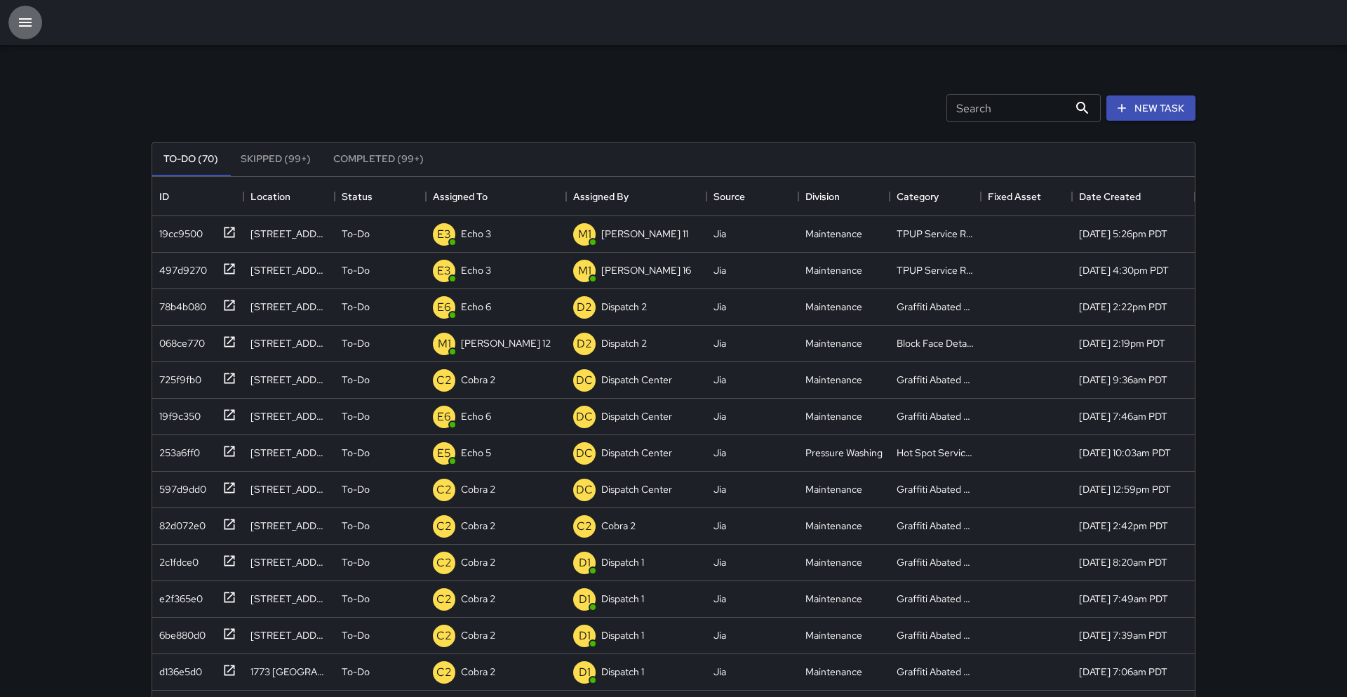
click at [24, 27] on icon "button" at bounding box center [25, 22] width 17 height 17
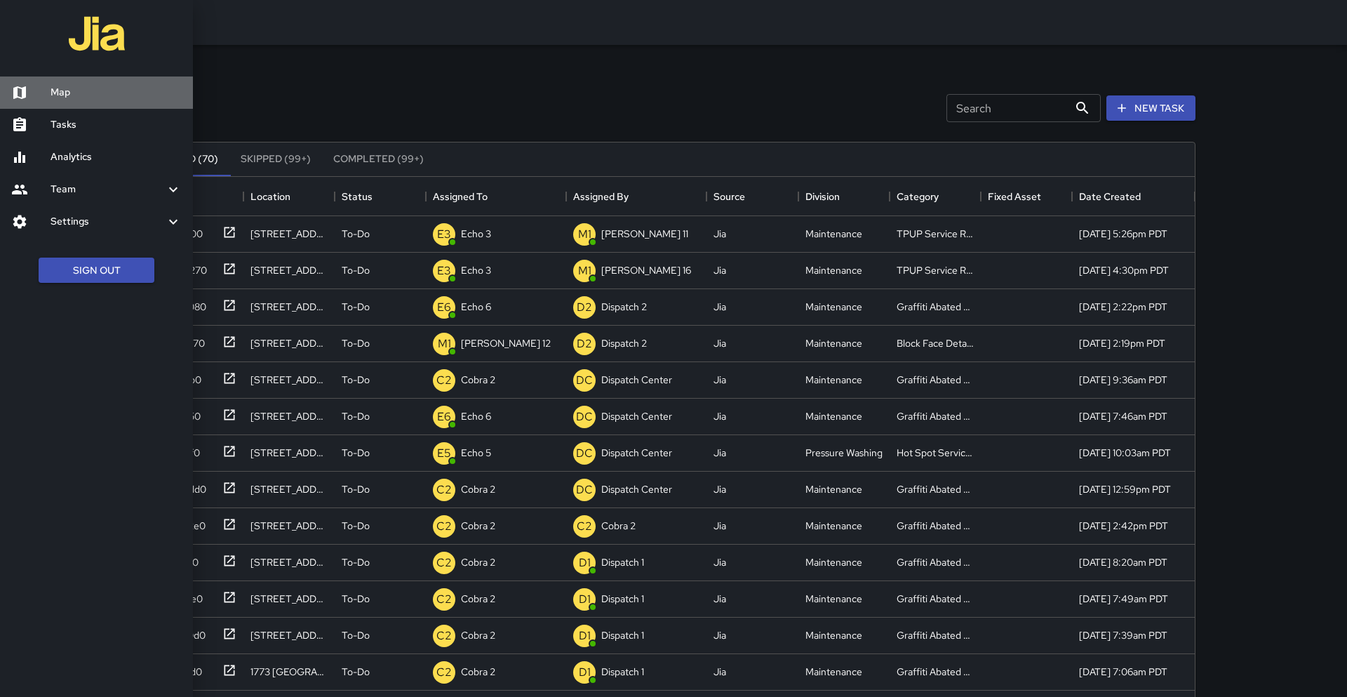
click at [74, 103] on link "Map" at bounding box center [96, 92] width 193 height 32
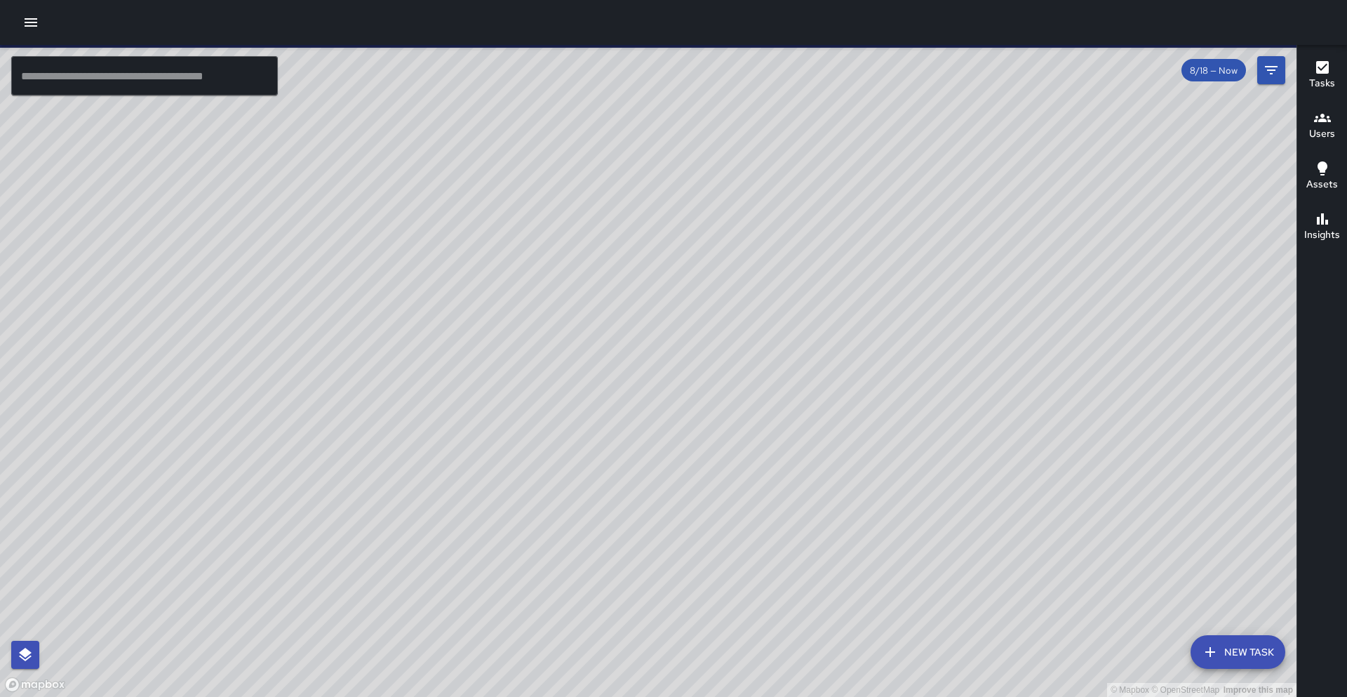
drag, startPoint x: 507, startPoint y: 379, endPoint x: 395, endPoint y: 392, distance: 112.3
click at [395, 392] on div "© Mapbox © OpenStreetMap Improve this map" at bounding box center [648, 371] width 1297 height 652
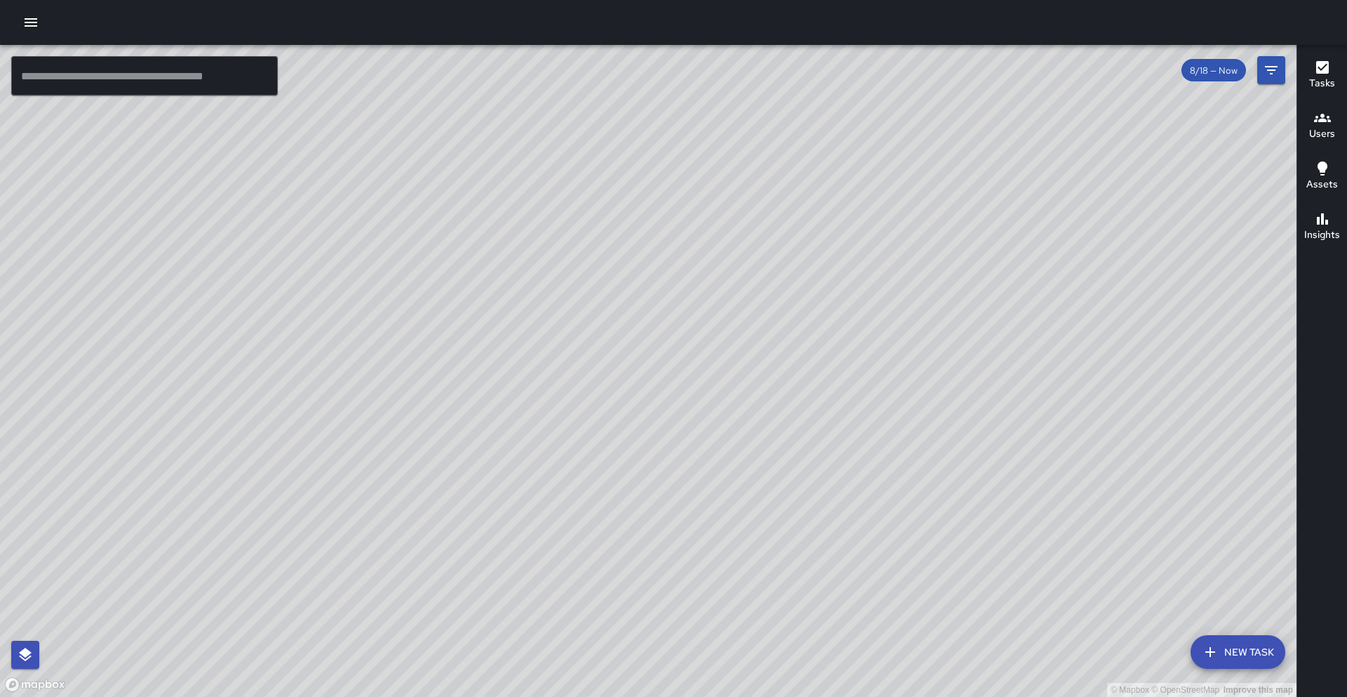
drag, startPoint x: 469, startPoint y: 262, endPoint x: 488, endPoint y: 406, distance: 145.2
click at [488, 406] on div "© Mapbox © OpenStreetMap Improve this map" at bounding box center [648, 371] width 1297 height 652
drag, startPoint x: 549, startPoint y: 302, endPoint x: 530, endPoint y: 371, distance: 71.5
click at [530, 371] on div "© Mapbox © OpenStreetMap Improve this map" at bounding box center [648, 371] width 1297 height 652
drag, startPoint x: 743, startPoint y: 215, endPoint x: 702, endPoint y: 267, distance: 66.0
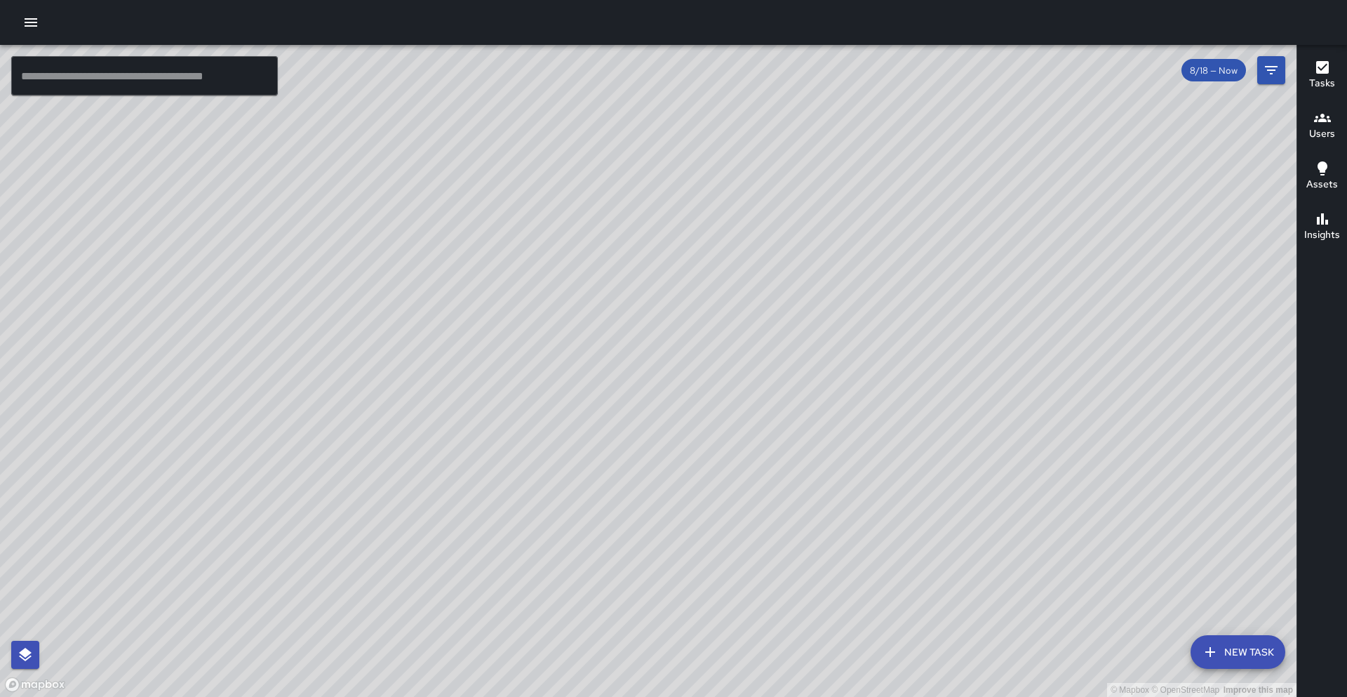
click at [669, 266] on div "© Mapbox © OpenStreetMap Improve this map" at bounding box center [648, 371] width 1297 height 652
drag, startPoint x: 881, startPoint y: 201, endPoint x: 904, endPoint y: 212, distance: 25.7
click at [669, 211] on div "© Mapbox © OpenStreetMap Improve this map" at bounding box center [648, 371] width 1297 height 652
click at [669, 234] on div "© Mapbox © OpenStreetMap Improve this map" at bounding box center [648, 371] width 1297 height 652
click at [669, 318] on div "© Mapbox © OpenStreetMap Improve this map" at bounding box center [648, 371] width 1297 height 652
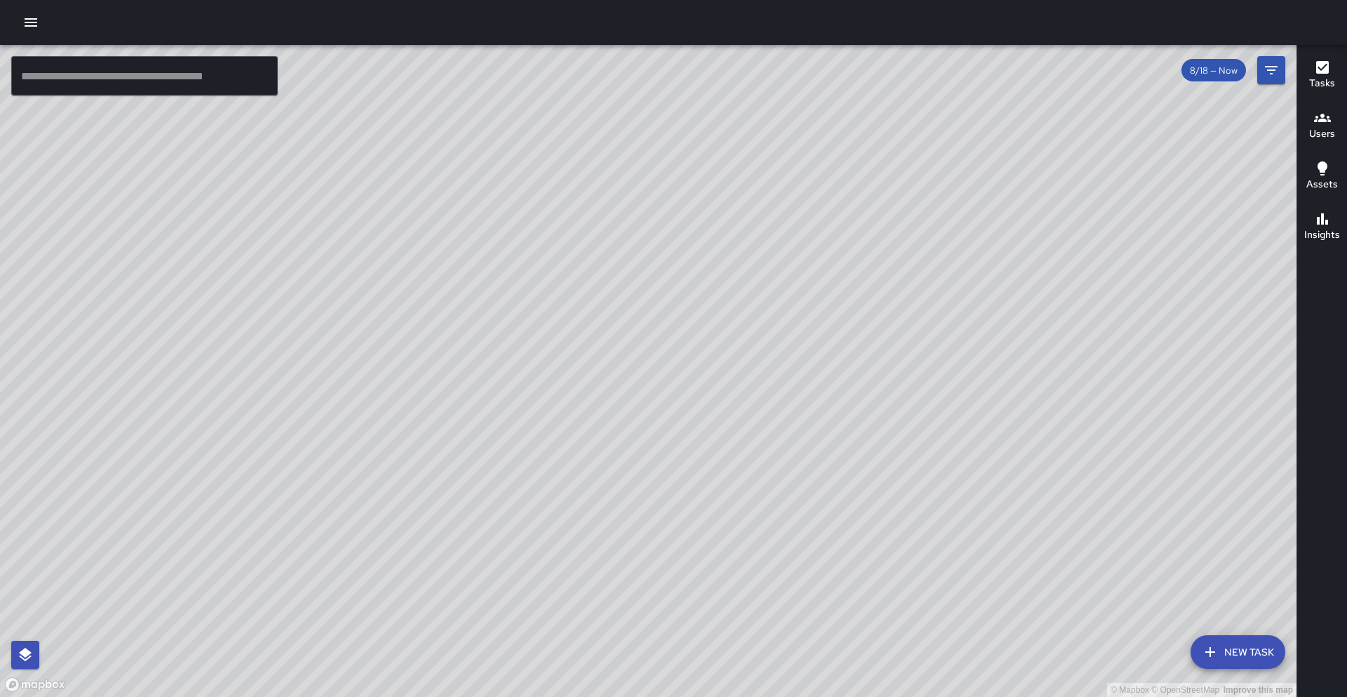
drag, startPoint x: 267, startPoint y: 429, endPoint x: 345, endPoint y: 333, distance: 124.3
click at [345, 333] on div "© Mapbox © OpenStreetMap Improve this map" at bounding box center [648, 371] width 1297 height 652
drag, startPoint x: 500, startPoint y: 399, endPoint x: 467, endPoint y: 422, distance: 39.9
click at [467, 422] on div "© Mapbox © OpenStreetMap Improve this map" at bounding box center [648, 371] width 1297 height 652
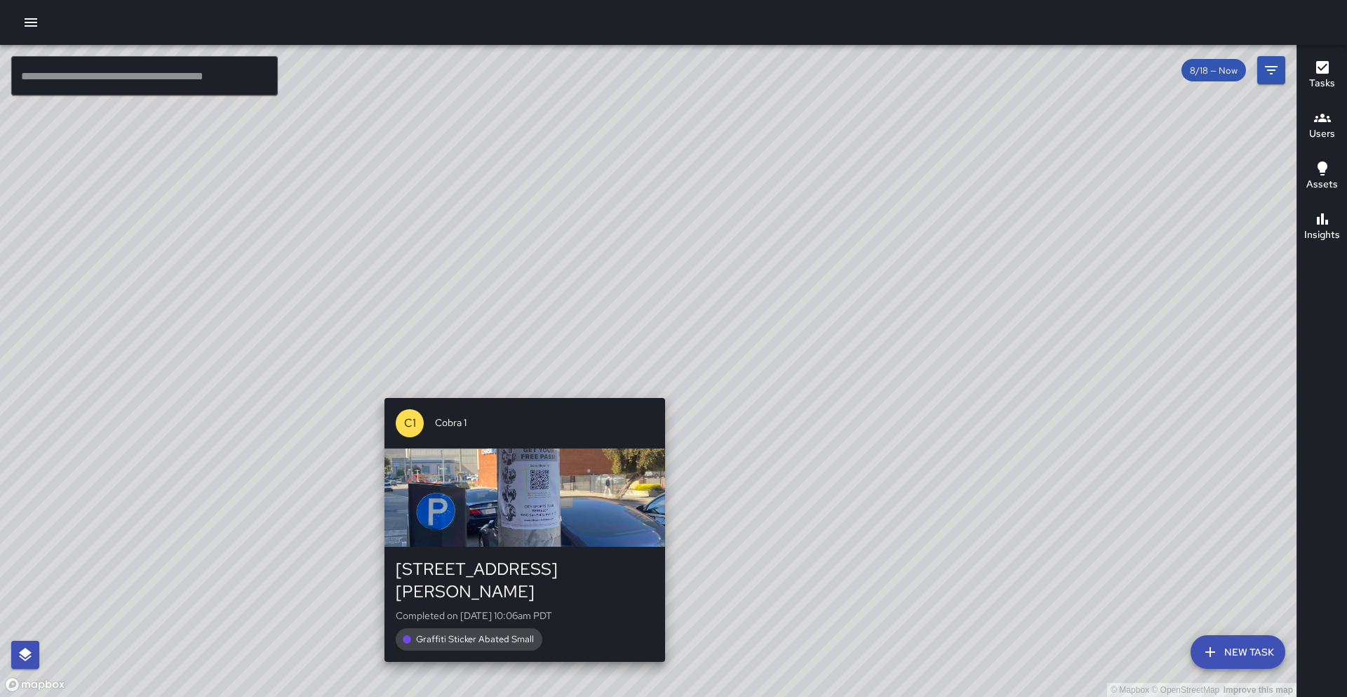
drag, startPoint x: 557, startPoint y: 359, endPoint x: 519, endPoint y: 389, distance: 48.6
click at [519, 389] on div "© Mapbox © OpenStreetMap Improve this map C1 Cobra 1 2021 Webster Street Comple…" at bounding box center [648, 371] width 1297 height 652
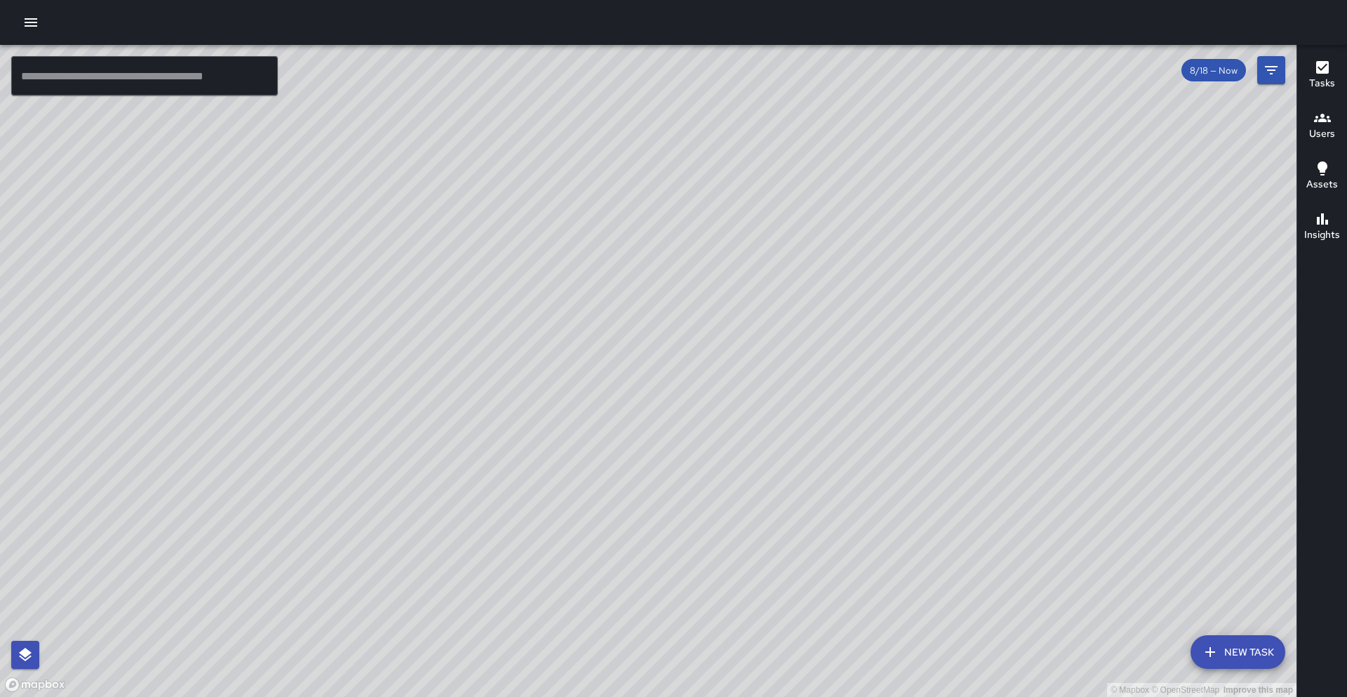
drag, startPoint x: 538, startPoint y: 375, endPoint x: 505, endPoint y: 407, distance: 45.7
click at [505, 407] on div "© Mapbox © OpenStreetMap Improve this map" at bounding box center [648, 371] width 1297 height 652
click at [25, 30] on icon "button" at bounding box center [30, 22] width 17 height 17
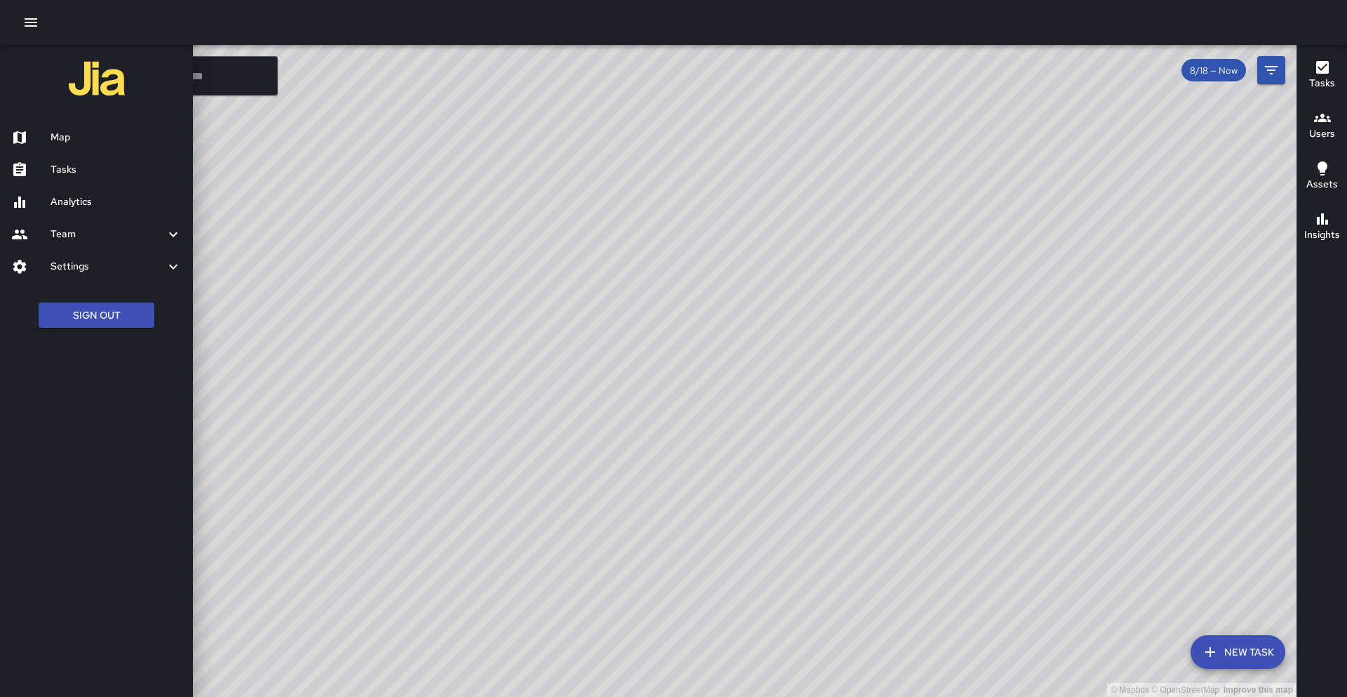
click at [69, 166] on h6 "Tasks" at bounding box center [116, 169] width 131 height 15
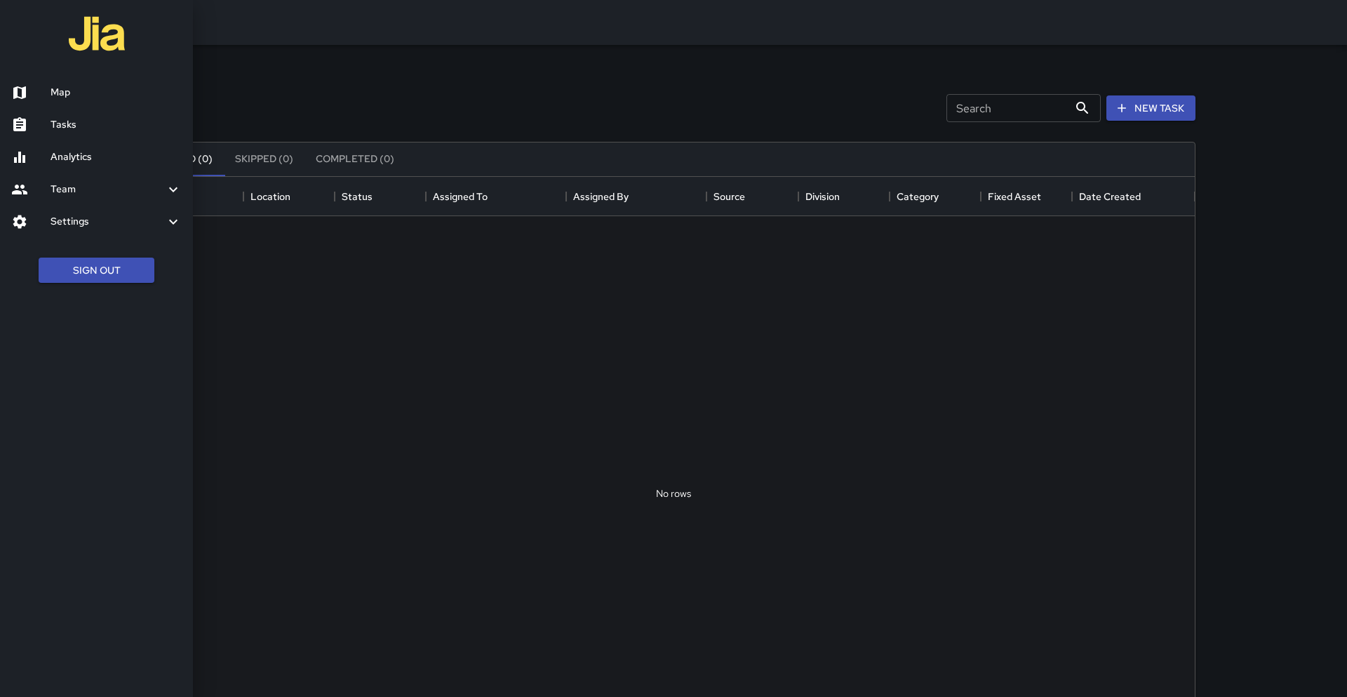
scroll to position [594, 1043]
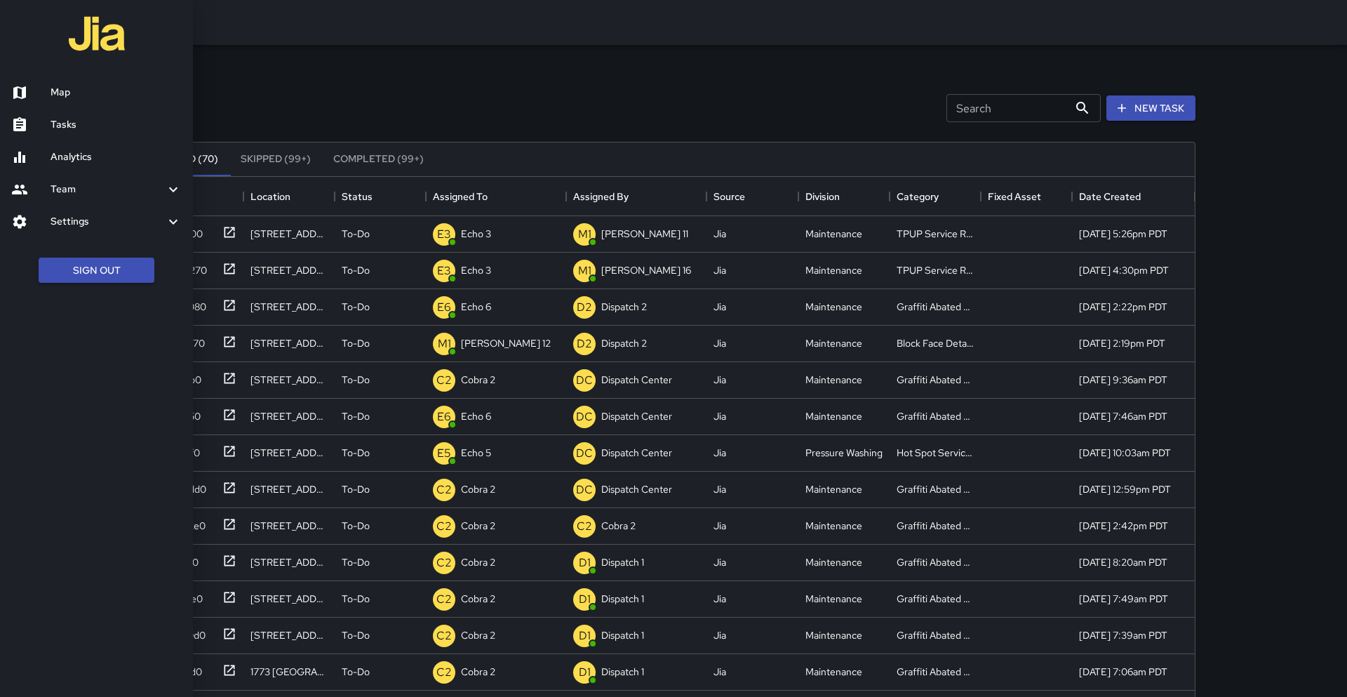
click at [547, 53] on div at bounding box center [673, 348] width 1347 height 697
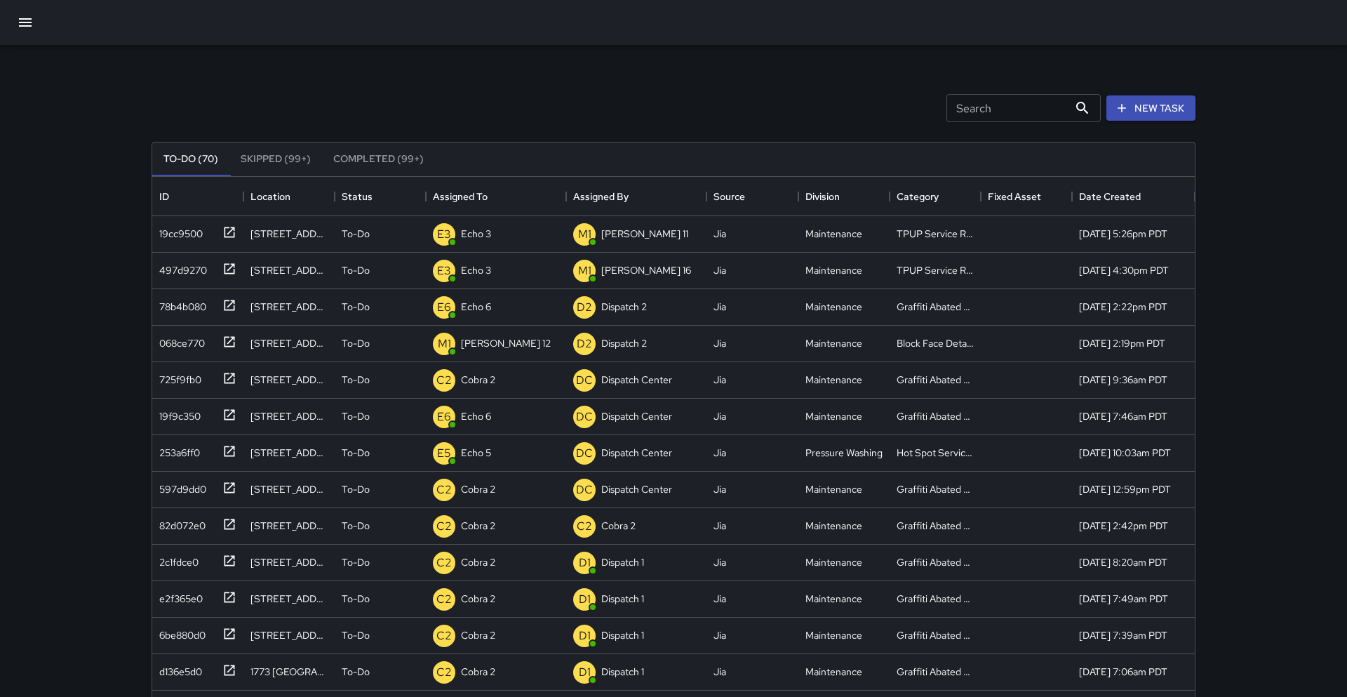
click at [38, 26] on button "button" at bounding box center [25, 23] width 34 height 34
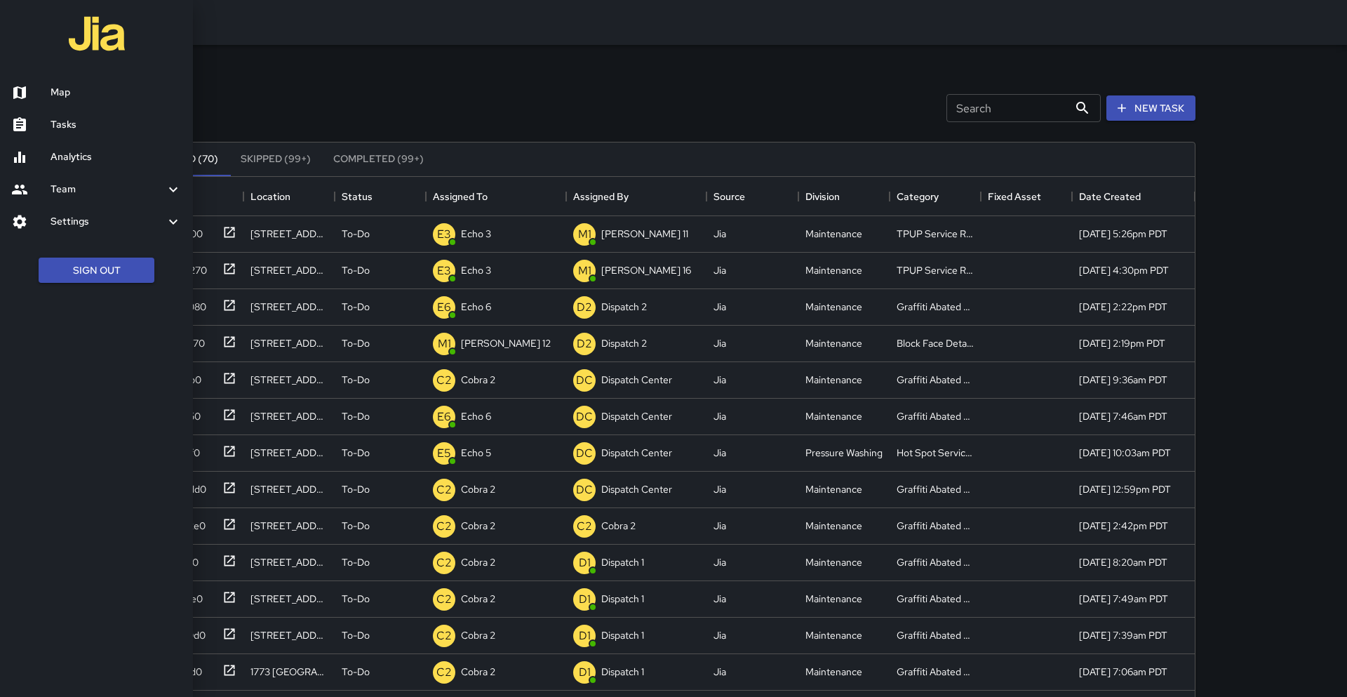
click at [103, 100] on h6 "Map" at bounding box center [116, 92] width 131 height 15
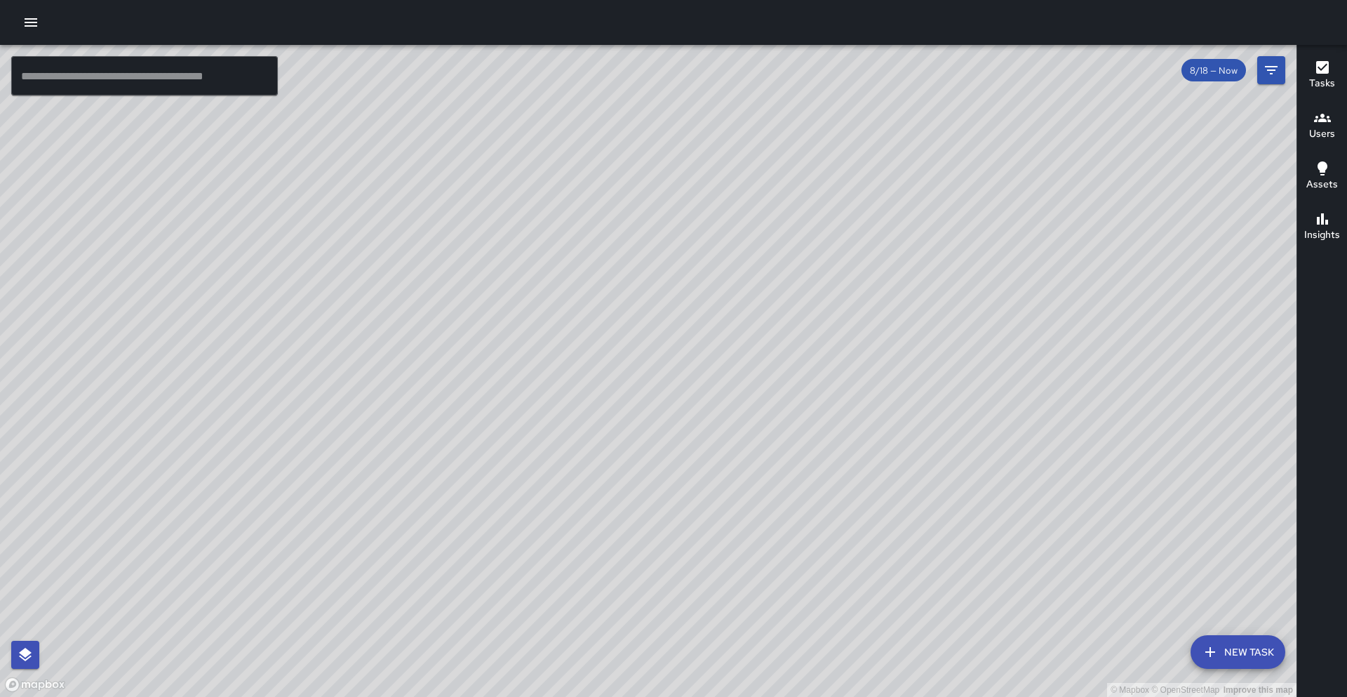
click at [46, 32] on div at bounding box center [673, 22] width 1347 height 45
click at [19, 25] on button "button" at bounding box center [31, 22] width 28 height 28
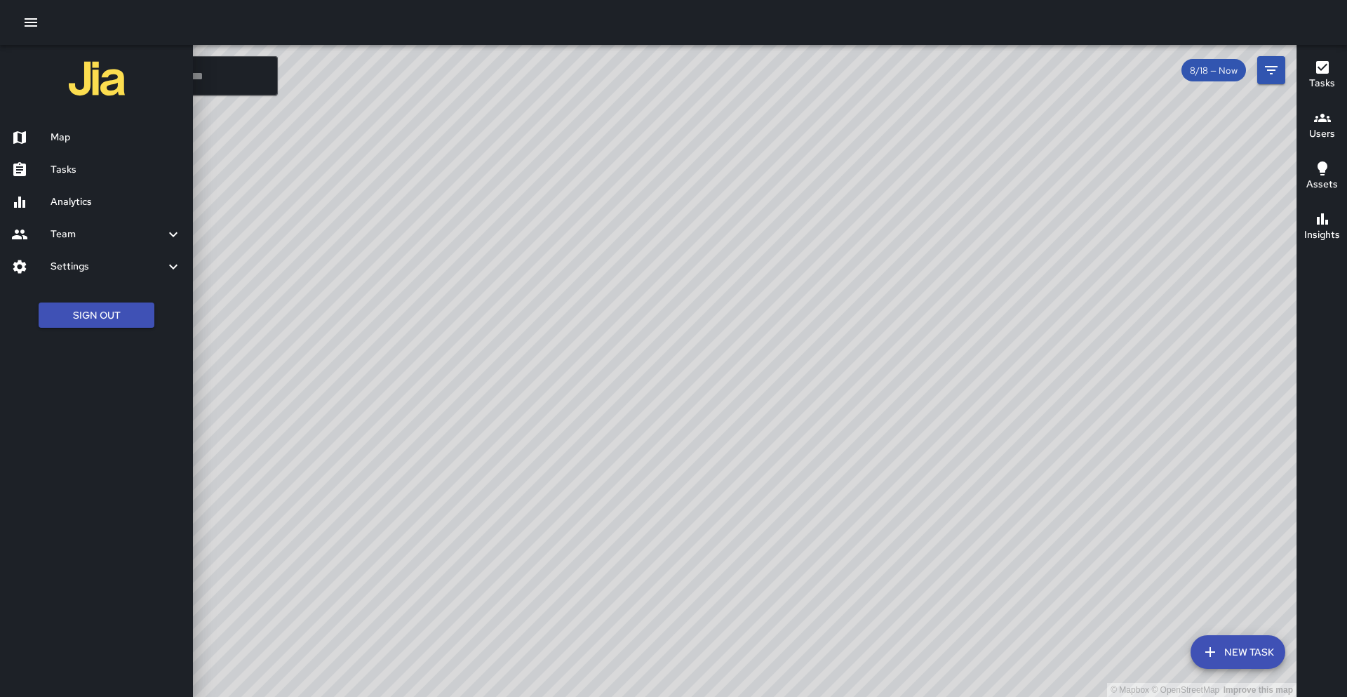
click at [592, 263] on div at bounding box center [673, 348] width 1347 height 697
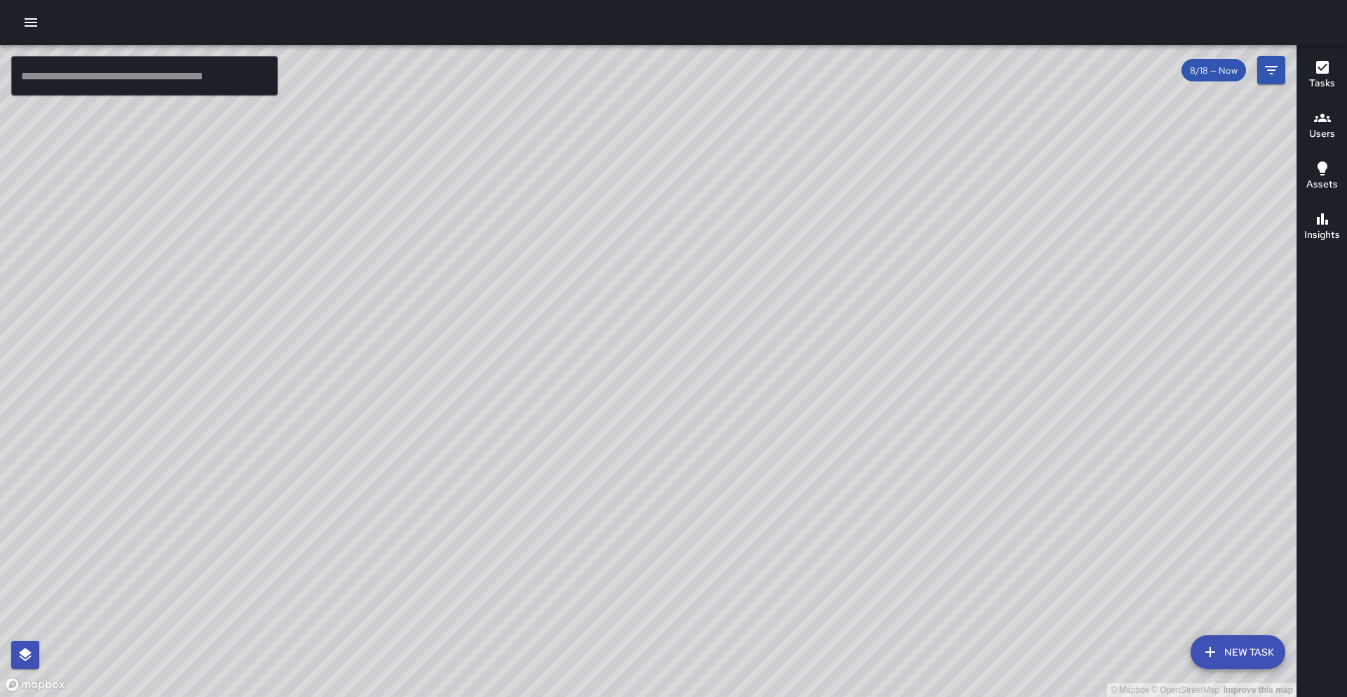
drag, startPoint x: 712, startPoint y: 467, endPoint x: 772, endPoint y: 378, distance: 107.6
click at [669, 378] on div "© Mapbox © OpenStreetMap Improve this map" at bounding box center [648, 371] width 1297 height 652
drag, startPoint x: 789, startPoint y: 274, endPoint x: 748, endPoint y: 382, distance: 115.7
click at [669, 382] on div "© Mapbox © OpenStreetMap Improve this map" at bounding box center [648, 371] width 1297 height 652
drag, startPoint x: 484, startPoint y: 620, endPoint x: 498, endPoint y: 317, distance: 302.8
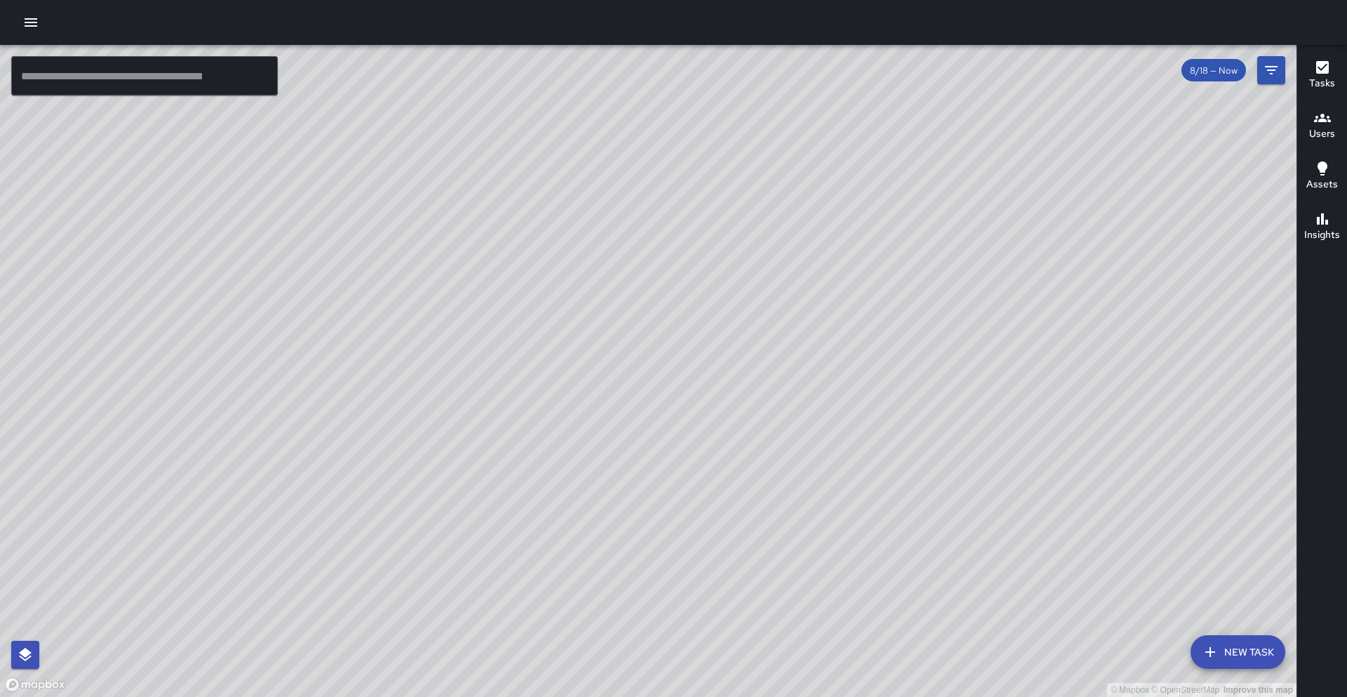
click at [502, 281] on div "© Mapbox © OpenStreetMap Improve this map" at bounding box center [648, 371] width 1297 height 652
drag, startPoint x: 304, startPoint y: 592, endPoint x: 388, endPoint y: 532, distance: 103.2
click at [388, 532] on div "© Mapbox © OpenStreetMap Improve this map" at bounding box center [648, 371] width 1297 height 652
drag, startPoint x: 679, startPoint y: 312, endPoint x: 628, endPoint y: 464, distance: 160.0
click at [628, 464] on div "© Mapbox © OpenStreetMap Improve this map" at bounding box center [648, 371] width 1297 height 652
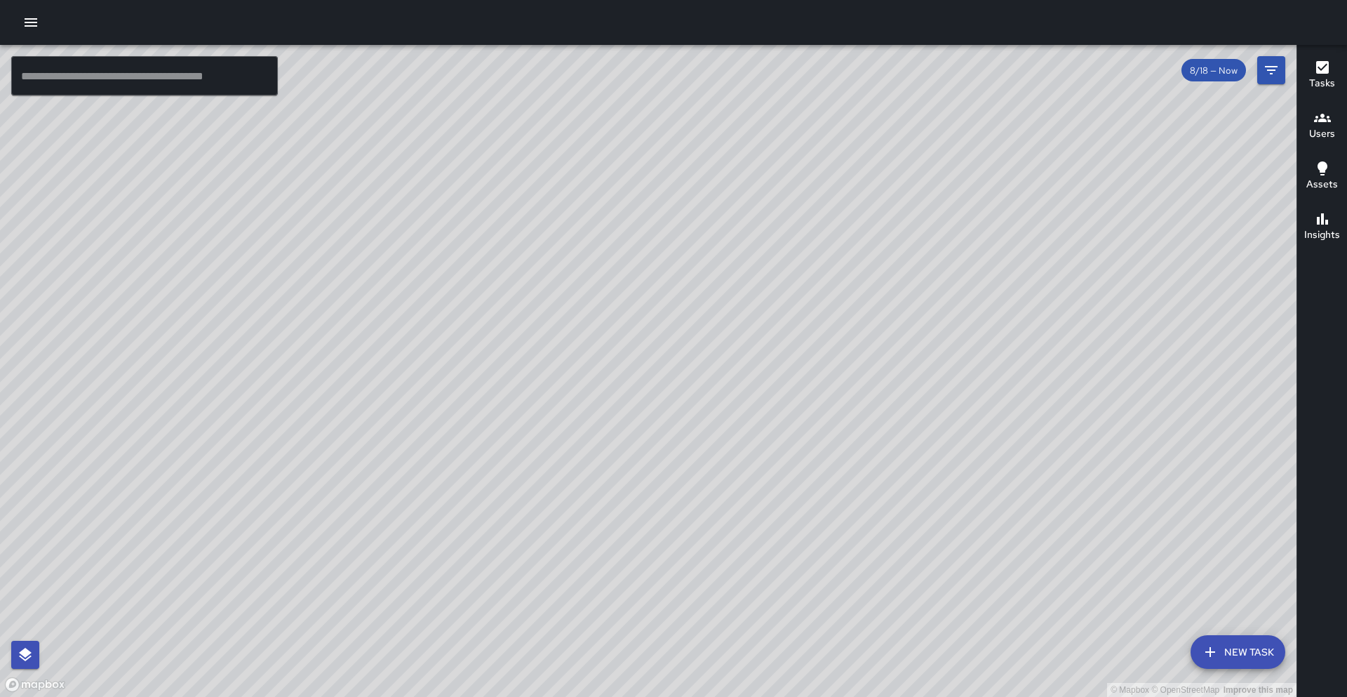
click at [39, 37] on div at bounding box center [673, 22] width 1347 height 45
click at [38, 32] on button "button" at bounding box center [31, 22] width 28 height 28
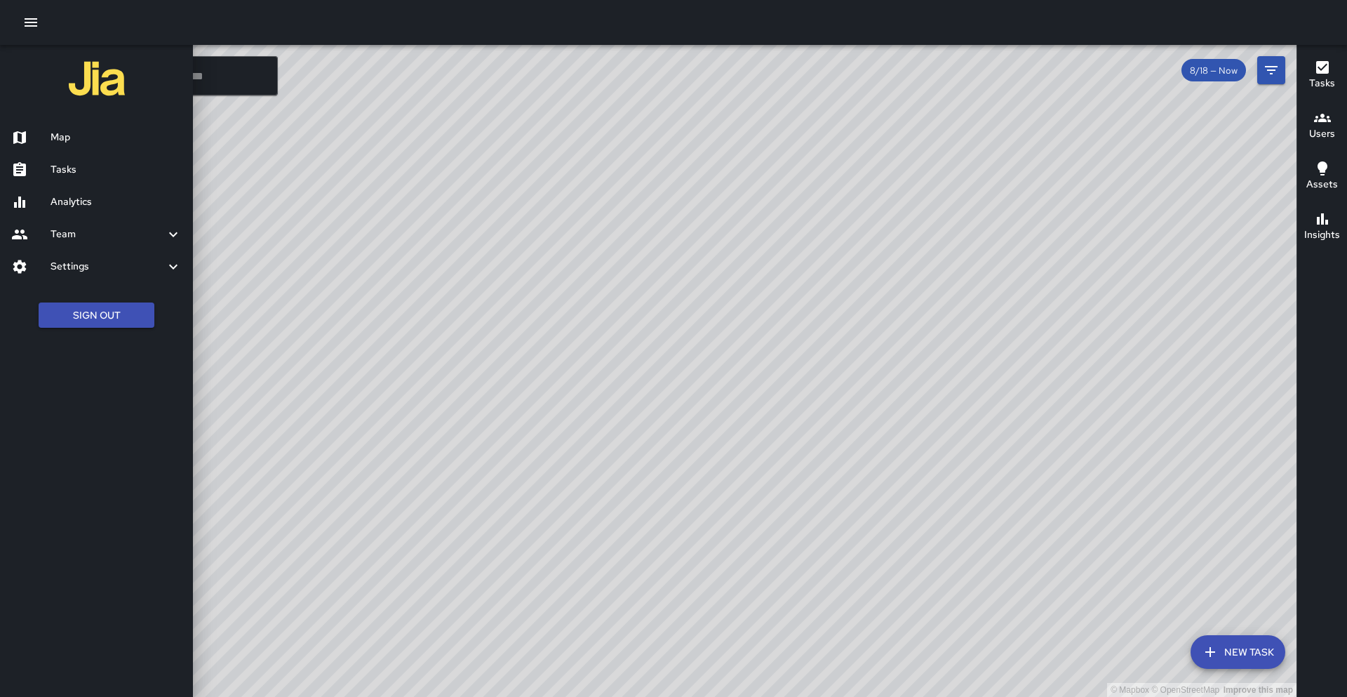
click at [53, 167] on h6 "Tasks" at bounding box center [116, 169] width 131 height 15
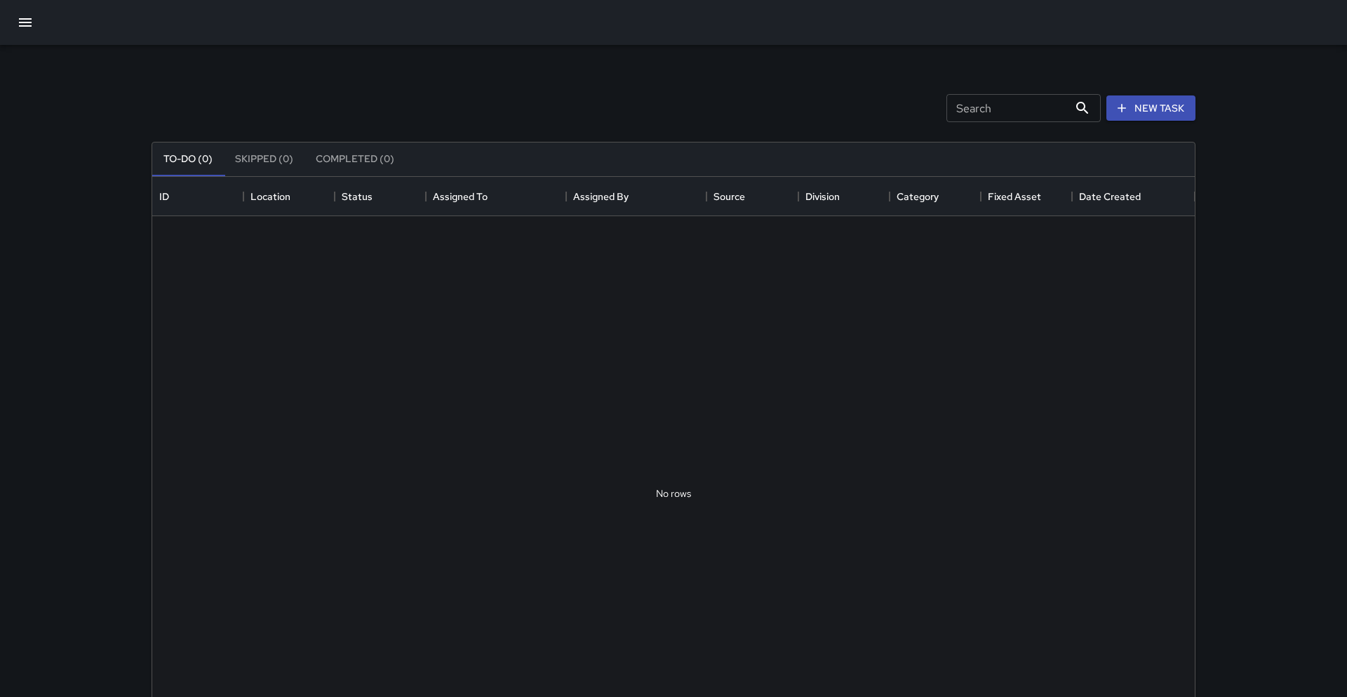
scroll to position [594, 1043]
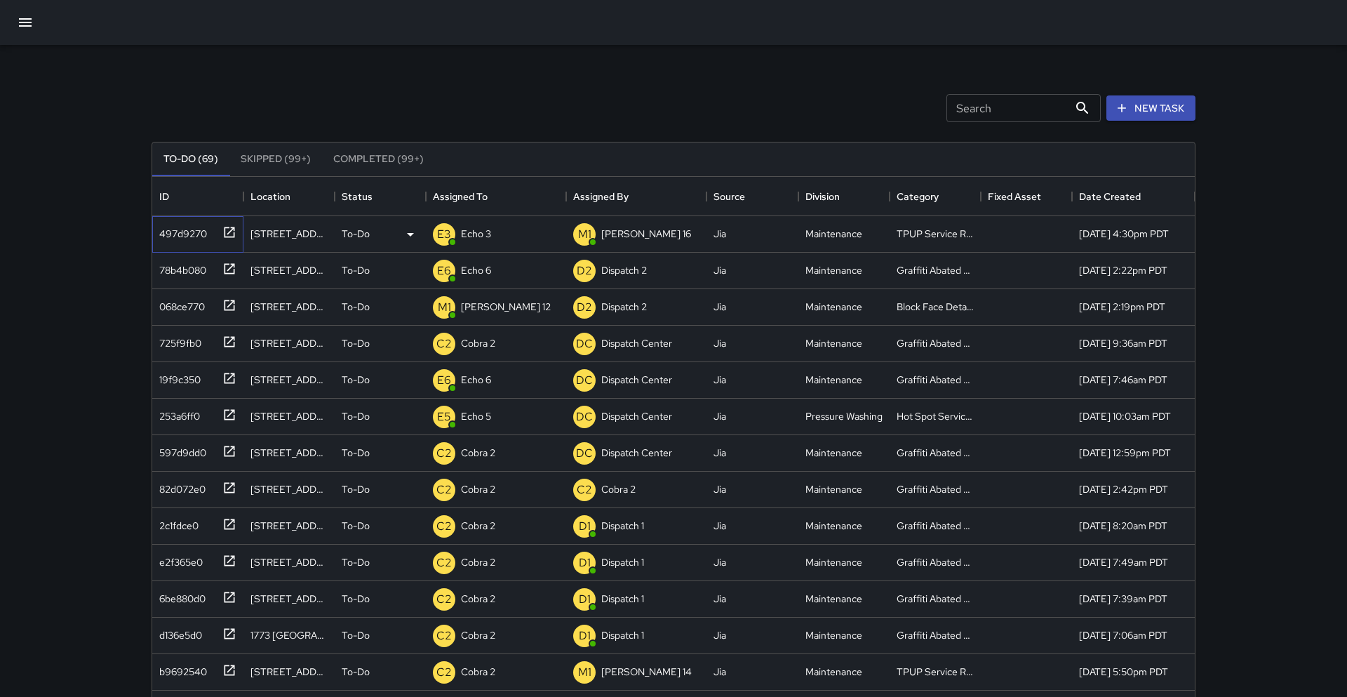
click at [230, 232] on icon at bounding box center [230, 232] width 11 height 11
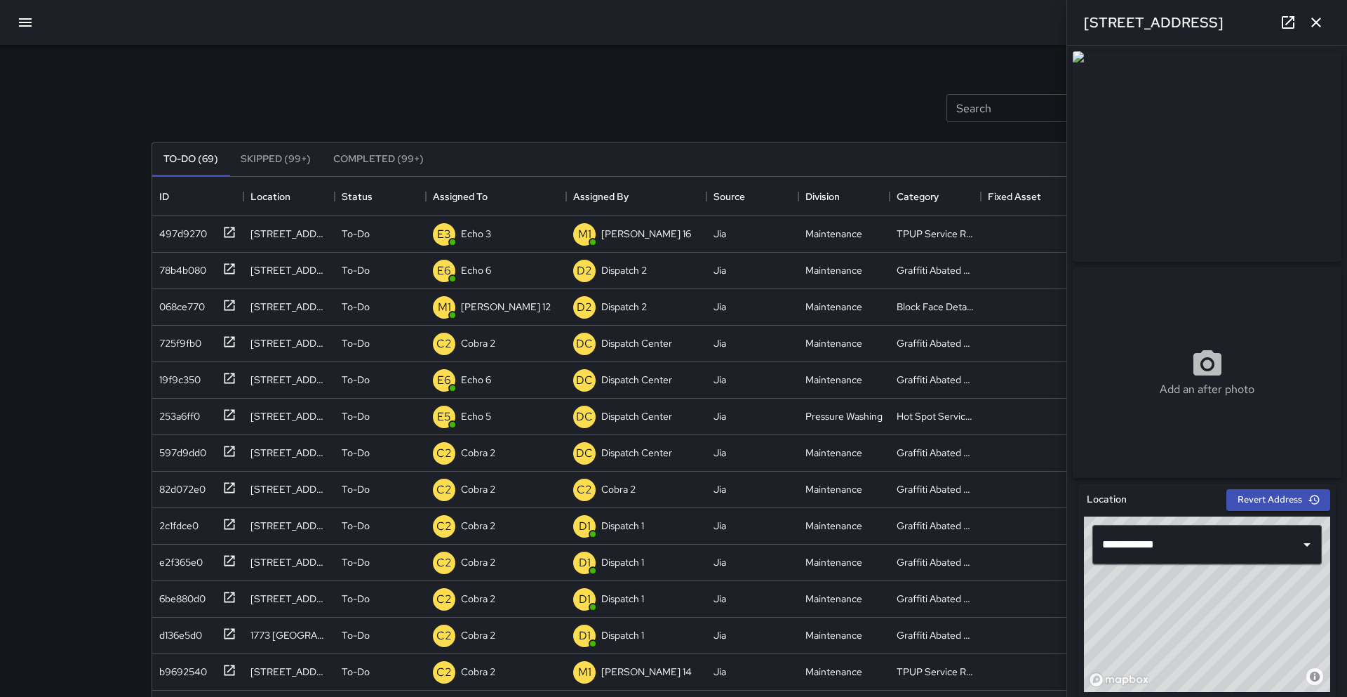
click at [669, 17] on icon "button" at bounding box center [1316, 22] width 17 height 17
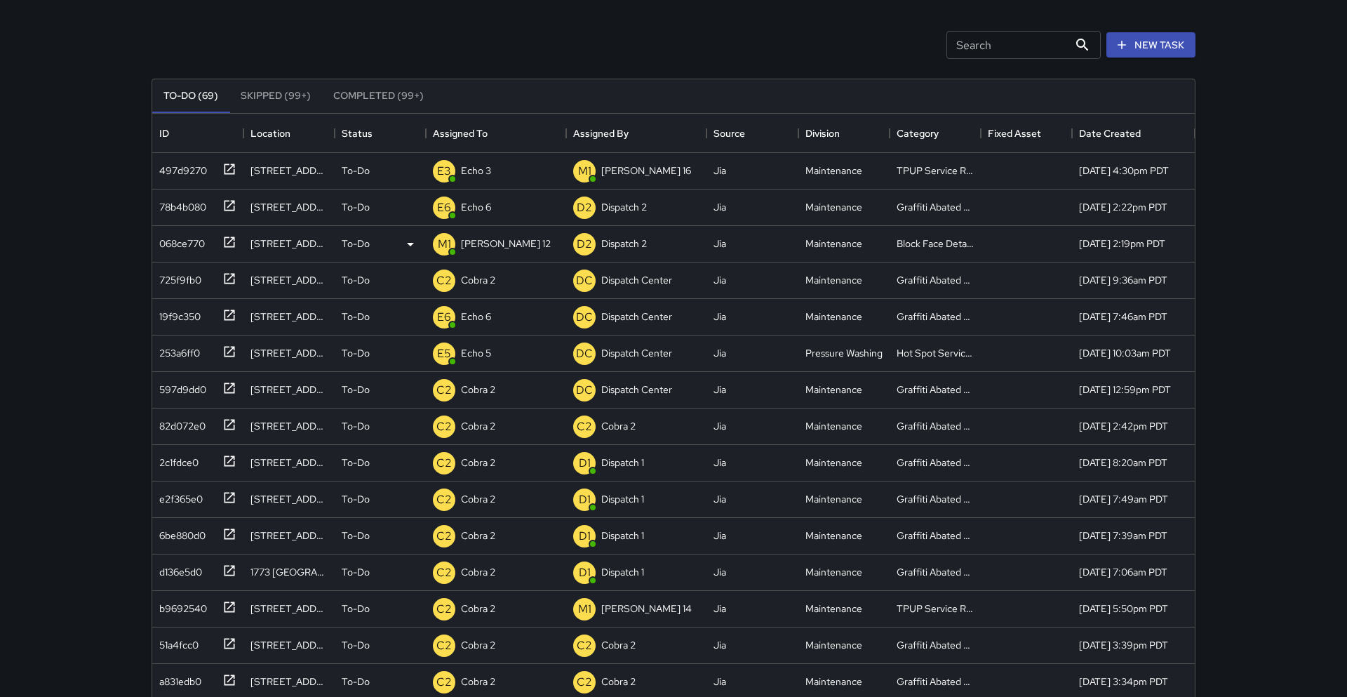
scroll to position [0, 0]
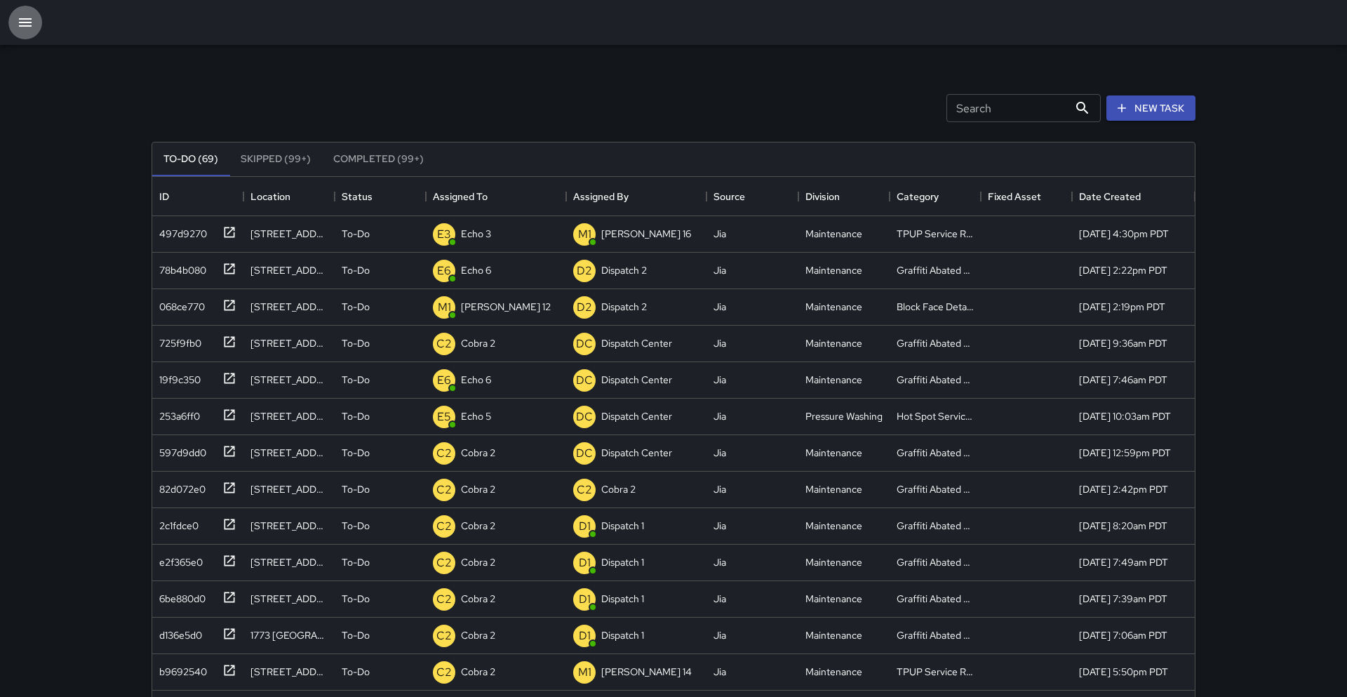
click at [33, 25] on icon "button" at bounding box center [25, 22] width 17 height 17
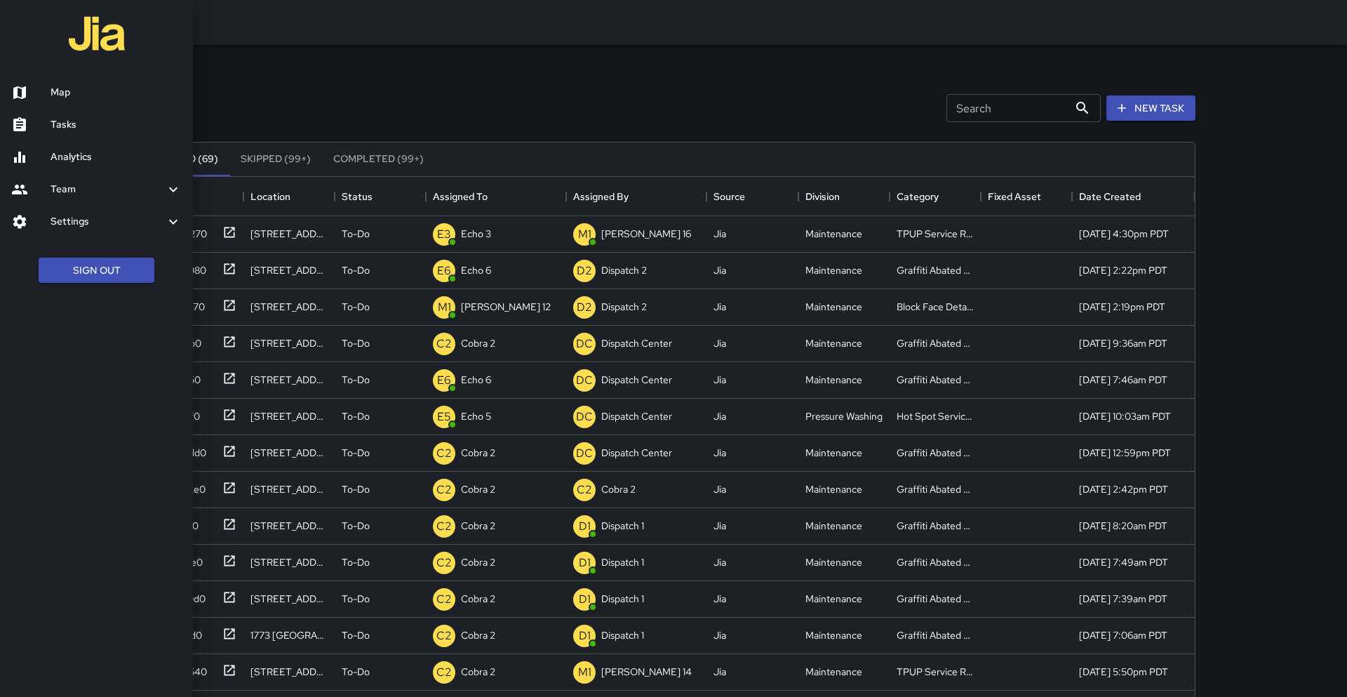
click at [222, 107] on div at bounding box center [673, 348] width 1347 height 697
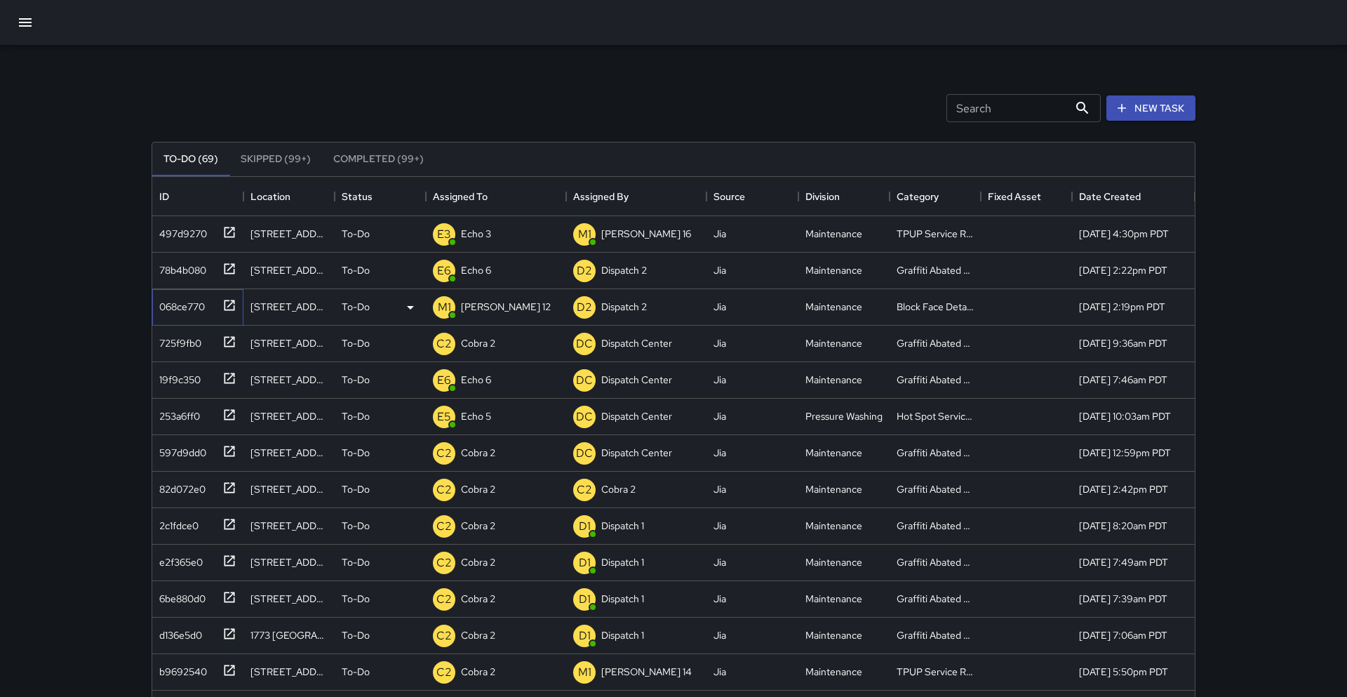
click at [234, 307] on icon at bounding box center [230, 305] width 11 height 11
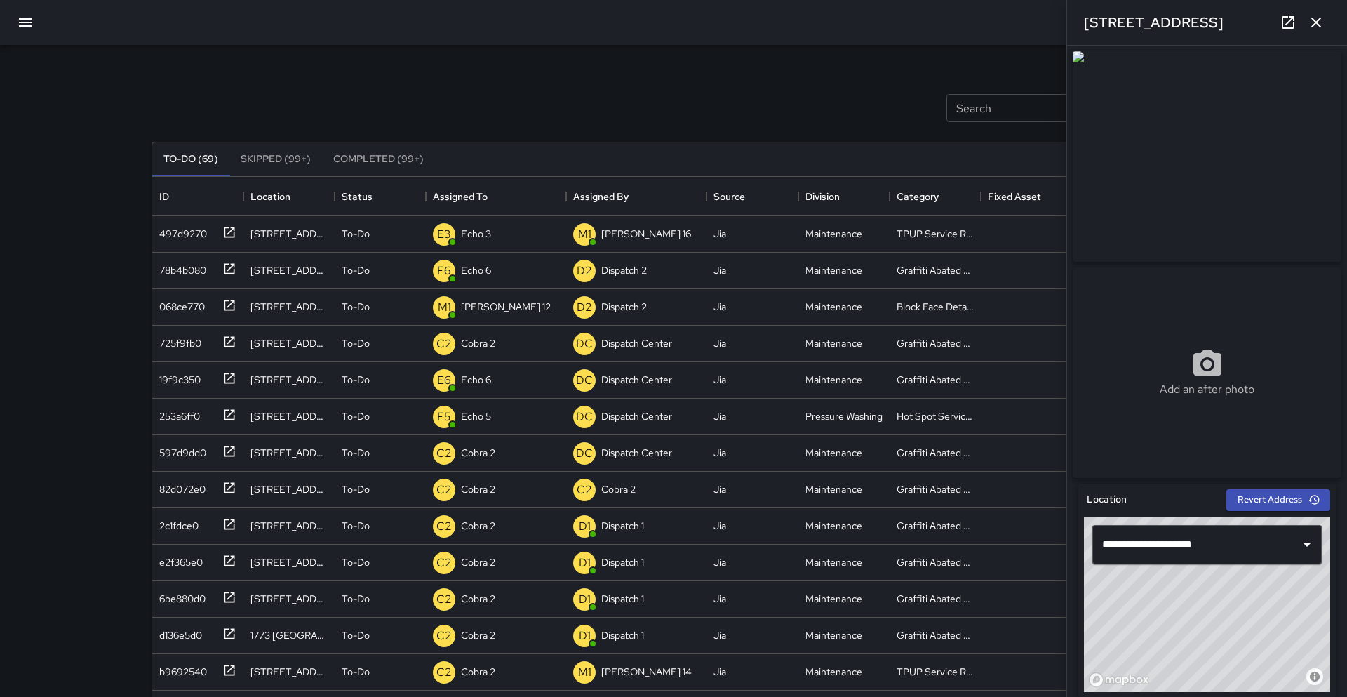
click at [669, 16] on icon "button" at bounding box center [1316, 22] width 17 height 17
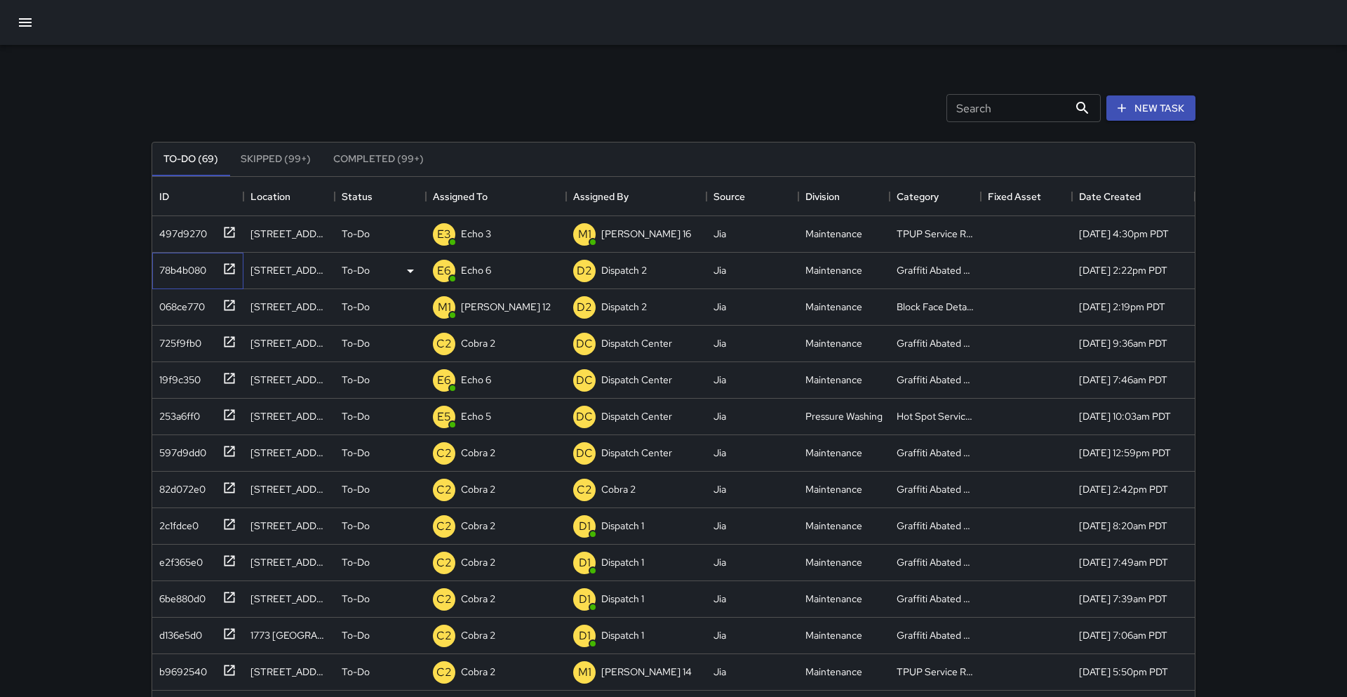
click at [223, 268] on icon at bounding box center [229, 269] width 14 height 14
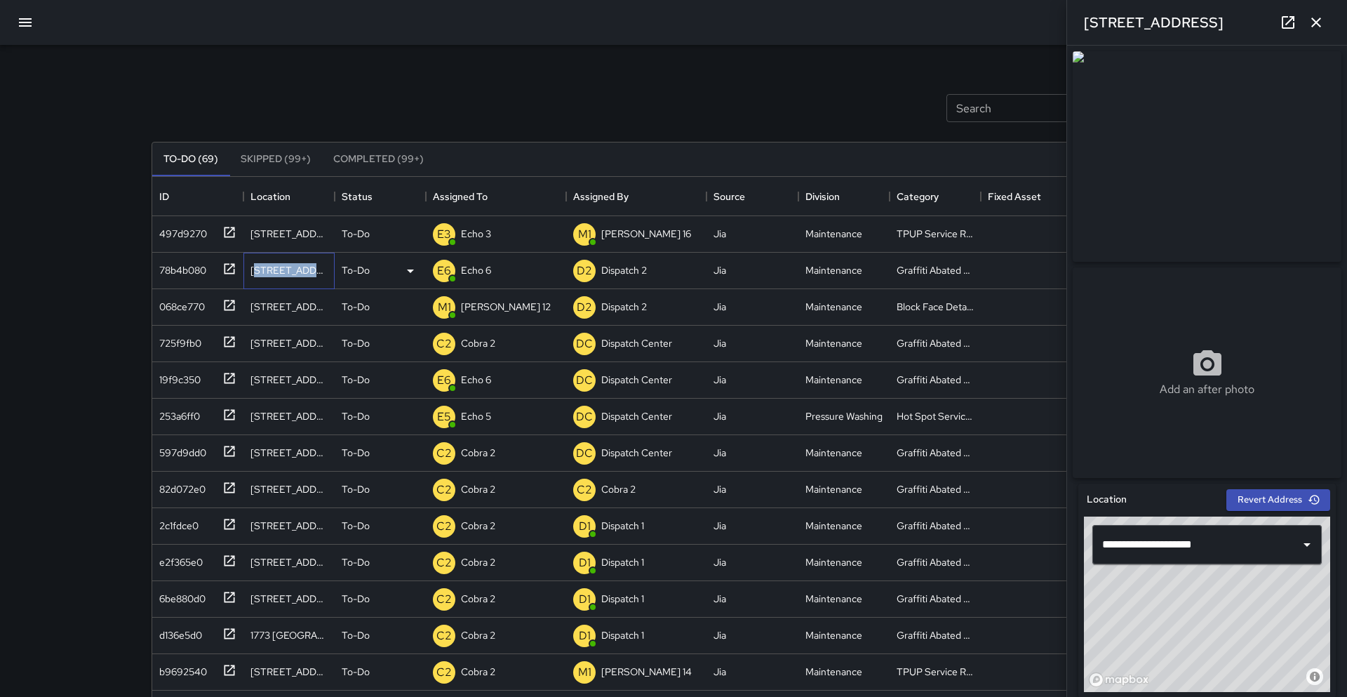
drag, startPoint x: 255, startPoint y: 270, endPoint x: 297, endPoint y: 270, distance: 42.1
click at [316, 270] on div "1942 Telegraph Avenue" at bounding box center [289, 270] width 77 height 14
click at [93, 265] on div "Search Search New Task To-Do (69) Skipped (99+) Completed (99+) ID Location Sta…" at bounding box center [673, 414] width 1347 height 829
click at [669, 25] on icon "button" at bounding box center [1316, 22] width 17 height 17
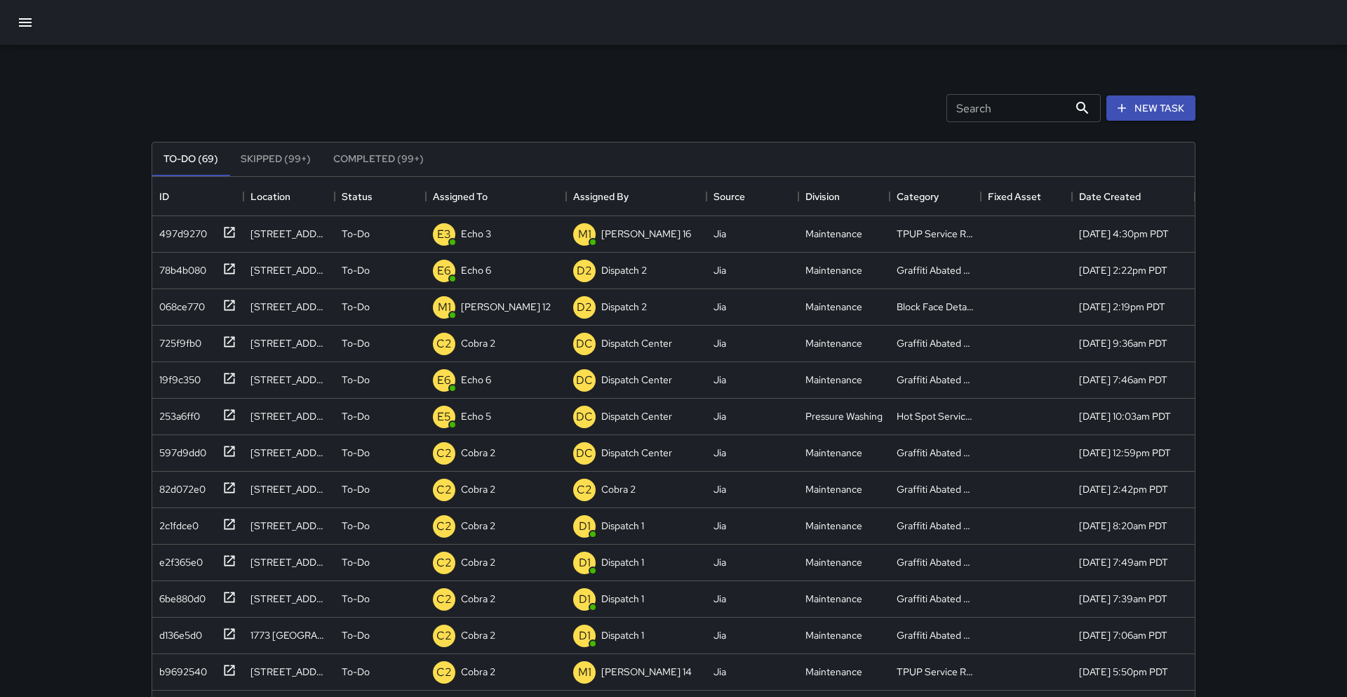
click at [24, 13] on button "button" at bounding box center [25, 23] width 34 height 34
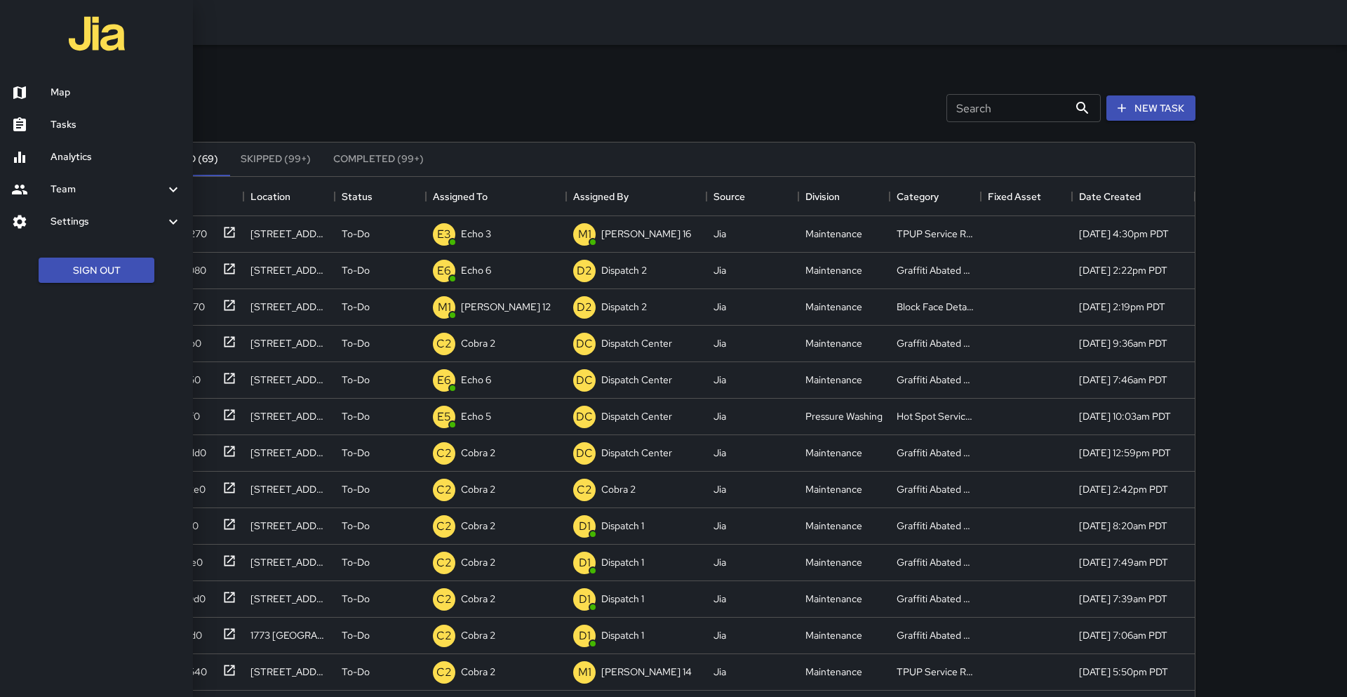
click at [79, 98] on h6 "Map" at bounding box center [116, 92] width 131 height 15
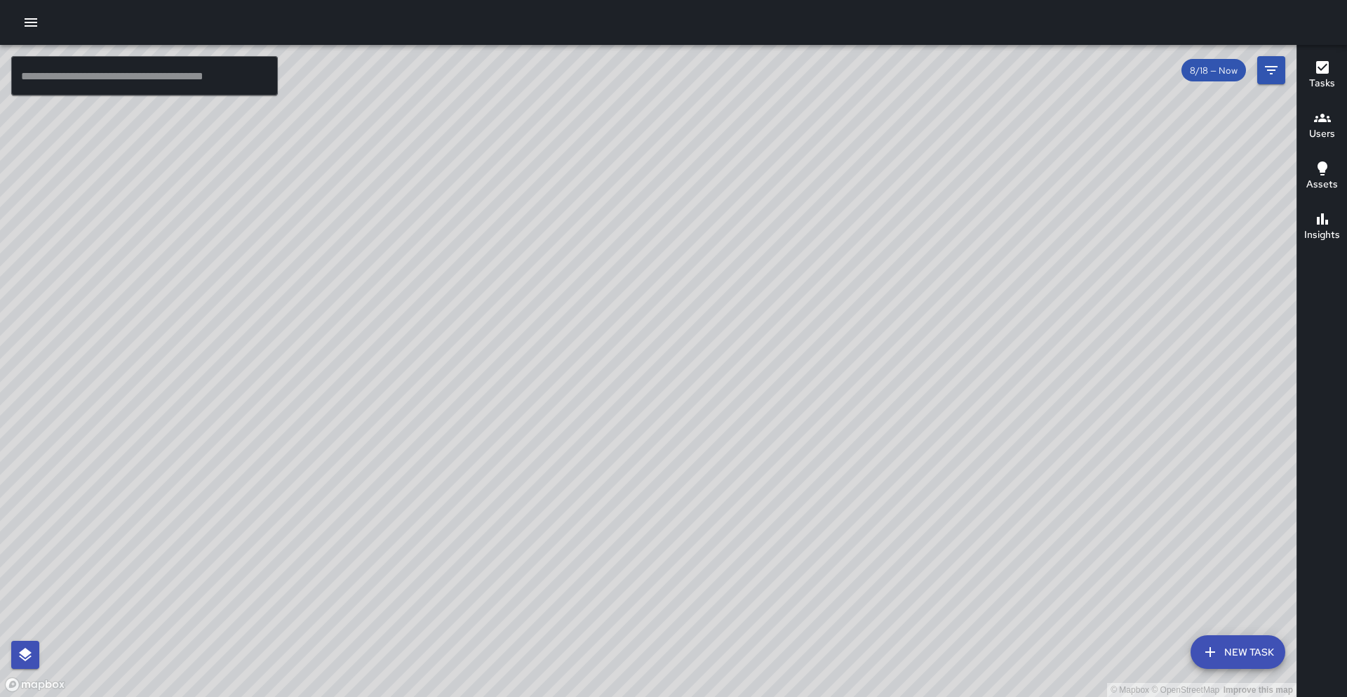
click at [25, 36] on div at bounding box center [673, 22] width 1347 height 45
click at [29, 26] on icon "button" at bounding box center [31, 22] width 13 height 8
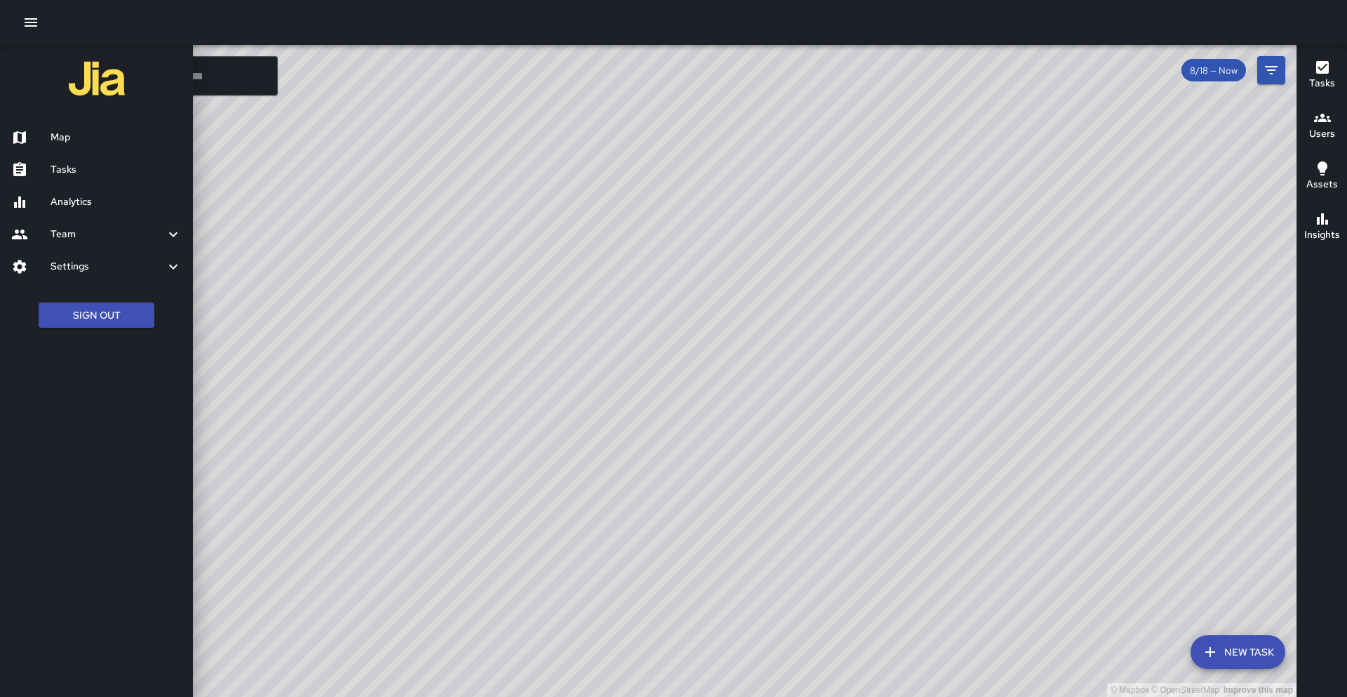
click at [86, 166] on h6 "Tasks" at bounding box center [116, 169] width 131 height 15
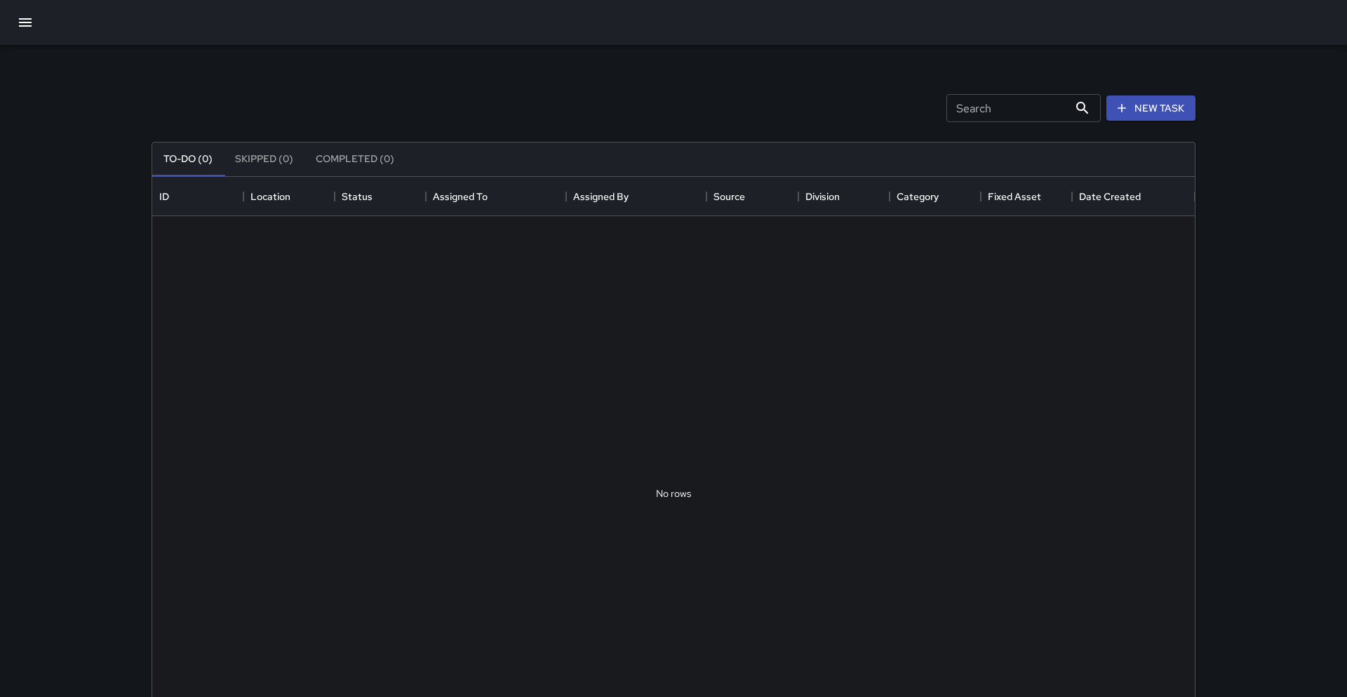
scroll to position [594, 1043]
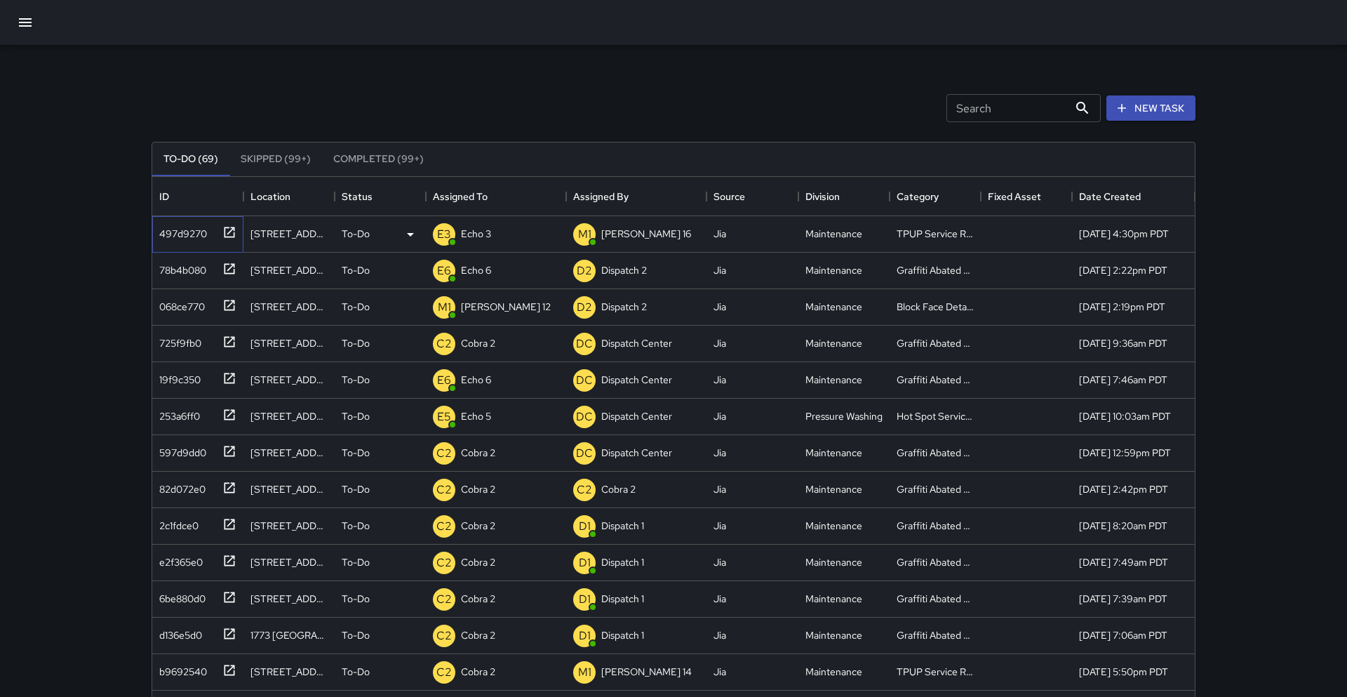
click at [231, 232] on icon at bounding box center [229, 232] width 14 height 14
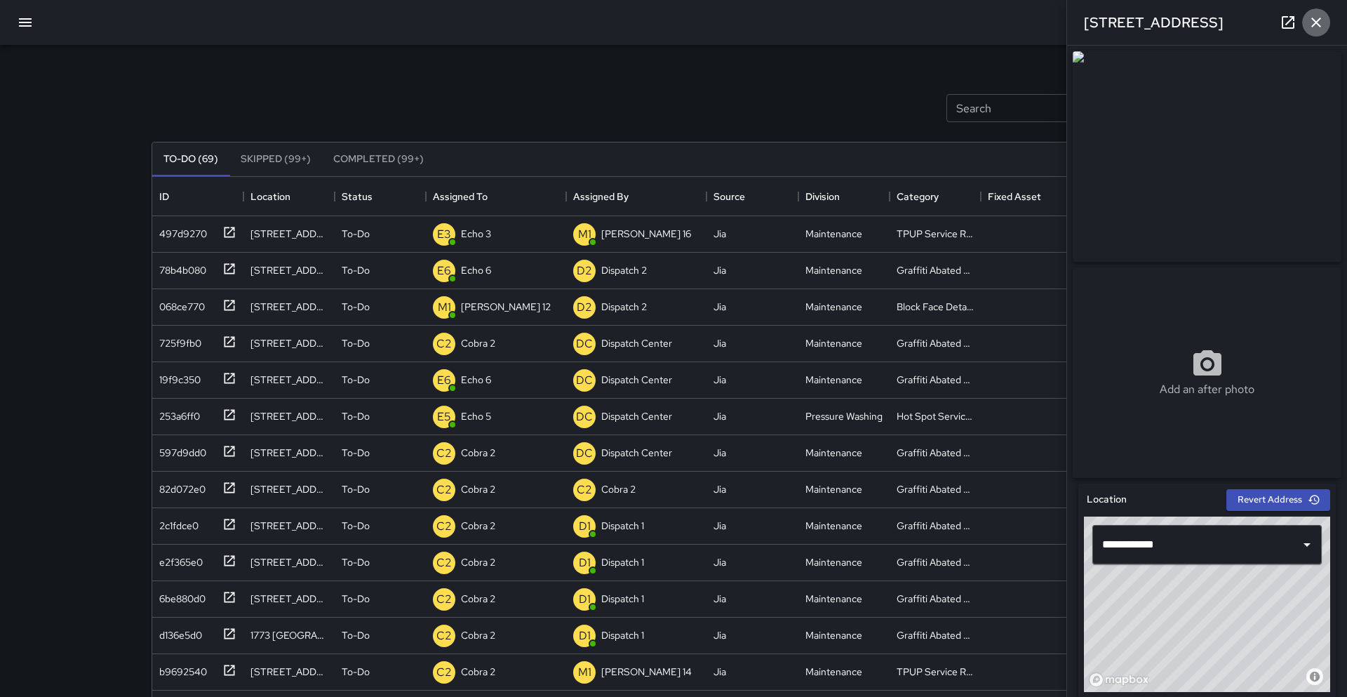
click at [669, 29] on icon "button" at bounding box center [1316, 22] width 17 height 17
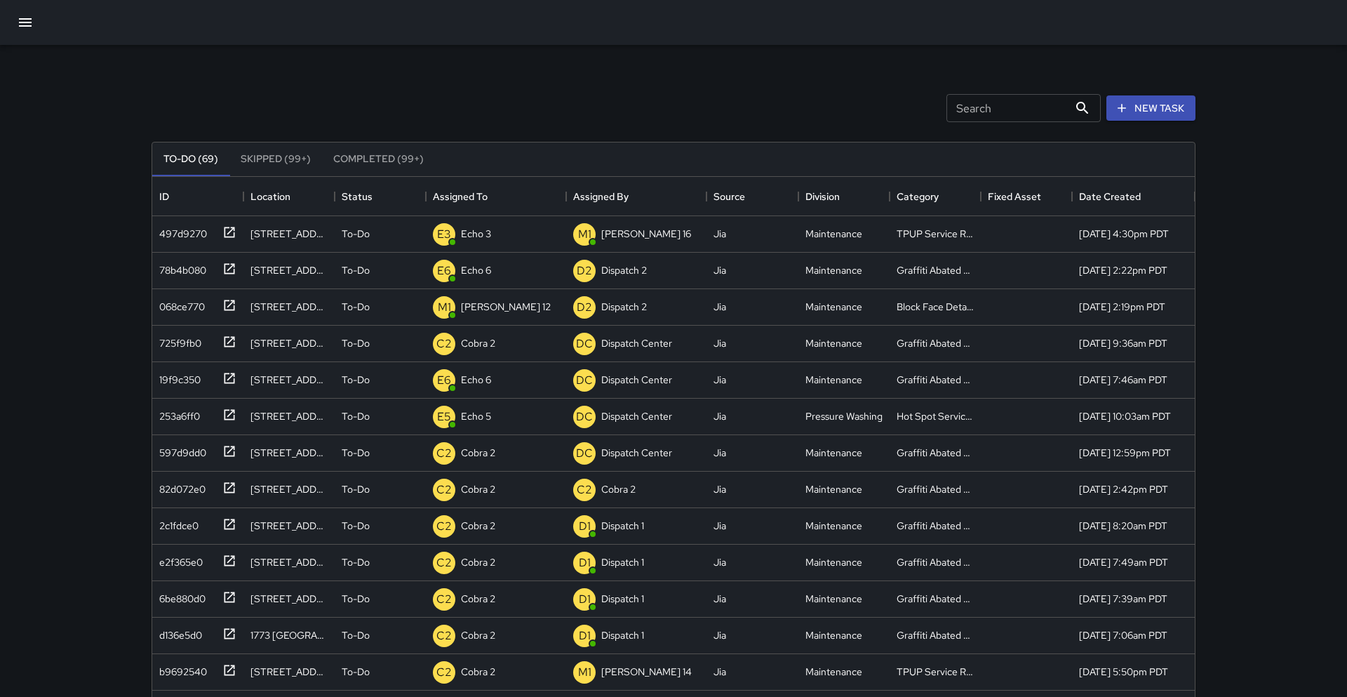
click at [12, 25] on button "button" at bounding box center [25, 23] width 34 height 34
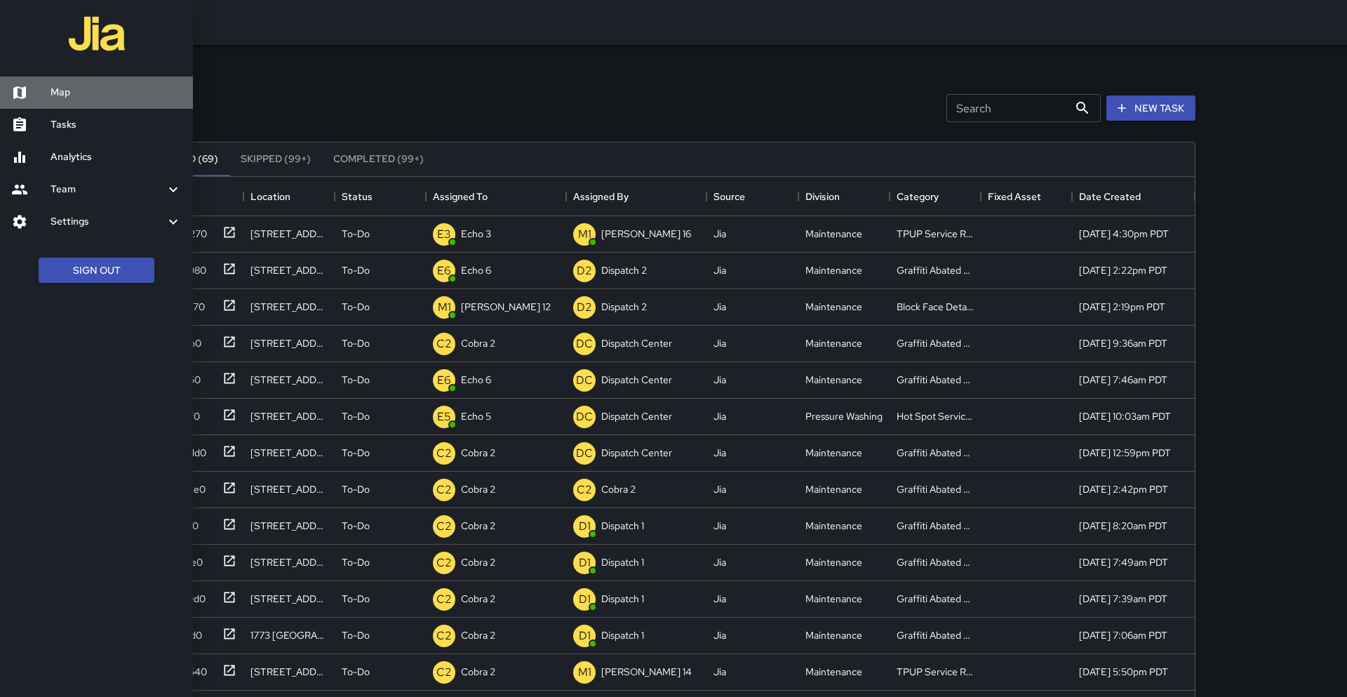
click at [74, 91] on h6 "Map" at bounding box center [116, 92] width 131 height 15
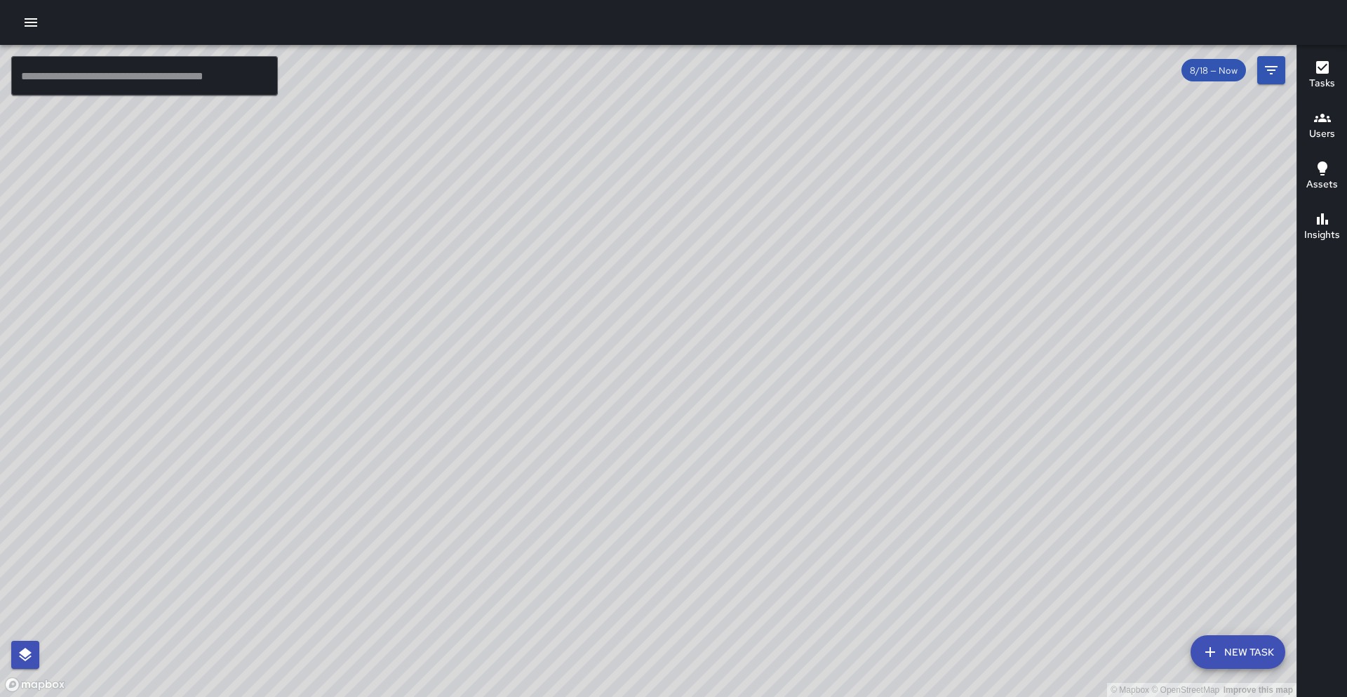
drag, startPoint x: 1138, startPoint y: 340, endPoint x: 921, endPoint y: 345, distance: 216.2
click at [669, 345] on div "© Mapbox © OpenStreetMap Improve this map" at bounding box center [648, 371] width 1297 height 652
drag, startPoint x: 1211, startPoint y: 313, endPoint x: 735, endPoint y: 314, distance: 475.1
click at [669, 271] on div "© Mapbox © OpenStreetMap Improve this map" at bounding box center [648, 371] width 1297 height 652
drag, startPoint x: 552, startPoint y: 319, endPoint x: 601, endPoint y: 458, distance: 147.6
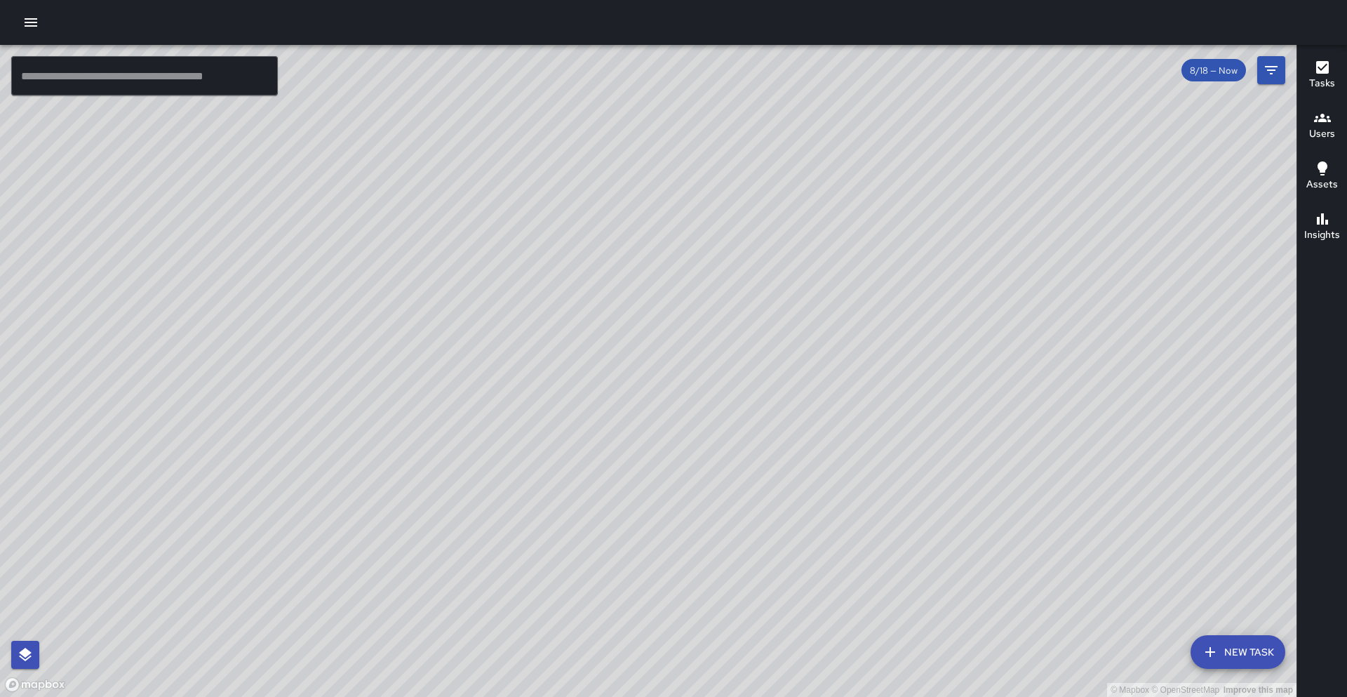
click at [596, 461] on div "© Mapbox © OpenStreetMap Improve this map" at bounding box center [648, 371] width 1297 height 652
drag, startPoint x: 383, startPoint y: 339, endPoint x: 493, endPoint y: 351, distance: 110.1
click at [543, 358] on div "© Mapbox © OpenStreetMap Improve this map" at bounding box center [648, 371] width 1297 height 652
drag, startPoint x: 93, startPoint y: 324, endPoint x: 21, endPoint y: 378, distance: 89.7
click at [0, 391] on div "© Mapbox © OpenStreetMap Improve this map" at bounding box center [648, 371] width 1297 height 652
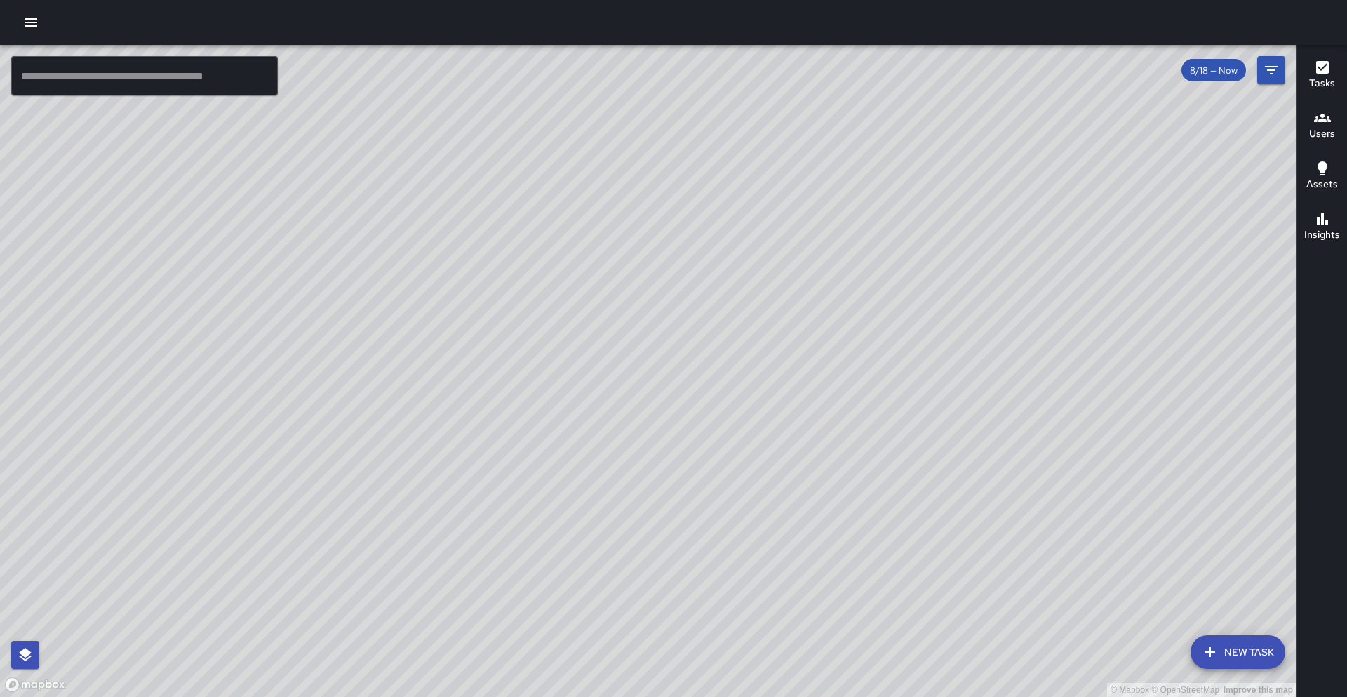
drag, startPoint x: 182, startPoint y: 439, endPoint x: 331, endPoint y: 260, distance: 232.7
click at [331, 260] on div "© Mapbox © OpenStreetMap Improve this map" at bounding box center [648, 371] width 1297 height 652
drag, startPoint x: 137, startPoint y: 409, endPoint x: 336, endPoint y: 332, distance: 213.7
click at [337, 332] on div "© Mapbox © OpenStreetMap Improve this map" at bounding box center [648, 371] width 1297 height 652
drag, startPoint x: 117, startPoint y: 467, endPoint x: 241, endPoint y: 307, distance: 202.6
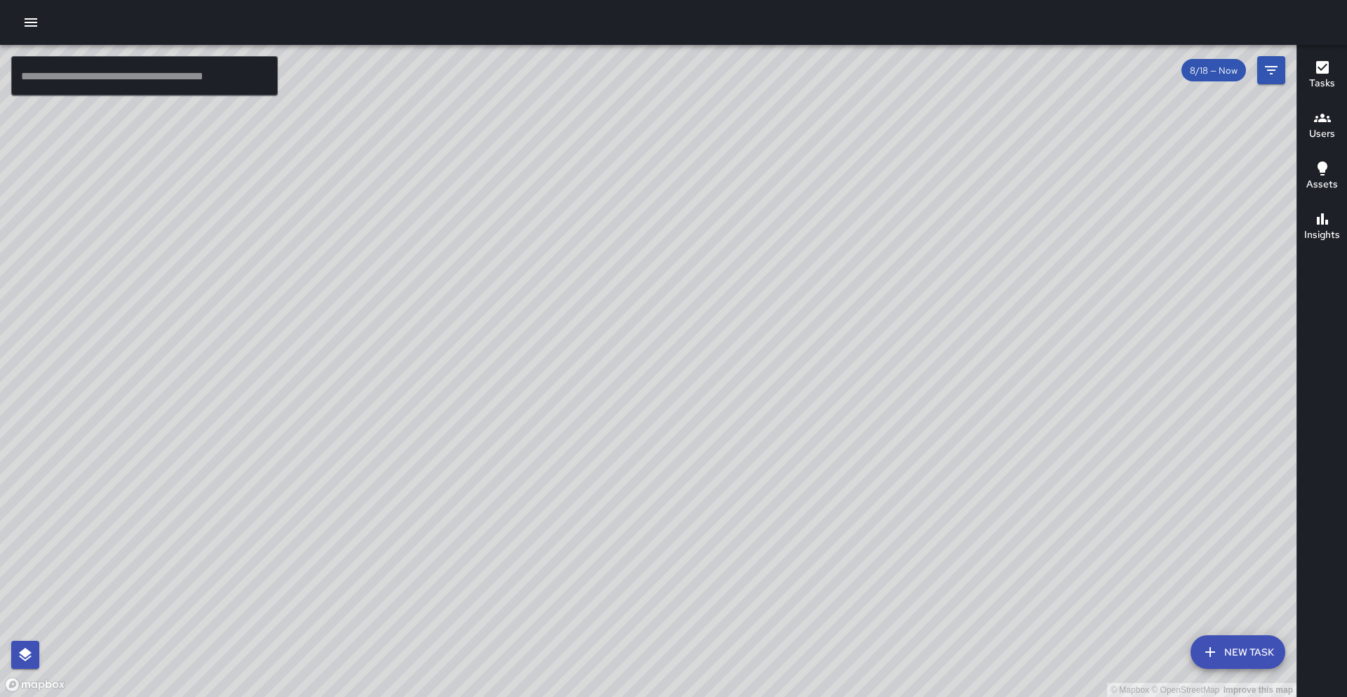
click at [241, 307] on div "© Mapbox © OpenStreetMap Improve this map" at bounding box center [648, 371] width 1297 height 652
click at [35, 24] on icon "button" at bounding box center [30, 22] width 17 height 17
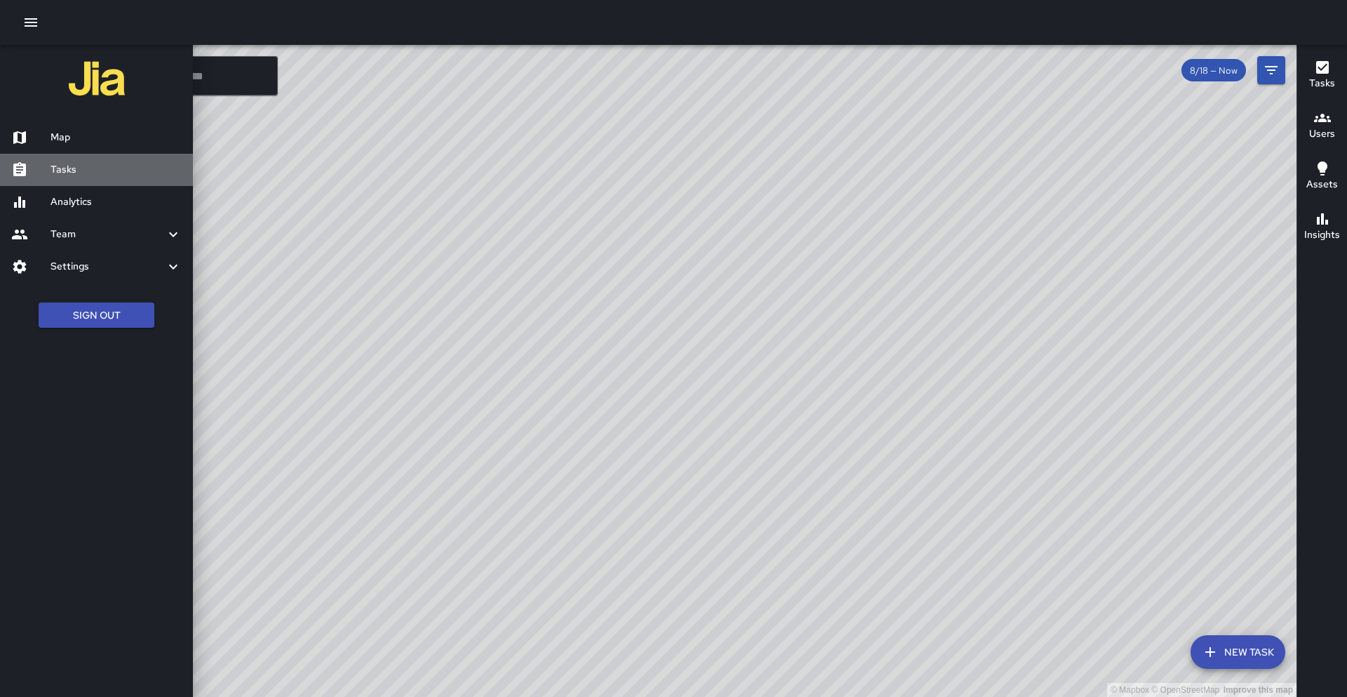
click at [114, 157] on link "Tasks" at bounding box center [96, 170] width 193 height 32
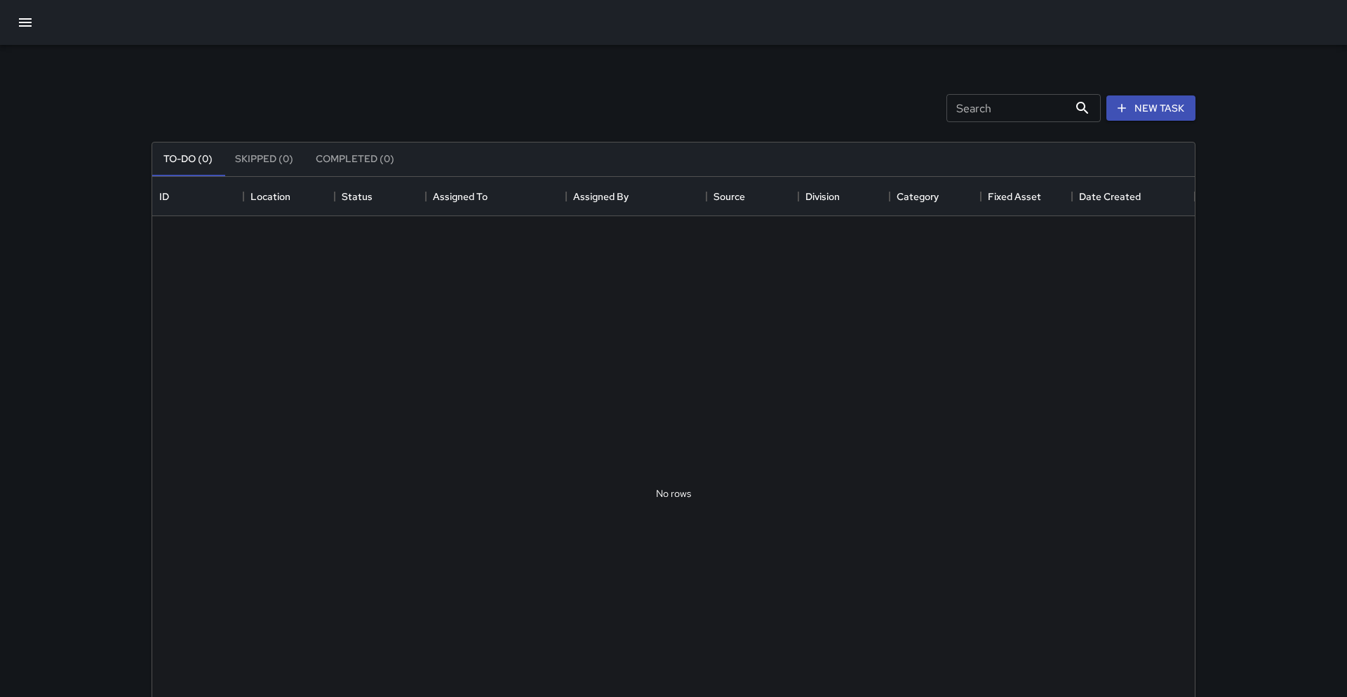
scroll to position [594, 1043]
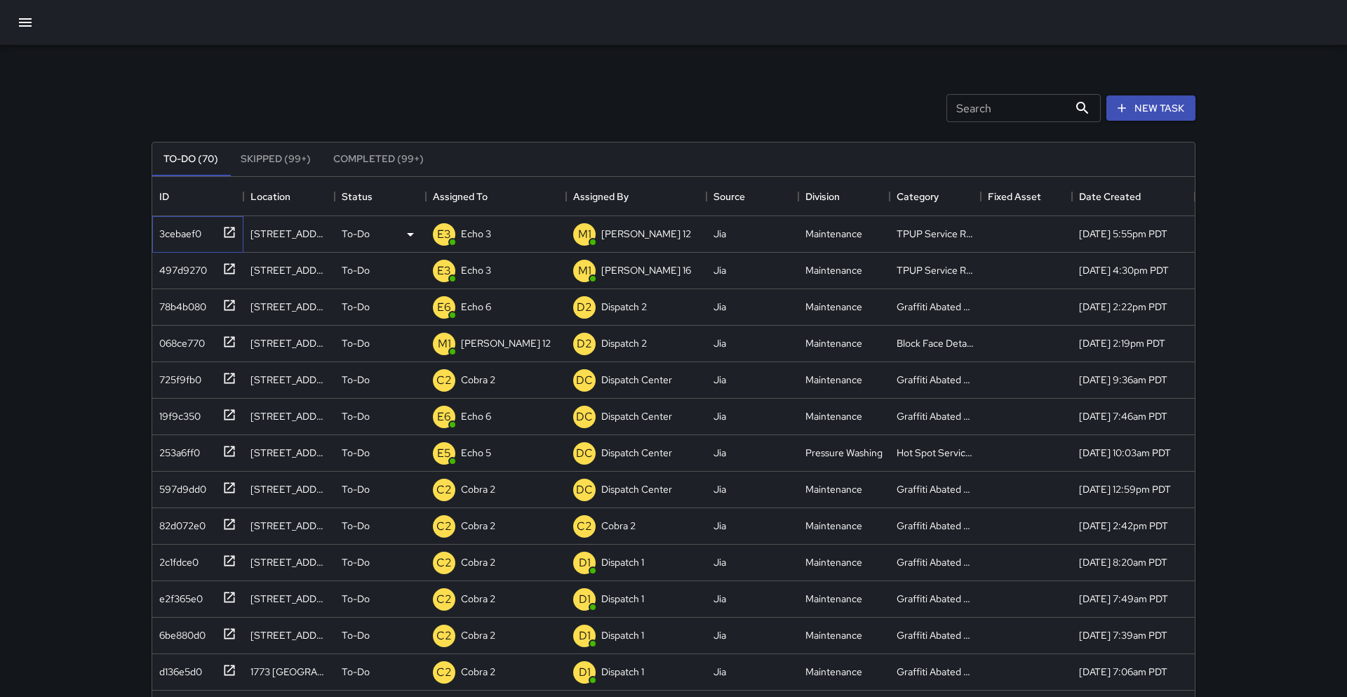
click at [227, 234] on icon at bounding box center [229, 232] width 14 height 14
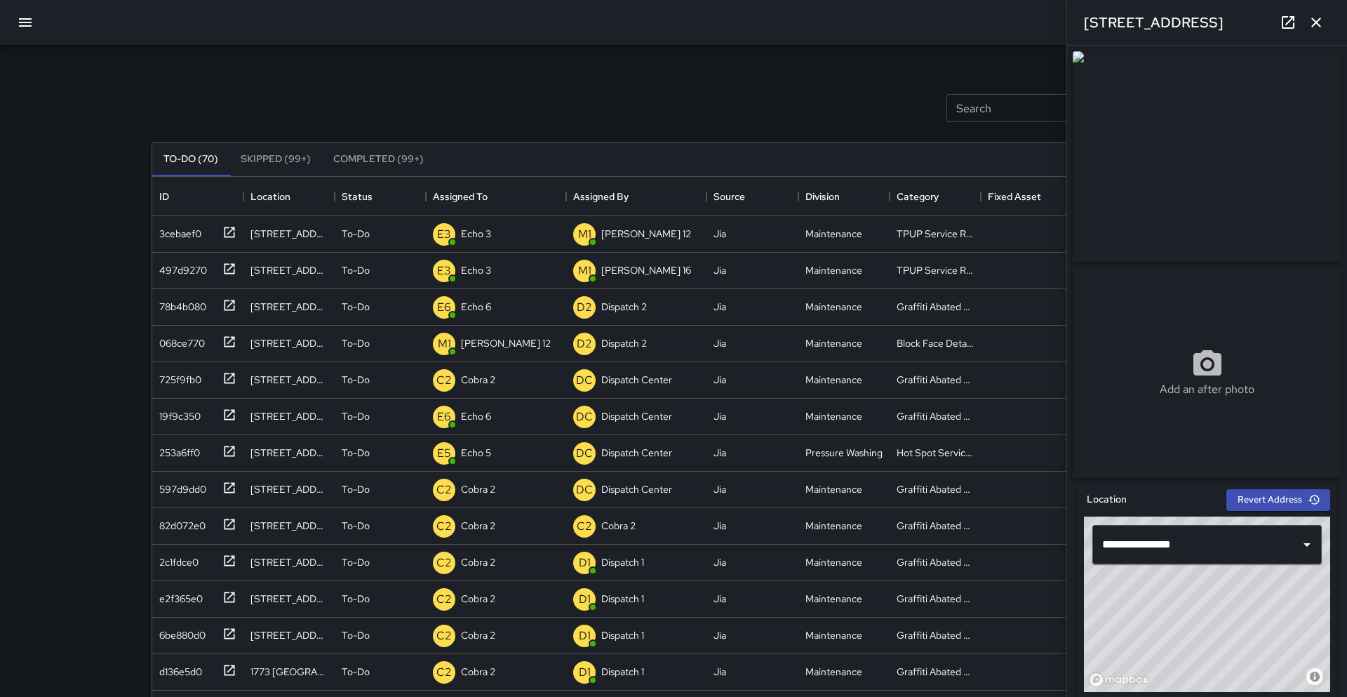
click at [669, 27] on button "button" at bounding box center [1316, 22] width 28 height 28
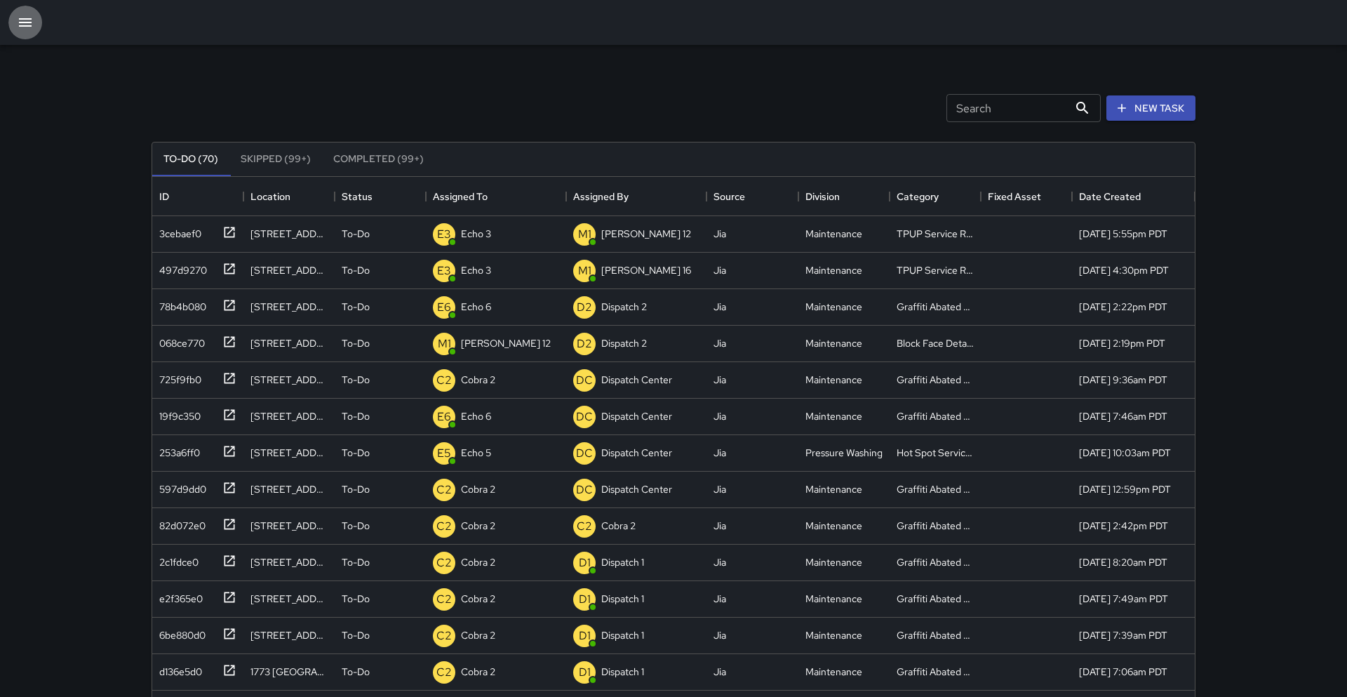
click at [11, 25] on button "button" at bounding box center [25, 23] width 34 height 34
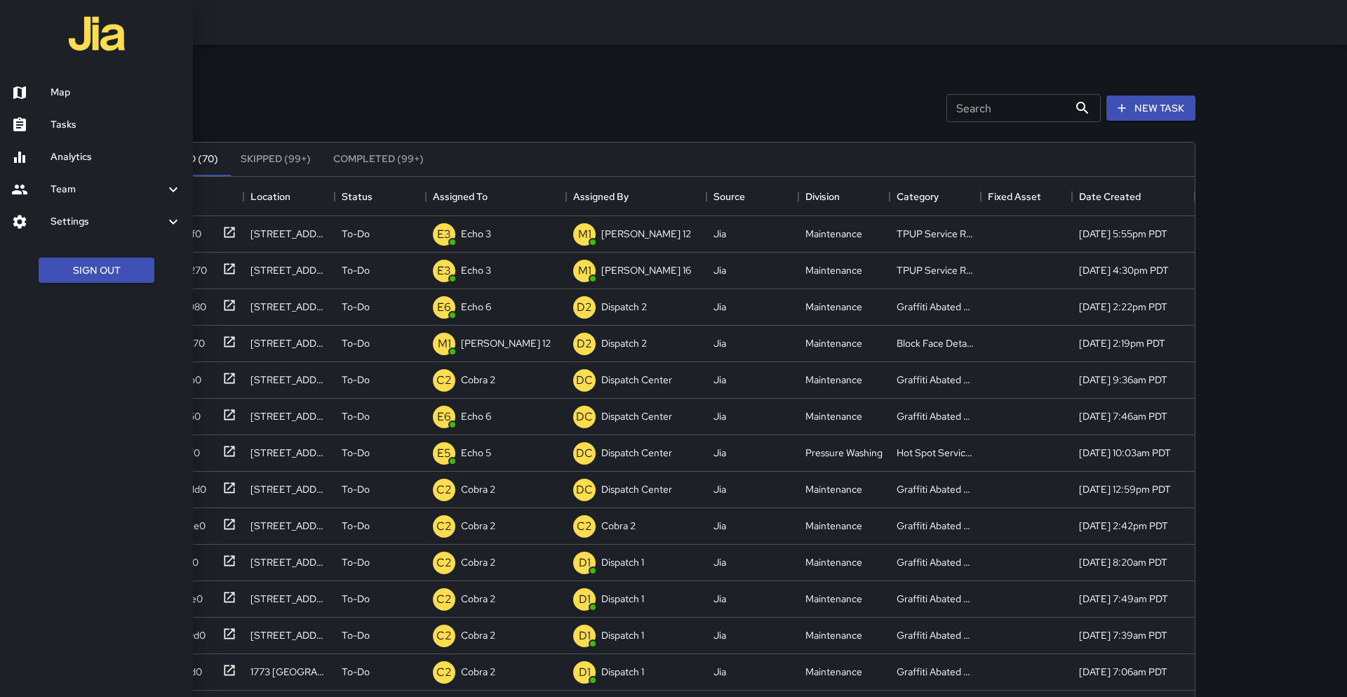
click at [272, 56] on div at bounding box center [673, 348] width 1347 height 697
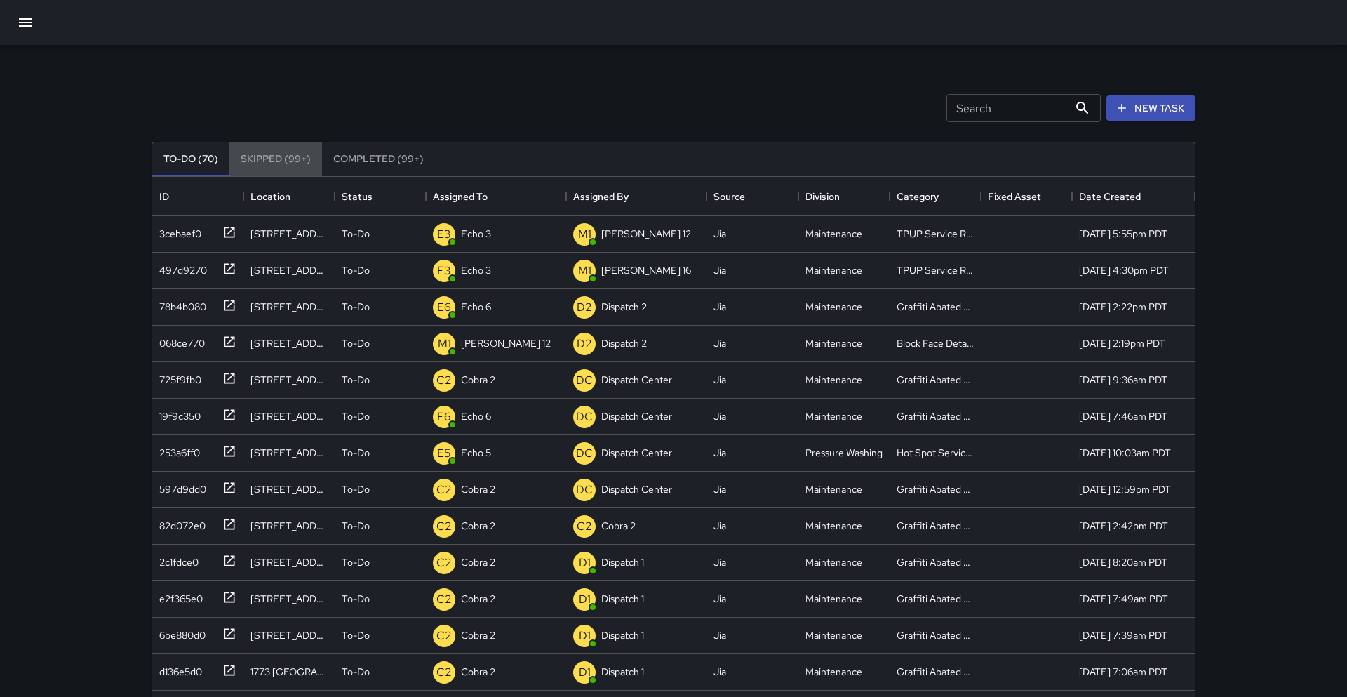
click at [281, 151] on button "Skipped (99+)" at bounding box center [275, 159] width 93 height 34
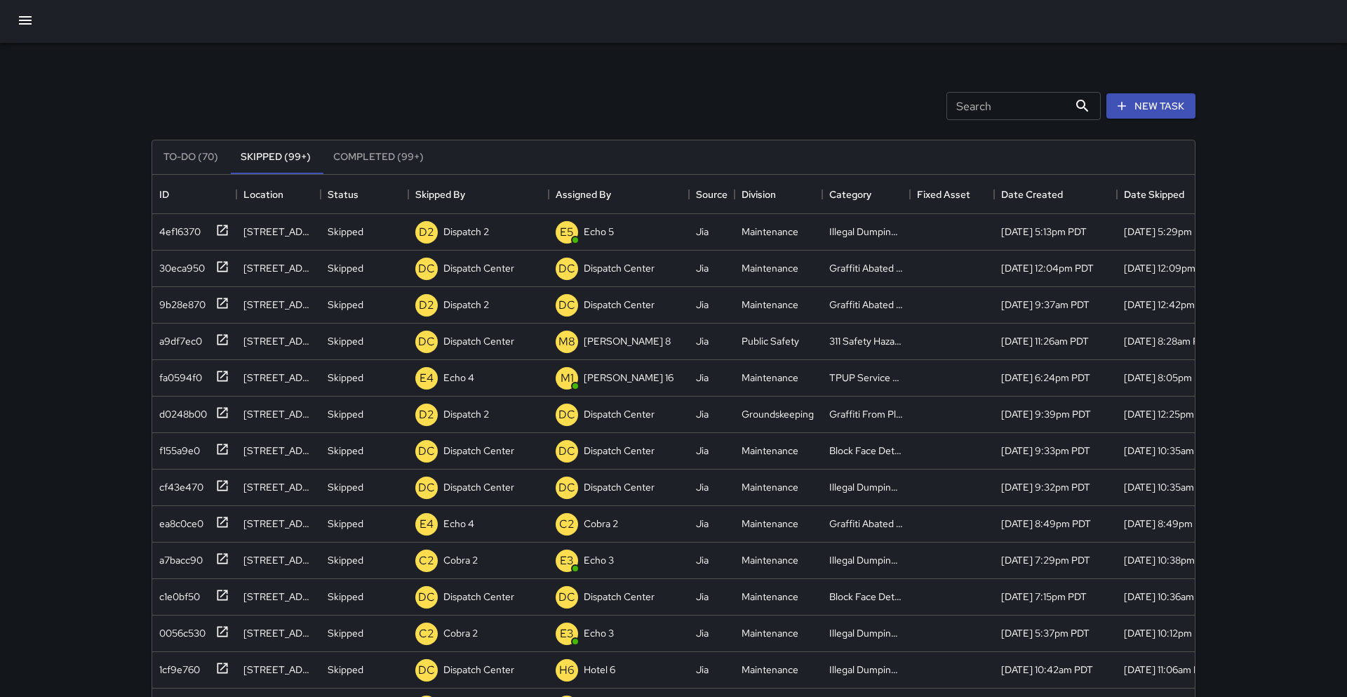
scroll to position [3, 0]
click at [373, 152] on button "Completed (99+)" at bounding box center [378, 157] width 113 height 34
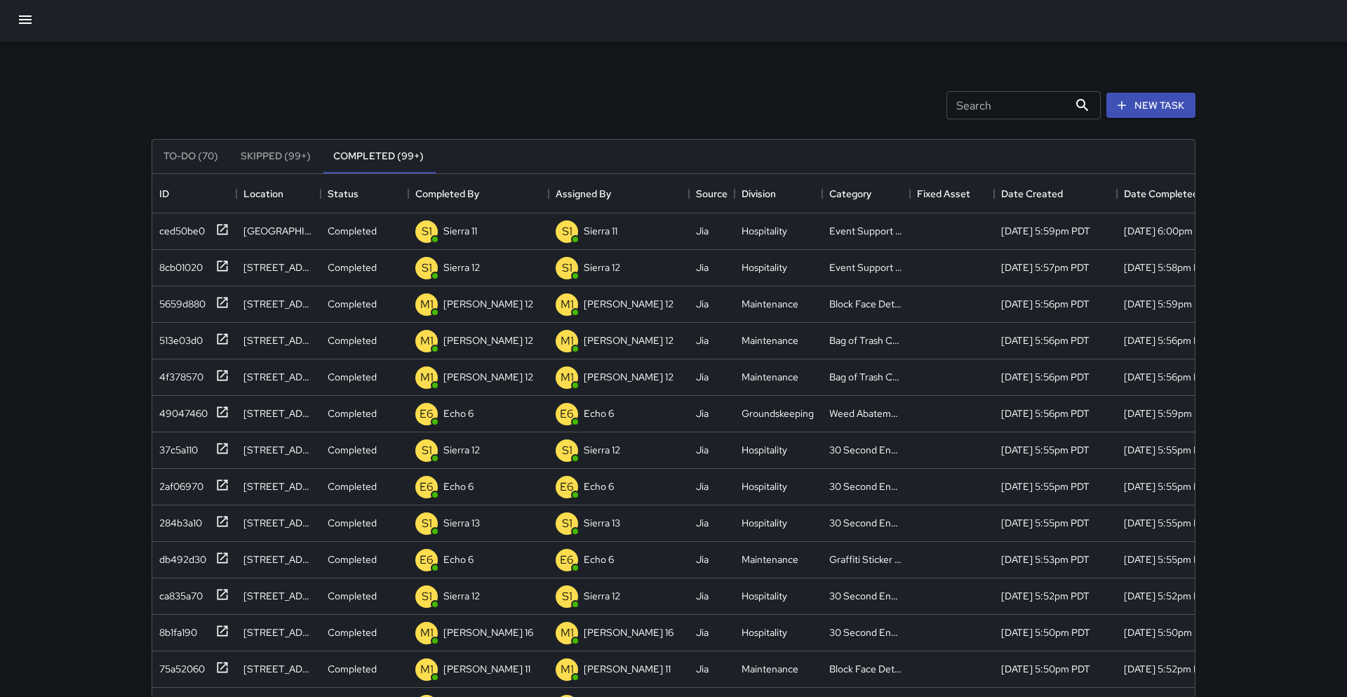
scroll to position [10, 0]
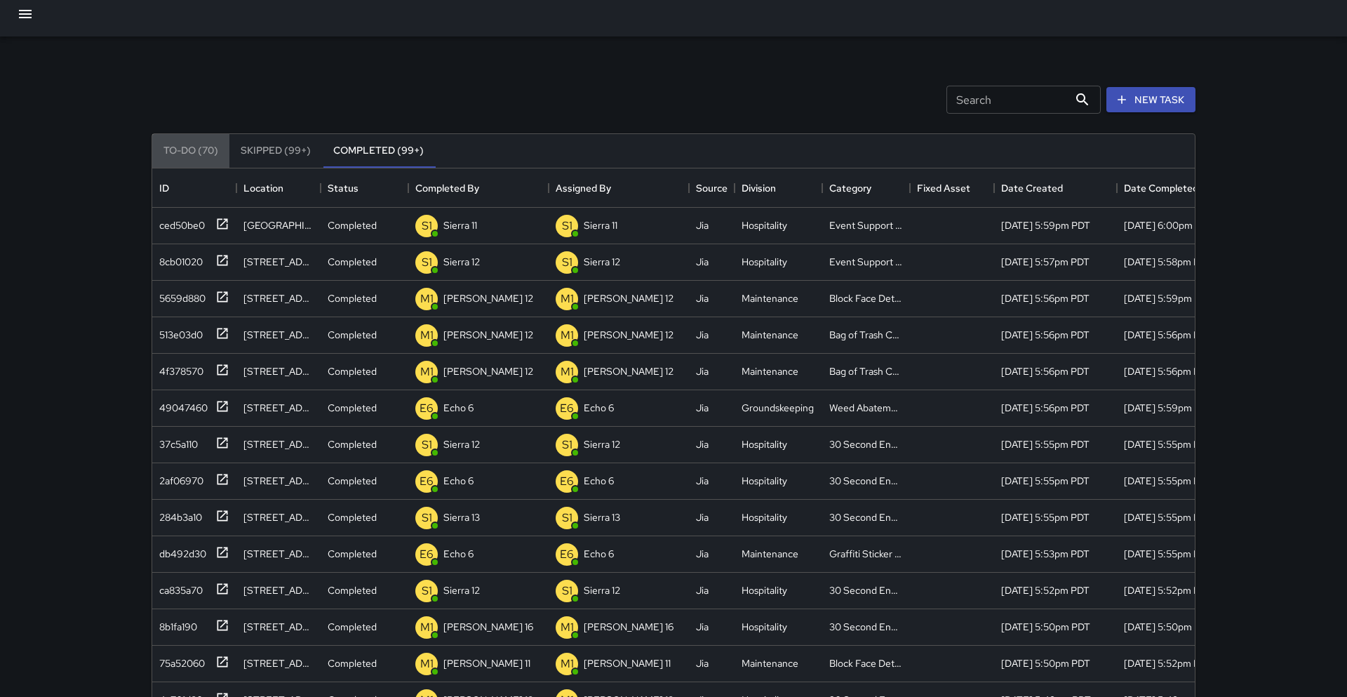
click at [191, 141] on button "To-Do (70)" at bounding box center [190, 151] width 77 height 34
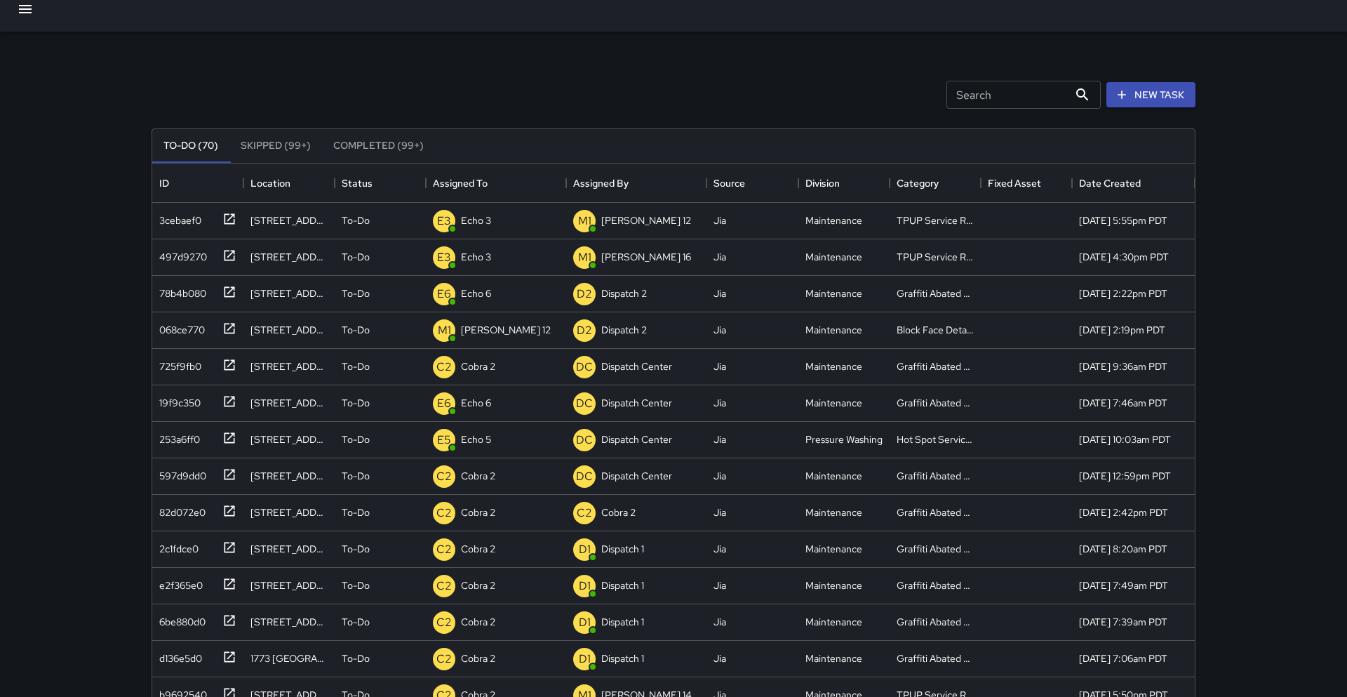
scroll to position [18, 0]
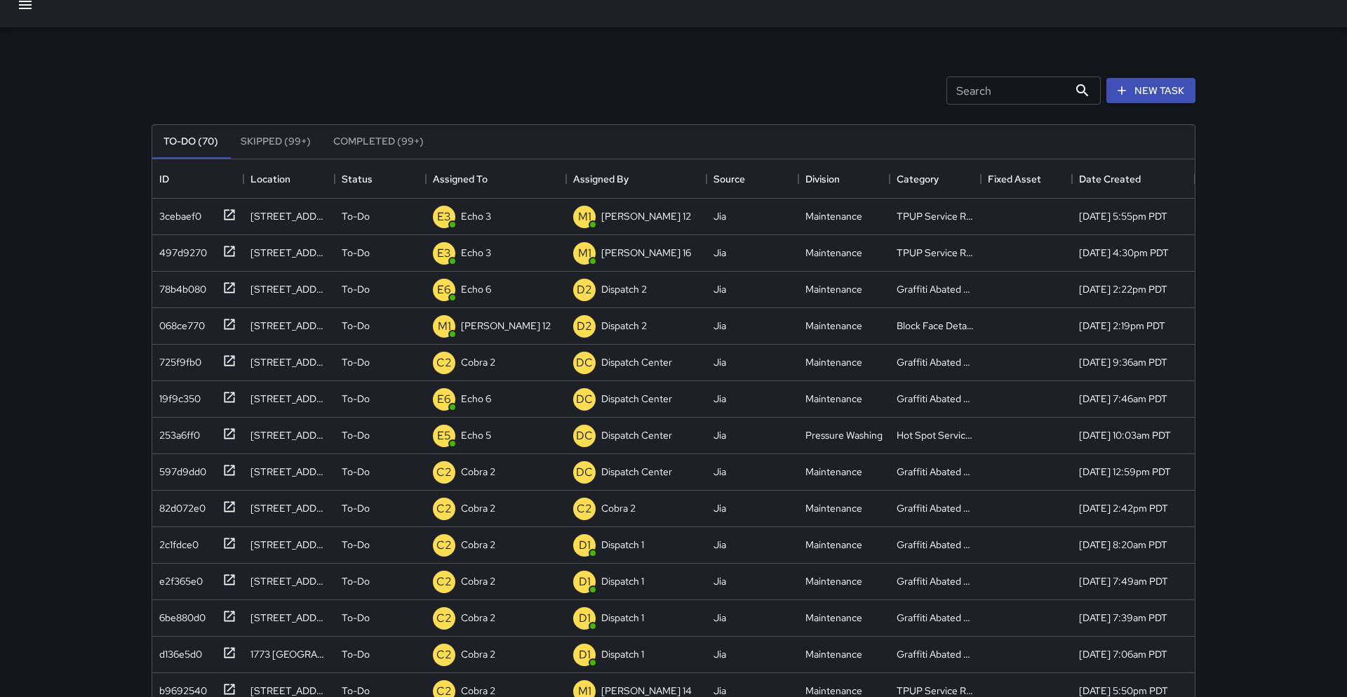
click at [34, 13] on button "button" at bounding box center [25, 5] width 34 height 34
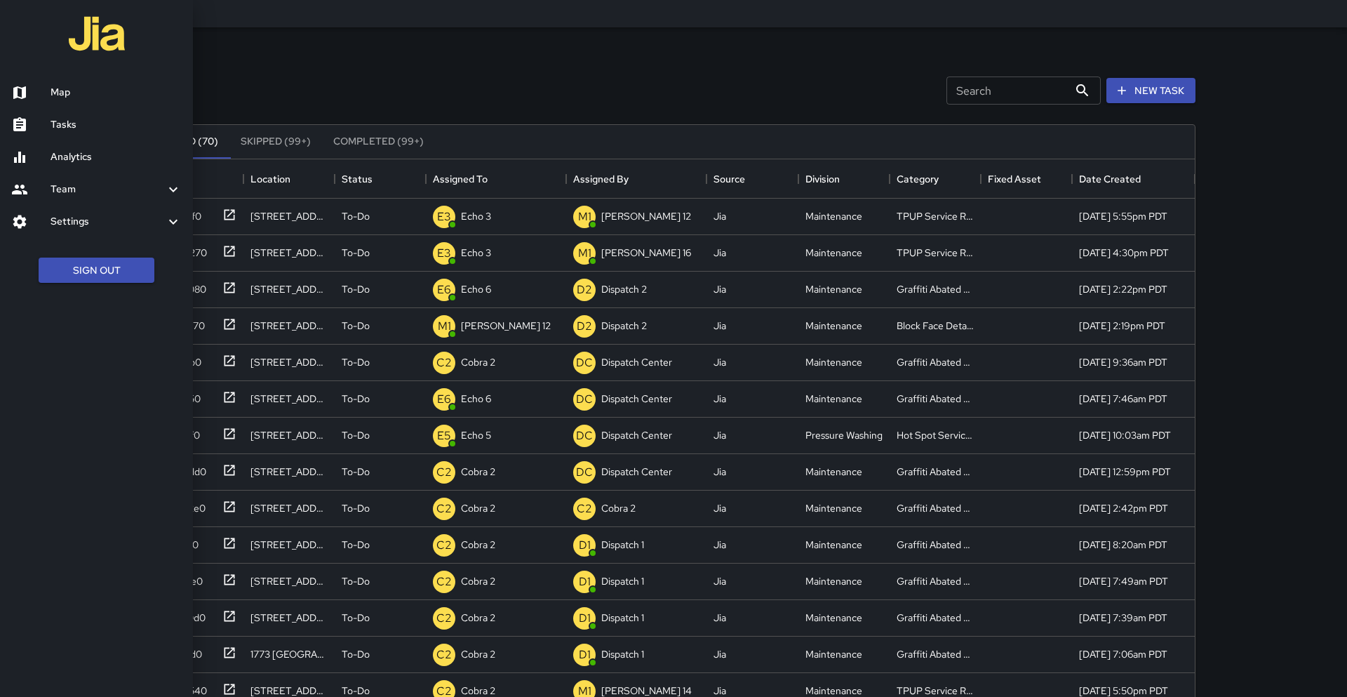
click at [92, 99] on h6 "Map" at bounding box center [116, 92] width 131 height 15
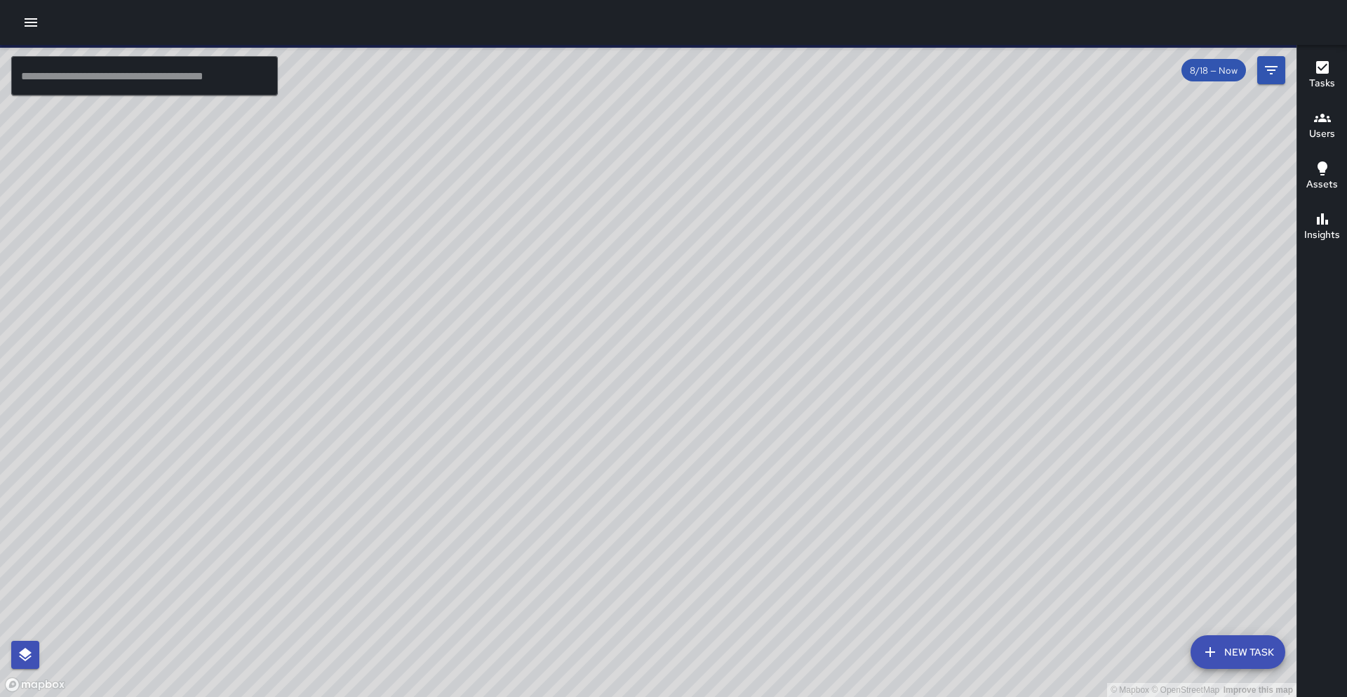
drag, startPoint x: 566, startPoint y: 515, endPoint x: 577, endPoint y: 440, distance: 75.9
click at [577, 440] on div "© Mapbox © OpenStreetMap Improve this map" at bounding box center [648, 371] width 1297 height 652
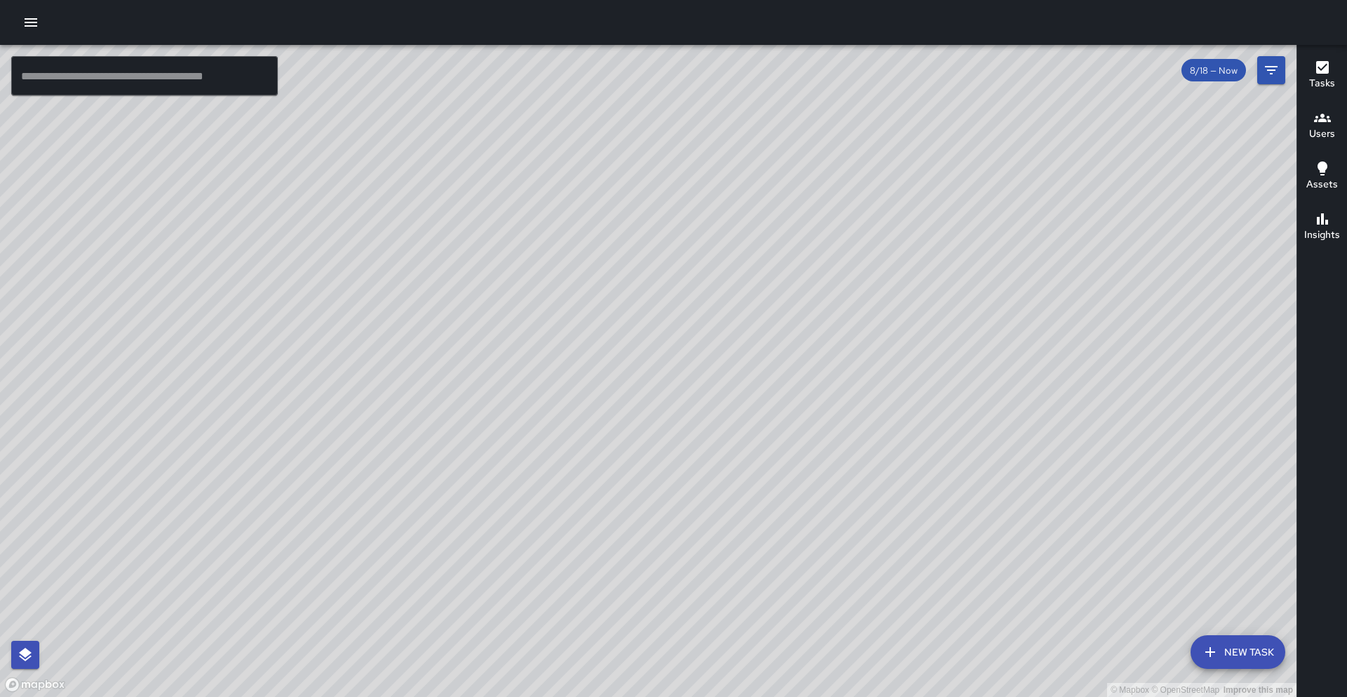
drag, startPoint x: 511, startPoint y: 538, endPoint x: 526, endPoint y: 416, distance: 123.0
click at [526, 416] on div "© Mapbox © OpenStreetMap Improve this map" at bounding box center [648, 371] width 1297 height 652
drag, startPoint x: 458, startPoint y: 462, endPoint x: 494, endPoint y: 417, distance: 58.0
click at [494, 417] on div "© Mapbox © OpenStreetMap Improve this map" at bounding box center [648, 371] width 1297 height 652
drag, startPoint x: 534, startPoint y: 395, endPoint x: 453, endPoint y: 392, distance: 81.5
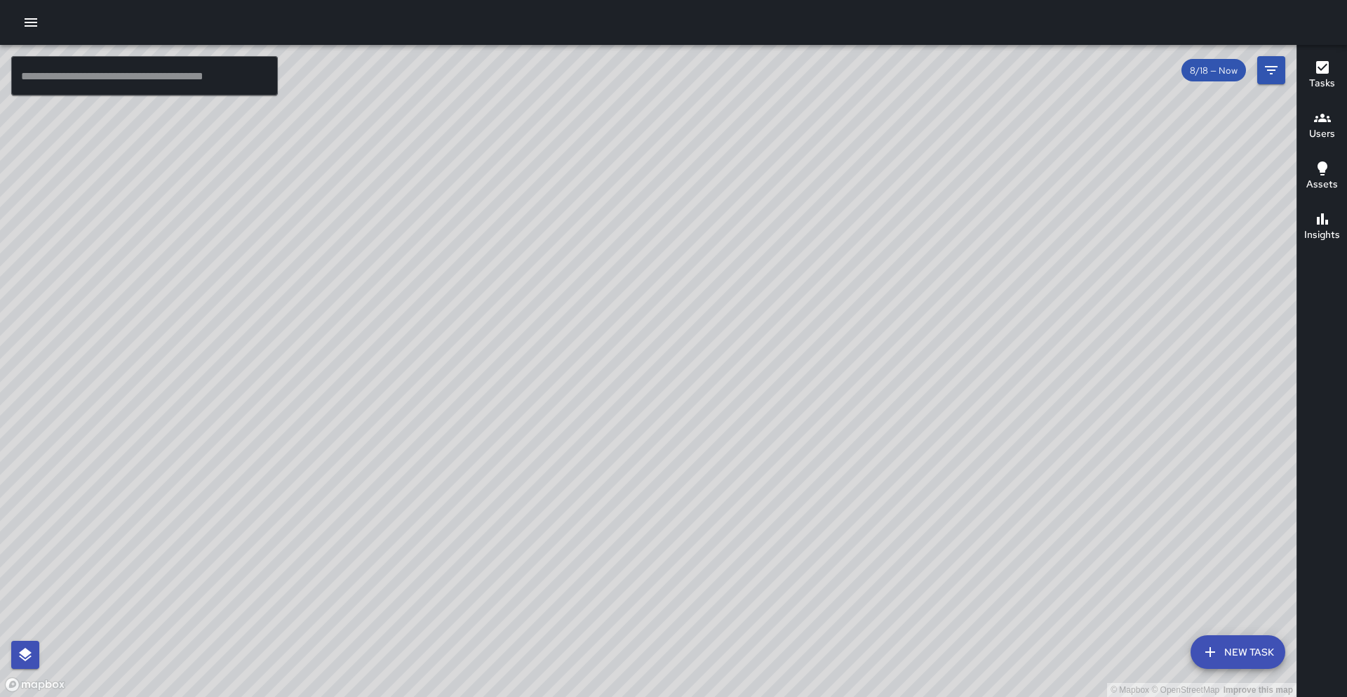
click at [453, 392] on div "© Mapbox © OpenStreetMap Improve this map" at bounding box center [648, 371] width 1297 height 652
drag, startPoint x: 510, startPoint y: 292, endPoint x: 411, endPoint y: 382, distance: 134.2
click at [411, 382] on div "© Mapbox © OpenStreetMap Improve this map" at bounding box center [648, 371] width 1297 height 652
drag, startPoint x: 364, startPoint y: 246, endPoint x: 307, endPoint y: 337, distance: 107.5
click at [307, 337] on div "© Mapbox © OpenStreetMap Improve this map" at bounding box center [648, 371] width 1297 height 652
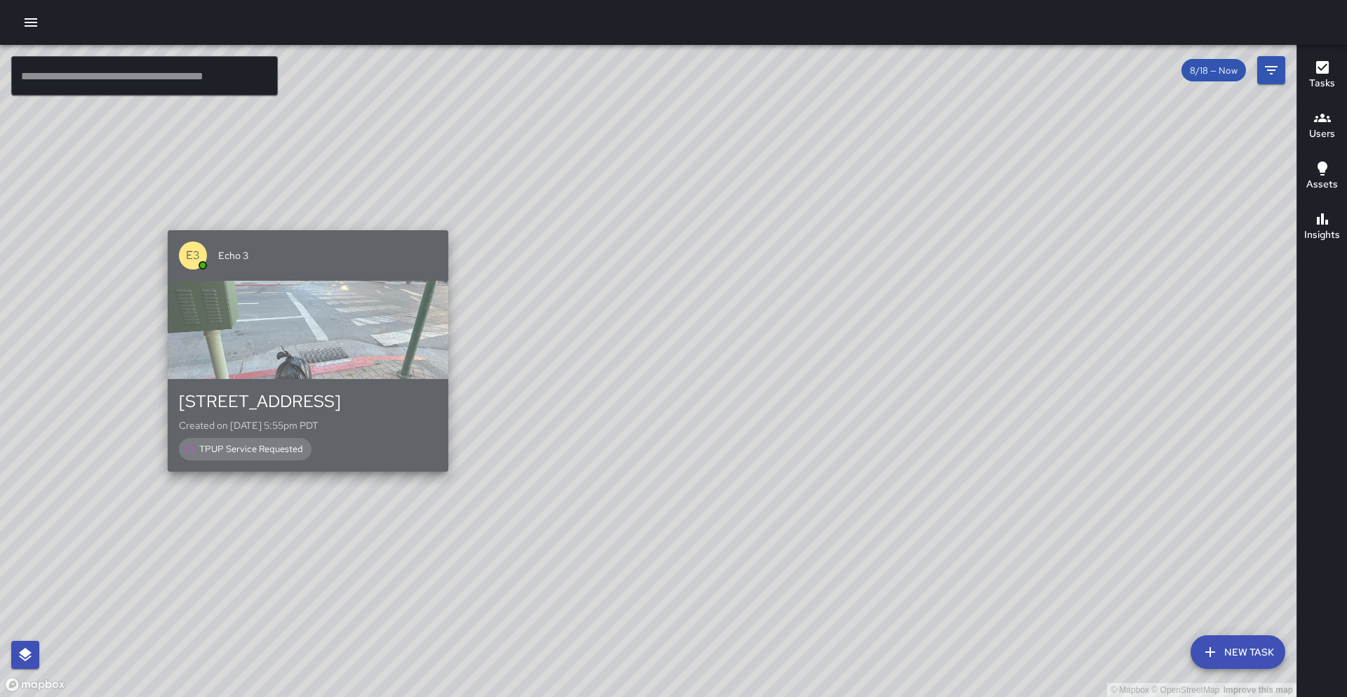
click at [305, 260] on span "Echo 3" at bounding box center [327, 255] width 219 height 14
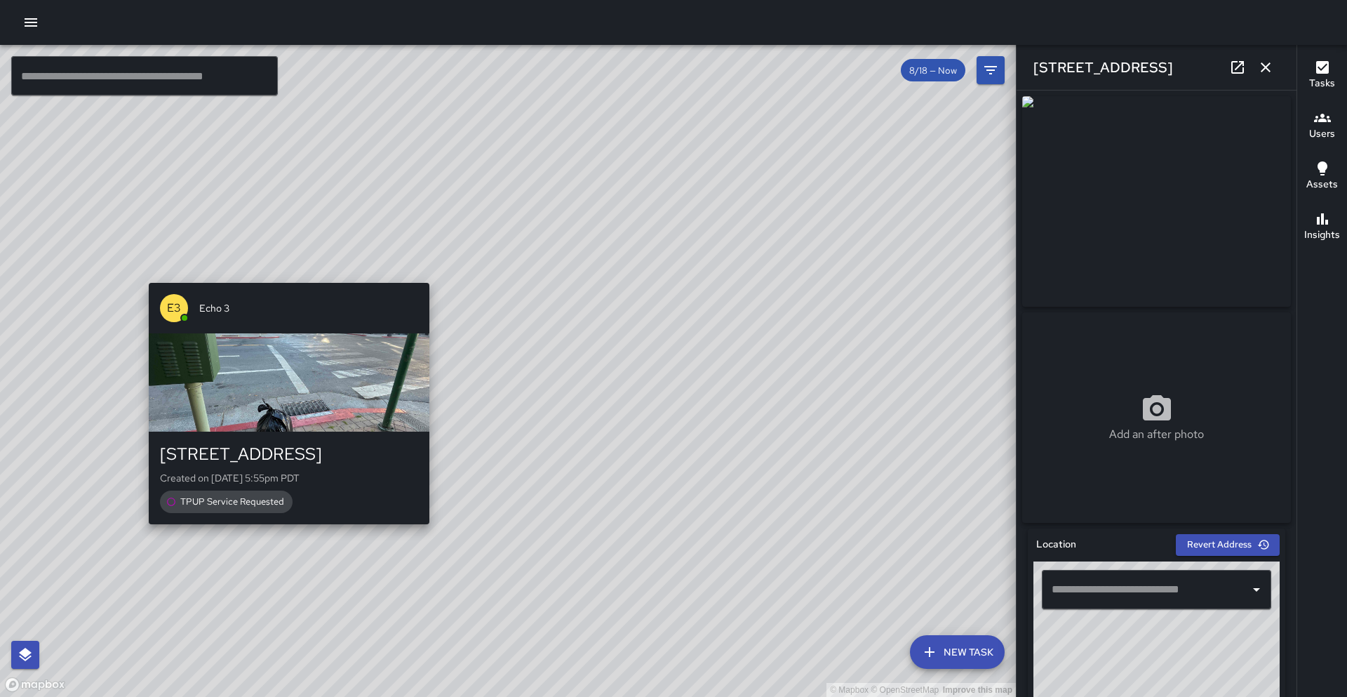
type input "**********"
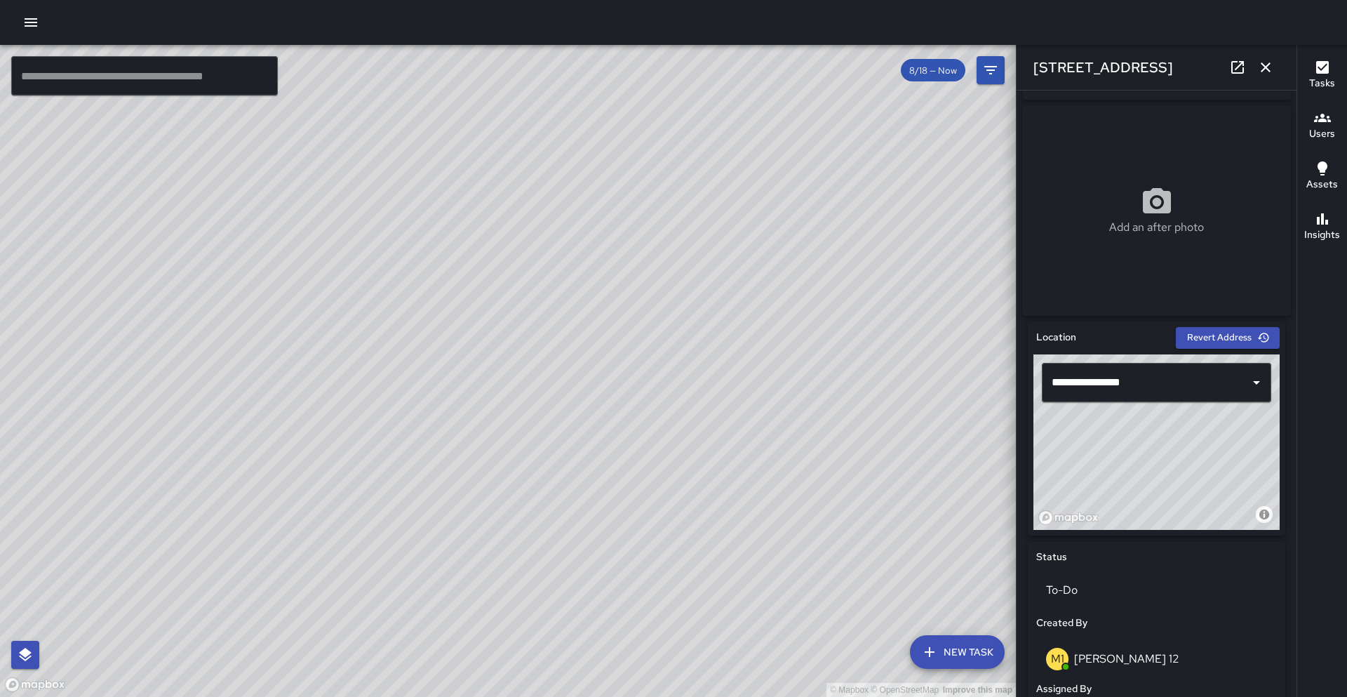
scroll to position [312, 0]
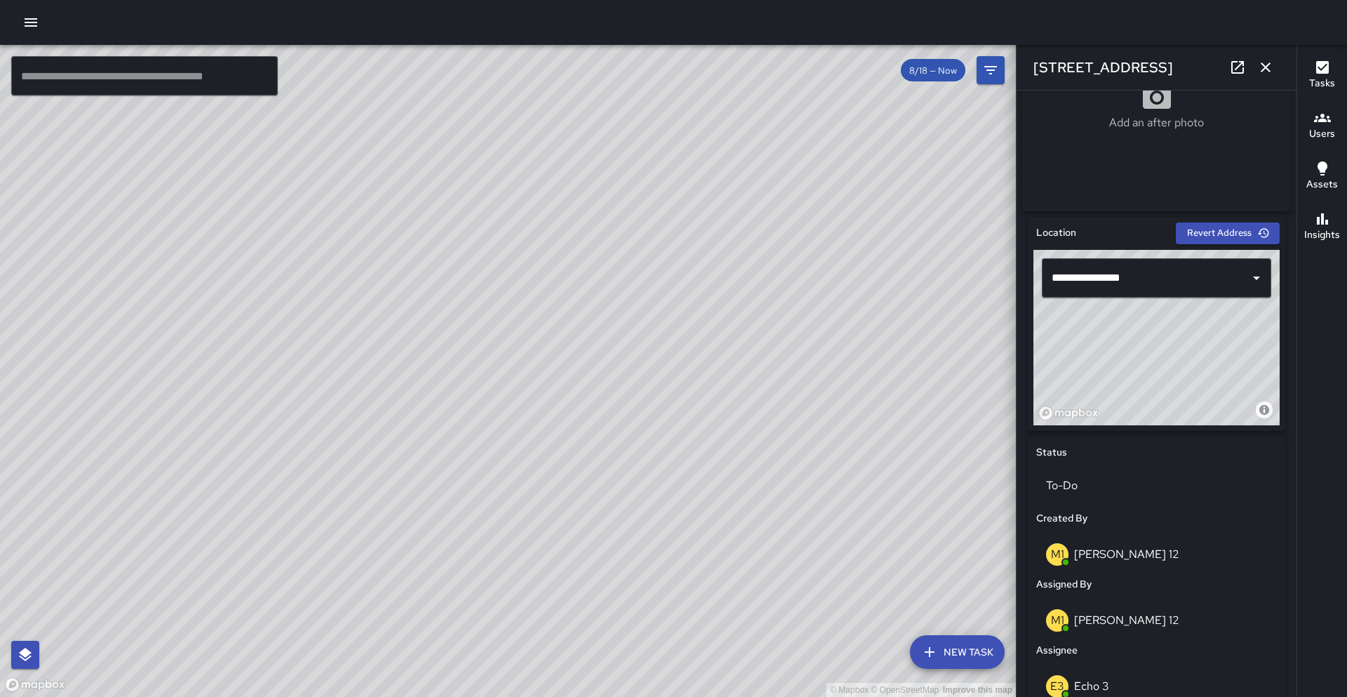
click at [669, 65] on div "1601 Clay Street" at bounding box center [1157, 67] width 280 height 45
click at [669, 65] on icon "button" at bounding box center [1266, 67] width 10 height 10
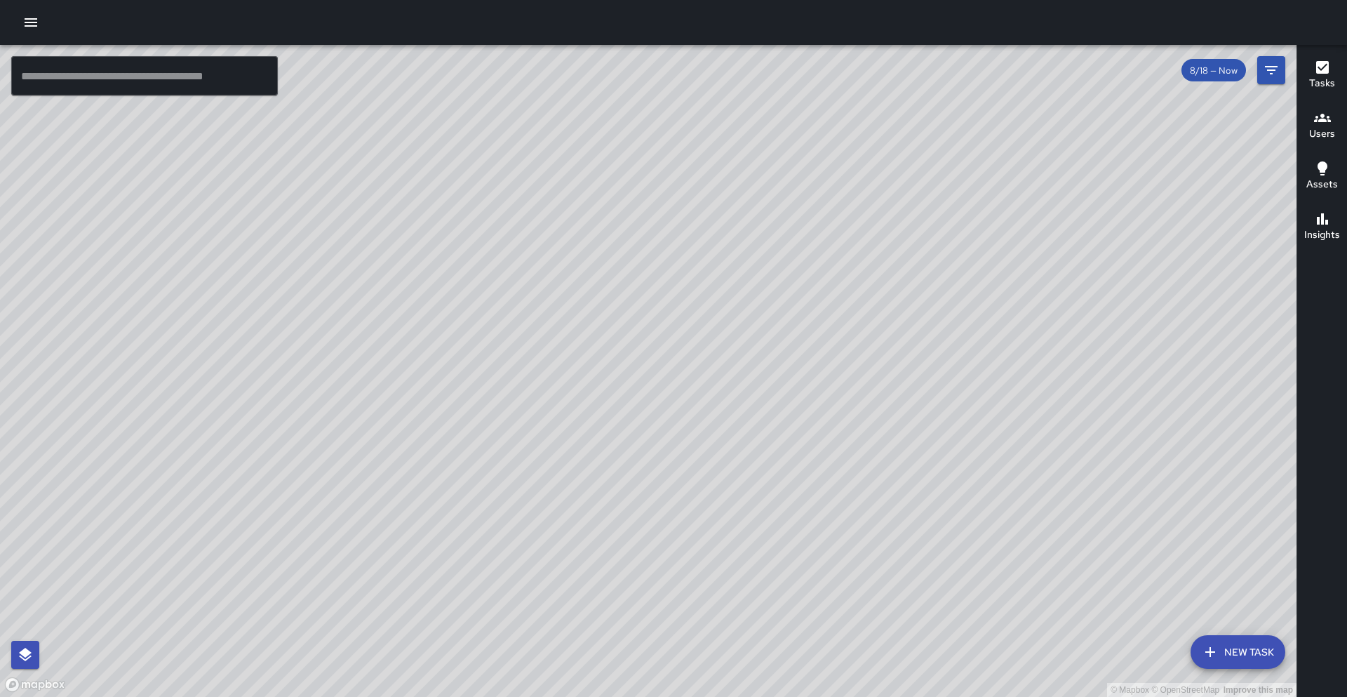
drag, startPoint x: 926, startPoint y: 298, endPoint x: 650, endPoint y: 356, distance: 282.6
click at [650, 356] on div "© Mapbox © OpenStreetMap Improve this map" at bounding box center [648, 371] width 1297 height 652
drag, startPoint x: 958, startPoint y: 231, endPoint x: 820, endPoint y: 453, distance: 261.5
click at [669, 453] on div "© Mapbox © OpenStreetMap Improve this map" at bounding box center [648, 371] width 1297 height 652
drag, startPoint x: 703, startPoint y: 463, endPoint x: 781, endPoint y: 328, distance: 155.6
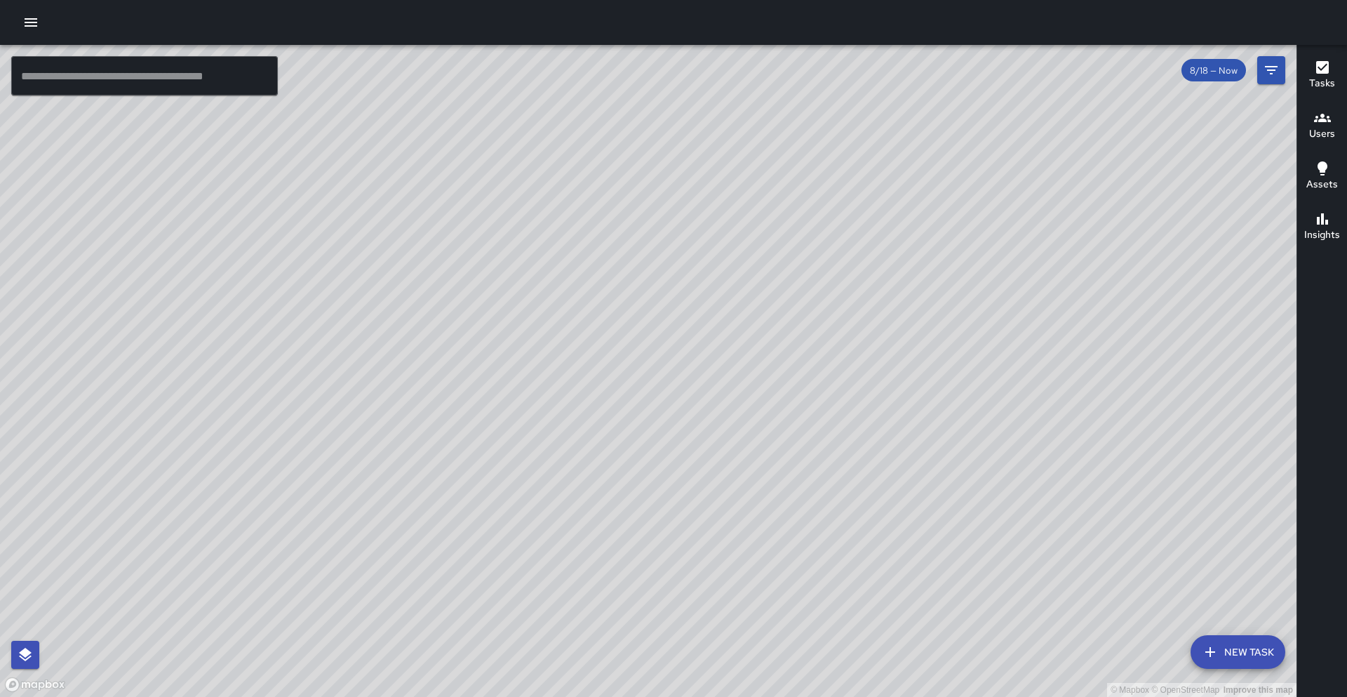
click at [669, 328] on div "© Mapbox © OpenStreetMap Improve this map" at bounding box center [648, 371] width 1297 height 652
click at [669, 485] on div "© Mapbox © OpenStreetMap Improve this map" at bounding box center [648, 371] width 1297 height 652
drag, startPoint x: 599, startPoint y: 532, endPoint x: 649, endPoint y: 417, distance: 125.4
click at [649, 417] on div "© Mapbox © OpenStreetMap Improve this map" at bounding box center [648, 371] width 1297 height 652
drag, startPoint x: 606, startPoint y: 623, endPoint x: 511, endPoint y: 574, distance: 107.3
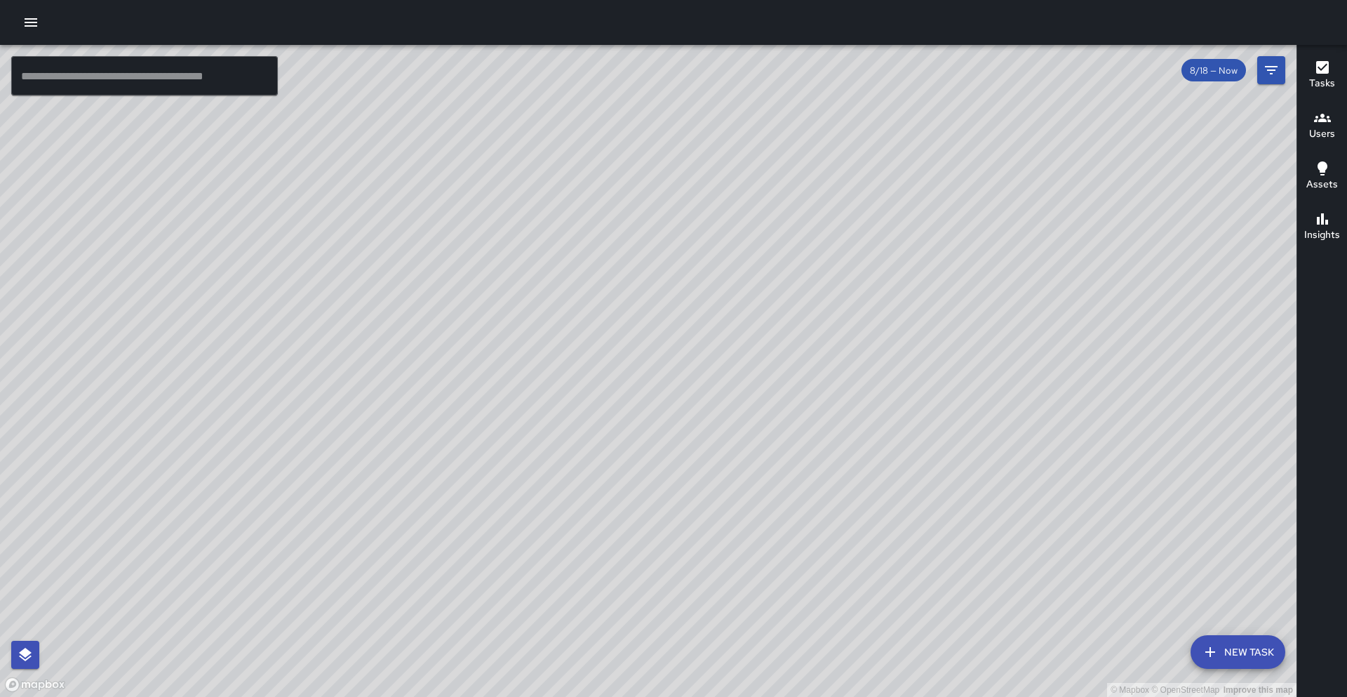
click at [511, 574] on div "© Mapbox © OpenStreetMap Improve this map" at bounding box center [648, 371] width 1297 height 652
drag, startPoint x: 406, startPoint y: 596, endPoint x: 449, endPoint y: 535, distance: 75.1
click at [449, 535] on div "© Mapbox © OpenStreetMap Improve this map" at bounding box center [648, 371] width 1297 height 652
drag, startPoint x: 354, startPoint y: 592, endPoint x: 457, endPoint y: 459, distance: 168.2
click at [457, 459] on div "© Mapbox © OpenStreetMap Improve this map" at bounding box center [648, 371] width 1297 height 652
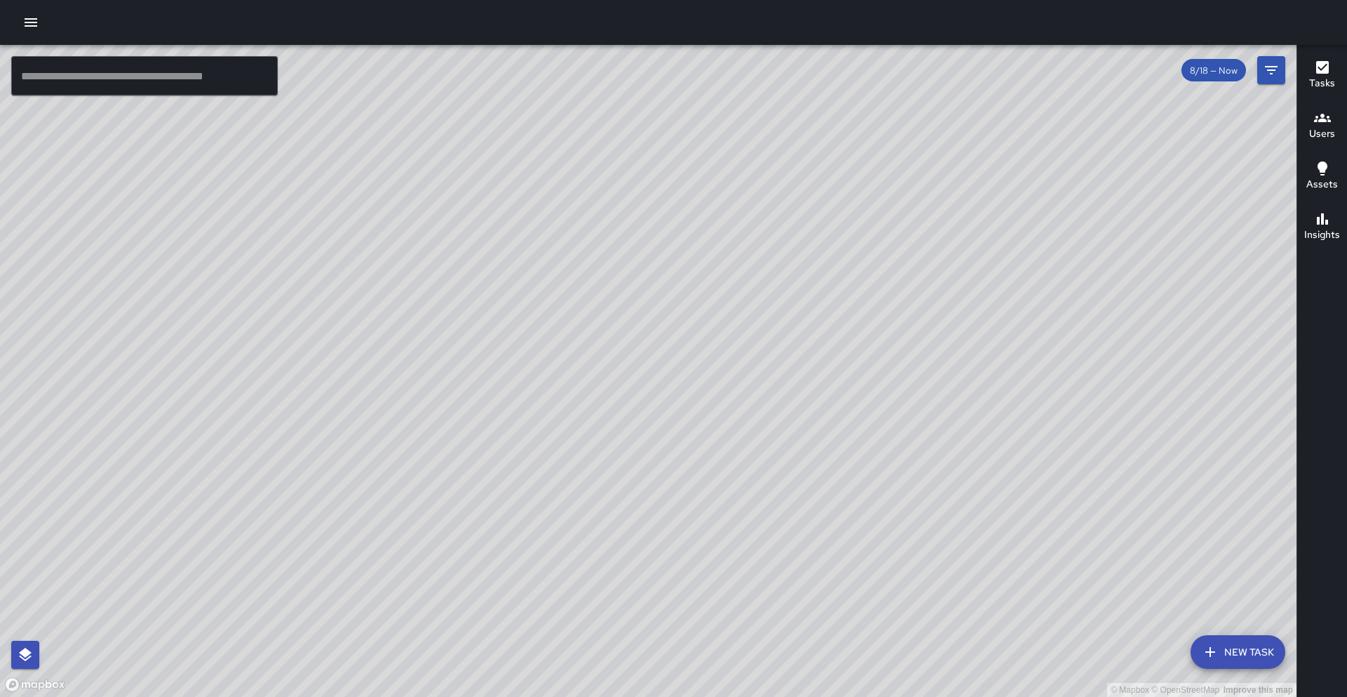
drag, startPoint x: 357, startPoint y: 630, endPoint x: 490, endPoint y: 418, distance: 250.0
click at [490, 418] on div "© Mapbox © OpenStreetMap Improve this map" at bounding box center [648, 371] width 1297 height 652
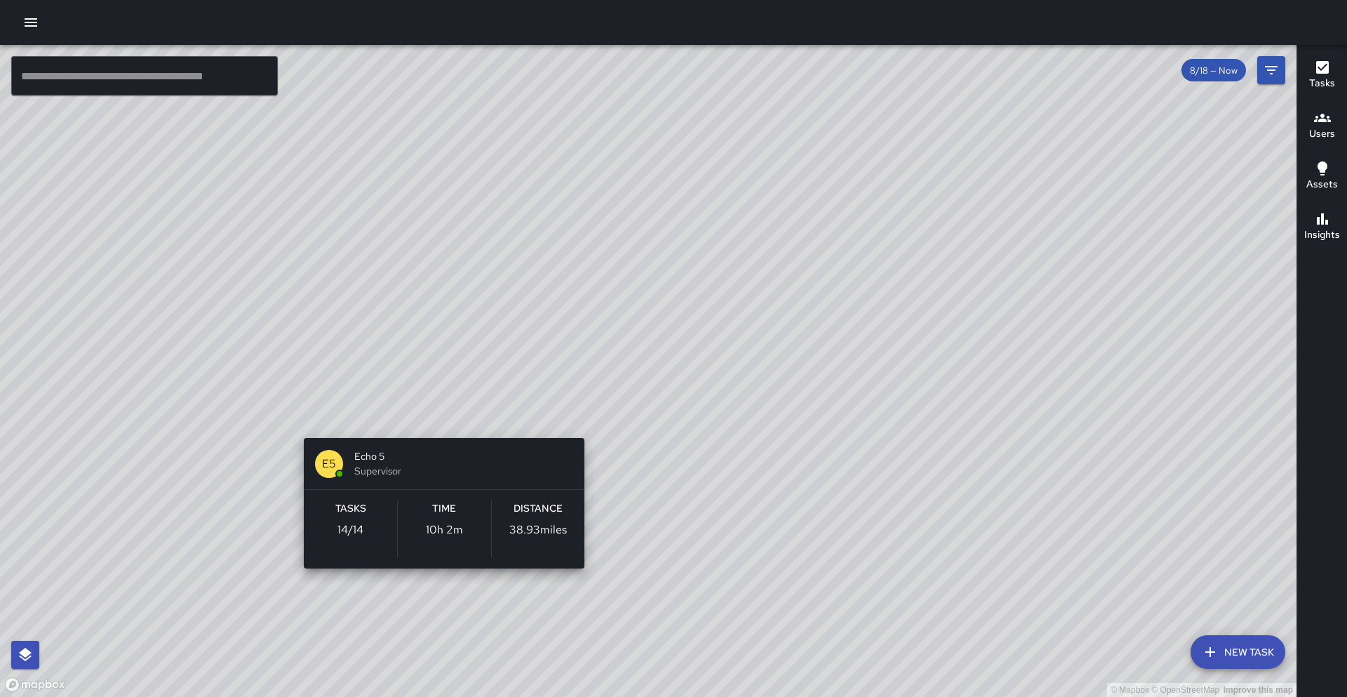
click at [445, 592] on div "© Mapbox © OpenStreetMap Improve this map E5 Echo 5 Supervisor Tasks 14 / 14 Ti…" at bounding box center [648, 371] width 1297 height 652
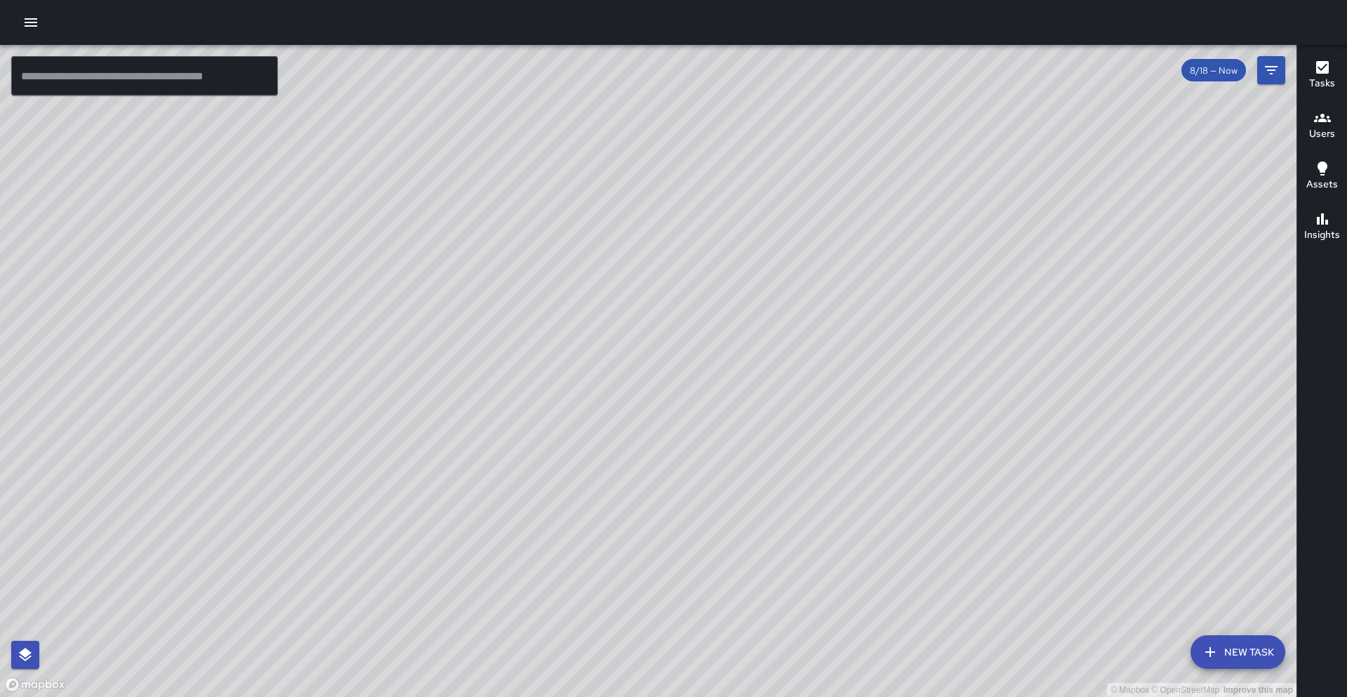
drag, startPoint x: 708, startPoint y: 343, endPoint x: 594, endPoint y: 644, distance: 321.4
click at [604, 616] on div "© Mapbox © OpenStreetMap Improve this map" at bounding box center [648, 371] width 1297 height 652
drag, startPoint x: 607, startPoint y: 475, endPoint x: 706, endPoint y: 333, distance: 172.9
click at [669, 331] on div "© Mapbox © OpenStreetMap Improve this map" at bounding box center [648, 371] width 1297 height 652
click at [15, 23] on div at bounding box center [673, 22] width 1347 height 45
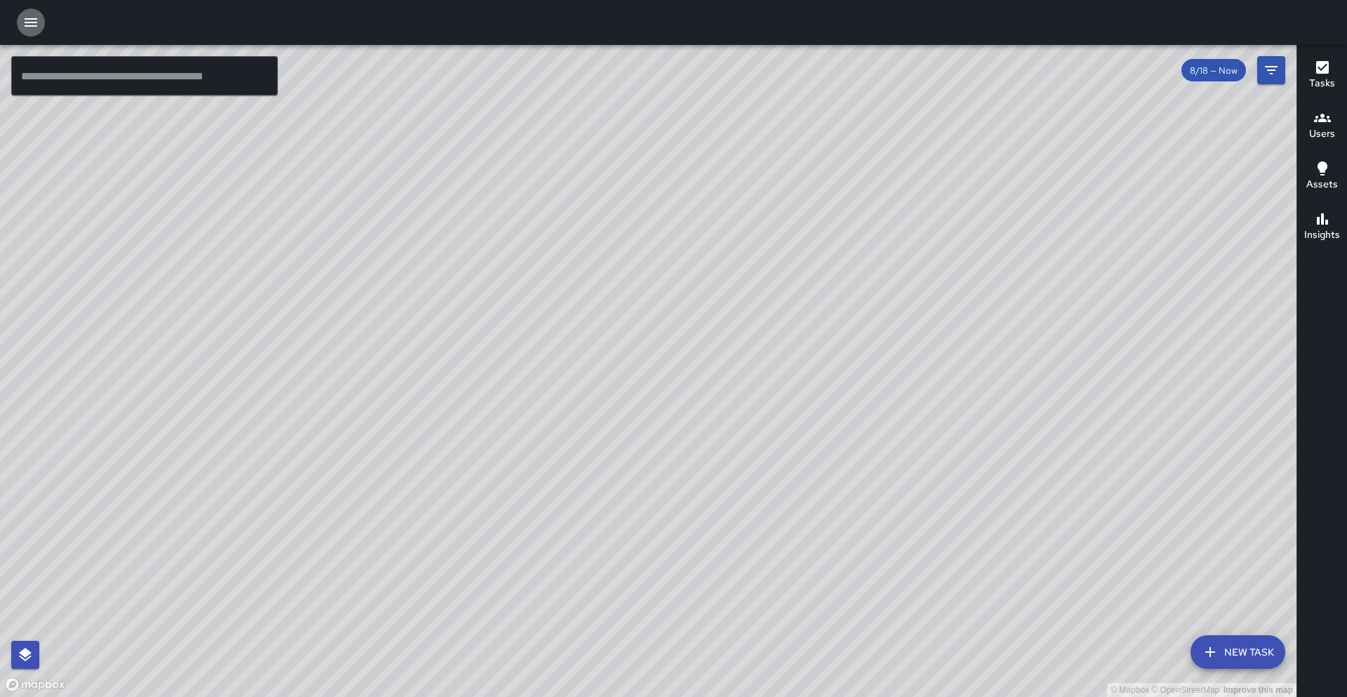
click at [29, 24] on icon "button" at bounding box center [30, 22] width 17 height 17
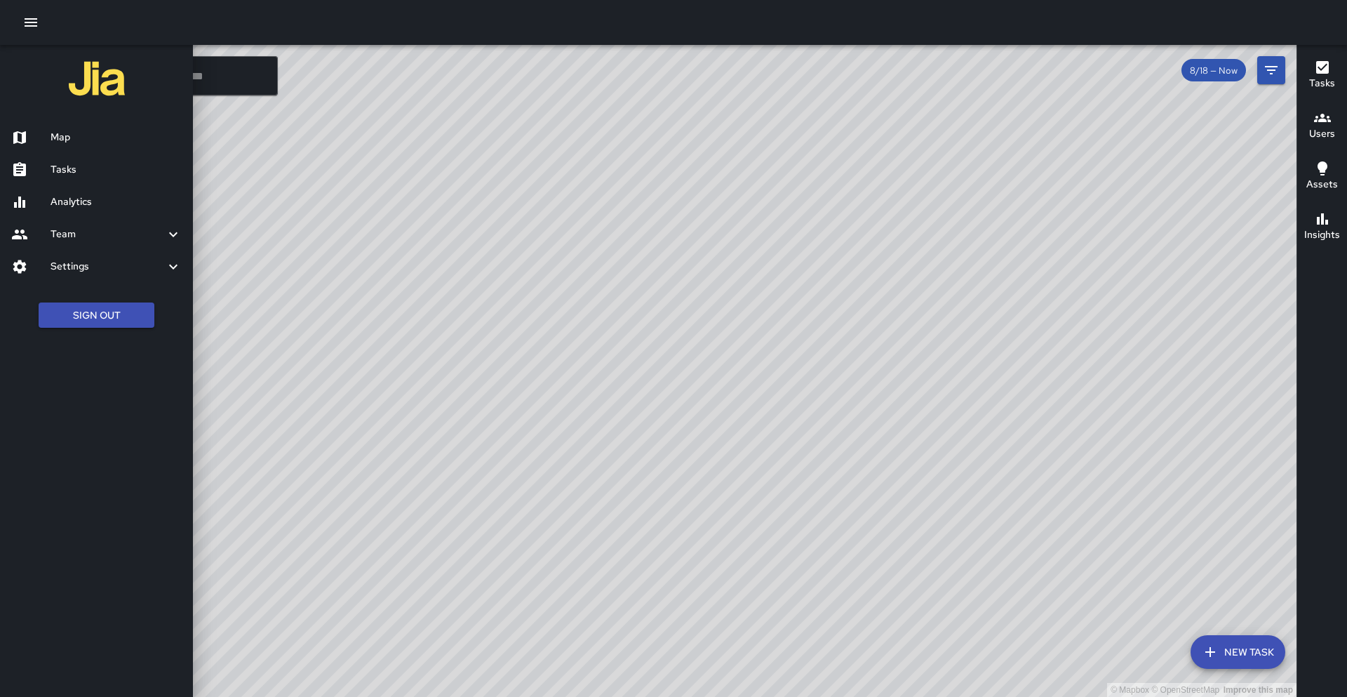
click at [142, 164] on h6 "Tasks" at bounding box center [116, 169] width 131 height 15
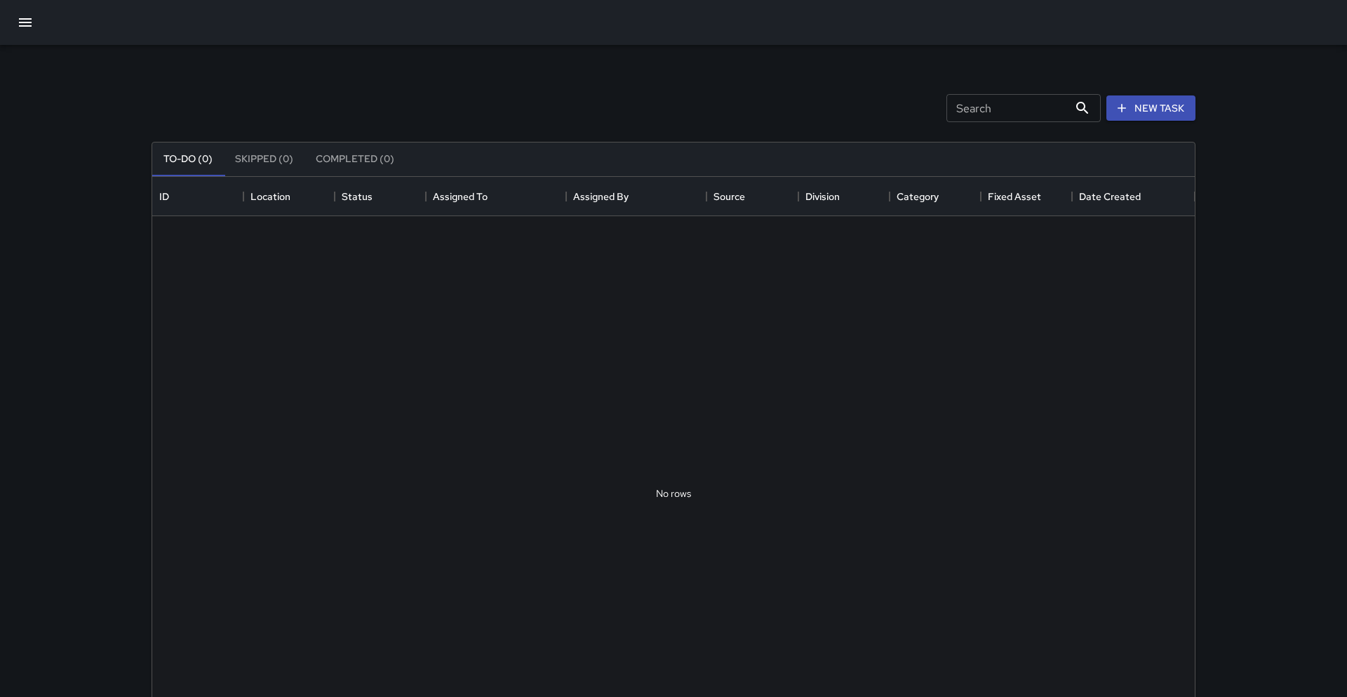
scroll to position [594, 1043]
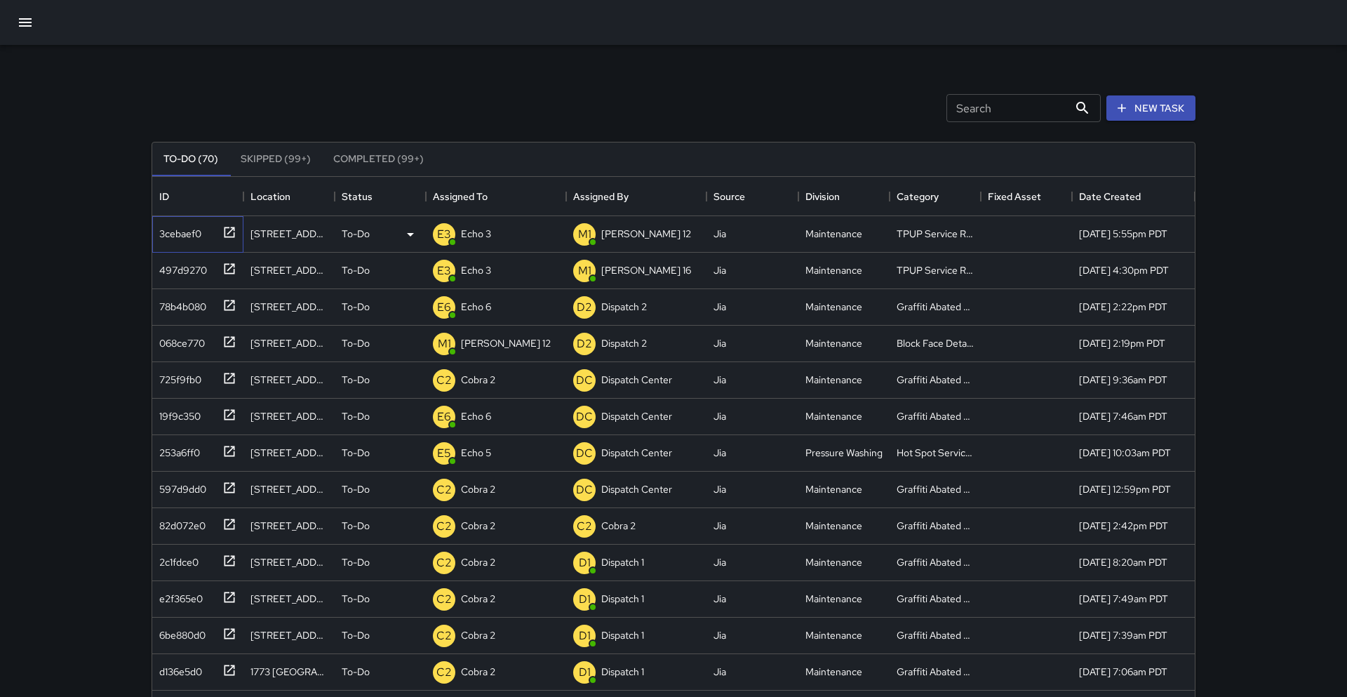
click at [231, 233] on icon at bounding box center [229, 232] width 14 height 14
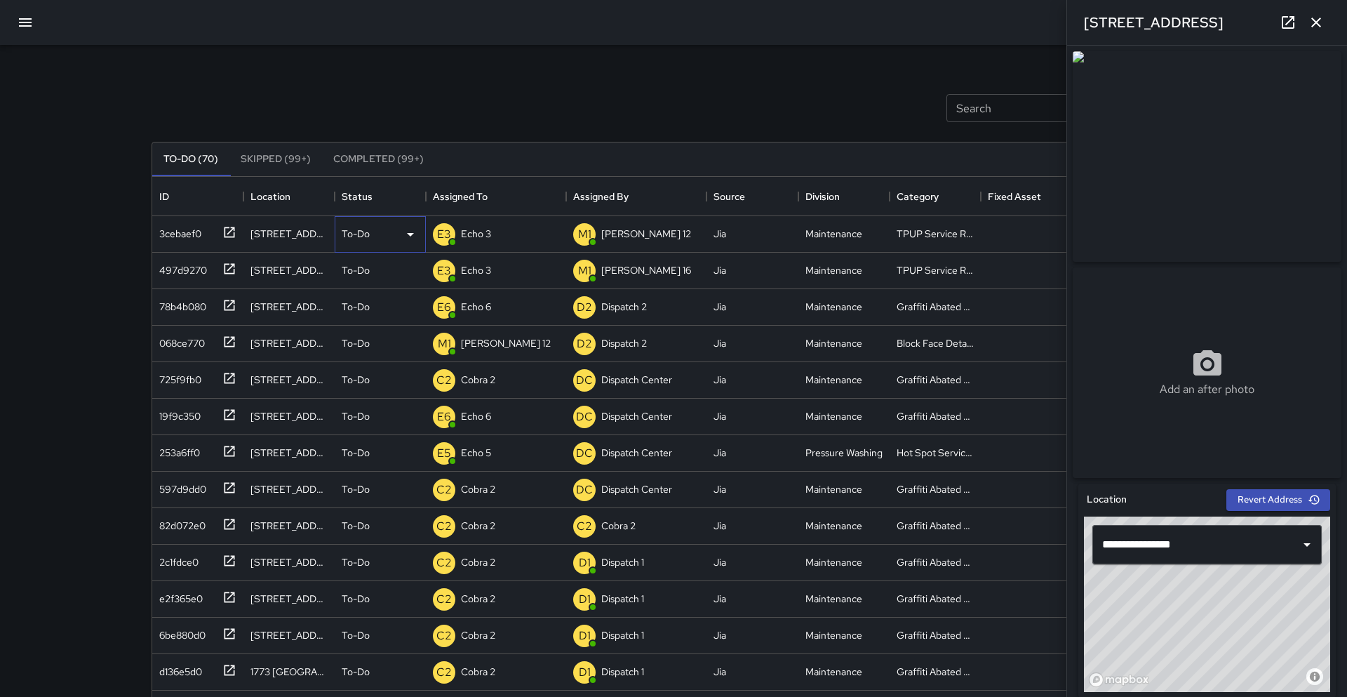
click at [413, 234] on icon at bounding box center [410, 234] width 17 height 17
click at [373, 325] on li "Completed" at bounding box center [380, 322] width 90 height 25
click at [0, 125] on div "Search Search New Task To-Do (69) Skipped (99+) Completed (99+) ID Location Sta…" at bounding box center [673, 414] width 1347 height 829
click at [669, 22] on icon "button" at bounding box center [1316, 22] width 17 height 17
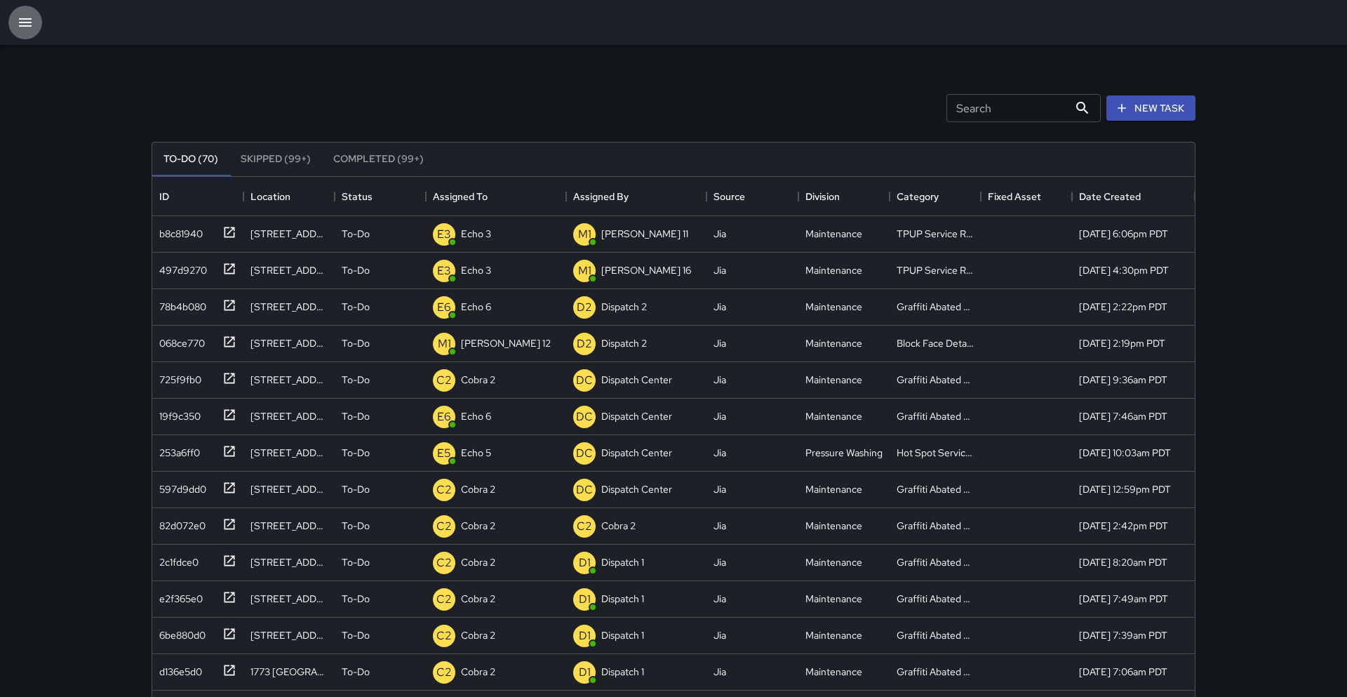
click at [25, 34] on button "button" at bounding box center [25, 23] width 34 height 34
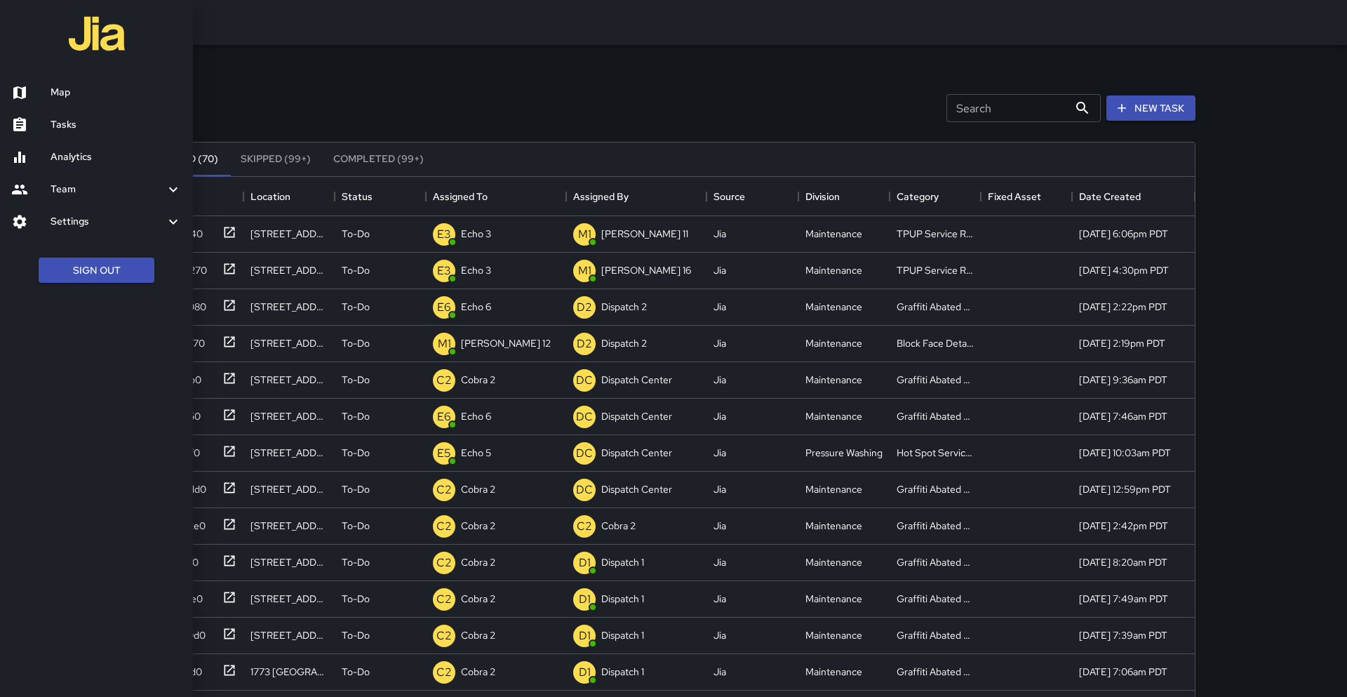
click at [275, 105] on div at bounding box center [673, 348] width 1347 height 697
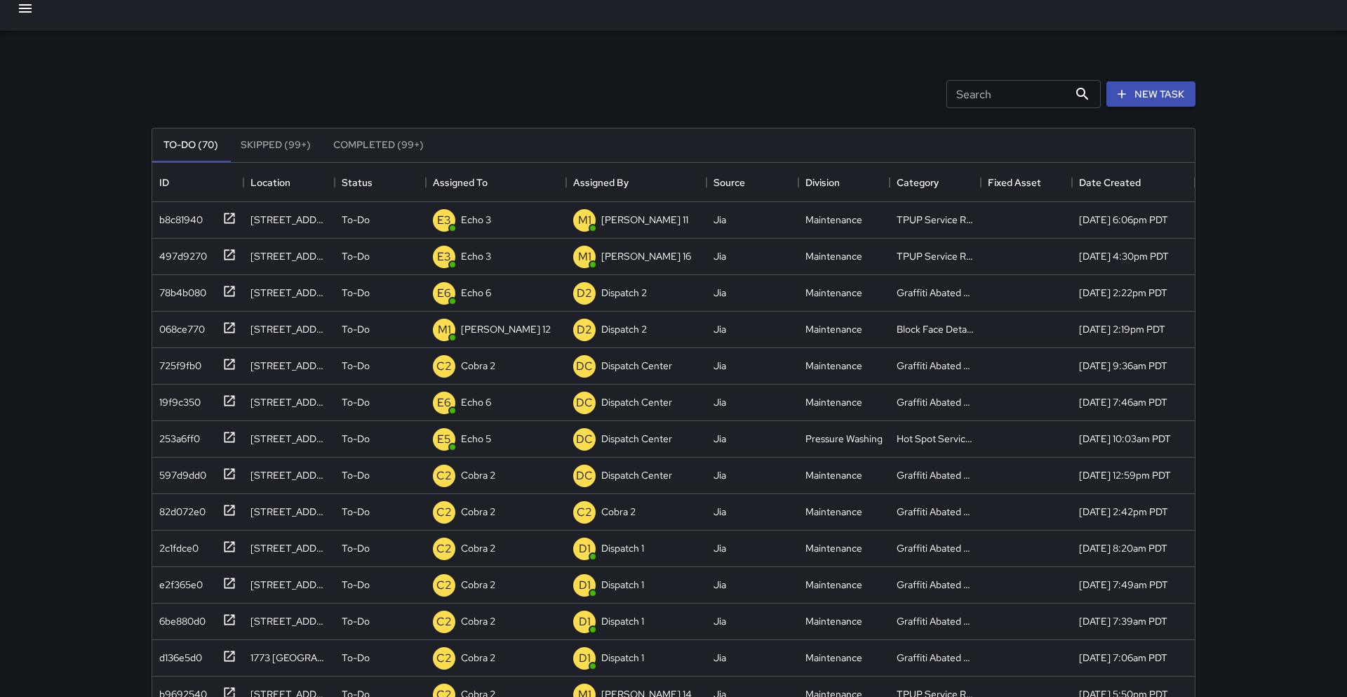
scroll to position [18, 0]
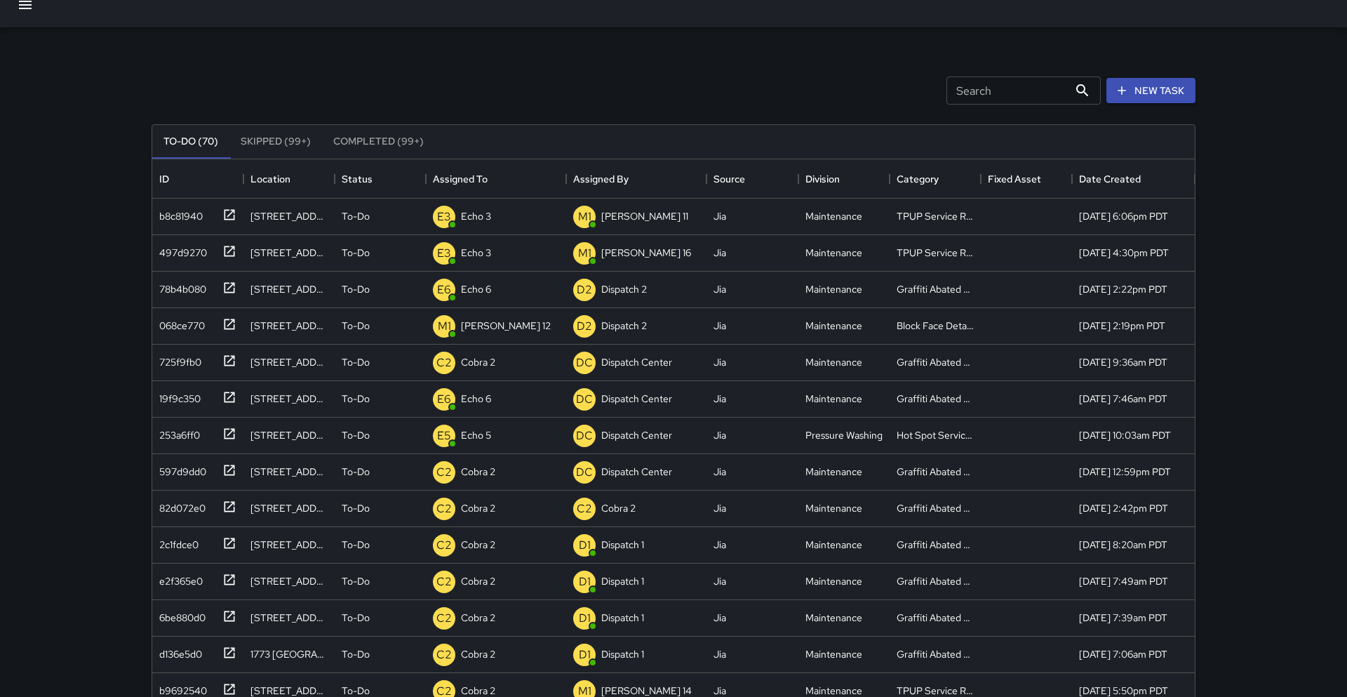
click at [27, 39] on div "Search Search New Task To-Do (70) Skipped (99+) Completed (99+) ID Location Sta…" at bounding box center [673, 396] width 1347 height 829
click at [28, 15] on button "button" at bounding box center [25, 5] width 34 height 34
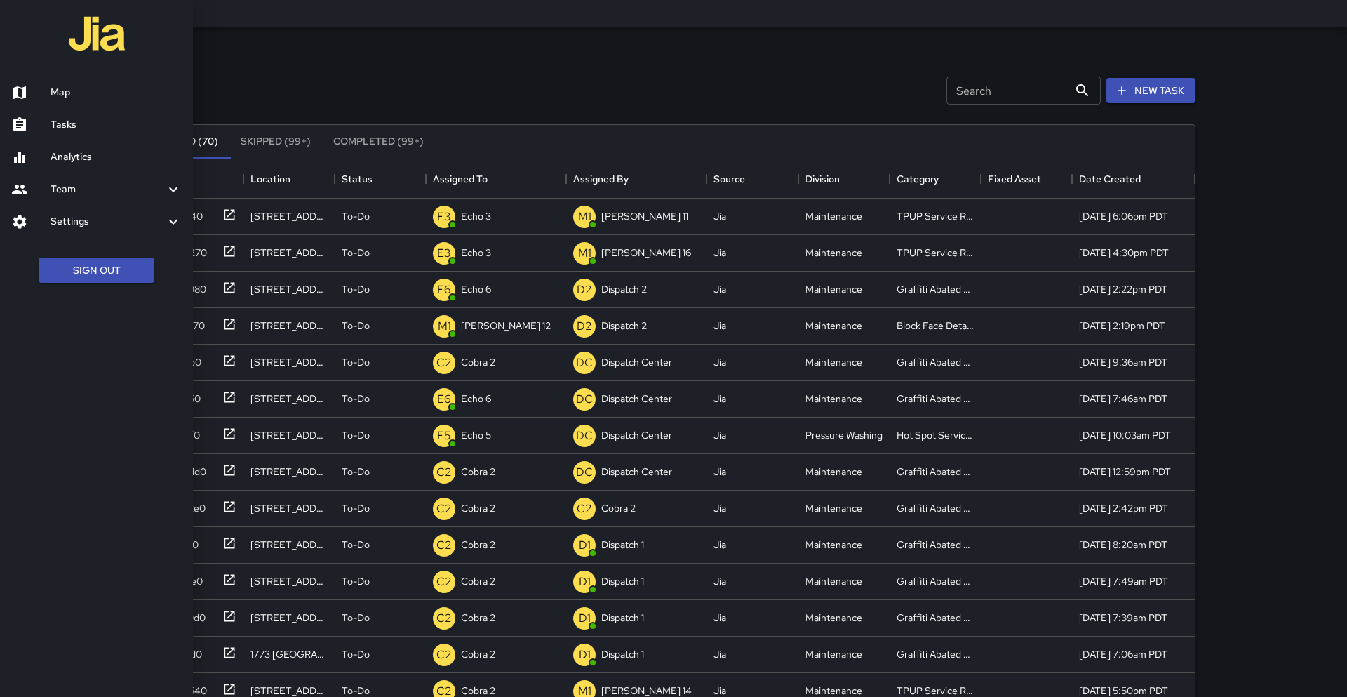
click at [307, 65] on div at bounding box center [673, 348] width 1347 height 697
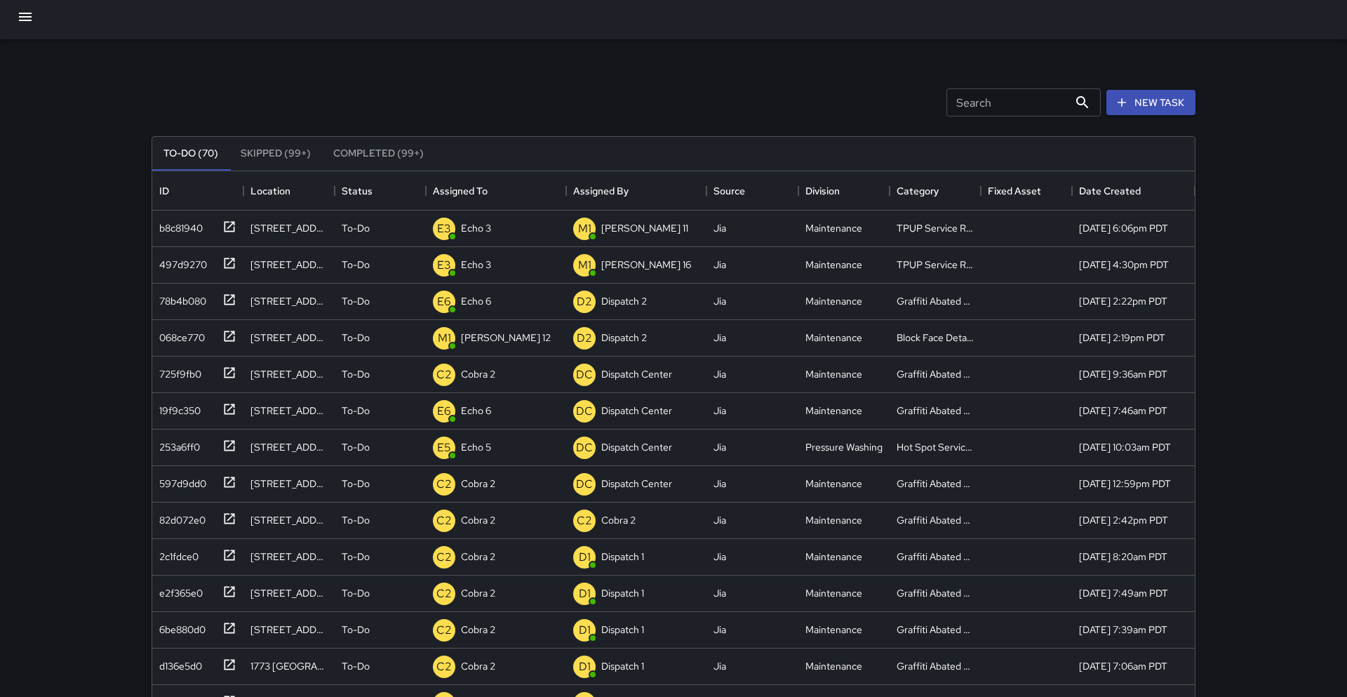
click at [31, 23] on icon "button" at bounding box center [25, 16] width 17 height 17
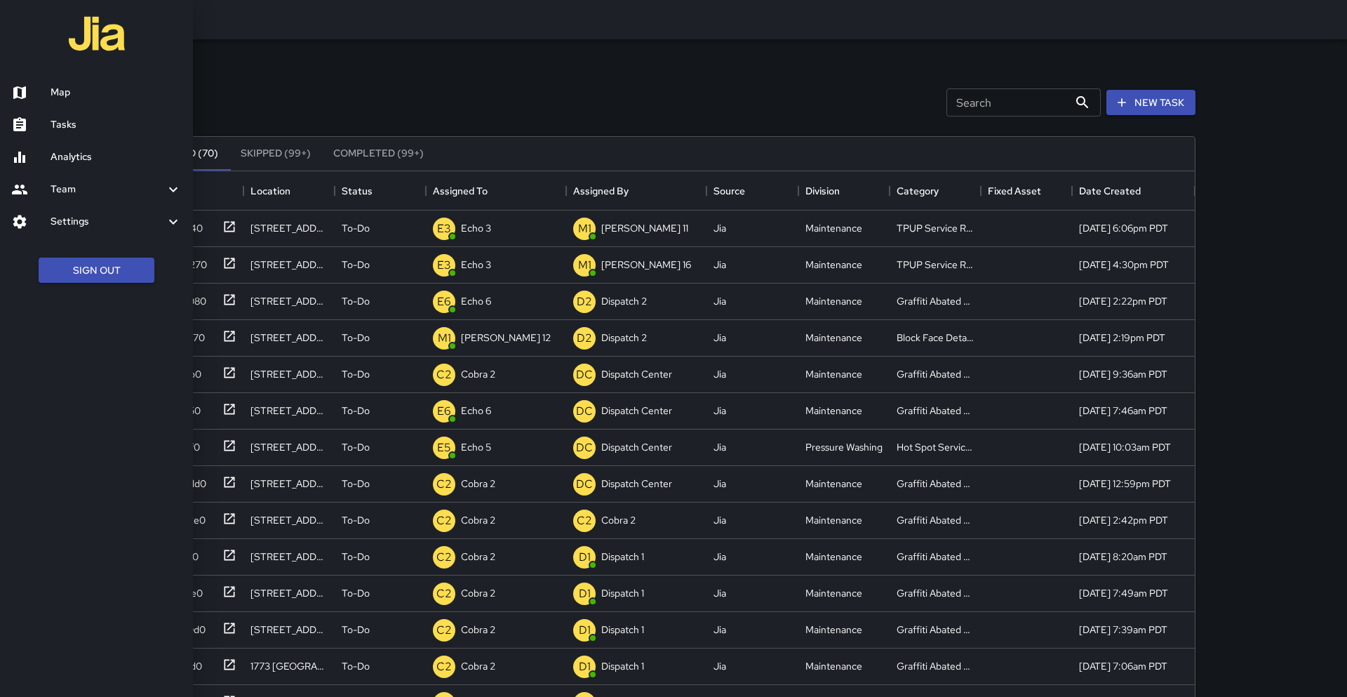
click at [76, 85] on h6 "Map" at bounding box center [116, 92] width 131 height 15
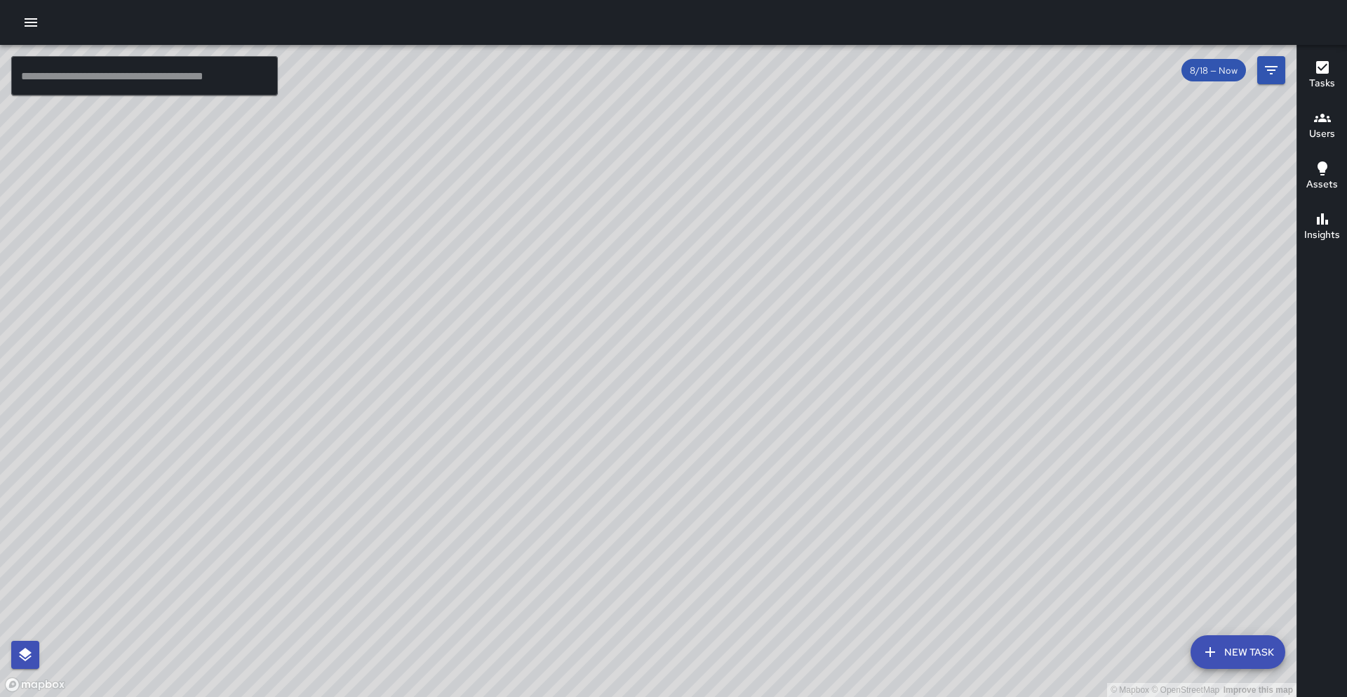
drag, startPoint x: 712, startPoint y: 432, endPoint x: 458, endPoint y: 669, distance: 347.6
click at [457, 616] on div "© Mapbox © OpenStreetMap Improve this map" at bounding box center [648, 371] width 1297 height 652
drag, startPoint x: 247, startPoint y: 452, endPoint x: 283, endPoint y: 317, distance: 139.4
click at [284, 317] on div "© Mapbox © OpenStreetMap Improve this map" at bounding box center [648, 371] width 1297 height 652
click at [70, 426] on div "© Mapbox © OpenStreetMap Improve this map" at bounding box center [648, 371] width 1297 height 652
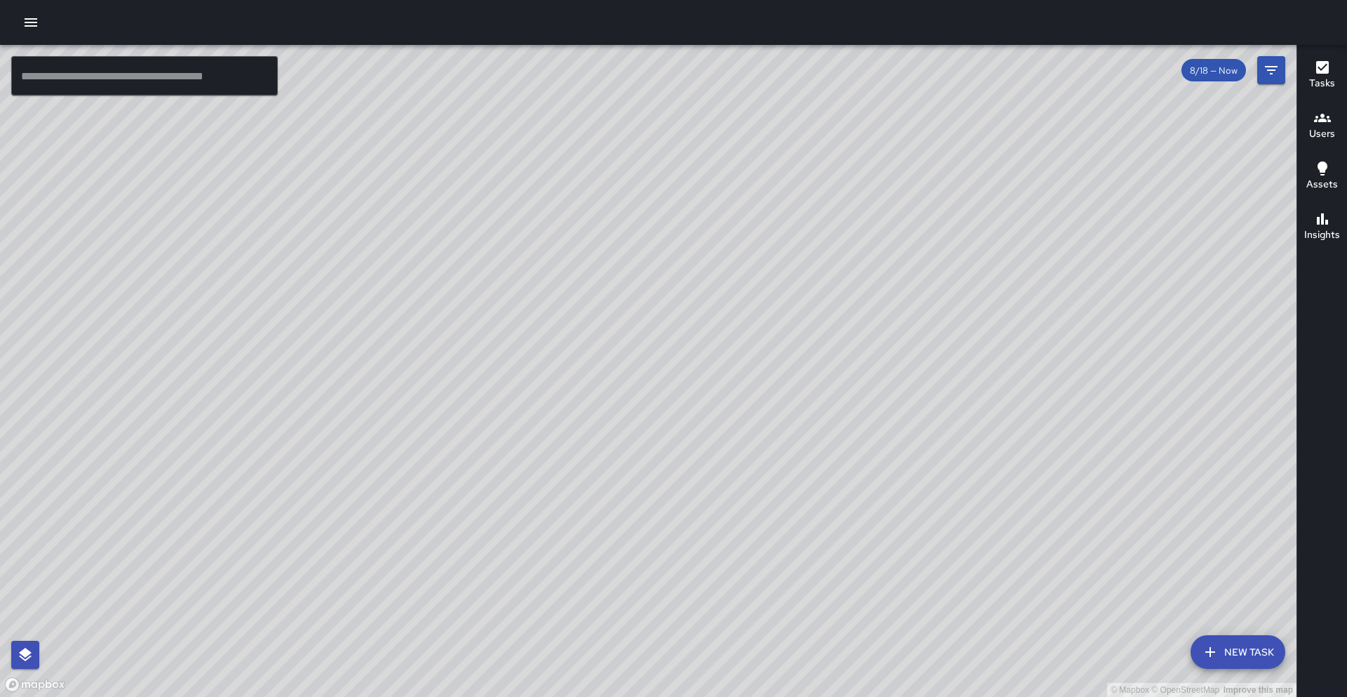
drag, startPoint x: 31, startPoint y: 442, endPoint x: 156, endPoint y: 366, distance: 147.1
click at [155, 365] on div "© Mapbox © OpenStreetMap Improve this map" at bounding box center [648, 371] width 1297 height 652
click at [22, 29] on icon "button" at bounding box center [30, 22] width 17 height 17
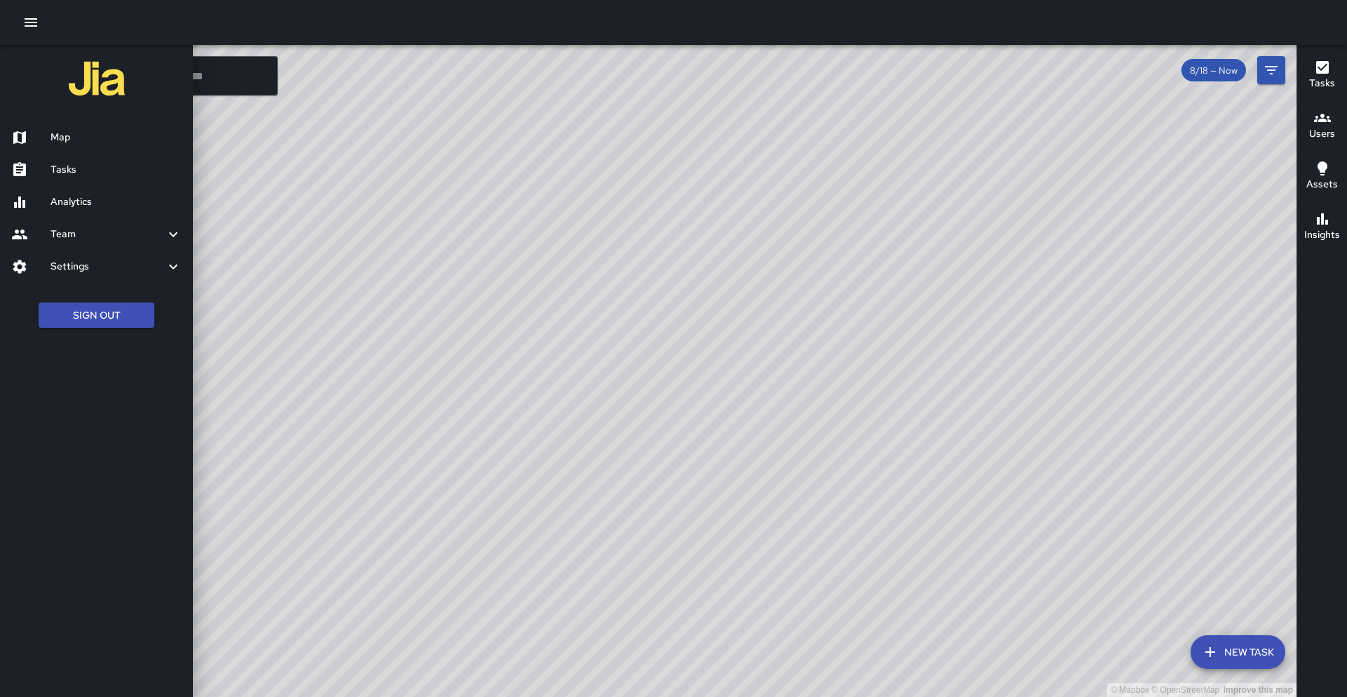
click at [78, 165] on h6 "Tasks" at bounding box center [116, 169] width 131 height 15
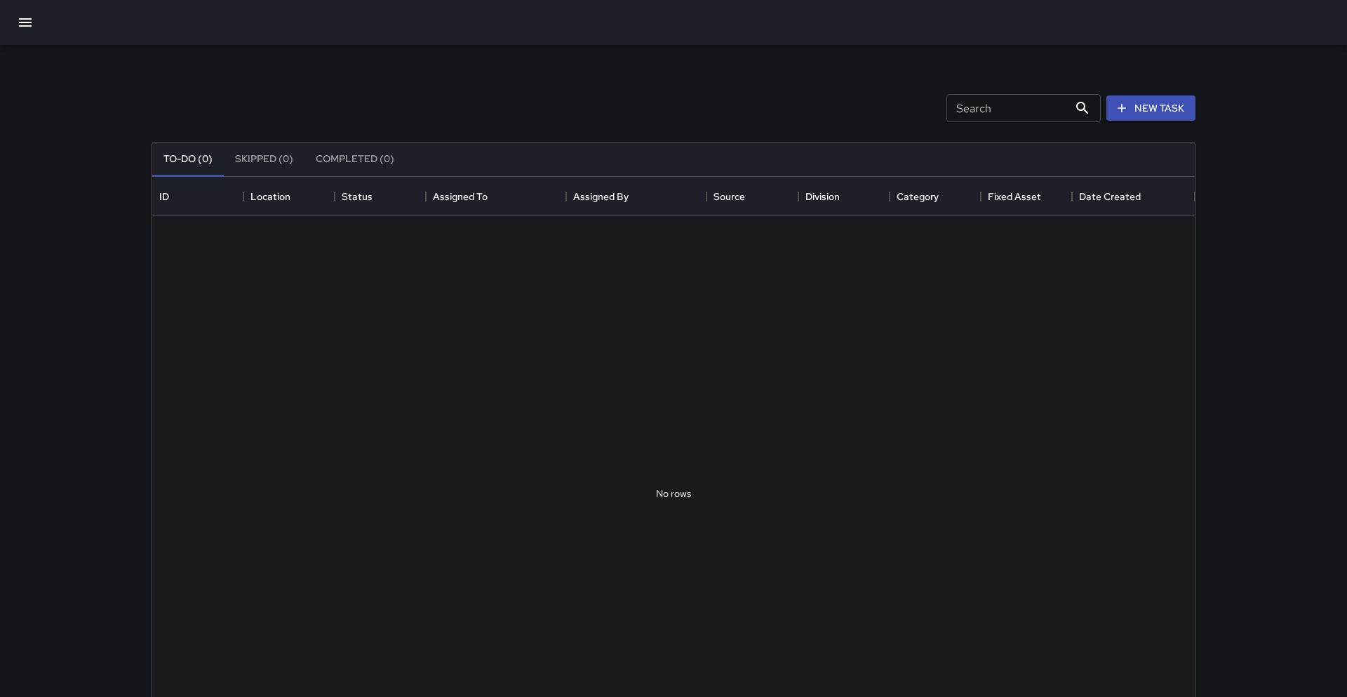
scroll to position [594, 1043]
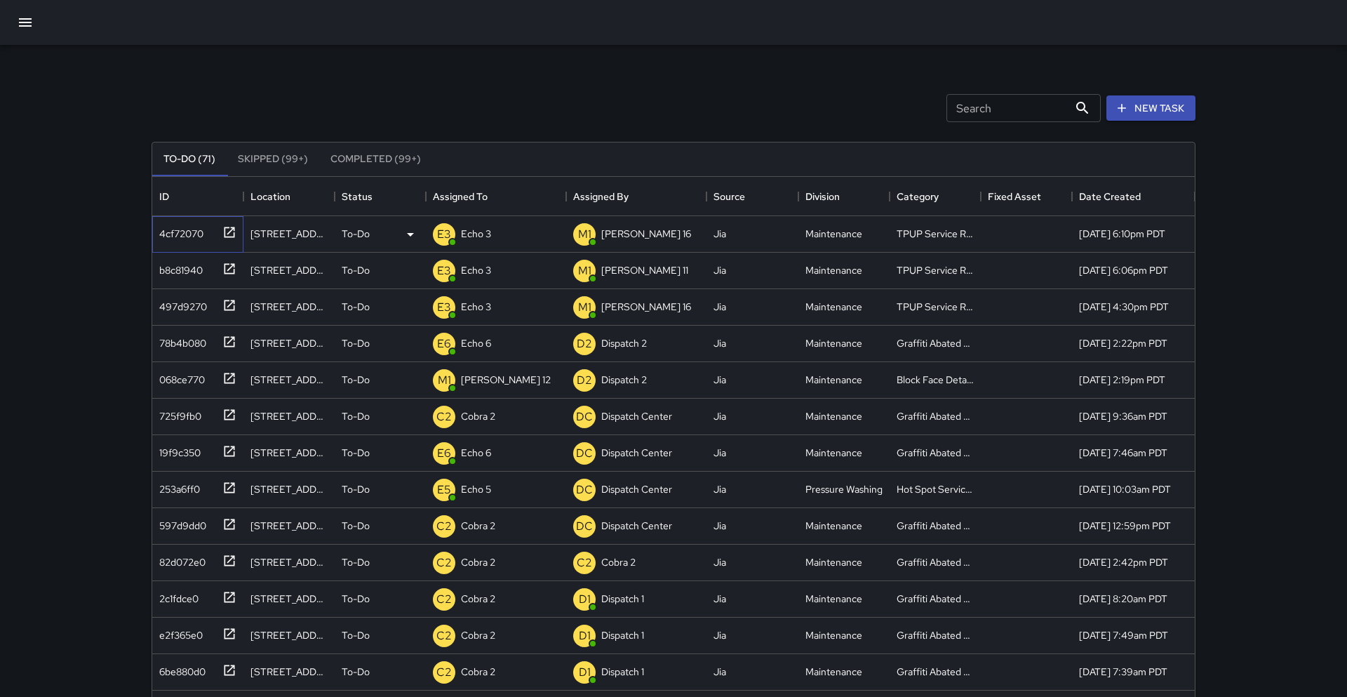
click at [234, 229] on icon at bounding box center [229, 232] width 14 height 14
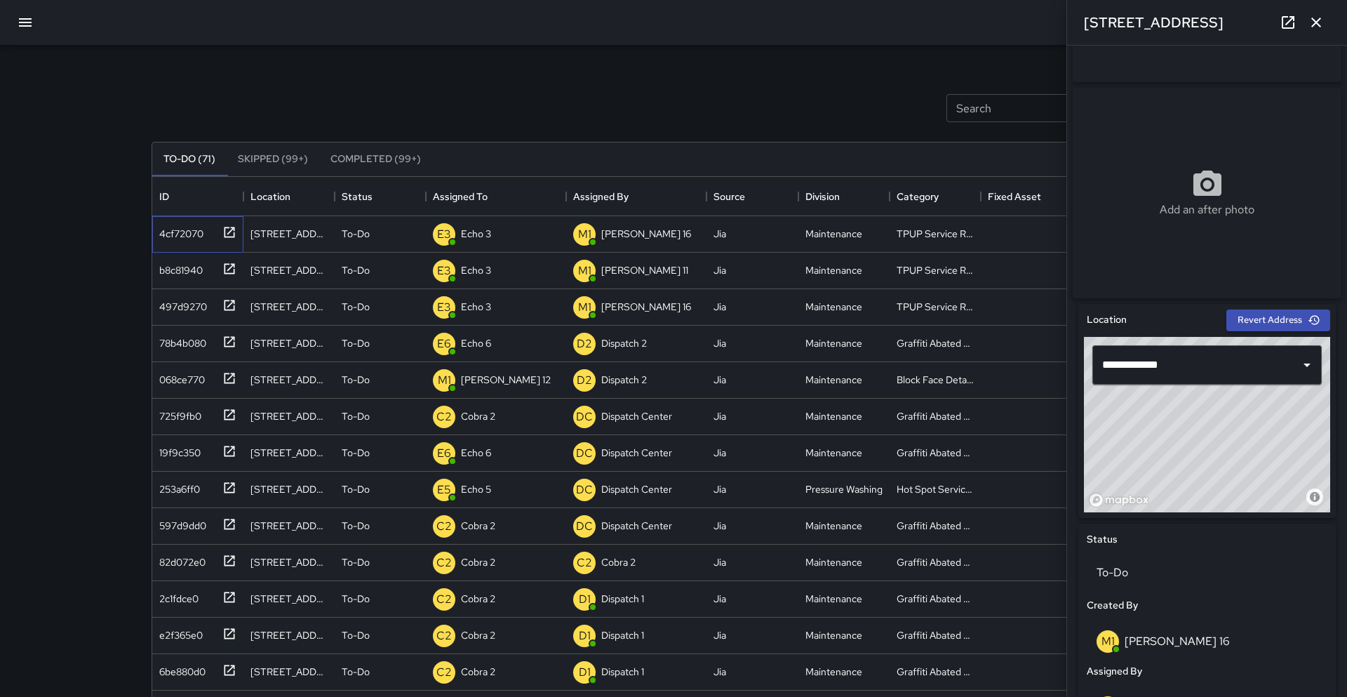
scroll to position [0, 0]
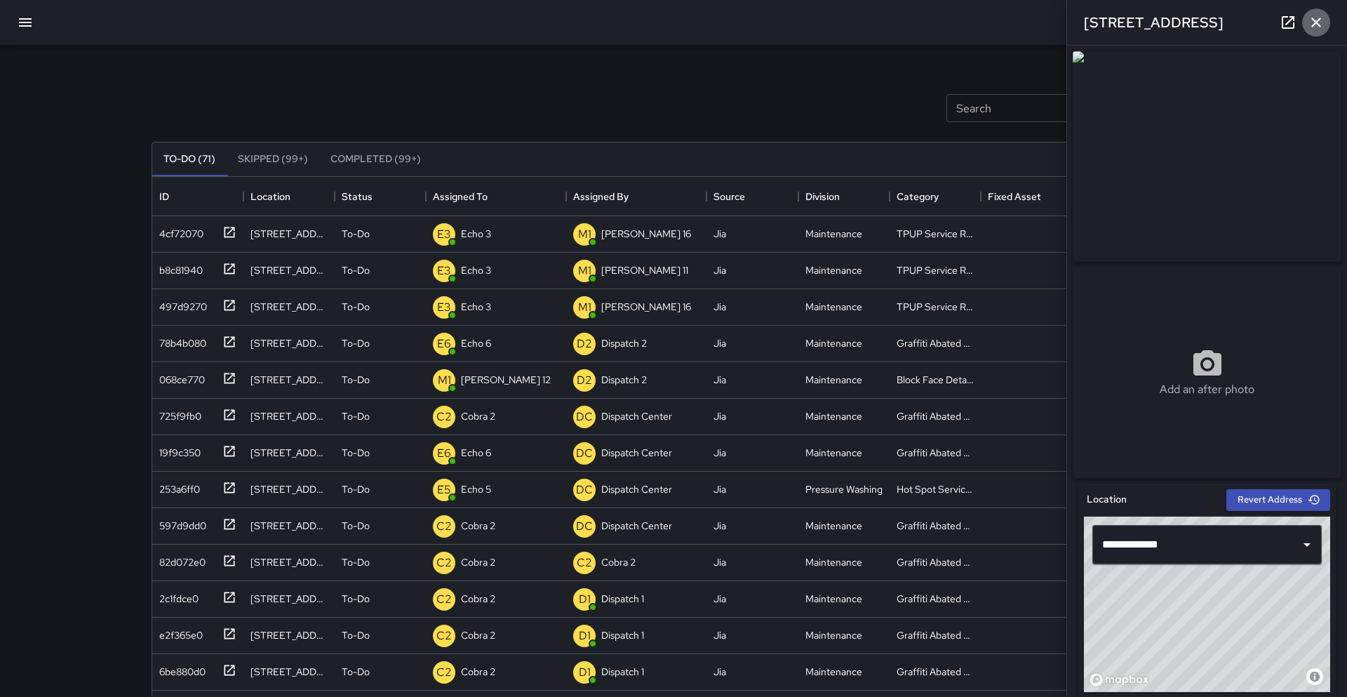
click at [669, 18] on icon "button" at bounding box center [1316, 22] width 17 height 17
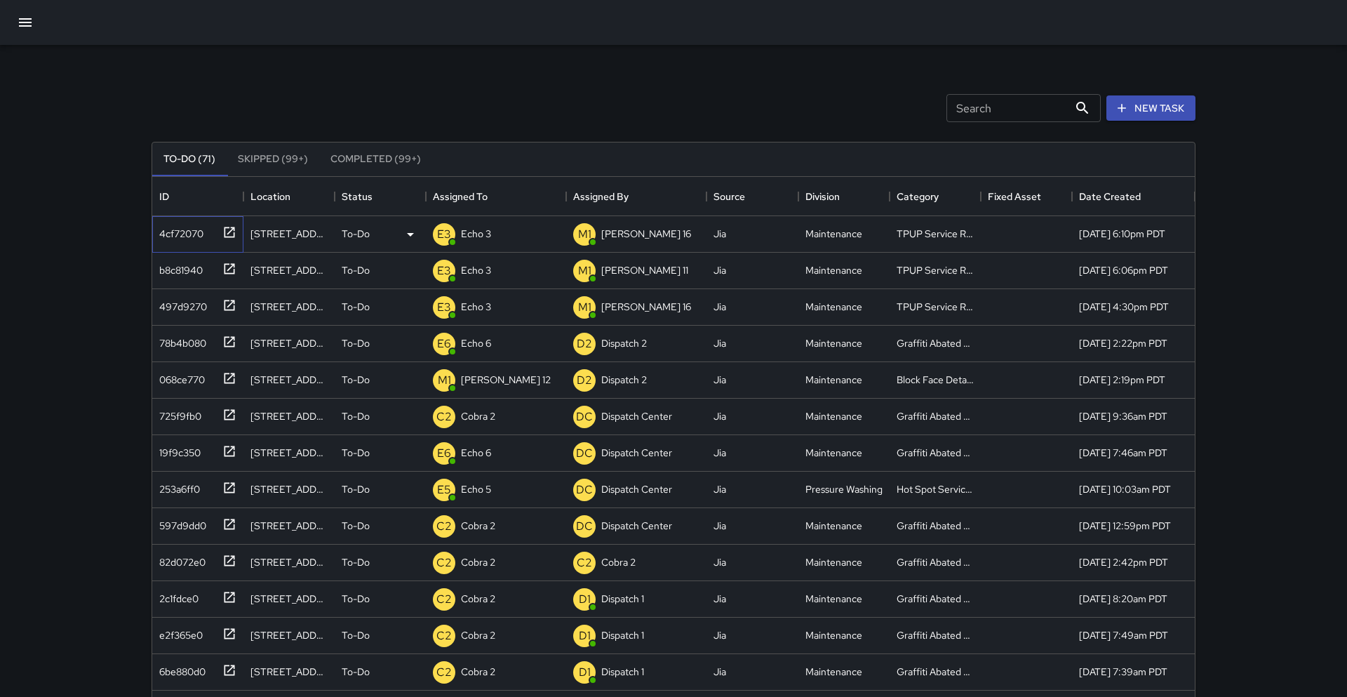
click at [223, 234] on icon at bounding box center [229, 232] width 14 height 14
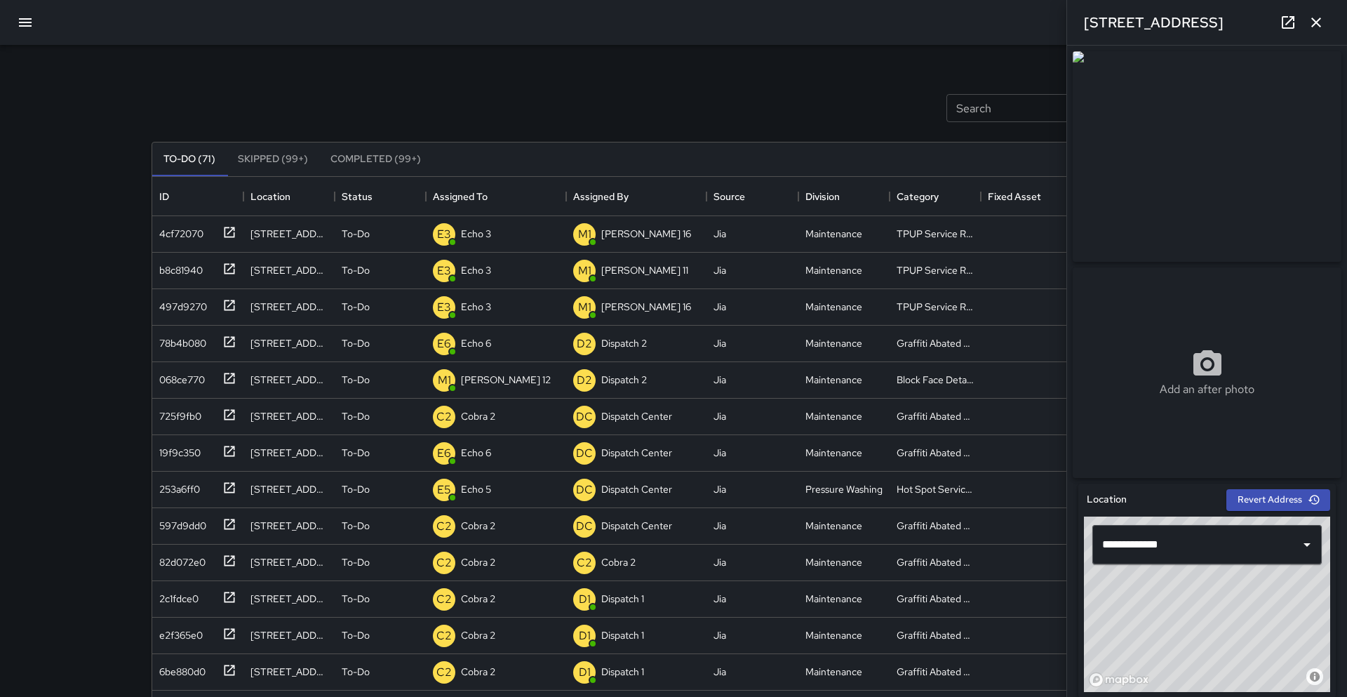
click at [669, 149] on img at bounding box center [1207, 156] width 269 height 211
click at [669, 22] on icon at bounding box center [1288, 22] width 17 height 17
click at [26, 24] on icon "button" at bounding box center [25, 22] width 17 height 17
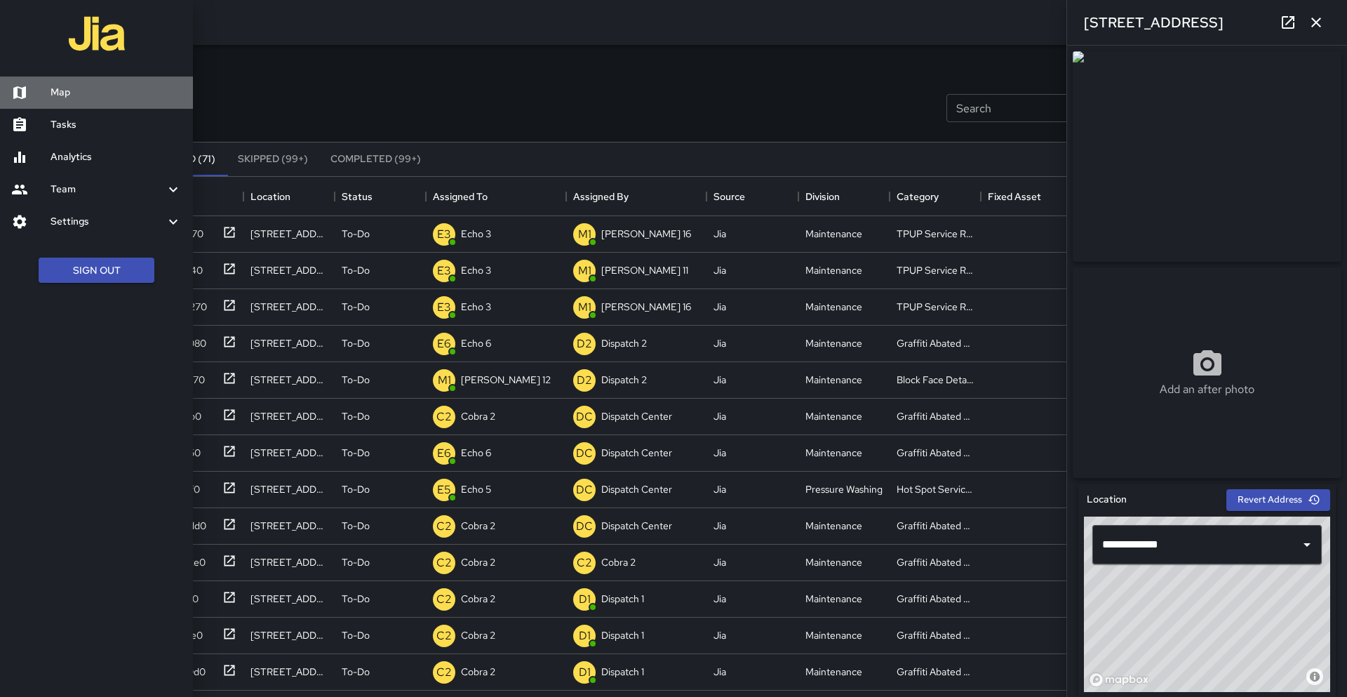
click at [62, 90] on h6 "Map" at bounding box center [116, 92] width 131 height 15
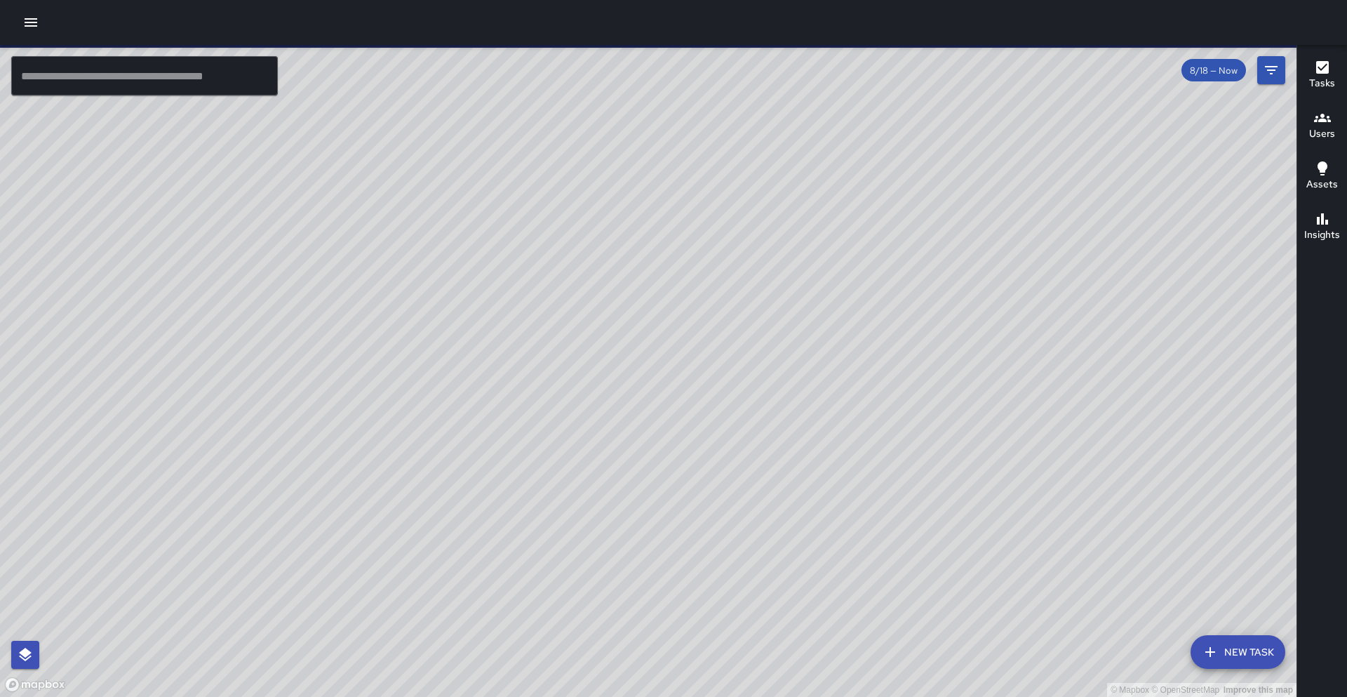
drag, startPoint x: 608, startPoint y: 535, endPoint x: 626, endPoint y: 493, distance: 46.3
click at [626, 493] on div "© Mapbox © OpenStreetMap Improve this map" at bounding box center [648, 371] width 1297 height 652
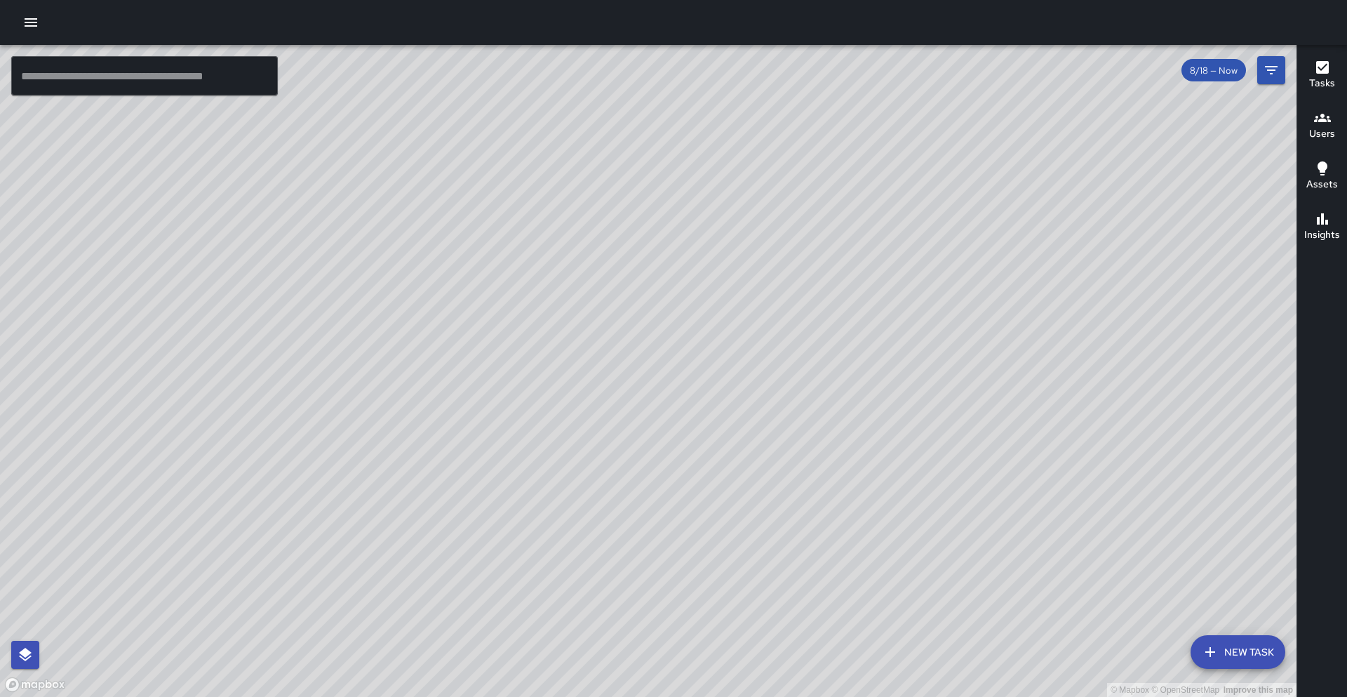
drag, startPoint x: 554, startPoint y: 547, endPoint x: 603, endPoint y: 468, distance: 92.9
click at [624, 415] on div "© Mapbox © OpenStreetMap Improve this map" at bounding box center [648, 371] width 1297 height 652
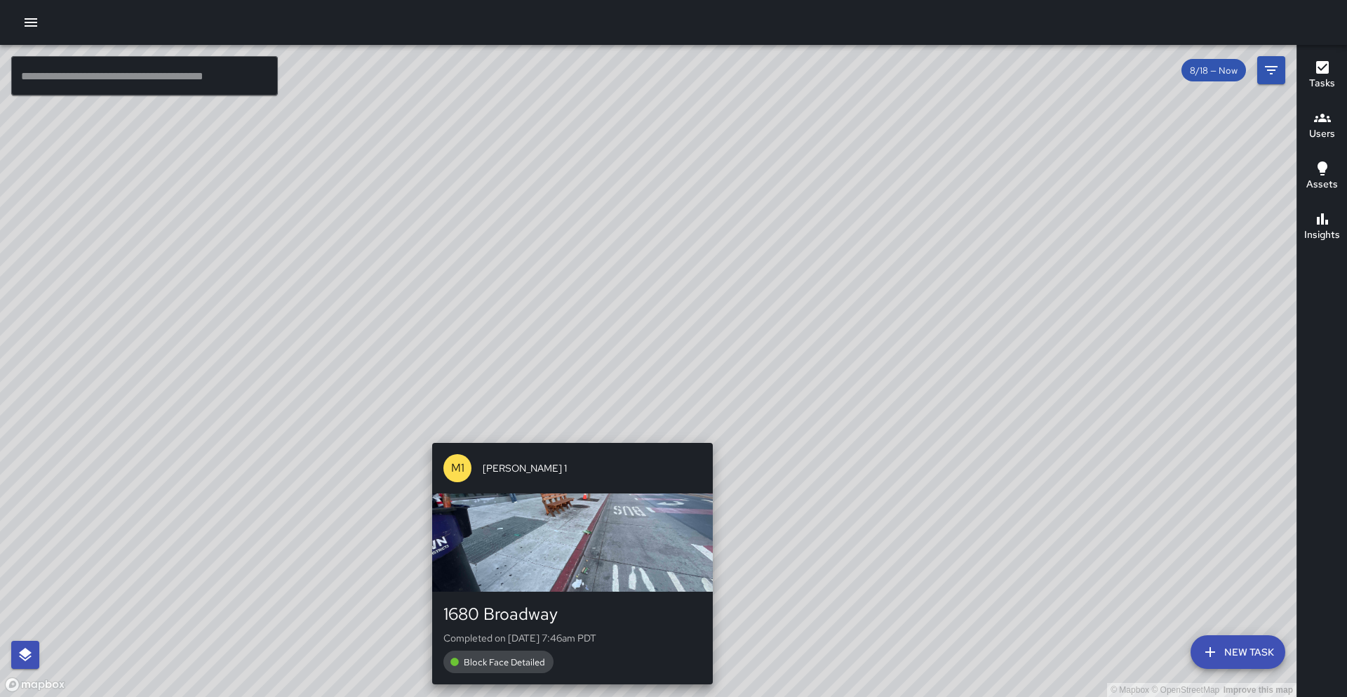
drag, startPoint x: 517, startPoint y: 597, endPoint x: 571, endPoint y: 435, distance: 170.9
click at [571, 435] on div "© Mapbox © OpenStreetMap Improve this map M1 Mike 1 1680 Broadway Completed on …" at bounding box center [648, 371] width 1297 height 652
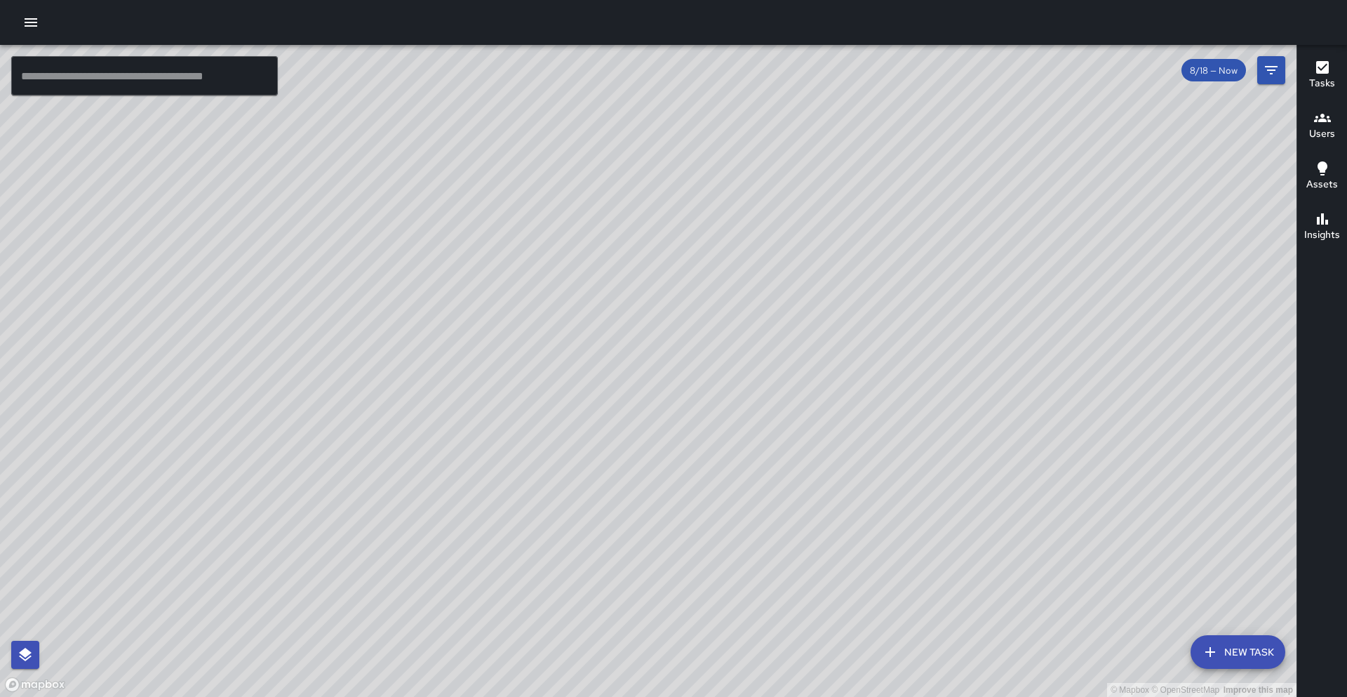
drag, startPoint x: 509, startPoint y: 573, endPoint x: 550, endPoint y: 428, distance: 150.2
click at [554, 425] on div "© Mapbox © OpenStreetMap Improve this map" at bounding box center [648, 371] width 1297 height 652
drag, startPoint x: 533, startPoint y: 545, endPoint x: 521, endPoint y: 489, distance: 57.4
click at [521, 489] on div "© Mapbox © OpenStreetMap Improve this map" at bounding box center [648, 371] width 1297 height 652
click at [669, 516] on div "© Mapbox © OpenStreetMap Improve this map" at bounding box center [648, 371] width 1297 height 652
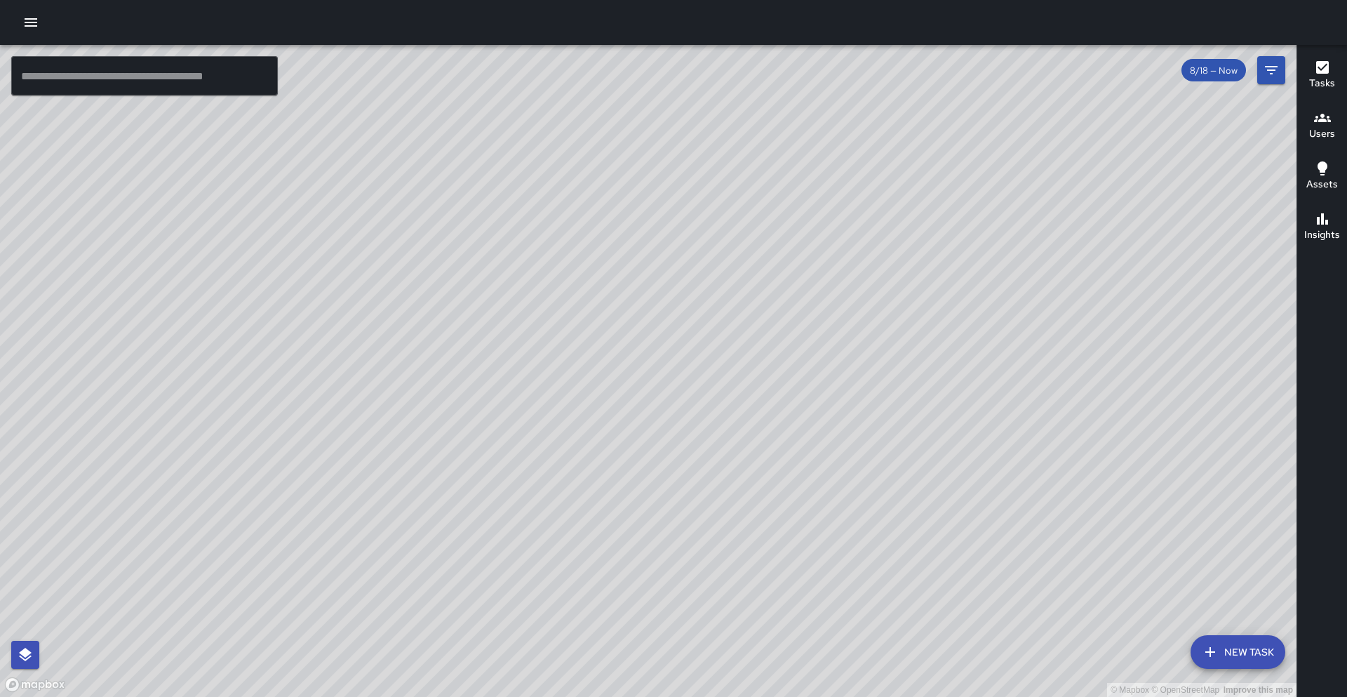
drag, startPoint x: 576, startPoint y: 311, endPoint x: 497, endPoint y: 412, distance: 128.5
click at [505, 411] on div "© Mapbox © OpenStreetMap Improve this map" at bounding box center [648, 371] width 1297 height 652
drag, startPoint x: 768, startPoint y: 280, endPoint x: 685, endPoint y: 320, distance: 92.6
click at [669, 333] on div "© Mapbox © OpenStreetMap Improve this map" at bounding box center [648, 371] width 1297 height 652
drag, startPoint x: 870, startPoint y: 207, endPoint x: 829, endPoint y: 223, distance: 44.4
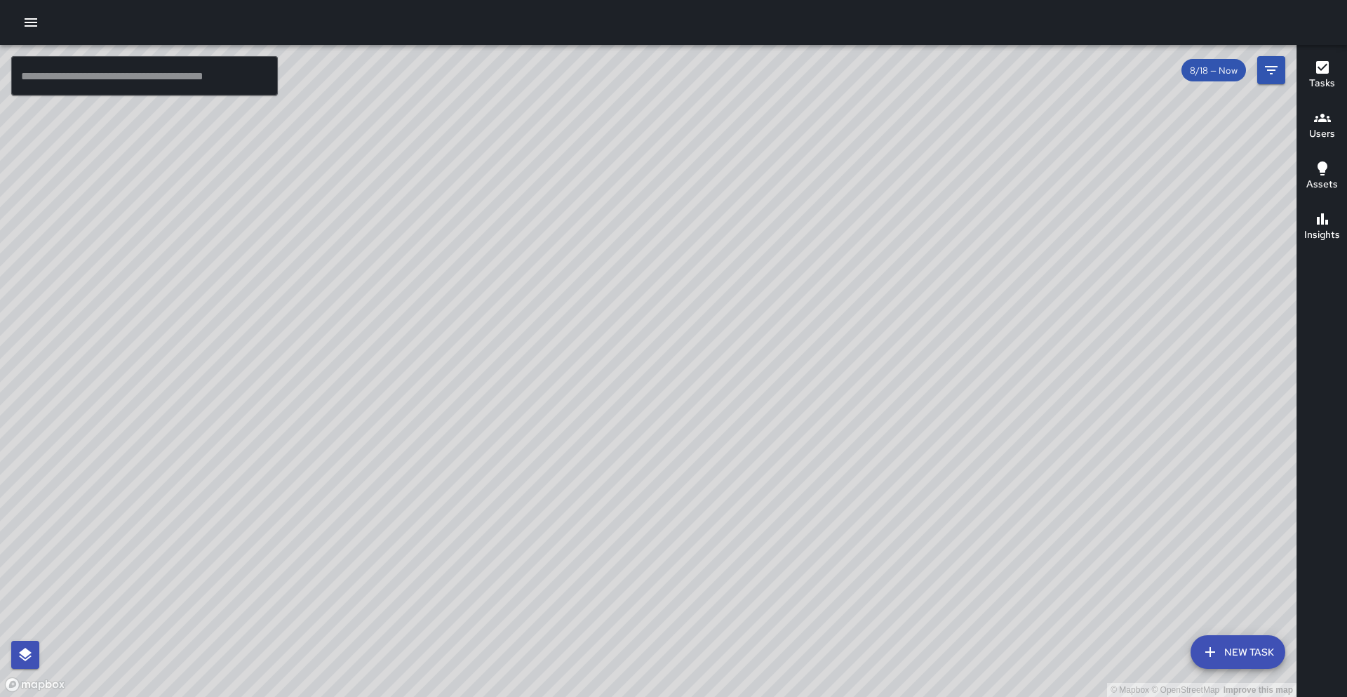
click at [669, 223] on div "© Mapbox © OpenStreetMap Improve this map" at bounding box center [648, 371] width 1297 height 652
drag, startPoint x: 961, startPoint y: 279, endPoint x: 399, endPoint y: 559, distance: 628.0
click at [399, 559] on div "© Mapbox © OpenStreetMap Improve this map" at bounding box center [648, 371] width 1297 height 652
drag, startPoint x: 119, startPoint y: 475, endPoint x: 260, endPoint y: 429, distance: 148.2
click at [260, 429] on div "© Mapbox © OpenStreetMap Improve this map" at bounding box center [648, 371] width 1297 height 652
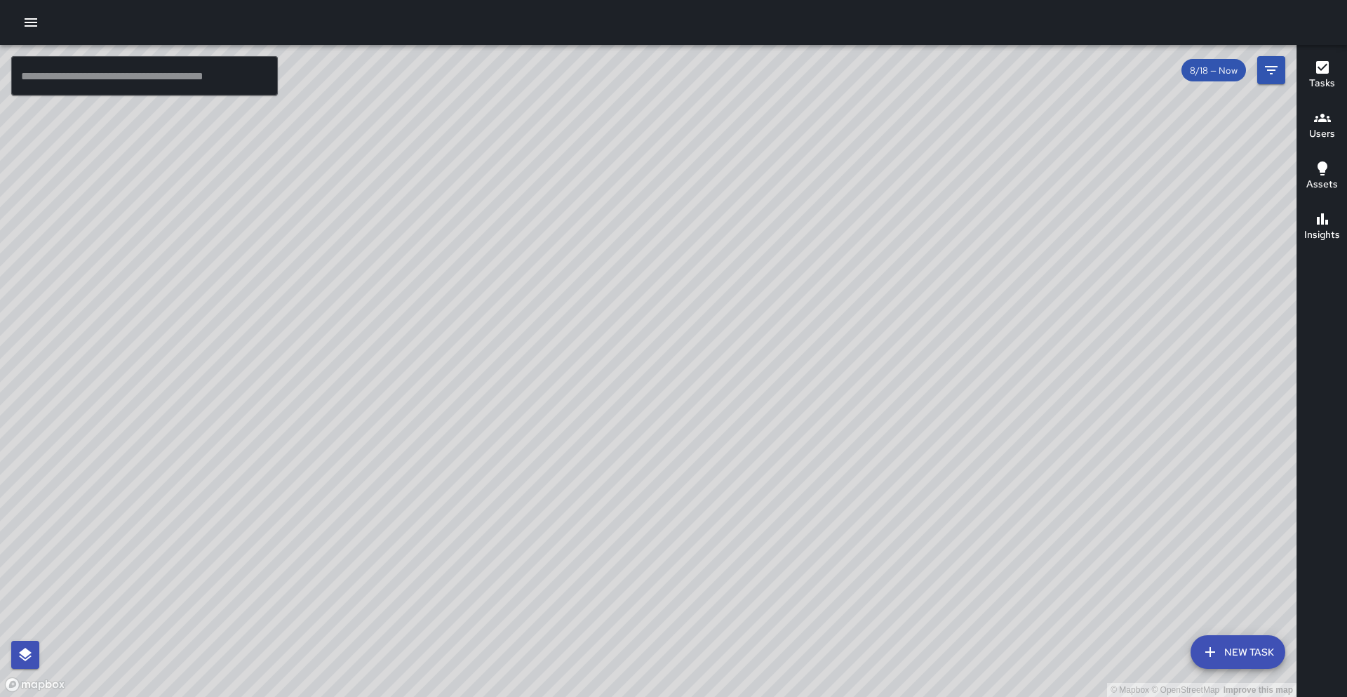
drag, startPoint x: 845, startPoint y: 634, endPoint x: 872, endPoint y: 488, distance: 148.4
click at [669, 488] on div "© Mapbox © OpenStreetMap Improve this map" at bounding box center [648, 371] width 1297 height 652
drag, startPoint x: 632, startPoint y: 378, endPoint x: 490, endPoint y: 531, distance: 208.6
click at [494, 527] on div "© Mapbox © OpenStreetMap Improve this map" at bounding box center [648, 371] width 1297 height 652
drag, startPoint x: 382, startPoint y: 280, endPoint x: 268, endPoint y: 359, distance: 139.2
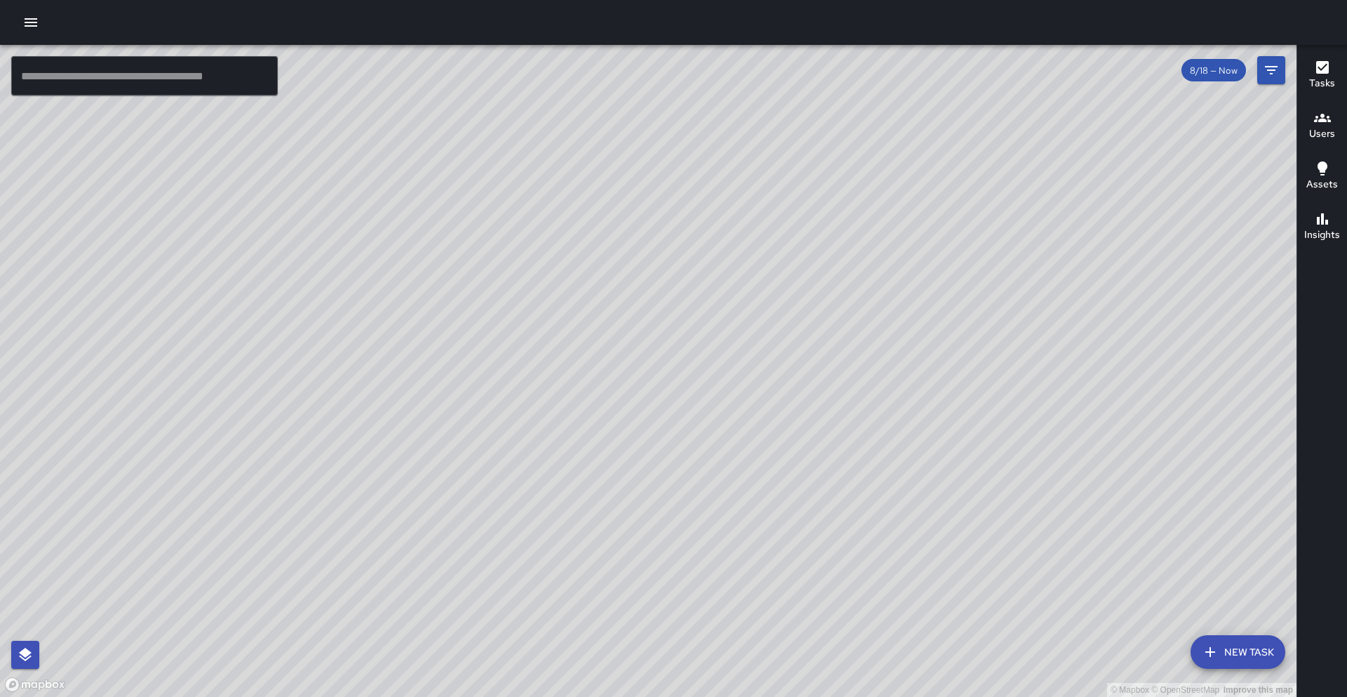
click at [268, 359] on div "© Mapbox © OpenStreetMap Improve this map" at bounding box center [648, 371] width 1297 height 652
click at [267, 359] on div "© Mapbox © OpenStreetMap Improve this map" at bounding box center [648, 371] width 1297 height 652
click at [27, 27] on icon "button" at bounding box center [30, 22] width 17 height 17
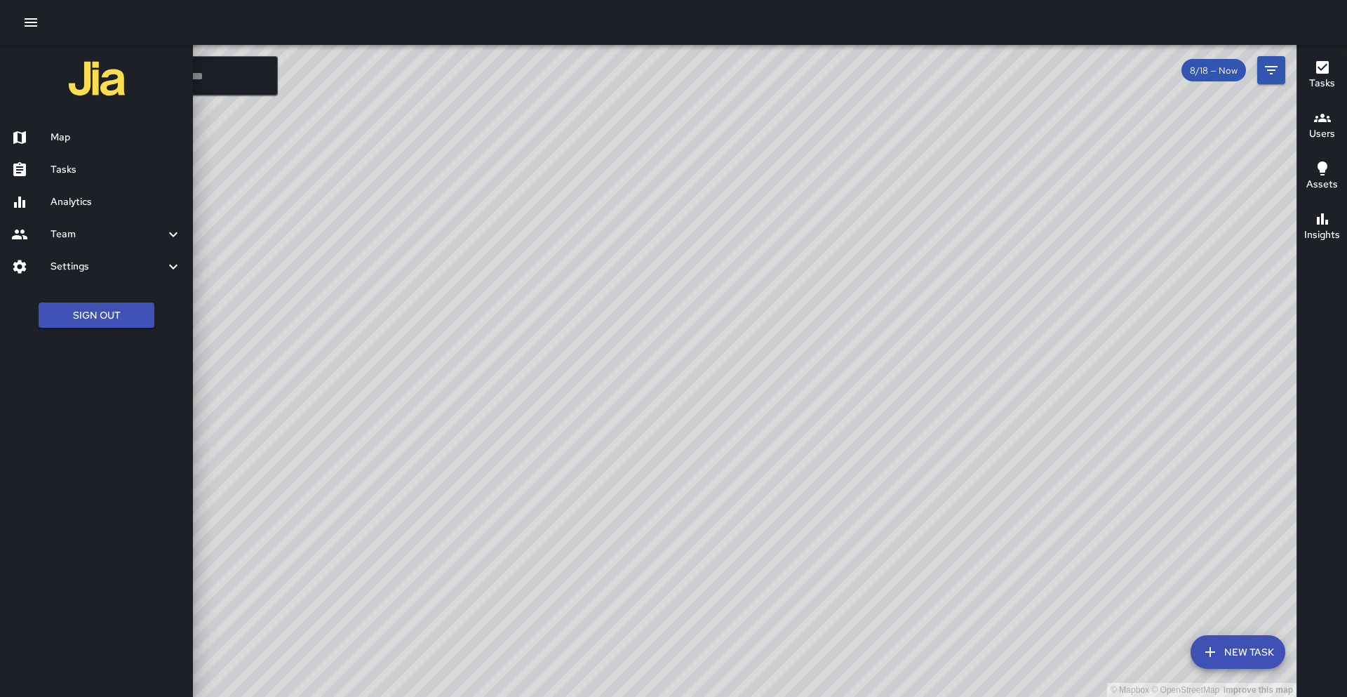
click at [72, 175] on h6 "Tasks" at bounding box center [116, 169] width 131 height 15
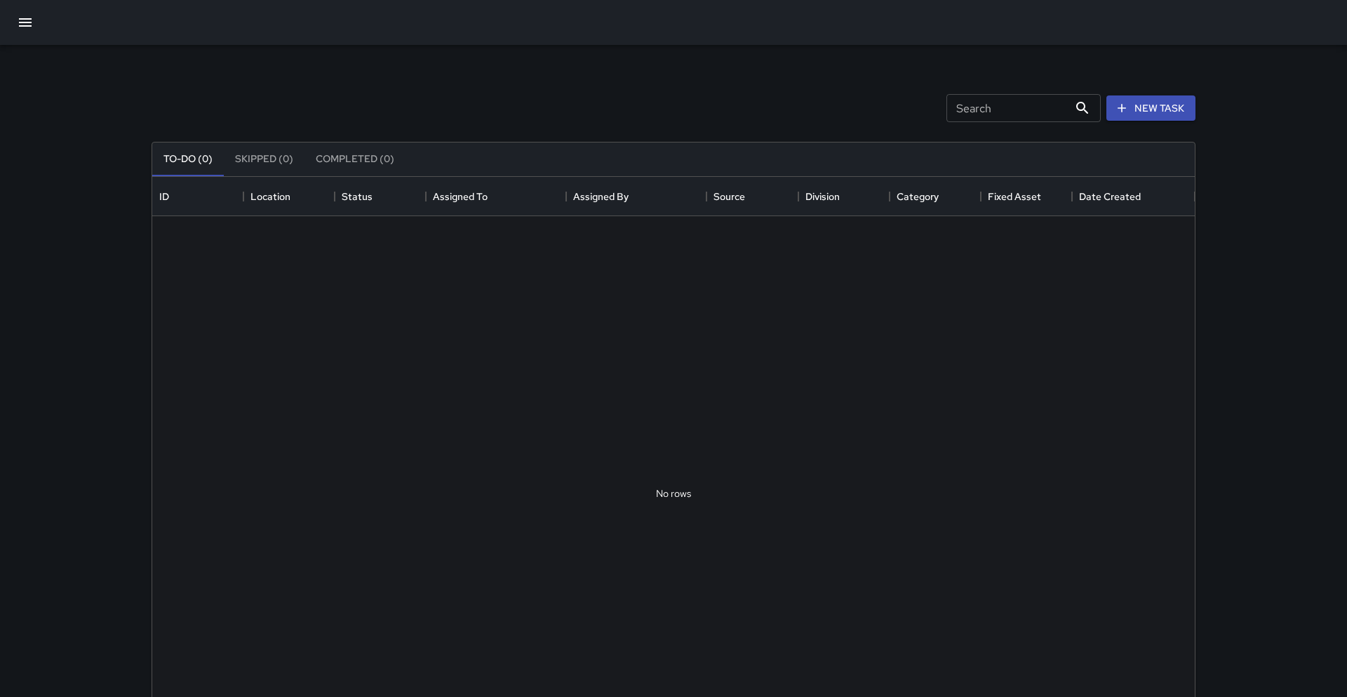
scroll to position [594, 1043]
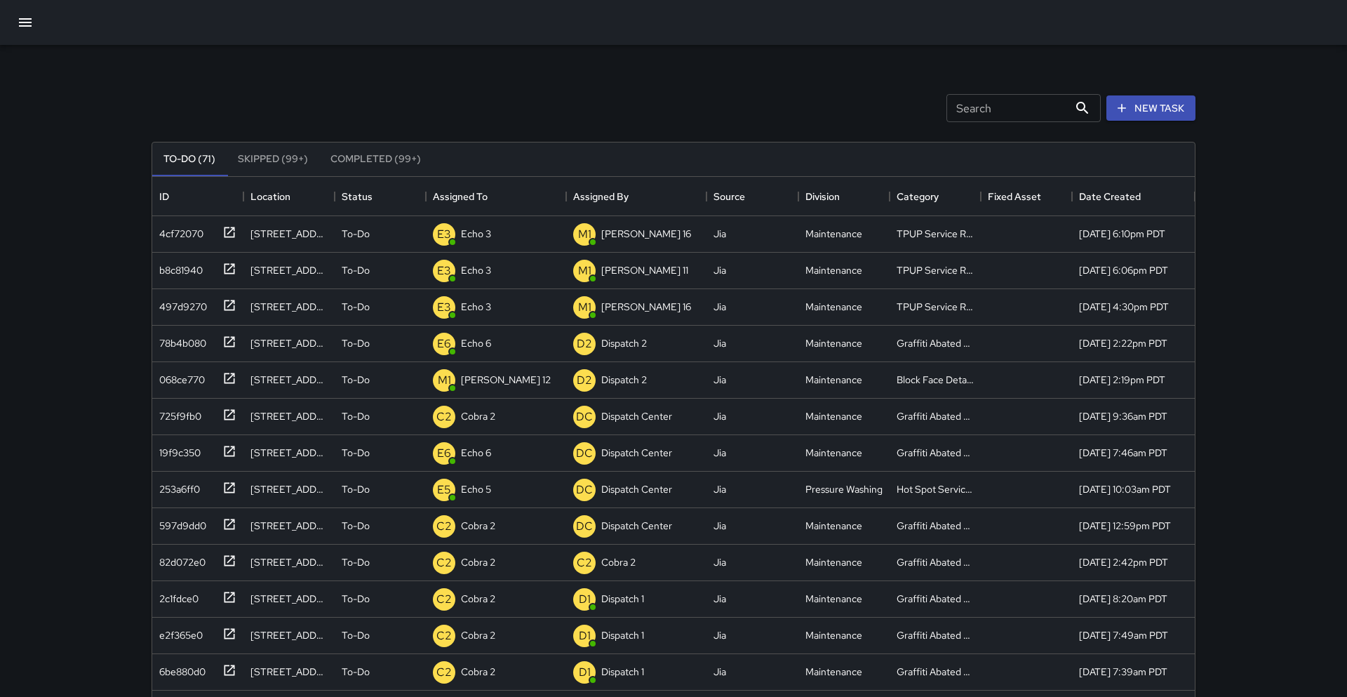
click at [23, 39] on button "button" at bounding box center [25, 23] width 34 height 34
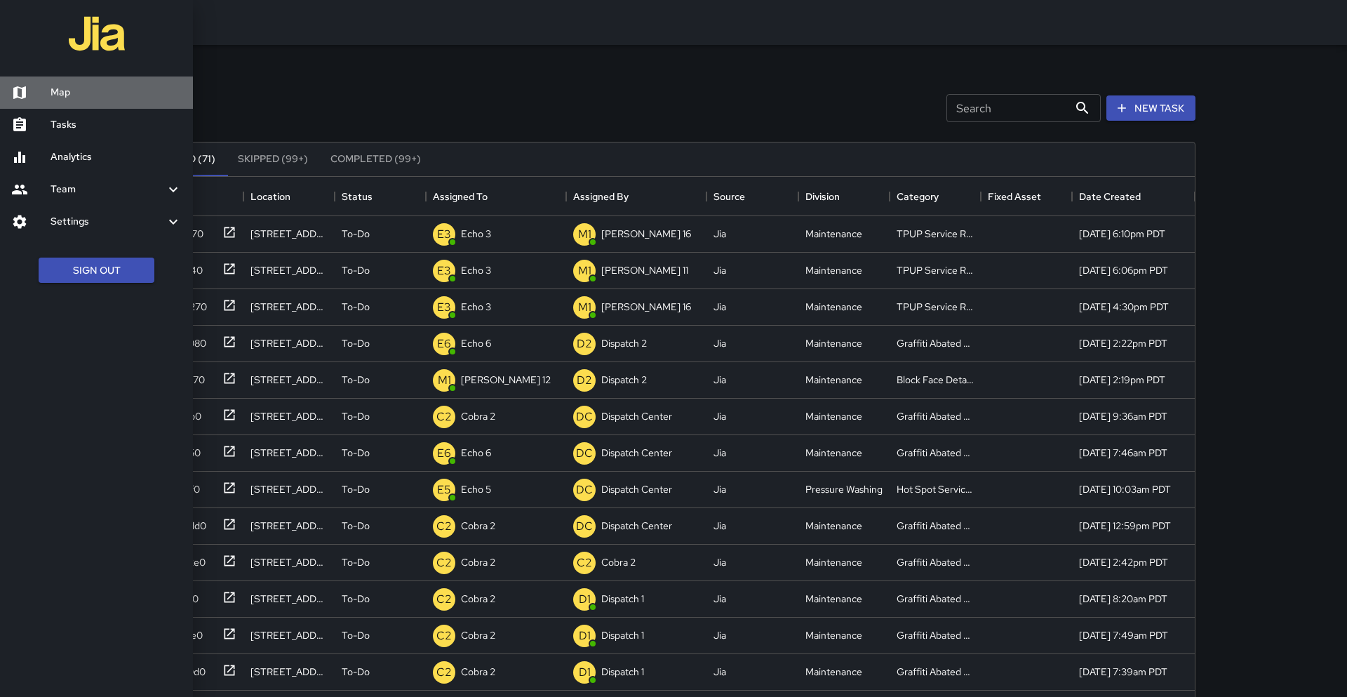
click at [90, 96] on h6 "Map" at bounding box center [116, 92] width 131 height 15
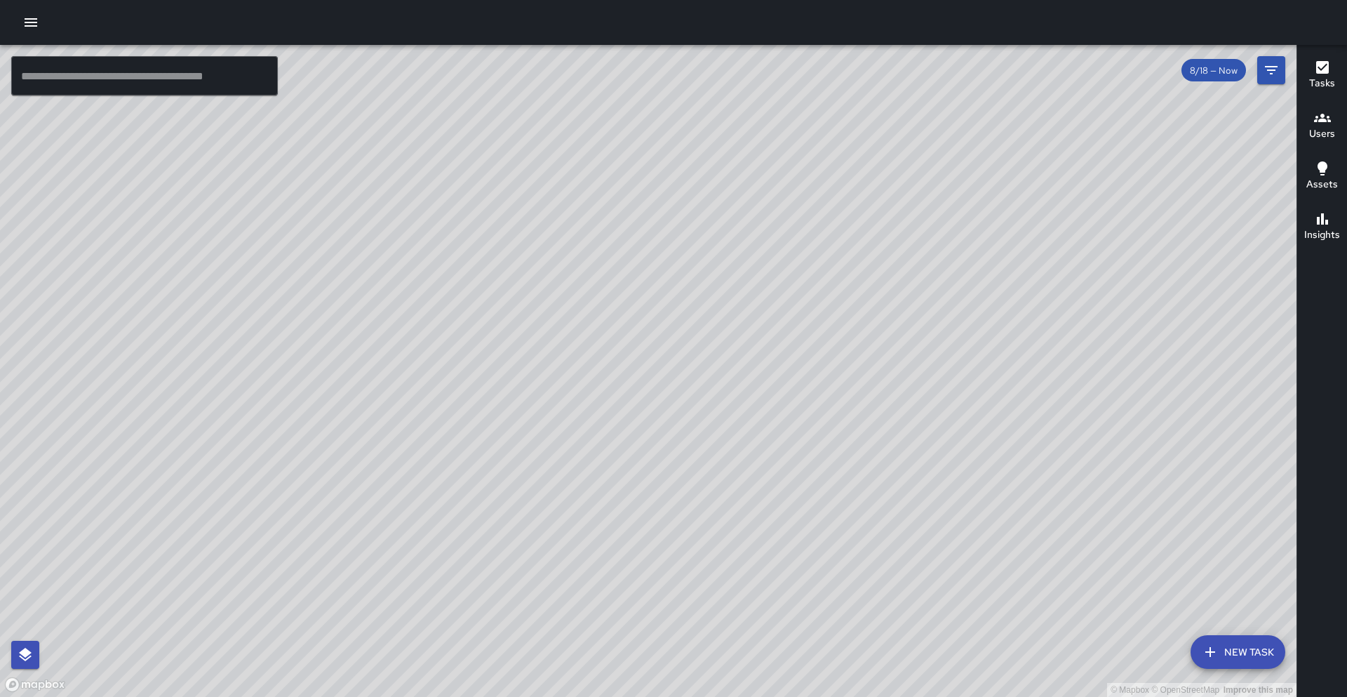
drag, startPoint x: 446, startPoint y: 147, endPoint x: 339, endPoint y: 263, distance: 158.4
click at [339, 263] on div "© Mapbox © OpenStreetMap Improve this map" at bounding box center [648, 371] width 1297 height 652
drag, startPoint x: 409, startPoint y: 305, endPoint x: 882, endPoint y: 232, distance: 478.6
click at [669, 234] on div "© Mapbox © OpenStreetMap Improve this map" at bounding box center [648, 371] width 1297 height 652
click at [669, 275] on div "© Mapbox © OpenStreetMap Improve this map" at bounding box center [648, 371] width 1297 height 652
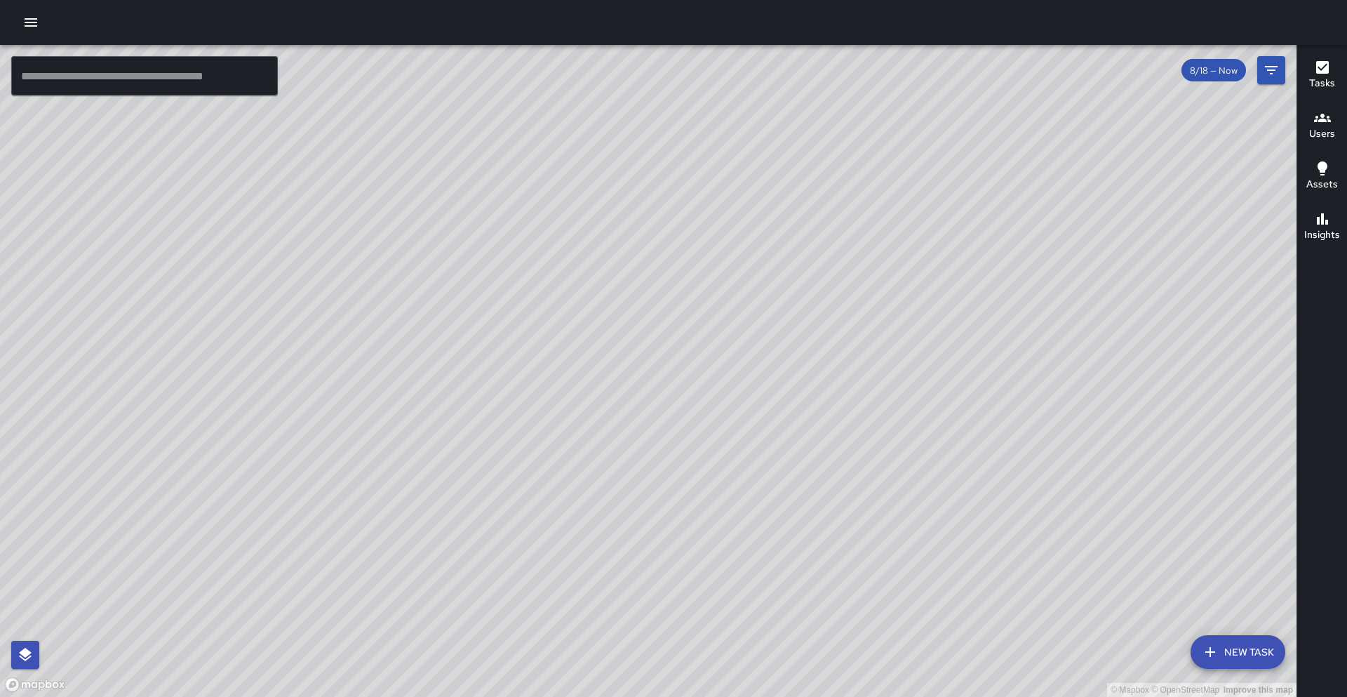
drag, startPoint x: 840, startPoint y: 403, endPoint x: 856, endPoint y: 366, distance: 40.5
click at [669, 365] on div "© Mapbox © OpenStreetMap Improve this map" at bounding box center [648, 371] width 1297 height 652
drag, startPoint x: 847, startPoint y: 388, endPoint x: 834, endPoint y: 387, distance: 12.7
click at [669, 387] on div "© Mapbox © OpenStreetMap Improve this map" at bounding box center [648, 371] width 1297 height 652
drag, startPoint x: 836, startPoint y: 446, endPoint x: 865, endPoint y: 343, distance: 106.9
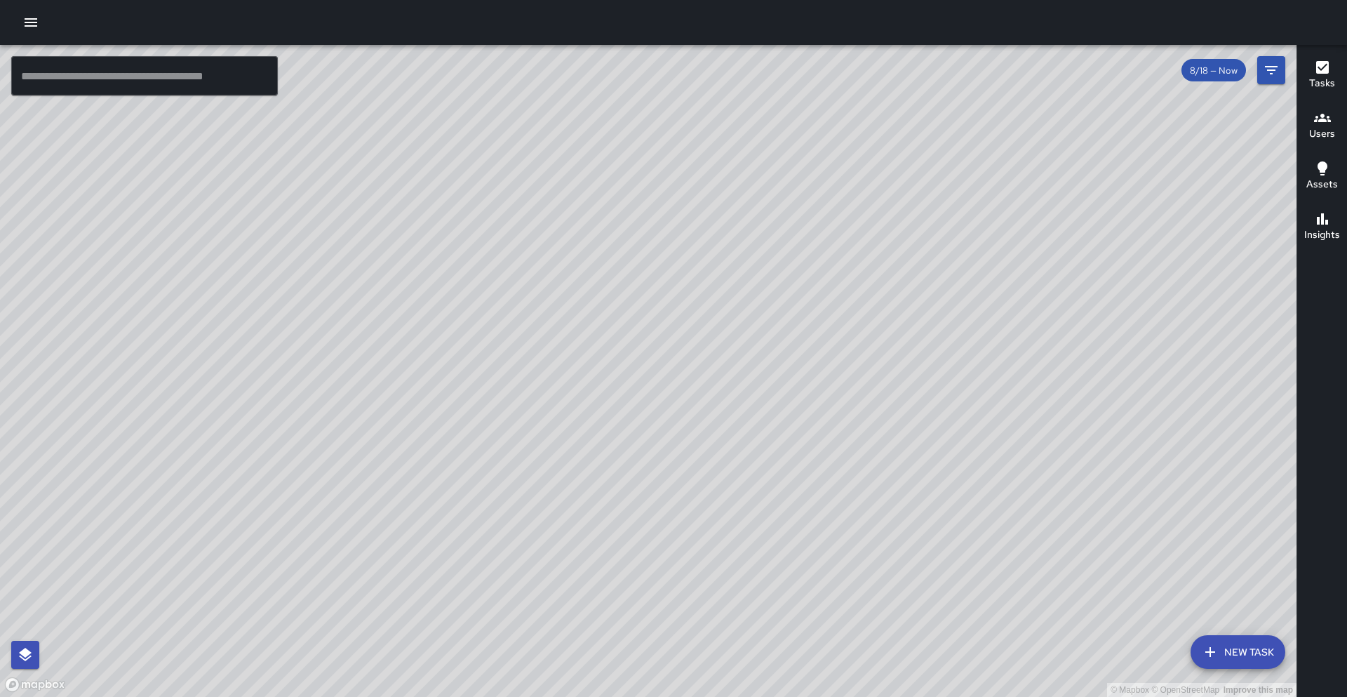
click at [669, 343] on div "© Mapbox © OpenStreetMap Improve this map" at bounding box center [648, 371] width 1297 height 652
click at [44, 31] on div at bounding box center [673, 22] width 1347 height 45
click at [28, 22] on icon "button" at bounding box center [31, 22] width 13 height 8
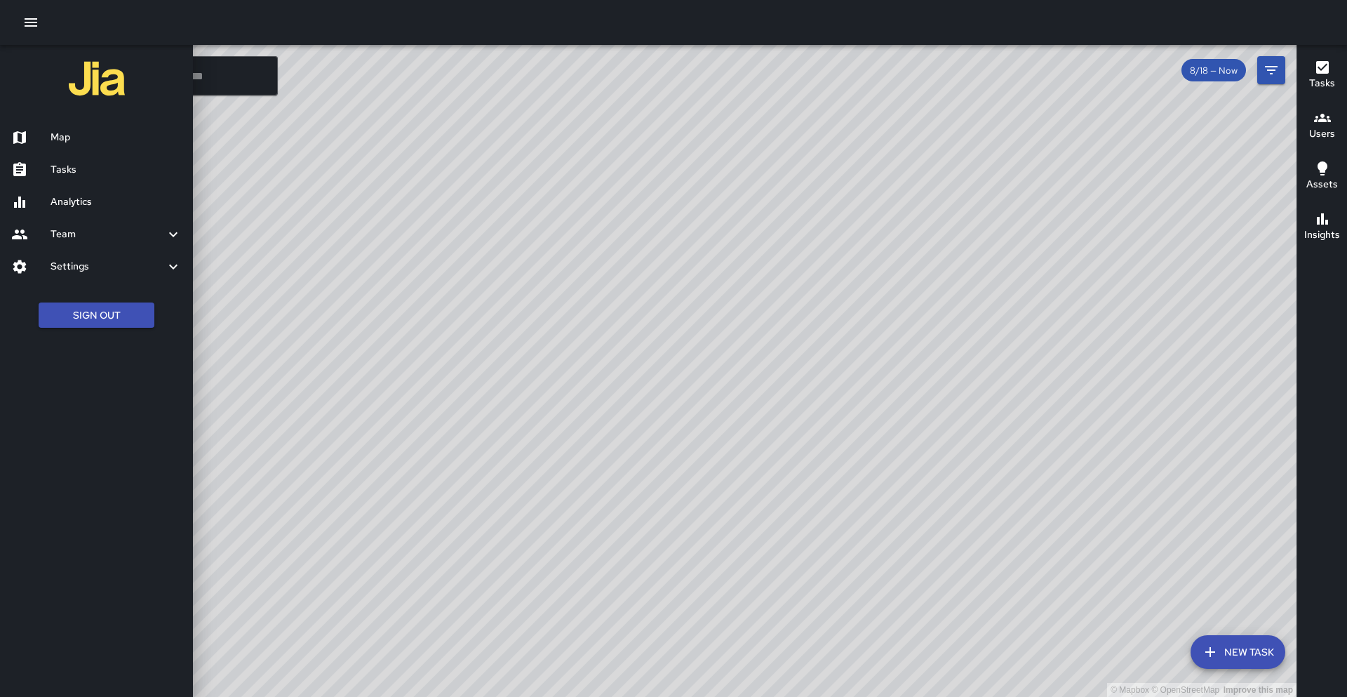
click at [64, 168] on h6 "Tasks" at bounding box center [116, 169] width 131 height 15
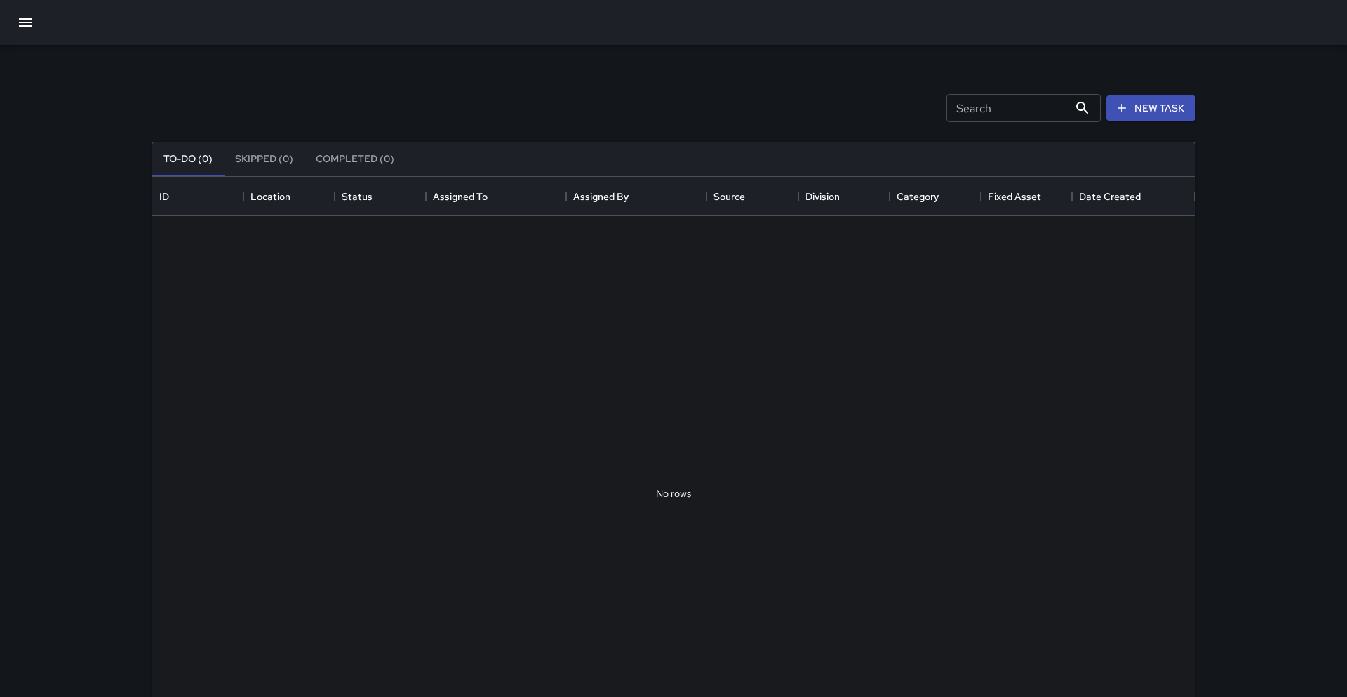
scroll to position [594, 1043]
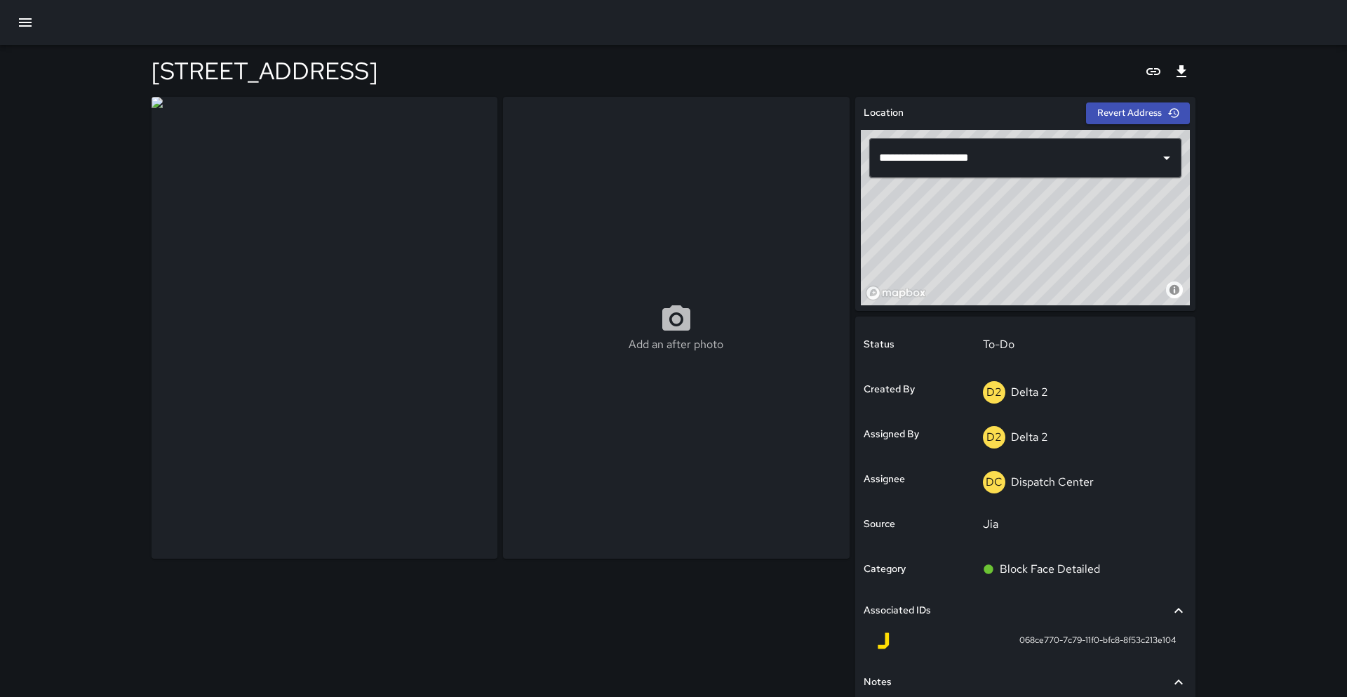
click at [1199, 361] on div "**********" at bounding box center [1026, 443] width 352 height 705
click at [24, 19] on icon "button" at bounding box center [25, 22] width 13 height 8
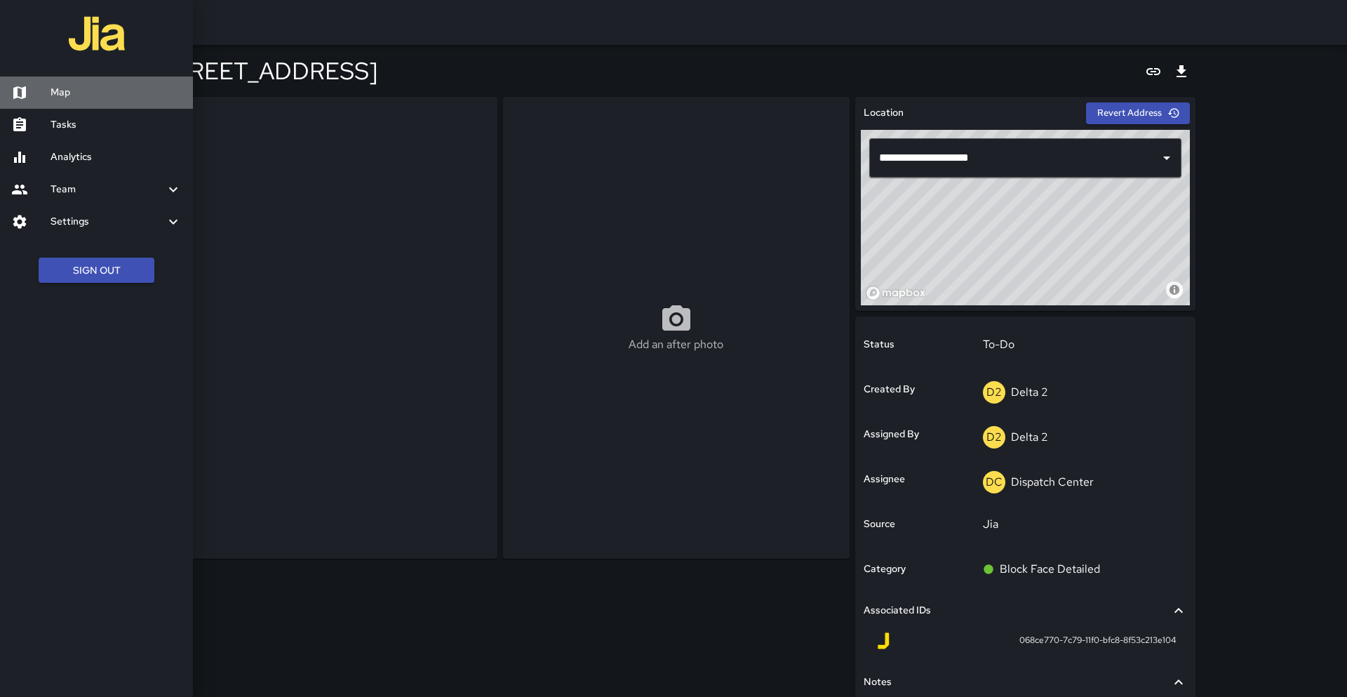
click at [68, 101] on link "Map" at bounding box center [96, 92] width 193 height 32
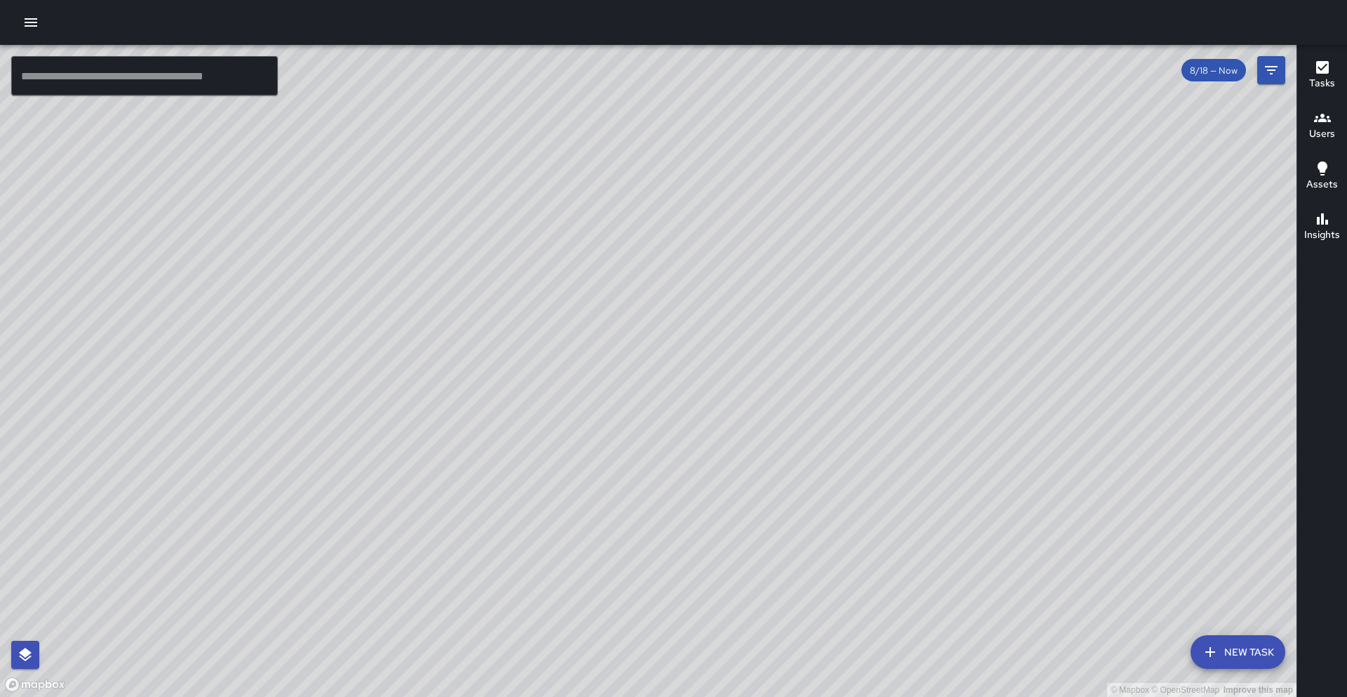
drag, startPoint x: 508, startPoint y: 251, endPoint x: 355, endPoint y: 267, distance: 153.9
click at [354, 267] on div "© Mapbox © OpenStreetMap Improve this map" at bounding box center [648, 371] width 1297 height 652
drag, startPoint x: 229, startPoint y: 385, endPoint x: 602, endPoint y: 301, distance: 381.9
click at [602, 301] on div "© Mapbox © OpenStreetMap Improve this map" at bounding box center [648, 371] width 1297 height 652
drag, startPoint x: 14, startPoint y: 425, endPoint x: 326, endPoint y: 451, distance: 313.4
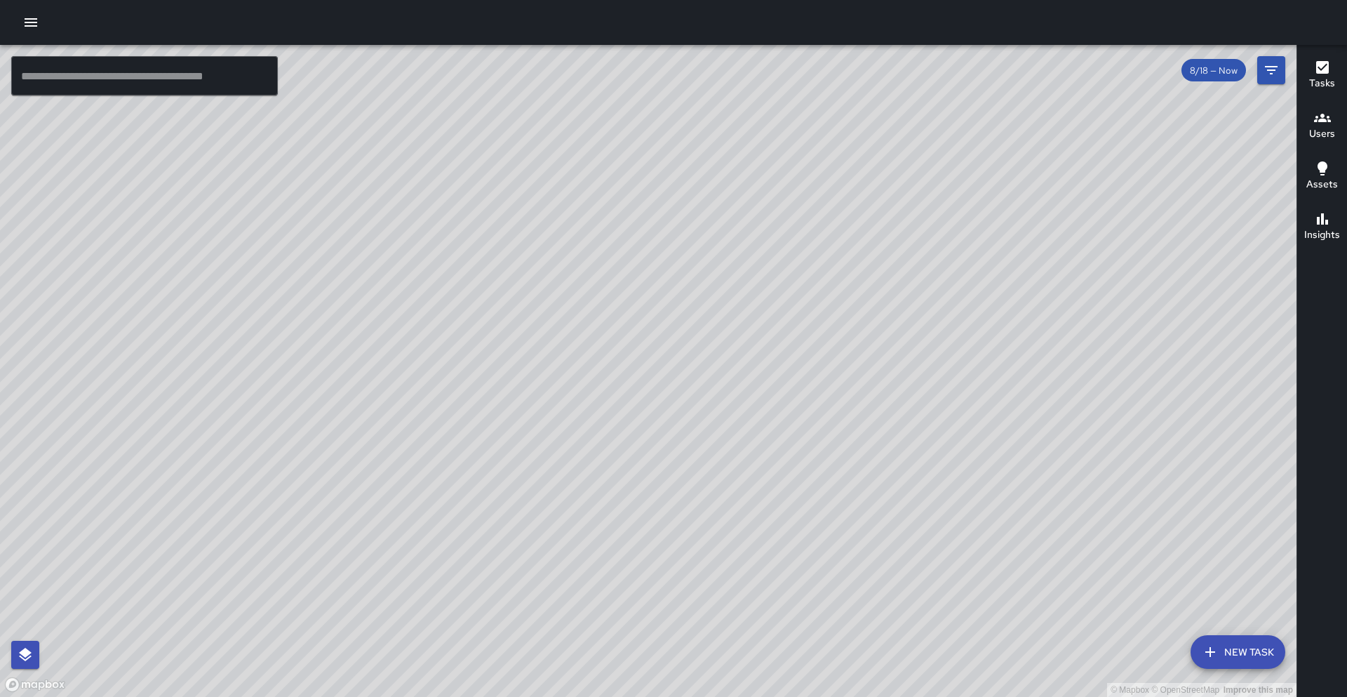
click at [326, 451] on div "© Mapbox © OpenStreetMap Improve this map" at bounding box center [648, 371] width 1297 height 652
